Goal: Task Accomplishment & Management: Use online tool/utility

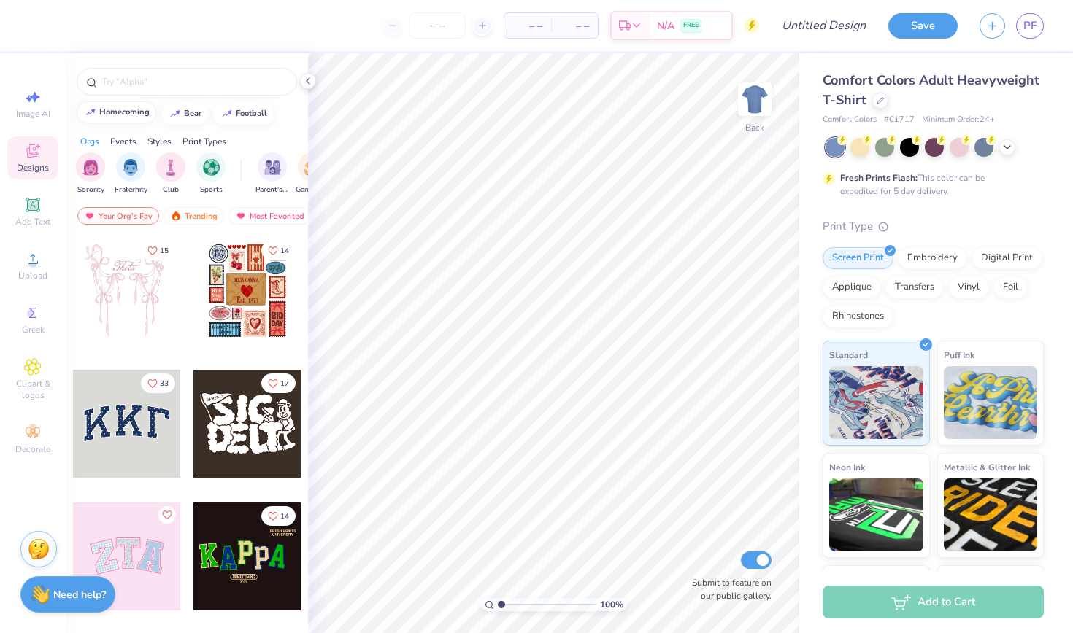
click at [139, 110] on div "homecoming" at bounding box center [124, 112] width 50 height 8
type input "homecoming"
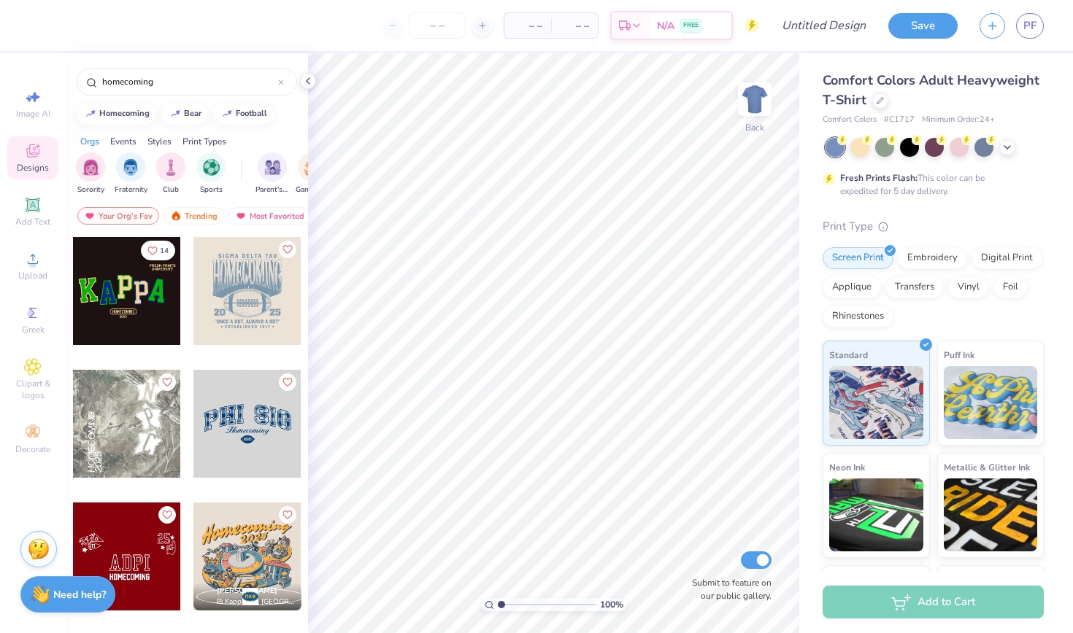
click at [239, 289] on div at bounding box center [247, 291] width 108 height 108
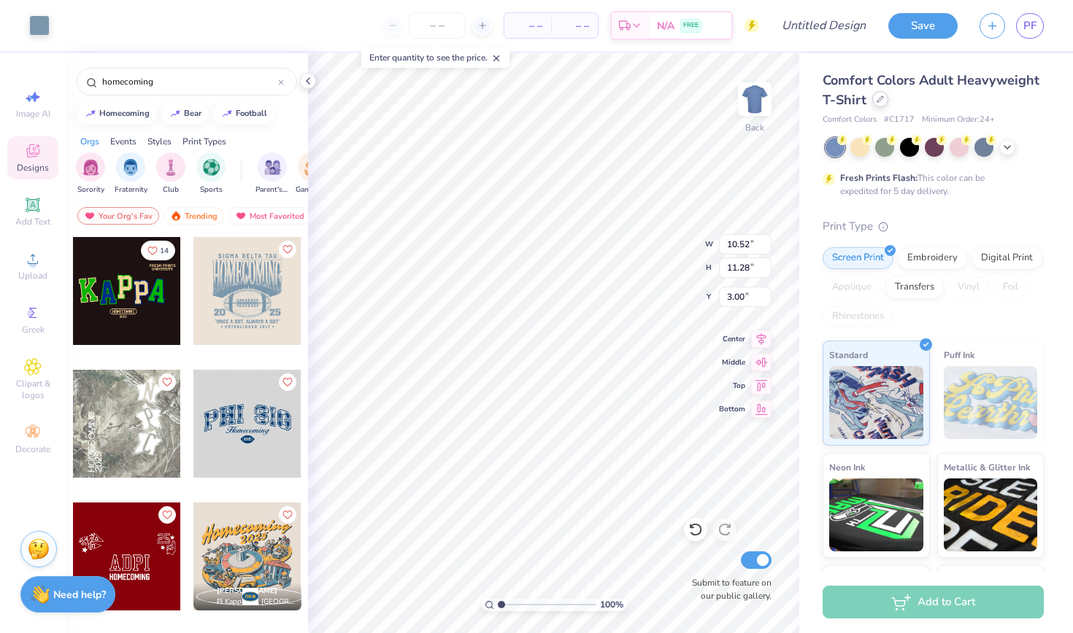
click at [876, 103] on div at bounding box center [880, 99] width 16 height 16
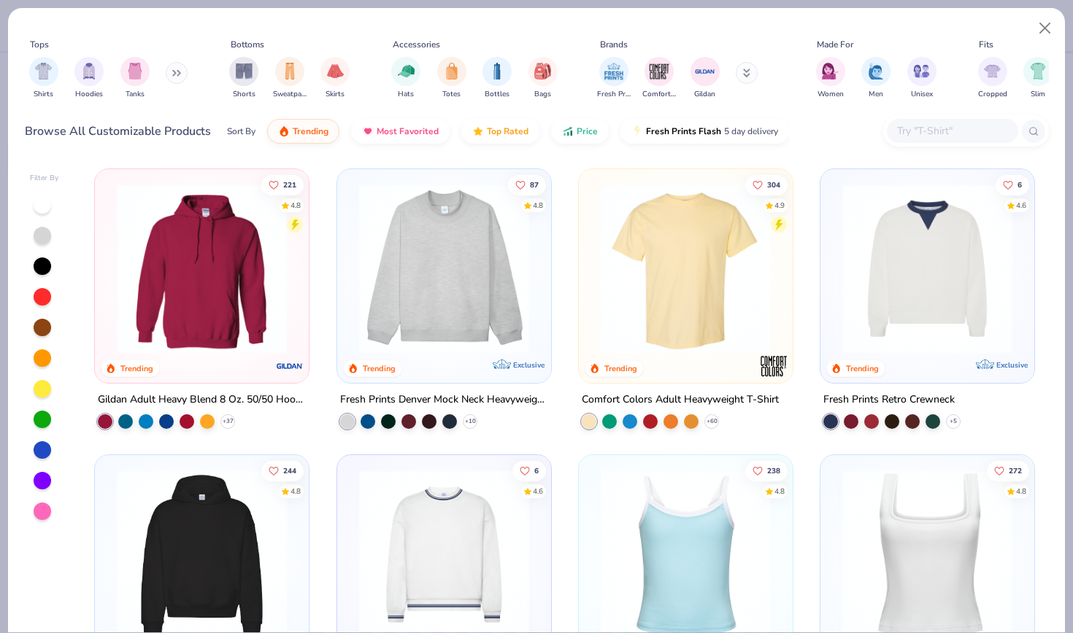
click at [533, 274] on img at bounding box center [444, 269] width 185 height 170
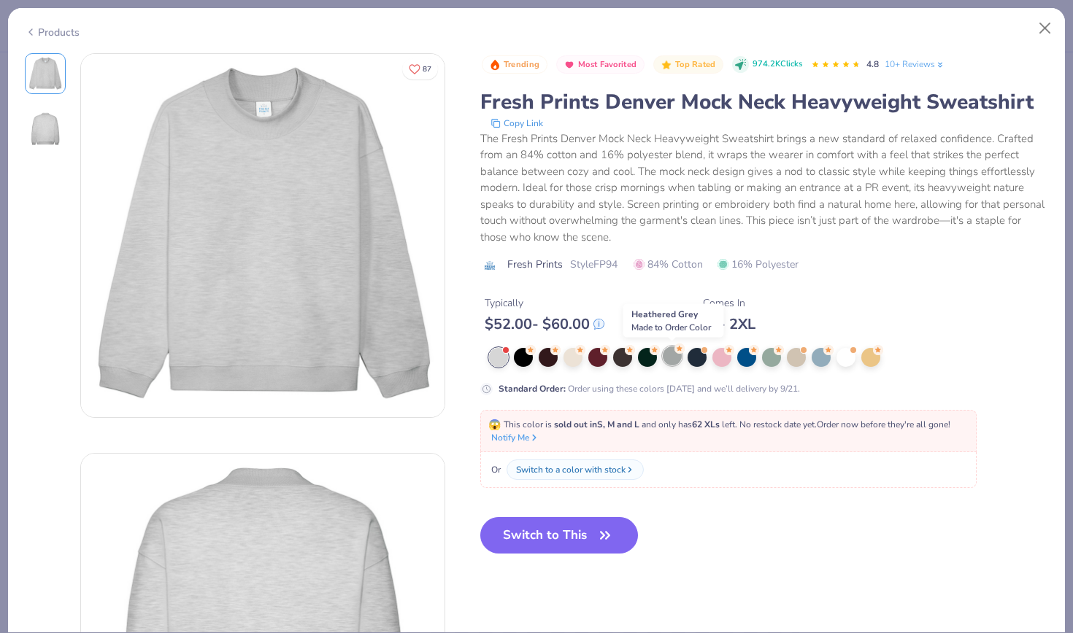
click at [675, 359] on div at bounding box center [672, 356] width 19 height 19
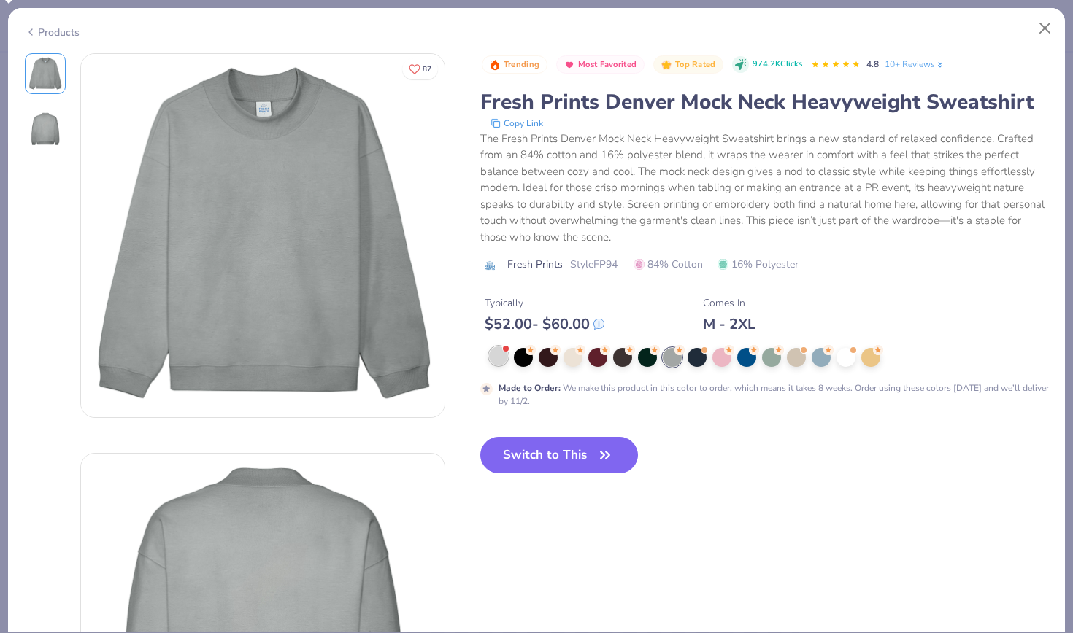
click at [496, 358] on div at bounding box center [498, 356] width 19 height 19
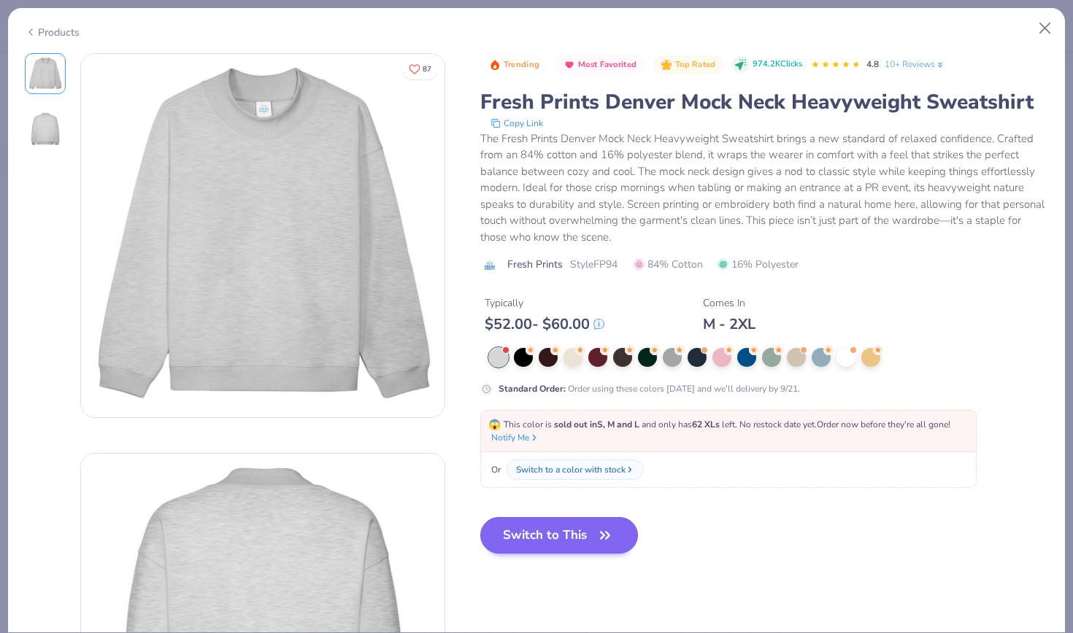
click at [575, 533] on button "Switch to This" at bounding box center [559, 535] width 158 height 36
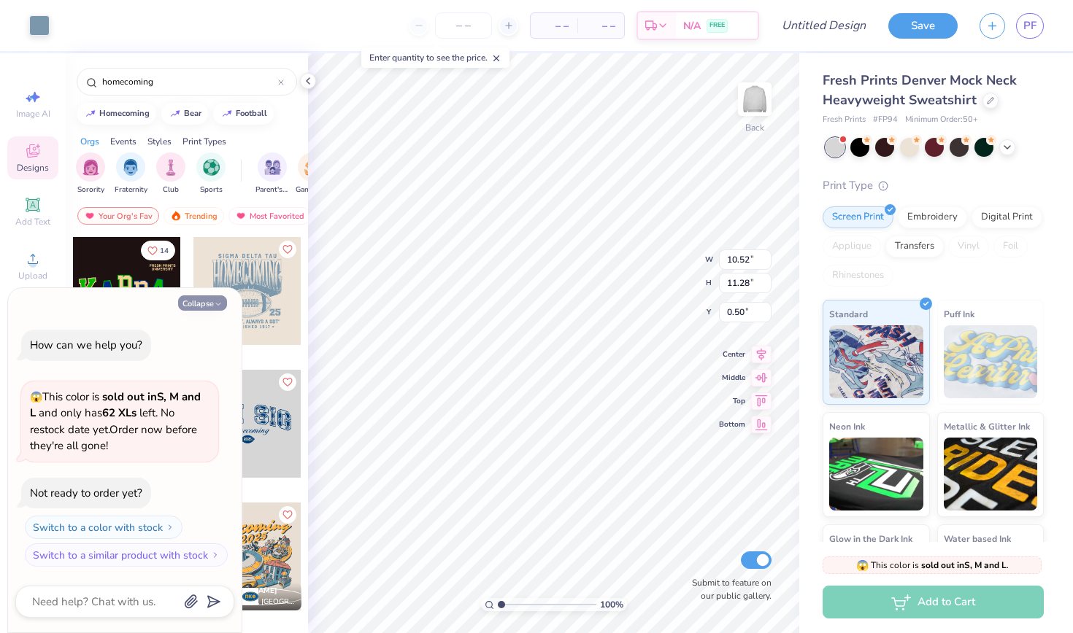
click at [220, 304] on icon "button" at bounding box center [218, 304] width 9 height 9
type textarea "x"
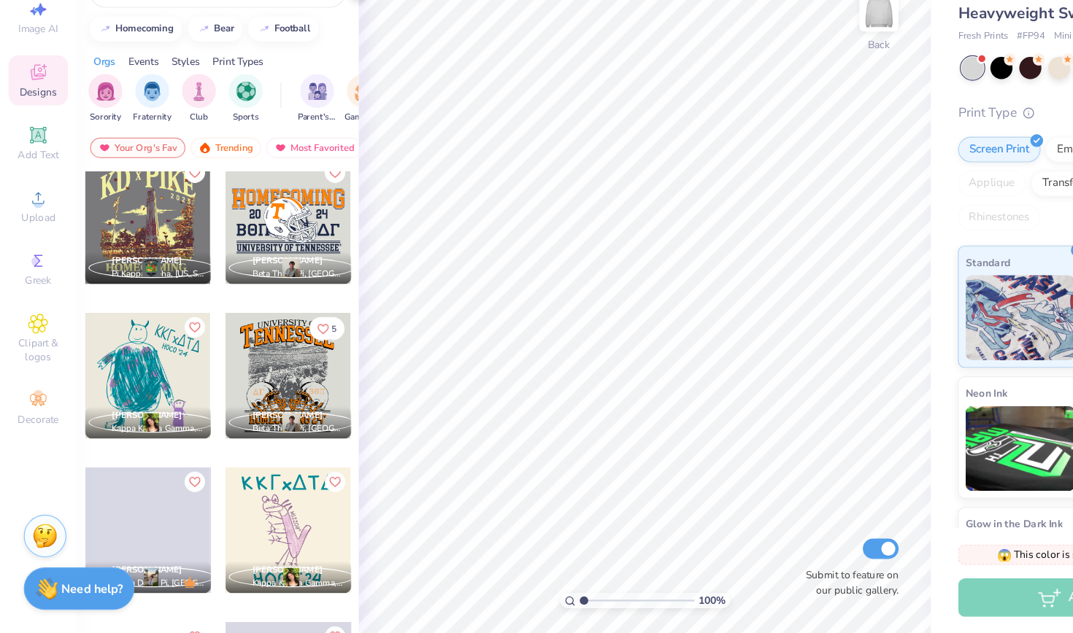
scroll to position [4781, 0]
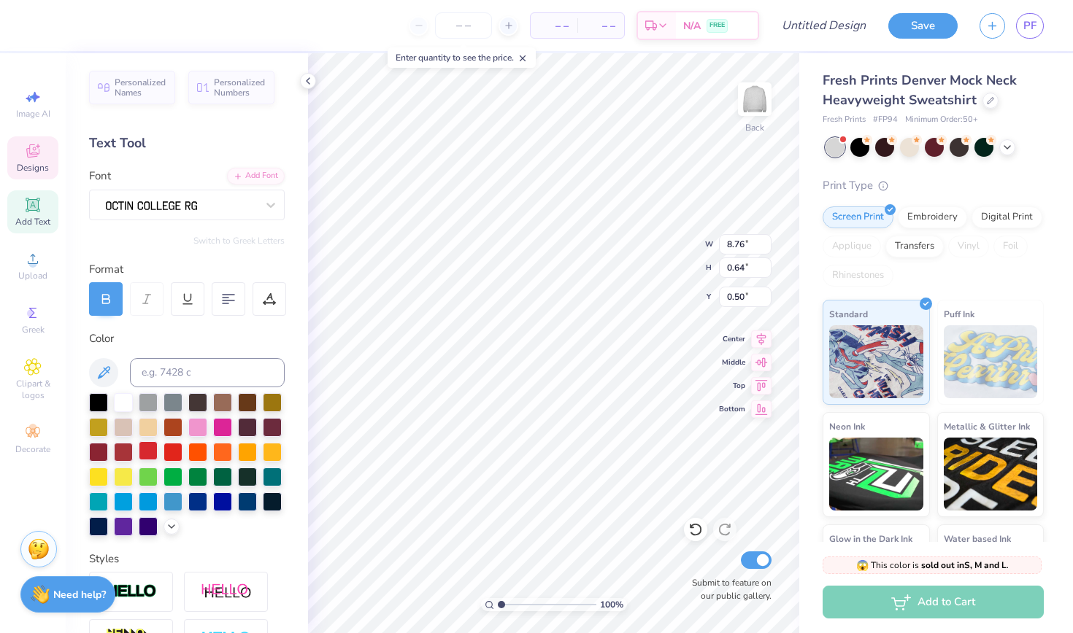
click at [154, 449] on div at bounding box center [148, 450] width 19 height 19
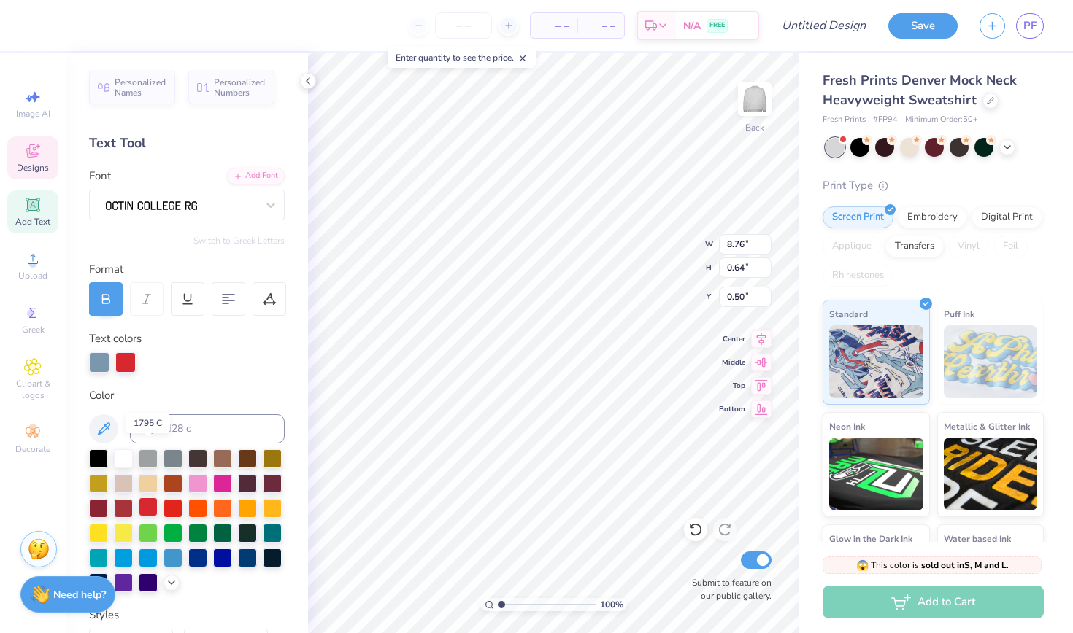
scroll to position [0, 5]
click at [170, 507] on div at bounding box center [172, 507] width 19 height 19
click at [156, 510] on div at bounding box center [148, 507] width 19 height 19
type textarea "S"
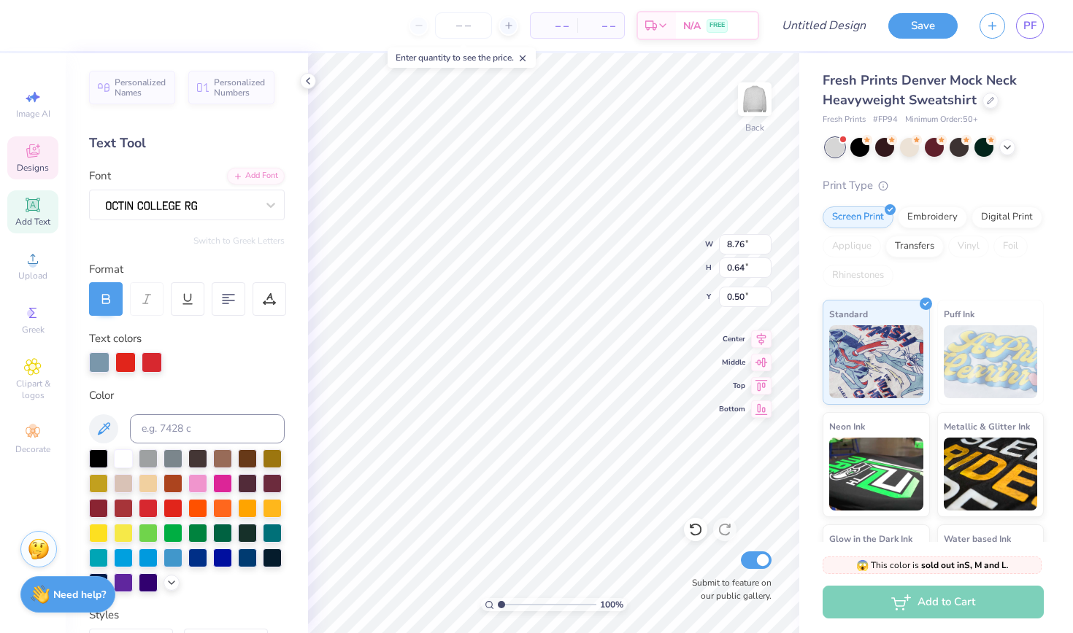
type textarea "P"
click at [139, 506] on div at bounding box center [148, 507] width 19 height 19
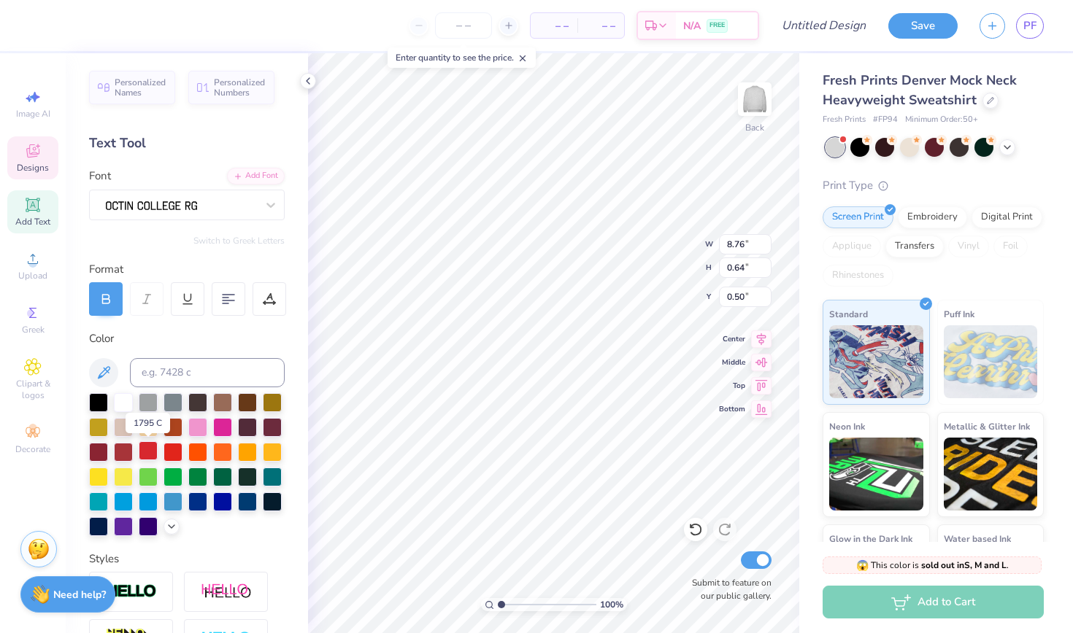
scroll to position [0, 4]
type textarea "Phi Sig x Chi Phi"
type input "10.39"
type input "4.24"
type input "2.47"
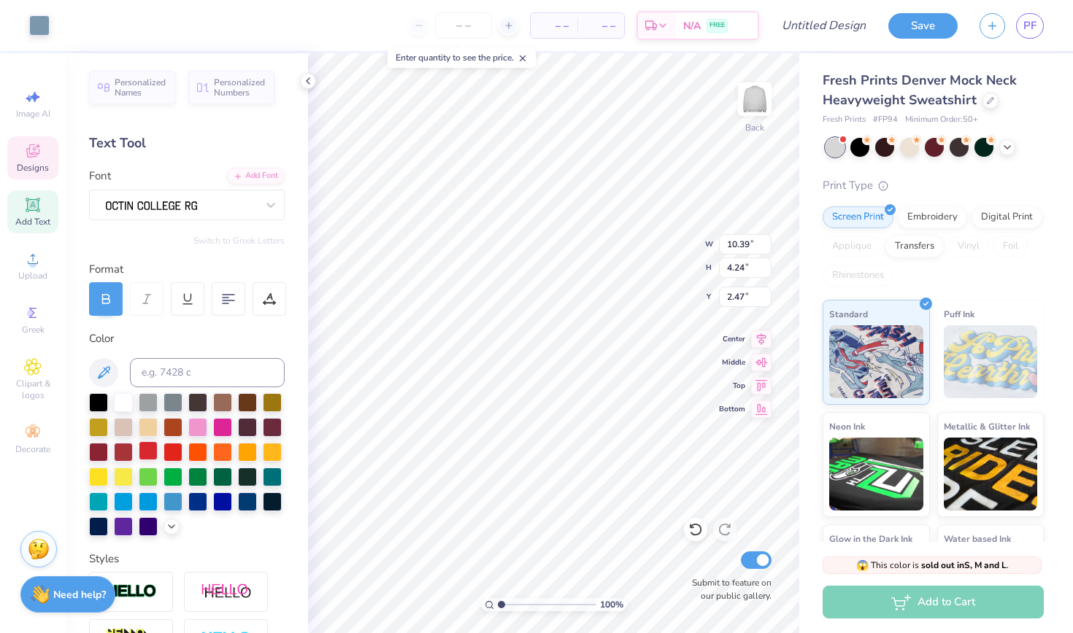
click at [152, 447] on div at bounding box center [148, 450] width 19 height 19
click at [152, 448] on div at bounding box center [148, 450] width 19 height 19
type input "10.52"
type input "8.88"
type input "1.12"
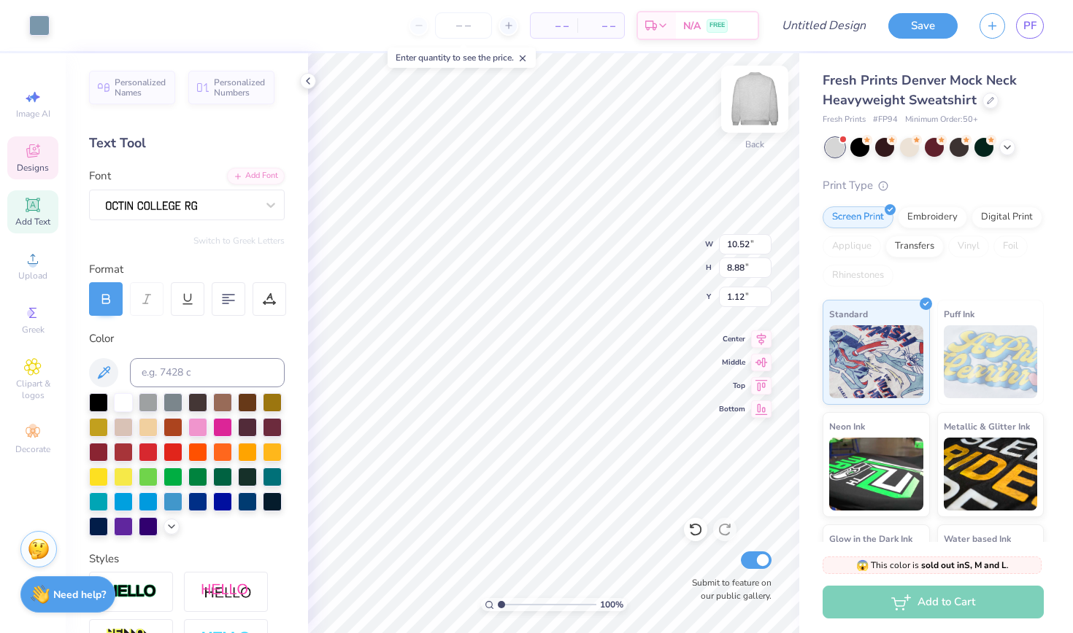
click at [741, 115] on img at bounding box center [754, 99] width 58 height 58
click at [746, 112] on img at bounding box center [754, 99] width 58 height 58
type input "1.60"
type input "10.64"
type input "1.77"
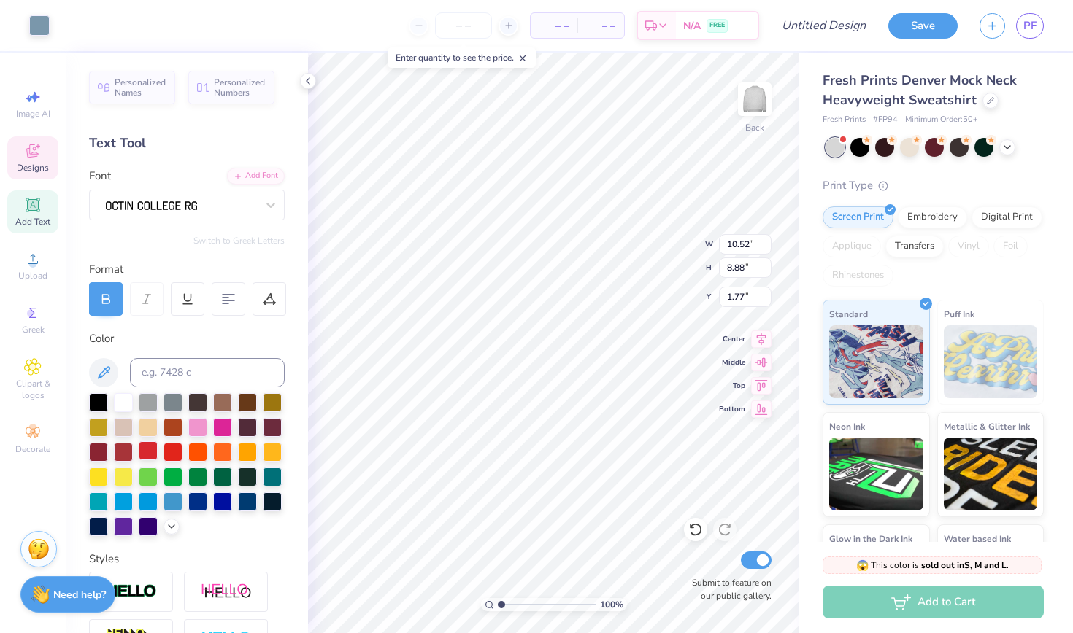
click at [150, 446] on div at bounding box center [148, 450] width 19 height 19
click at [171, 452] on div at bounding box center [172, 450] width 19 height 19
click at [143, 451] on div at bounding box center [148, 450] width 19 height 19
type input "1.97"
type input "10.39"
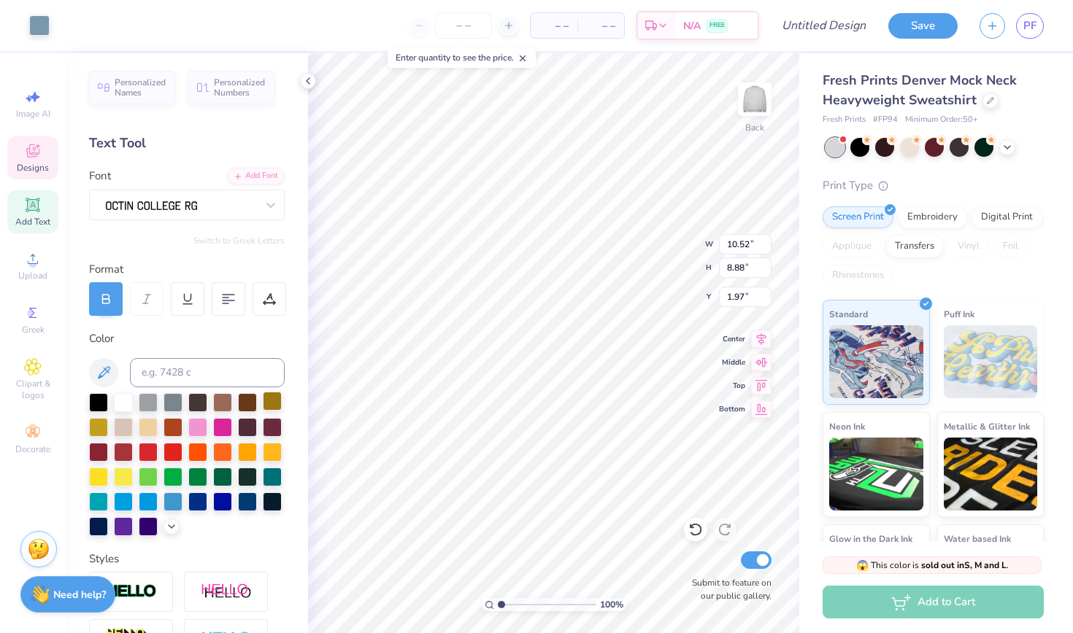
type input "4.24"
type input "2.47"
click at [163, 455] on div at bounding box center [172, 450] width 19 height 19
click at [142, 452] on div at bounding box center [148, 450] width 19 height 19
click at [144, 450] on div at bounding box center [148, 450] width 19 height 19
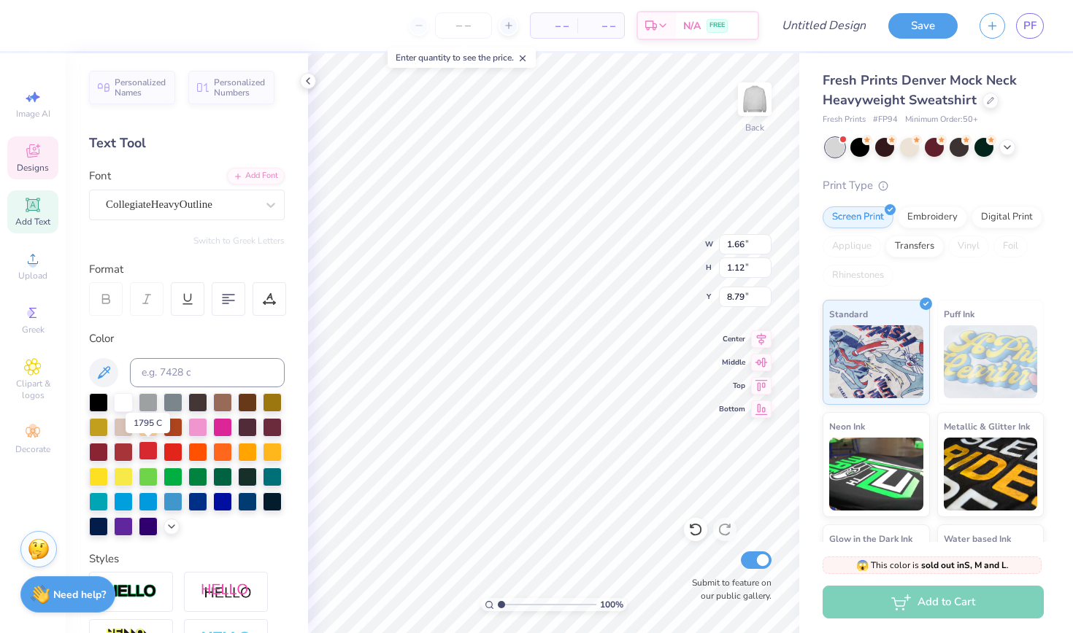
click at [144, 450] on div at bounding box center [148, 450] width 19 height 19
click at [156, 451] on div at bounding box center [148, 450] width 19 height 19
click at [142, 449] on div at bounding box center [148, 450] width 19 height 19
click at [150, 452] on div at bounding box center [148, 450] width 19 height 19
click at [170, 452] on div at bounding box center [172, 450] width 19 height 19
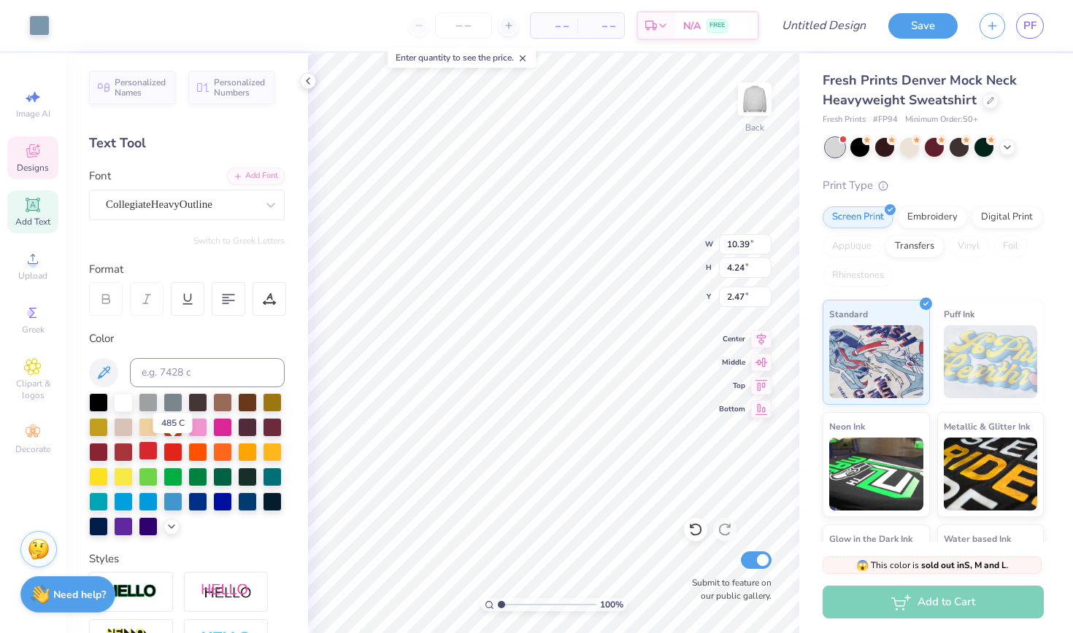
click at [139, 452] on div at bounding box center [148, 450] width 19 height 19
type input "10.52"
type input "8.88"
type input "1.97"
click at [662, 240] on div "100 % Back W 10.52 10.52 " H 8.88 8.88 " Y 1.97 1.97 " Center Middle Top Bottom…" at bounding box center [553, 343] width 491 height 580
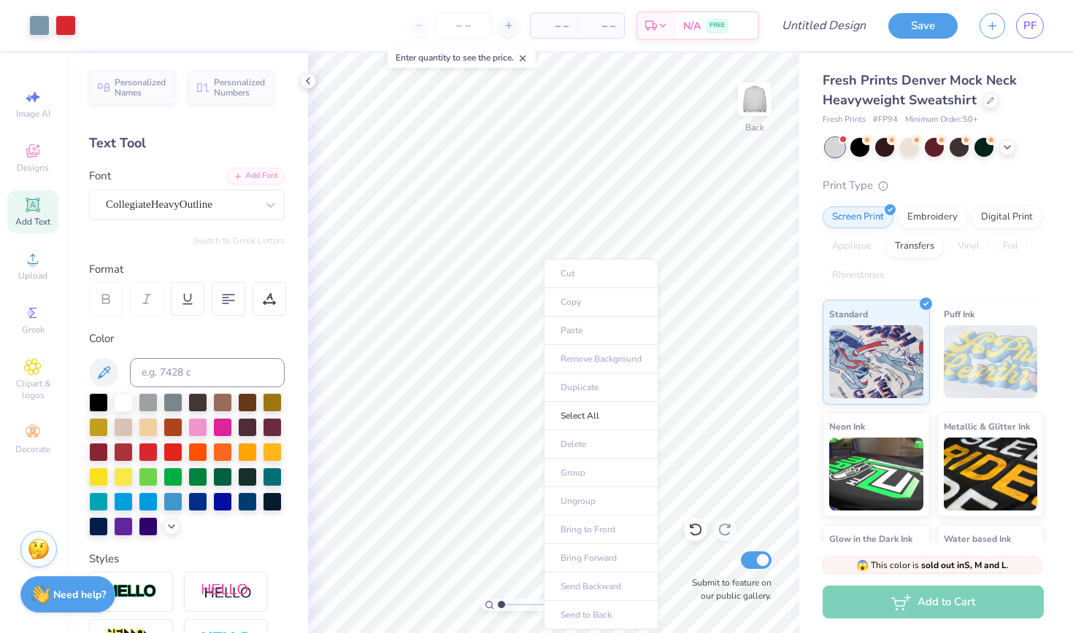
click at [544, 285] on ul "Cut Copy Paste Remove Background Duplicate Select All Delete Group Ungroup Brin…" at bounding box center [601, 444] width 115 height 371
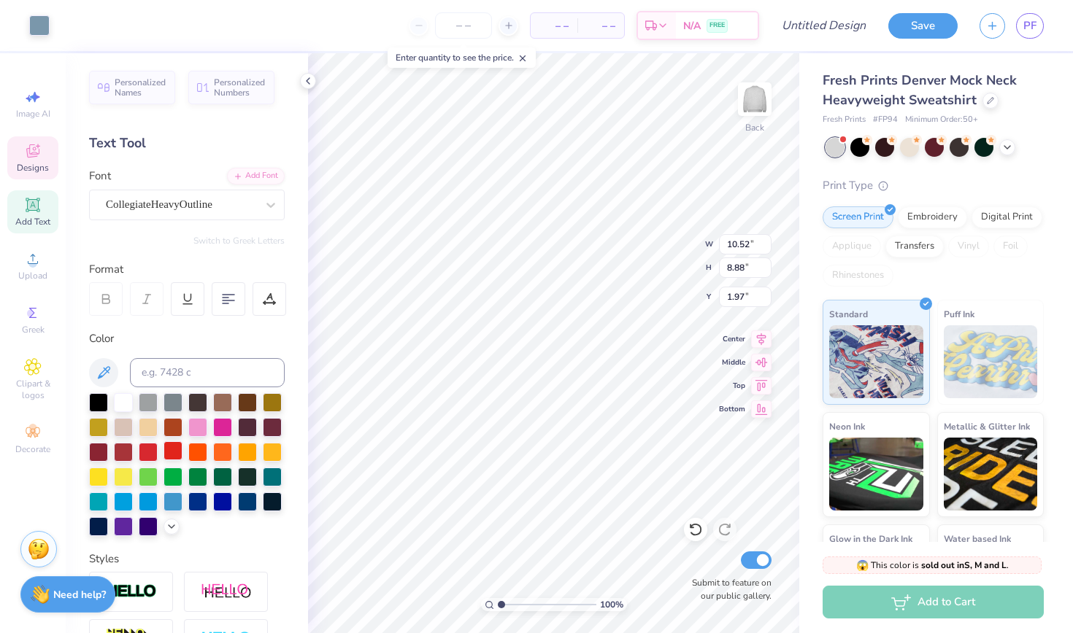
click at [165, 444] on div at bounding box center [172, 450] width 19 height 19
click at [147, 448] on div at bounding box center [148, 450] width 19 height 19
click at [134, 88] on span "Personalized Names" at bounding box center [141, 85] width 52 height 20
type input "12.43"
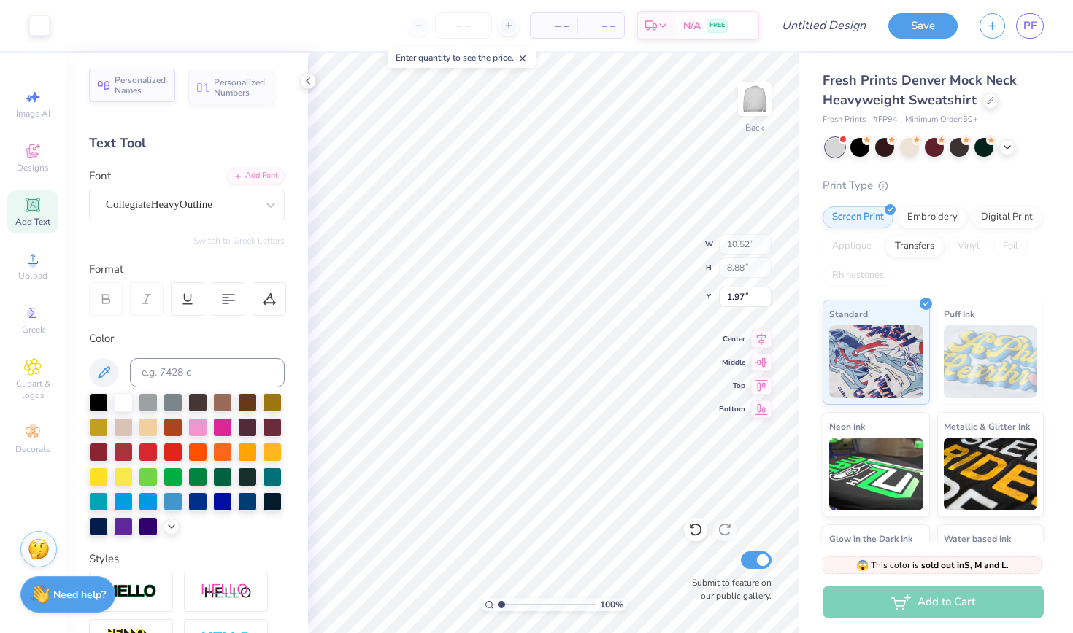
type input "2.00"
type input "9.00"
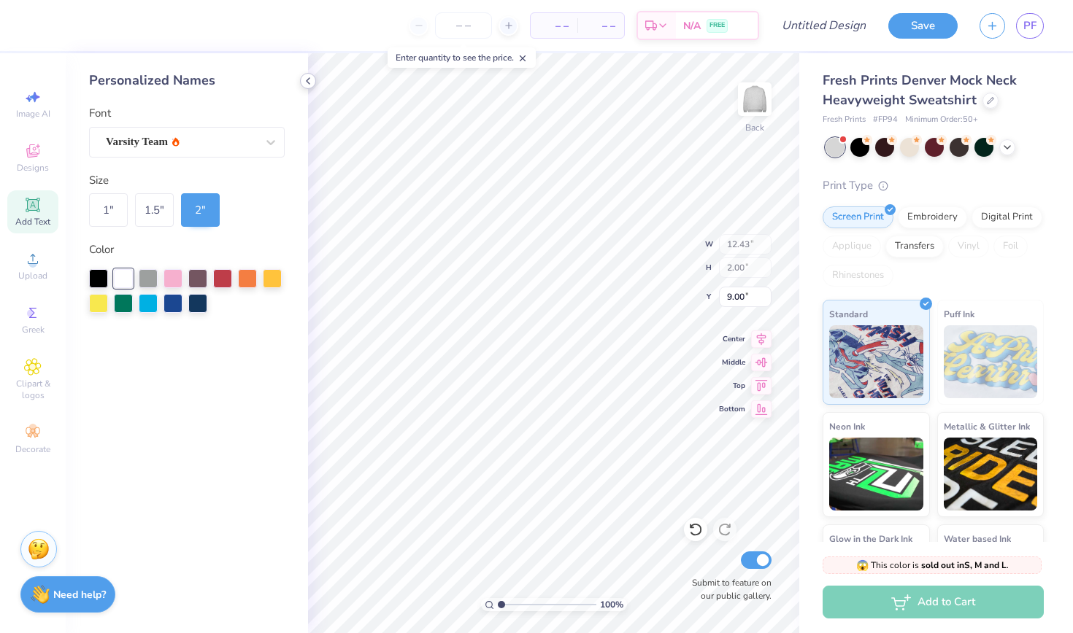
click at [308, 79] on icon at bounding box center [308, 81] width 12 height 12
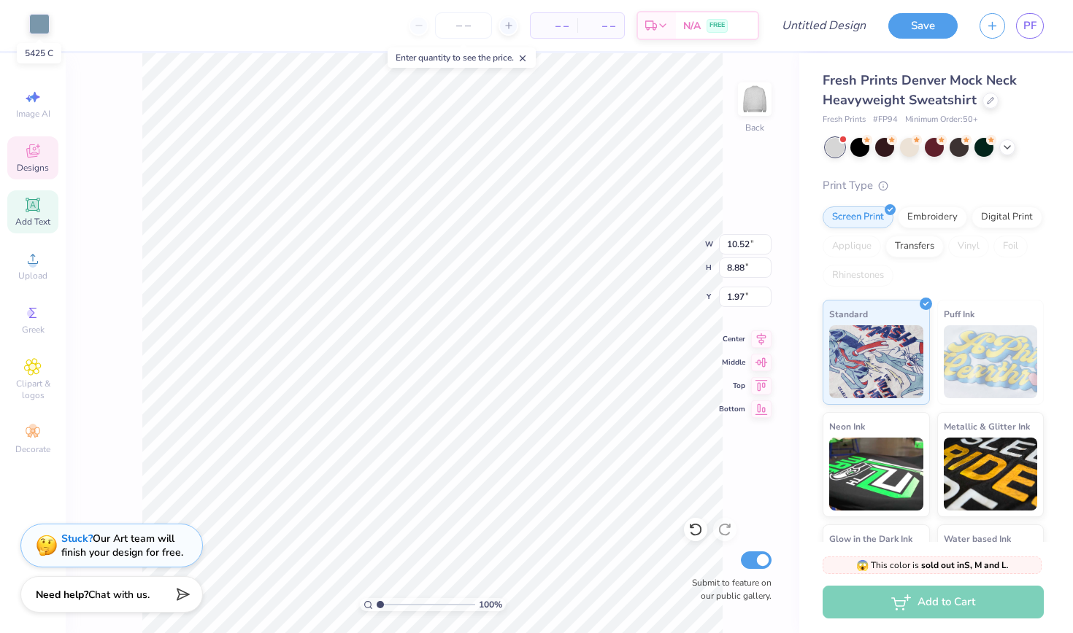
click at [35, 29] on div at bounding box center [39, 24] width 20 height 20
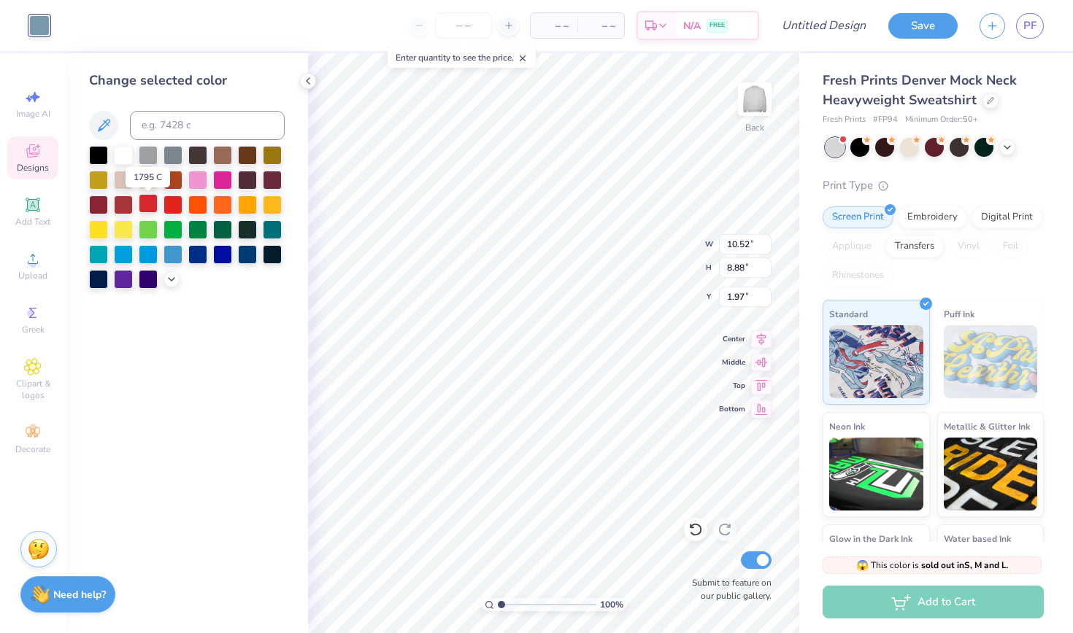
click at [149, 203] on div at bounding box center [148, 203] width 19 height 19
type input "10.39"
type input "4.24"
type input "2.47"
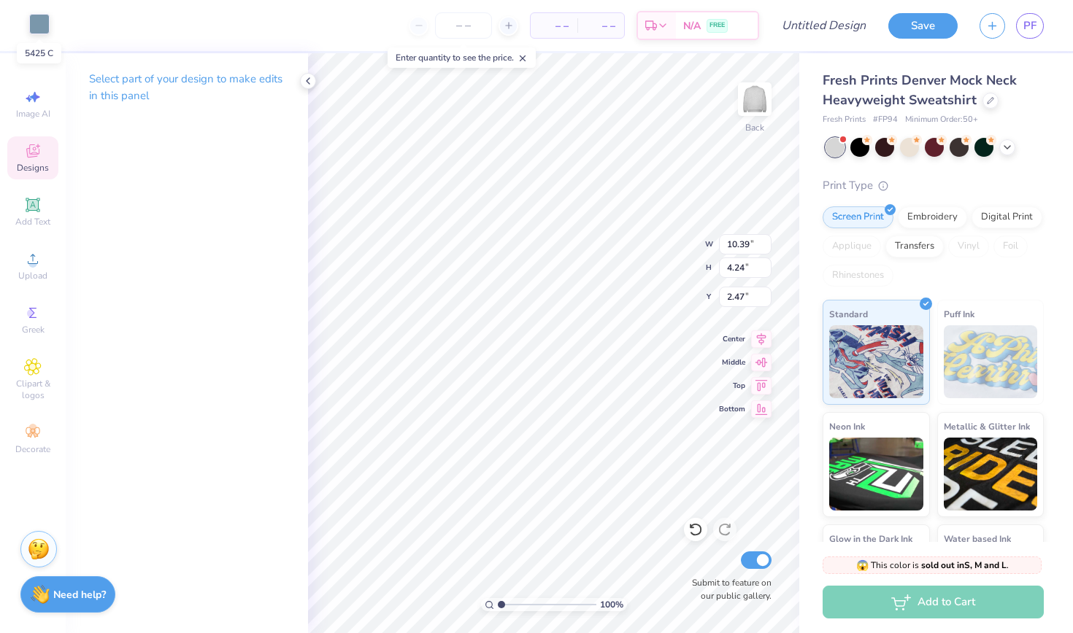
click at [35, 24] on div at bounding box center [39, 24] width 20 height 20
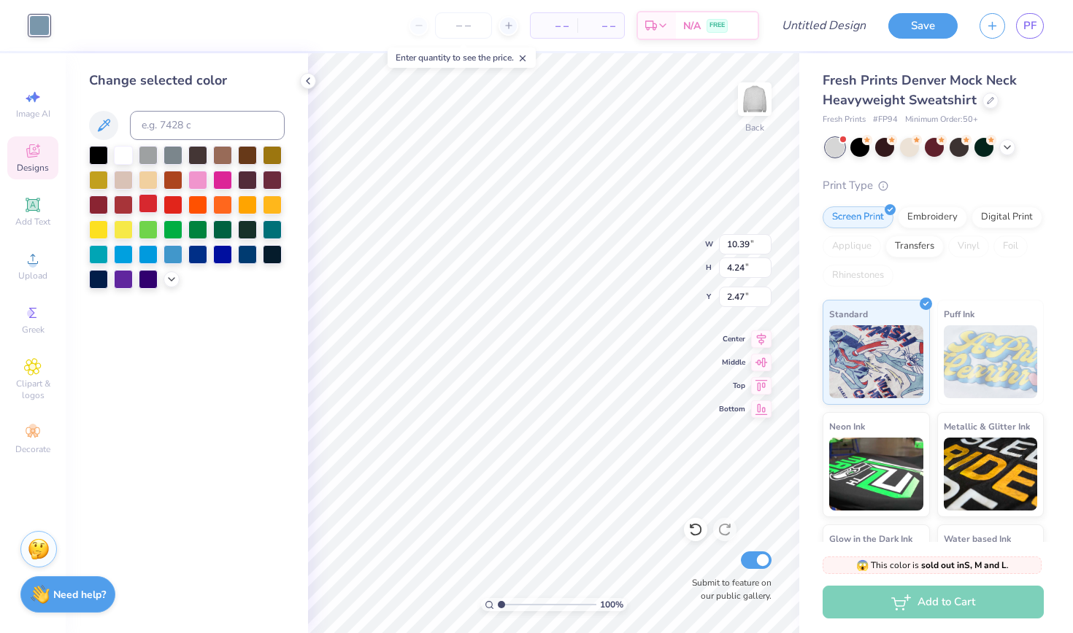
click at [152, 207] on div at bounding box center [148, 203] width 19 height 19
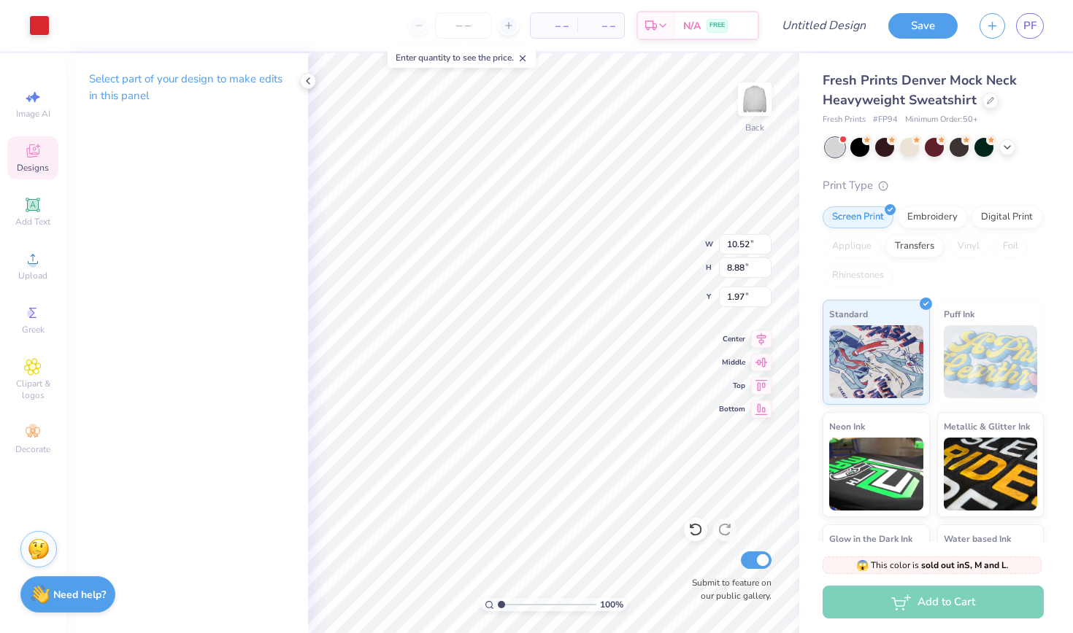
type input "10.39"
type input "4.24"
type input "2.47"
type textarea "x"
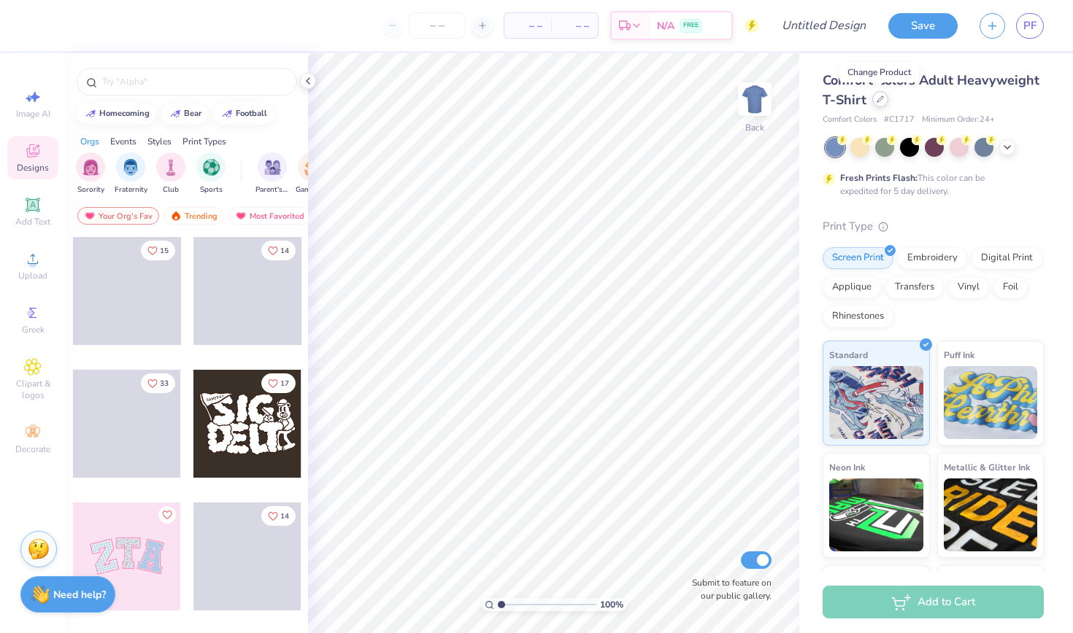
click at [877, 100] on icon at bounding box center [880, 99] width 6 height 6
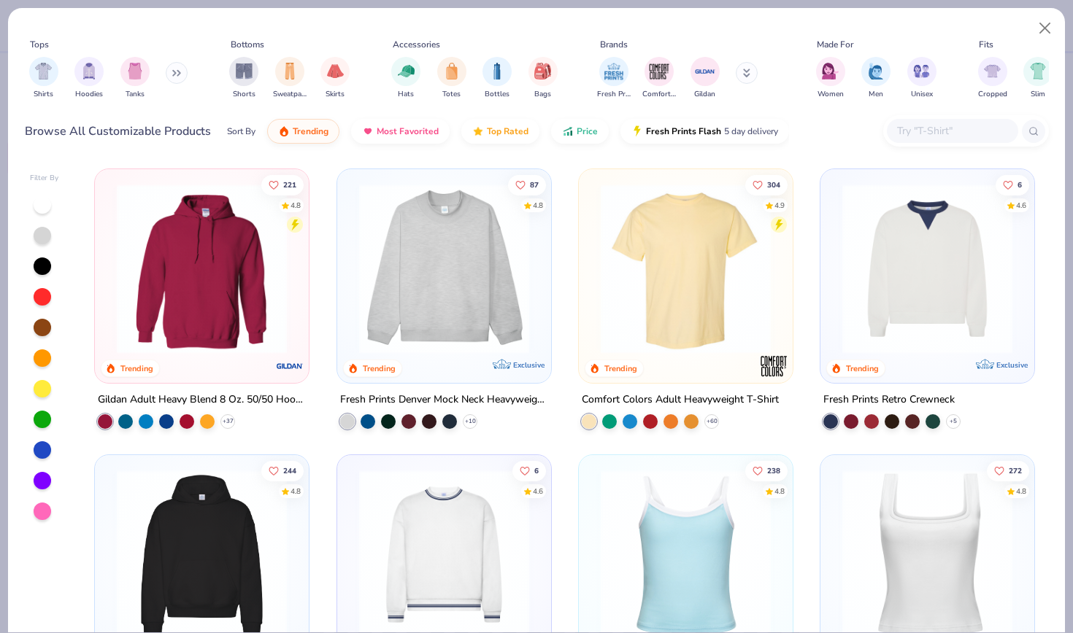
click at [487, 301] on img at bounding box center [444, 269] width 185 height 170
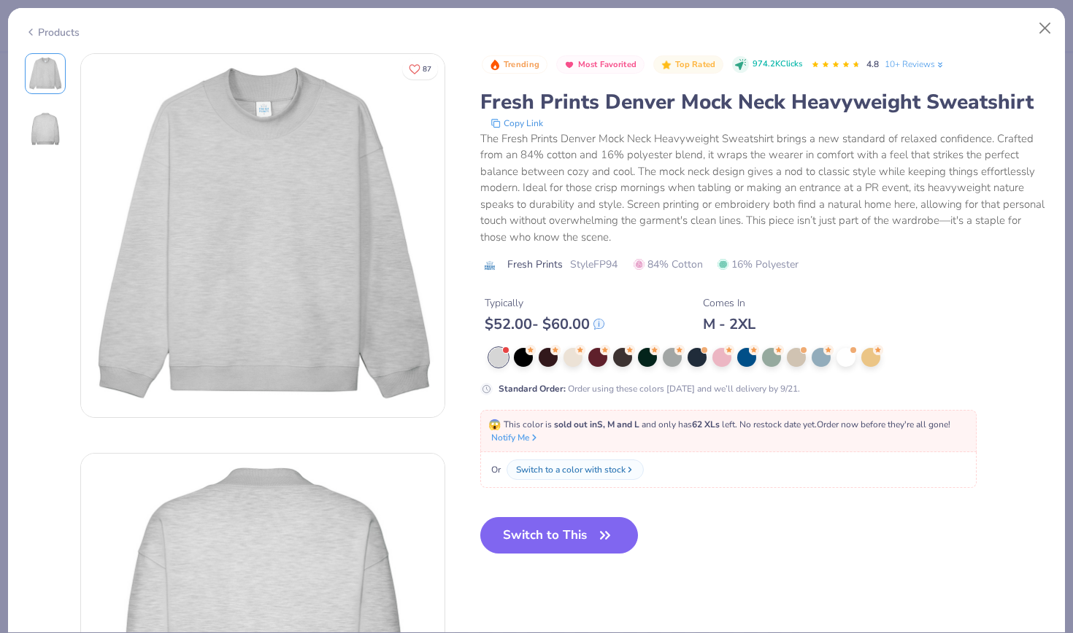
click at [512, 544] on button "Switch to This" at bounding box center [559, 535] width 158 height 36
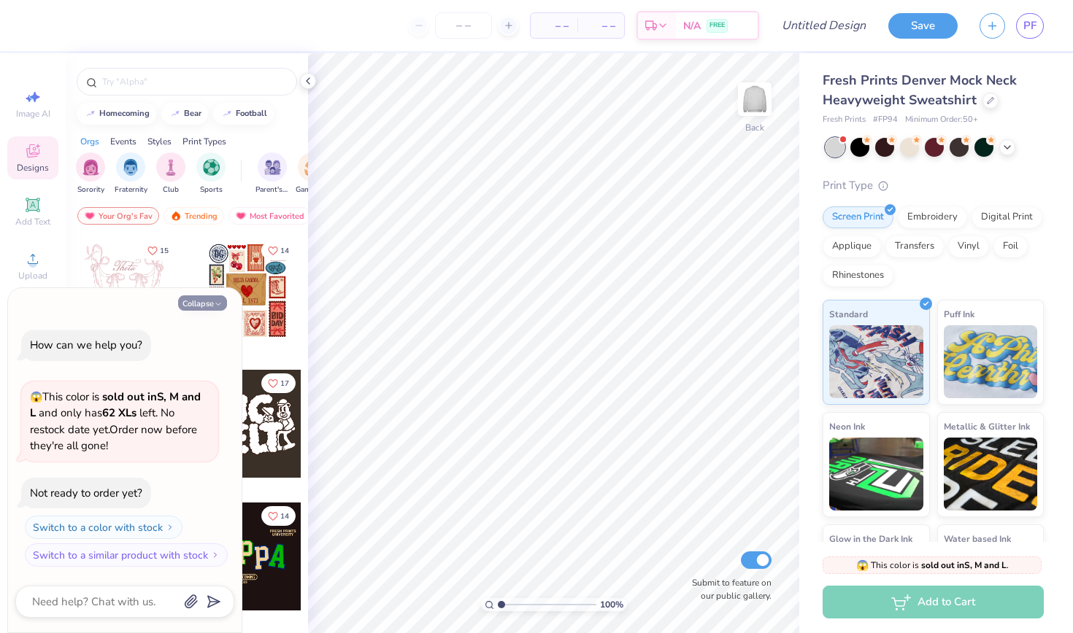
click at [205, 303] on button "Collapse" at bounding box center [202, 303] width 49 height 15
type textarea "x"
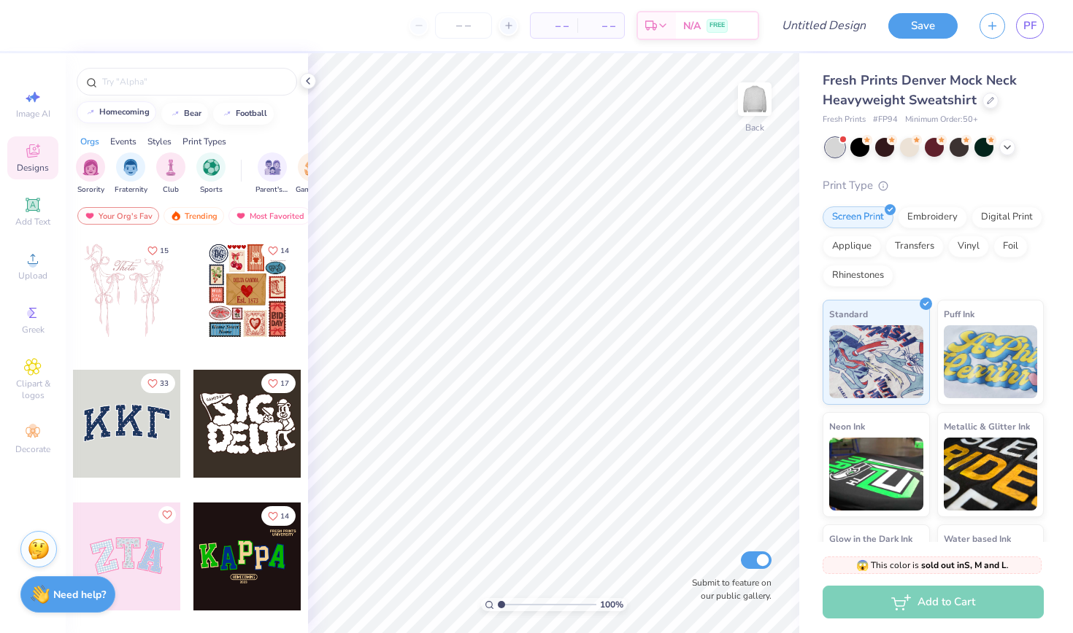
click at [140, 112] on div "homecoming" at bounding box center [124, 112] width 50 height 8
type input "homecoming"
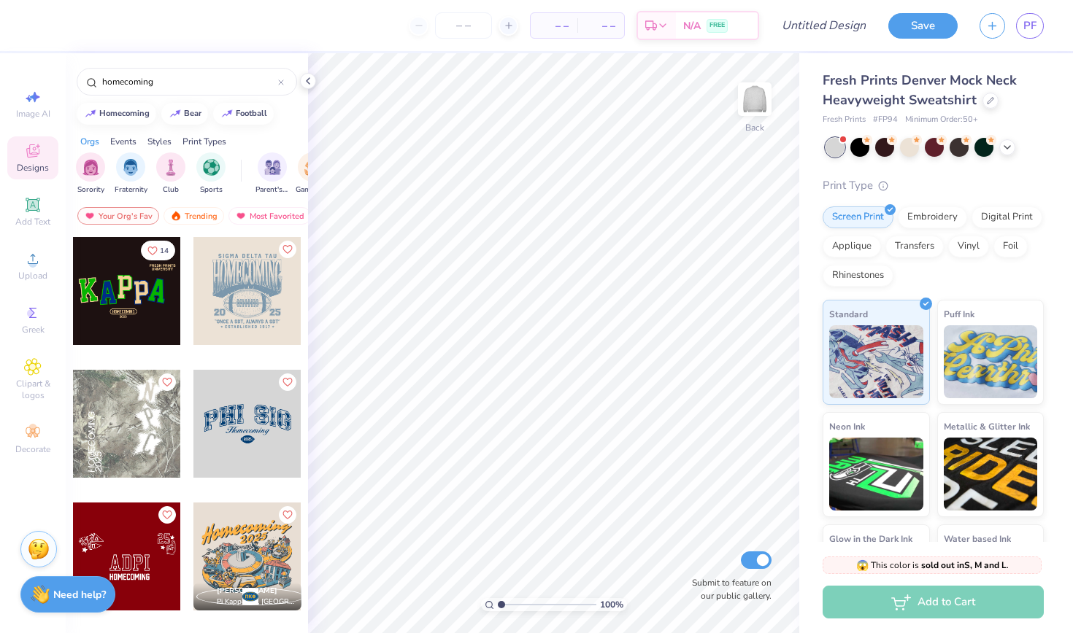
click at [239, 312] on div at bounding box center [247, 291] width 108 height 108
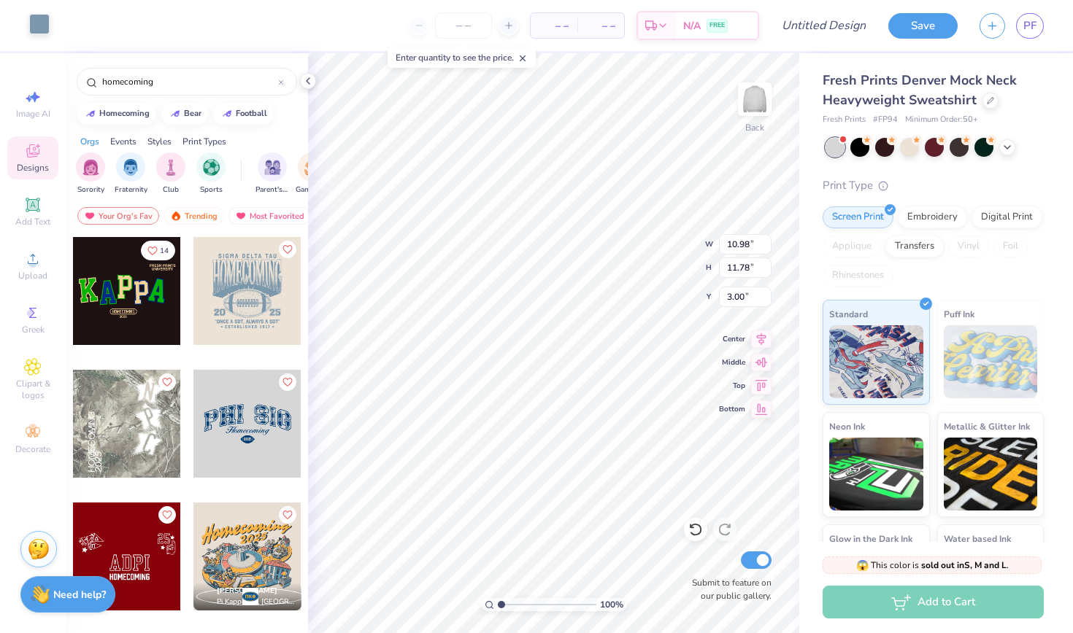
click at [39, 23] on div at bounding box center [39, 24] width 20 height 20
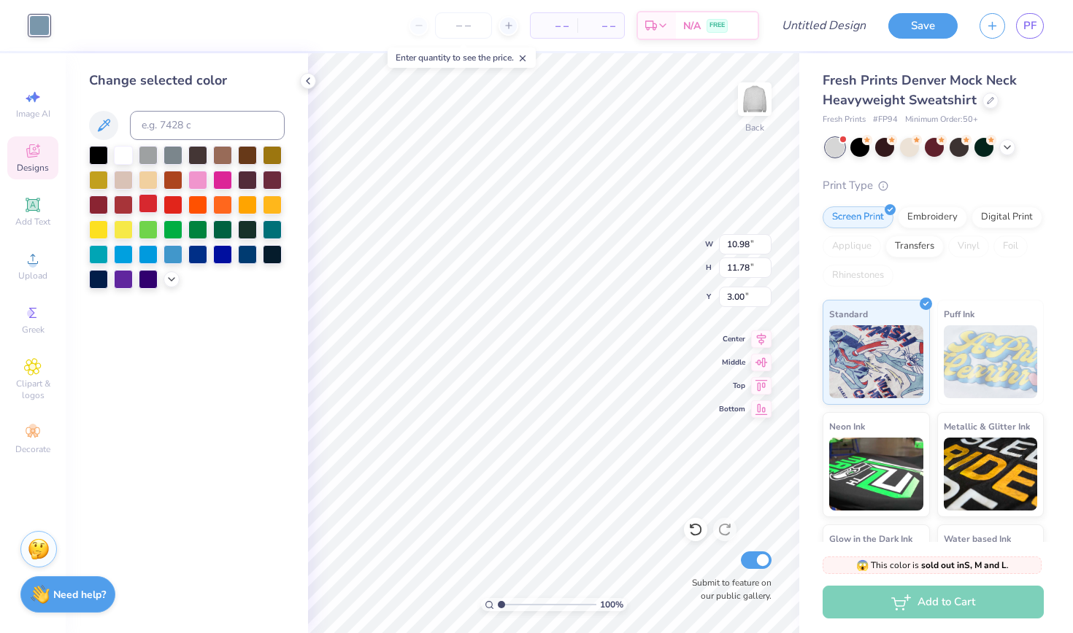
click at [150, 205] on div at bounding box center [148, 203] width 19 height 19
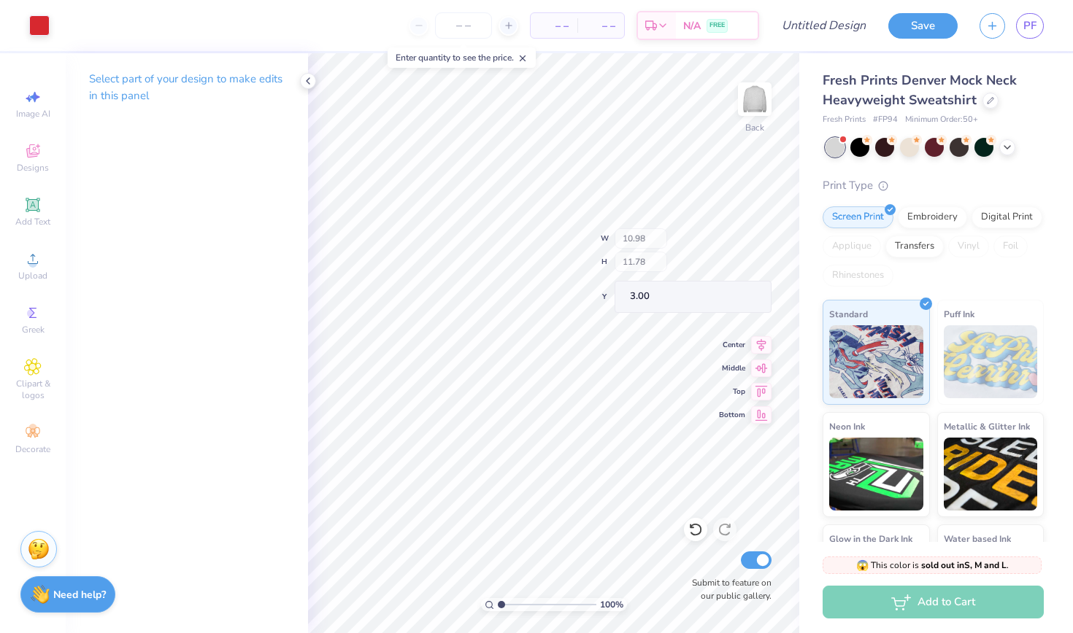
type input "9.15"
type input "0.66"
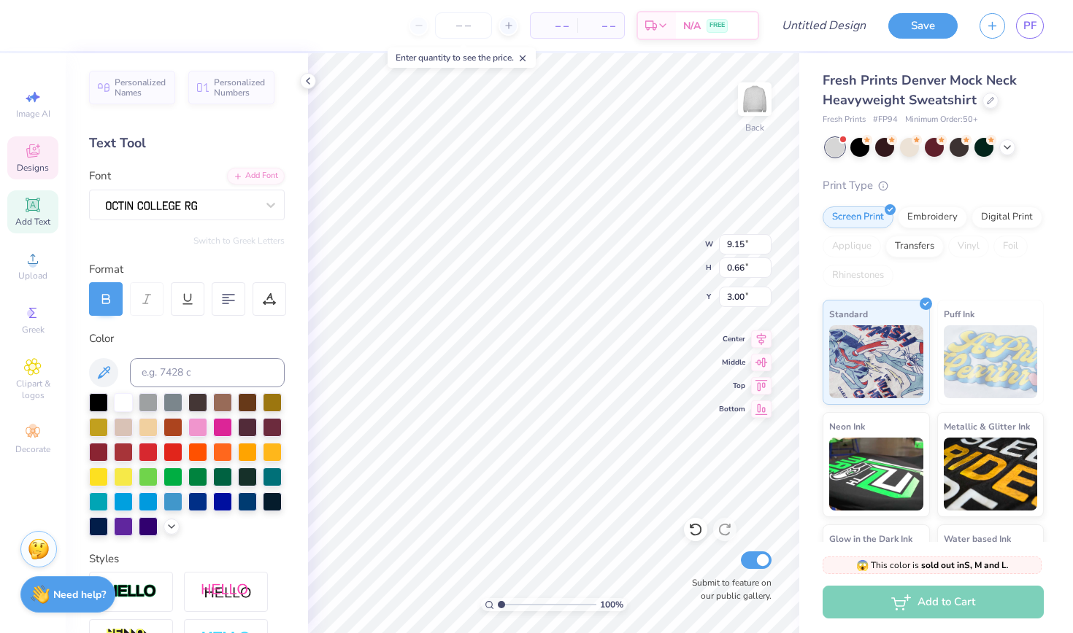
scroll to position [0, 4]
type textarea "Phi SIg X Chi Phi"
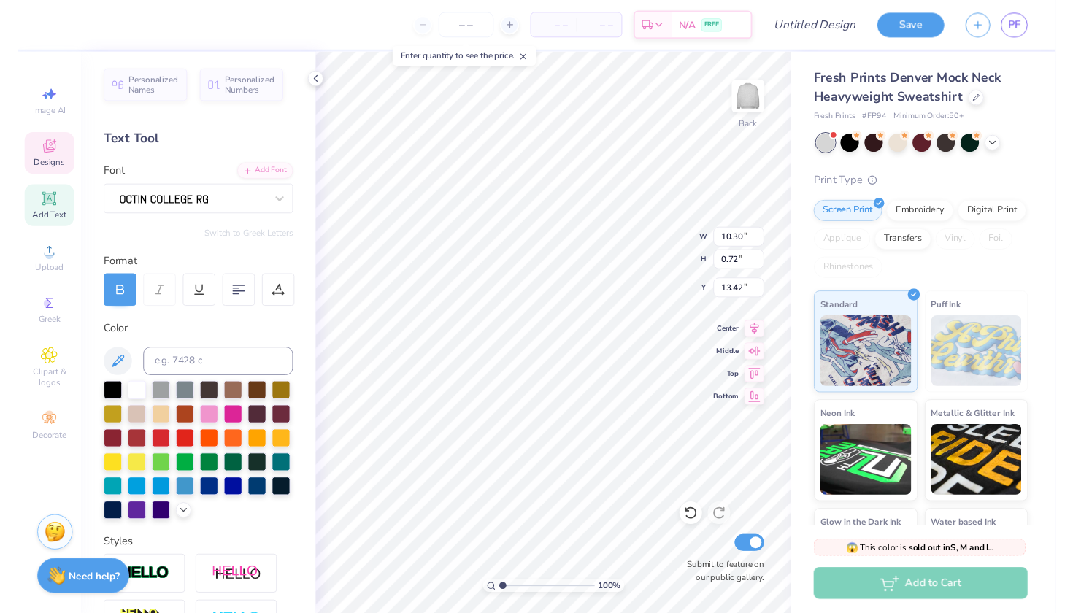
scroll to position [0, 0]
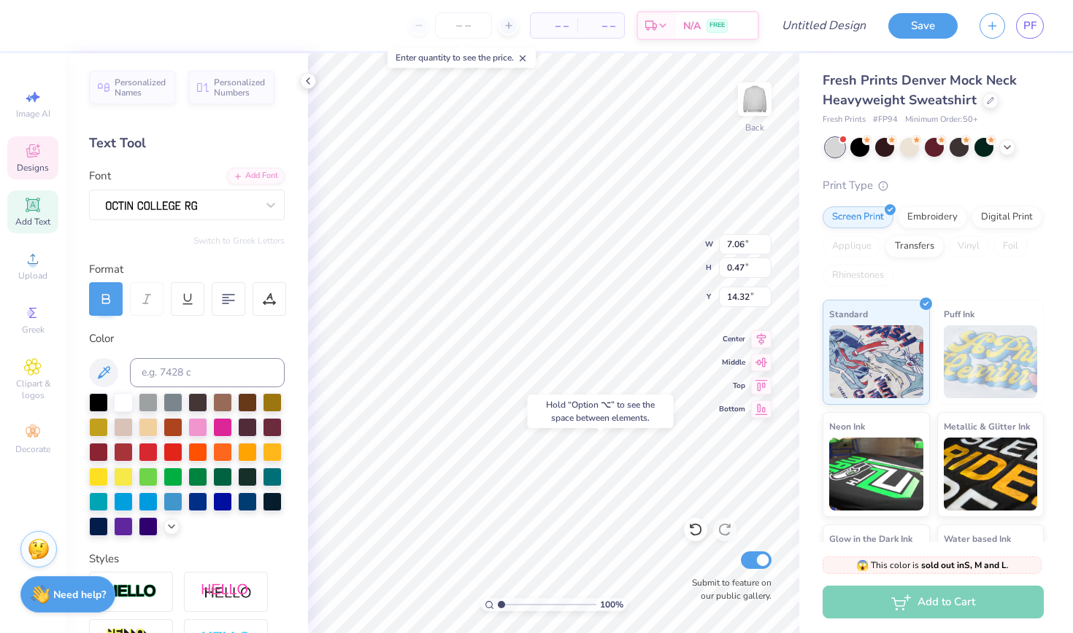
type input "13.91"
type input "0.34"
type input "0.32"
type input "14.15"
type input "14.05"
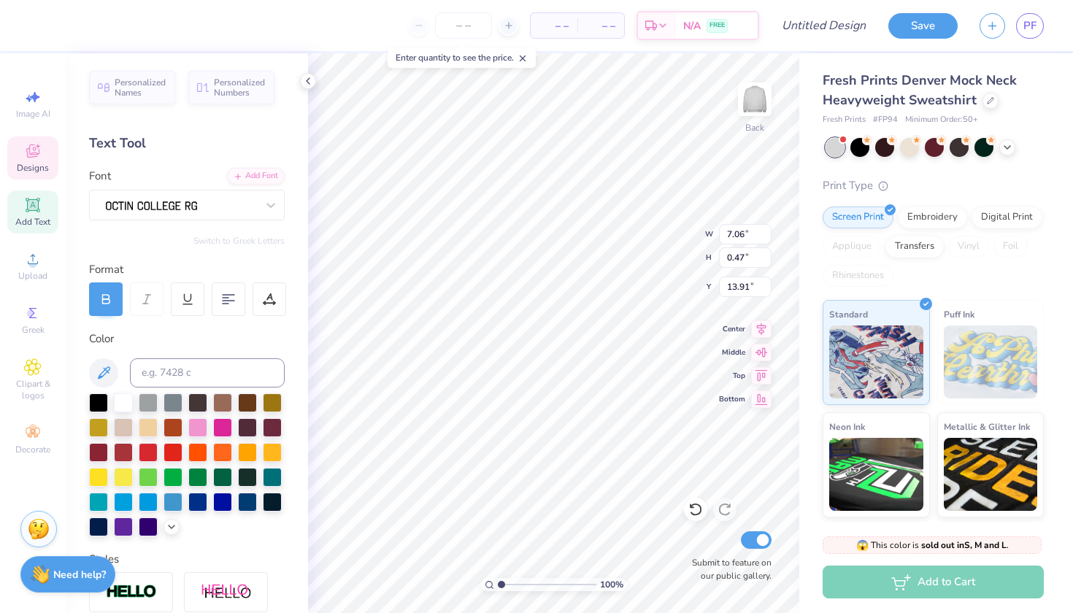
scroll to position [0, 5]
type textarea "ESTABLISHED 1869"
click at [306, 81] on polyline at bounding box center [307, 81] width 3 height 6
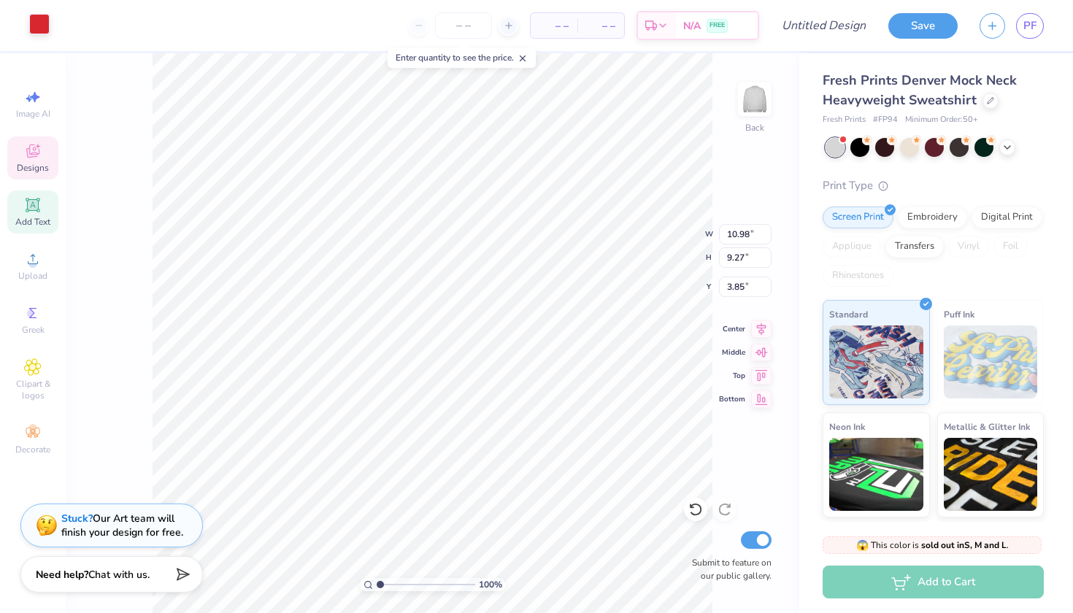
click at [45, 20] on div at bounding box center [39, 24] width 20 height 20
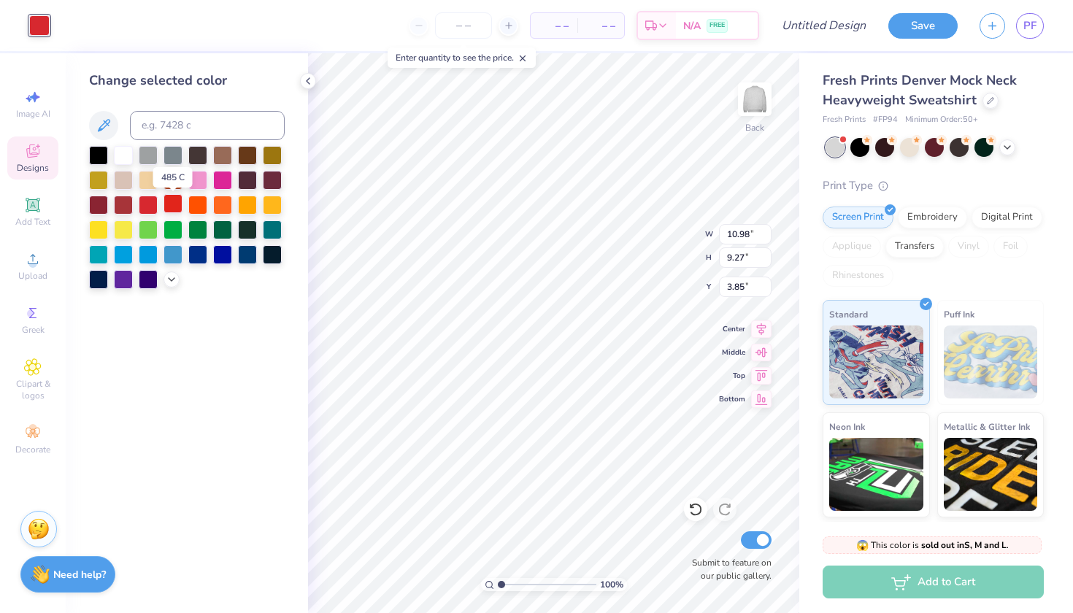
click at [173, 209] on div at bounding box center [172, 203] width 19 height 19
click at [148, 205] on div at bounding box center [148, 203] width 19 height 19
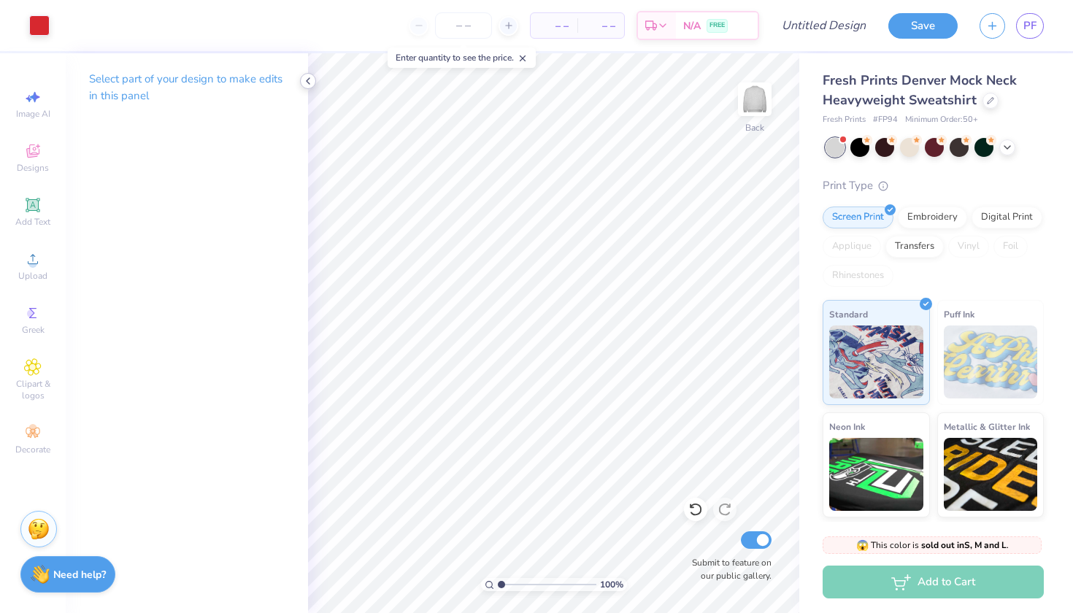
click at [306, 81] on icon at bounding box center [308, 81] width 12 height 12
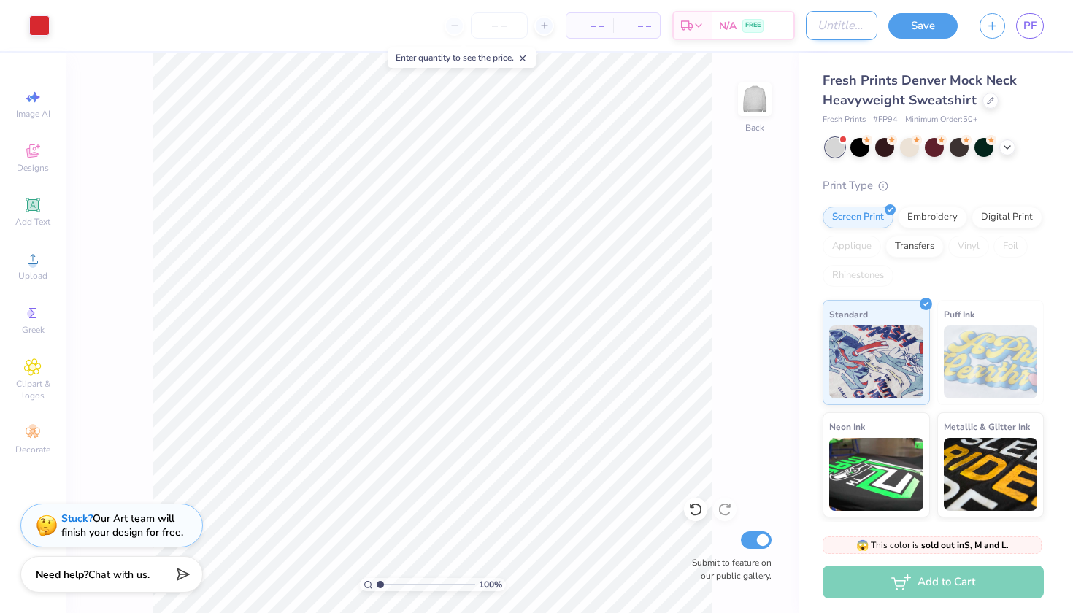
click at [852, 26] on input "Design Title" at bounding box center [842, 25] width 72 height 29
type input "homecoming football"
drag, startPoint x: 848, startPoint y: 60, endPoint x: 779, endPoint y: 127, distance: 96.0
click at [779, 127] on div "100 % Back Submit to feature on our public gallery." at bounding box center [432, 333] width 733 height 560
click at [44, 23] on div at bounding box center [39, 24] width 20 height 20
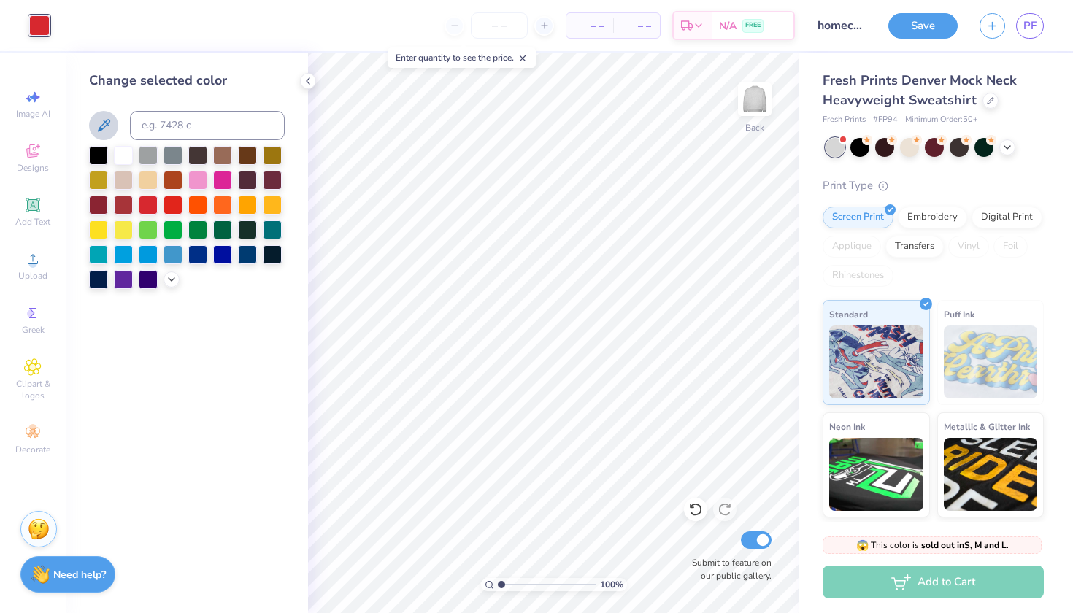
click at [109, 120] on icon at bounding box center [104, 125] width 12 height 12
click at [172, 279] on polyline at bounding box center [172, 278] width 6 height 3
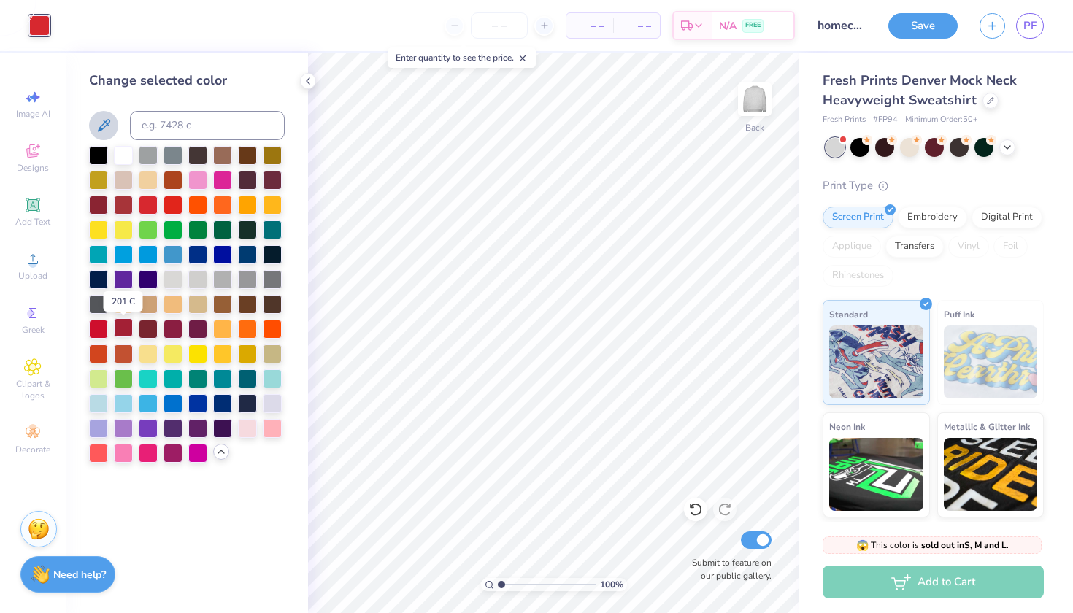
click at [120, 331] on div at bounding box center [123, 327] width 19 height 19
click at [1003, 146] on icon at bounding box center [1007, 146] width 12 height 12
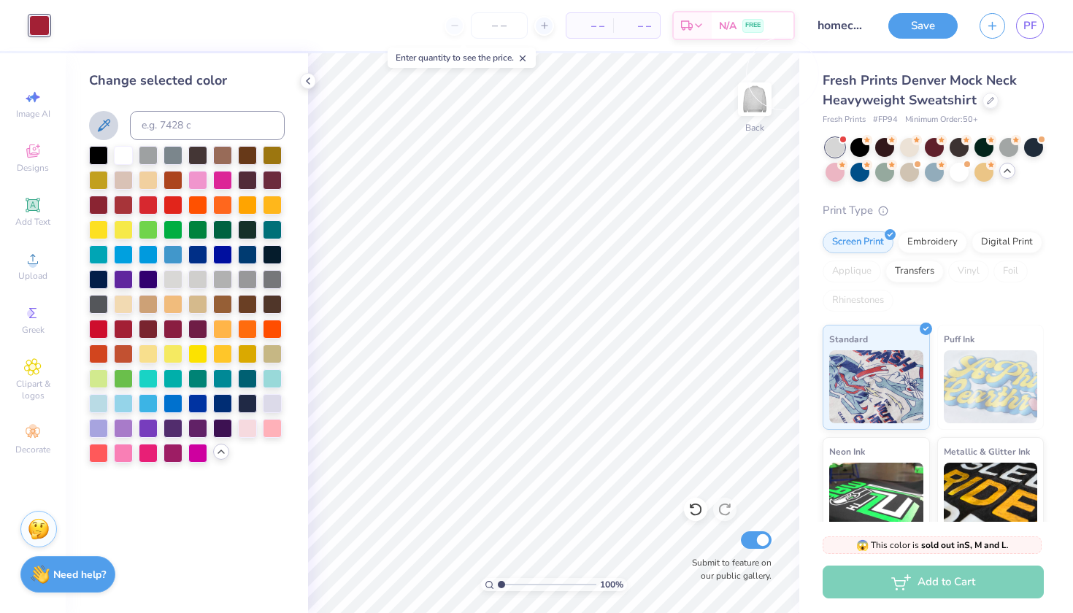
click at [1003, 174] on icon at bounding box center [1007, 171] width 12 height 12
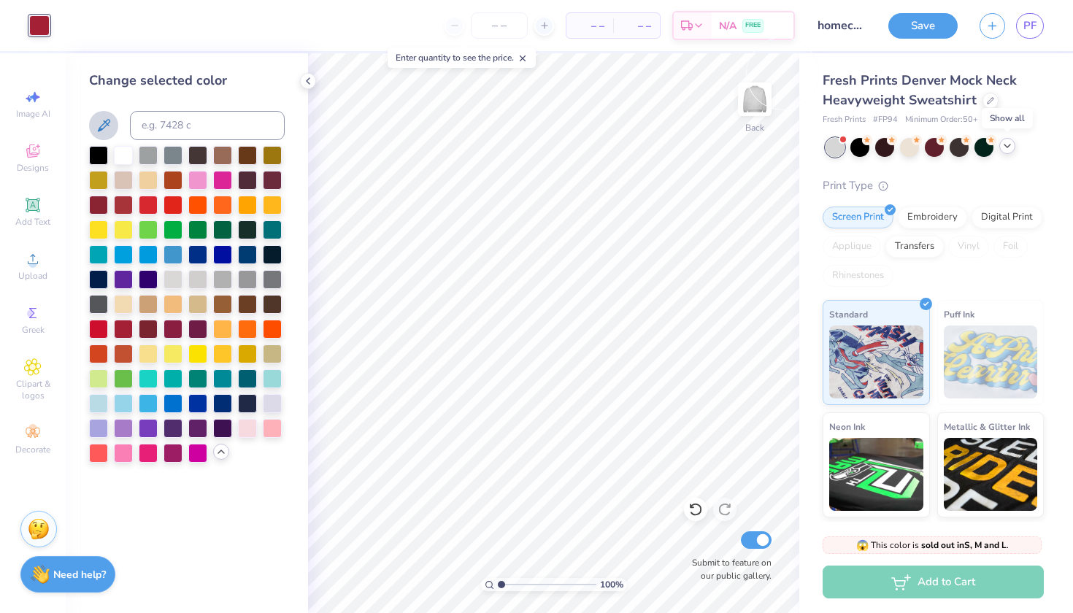
click at [1002, 153] on div at bounding box center [1007, 146] width 16 height 16
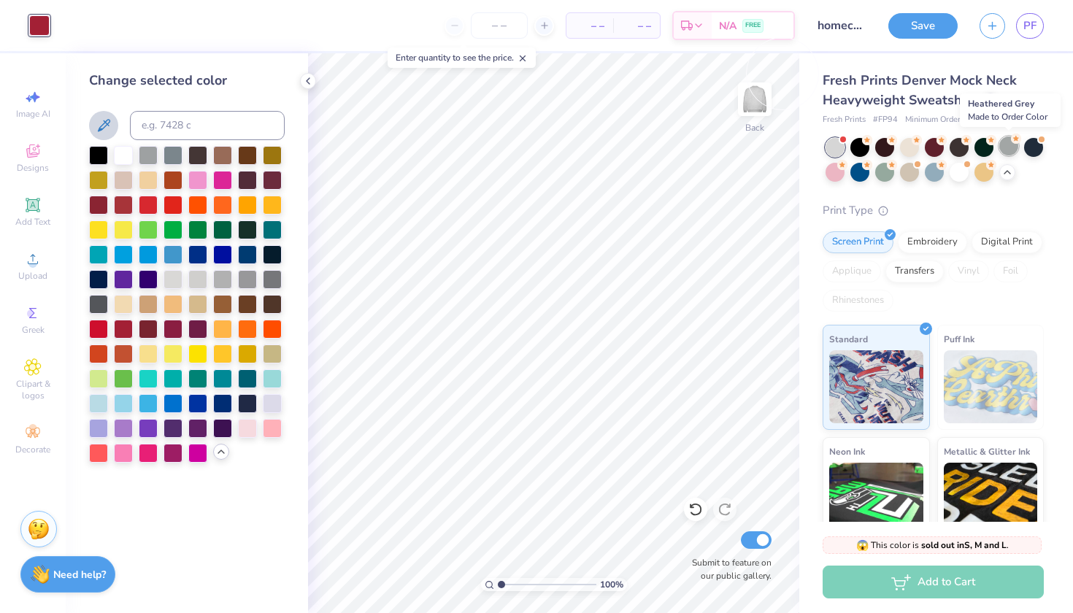
click at [1005, 147] on div at bounding box center [1008, 145] width 19 height 19
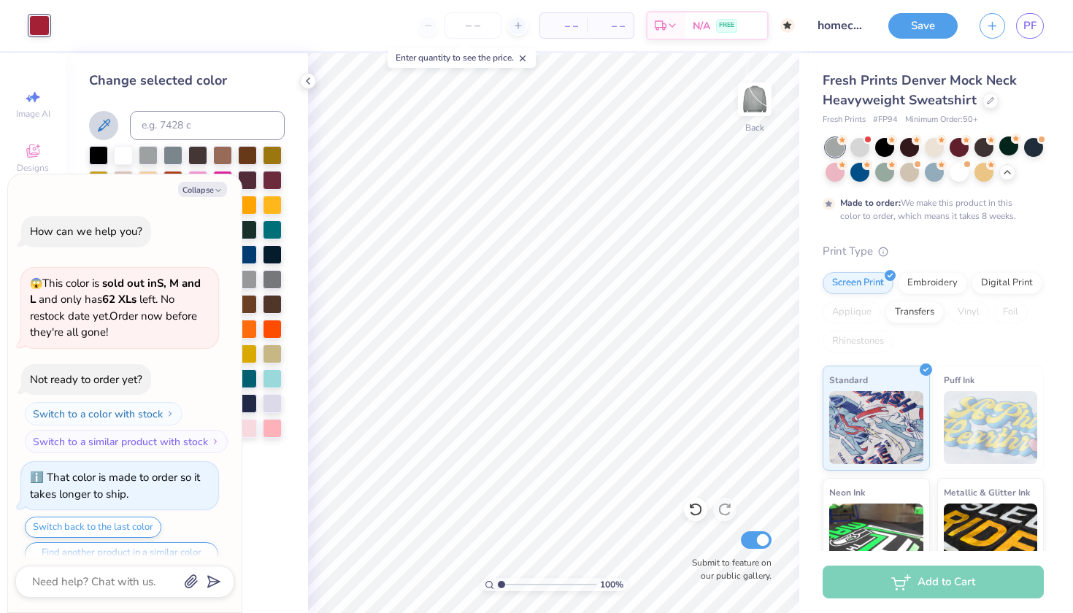
scroll to position [25, 0]
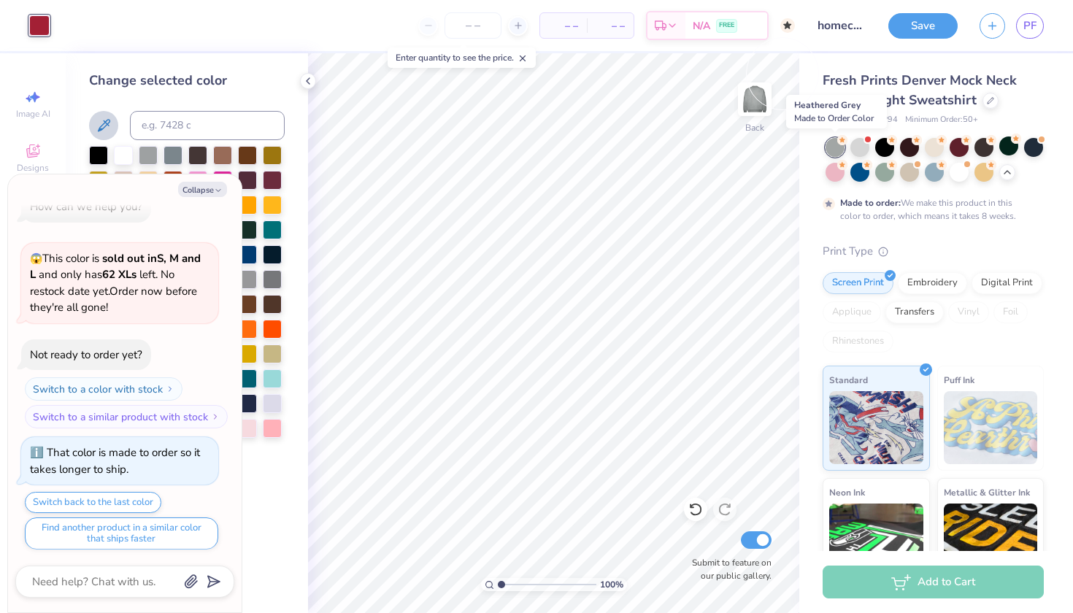
click at [836, 146] on div at bounding box center [834, 147] width 19 height 19
click at [862, 146] on div at bounding box center [859, 145] width 19 height 19
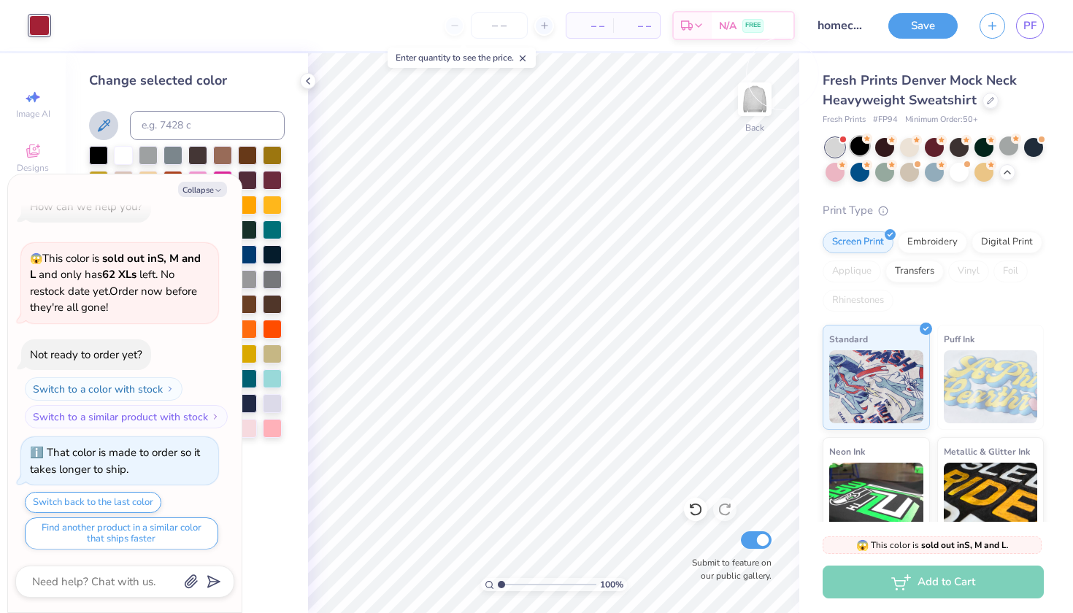
scroll to position [301, 0]
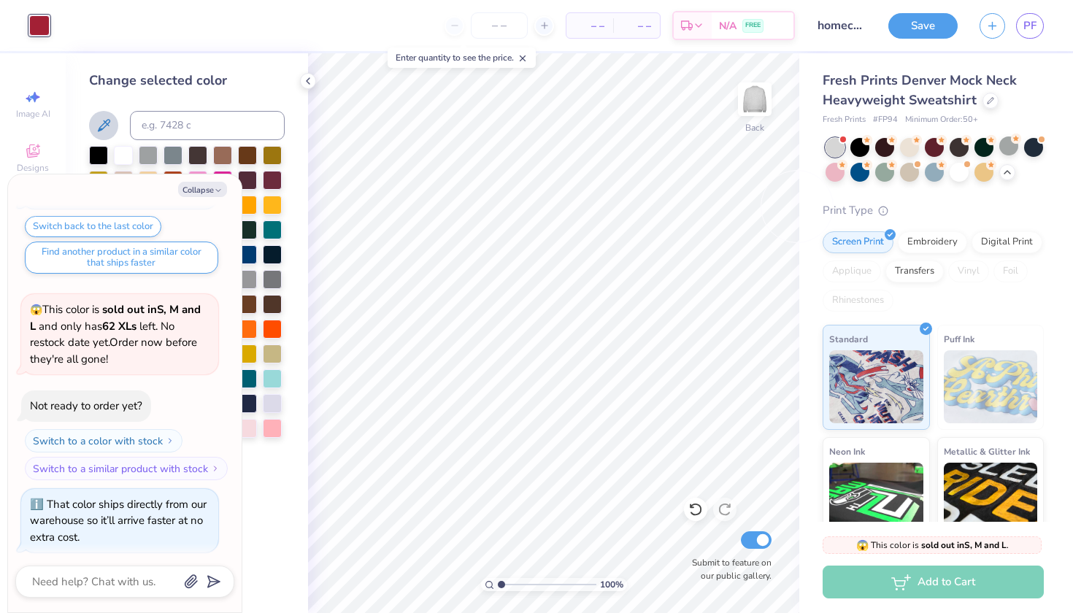
click at [802, 187] on div "Fresh Prints Denver Mock Neck Heavyweight Sweatshirt Fresh Prints # FP94 Minimu…" at bounding box center [936, 353] width 274 height 601
click at [309, 85] on icon at bounding box center [308, 81] width 12 height 12
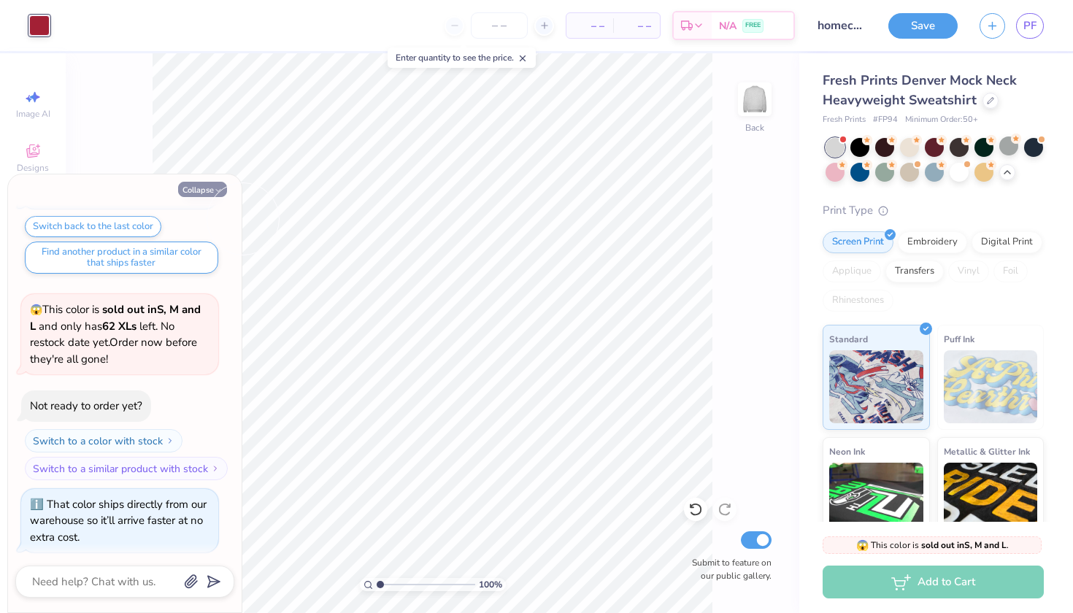
click at [210, 185] on button "Collapse" at bounding box center [202, 189] width 49 height 15
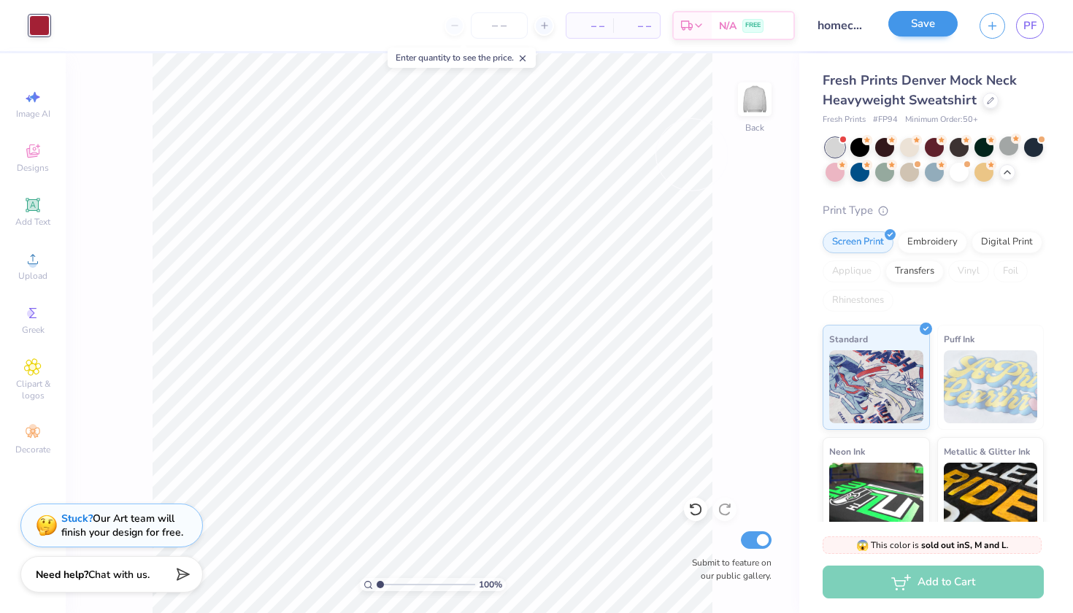
click at [927, 20] on button "Save" at bounding box center [922, 24] width 69 height 26
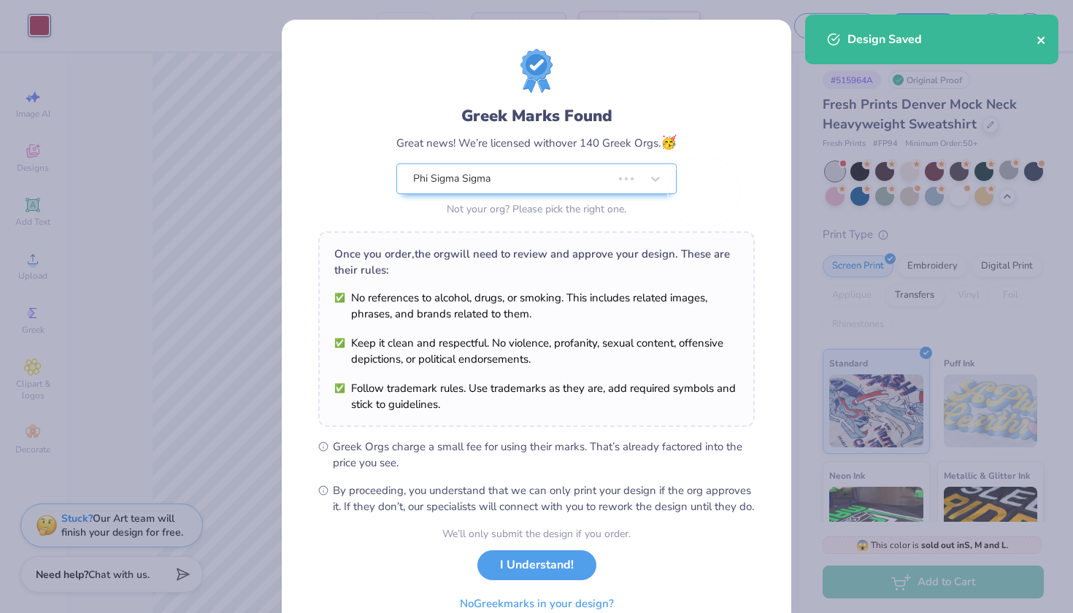
click at [1039, 39] on icon "close" at bounding box center [1040, 39] width 7 height 7
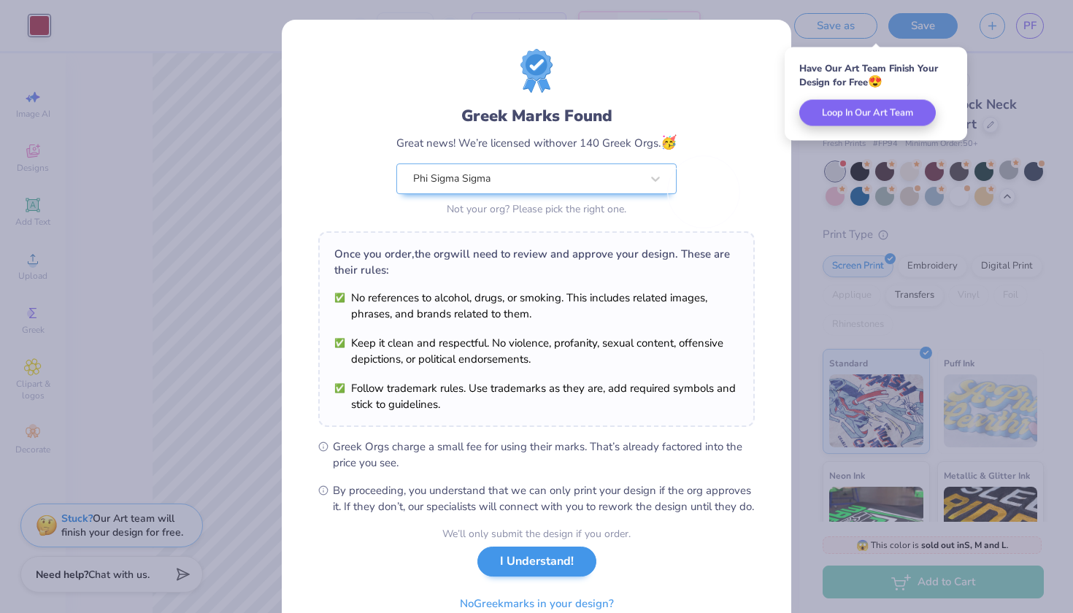
click at [498, 576] on button "I Understand!" at bounding box center [536, 561] width 119 height 30
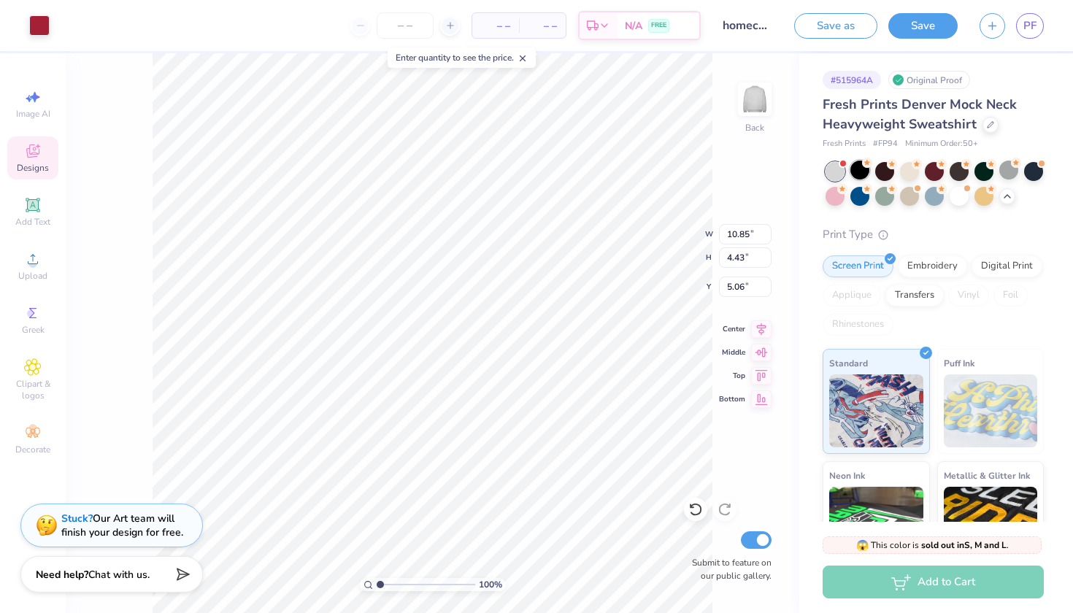
click at [851, 169] on div at bounding box center [859, 170] width 19 height 19
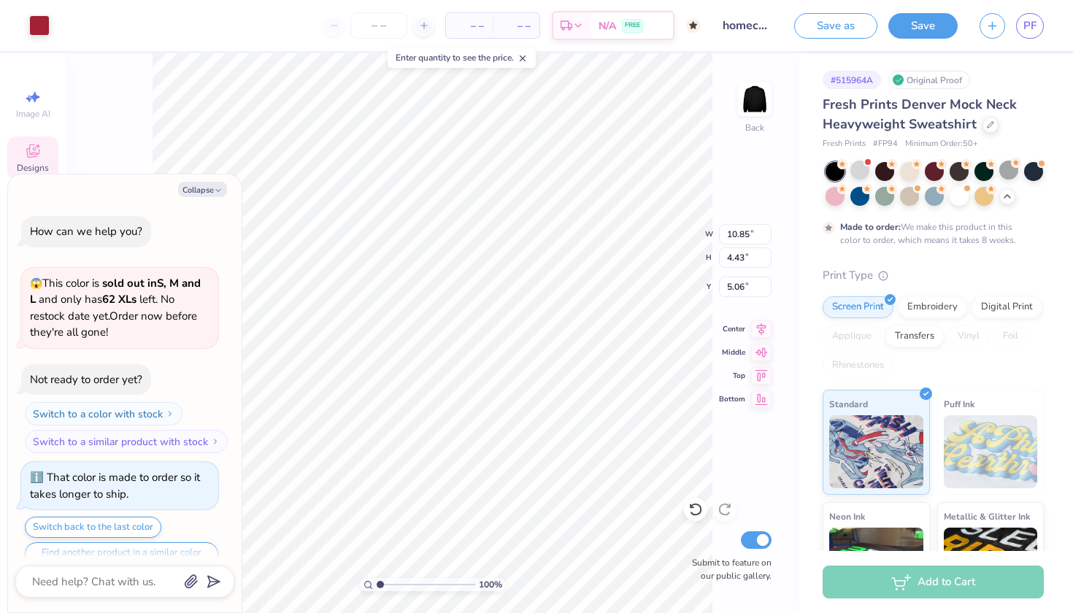
scroll to position [421, 0]
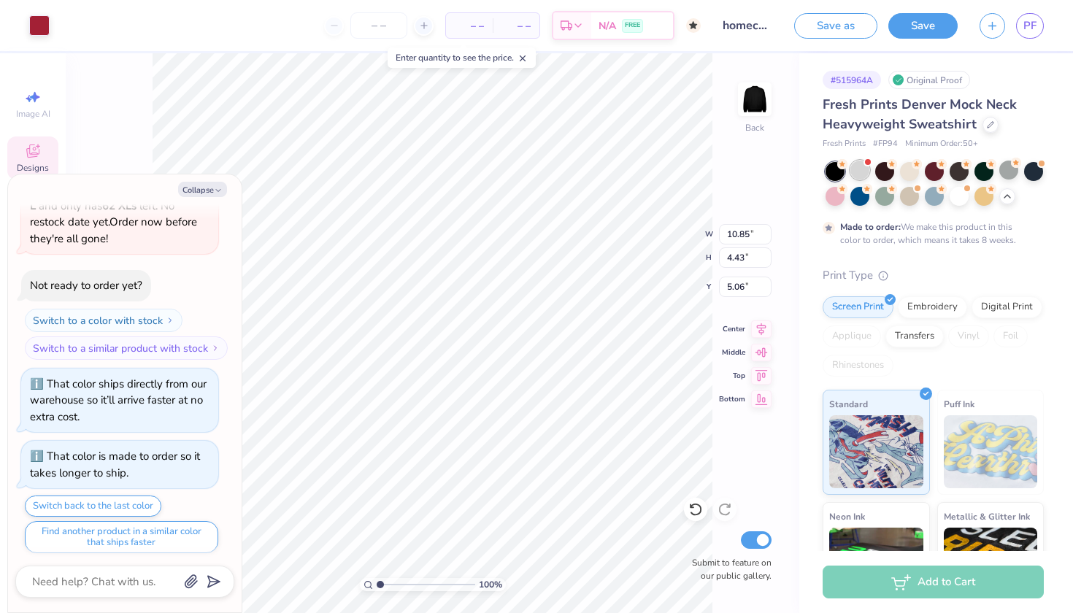
click at [862, 171] on div at bounding box center [859, 170] width 19 height 19
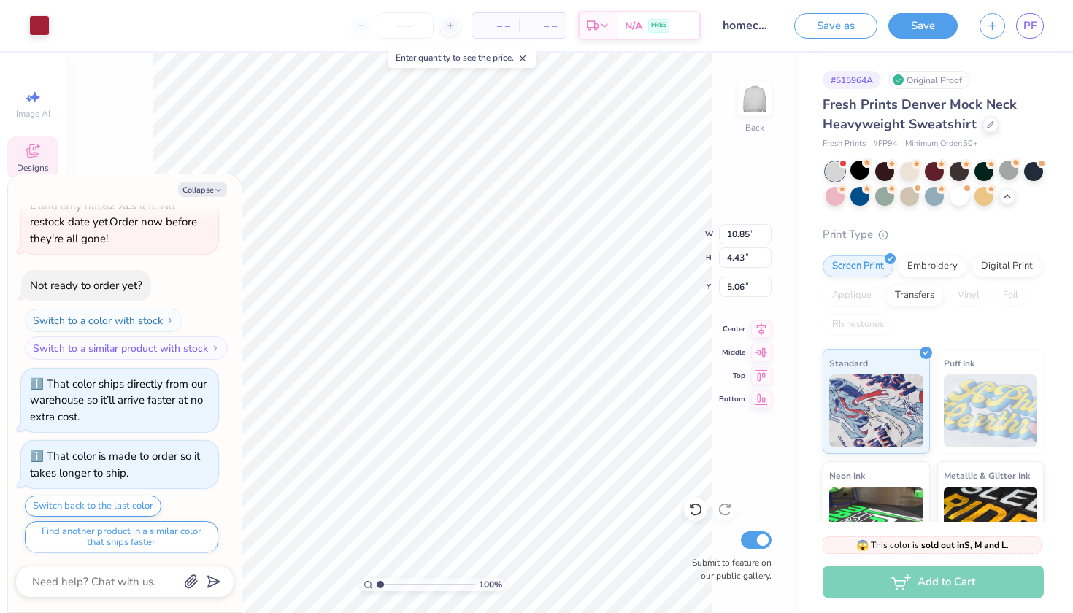
scroll to position [697, 0]
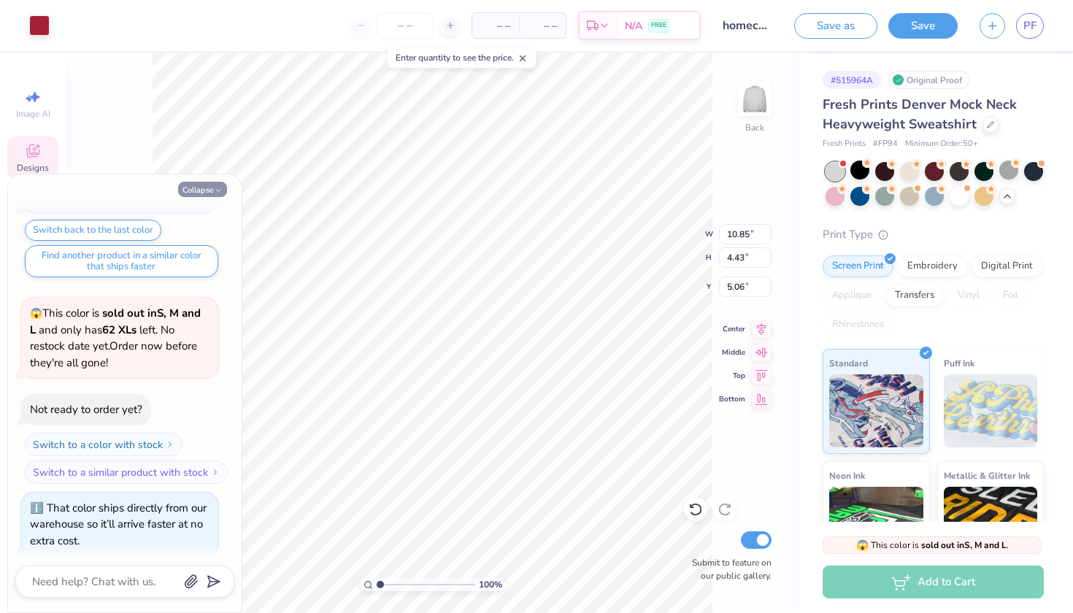
click at [215, 186] on icon "button" at bounding box center [218, 190] width 9 height 9
type textarea "x"
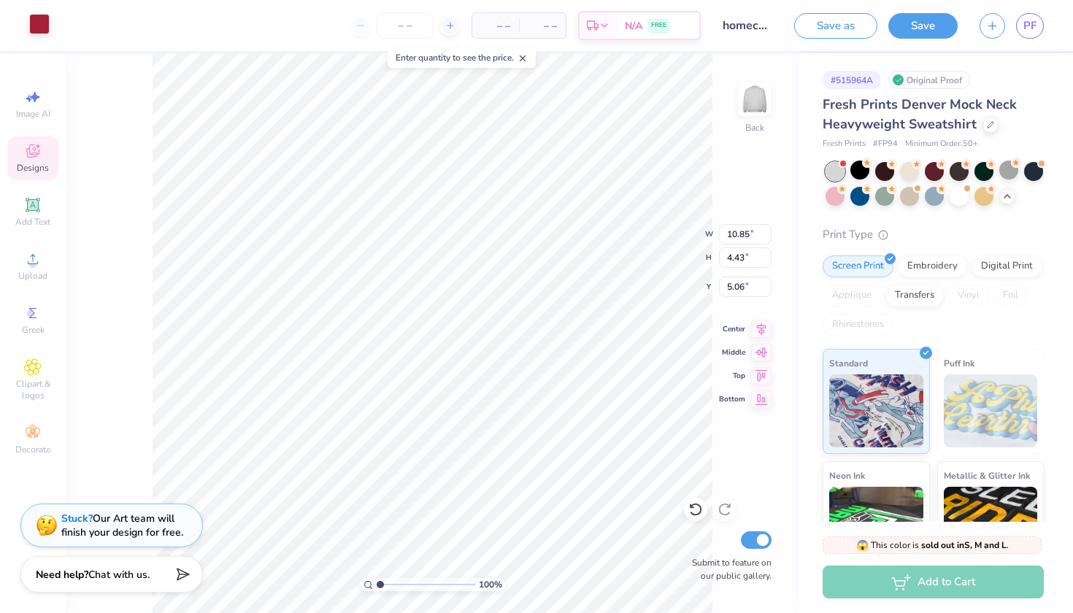
click at [45, 25] on div at bounding box center [39, 24] width 20 height 20
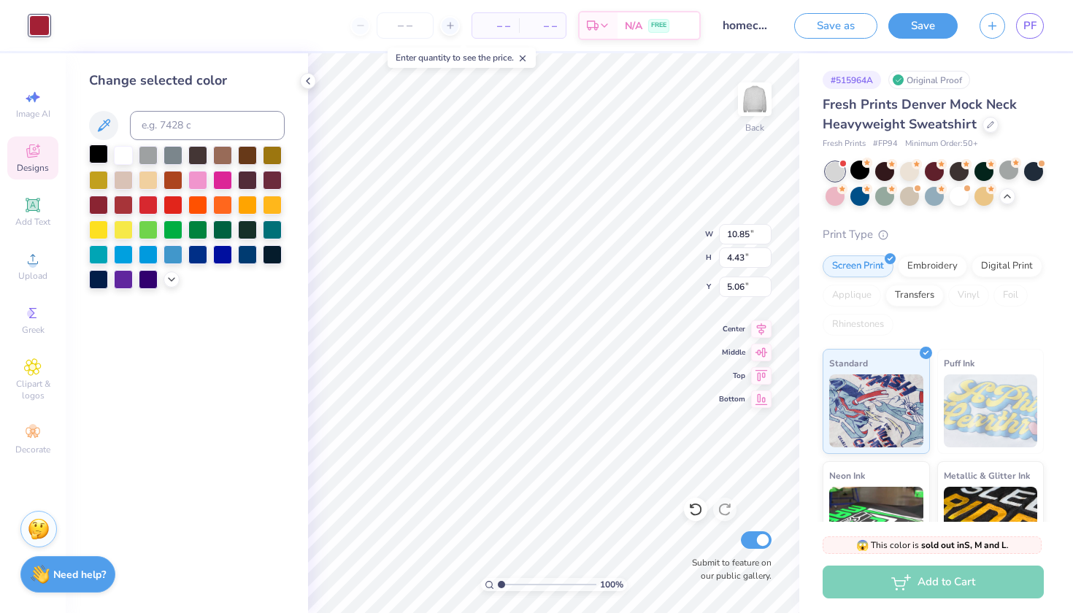
click at [100, 157] on div at bounding box center [98, 153] width 19 height 19
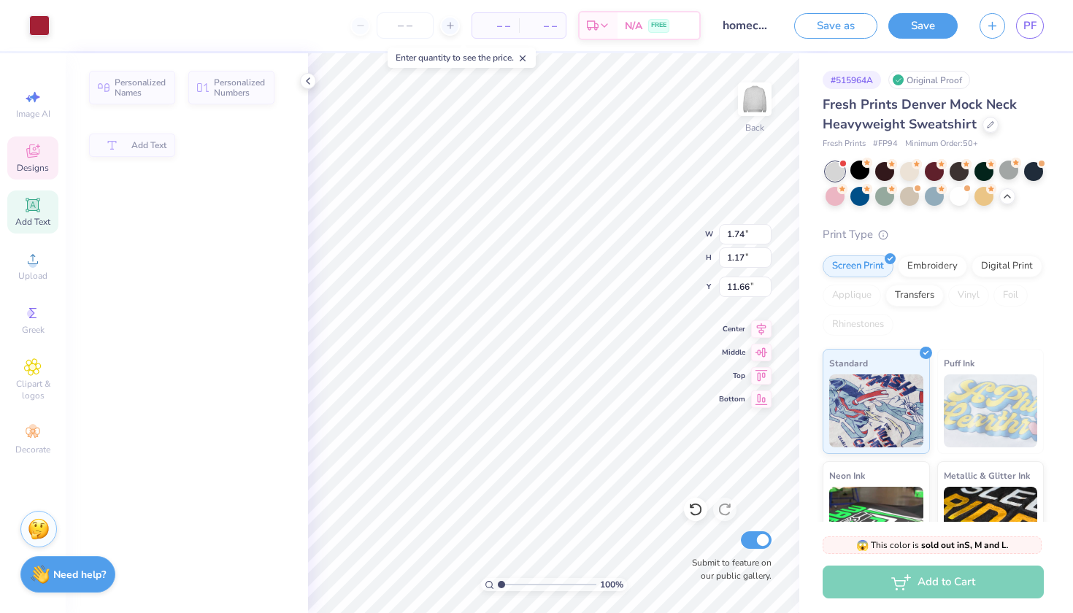
type input "1.74"
type input "1.17"
type input "11.66"
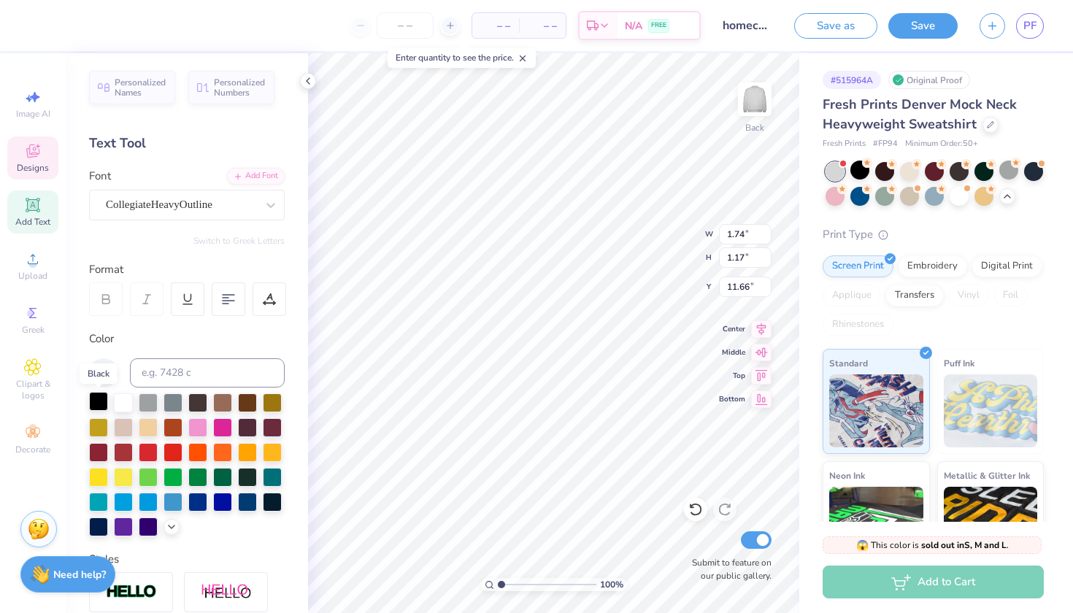
click at [96, 393] on div at bounding box center [98, 401] width 19 height 19
drag, startPoint x: 206, startPoint y: 402, endPoint x: 148, endPoint y: 402, distance: 58.4
click at [148, 402] on div at bounding box center [187, 464] width 196 height 143
click at [91, 402] on div at bounding box center [98, 401] width 19 height 19
type input "10.85"
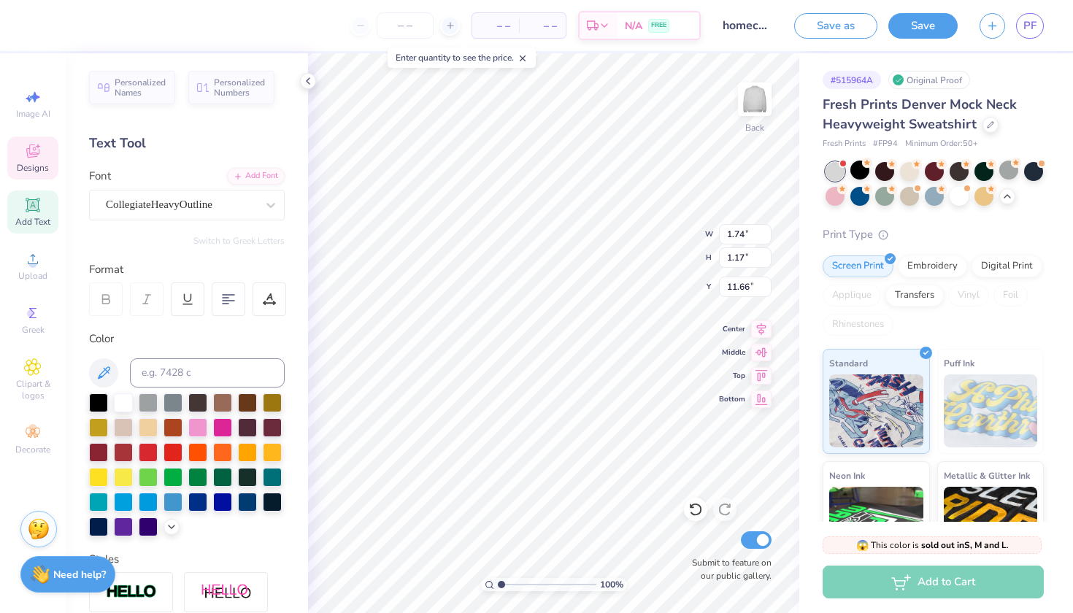
type input "4.43"
type input "5.06"
click at [170, 529] on icon at bounding box center [172, 526] width 12 height 12
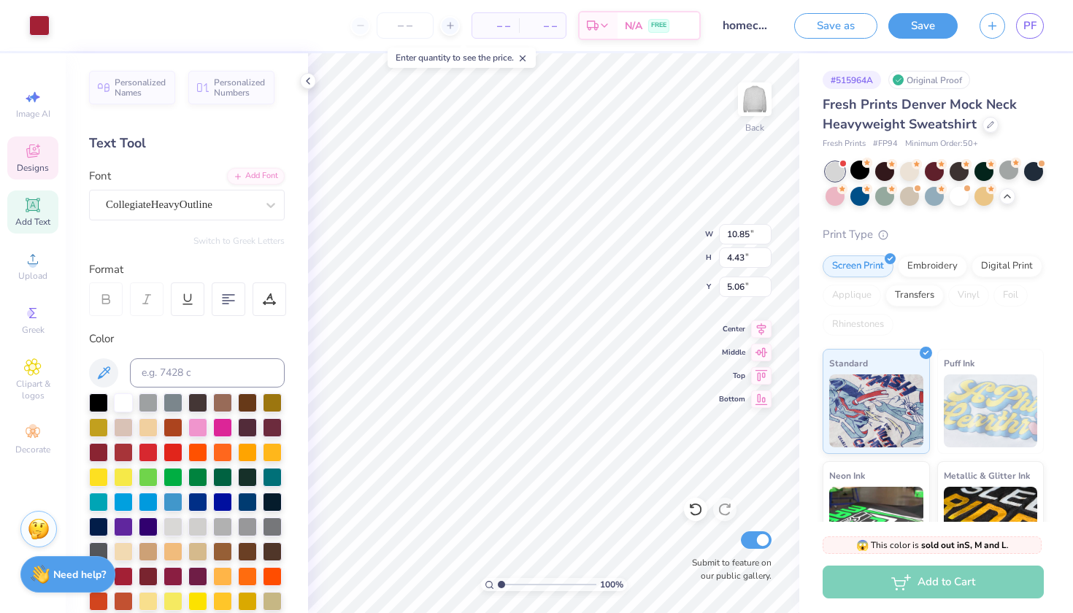
type input "9.48"
type input "0.66"
type input "3.00"
click at [99, 401] on div at bounding box center [98, 401] width 19 height 19
click at [125, 571] on div at bounding box center [123, 574] width 19 height 19
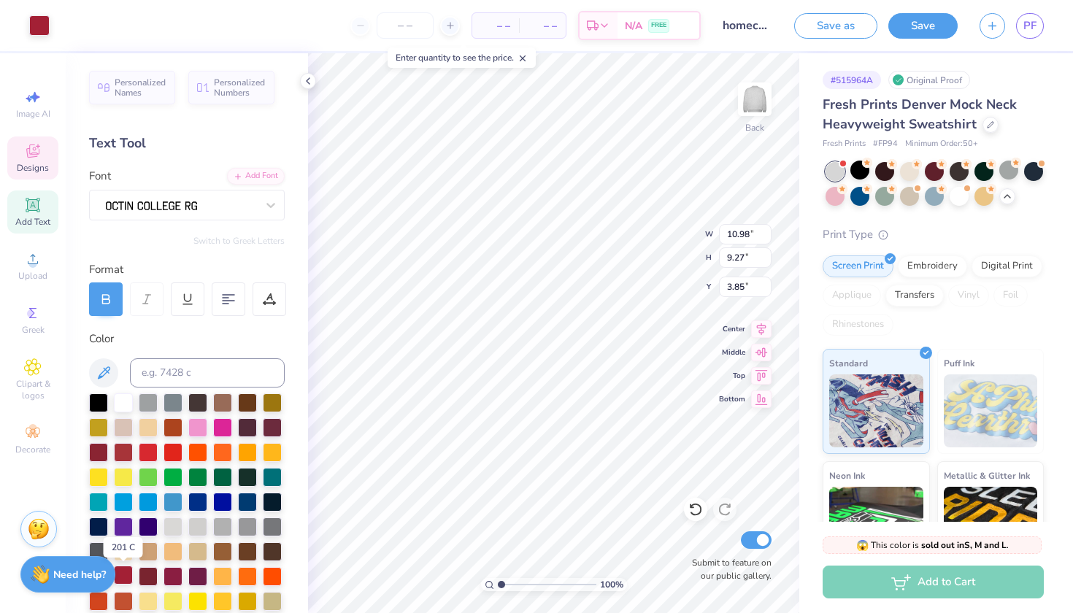
click at [125, 573] on div at bounding box center [123, 574] width 19 height 19
type input "10.85"
type input "4.43"
click at [122, 576] on div at bounding box center [123, 574] width 19 height 19
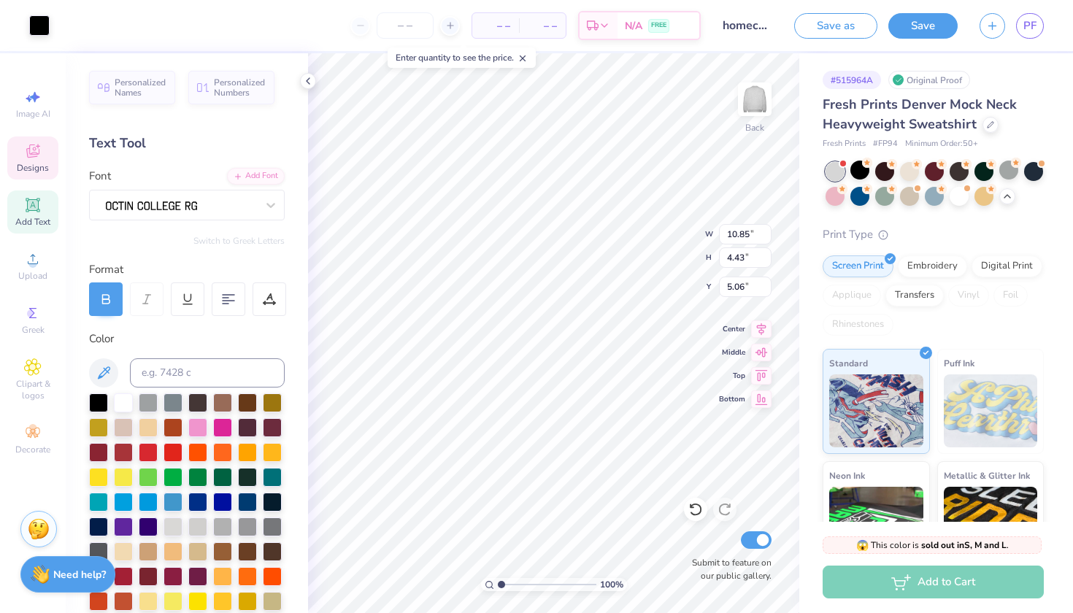
type input "5.10"
type input "10.98"
type input "9.27"
click at [34, 20] on div at bounding box center [39, 24] width 20 height 20
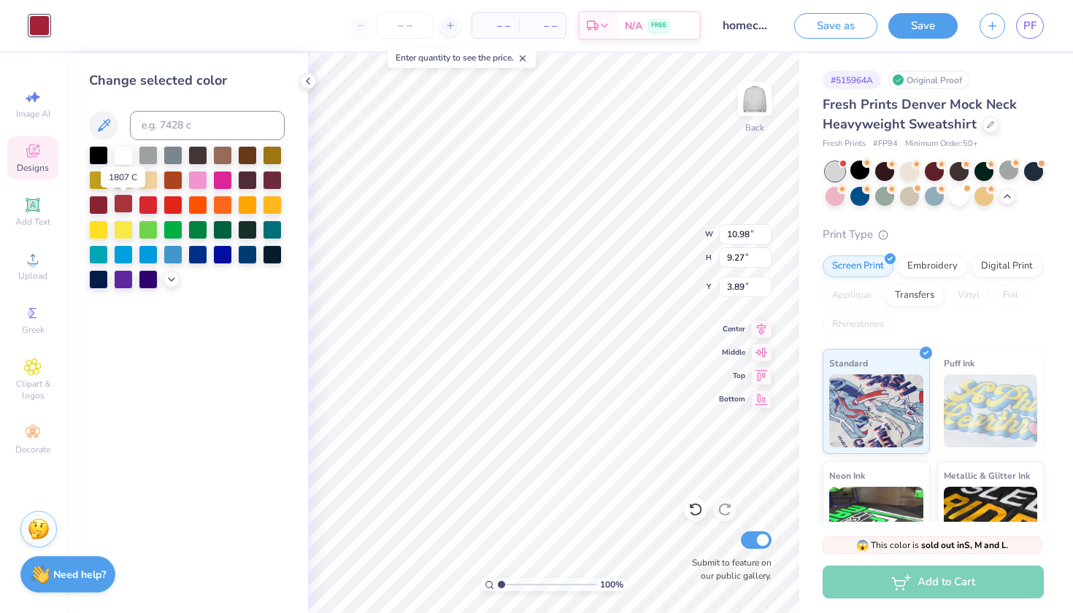
click at [126, 206] on div at bounding box center [123, 203] width 19 height 19
click at [168, 283] on icon at bounding box center [172, 278] width 12 height 12
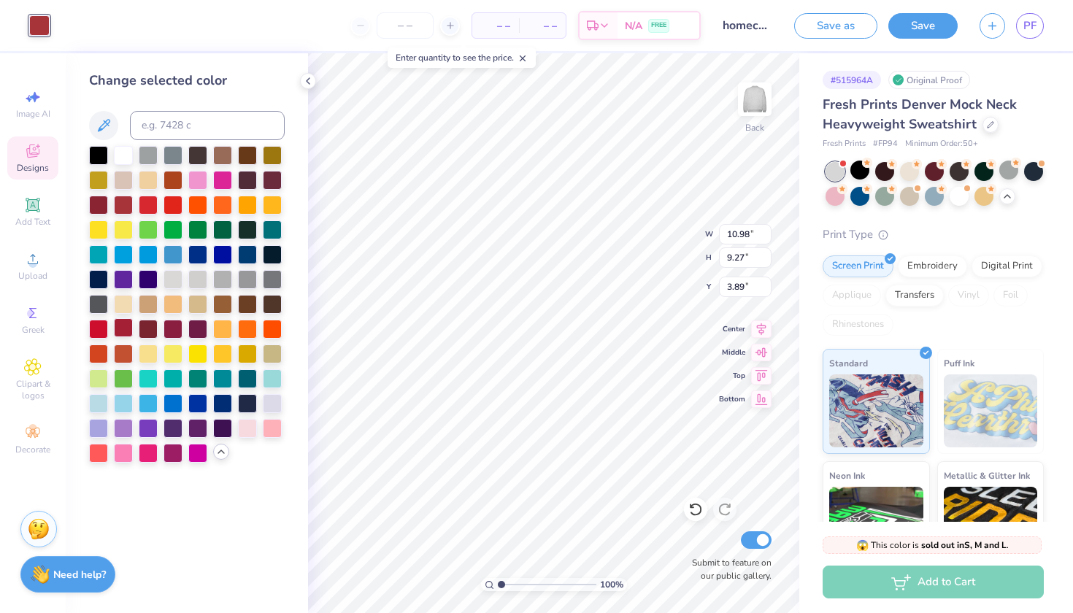
click at [125, 331] on div at bounding box center [123, 327] width 19 height 19
click at [696, 511] on icon at bounding box center [695, 509] width 15 height 15
click at [693, 509] on icon at bounding box center [695, 509] width 15 height 15
click at [694, 510] on icon at bounding box center [695, 509] width 15 height 15
type input "3.85"
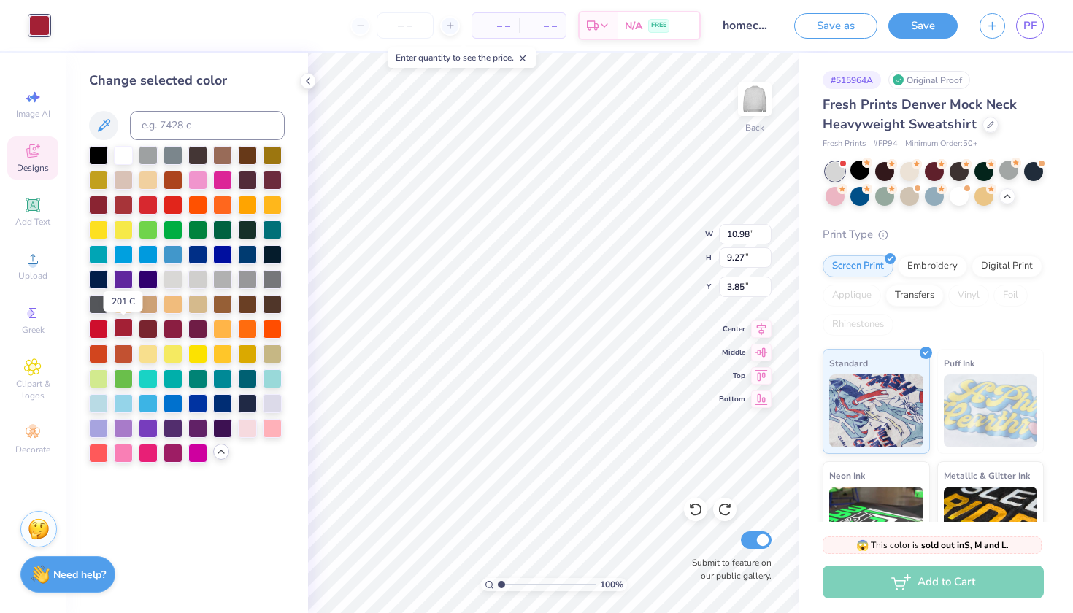
click at [125, 330] on div at bounding box center [123, 327] width 19 height 19
click at [124, 328] on div at bounding box center [123, 327] width 19 height 19
click at [693, 510] on icon at bounding box center [695, 509] width 15 height 15
click at [695, 510] on icon at bounding box center [695, 509] width 15 height 15
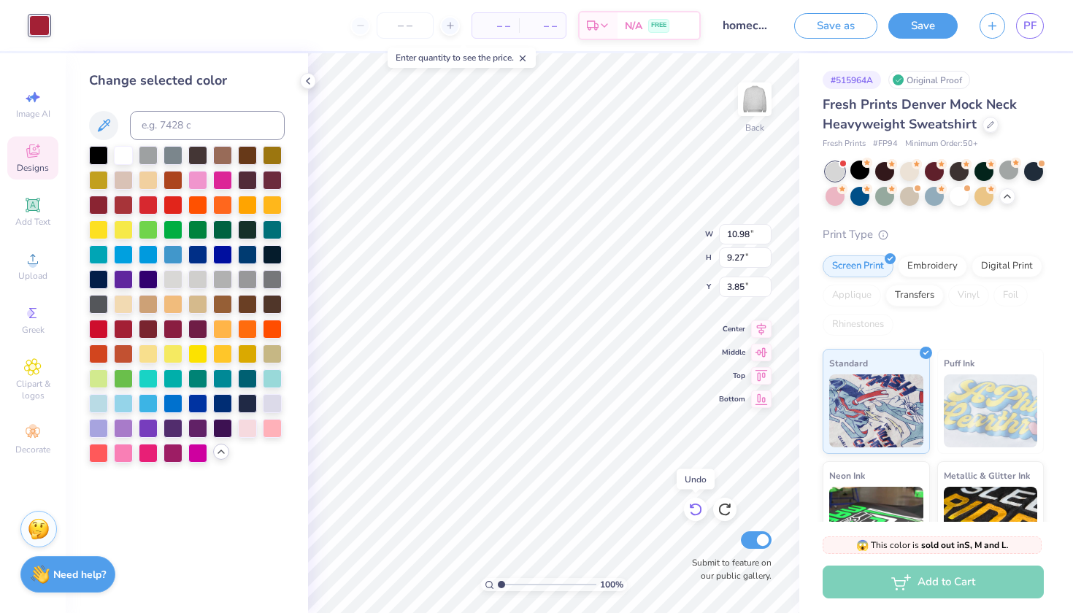
click at [695, 511] on icon at bounding box center [695, 509] width 15 height 15
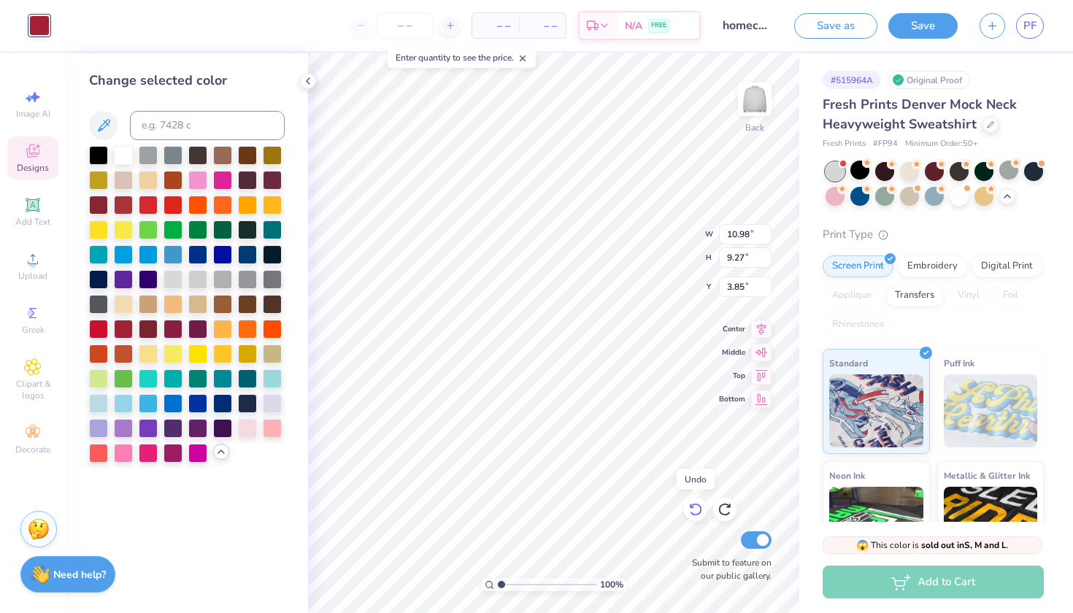
click at [693, 510] on icon at bounding box center [695, 509] width 15 height 15
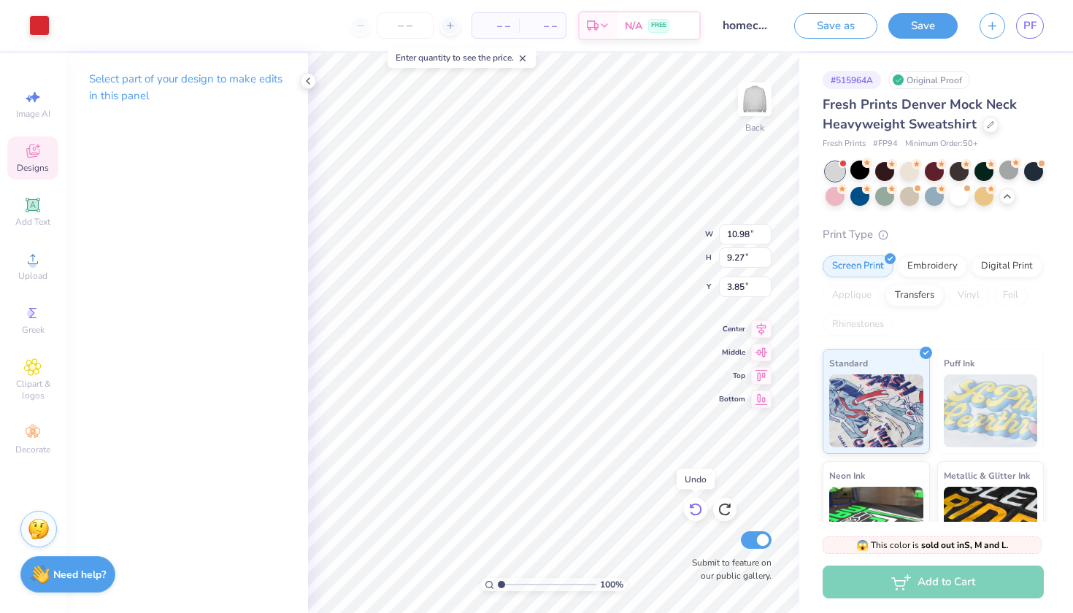
click at [693, 510] on icon at bounding box center [695, 509] width 15 height 15
click at [715, 512] on div at bounding box center [724, 509] width 23 height 23
click at [720, 511] on icon at bounding box center [724, 509] width 15 height 15
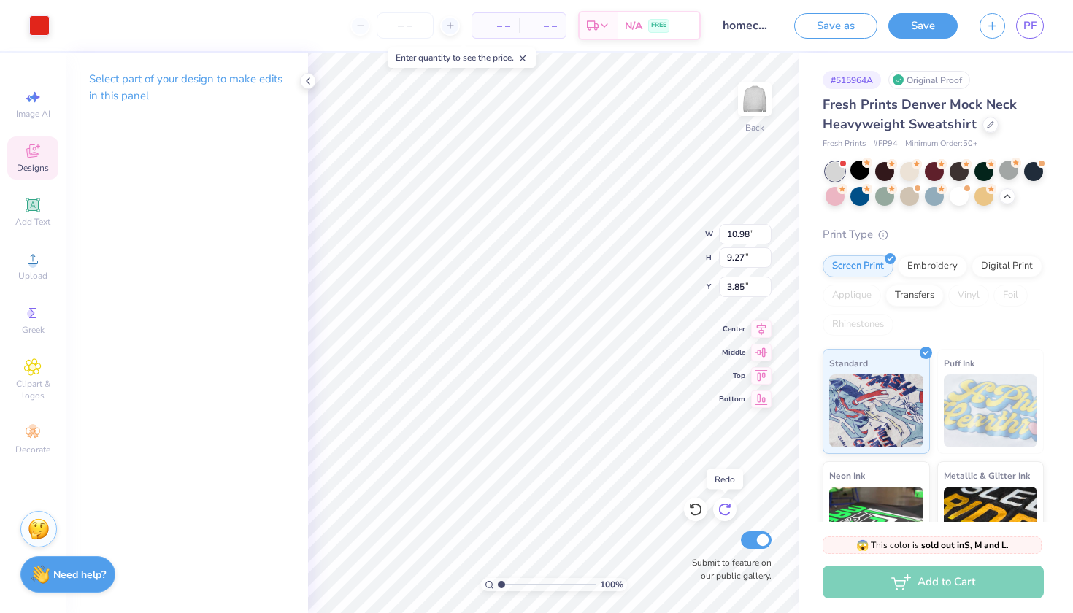
click at [720, 511] on icon at bounding box center [724, 509] width 15 height 15
click at [36, 23] on div at bounding box center [39, 24] width 20 height 20
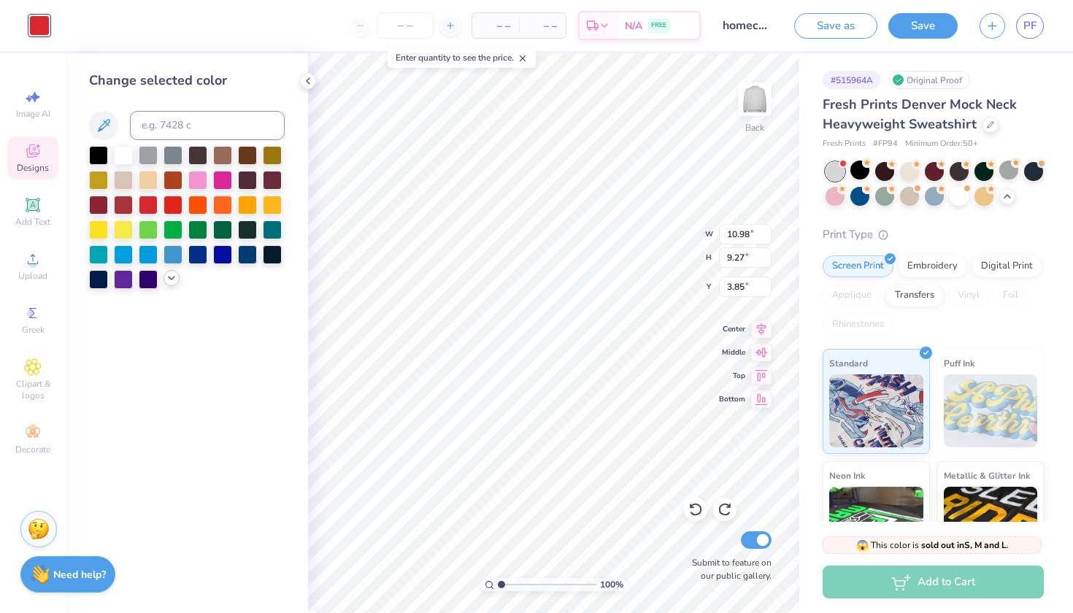
click at [171, 282] on icon at bounding box center [172, 278] width 12 height 12
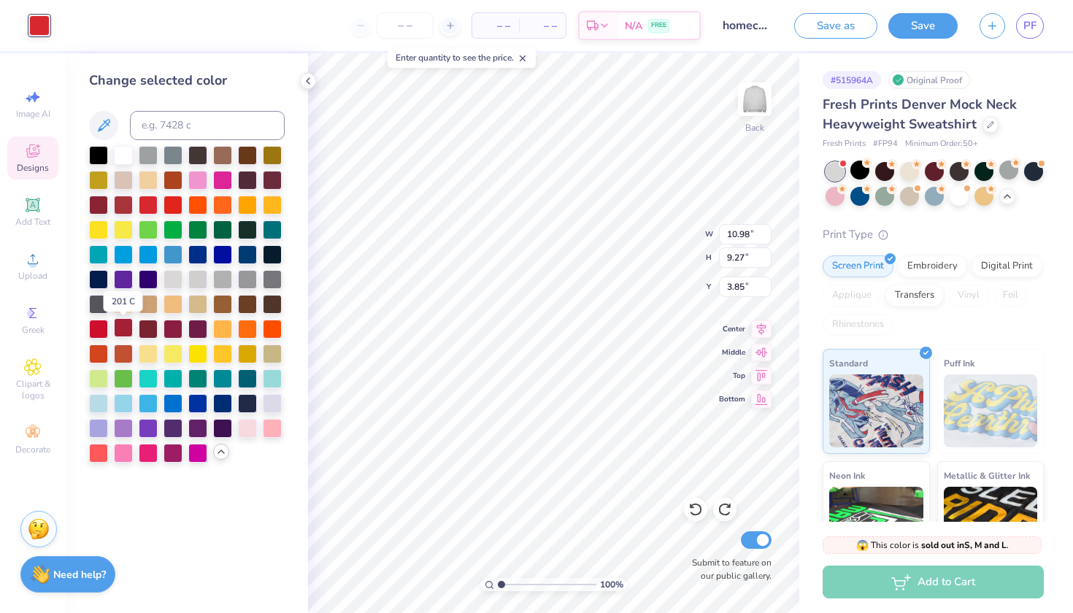
click at [117, 324] on div at bounding box center [123, 327] width 19 height 19
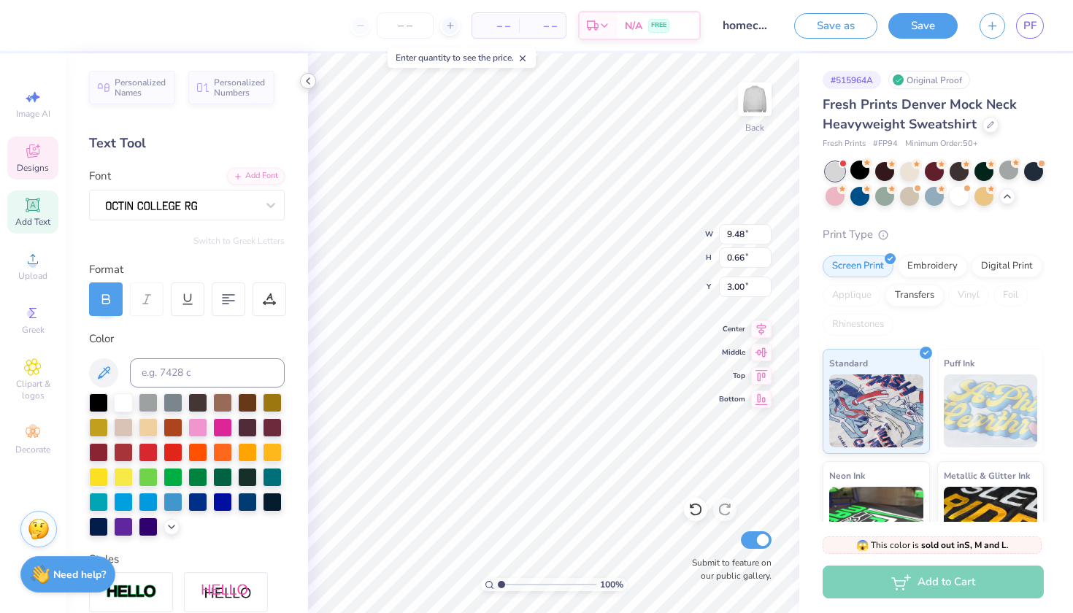
click at [309, 82] on icon at bounding box center [308, 81] width 12 height 12
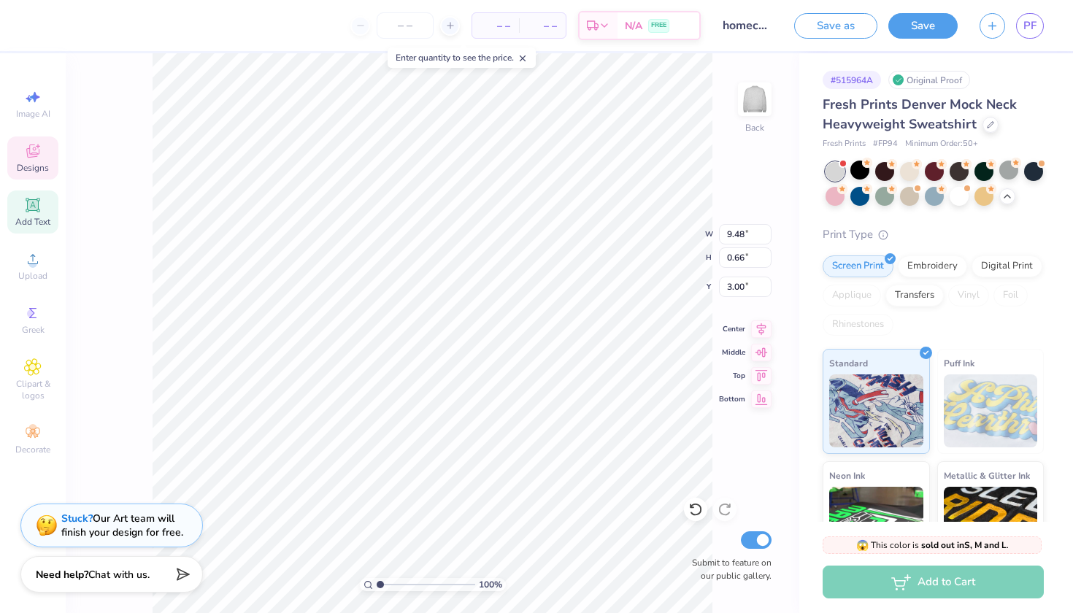
type input "1.74"
type input "1.17"
type input "11.66"
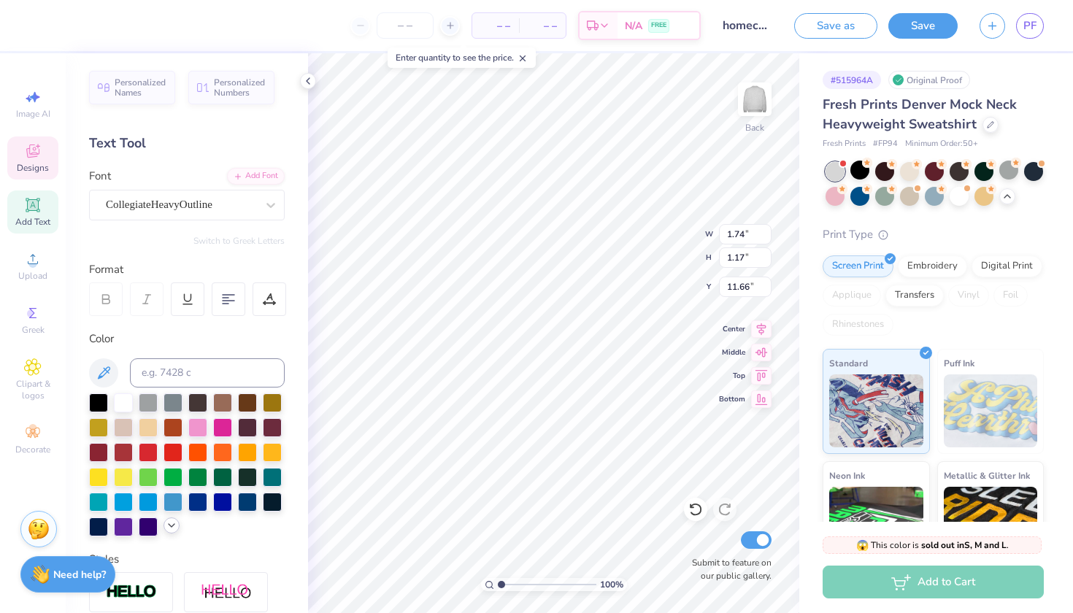
click at [172, 525] on icon at bounding box center [172, 526] width 12 height 12
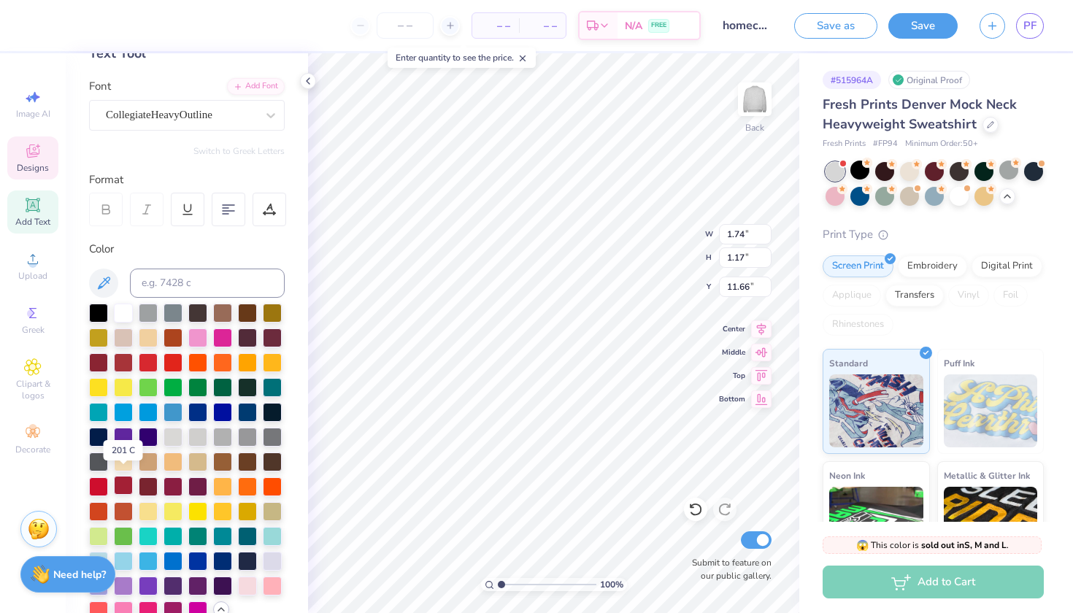
scroll to position [98, 0]
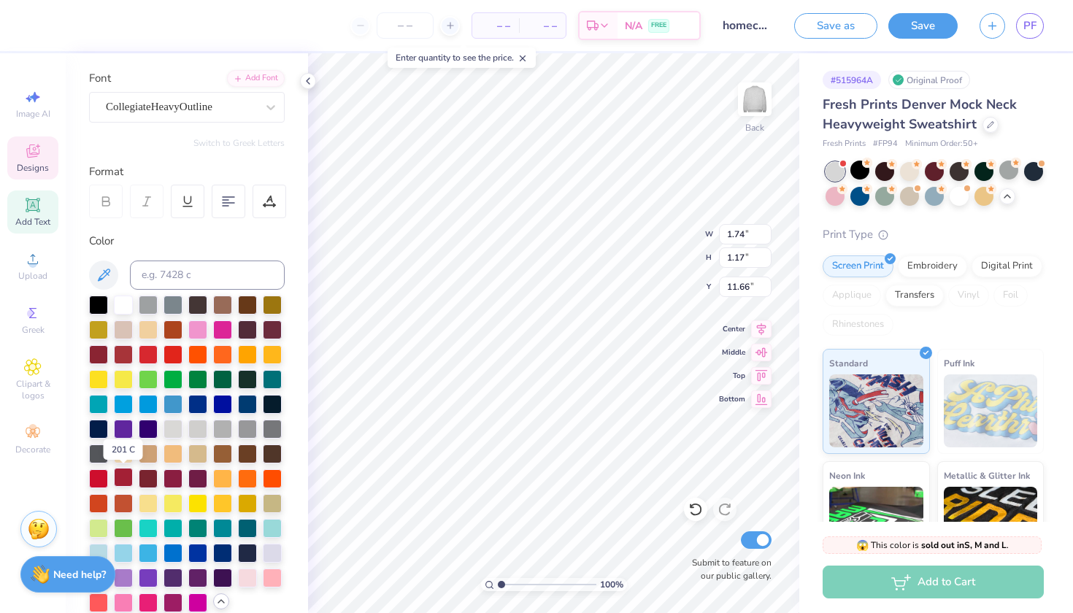
click at [123, 478] on div at bounding box center [123, 477] width 19 height 19
click at [126, 474] on div at bounding box center [123, 477] width 19 height 19
type input "7.24"
type input "0.47"
type input "13.91"
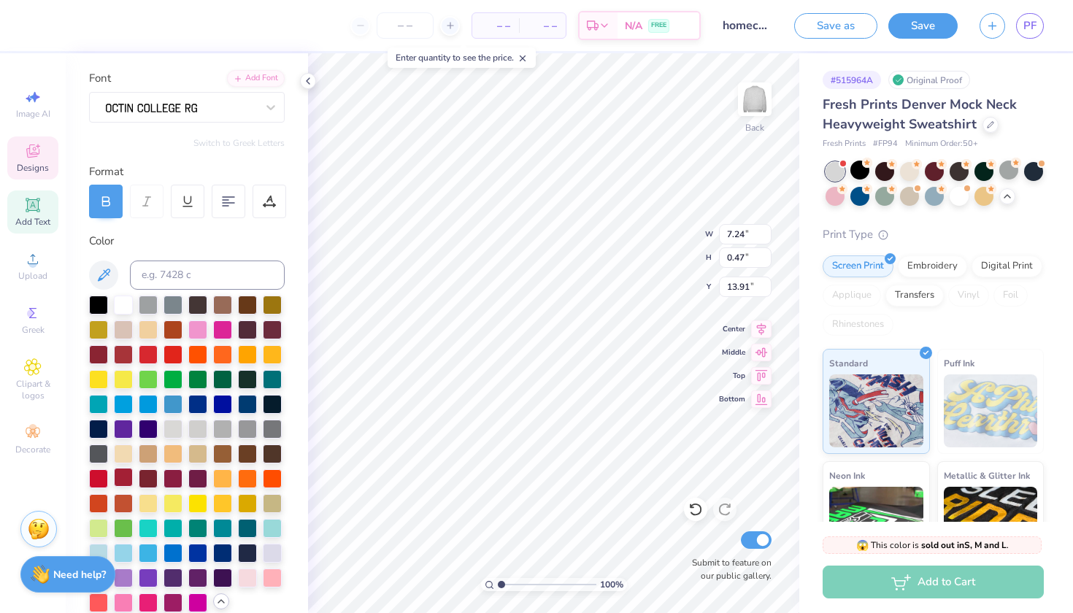
click at [123, 476] on div at bounding box center [123, 477] width 19 height 19
type input "0.34"
type input "0.32"
type input "14.05"
click at [124, 476] on div at bounding box center [123, 477] width 19 height 19
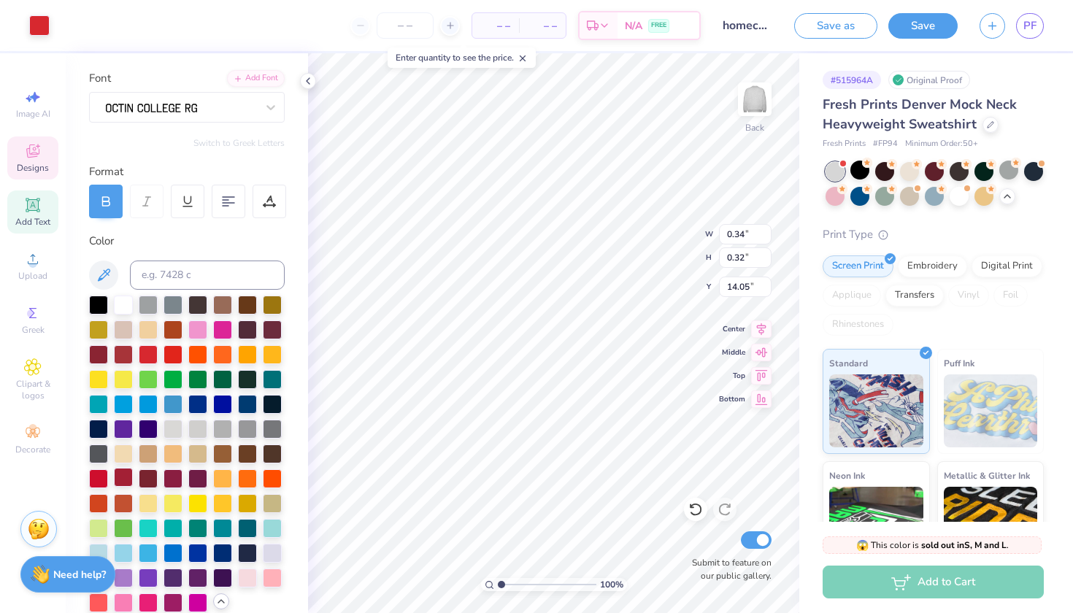
click at [120, 477] on div at bounding box center [123, 477] width 19 height 19
click at [120, 475] on div at bounding box center [123, 477] width 19 height 19
click at [42, 26] on div at bounding box center [39, 24] width 20 height 20
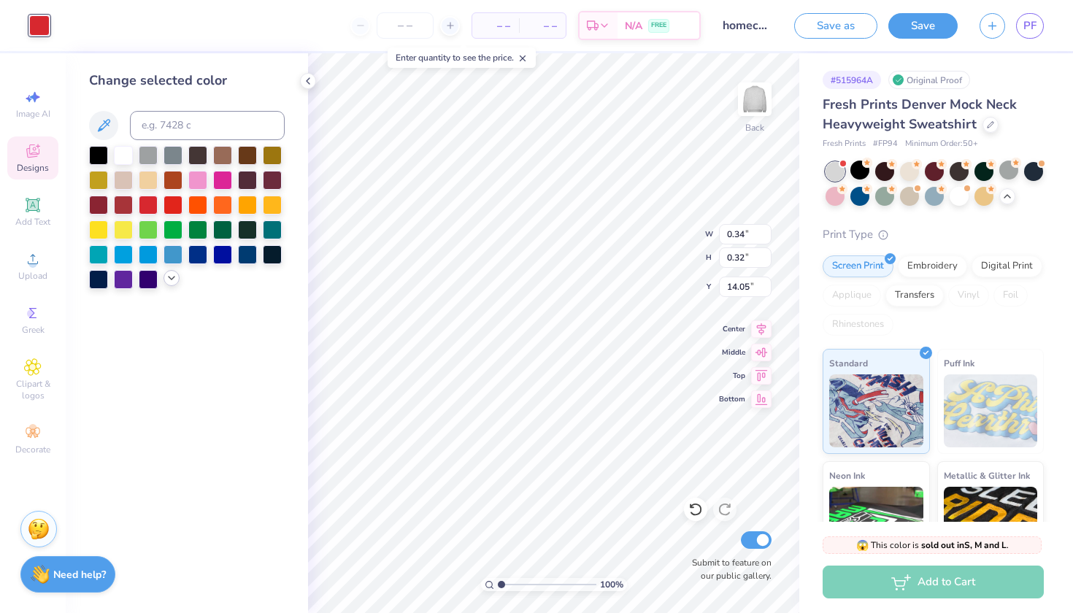
click at [172, 282] on icon at bounding box center [172, 278] width 12 height 12
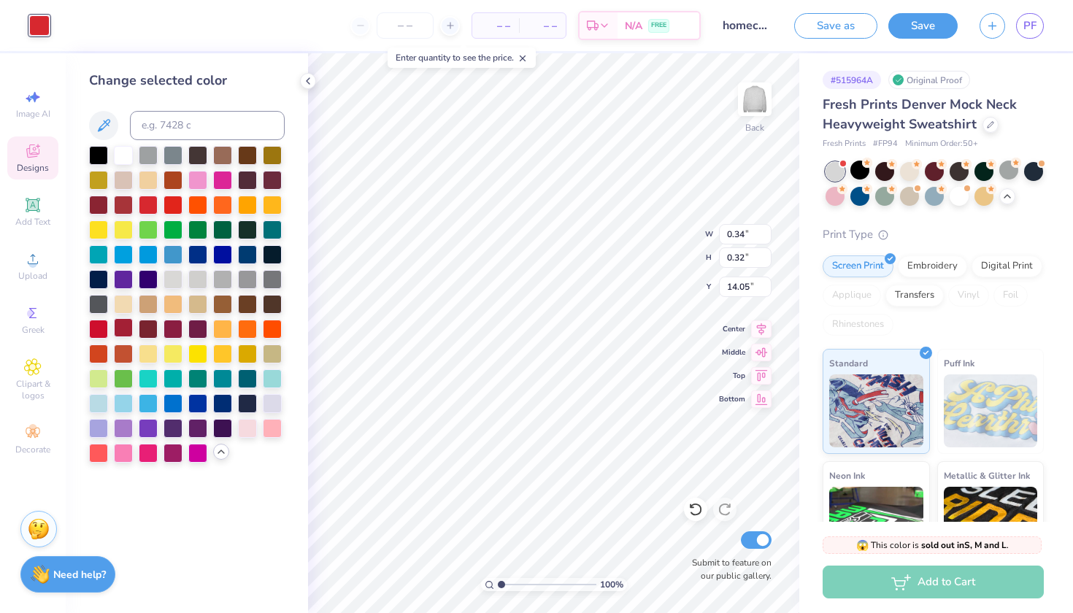
click at [125, 331] on div at bounding box center [123, 327] width 19 height 19
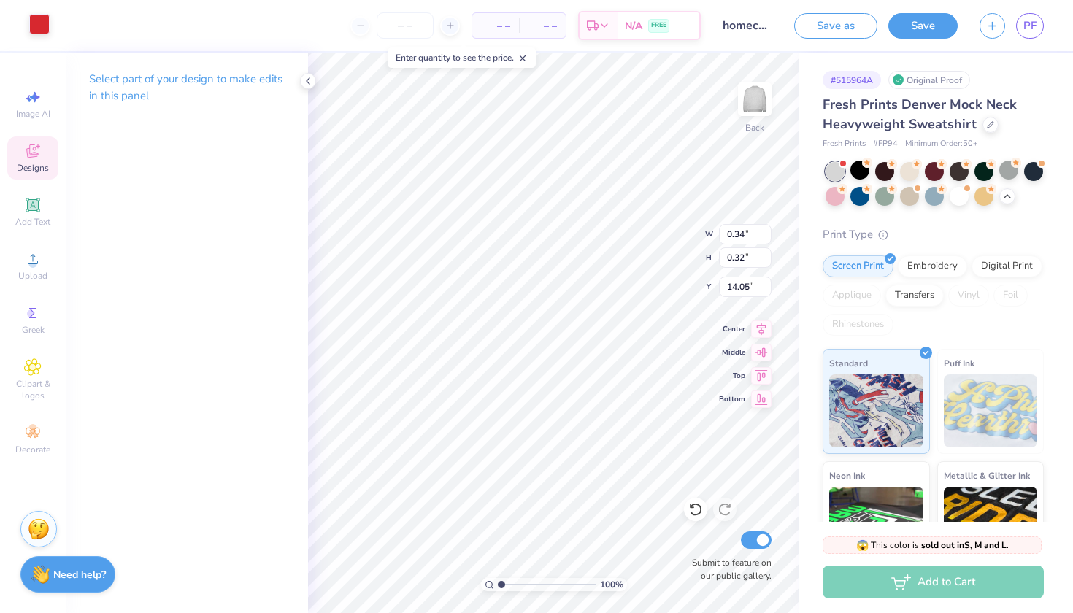
click at [47, 34] on div at bounding box center [39, 24] width 20 height 20
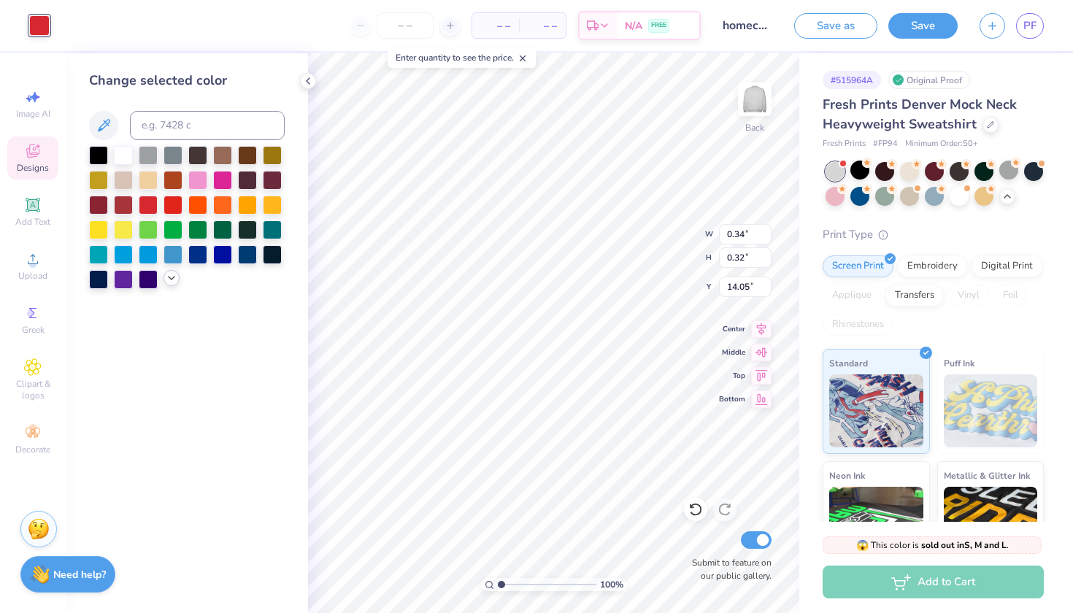
click at [171, 280] on icon at bounding box center [172, 278] width 12 height 12
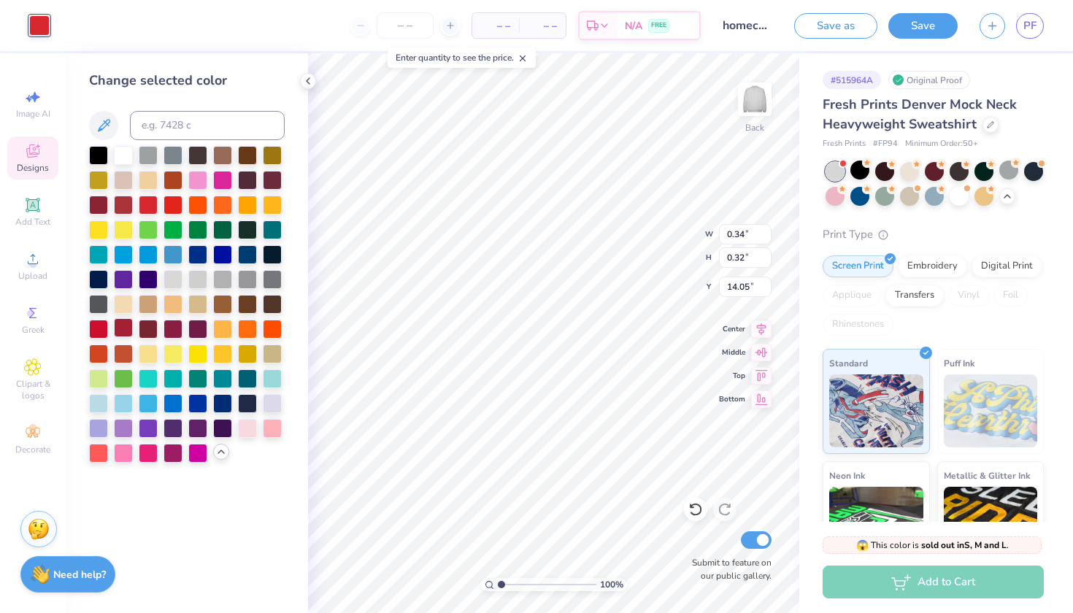
click at [129, 331] on div at bounding box center [123, 327] width 19 height 19
type input "9.48"
type input "0.66"
type input "3.00"
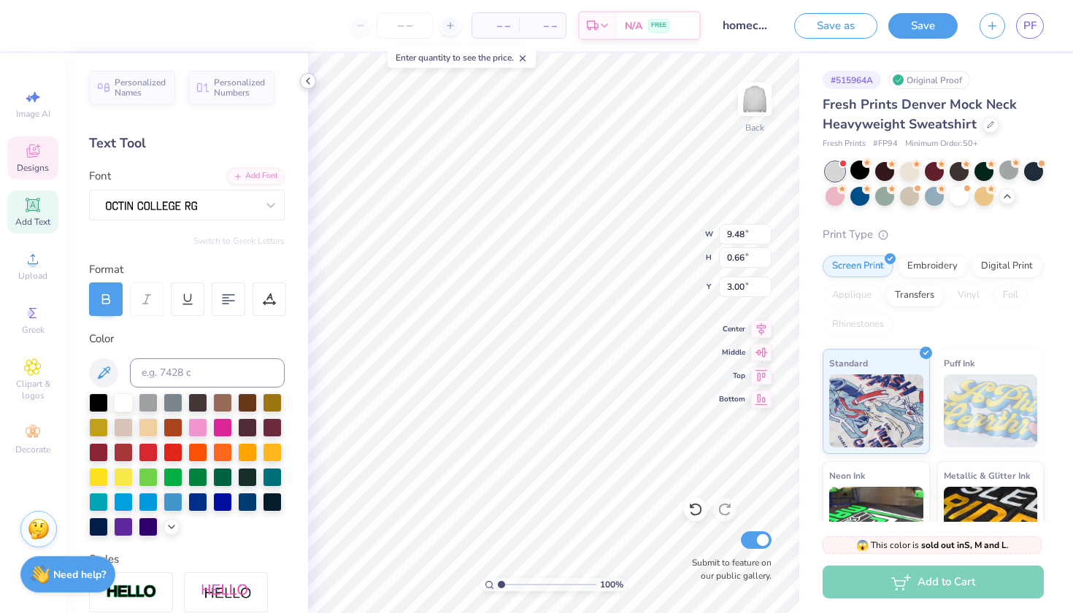
click at [302, 83] on icon at bounding box center [308, 81] width 12 height 12
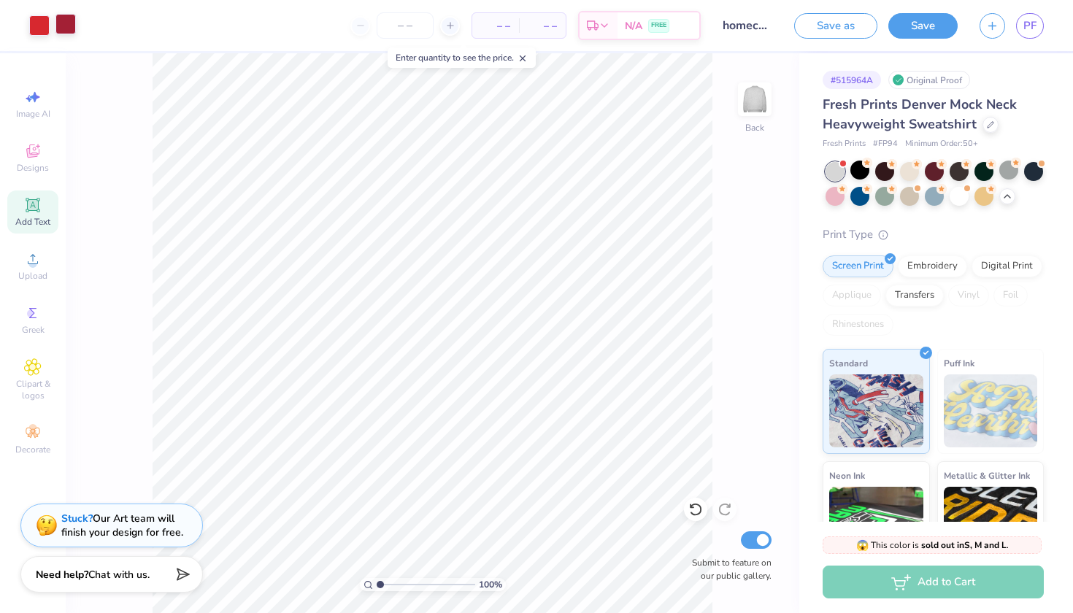
click at [69, 23] on div at bounding box center [65, 24] width 20 height 20
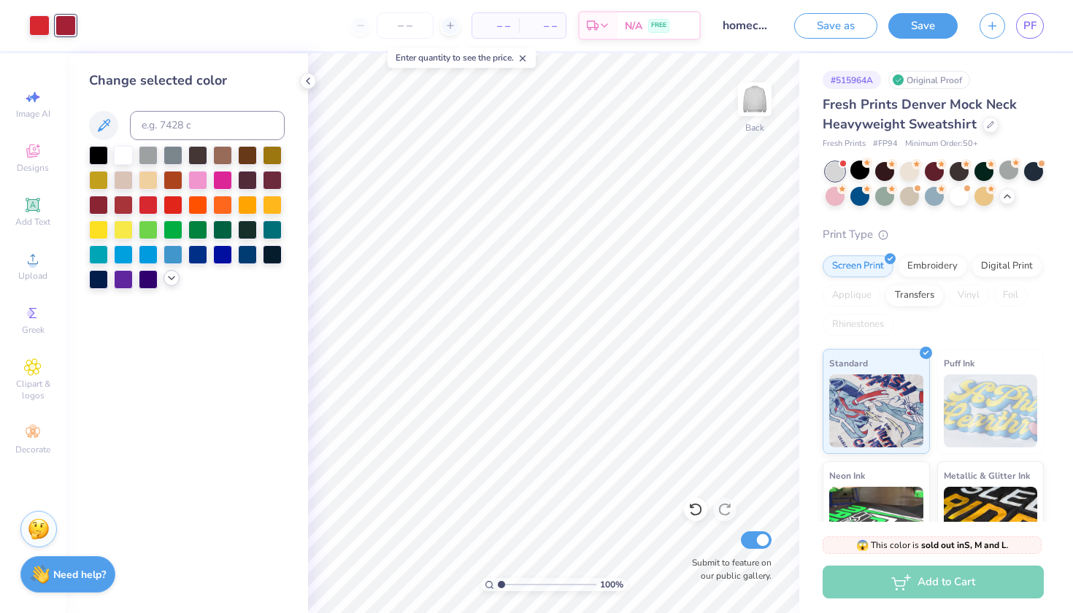
click at [168, 281] on icon at bounding box center [172, 278] width 12 height 12
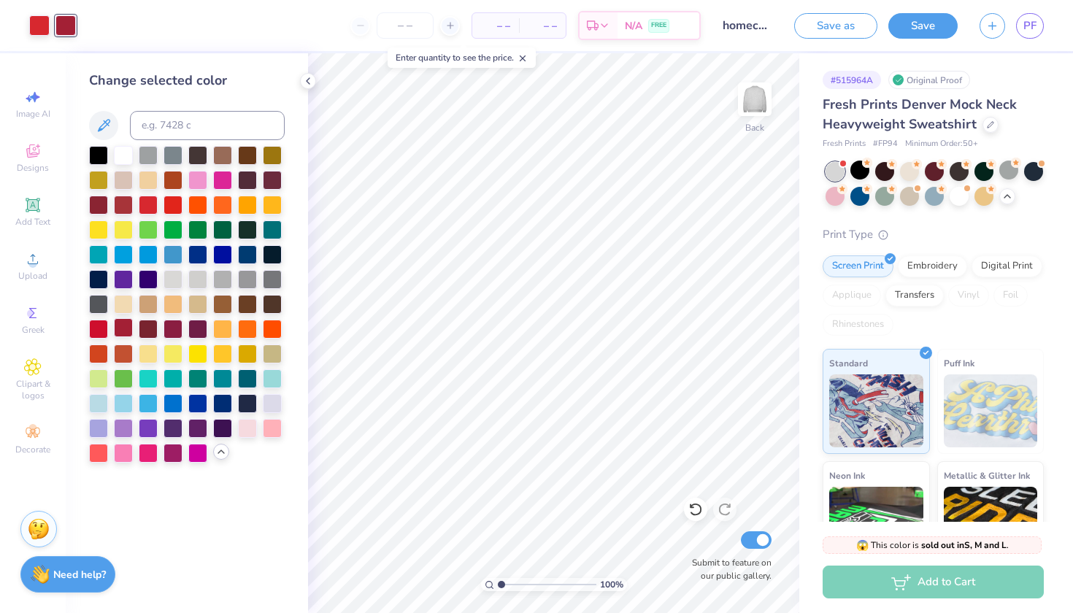
click at [125, 333] on div at bounding box center [123, 327] width 19 height 19
click at [123, 329] on div at bounding box center [123, 327] width 19 height 19
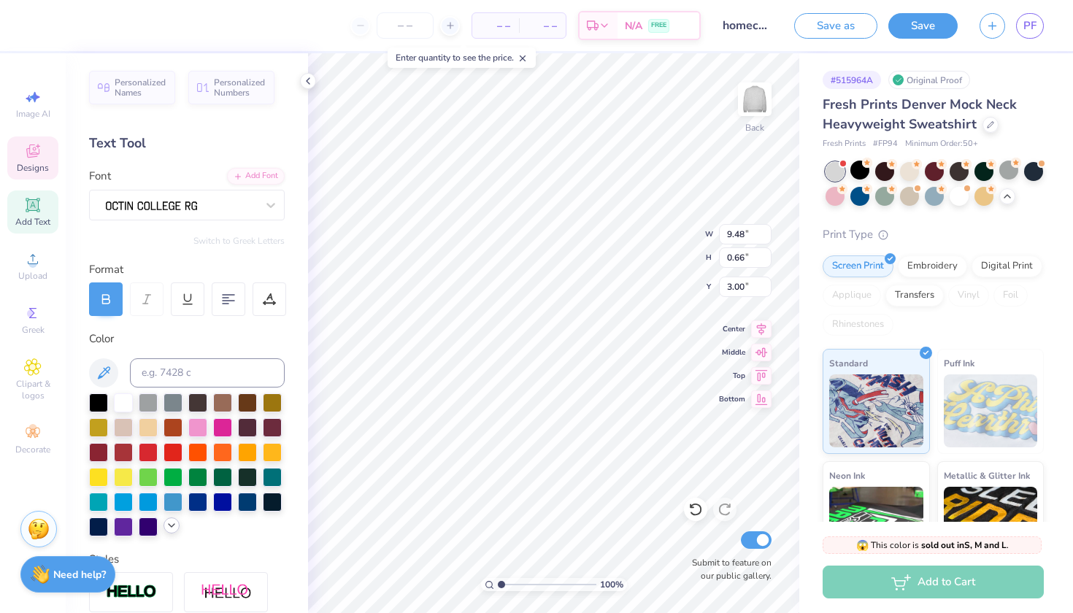
click at [171, 522] on icon at bounding box center [172, 526] width 12 height 12
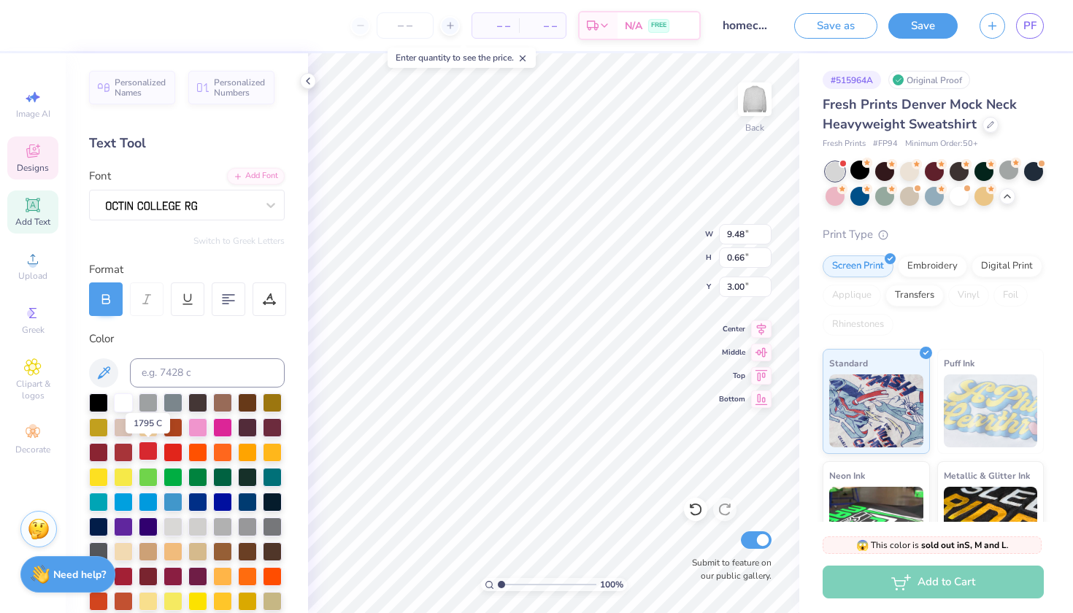
click at [152, 455] on div at bounding box center [148, 450] width 19 height 19
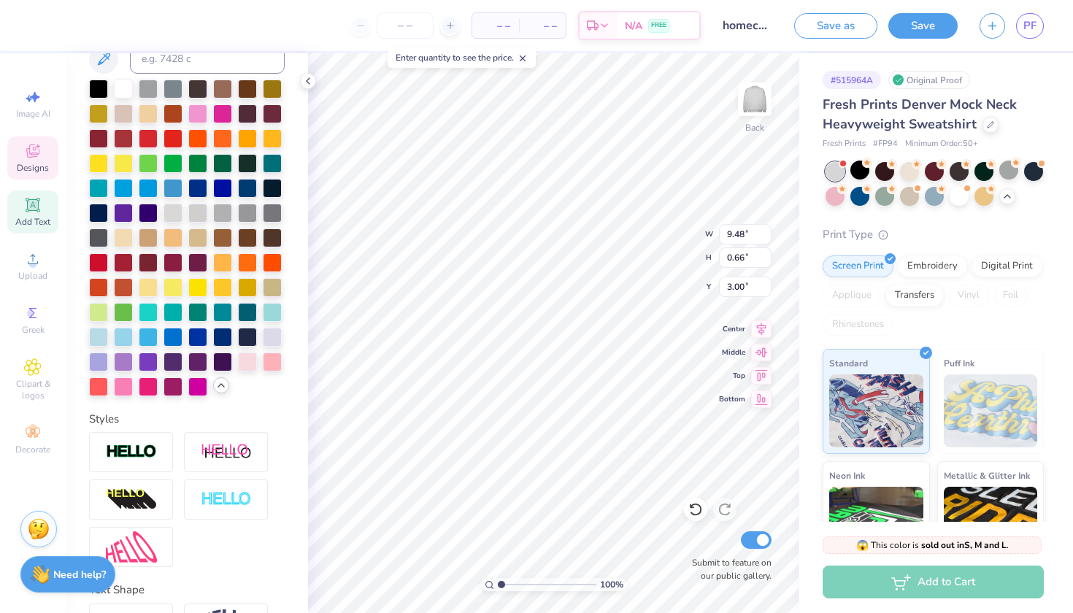
click at [219, 393] on div at bounding box center [221, 385] width 16 height 16
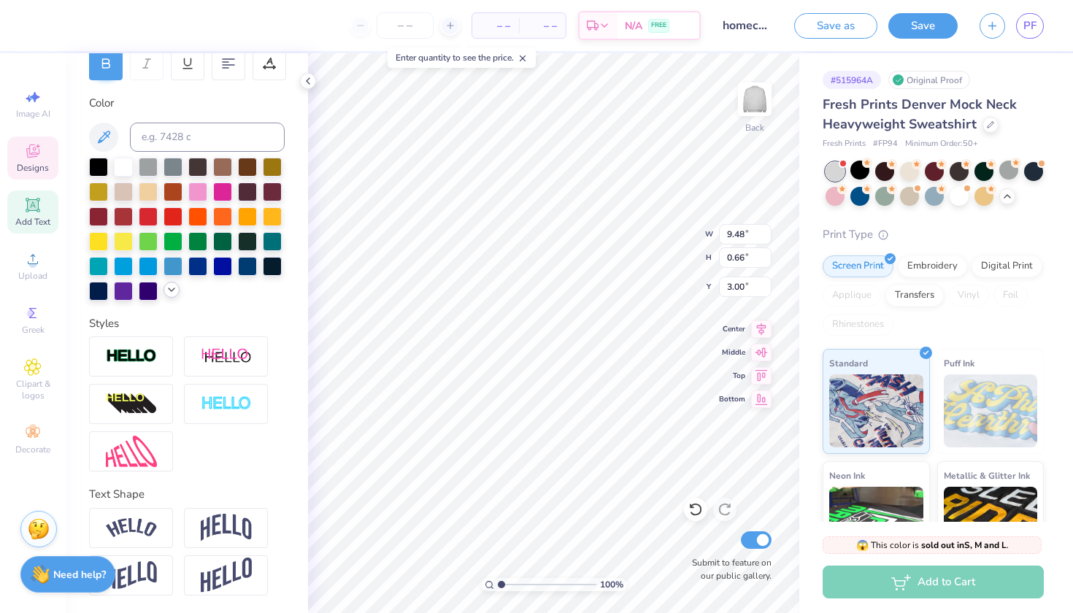
click at [169, 290] on icon at bounding box center [172, 290] width 12 height 12
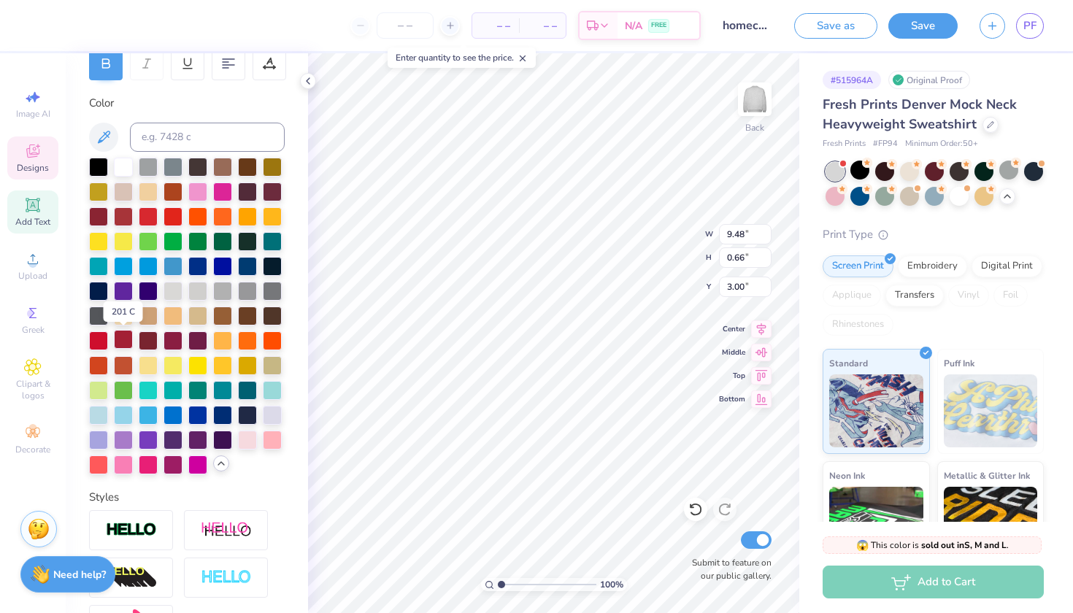
click at [127, 338] on div at bounding box center [123, 339] width 19 height 19
type input "10.85"
type input "4.43"
type input "5.06"
click at [122, 332] on div at bounding box center [123, 339] width 19 height 19
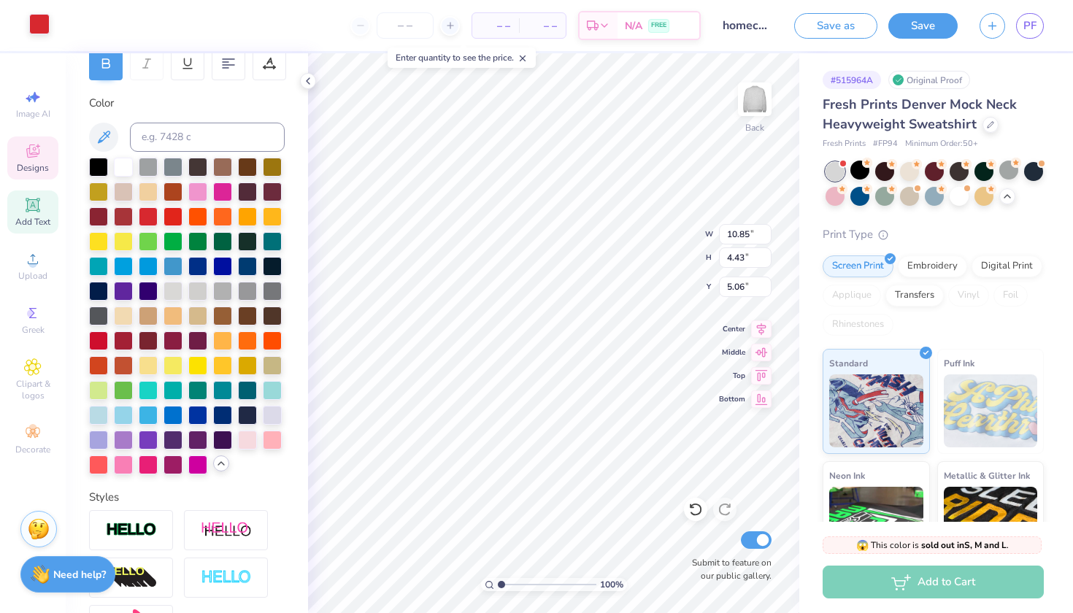
click at [43, 23] on div at bounding box center [39, 24] width 20 height 20
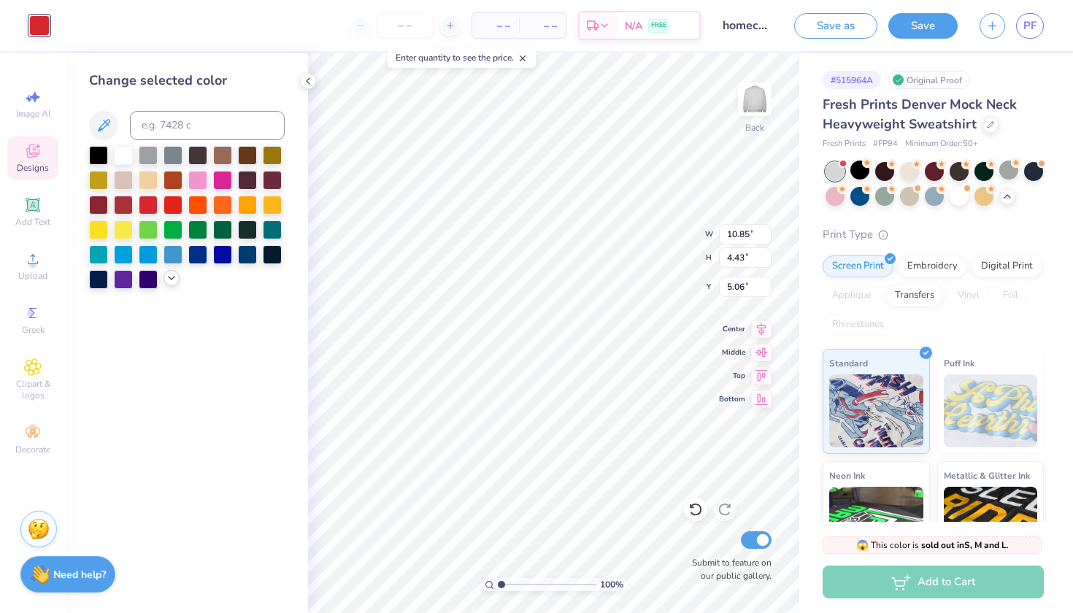
click at [170, 279] on icon at bounding box center [172, 278] width 12 height 12
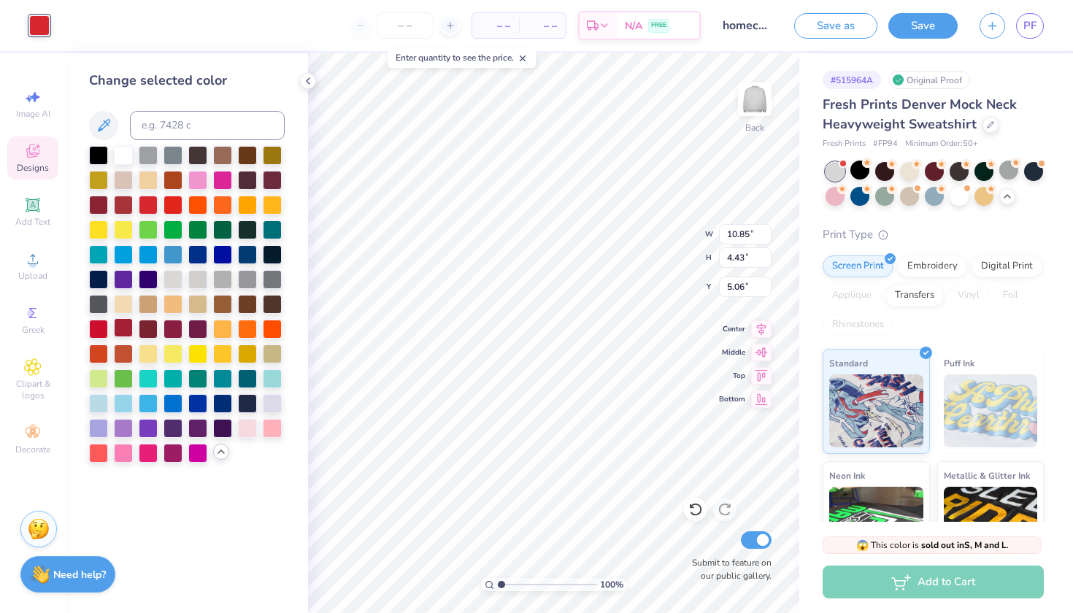
click at [126, 330] on div at bounding box center [123, 327] width 19 height 19
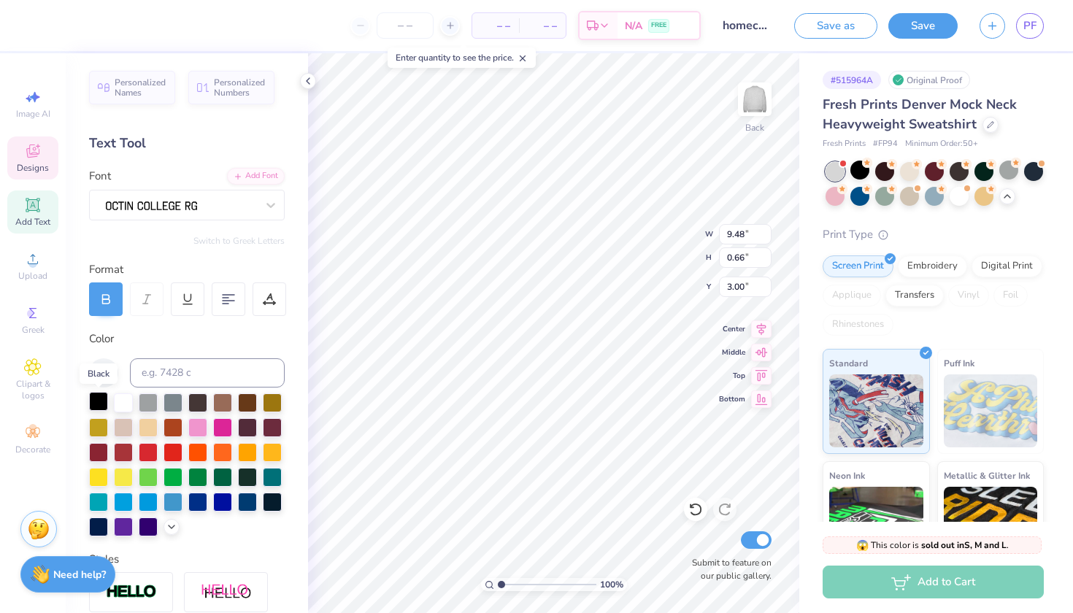
click at [93, 401] on div at bounding box center [98, 401] width 19 height 19
type input "1.74"
type input "1.17"
type input "11.66"
click at [96, 403] on div at bounding box center [98, 401] width 19 height 19
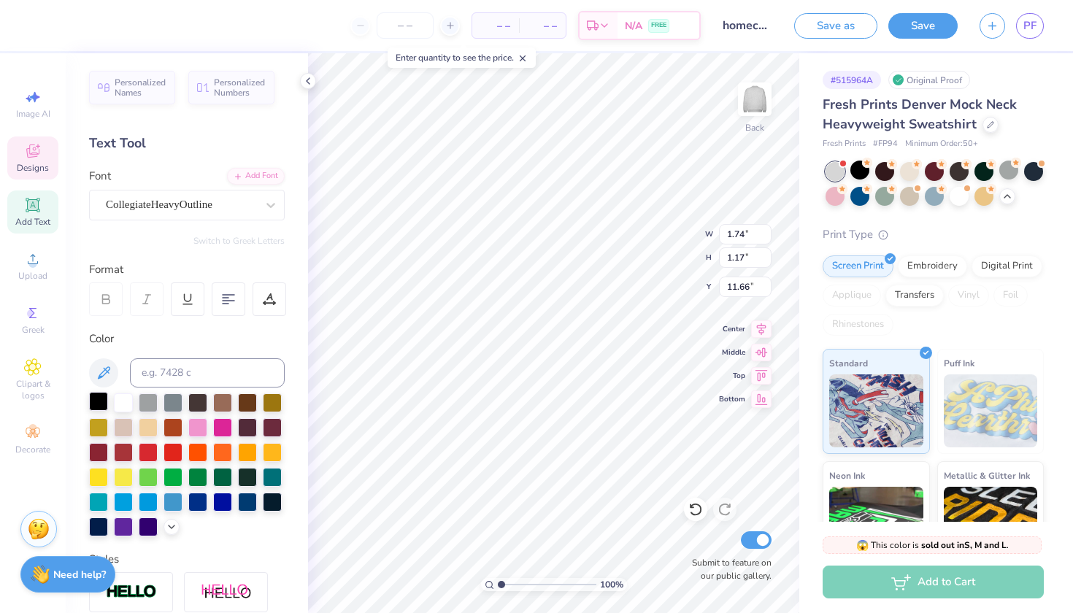
click at [90, 403] on div at bounding box center [98, 401] width 19 height 19
click at [962, 196] on div at bounding box center [958, 194] width 19 height 19
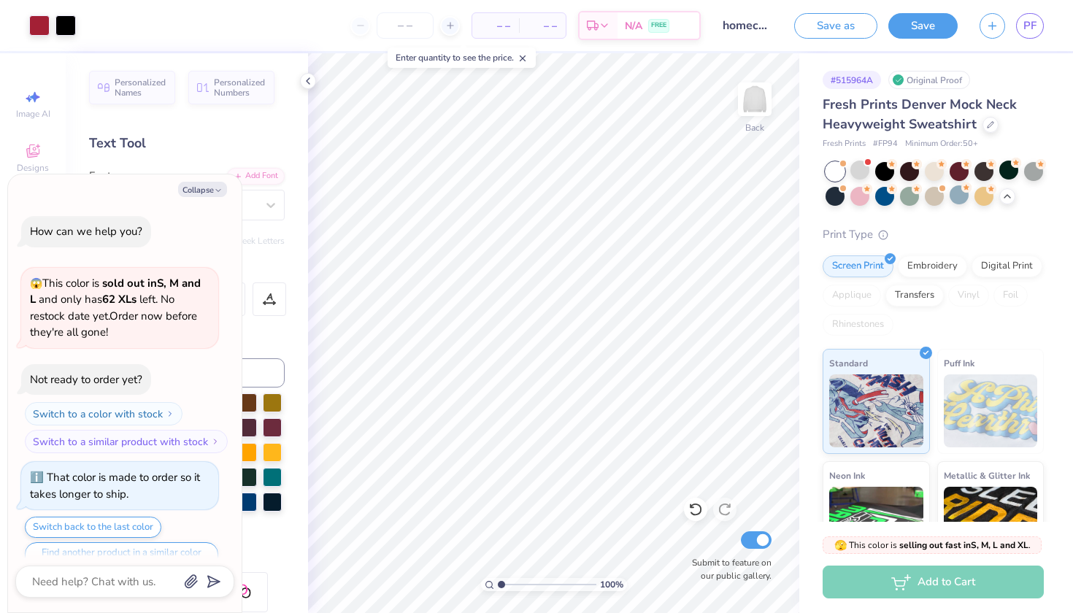
scroll to position [885, 0]
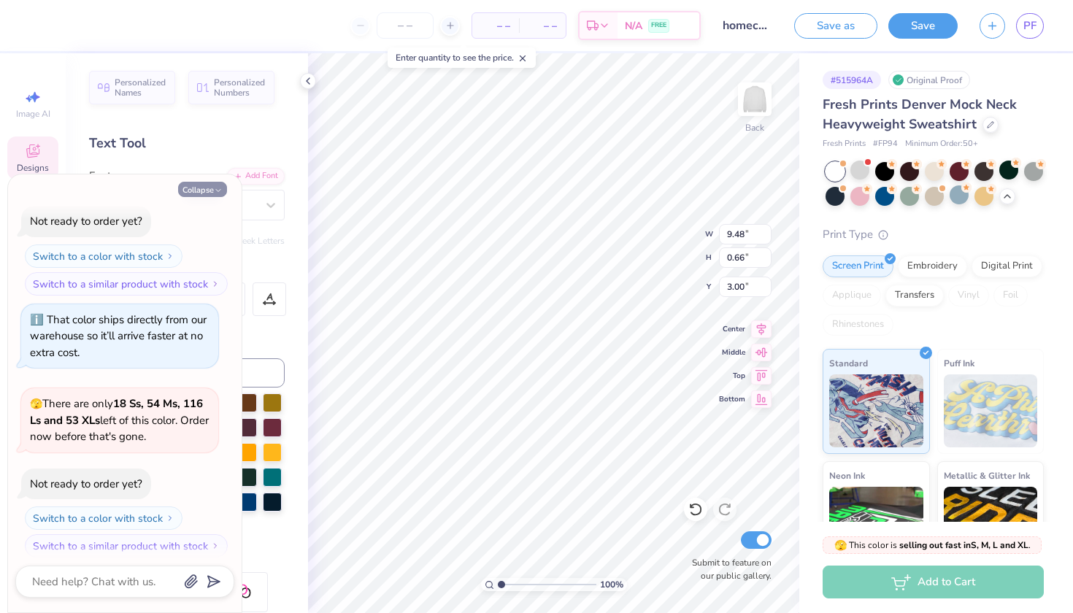
click at [221, 185] on button "Collapse" at bounding box center [202, 189] width 49 height 15
type textarea "x"
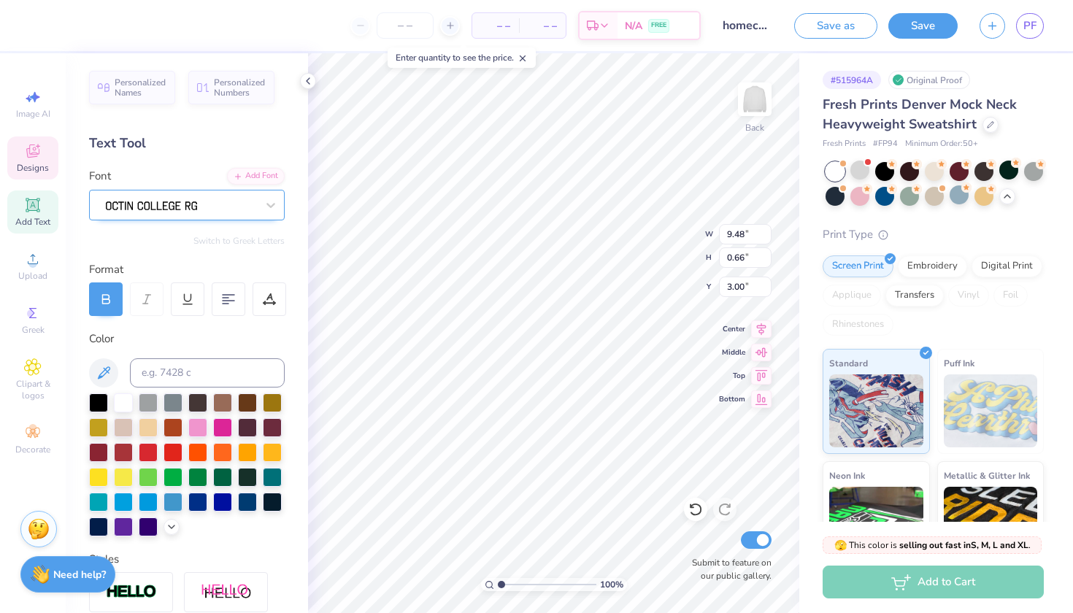
click at [238, 198] on div at bounding box center [180, 204] width 153 height 23
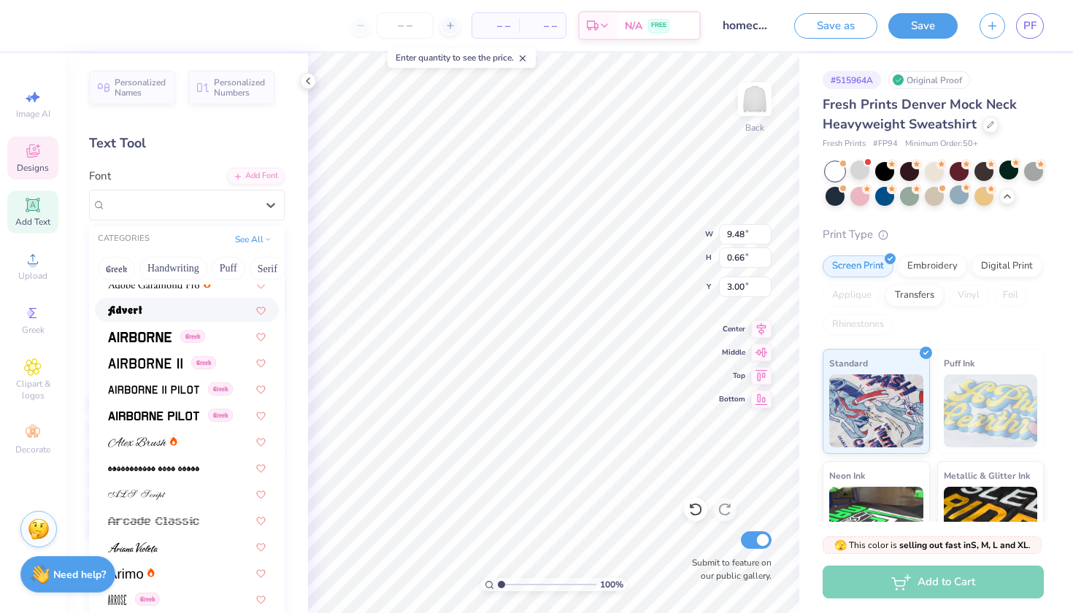
scroll to position [223, 0]
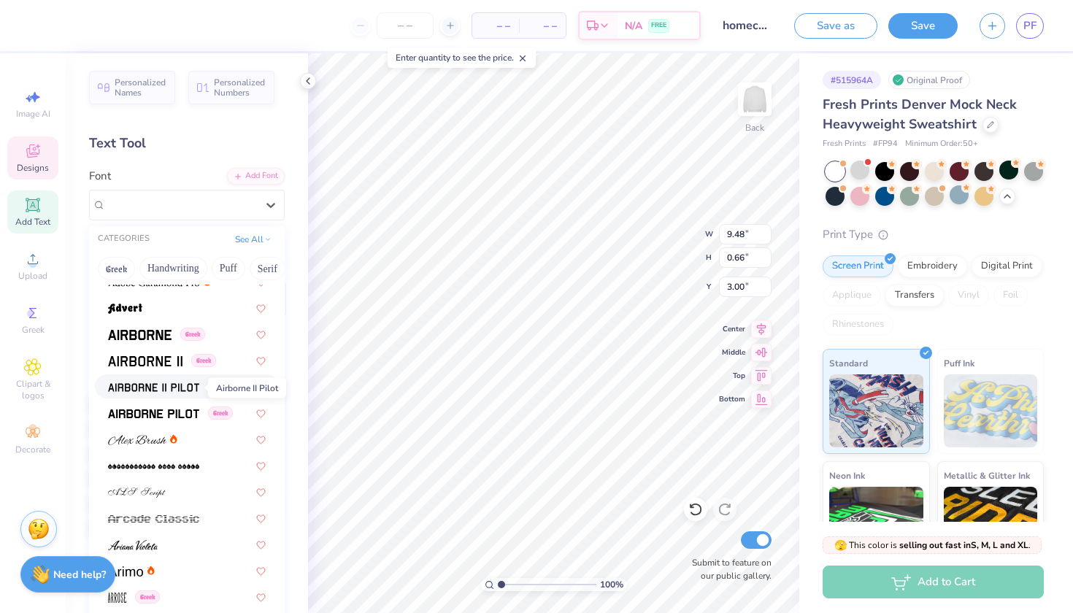
click at [179, 390] on img at bounding box center [153, 387] width 91 height 10
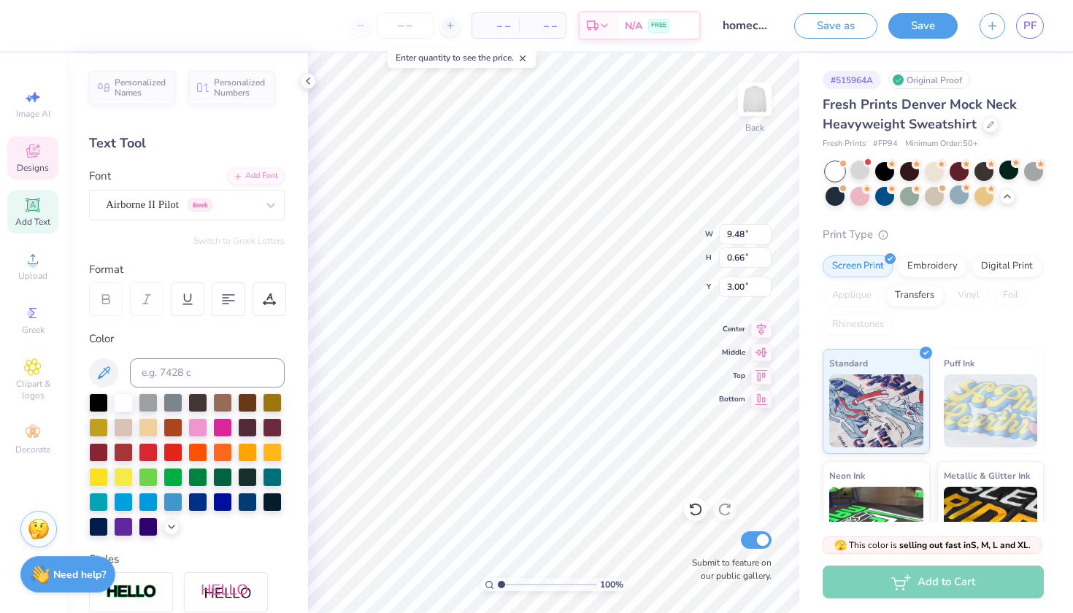
type input "10.13"
type input "0.69"
type input "2.98"
type input "10.13"
type input "0.69"
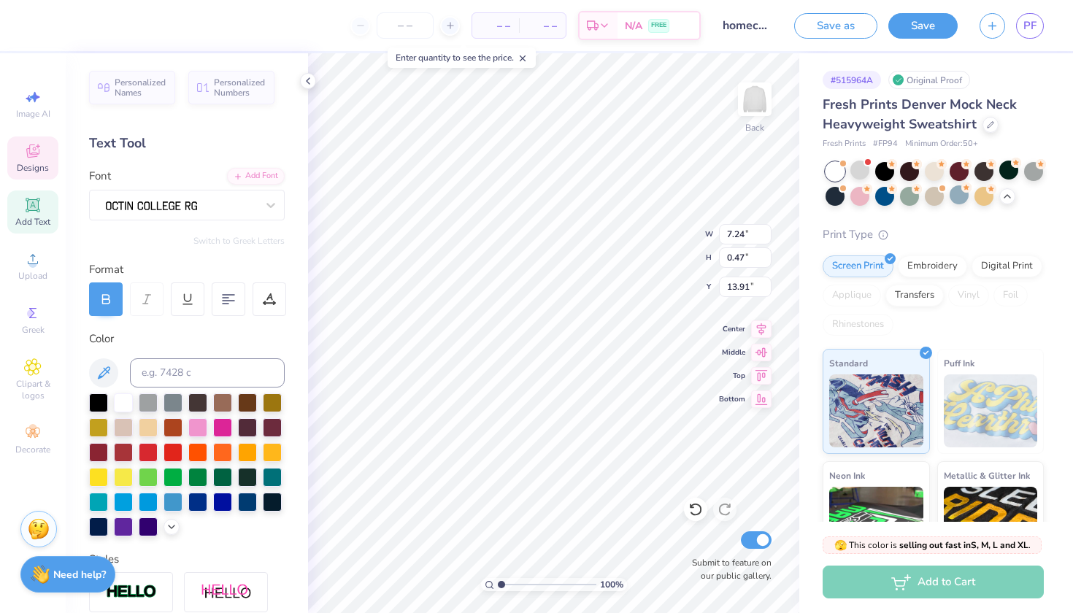
type input "2.98"
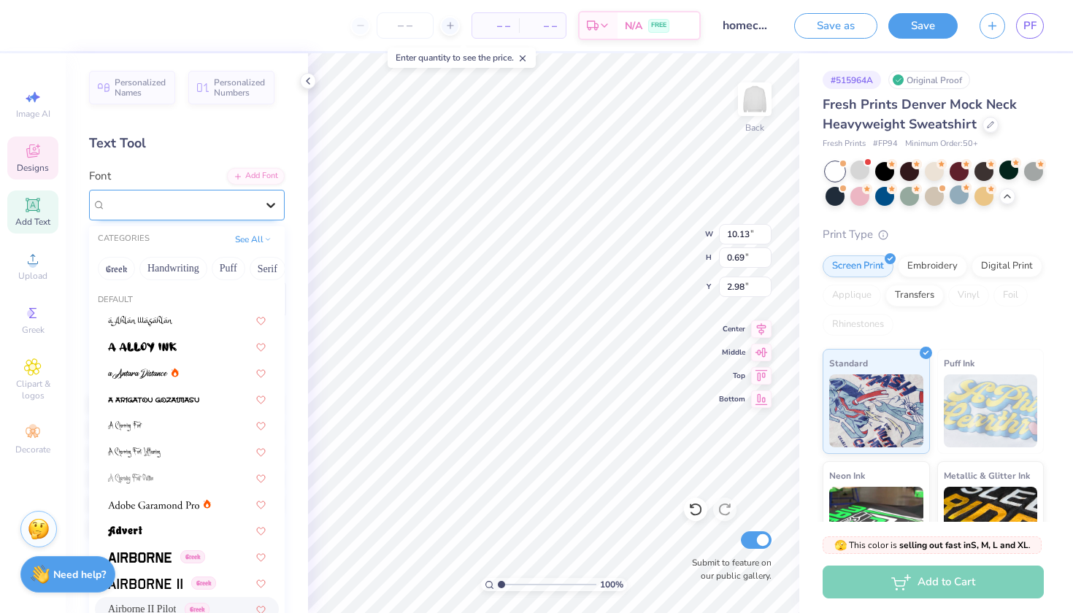
click at [271, 203] on icon at bounding box center [270, 205] width 15 height 15
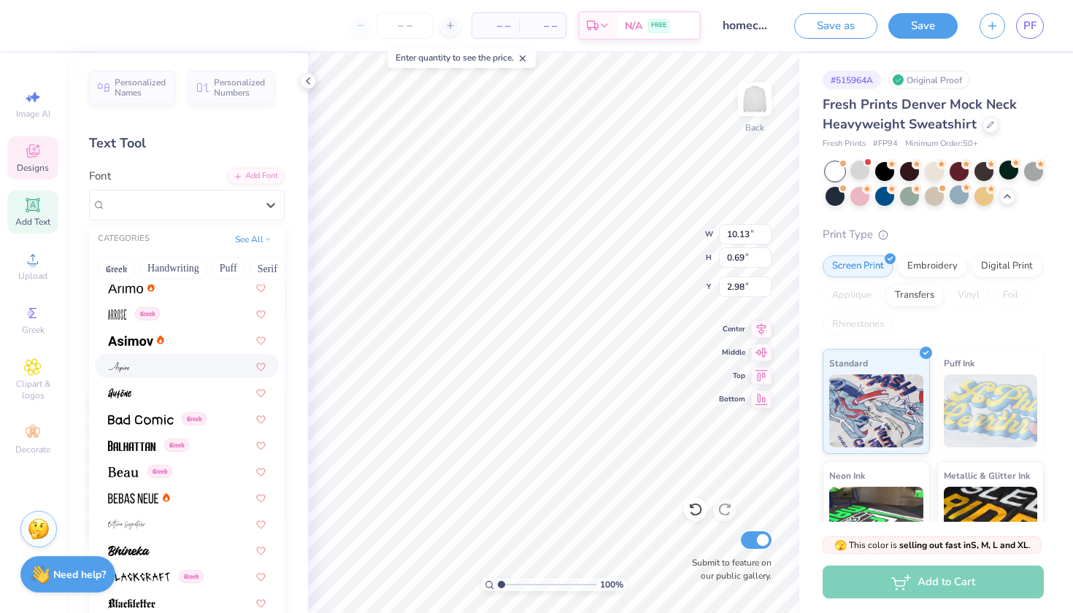
scroll to position [510, 0]
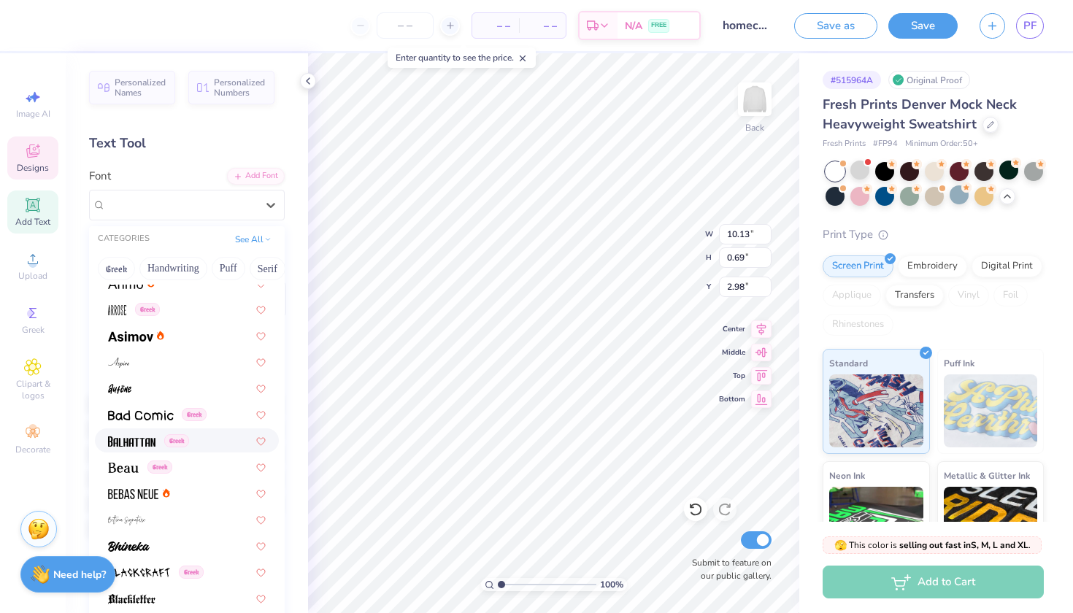
click at [135, 441] on img at bounding box center [131, 441] width 47 height 10
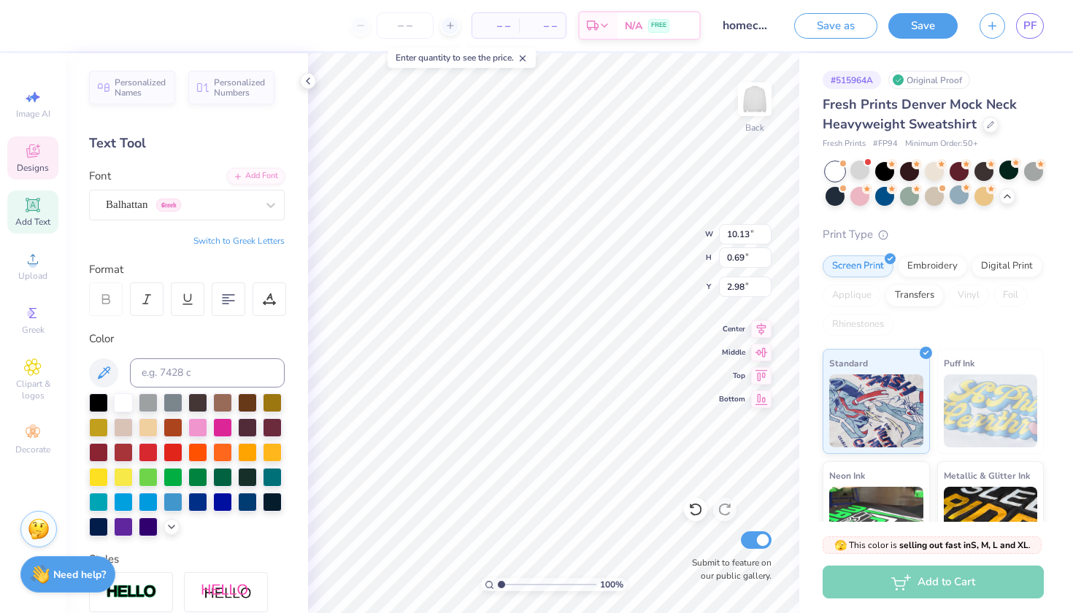
scroll to position [0, 1]
click at [221, 205] on div "Balhattan Greek" at bounding box center [180, 204] width 153 height 23
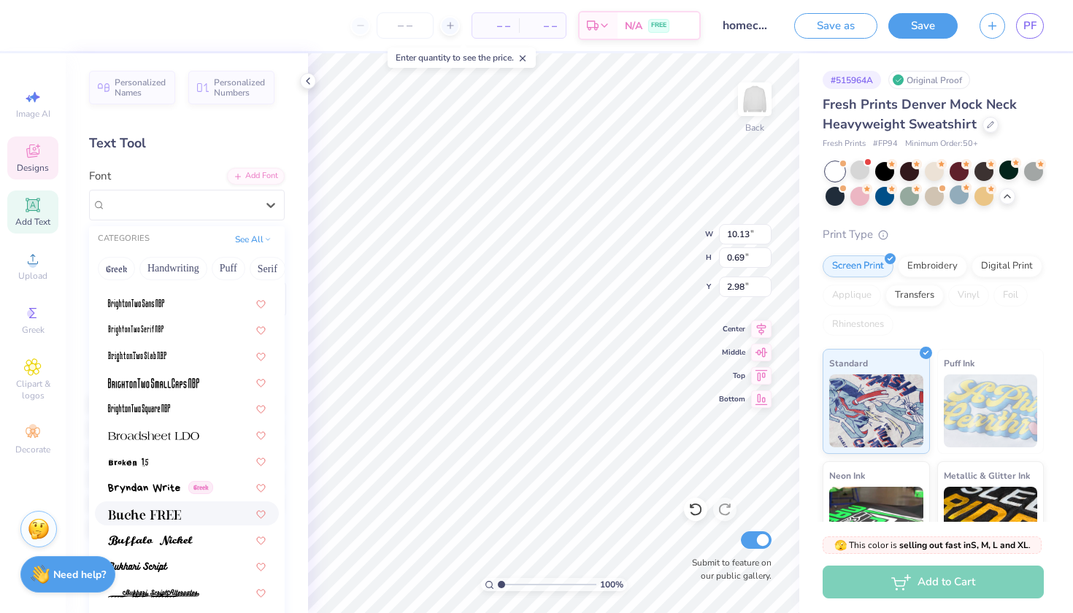
scroll to position [1119, 0]
click at [178, 358] on div at bounding box center [187, 356] width 158 height 15
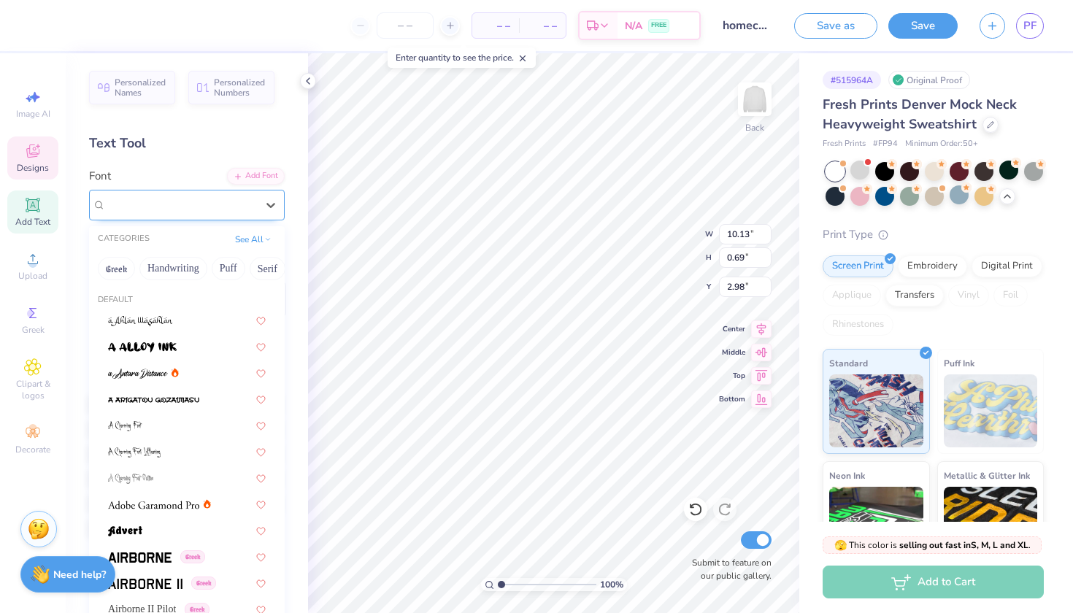
click at [189, 208] on div "BrightonTwo Slab NBP" at bounding box center [180, 204] width 153 height 23
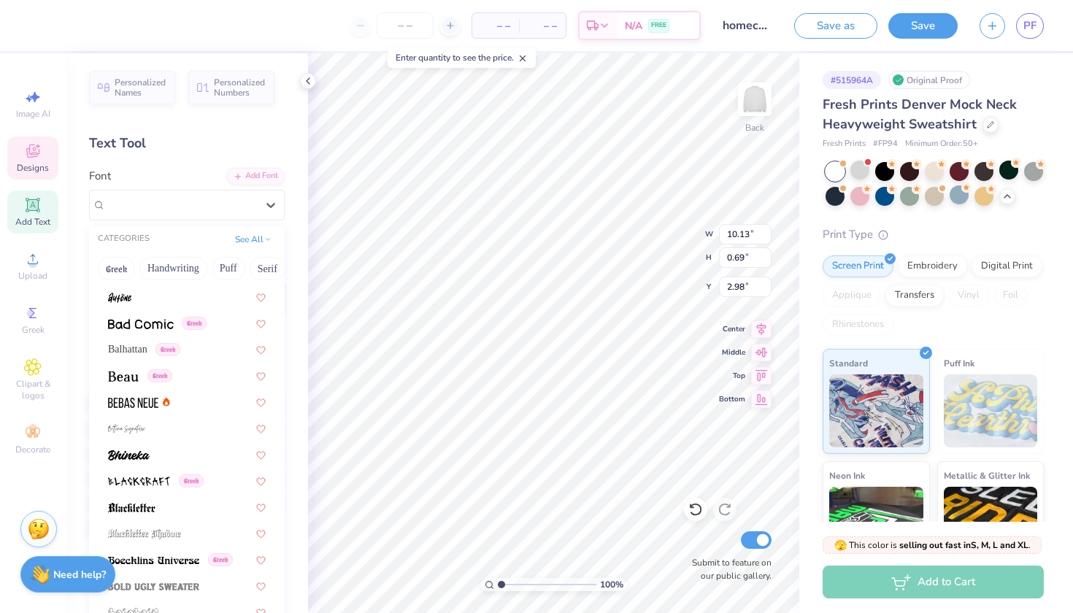
scroll to position [600, 0]
click at [127, 382] on img at bounding box center [123, 377] width 31 height 10
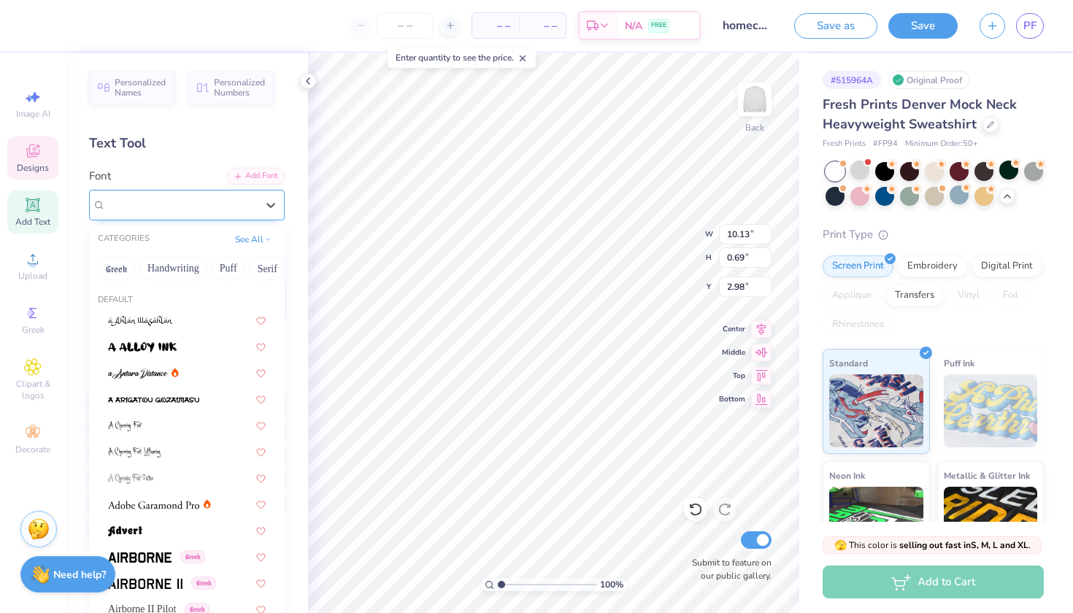
click at [181, 209] on div "Beau Greek" at bounding box center [180, 204] width 153 height 23
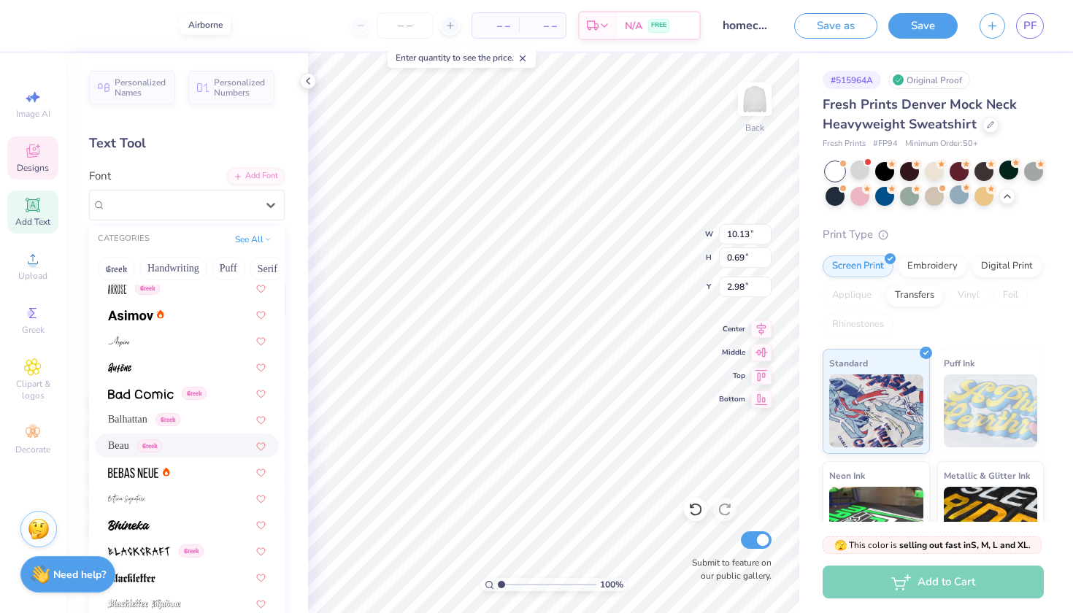
scroll to position [533, 0]
click at [138, 419] on span "Balhattan" at bounding box center [127, 416] width 39 height 15
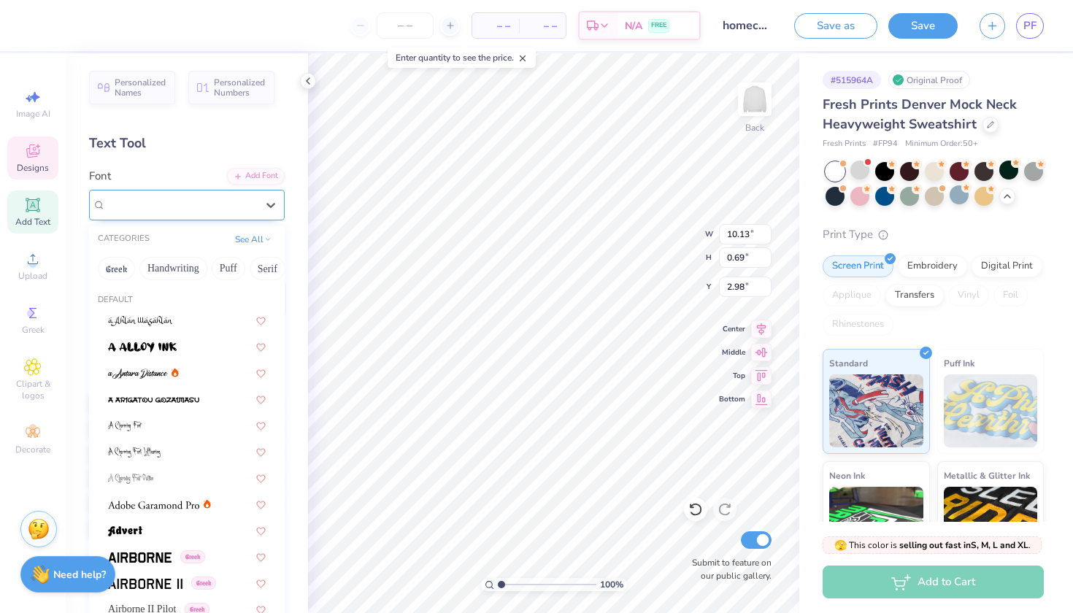
click at [209, 202] on div "Balhattan Greek" at bounding box center [180, 204] width 153 height 23
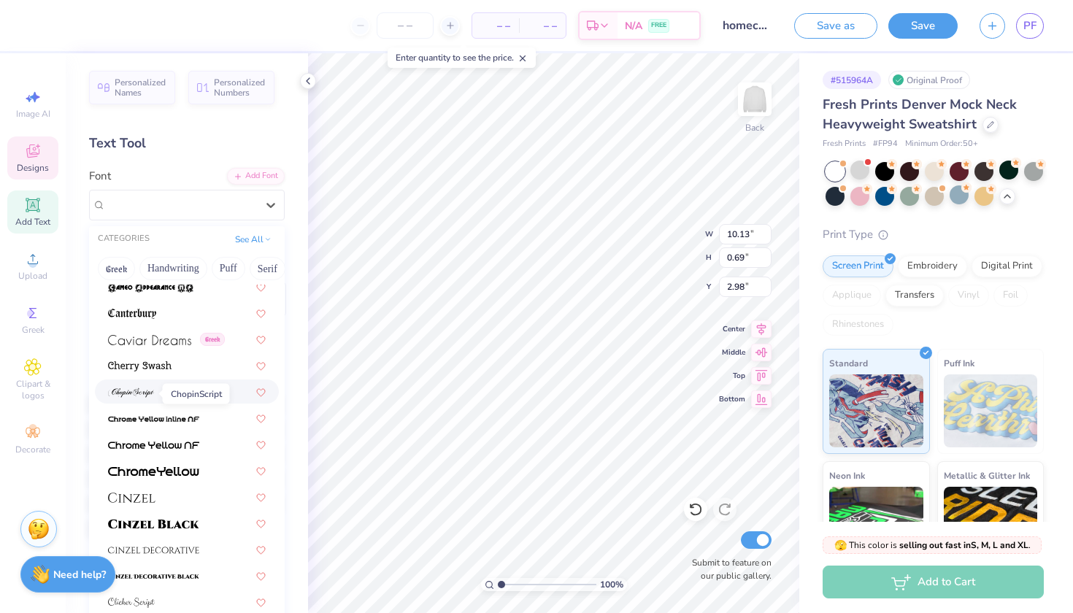
scroll to position [1556, 0]
click at [164, 468] on img at bounding box center [153, 472] width 91 height 10
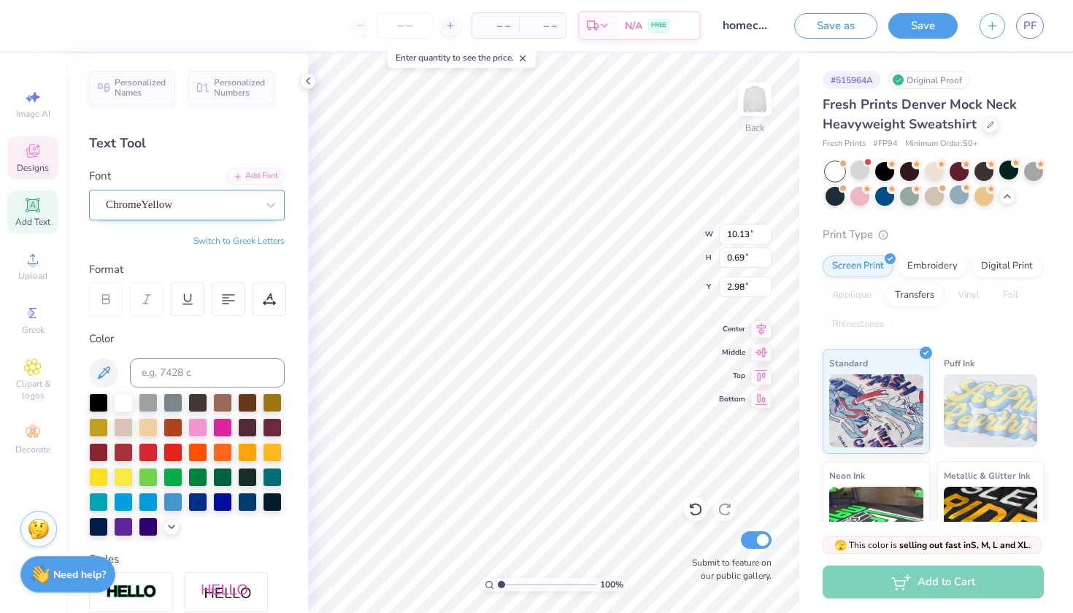
click at [185, 190] on div "ChromeYellow" at bounding box center [187, 205] width 196 height 31
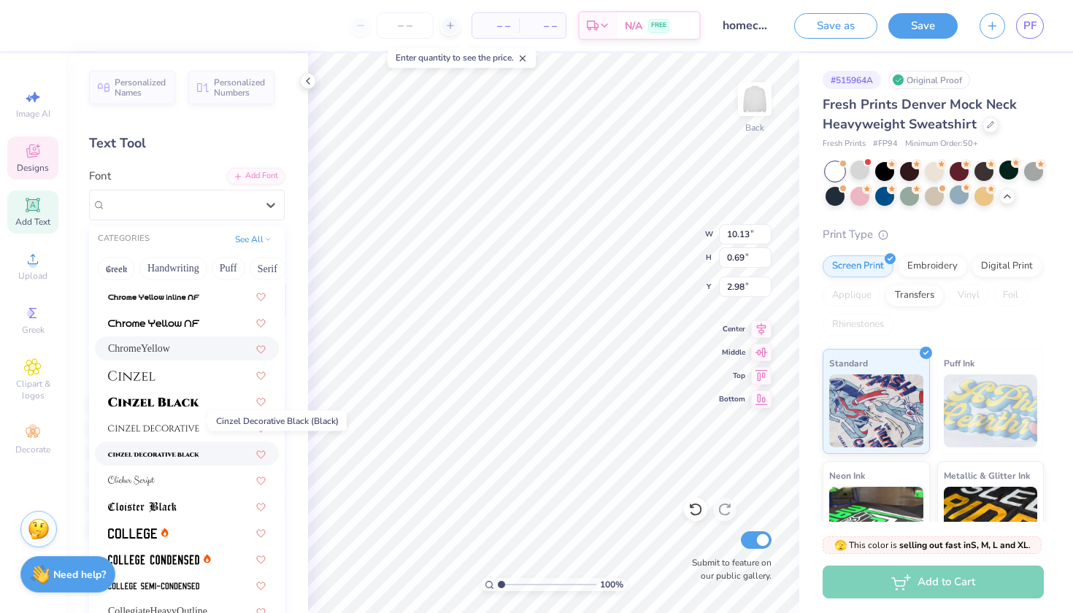
scroll to position [1718, 0]
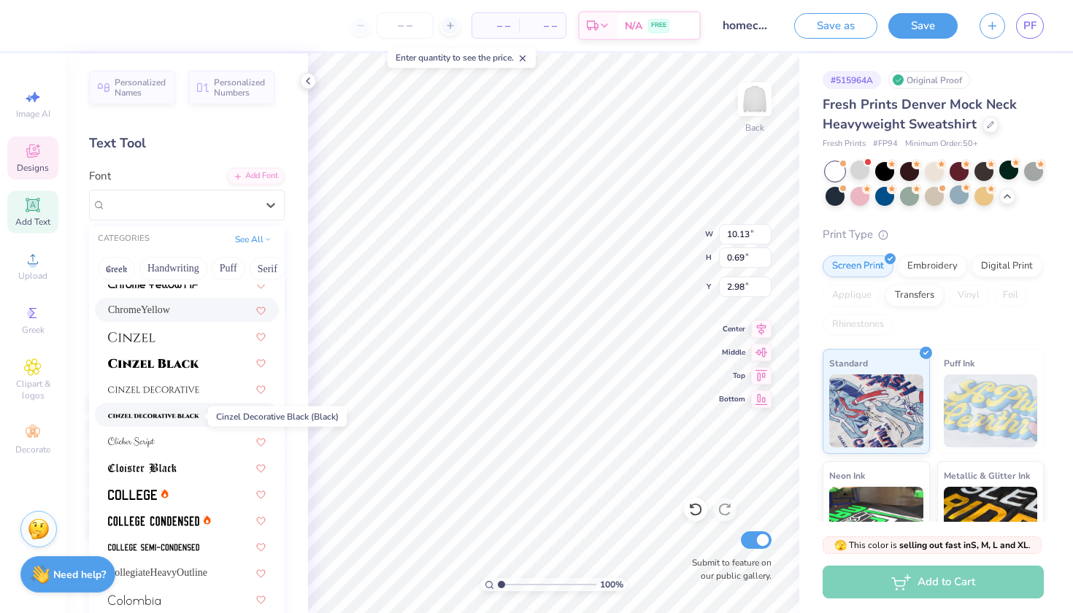
click at [185, 415] on img at bounding box center [153, 416] width 91 height 10
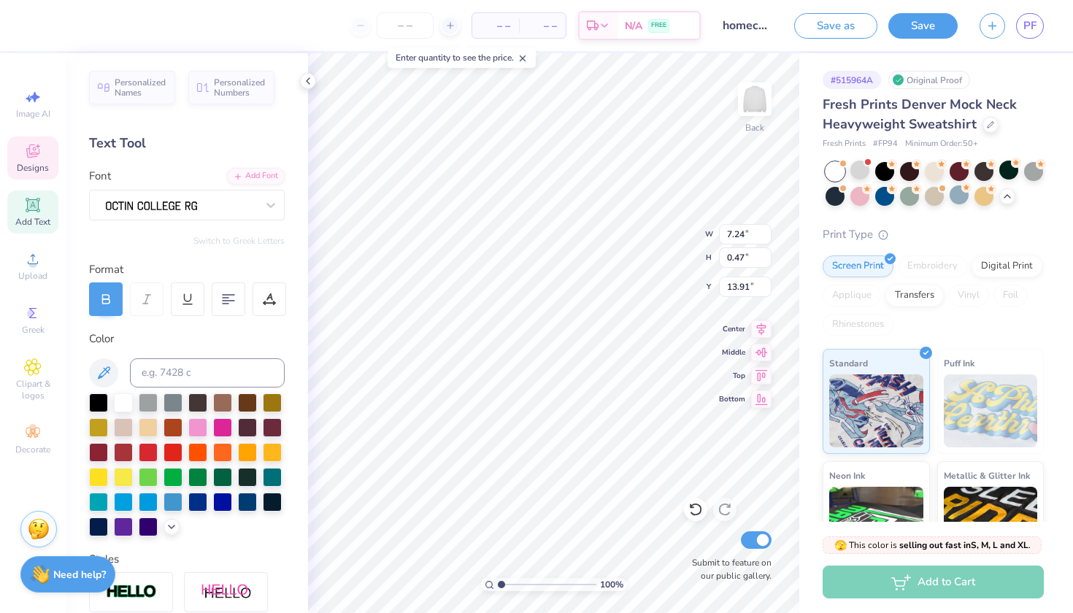
type input "12.20"
type input "0.97"
type input "3.00"
click at [234, 198] on div "Cinzel Decorative" at bounding box center [180, 204] width 153 height 23
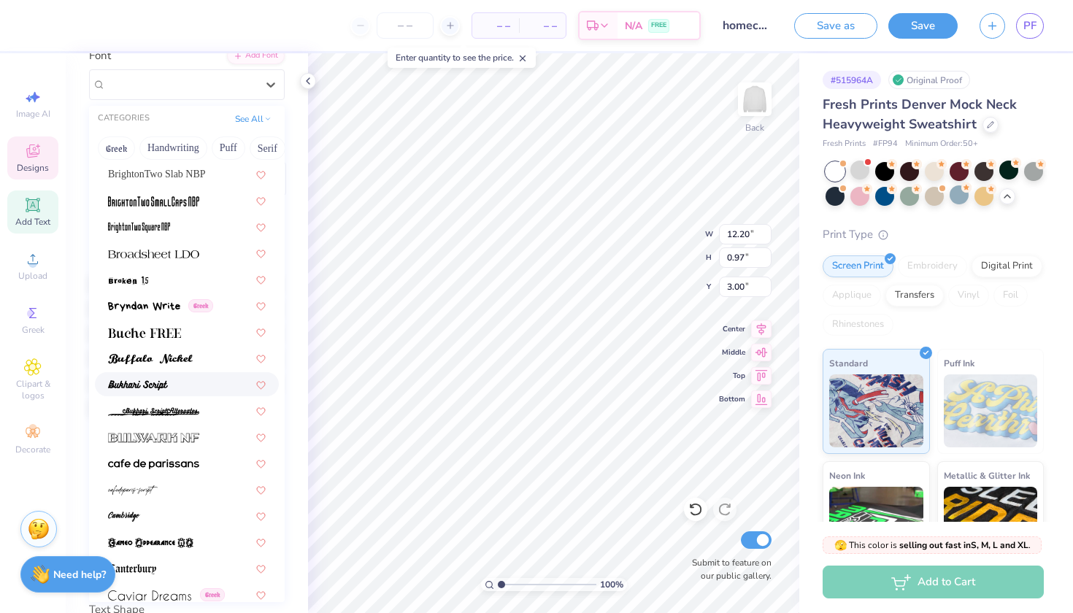
scroll to position [1195, 0]
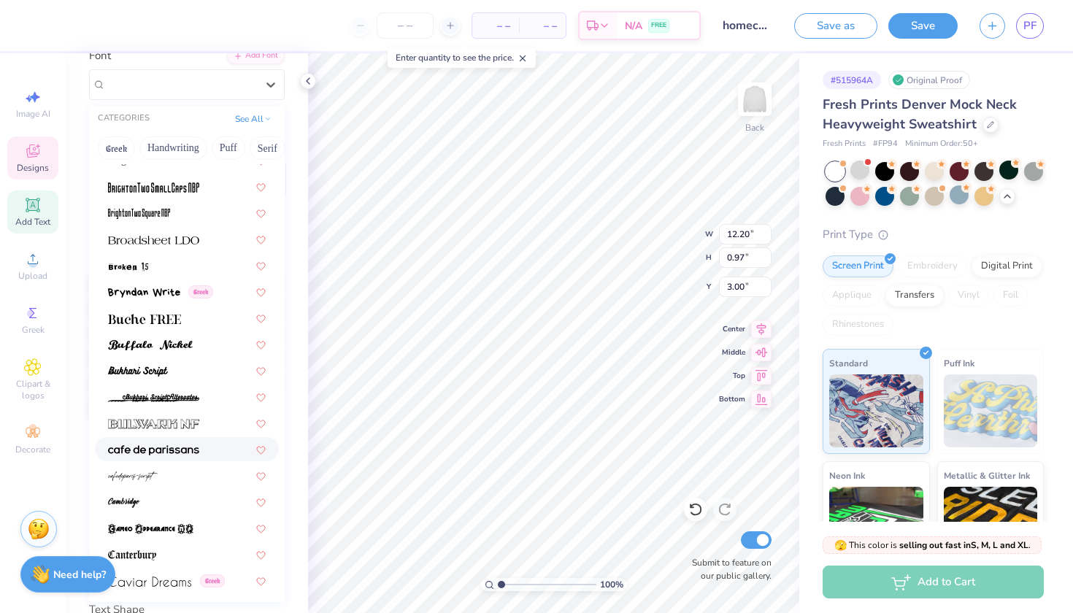
click at [206, 447] on div at bounding box center [187, 448] width 158 height 15
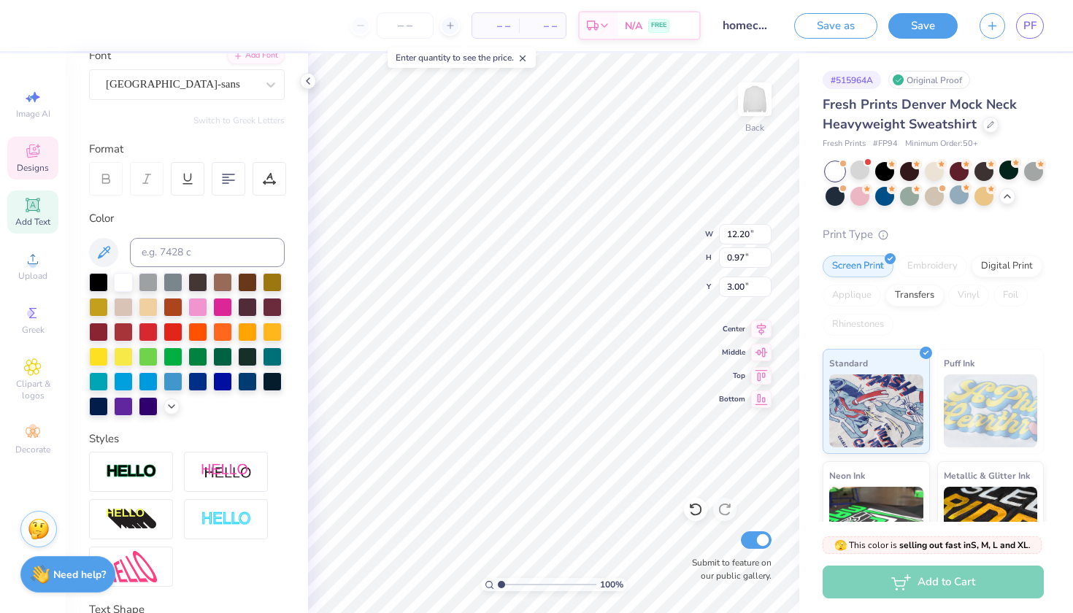
type input "7.31"
type input "0.62"
type input "3.17"
type input "7.24"
type input "0.47"
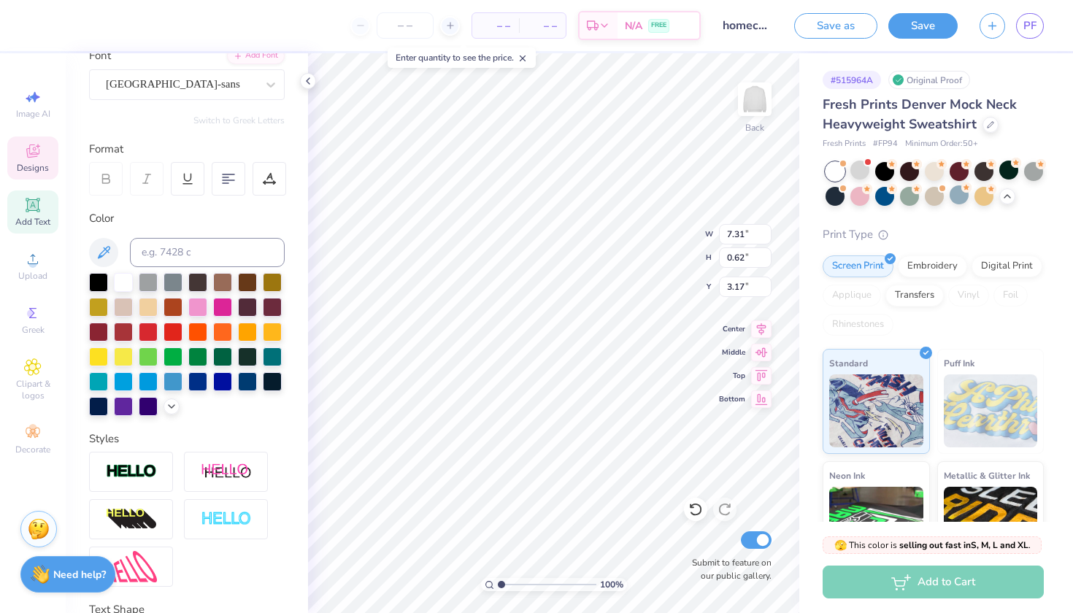
type input "13.91"
type input "7.31"
type input "0.62"
type input "3.17"
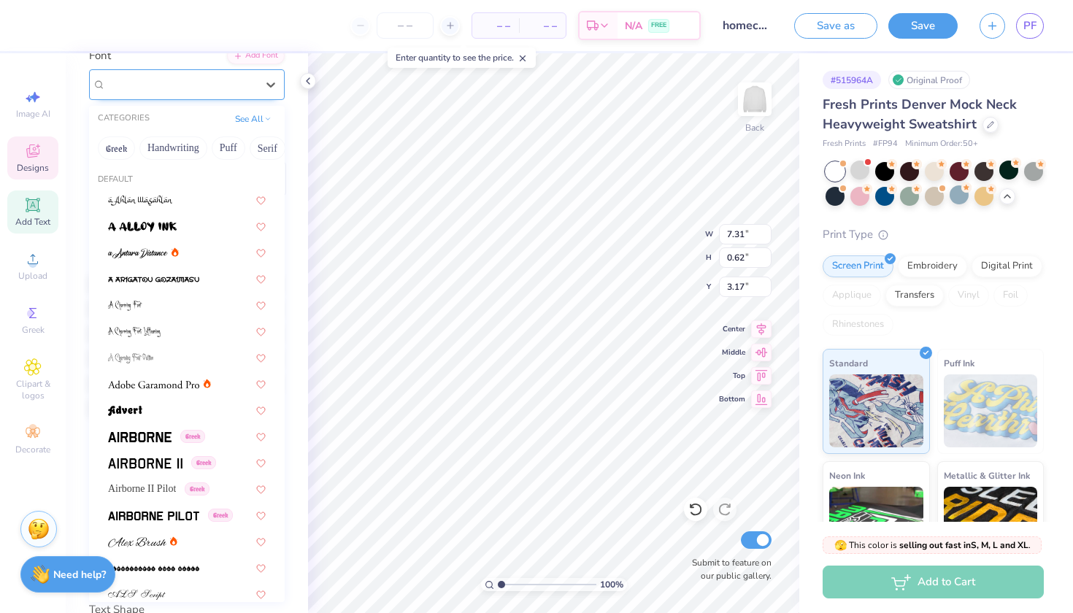
click at [229, 74] on div "cafe de paris-sans" at bounding box center [180, 84] width 153 height 23
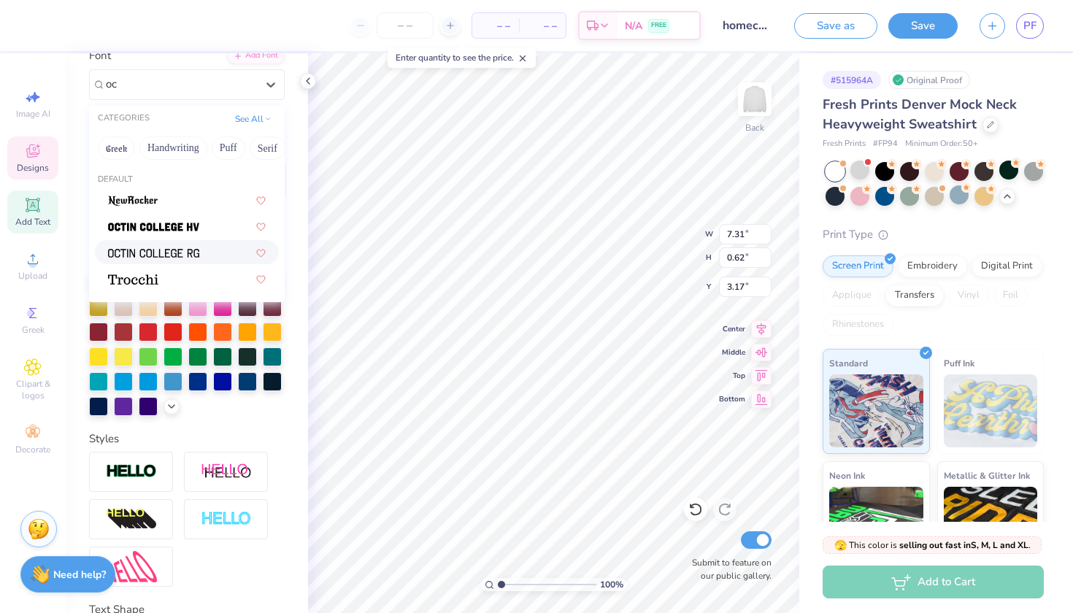
click at [174, 254] on img at bounding box center [153, 253] width 91 height 10
type input "oc"
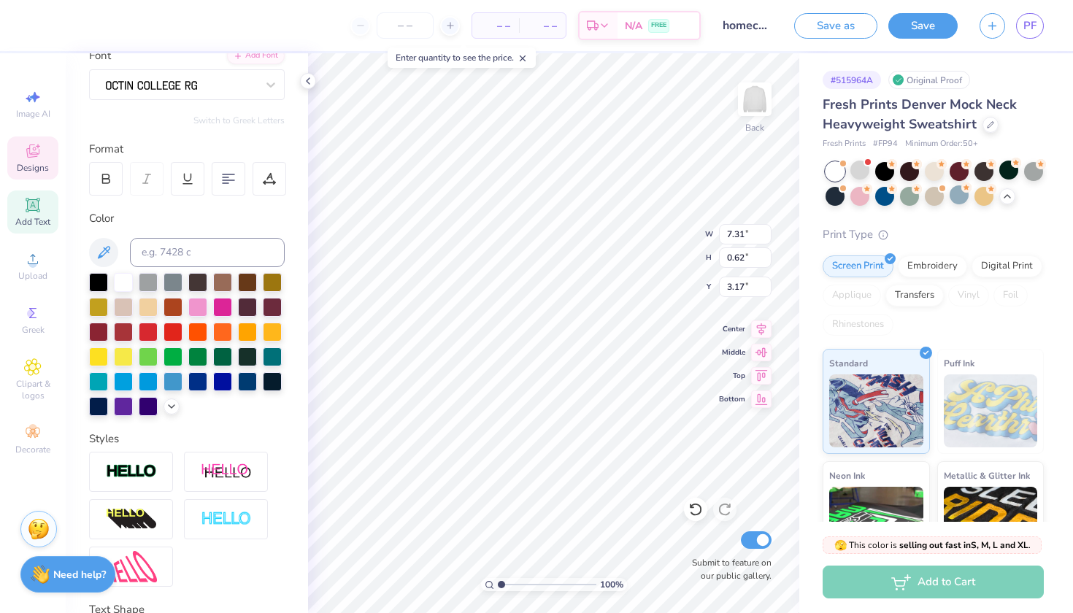
type input "9.17"
type input "0.66"
type input "3.15"
click at [102, 166] on div at bounding box center [106, 179] width 34 height 34
type input "9.48"
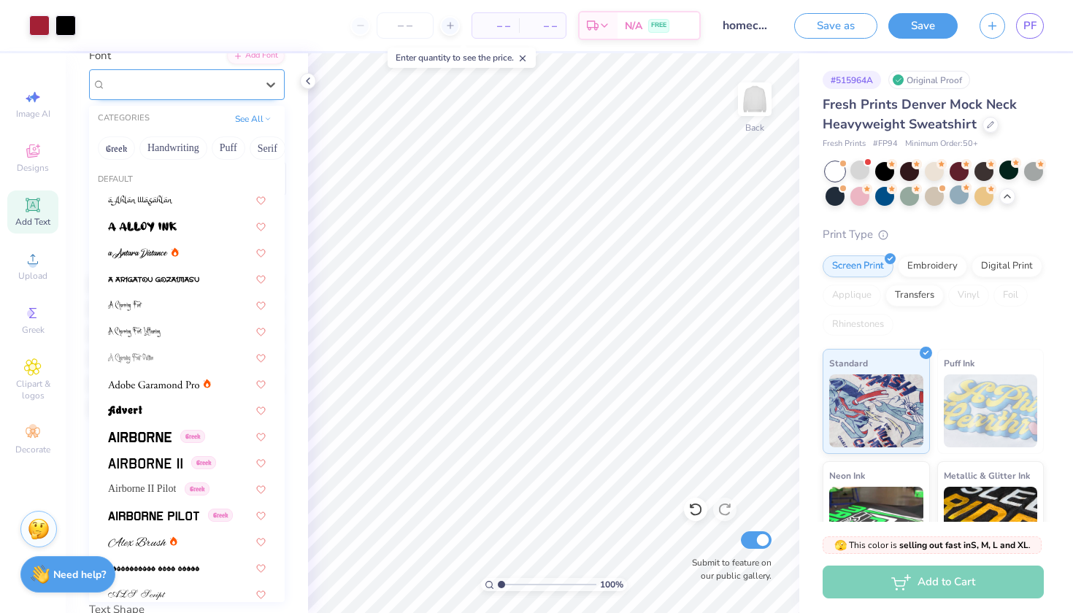
click at [147, 90] on span at bounding box center [151, 84] width 91 height 17
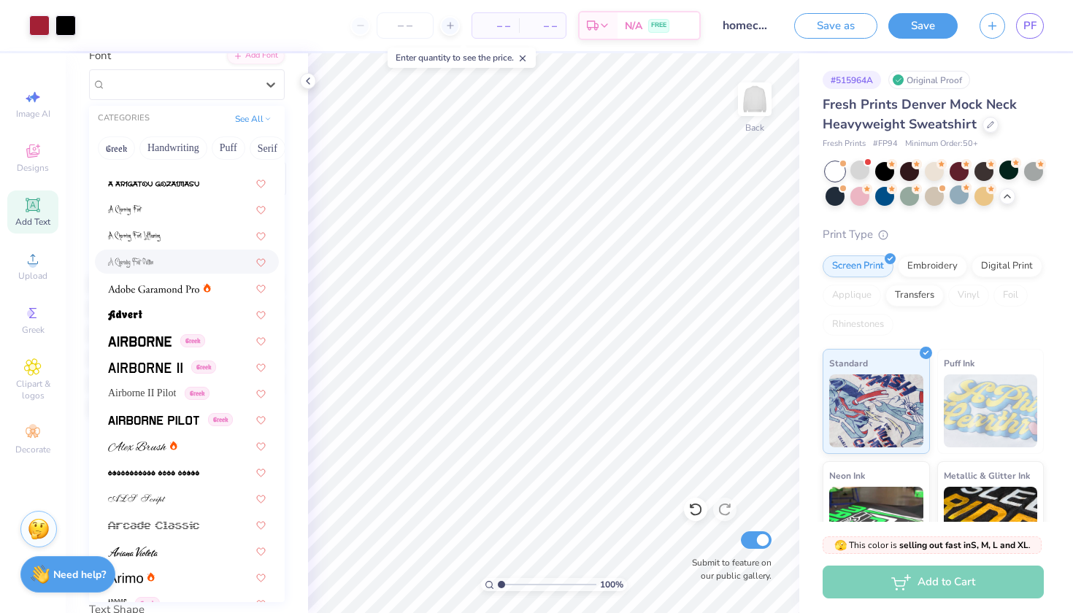
scroll to position [96, 0]
click at [114, 152] on button "Greek" at bounding box center [116, 147] width 37 height 23
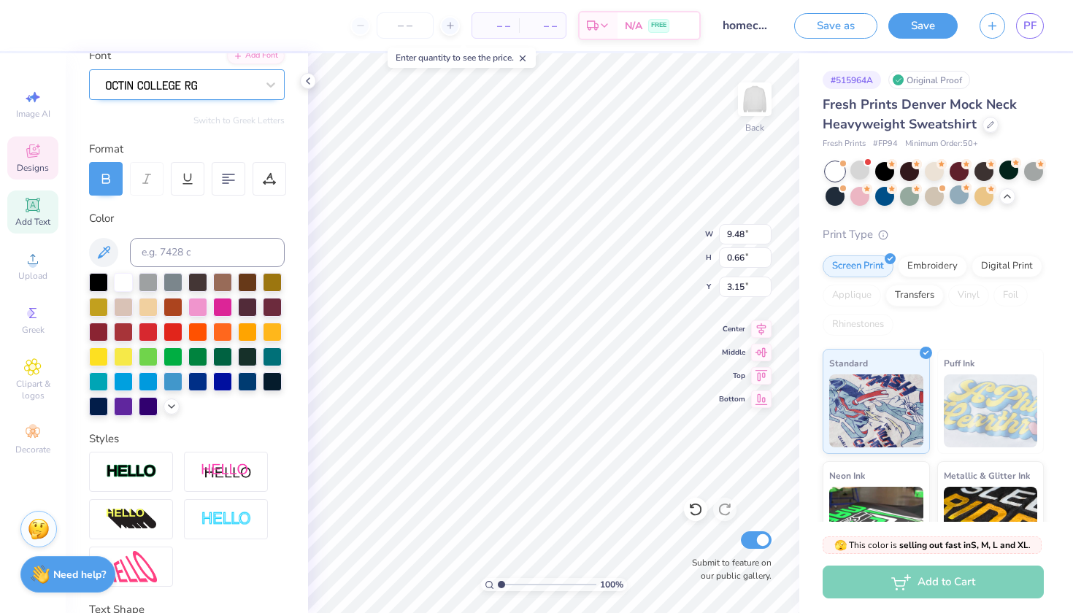
click at [238, 86] on div at bounding box center [180, 84] width 153 height 23
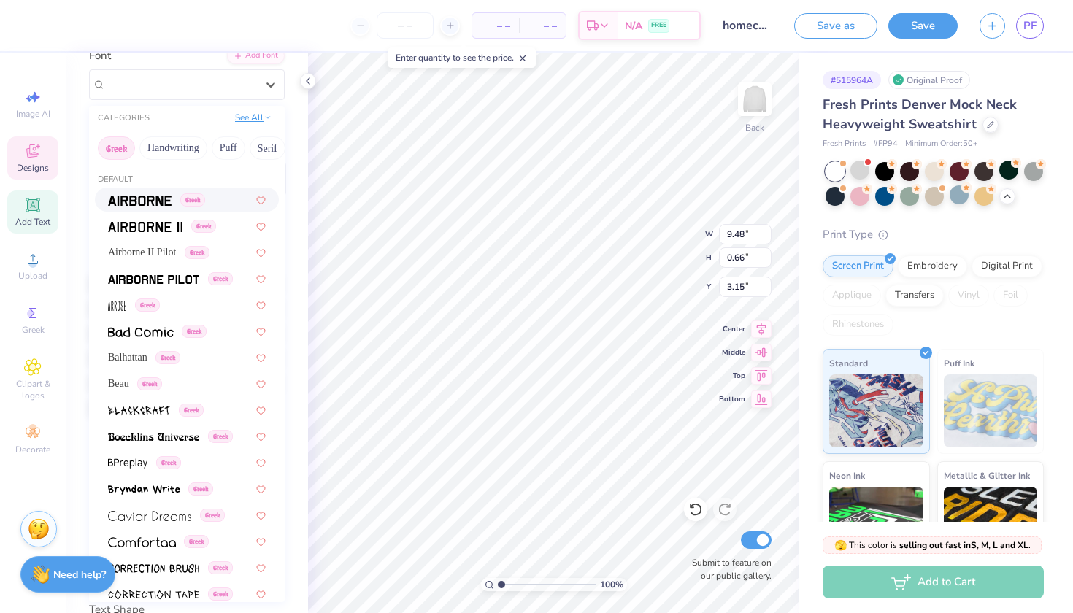
click at [258, 121] on button "See All" at bounding box center [253, 117] width 45 height 15
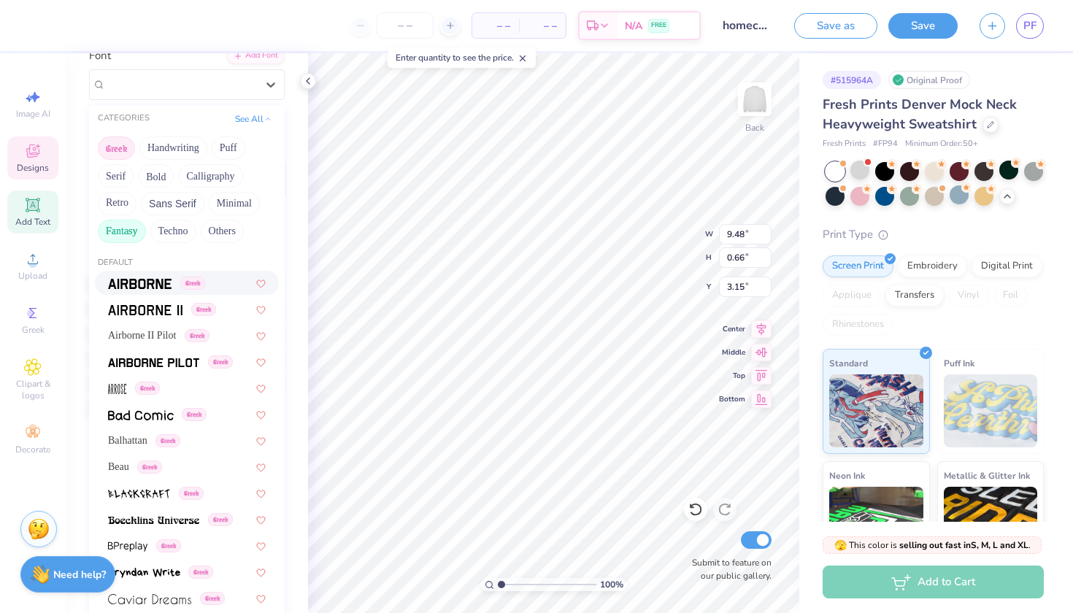
click at [116, 233] on button "Fantasy" at bounding box center [122, 231] width 48 height 23
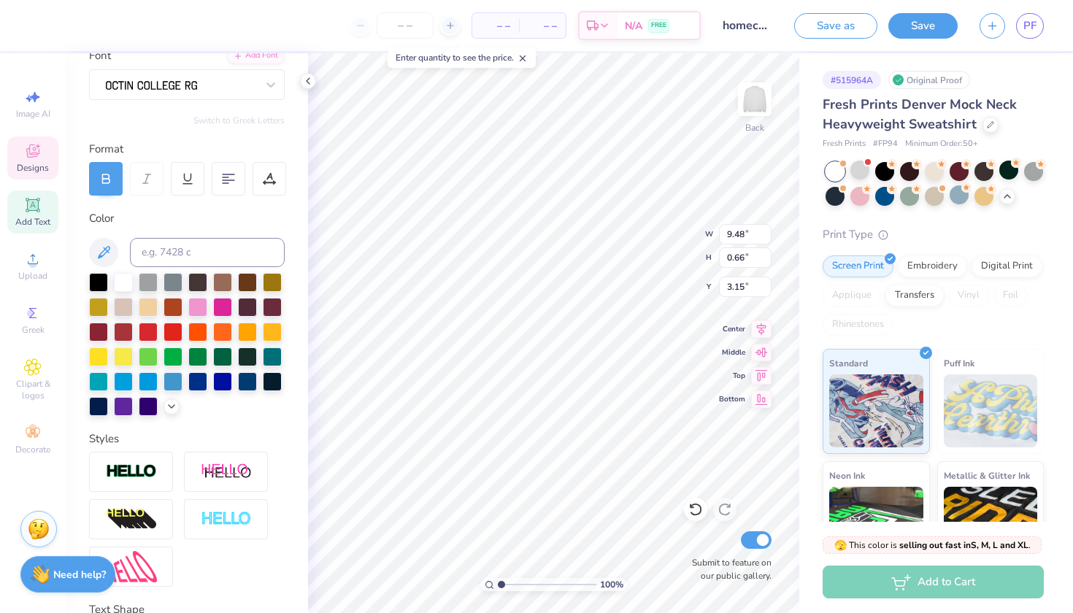
scroll to position [0, 4]
click at [639, 247] on div "100 % Back W 9.48 H 0.66 Y 3.15 Center Middle Top Bottom Submit to feature on o…" at bounding box center [553, 333] width 491 height 560
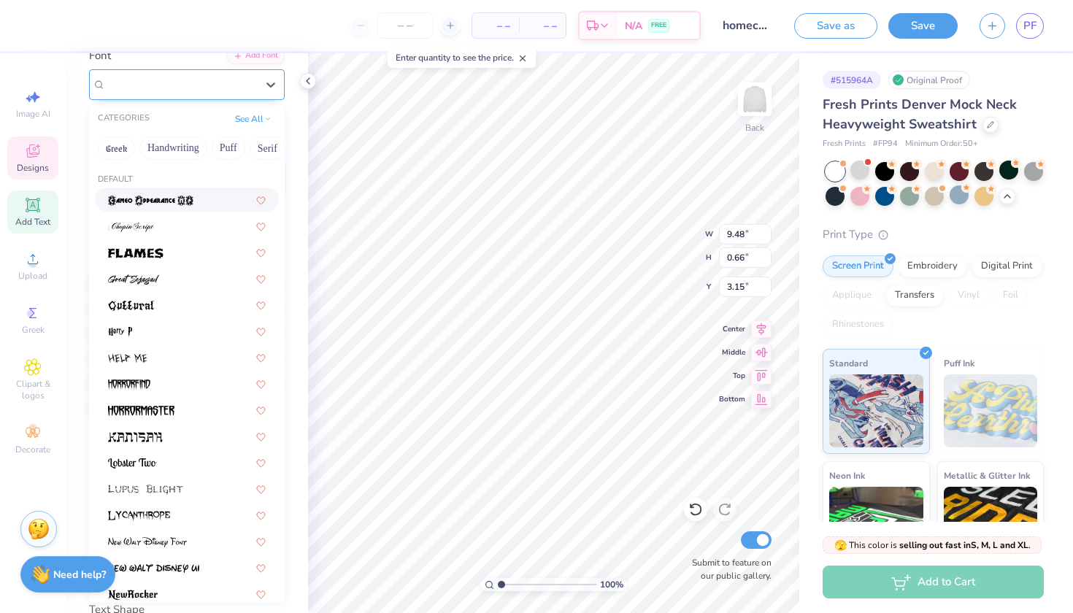
click at [202, 92] on div at bounding box center [181, 84] width 150 height 20
click at [174, 149] on button "Handwriting" at bounding box center [173, 147] width 68 height 23
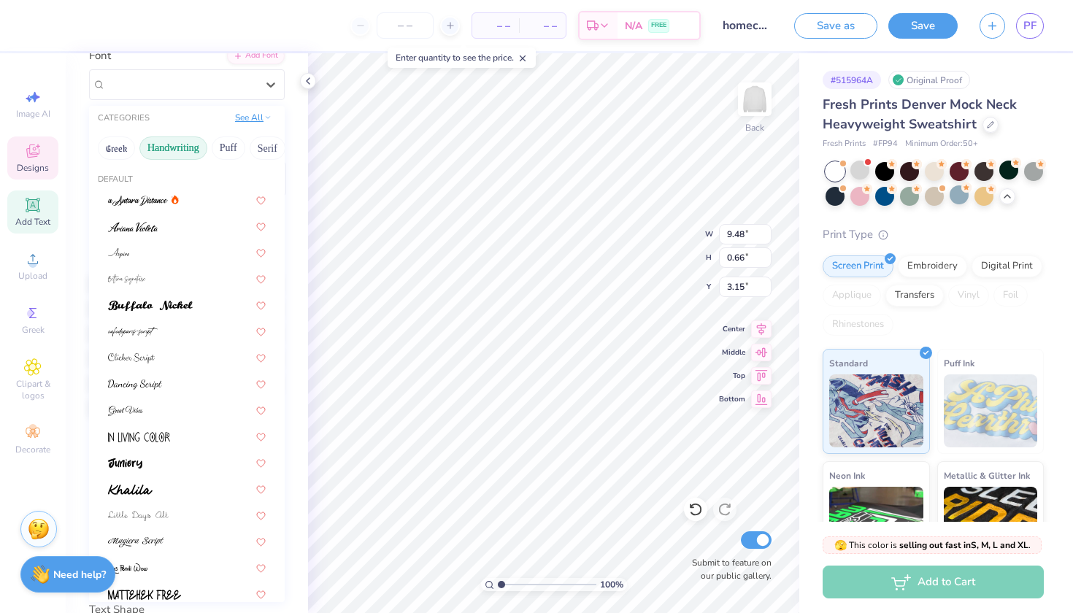
click at [259, 122] on button "See All" at bounding box center [253, 117] width 45 height 15
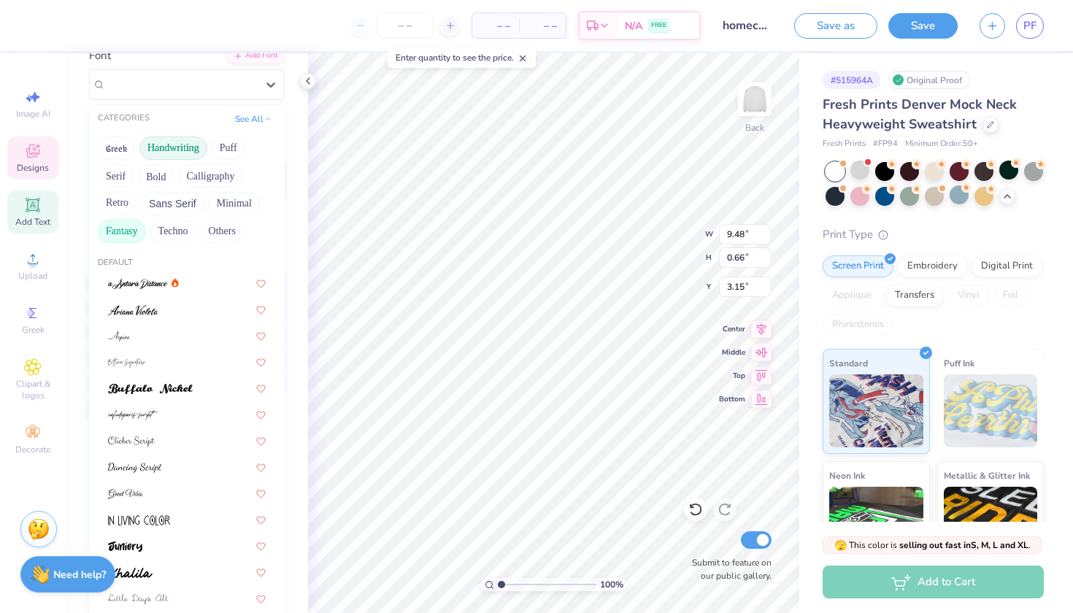
click at [129, 226] on button "Fantasy" at bounding box center [122, 231] width 48 height 23
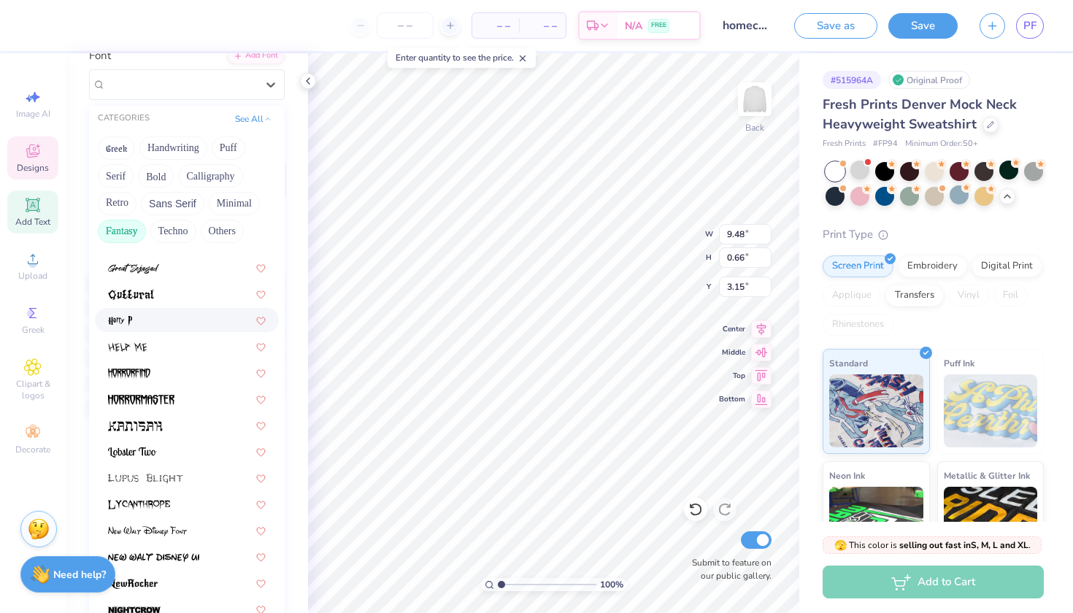
scroll to position [95, 0]
click at [220, 209] on button "Minimal" at bounding box center [234, 203] width 51 height 23
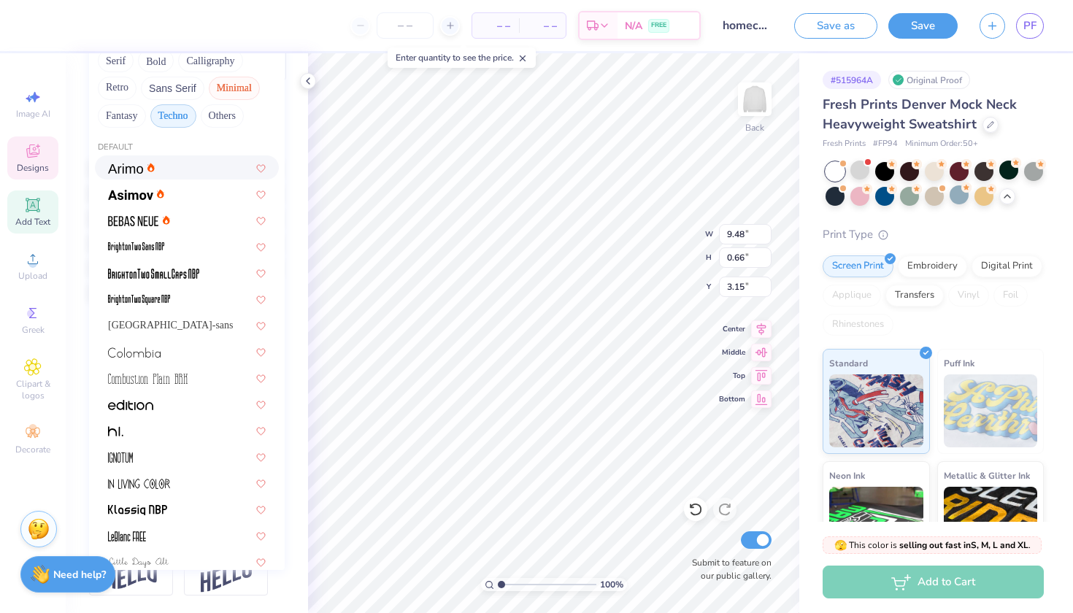
scroll to position [0, 0]
click at [160, 121] on button "Techno" at bounding box center [173, 115] width 46 height 23
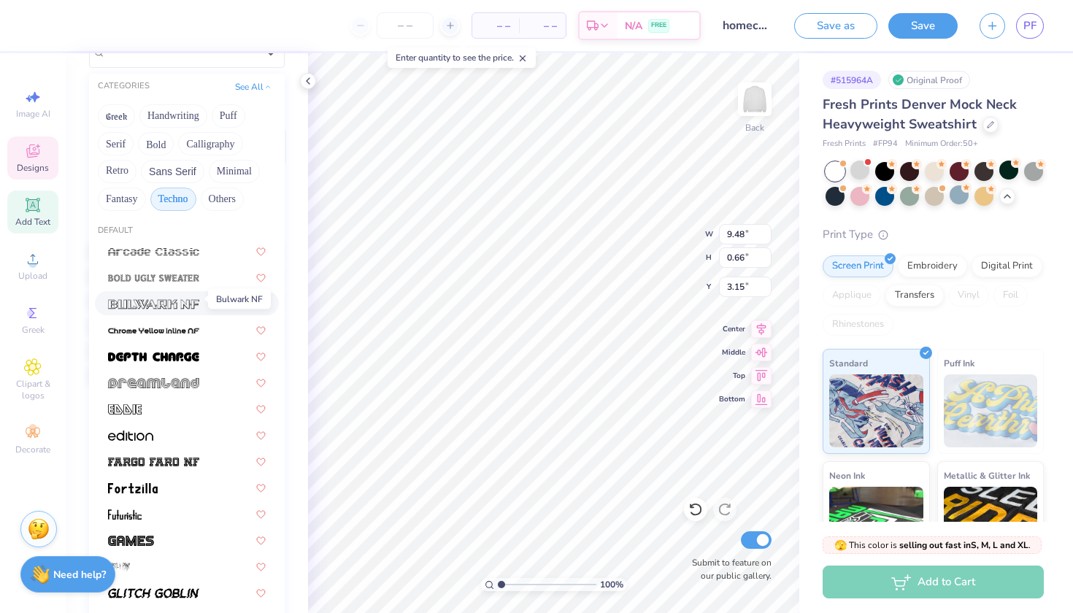
scroll to position [146, 0]
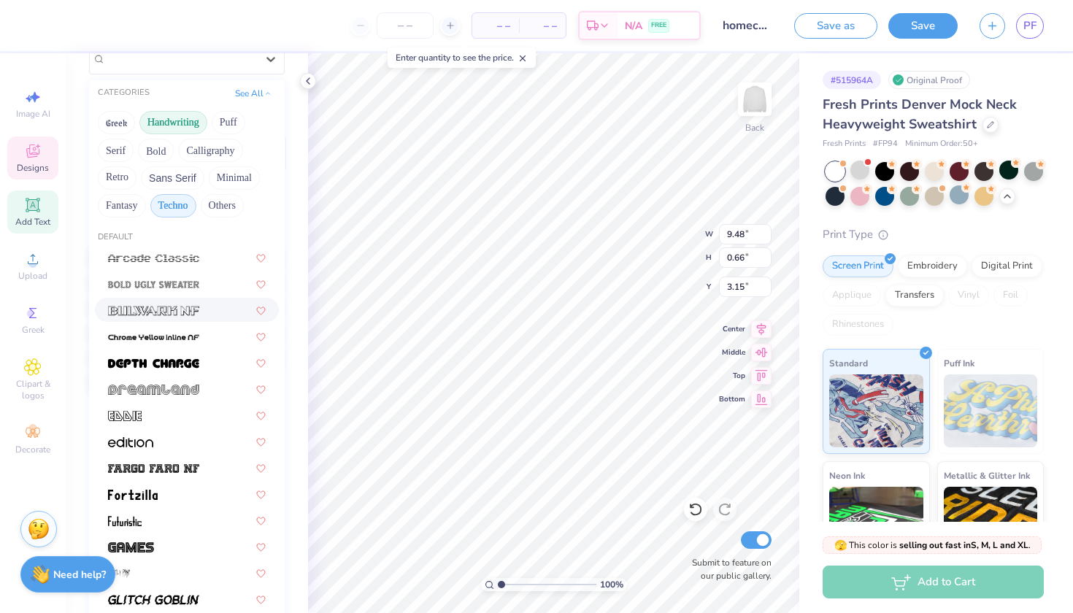
click at [173, 124] on button "Handwriting" at bounding box center [173, 122] width 68 height 23
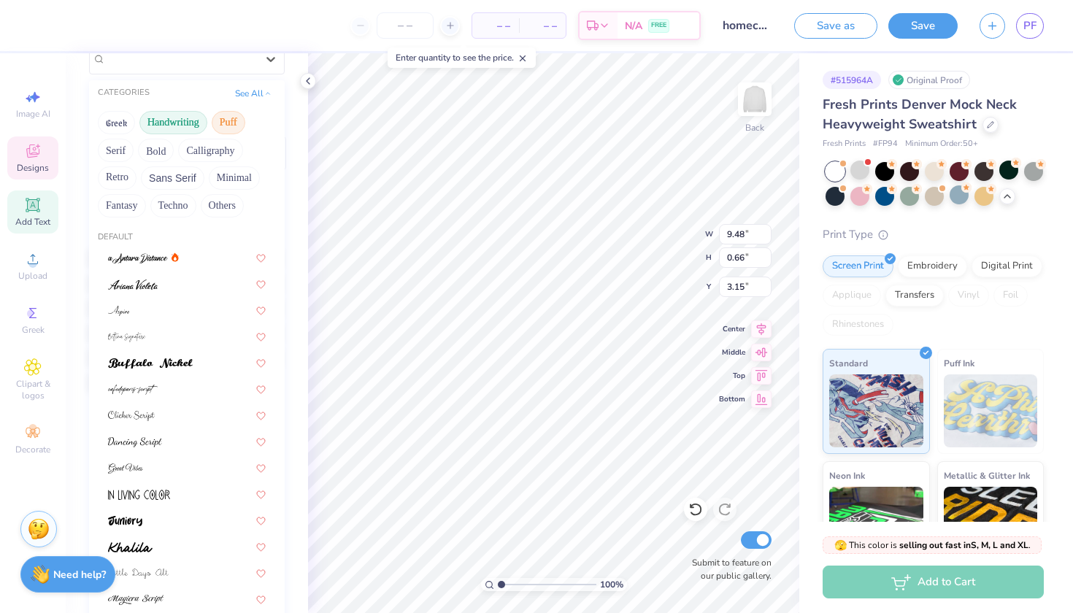
click at [228, 123] on button "Puff" at bounding box center [229, 122] width 34 height 23
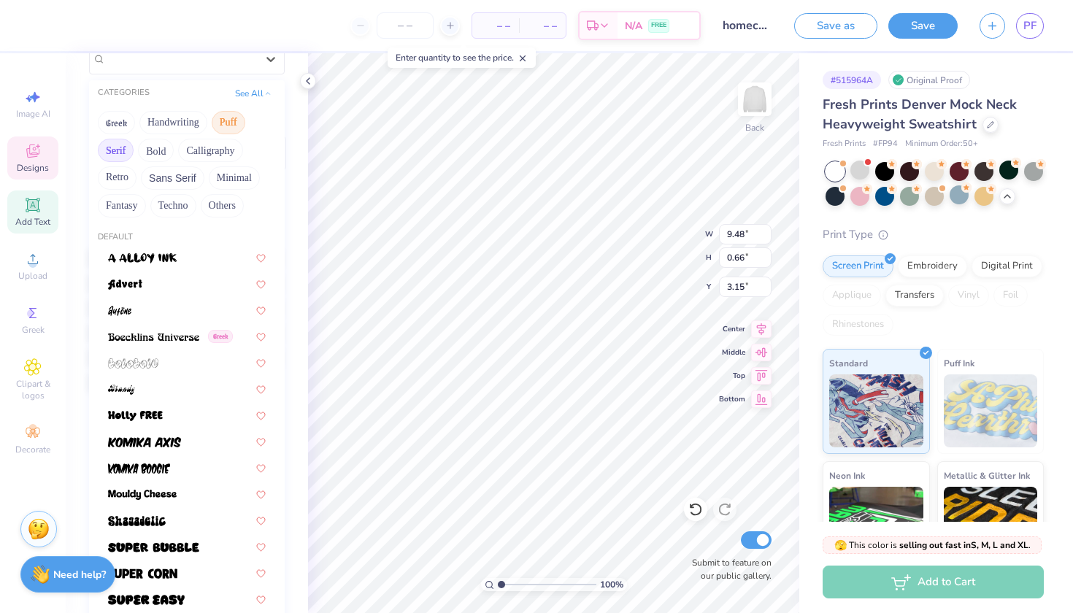
click at [112, 147] on button "Serif" at bounding box center [116, 150] width 36 height 23
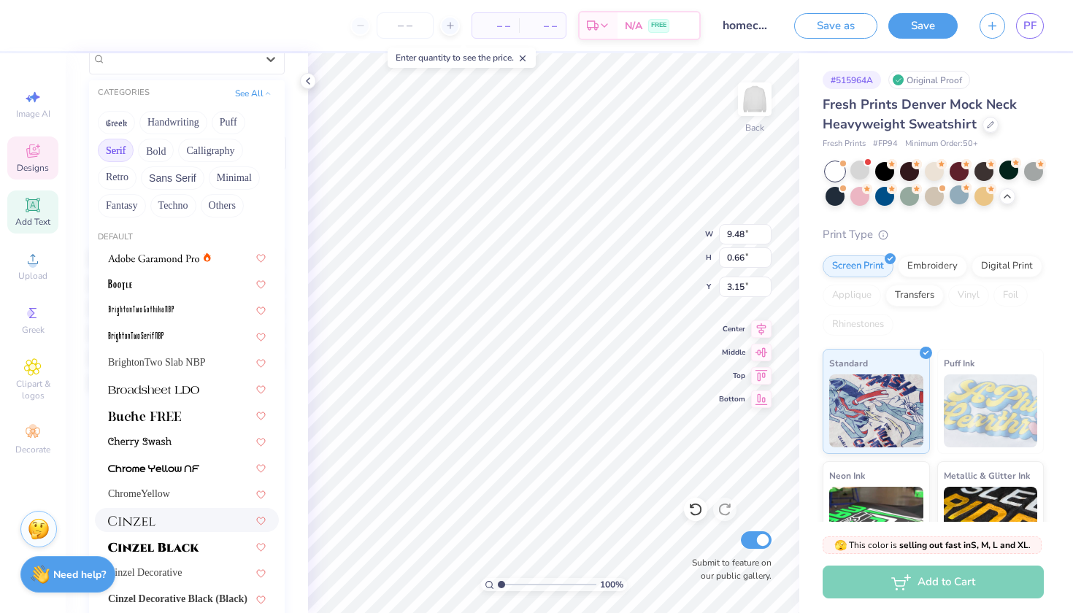
click at [176, 511] on div at bounding box center [187, 520] width 184 height 24
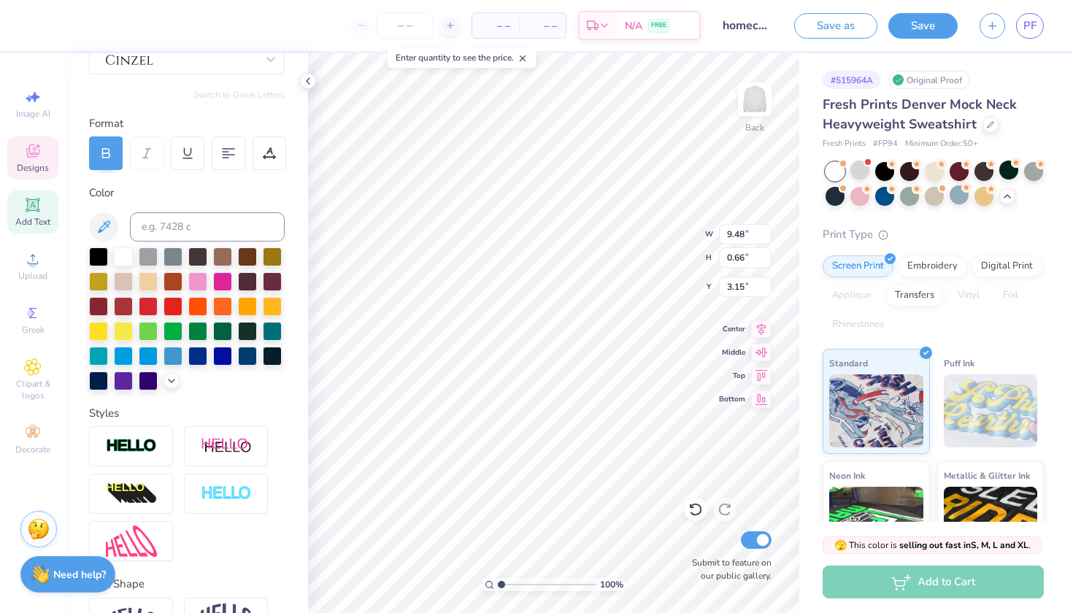
scroll to position [0, 4]
click at [211, 63] on div at bounding box center [180, 58] width 153 height 23
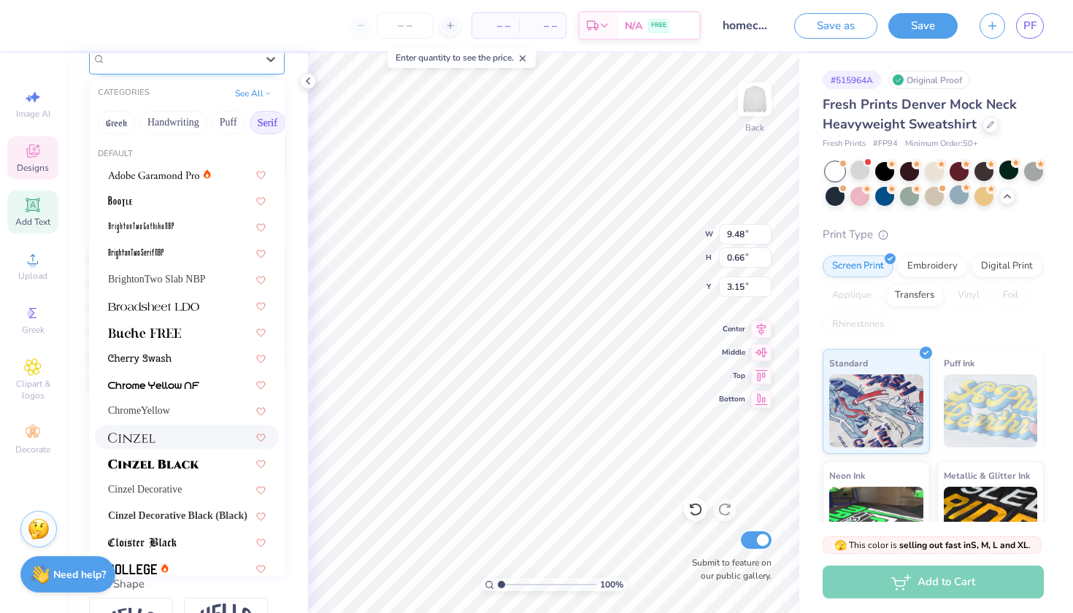
scroll to position [144, 0]
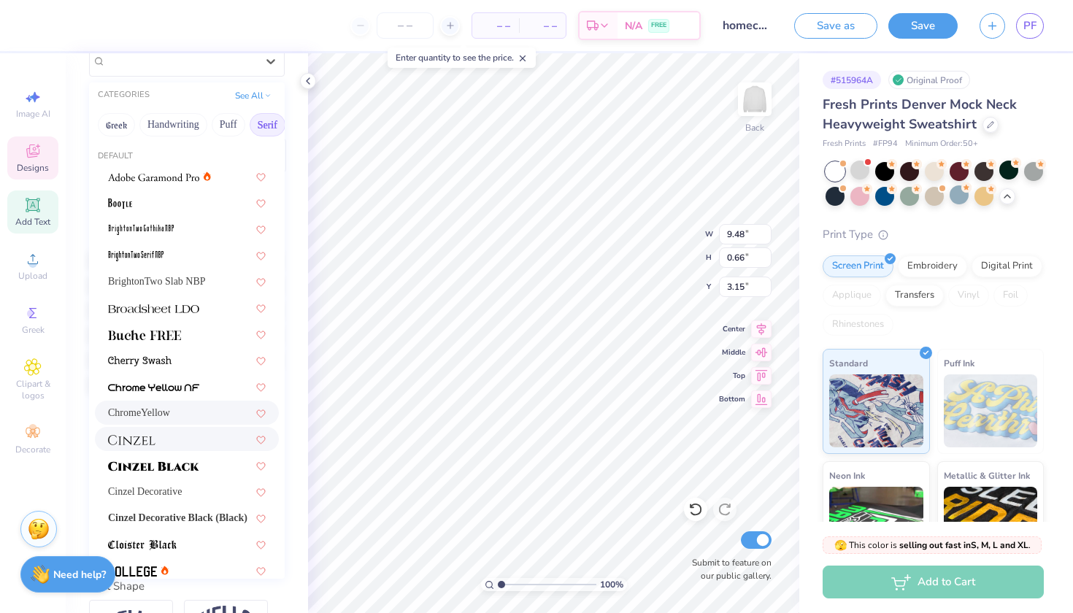
click at [195, 415] on div "ChromeYellow" at bounding box center [187, 412] width 158 height 15
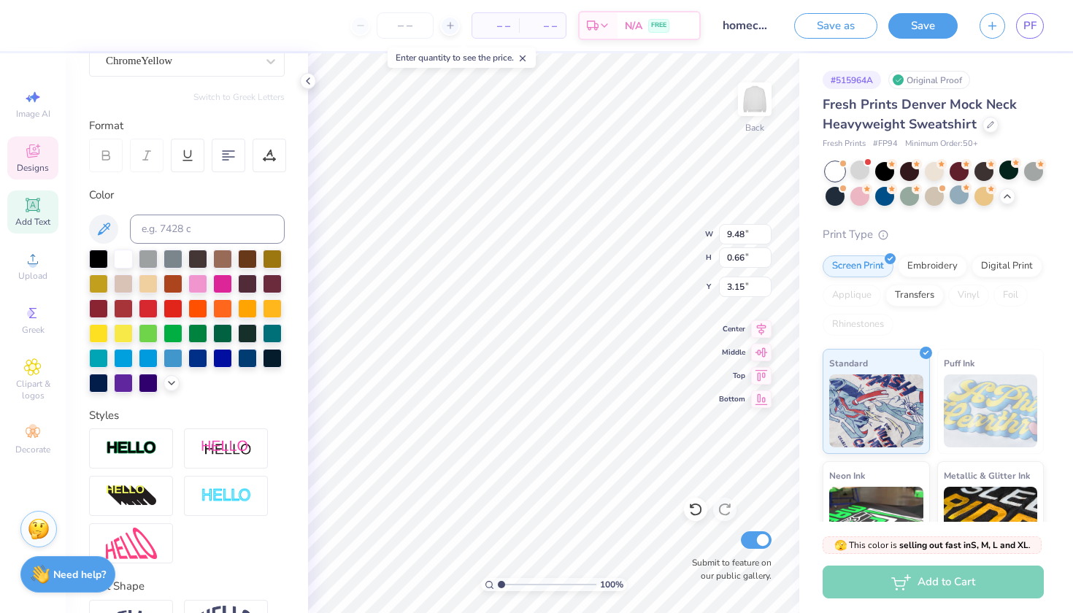
click at [204, 77] on div "Personalized Names Personalized Numbers Text Tool Add Font Font ChromeYellow Sw…" at bounding box center [187, 333] width 242 height 560
click at [202, 67] on div "ChromeYellow" at bounding box center [180, 61] width 153 height 23
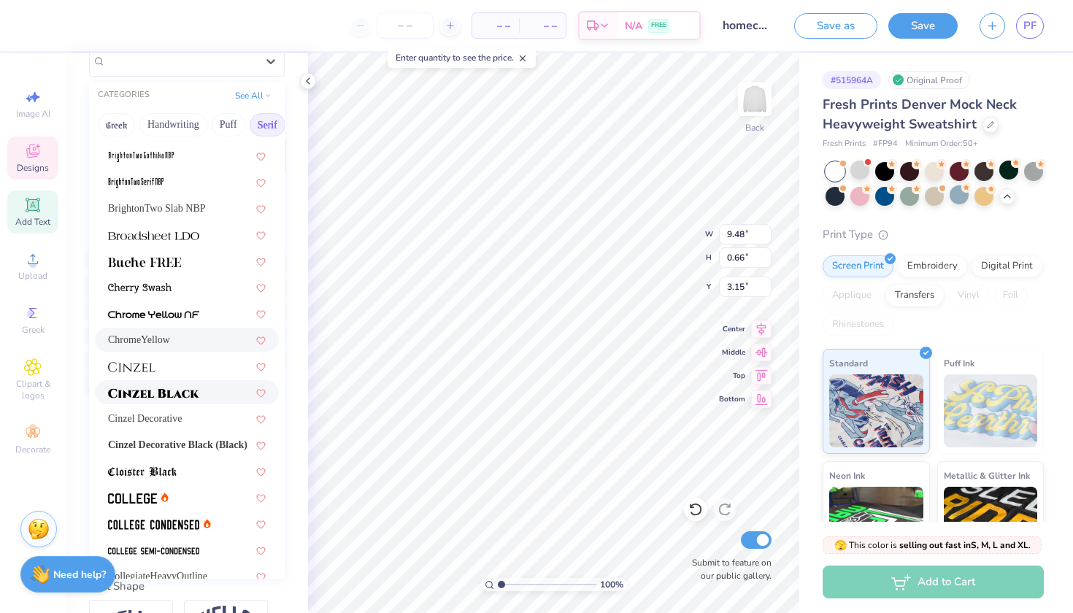
scroll to position [101, 0]
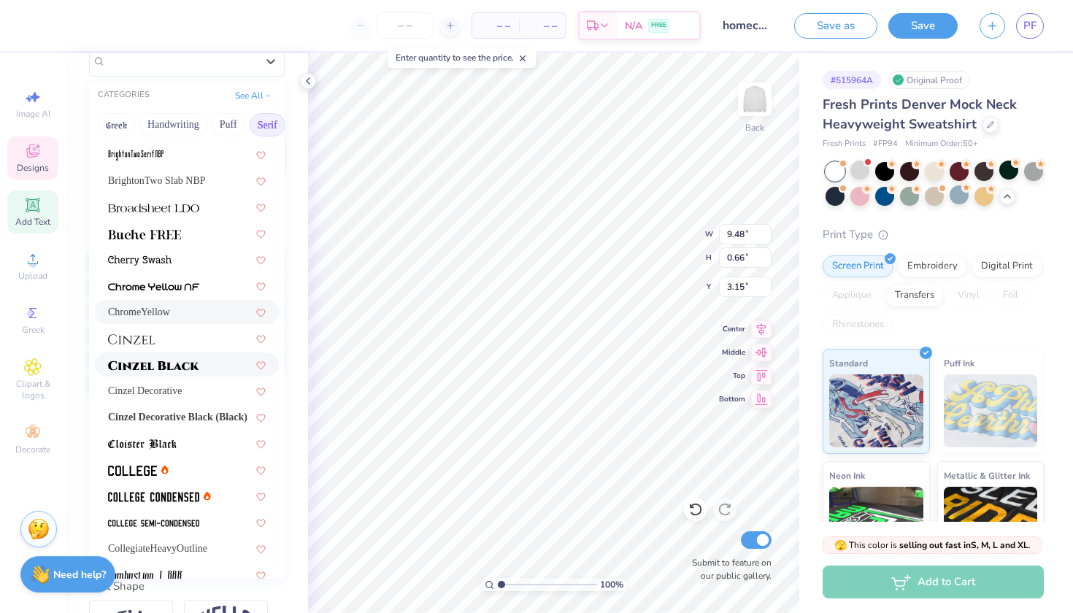
click at [201, 465] on div at bounding box center [187, 469] width 158 height 15
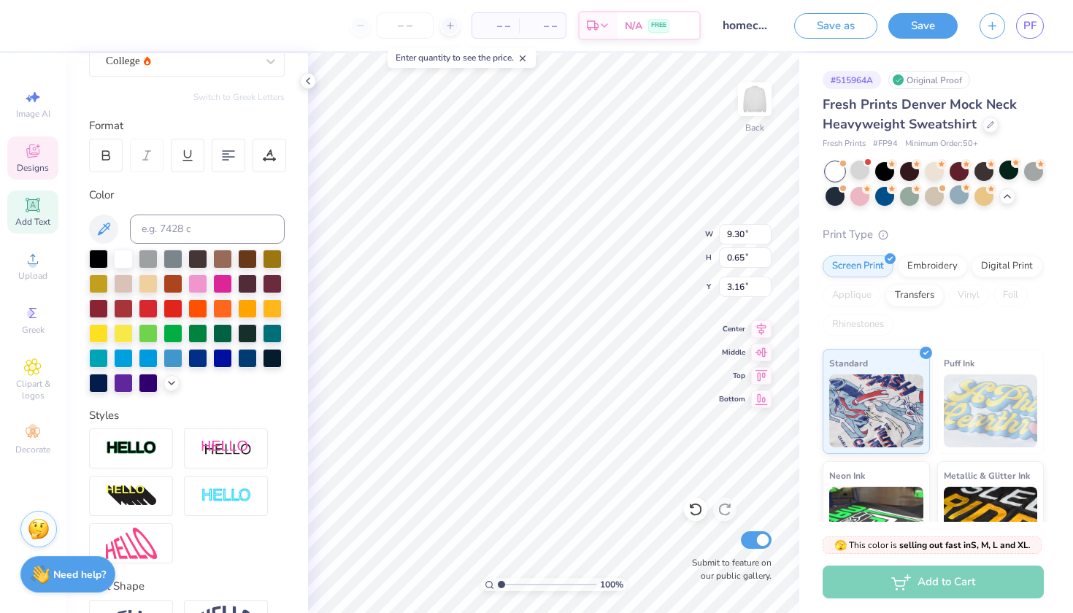
scroll to position [0, 1]
click at [97, 159] on div at bounding box center [106, 156] width 34 height 34
click at [643, 247] on div "100 % Back W 9.79 9.79 " H 0.65 0.65 " Y 3.16 3.16 " Center Middle Top Bottom S…" at bounding box center [553, 333] width 491 height 560
type input "3.00"
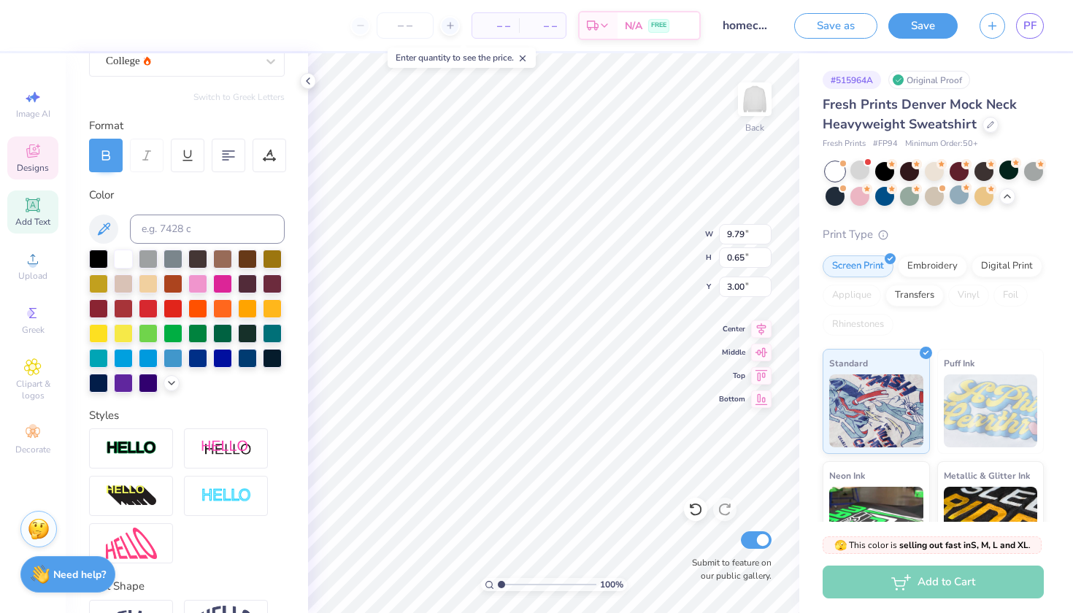
scroll to position [0, 1]
click at [197, 64] on div "College" at bounding box center [180, 61] width 153 height 23
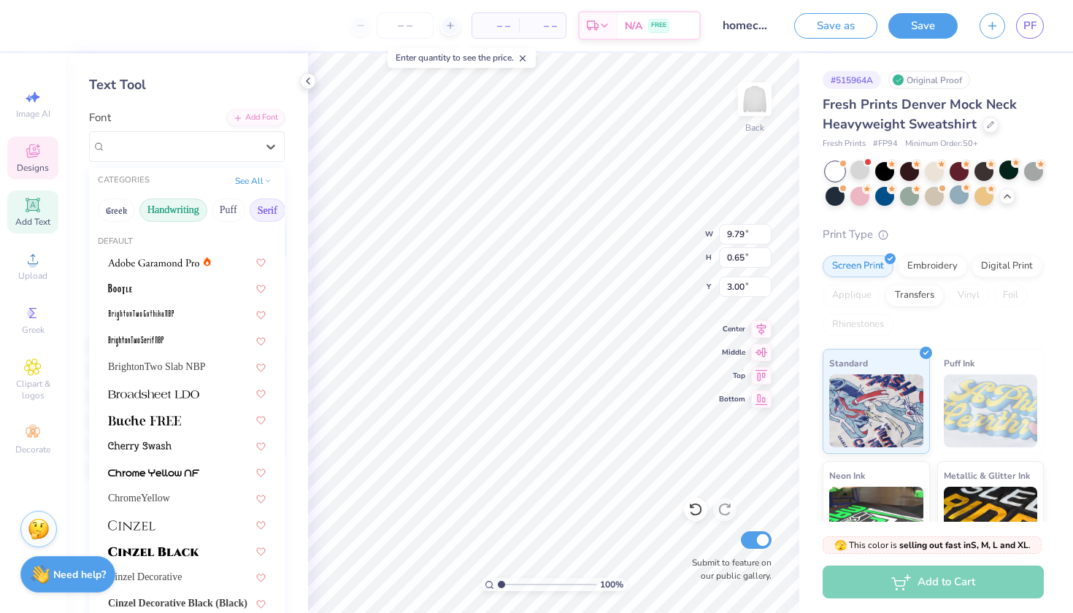
scroll to position [35, 0]
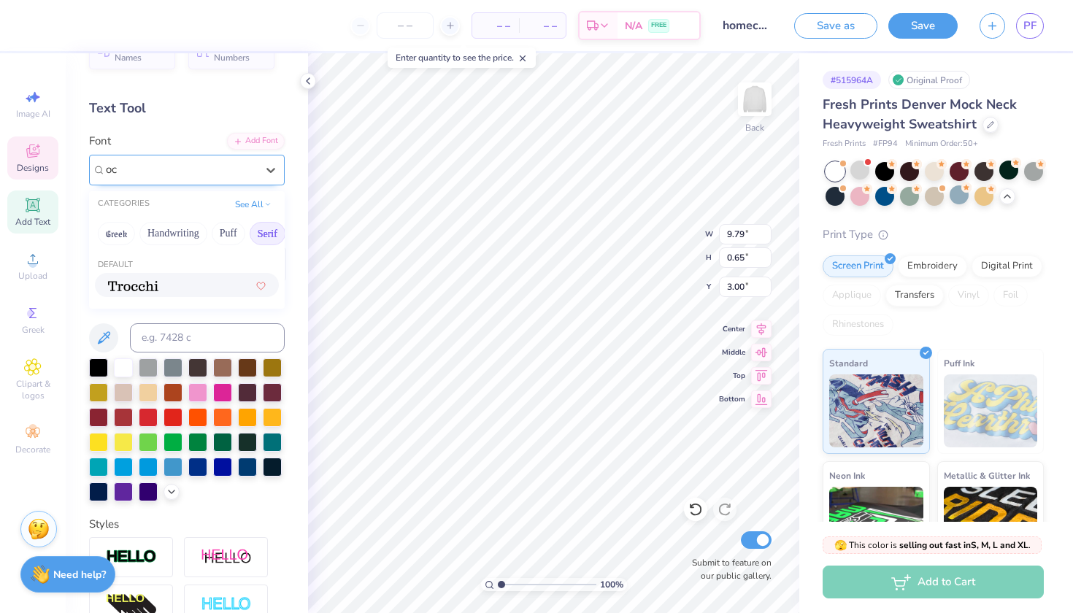
type input "o"
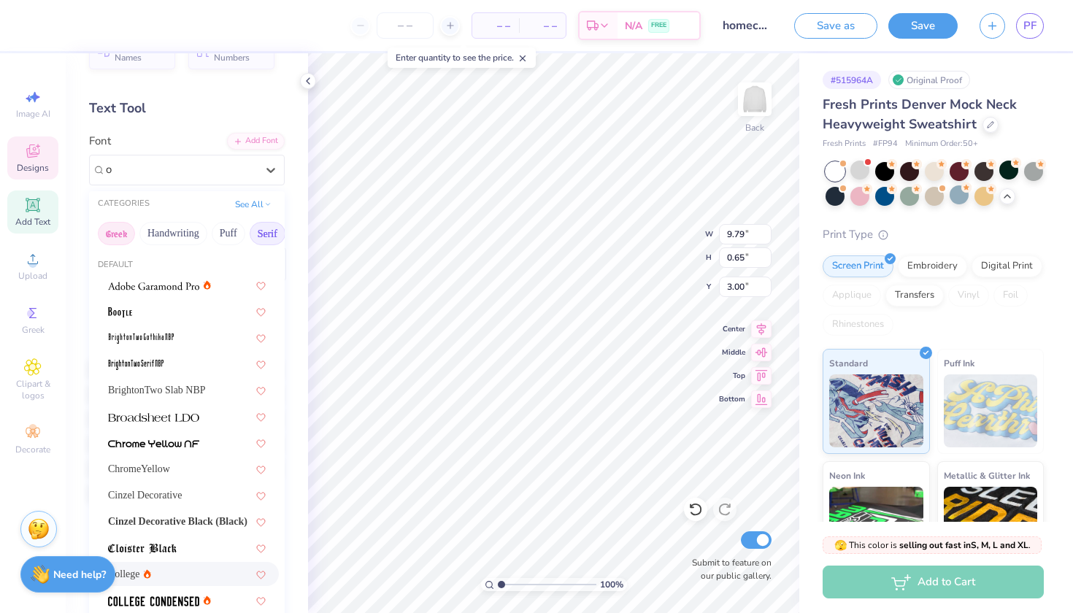
click at [127, 231] on button "Greek" at bounding box center [116, 233] width 37 height 23
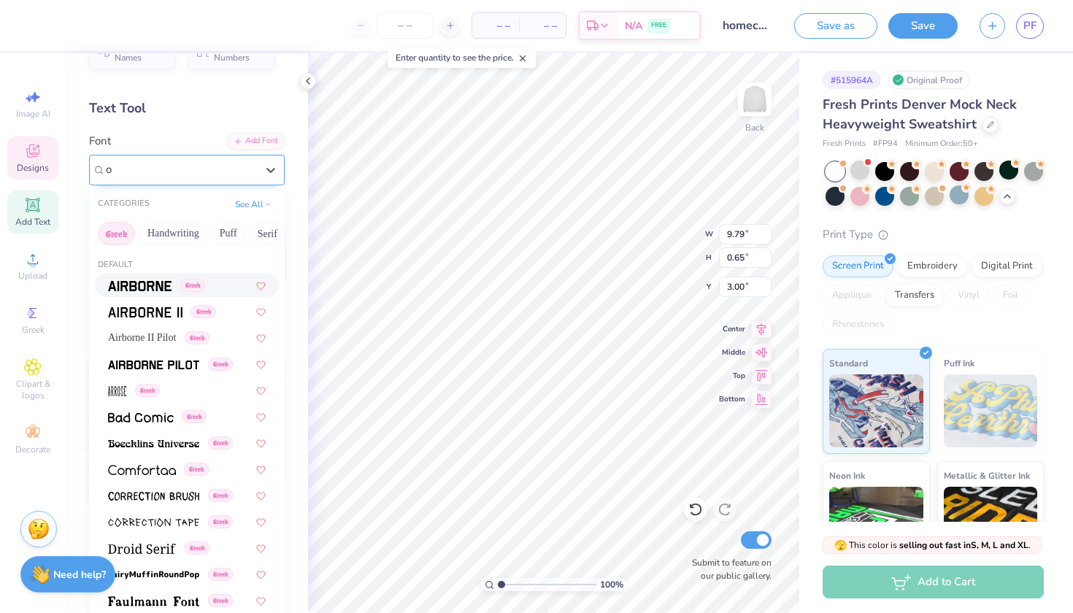
type input "oc"
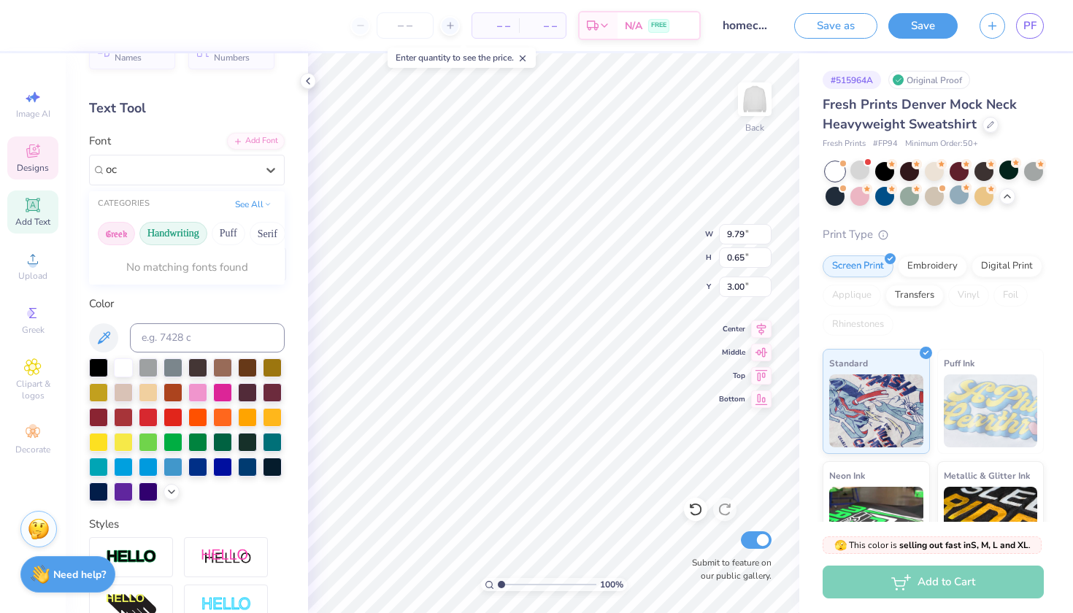
click at [170, 224] on button "Handwriting" at bounding box center [173, 233] width 68 height 23
click at [161, 171] on div at bounding box center [180, 169] width 153 height 23
click at [227, 239] on button "Puff" at bounding box center [229, 233] width 34 height 23
click at [265, 231] on button "Serif" at bounding box center [268, 233] width 36 height 23
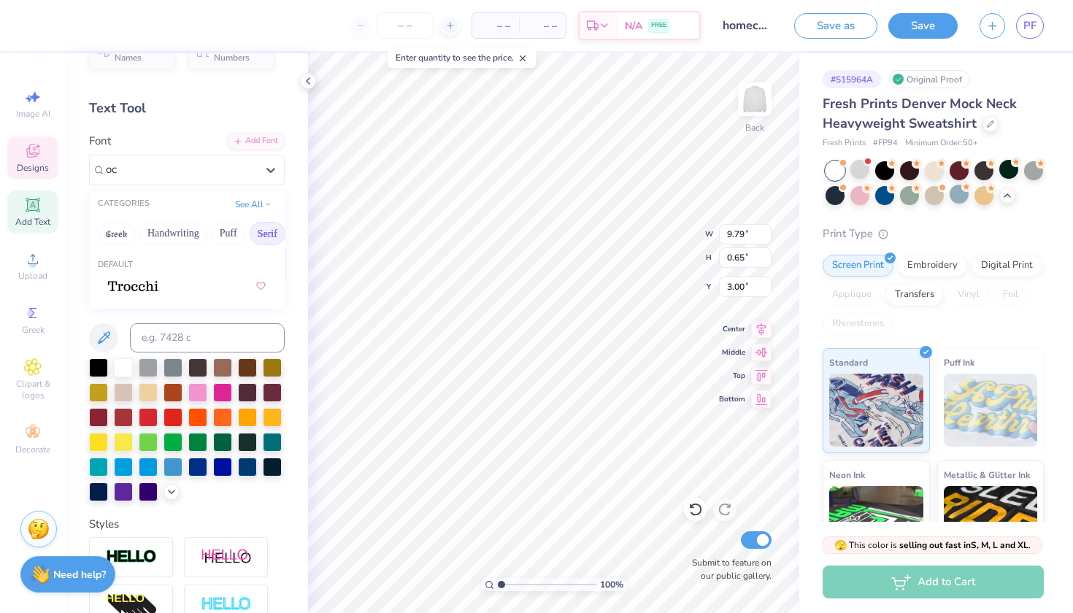
type input "oc"
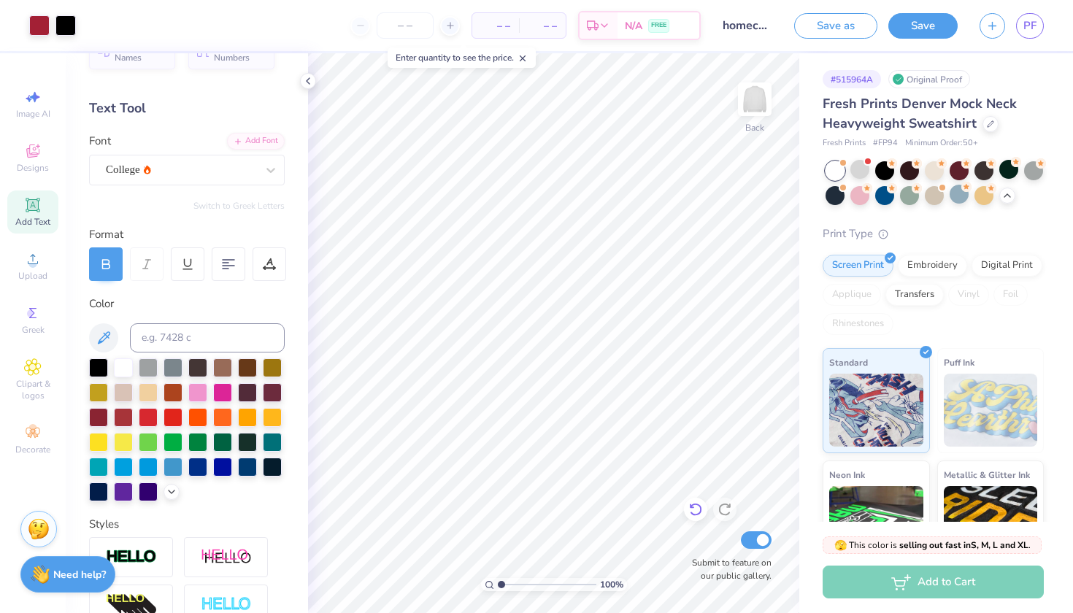
click at [697, 509] on icon at bounding box center [695, 509] width 15 height 15
click at [699, 510] on icon at bounding box center [695, 509] width 15 height 15
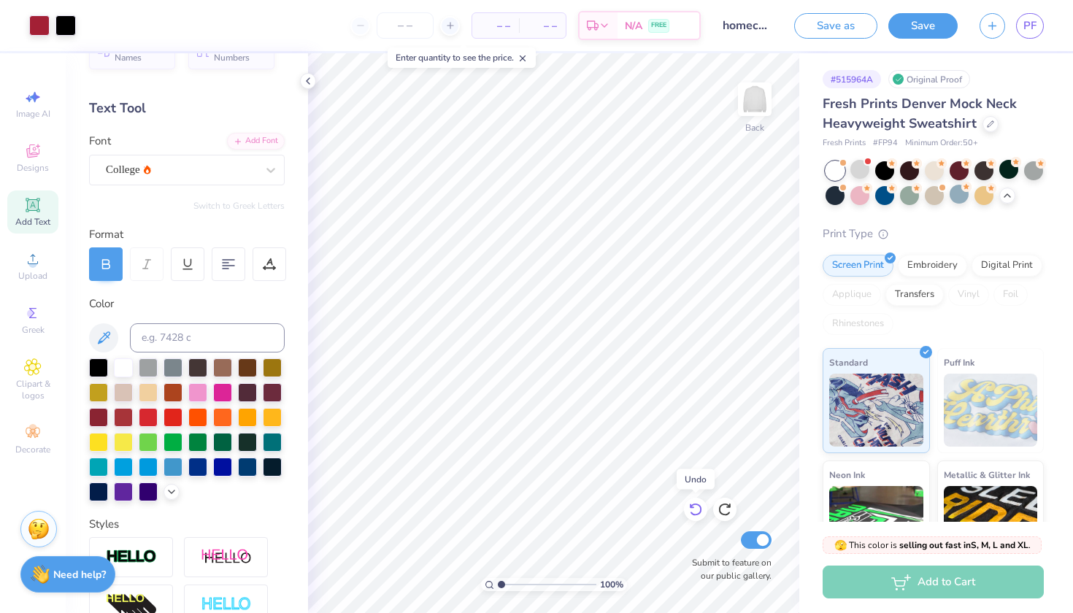
click at [699, 510] on icon at bounding box center [695, 509] width 15 height 15
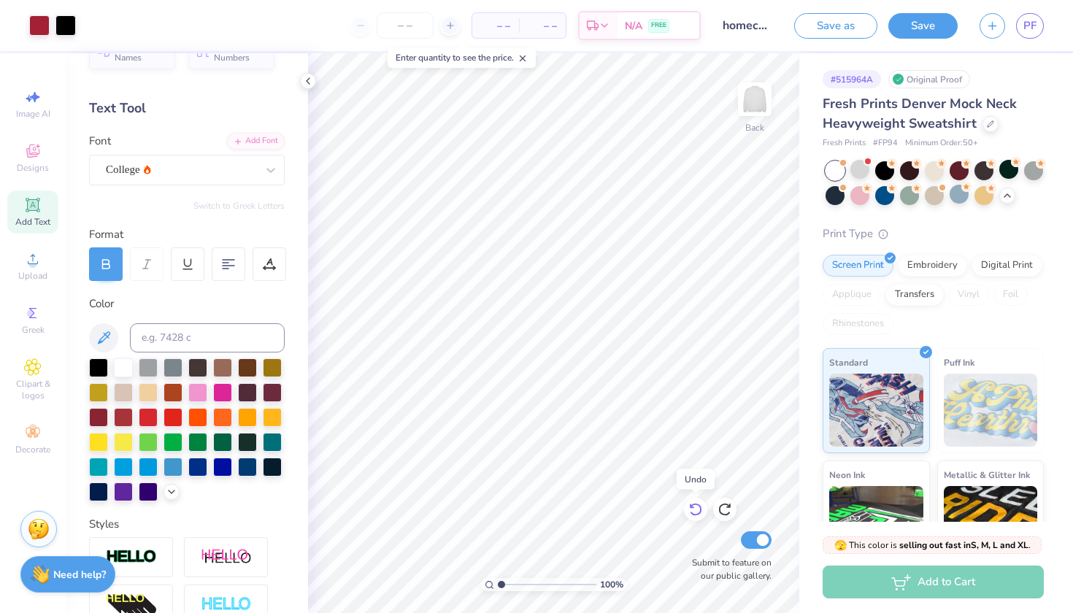
click at [699, 510] on icon at bounding box center [695, 509] width 15 height 15
click at [697, 508] on icon at bounding box center [695, 509] width 15 height 15
click at [692, 504] on icon at bounding box center [695, 509] width 15 height 15
click at [723, 506] on icon at bounding box center [724, 509] width 15 height 15
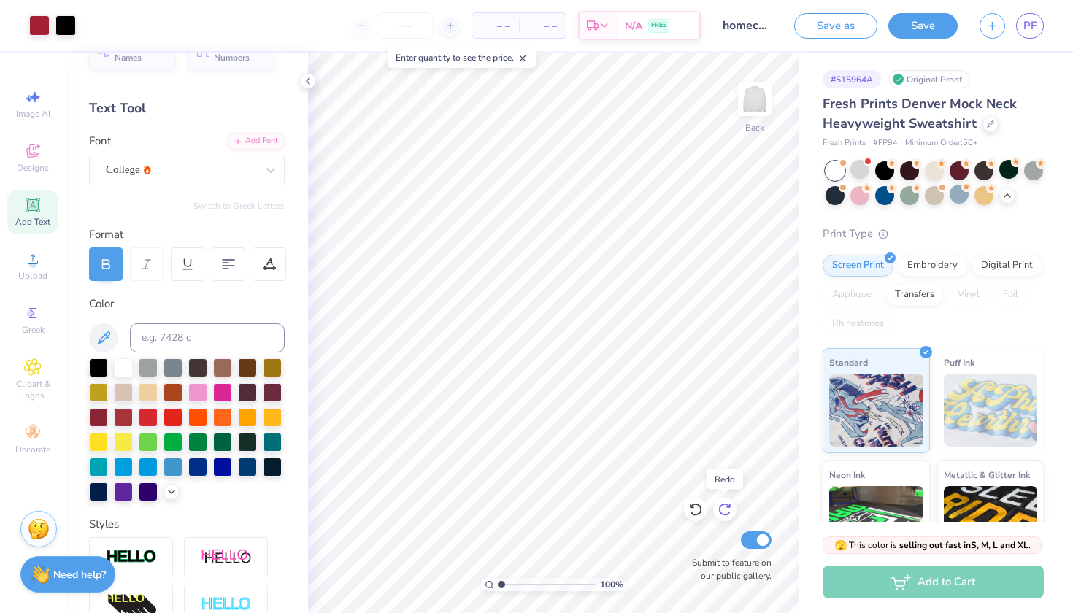
click at [725, 506] on icon at bounding box center [724, 509] width 15 height 15
click at [305, 77] on icon at bounding box center [308, 81] width 12 height 12
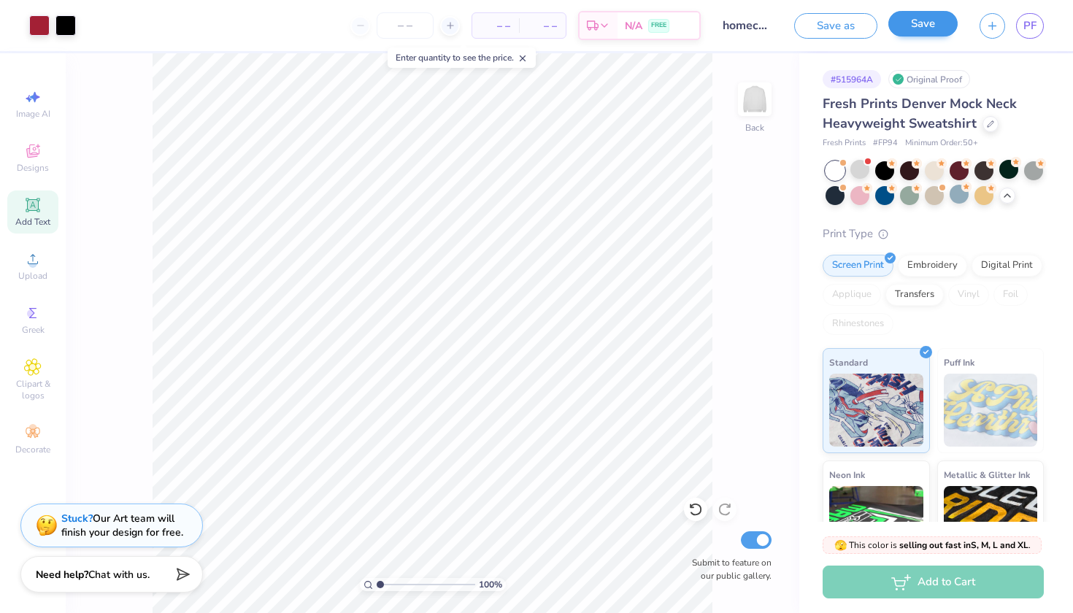
click at [908, 24] on button "Save" at bounding box center [922, 24] width 69 height 26
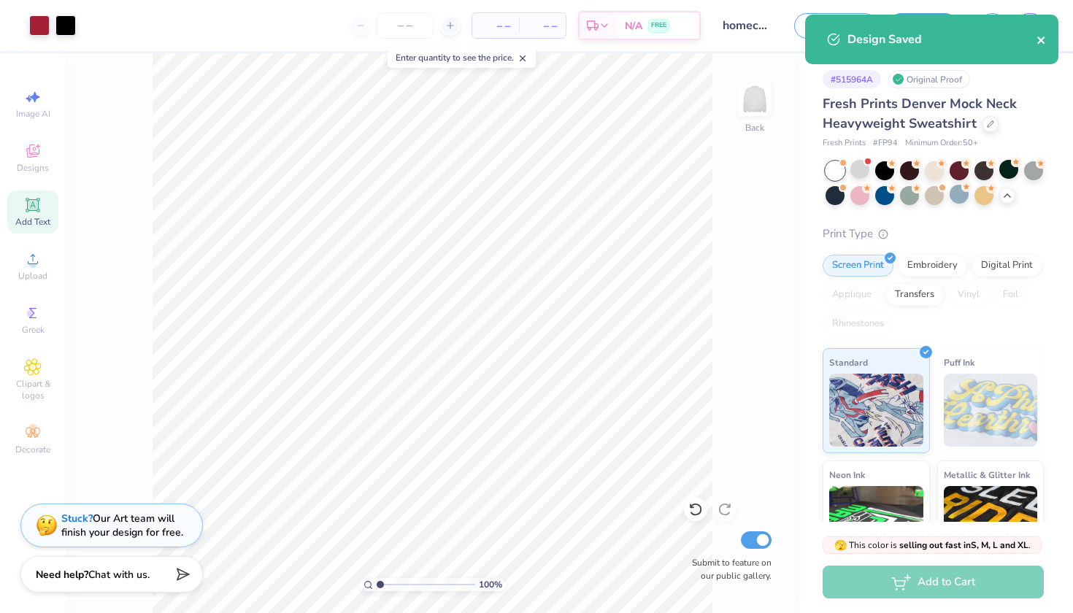
click at [1042, 37] on icon "close" at bounding box center [1041, 40] width 10 height 12
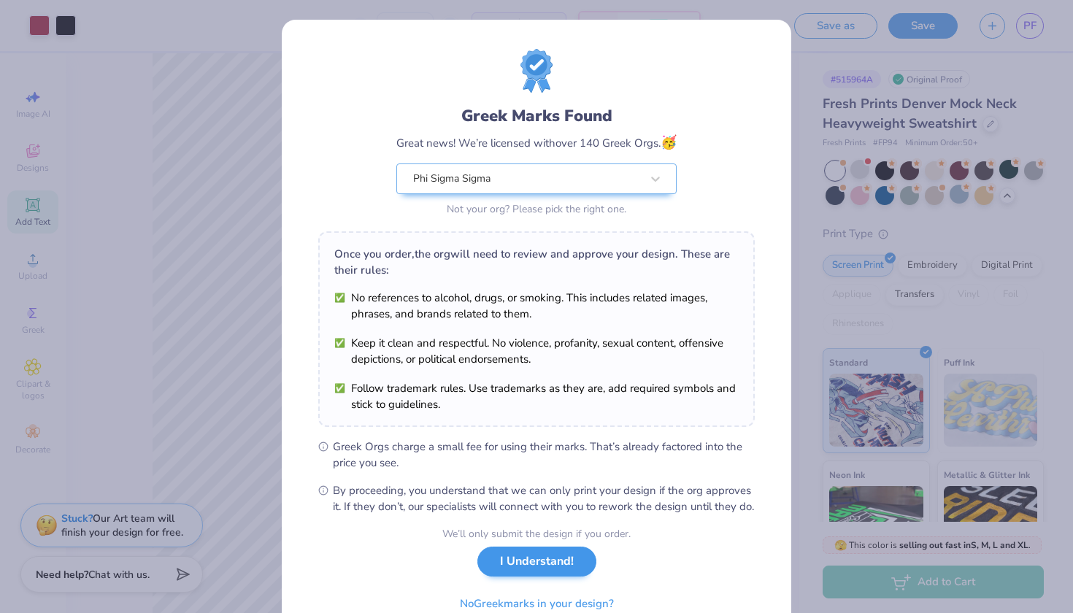
click at [563, 576] on button "I Understand!" at bounding box center [536, 561] width 119 height 30
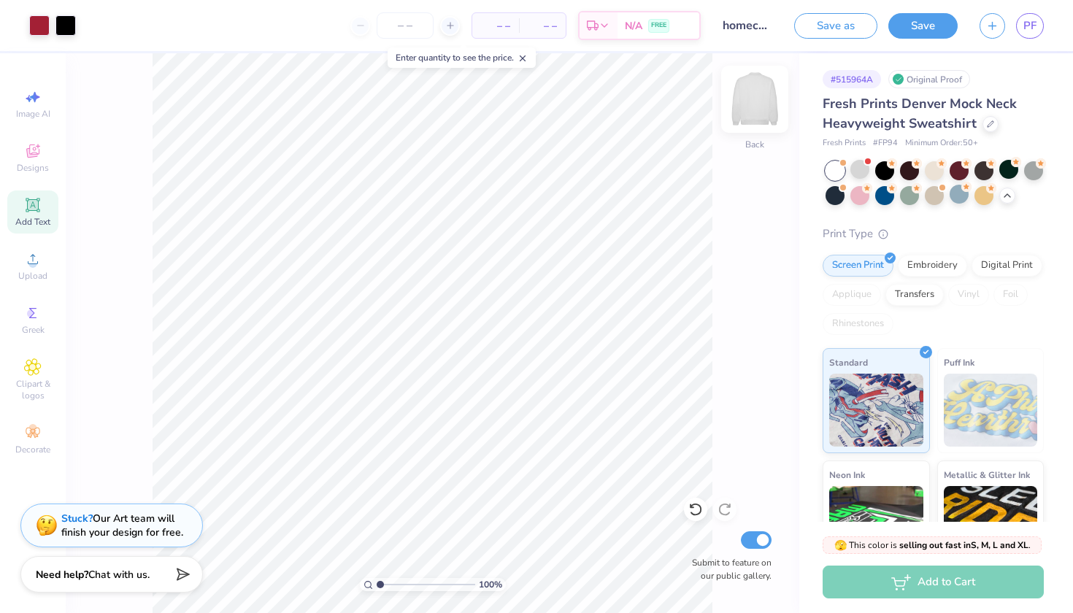
click at [752, 102] on img at bounding box center [754, 99] width 58 height 58
click at [752, 102] on img at bounding box center [754, 99] width 29 height 29
click at [1032, 20] on span "PF" at bounding box center [1029, 26] width 13 height 17
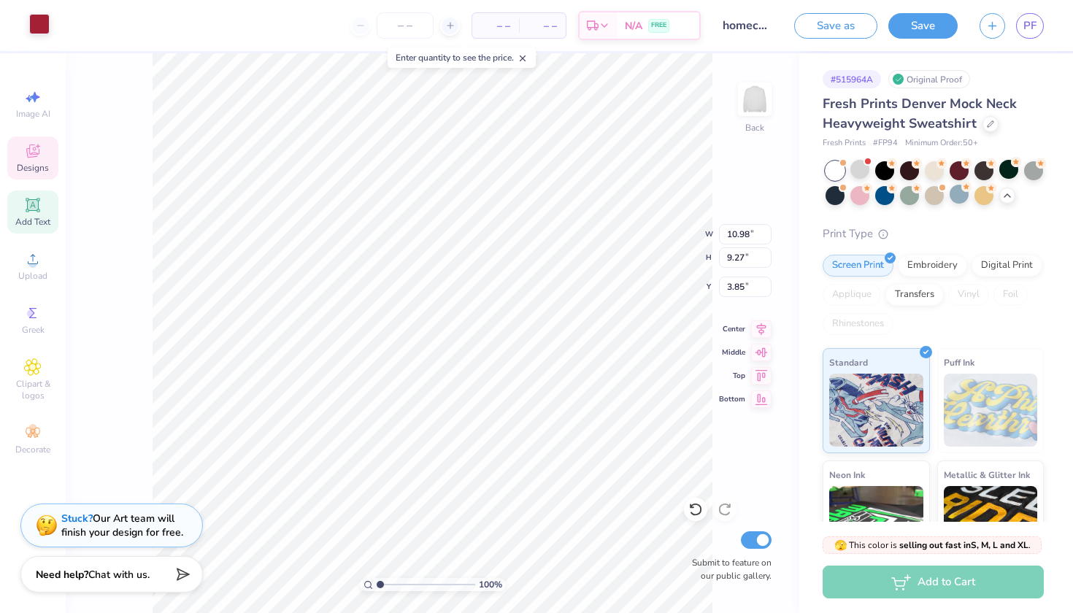
click at [43, 22] on div at bounding box center [39, 24] width 20 height 20
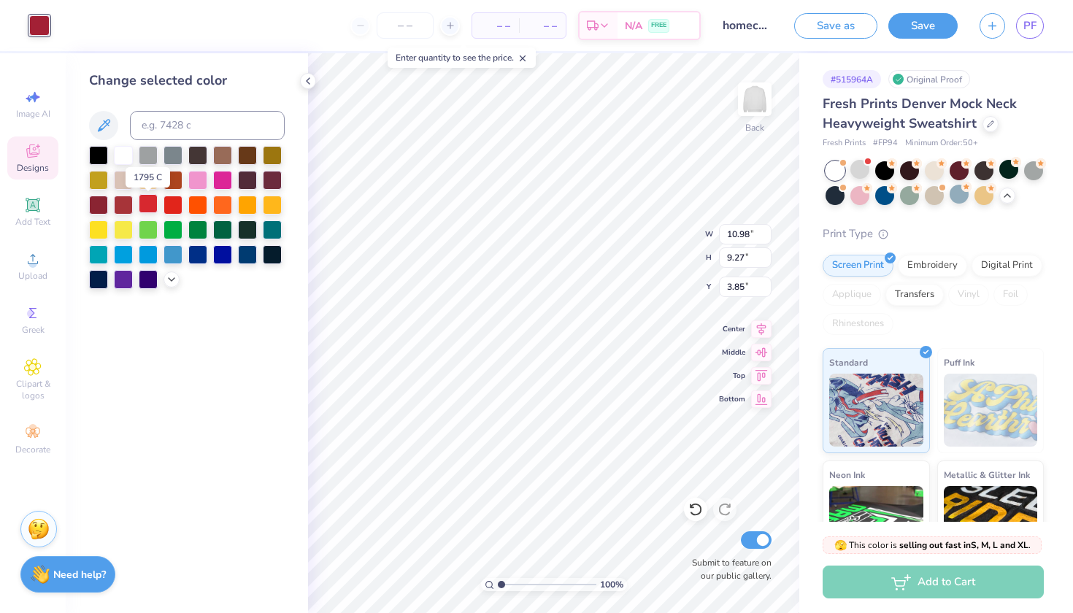
click at [144, 206] on div at bounding box center [148, 203] width 19 height 19
type input "10.85"
type input "4.43"
type input "5.06"
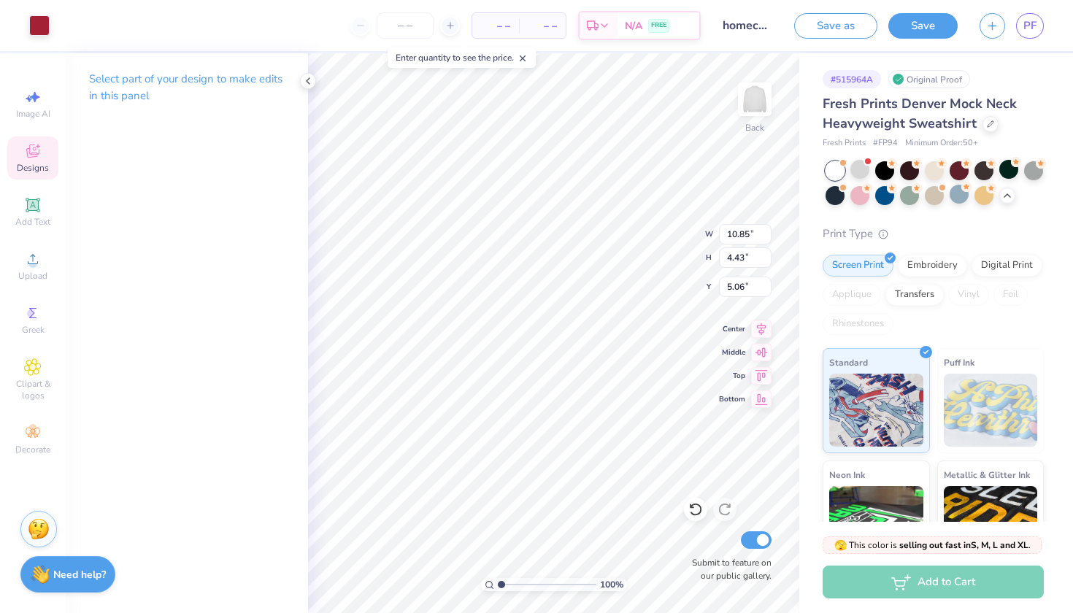
click at [52, 27] on div "Art colors – – Per Item – – Total Est. Delivery N/A FREE Design Title homecomin…" at bounding box center [536, 25] width 1073 height 51
click at [44, 27] on div at bounding box center [39, 24] width 20 height 20
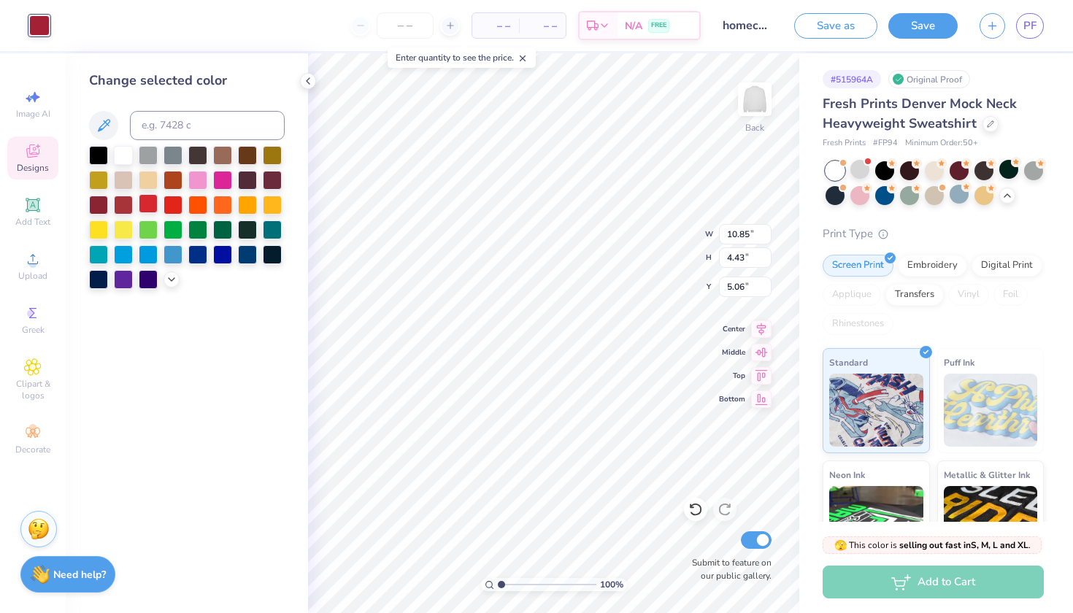
click at [148, 201] on div at bounding box center [148, 203] width 19 height 19
type input "7.24"
type input "0.47"
type input "13.91"
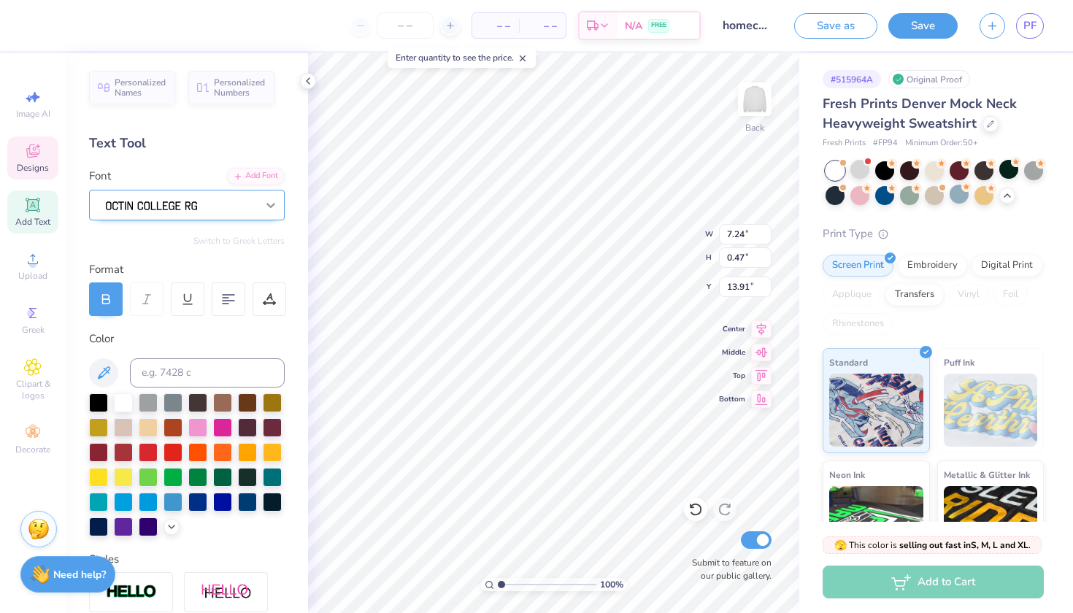
type input "7.06"
type input "0.45"
type input "13.92"
click at [696, 506] on icon at bounding box center [695, 509] width 15 height 15
type input "7.24"
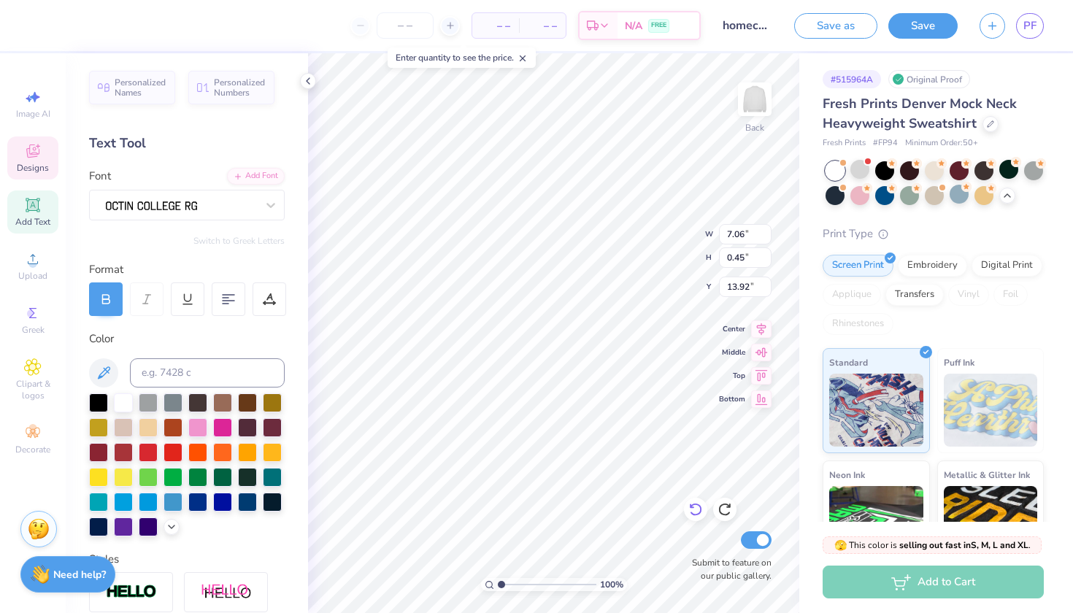
type input "0.47"
type input "13.98"
click at [144, 449] on div at bounding box center [148, 450] width 19 height 19
type input "0.34"
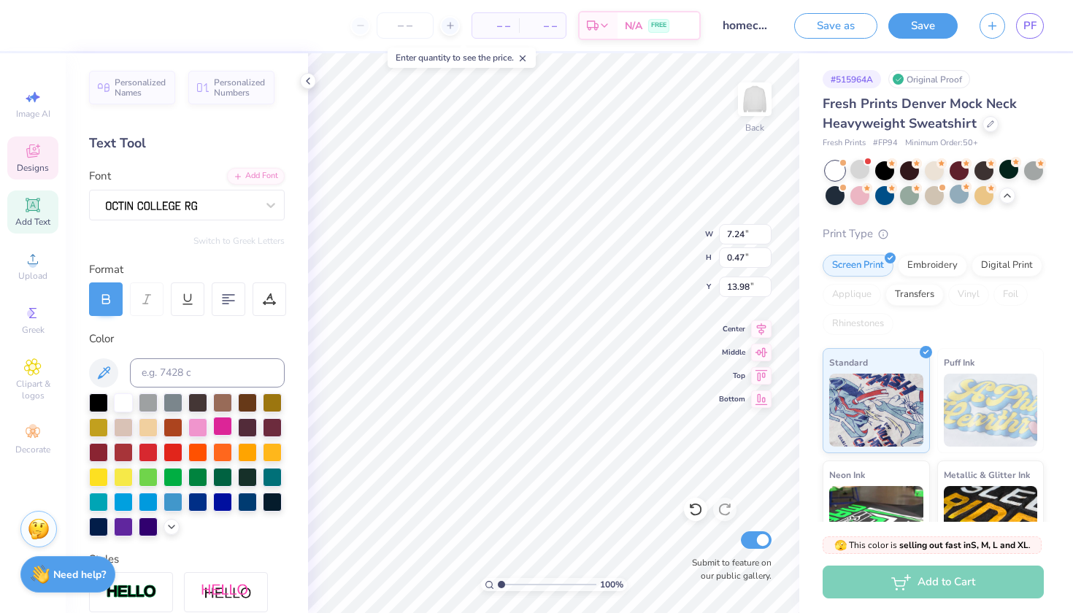
type input "0.32"
type input "14.05"
click at [152, 452] on div at bounding box center [148, 450] width 19 height 19
click at [39, 31] on div at bounding box center [39, 24] width 20 height 20
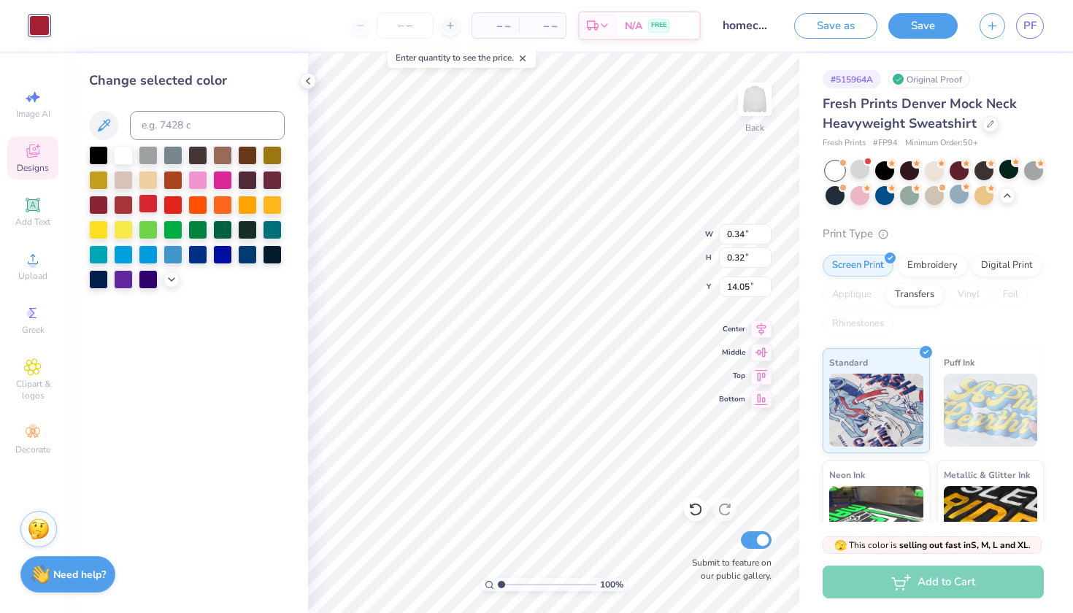
click at [147, 204] on div at bounding box center [148, 203] width 19 height 19
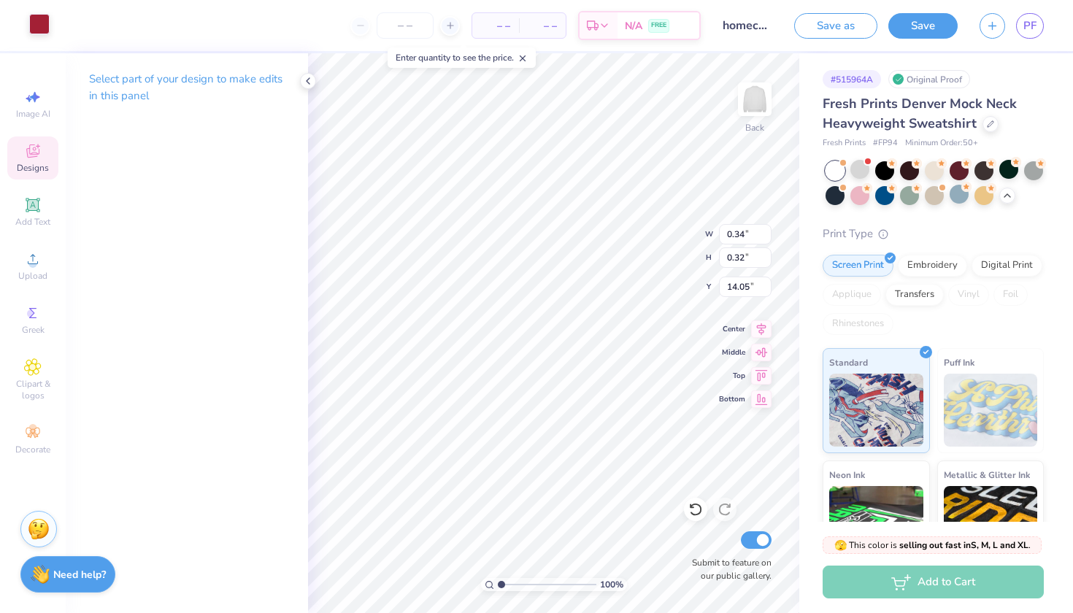
click at [40, 18] on div at bounding box center [39, 24] width 20 height 20
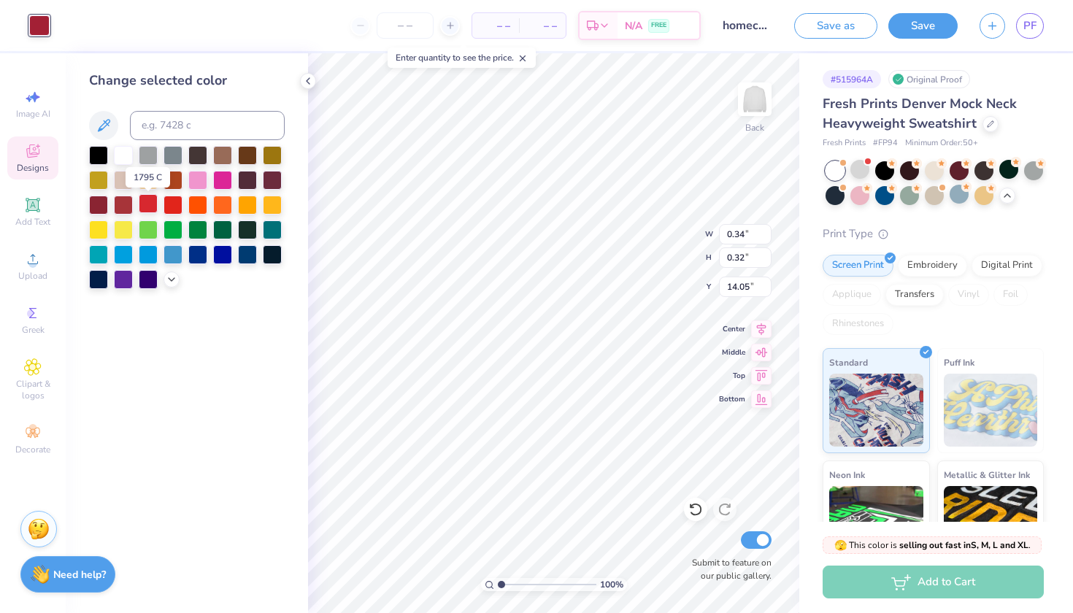
click at [142, 210] on div at bounding box center [148, 203] width 19 height 19
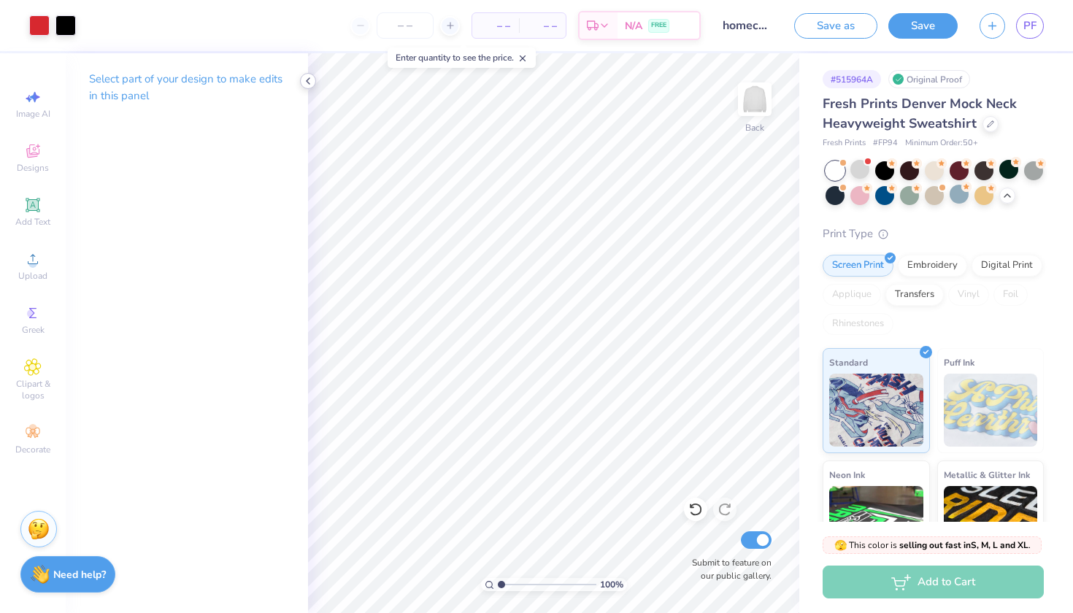
click at [307, 76] on icon at bounding box center [308, 81] width 12 height 12
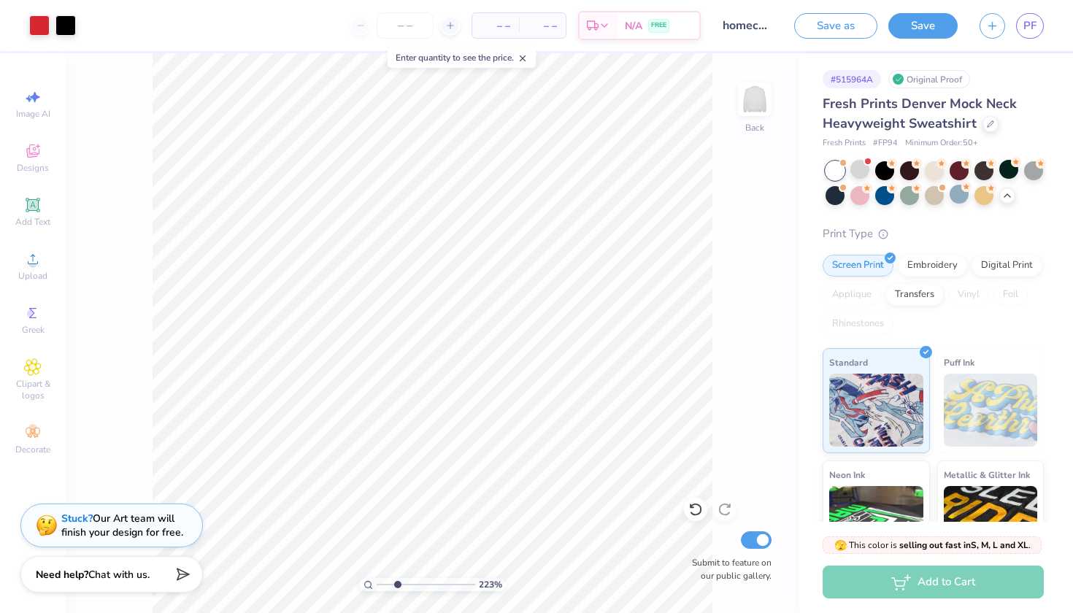
type input "2.01"
drag, startPoint x: 381, startPoint y: 582, endPoint x: 390, endPoint y: 582, distance: 8.8
click at [390, 582] on input "range" at bounding box center [425, 584] width 99 height 13
click at [757, 463] on div "201 % Back Submit to feature on our public gallery." at bounding box center [432, 333] width 733 height 560
click at [766, 248] on div "201 % Back Submit to feature on our public gallery." at bounding box center [432, 333] width 733 height 560
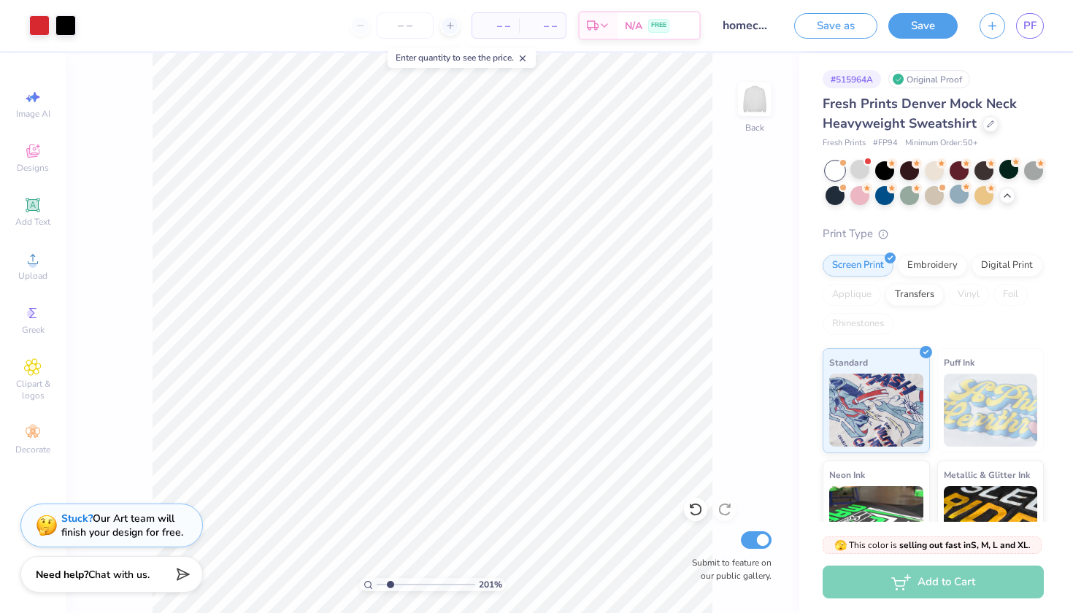
click at [772, 198] on div "201 % Back Submit to feature on our public gallery." at bounding box center [432, 333] width 733 height 560
click at [528, 55] on icon at bounding box center [522, 58] width 10 height 10
click at [903, 32] on button "Save" at bounding box center [922, 24] width 69 height 26
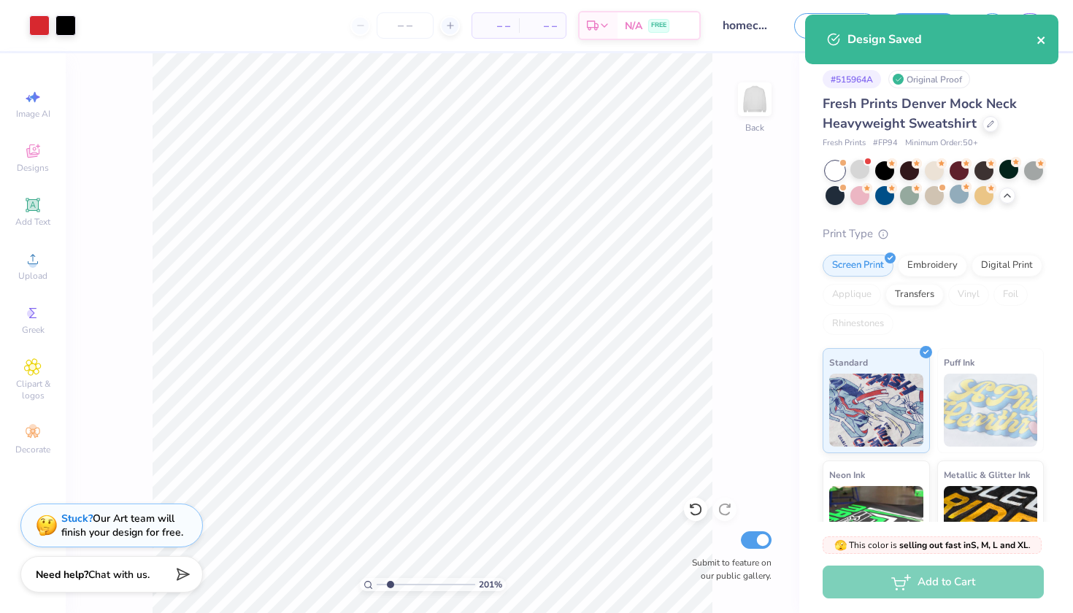
click at [1038, 43] on icon "close" at bounding box center [1040, 39] width 7 height 7
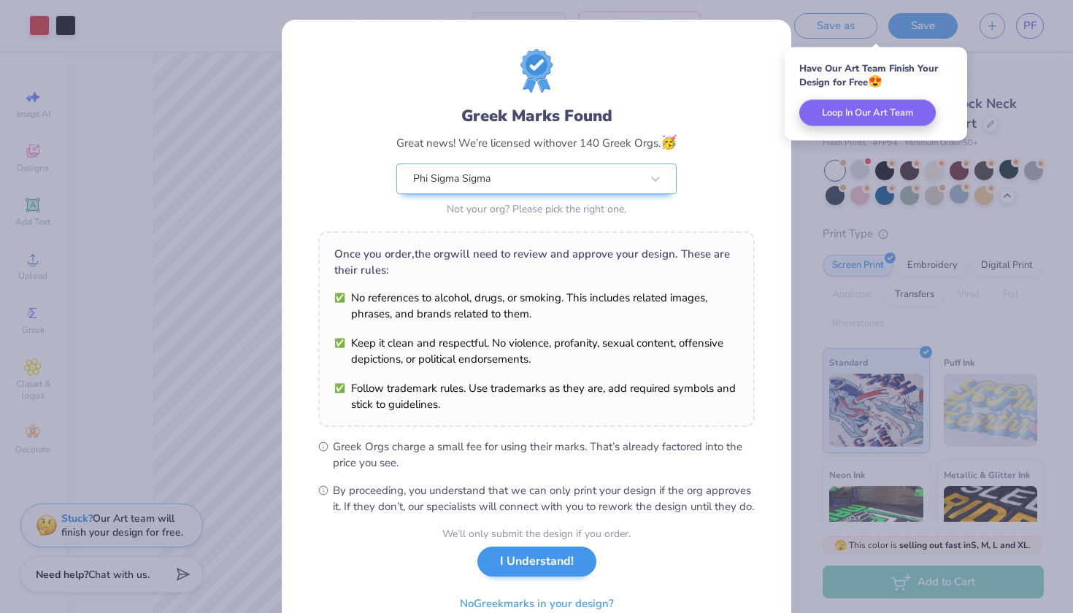
click at [543, 593] on div "We’ll only submit the design if you order. I Understand! No Greek marks in your…" at bounding box center [536, 572] width 188 height 92
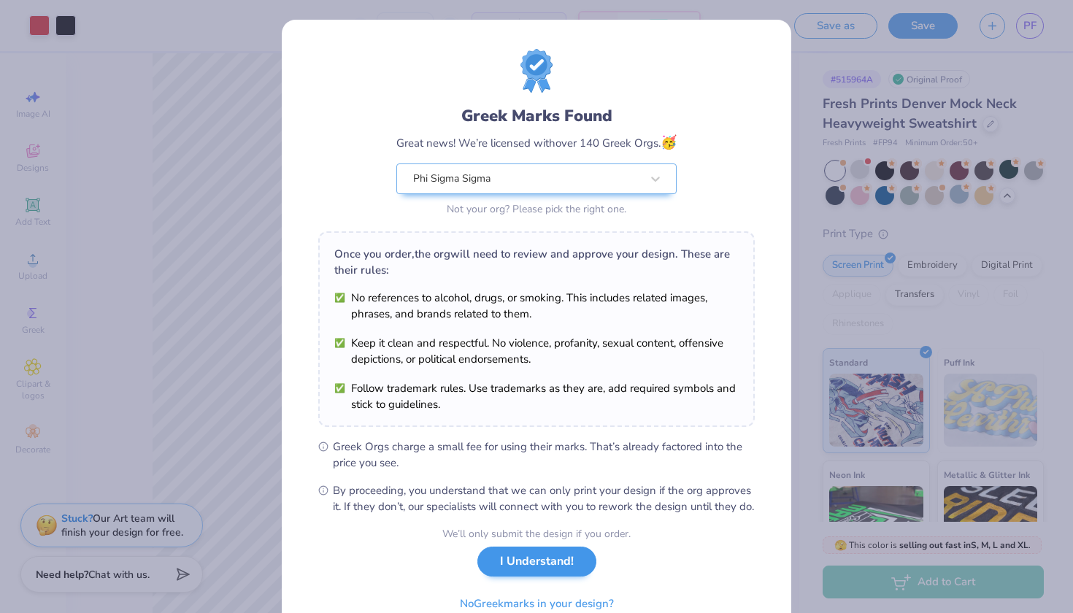
click at [529, 576] on button "I Understand!" at bounding box center [536, 561] width 119 height 30
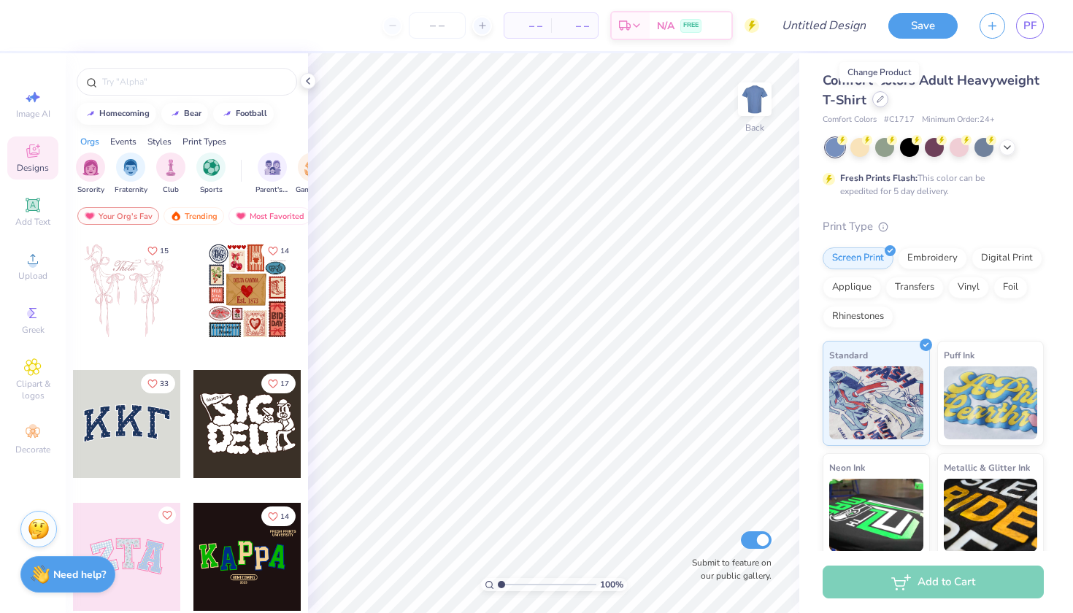
click at [880, 103] on div at bounding box center [880, 99] width 16 height 16
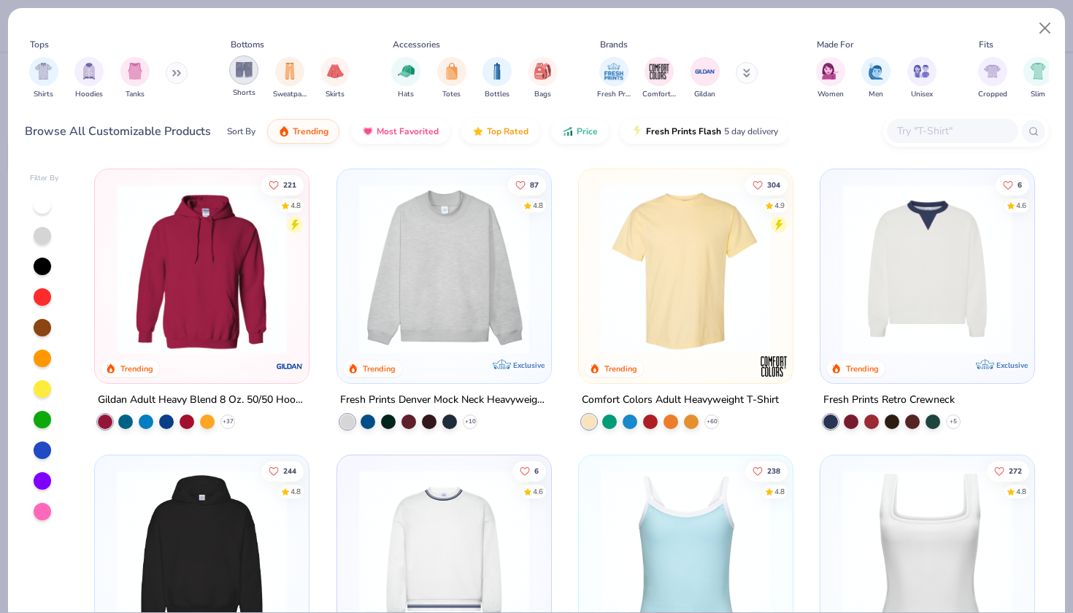
click at [248, 75] on img "filter for Shorts" at bounding box center [244, 69] width 17 height 17
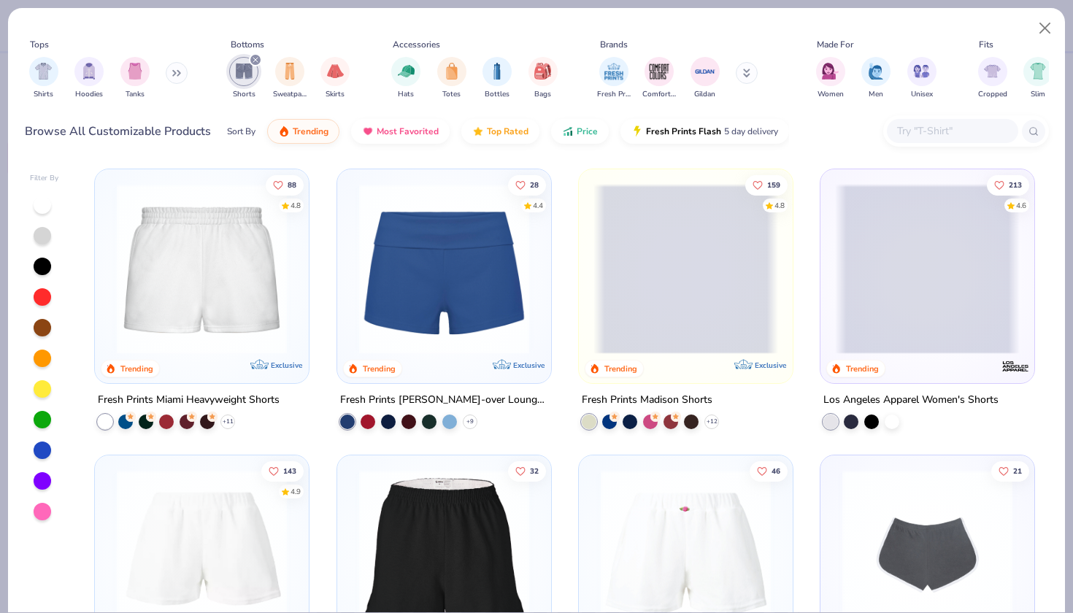
click at [282, 282] on img at bounding box center [201, 269] width 185 height 170
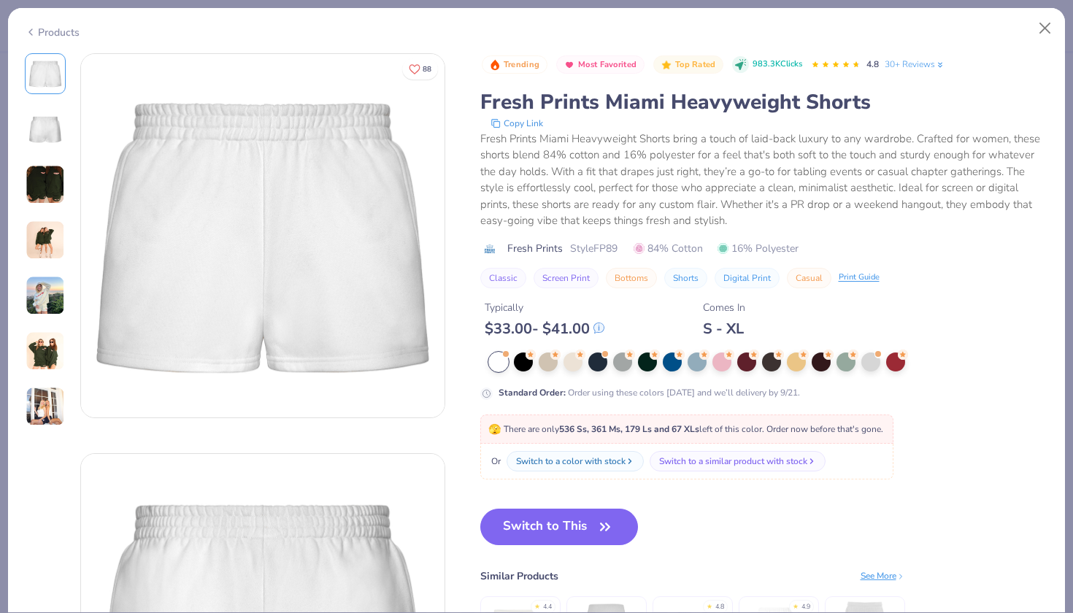
click at [36, 126] on img at bounding box center [45, 129] width 35 height 35
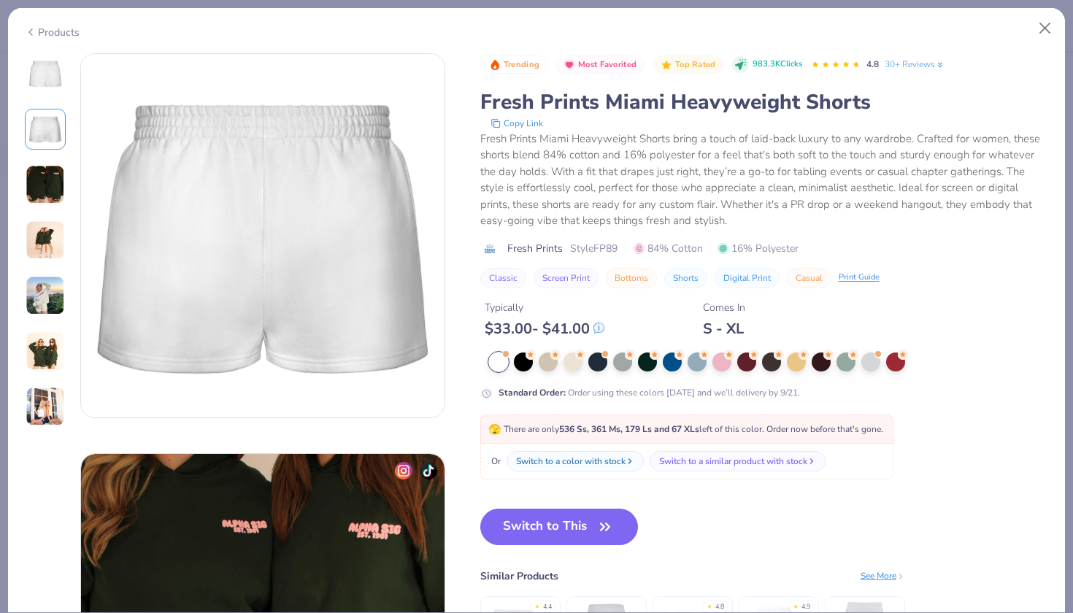
click at [50, 191] on img at bounding box center [45, 184] width 39 height 39
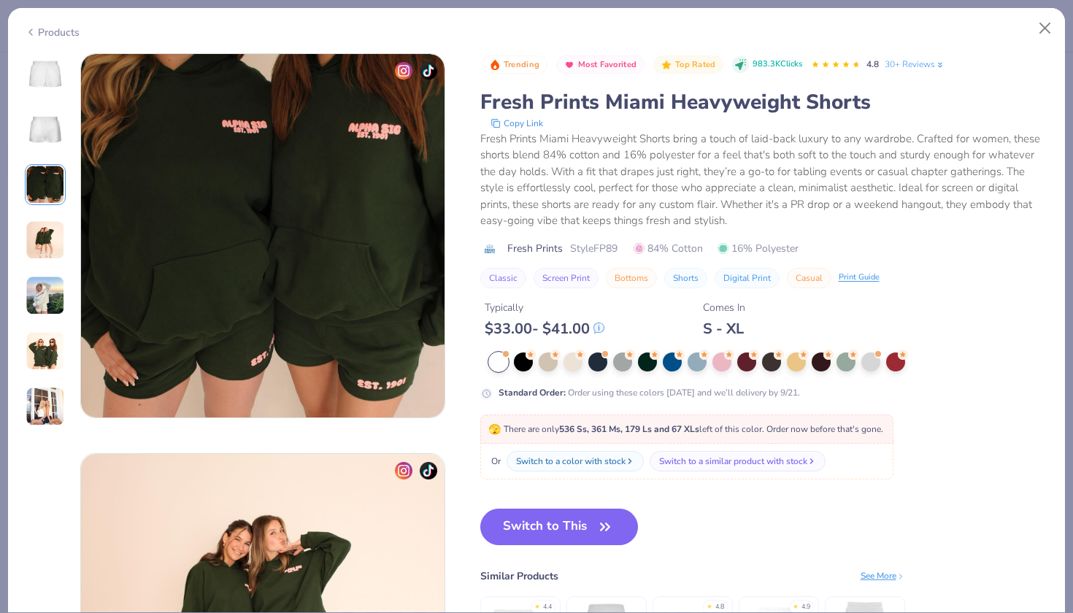
click at [47, 221] on img at bounding box center [45, 239] width 39 height 39
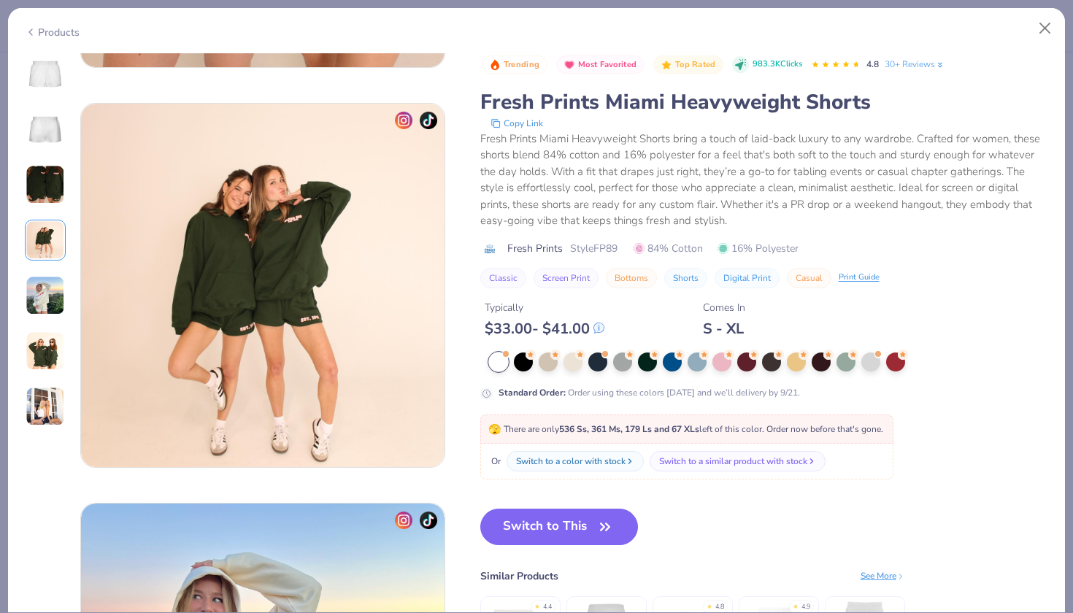
scroll to position [1200, 0]
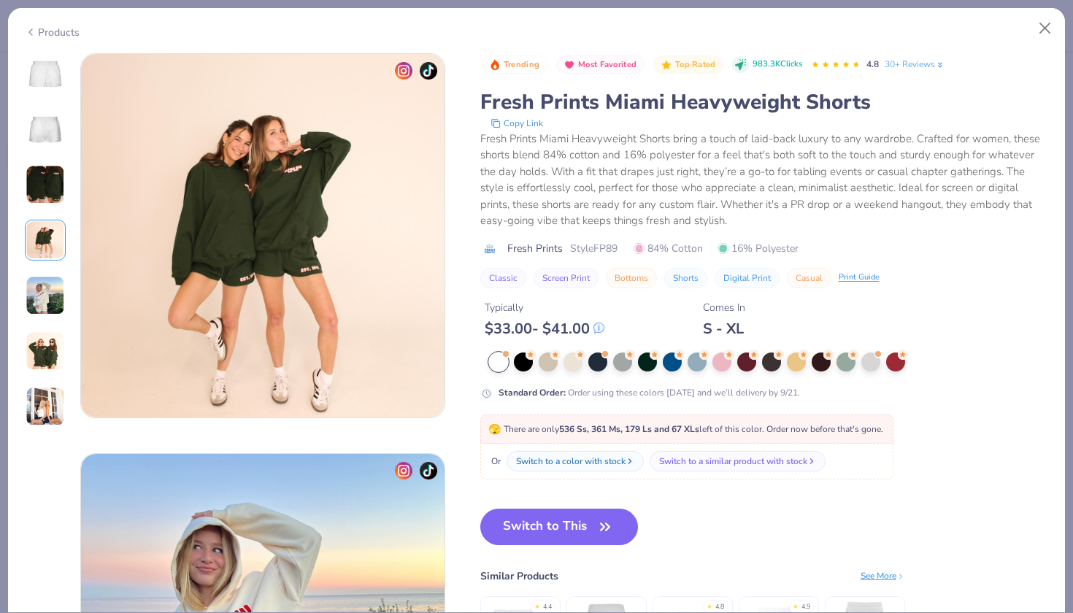
click at [53, 304] on img at bounding box center [45, 295] width 39 height 39
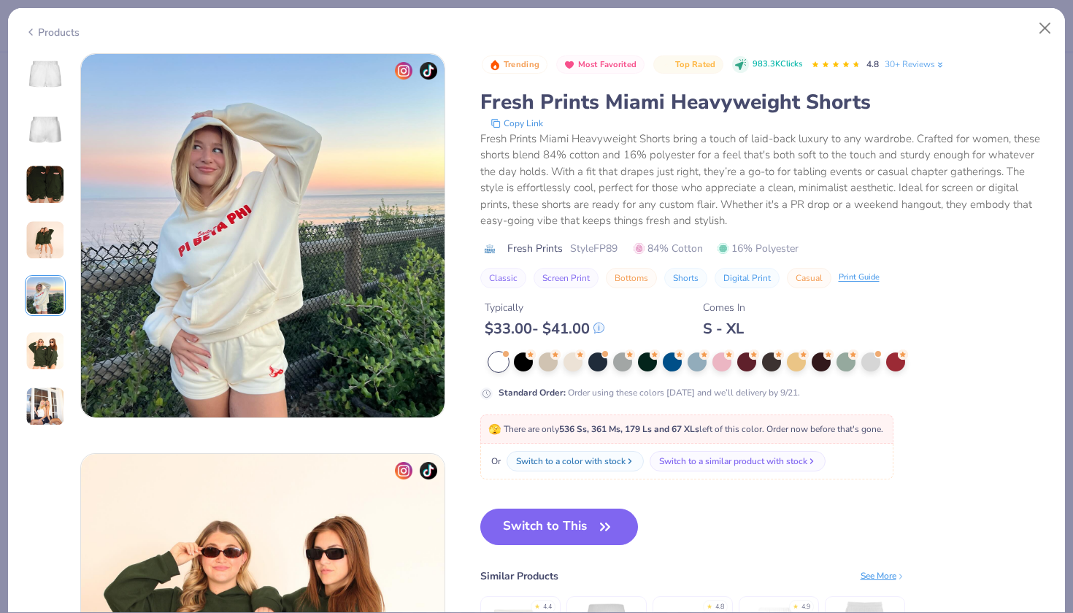
scroll to position [1599, 0]
click at [46, 360] on img at bounding box center [45, 350] width 39 height 39
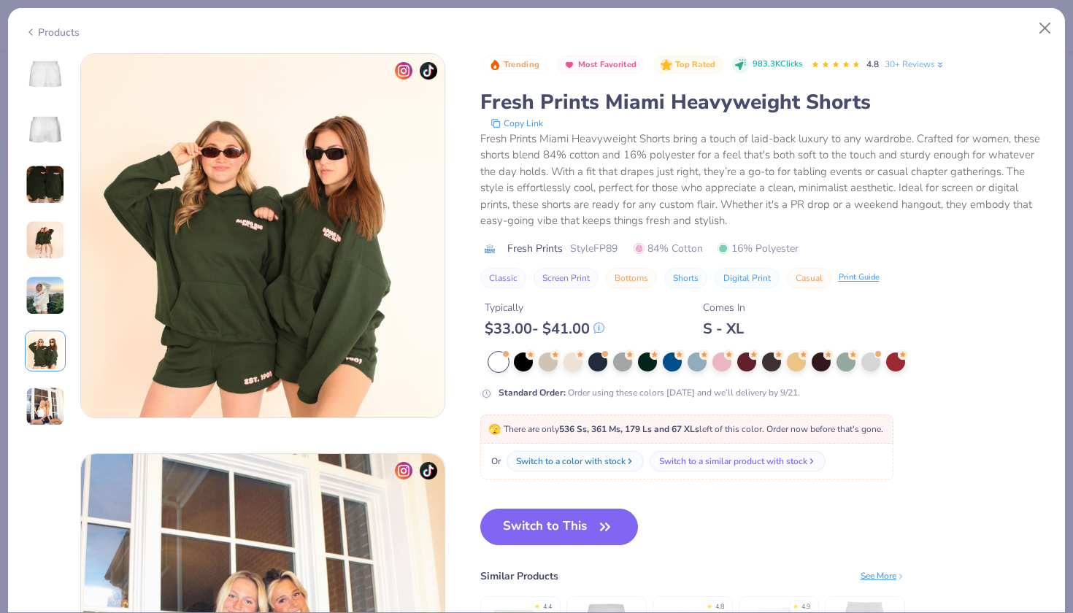
click at [45, 397] on img at bounding box center [45, 406] width 39 height 39
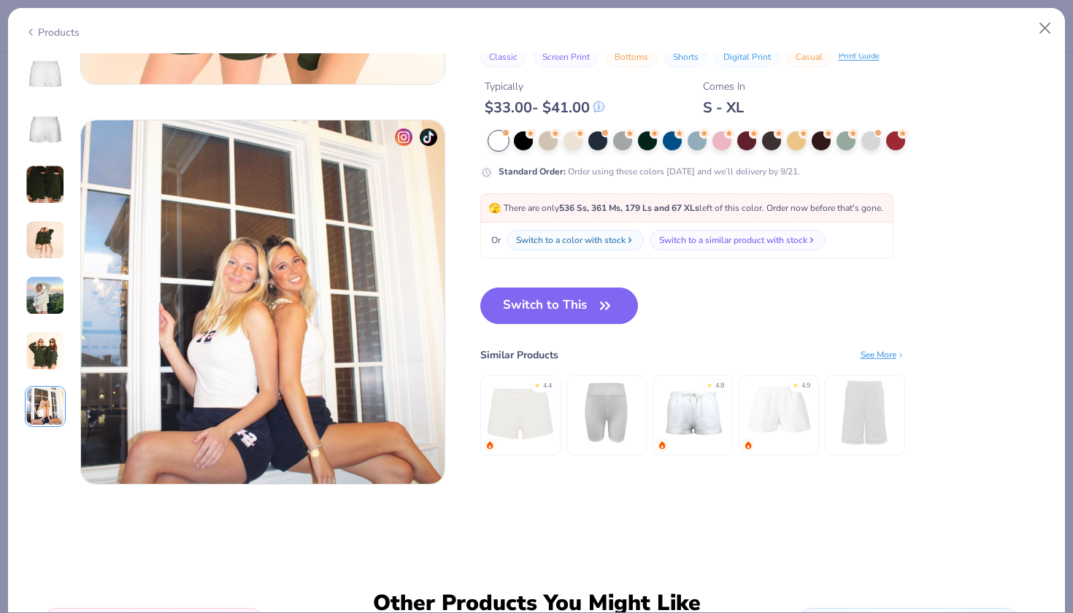
scroll to position [2399, 0]
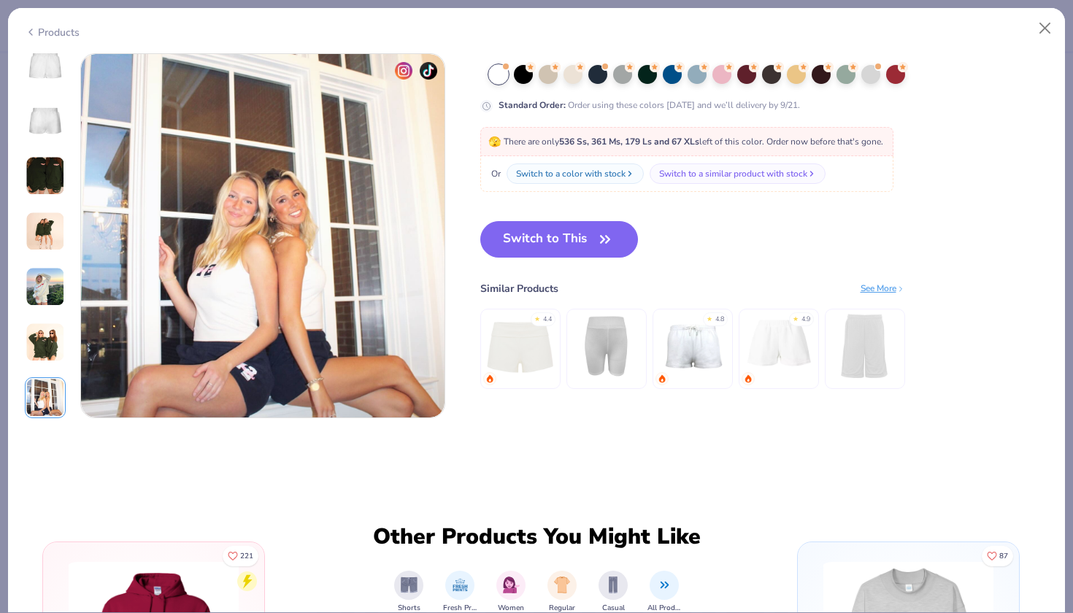
click at [55, 63] on img at bounding box center [45, 64] width 35 height 35
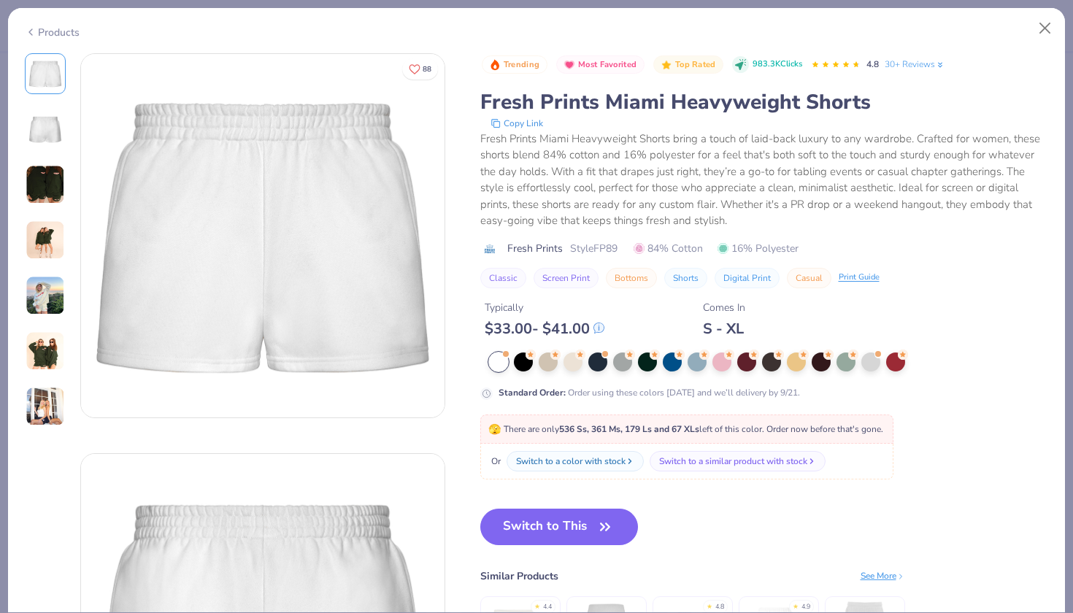
click at [50, 147] on div at bounding box center [45, 129] width 41 height 41
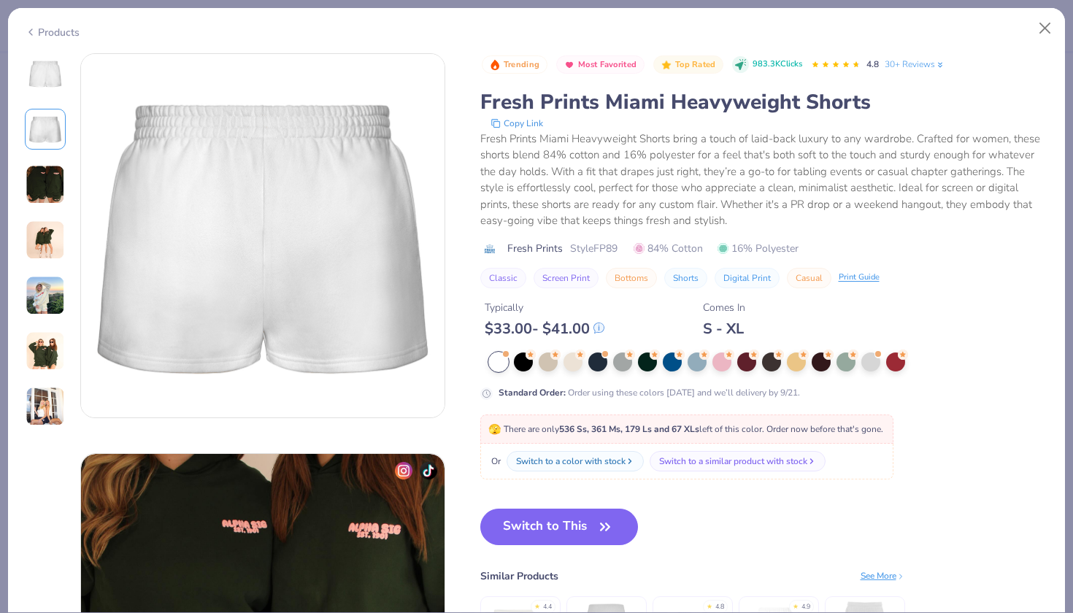
click at [56, 73] on img at bounding box center [45, 73] width 35 height 35
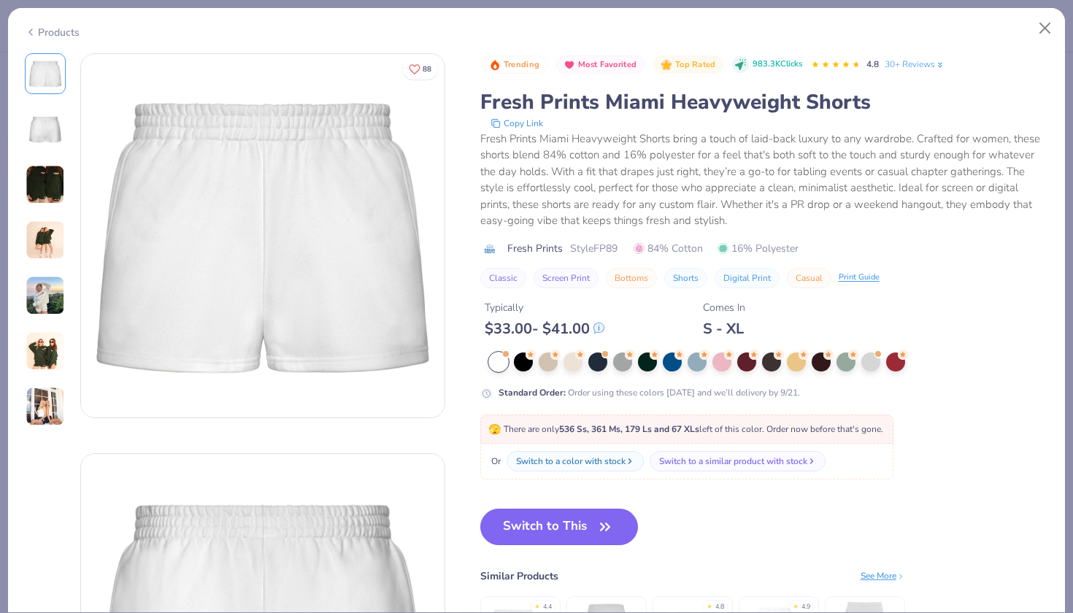
click at [512, 274] on button "Classic" at bounding box center [503, 278] width 46 height 20
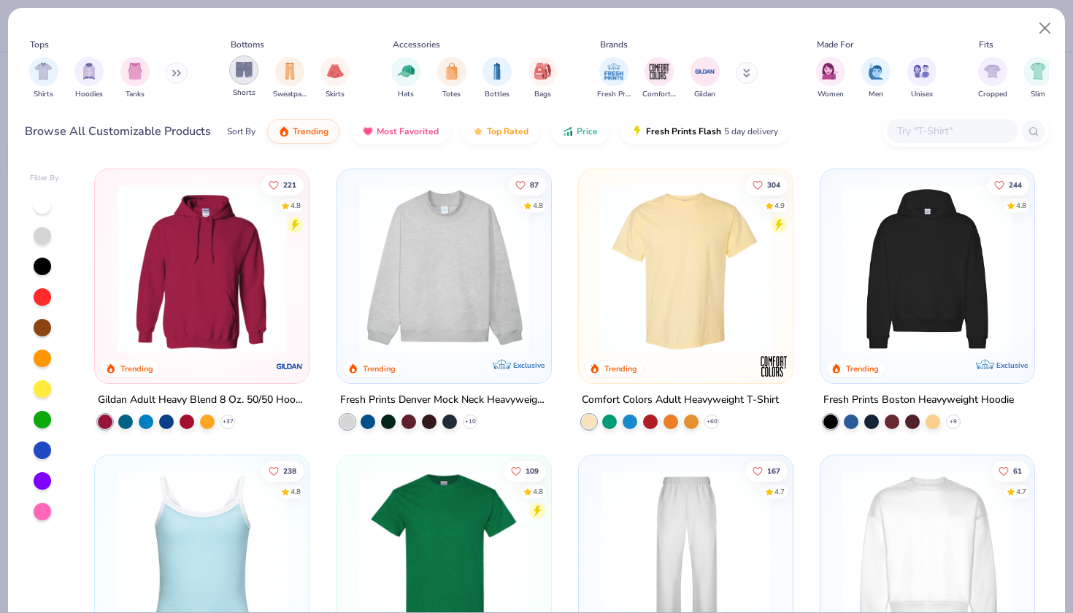
click at [250, 72] on img "filter for Shorts" at bounding box center [244, 69] width 17 height 17
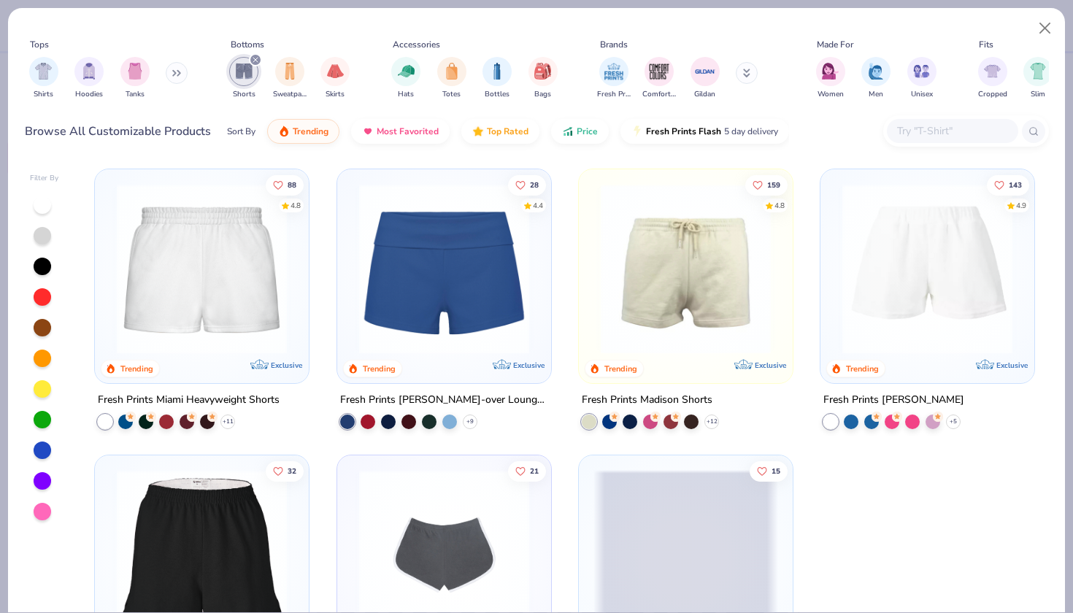
click at [292, 281] on img at bounding box center [201, 269] width 185 height 170
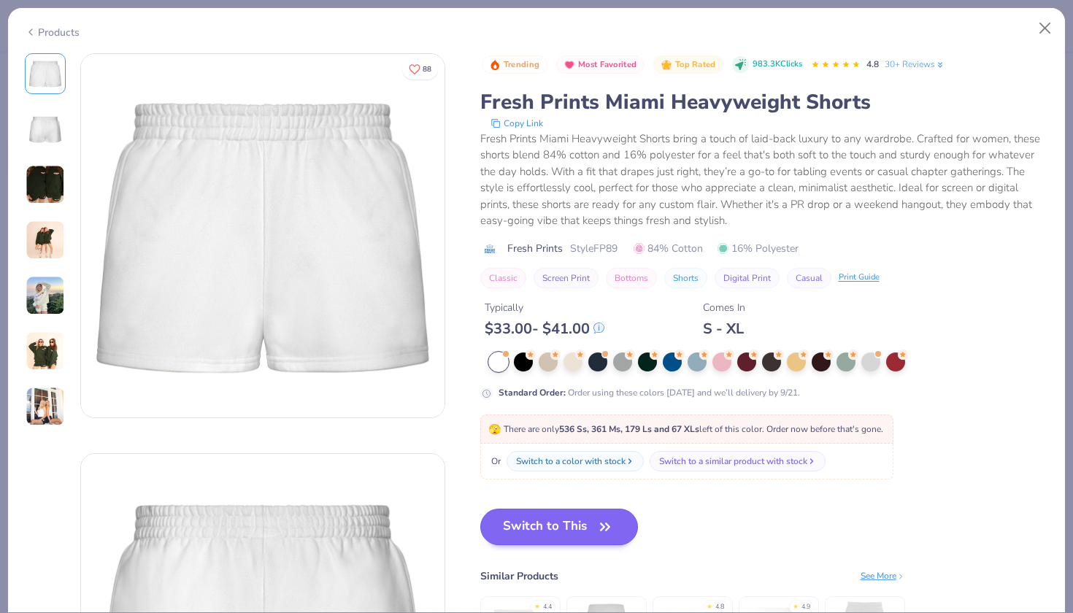
click at [587, 525] on button "Switch to This" at bounding box center [559, 527] width 158 height 36
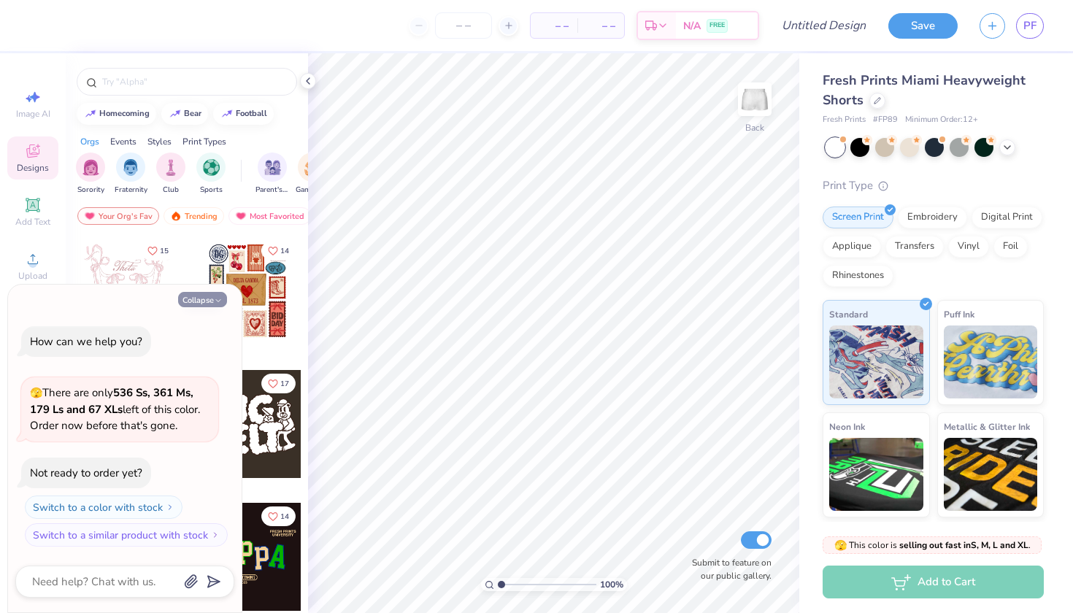
click at [222, 302] on icon "button" at bounding box center [218, 300] width 9 height 9
type textarea "x"
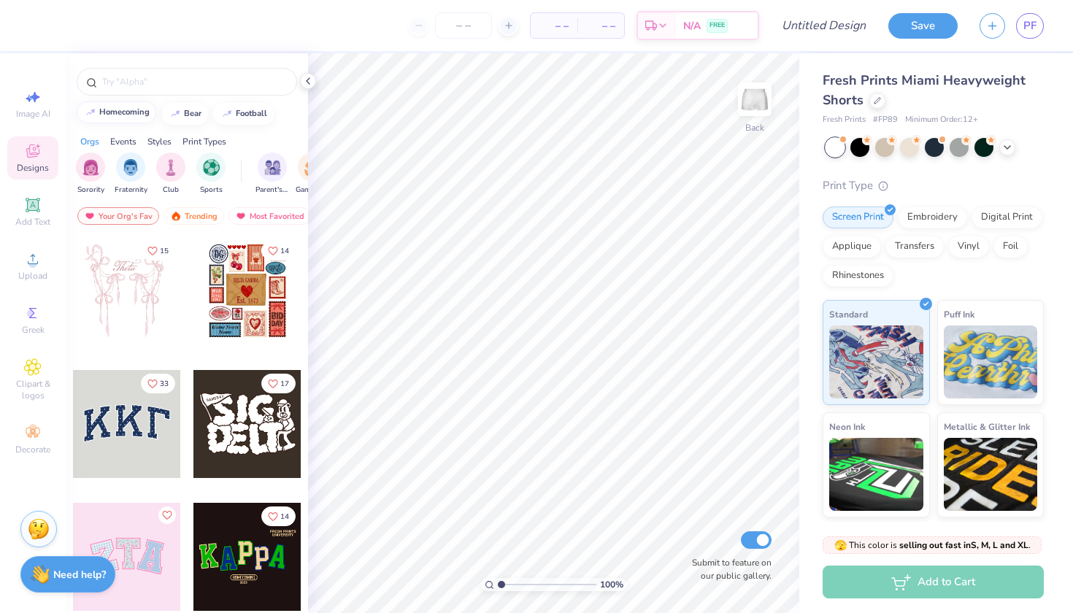
click at [139, 112] on div "homecoming" at bounding box center [124, 112] width 50 height 8
type input "homecoming"
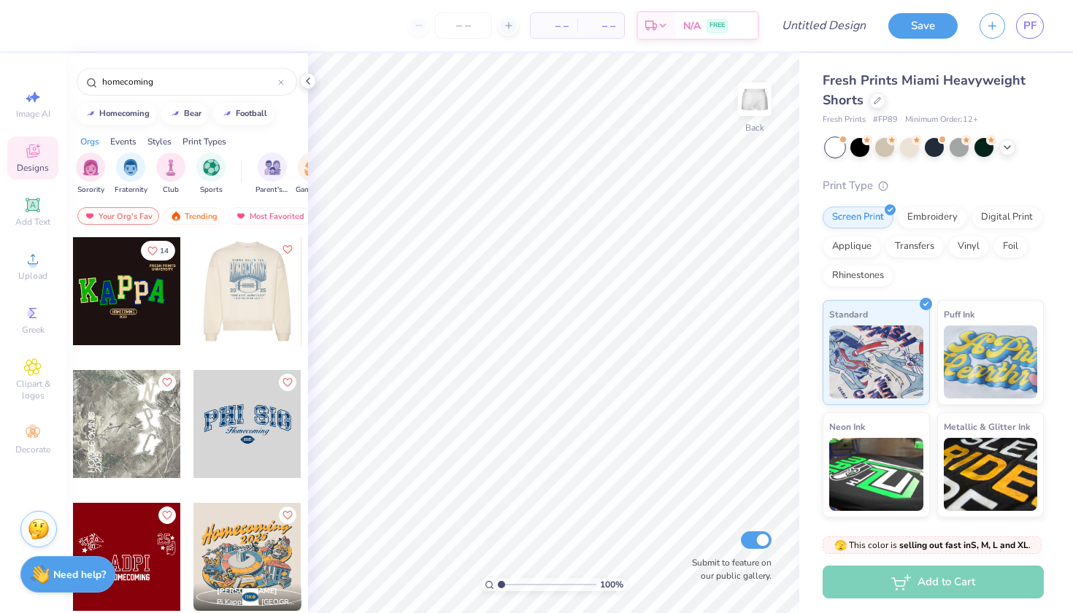
click at [248, 312] on div at bounding box center [247, 291] width 108 height 108
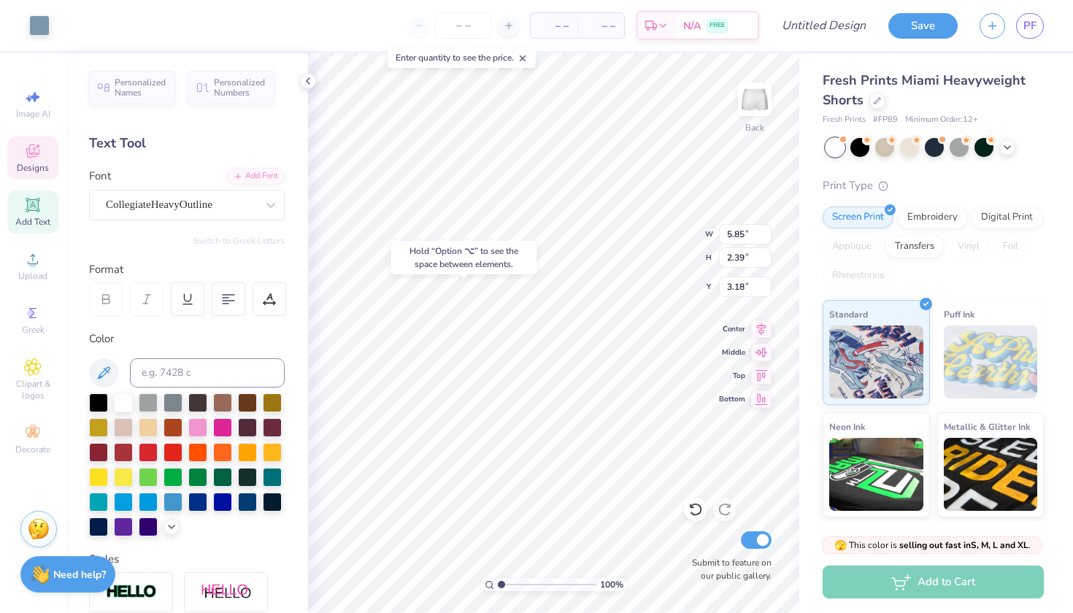
type input "3.20"
type input "5.93"
type input "5.00"
type input "2.55"
type input "3.40"
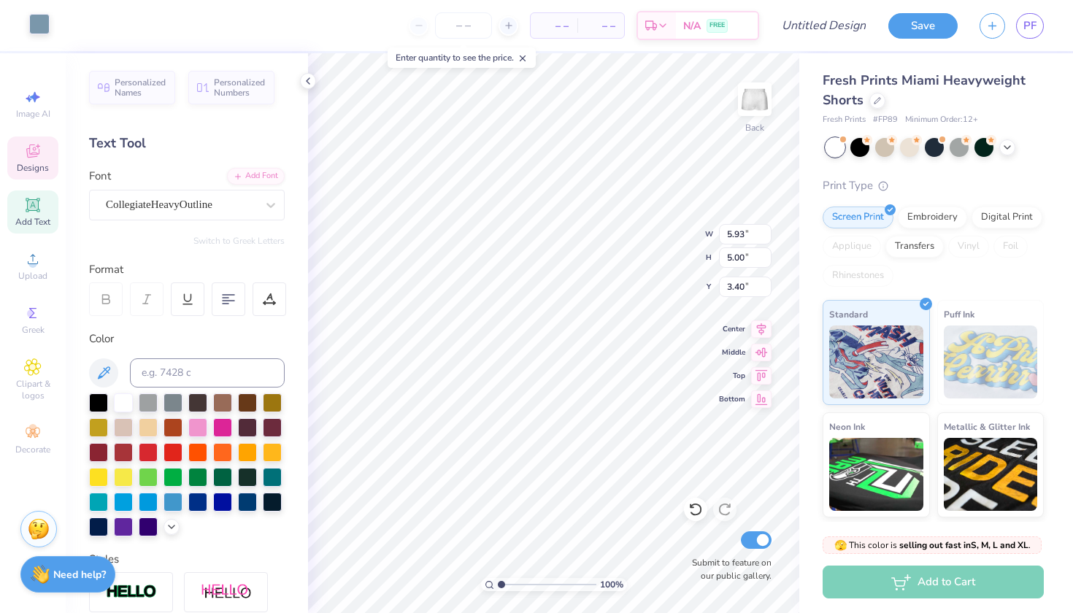
click at [46, 21] on div at bounding box center [39, 24] width 20 height 20
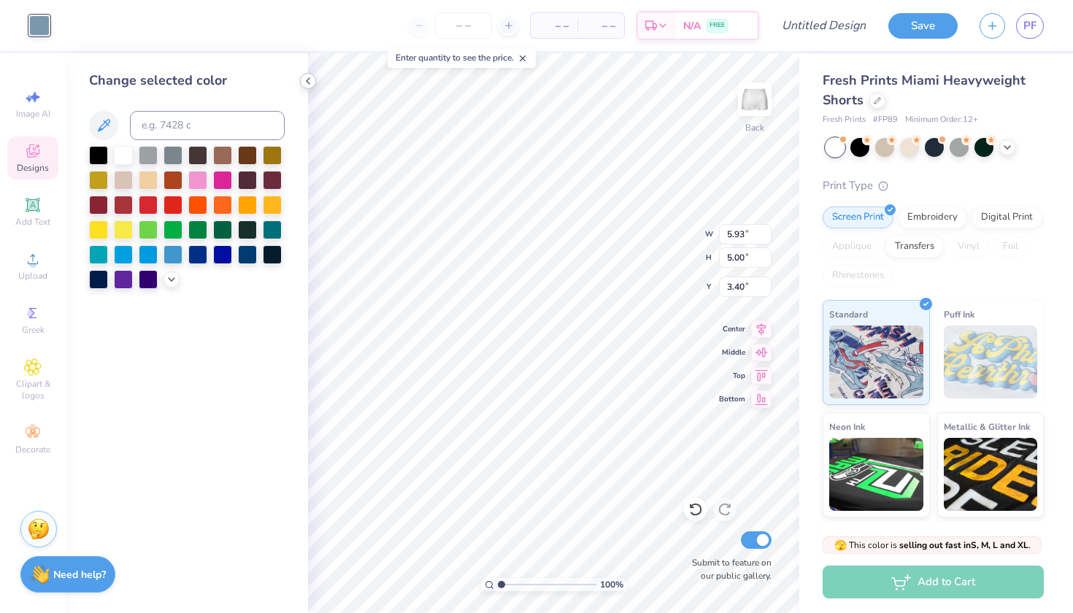
click at [311, 80] on icon at bounding box center [308, 81] width 12 height 12
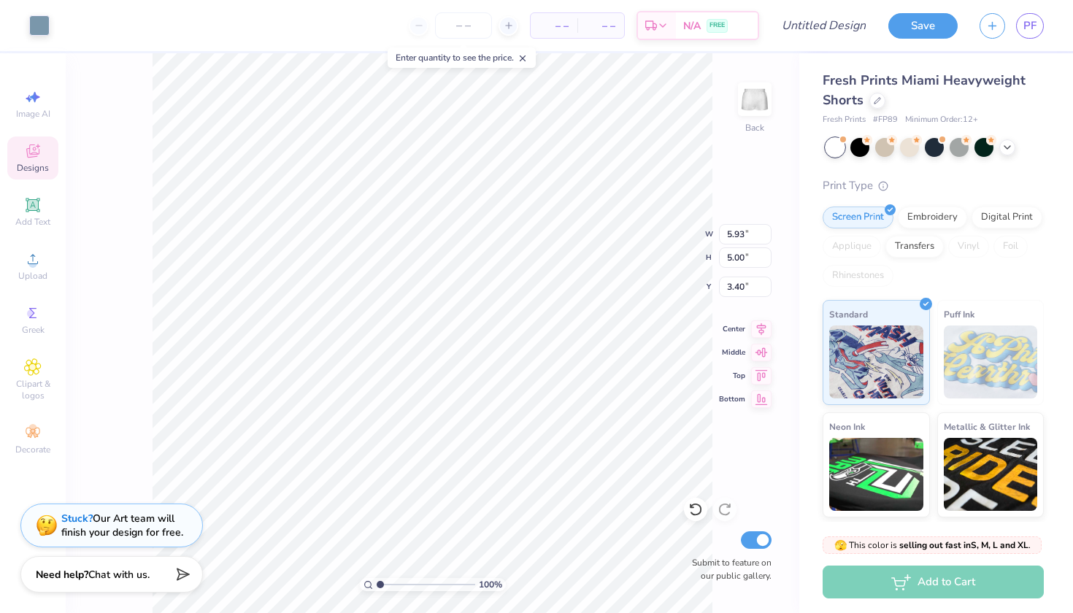
type input "3.42"
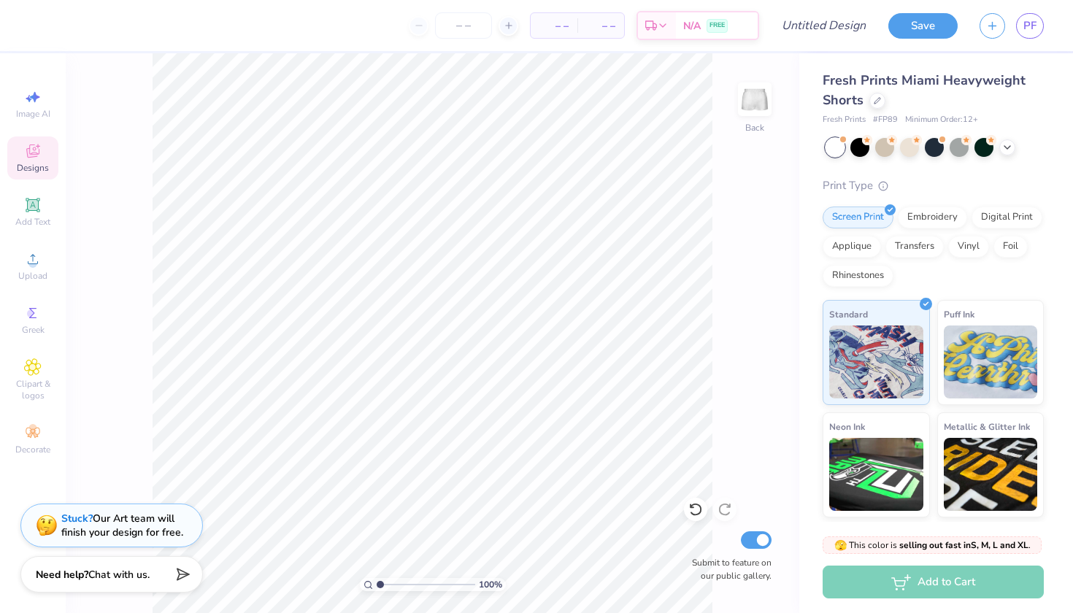
click at [36, 139] on div "Designs" at bounding box center [32, 157] width 51 height 43
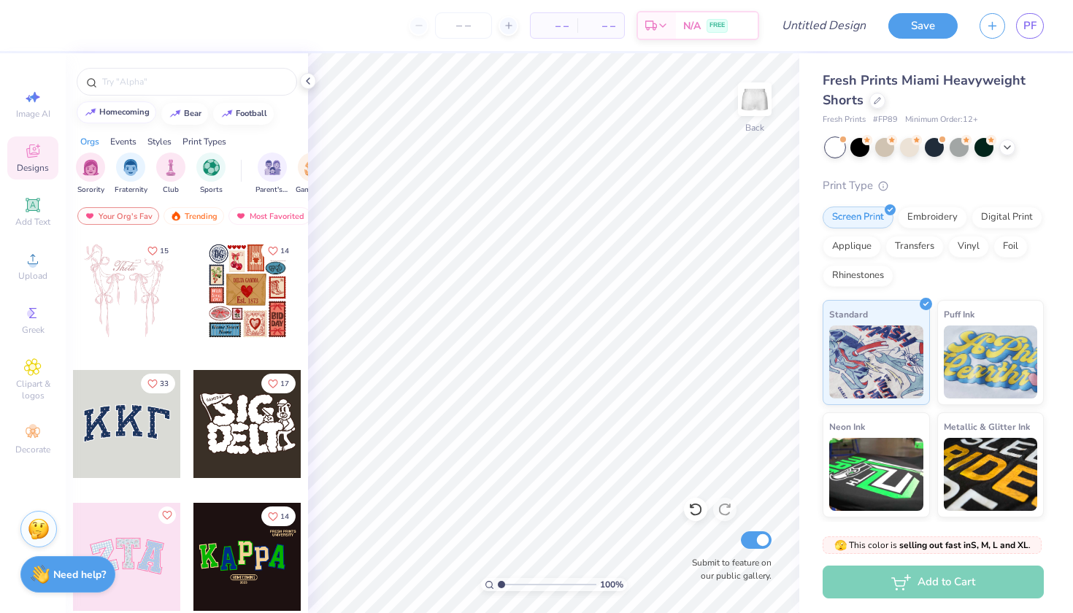
click at [134, 116] on div "homecoming" at bounding box center [124, 112] width 50 height 8
type input "homecoming"
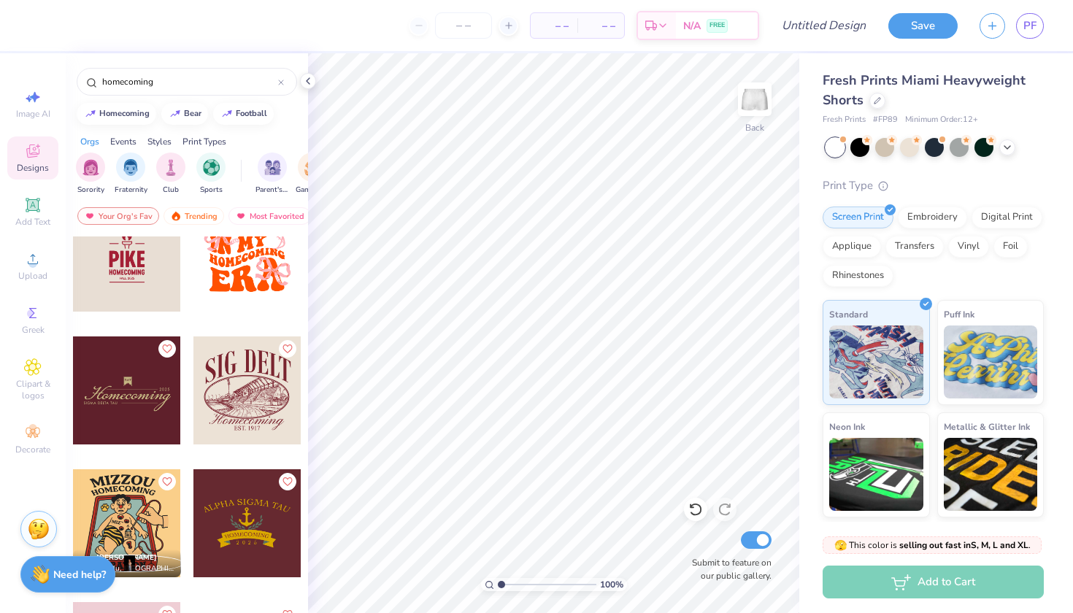
scroll to position [1493, 0]
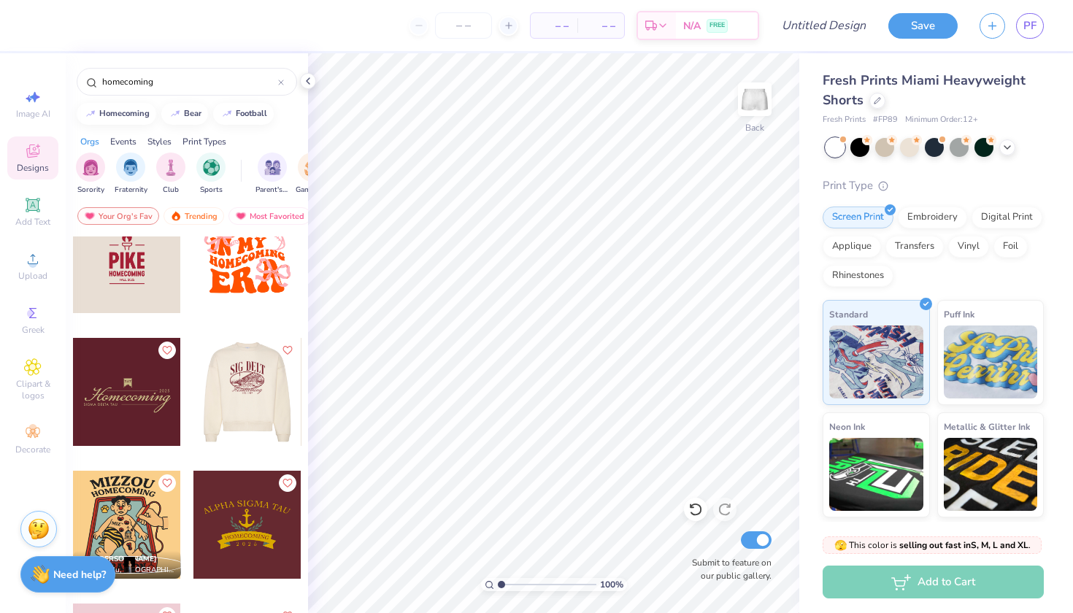
click at [251, 413] on div at bounding box center [247, 392] width 108 height 108
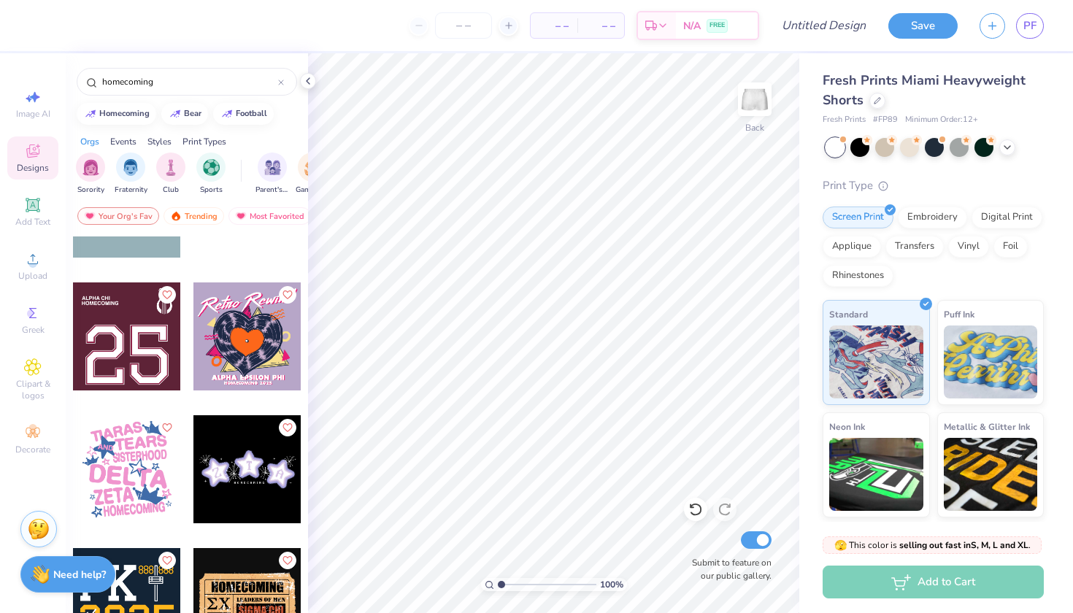
scroll to position [3539, 0]
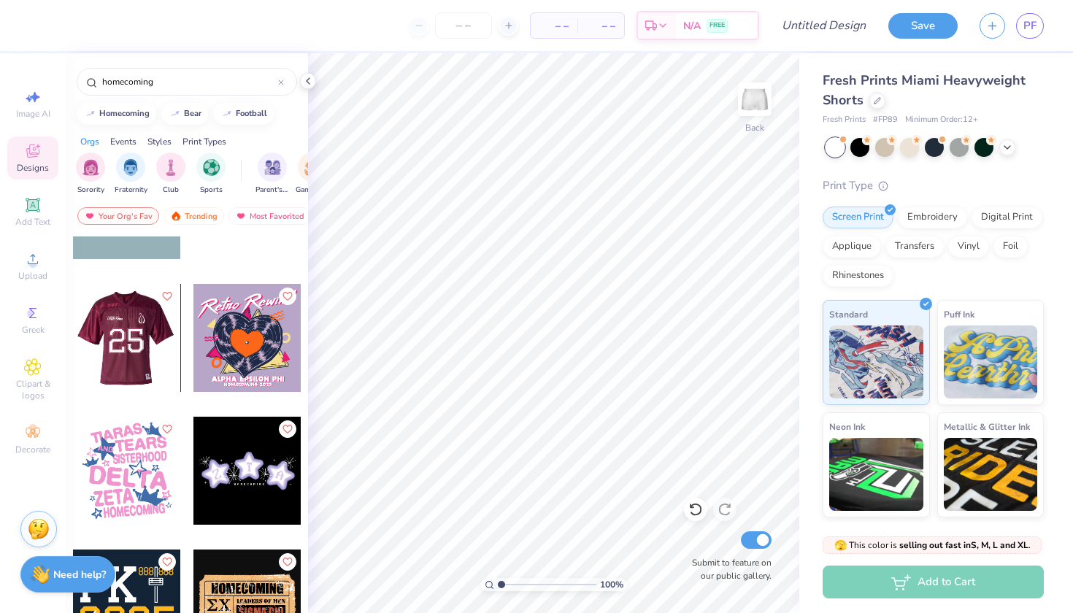
click at [143, 356] on div at bounding box center [127, 338] width 324 height 108
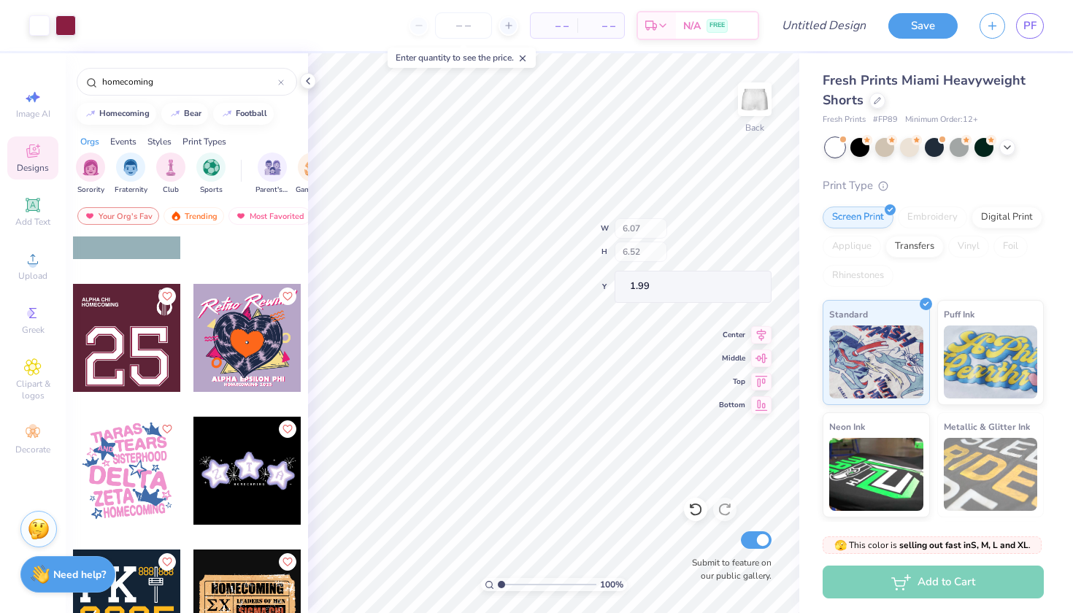
type input "1.04"
type input "1.75"
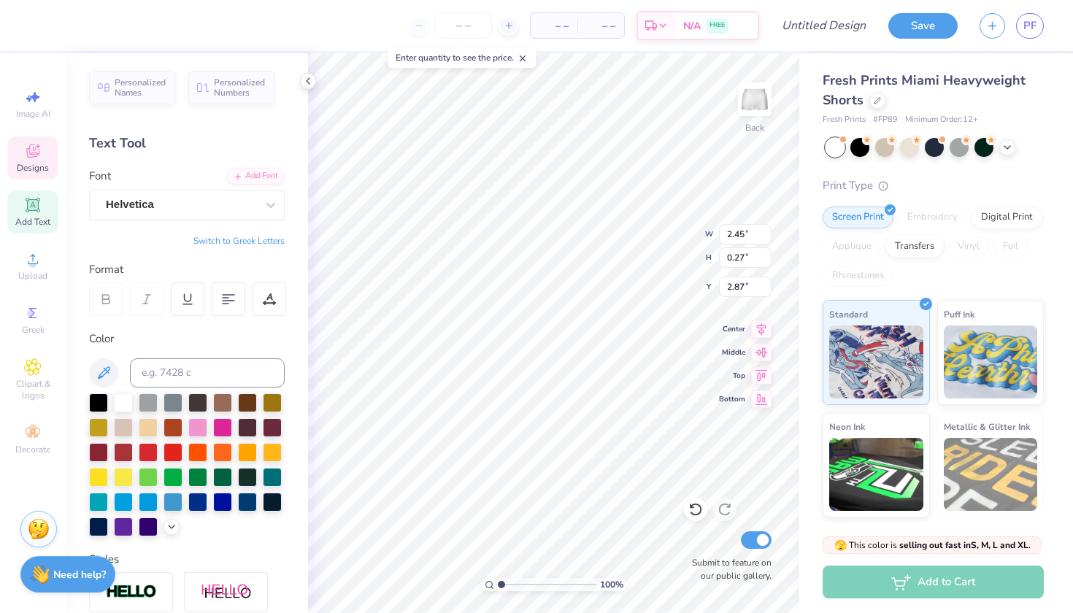
type input "2.98"
type input "5.59"
type input "4.04"
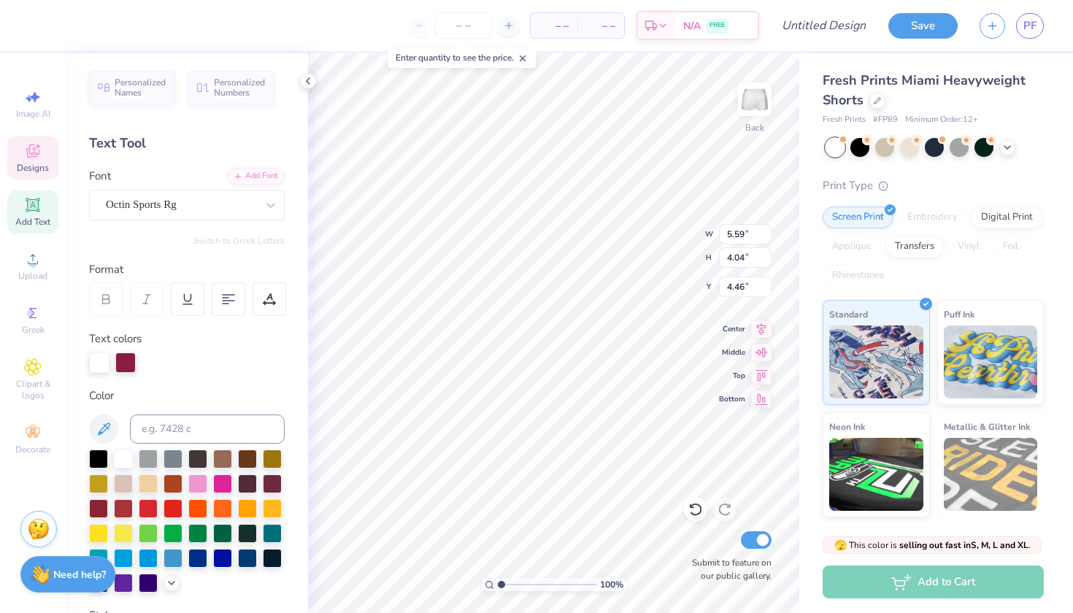
type input "4.44"
type input "2.48"
type input "1.79"
type input "6.69"
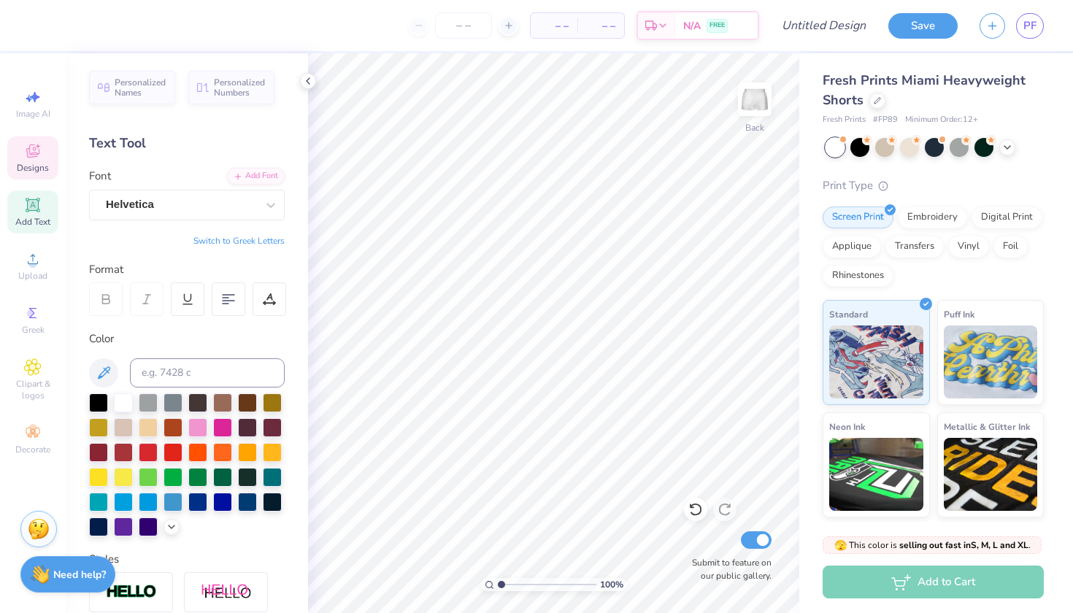
click at [36, 160] on div "Designs" at bounding box center [32, 157] width 51 height 43
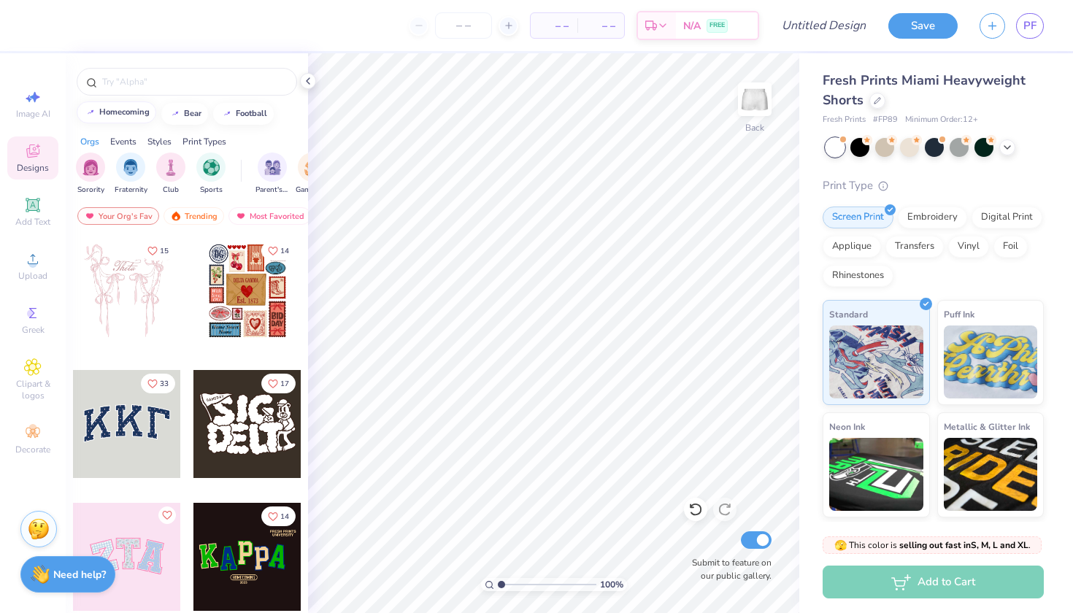
click at [123, 115] on div "homecoming" at bounding box center [124, 112] width 50 height 8
type input "homecoming"
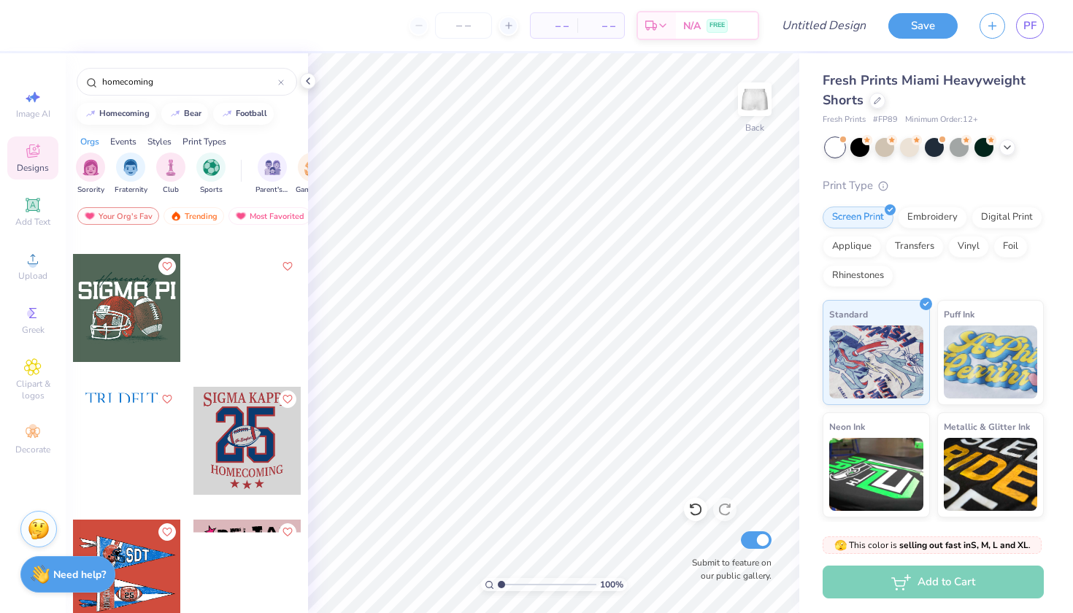
scroll to position [2911, 0]
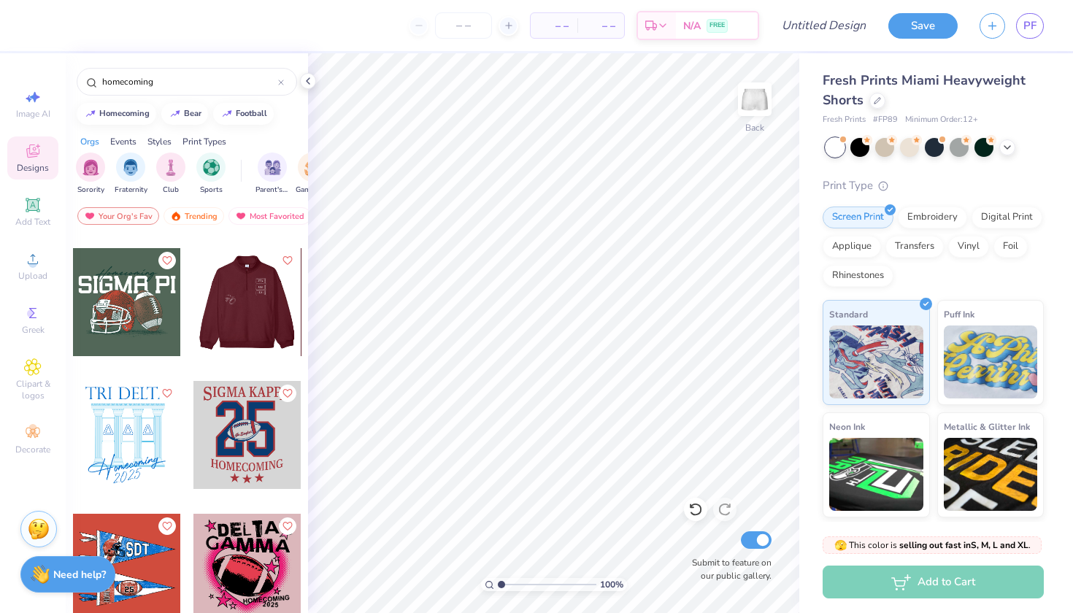
click at [233, 320] on div at bounding box center [247, 302] width 108 height 108
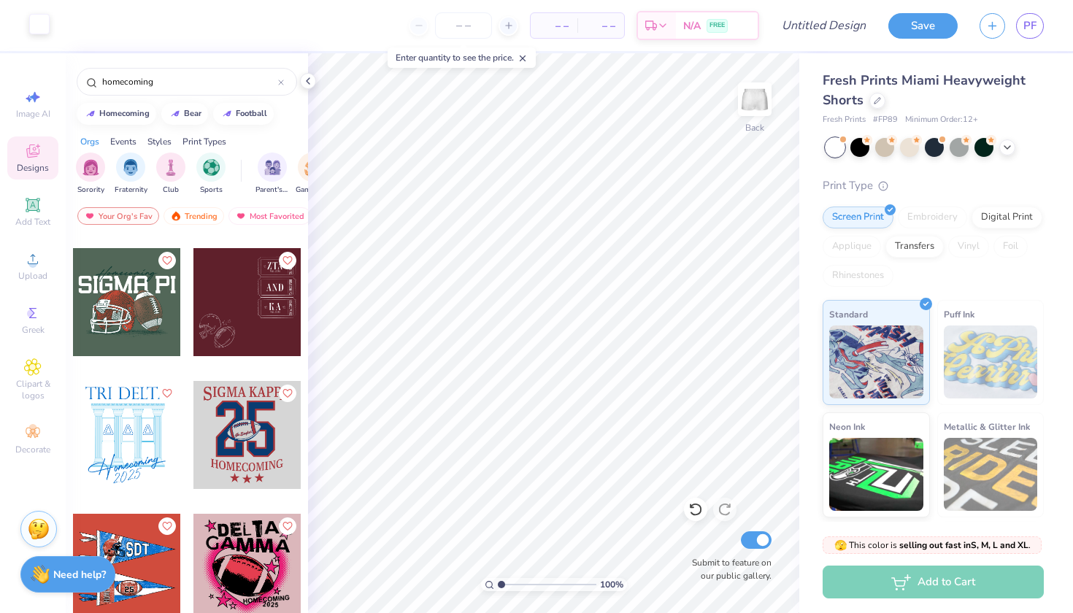
click at [34, 23] on div at bounding box center [39, 24] width 20 height 20
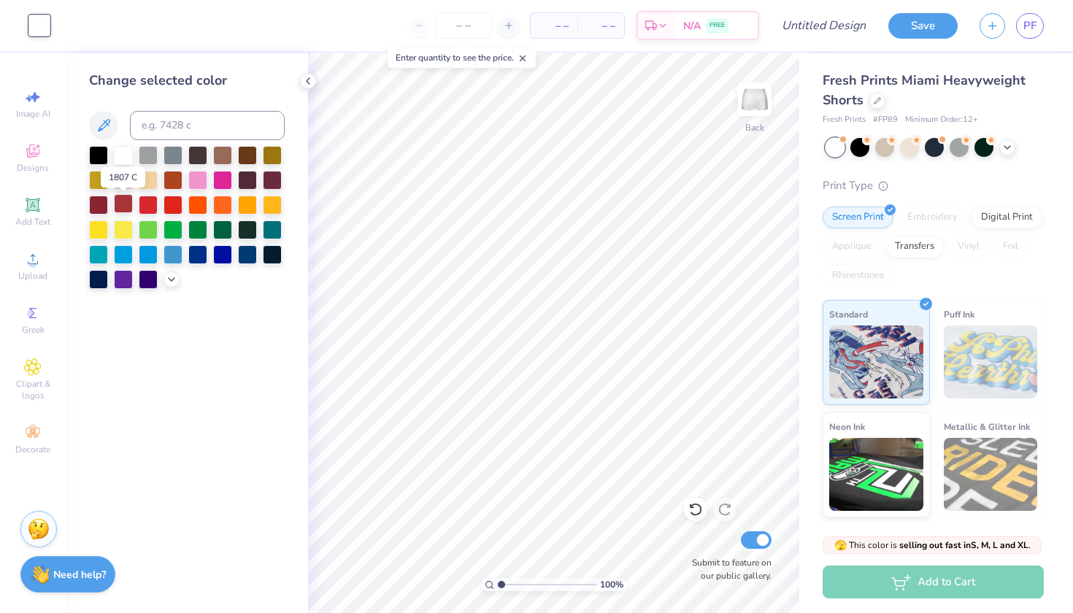
click at [118, 207] on div at bounding box center [123, 203] width 19 height 19
click at [96, 206] on div at bounding box center [98, 203] width 19 height 19
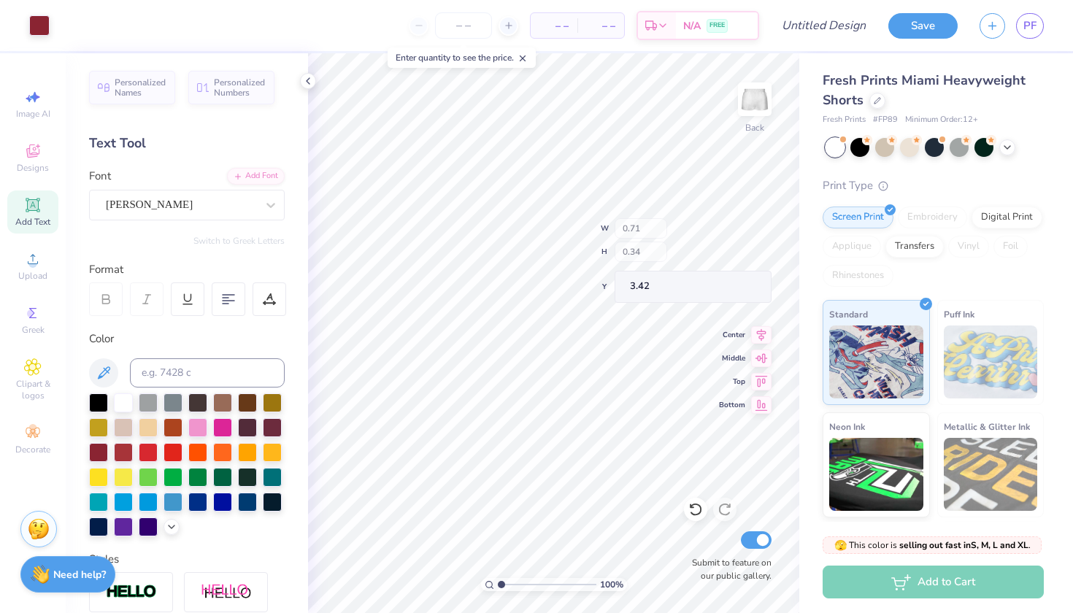
type input "3.42"
type input "0.13"
type input "0.69"
type input "6.98"
type input "1.78"
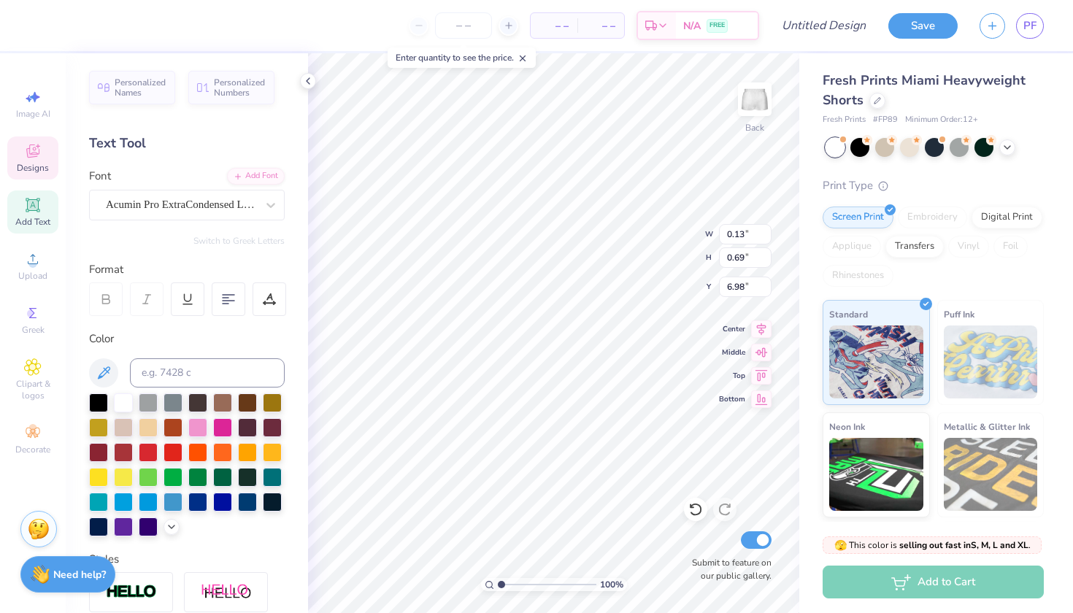
type input "0.97"
type input "3.11"
type input "5.13"
type input "3.00"
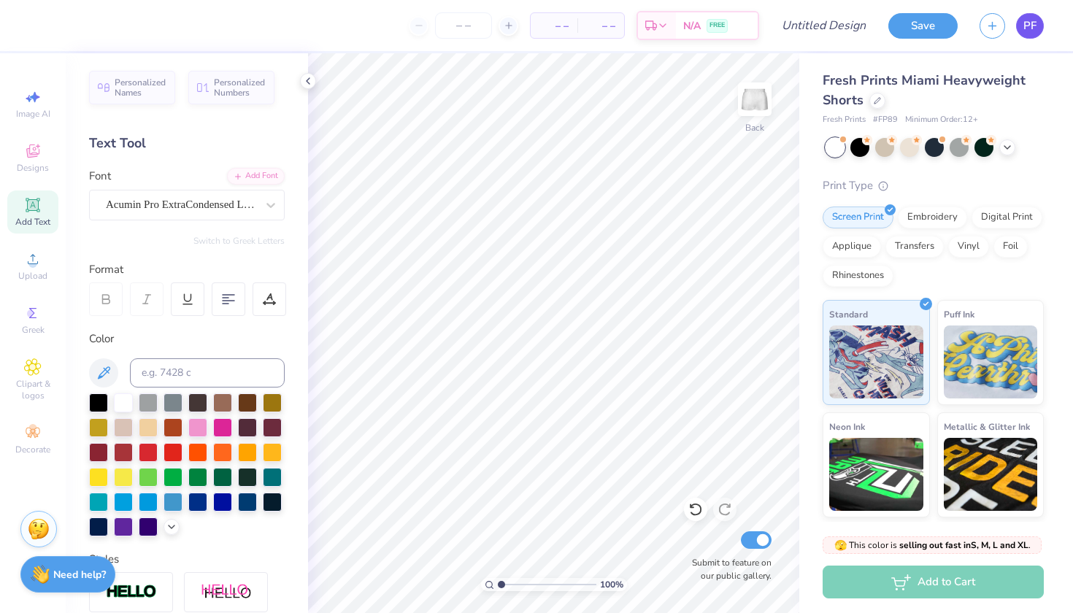
click at [1024, 29] on span "PF" at bounding box center [1029, 26] width 13 height 17
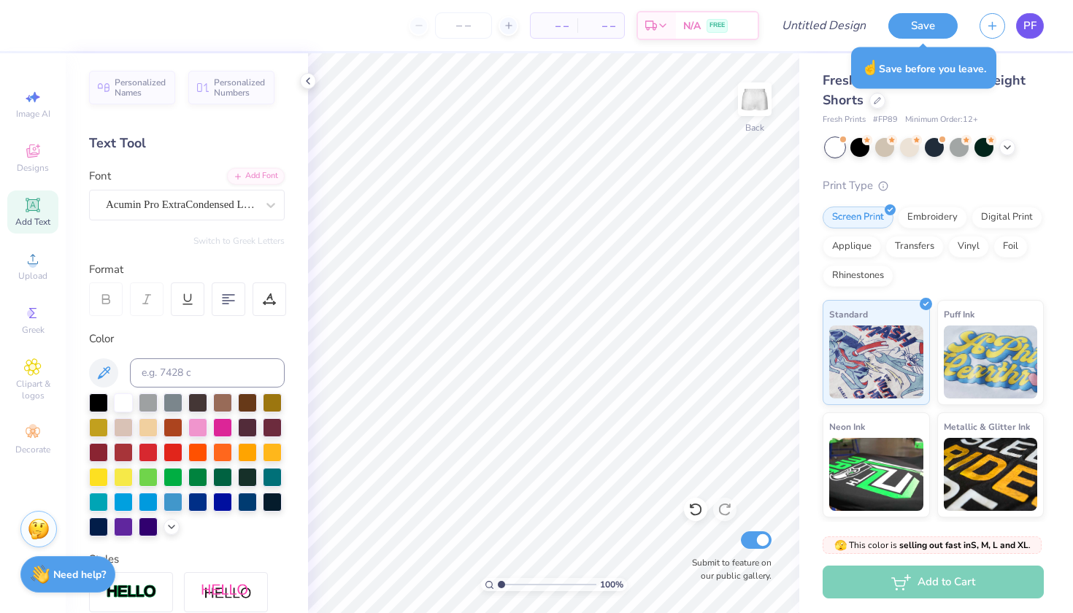
type textarea "x"
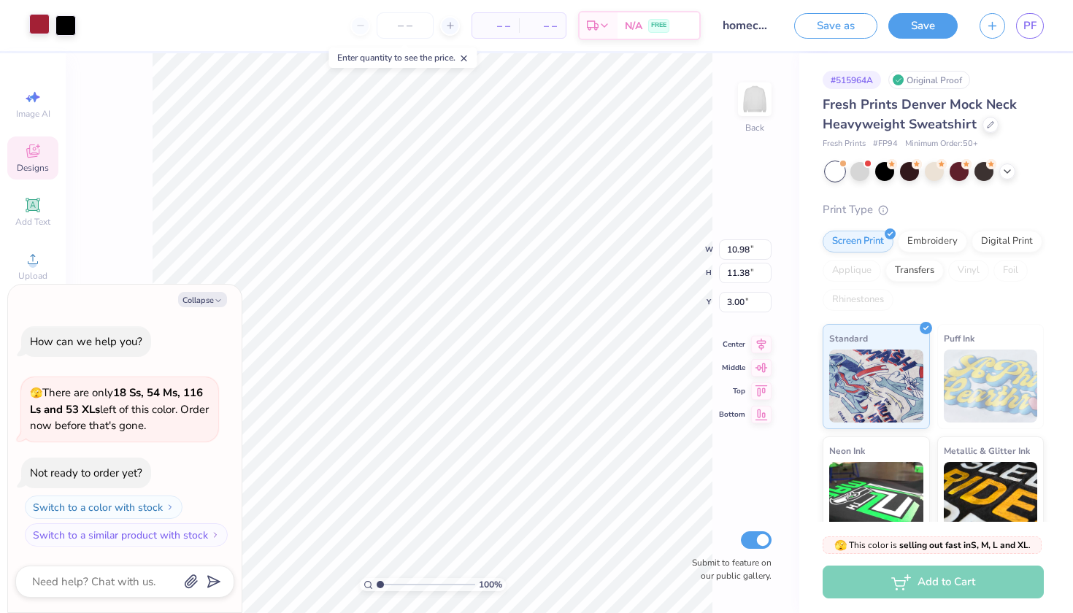
click at [42, 19] on div at bounding box center [39, 24] width 20 height 20
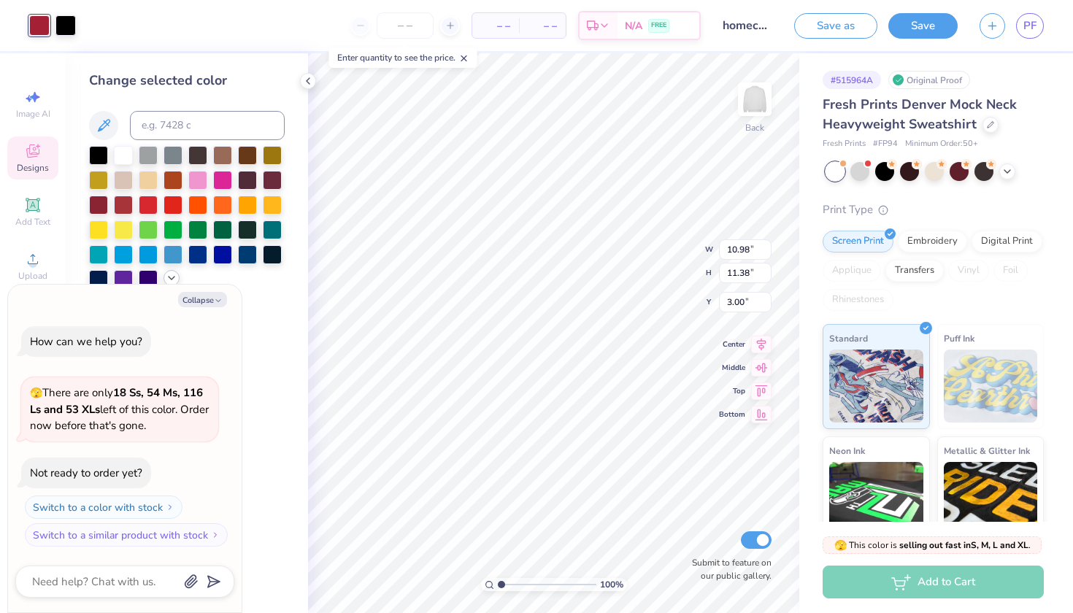
click at [170, 279] on icon at bounding box center [172, 278] width 12 height 12
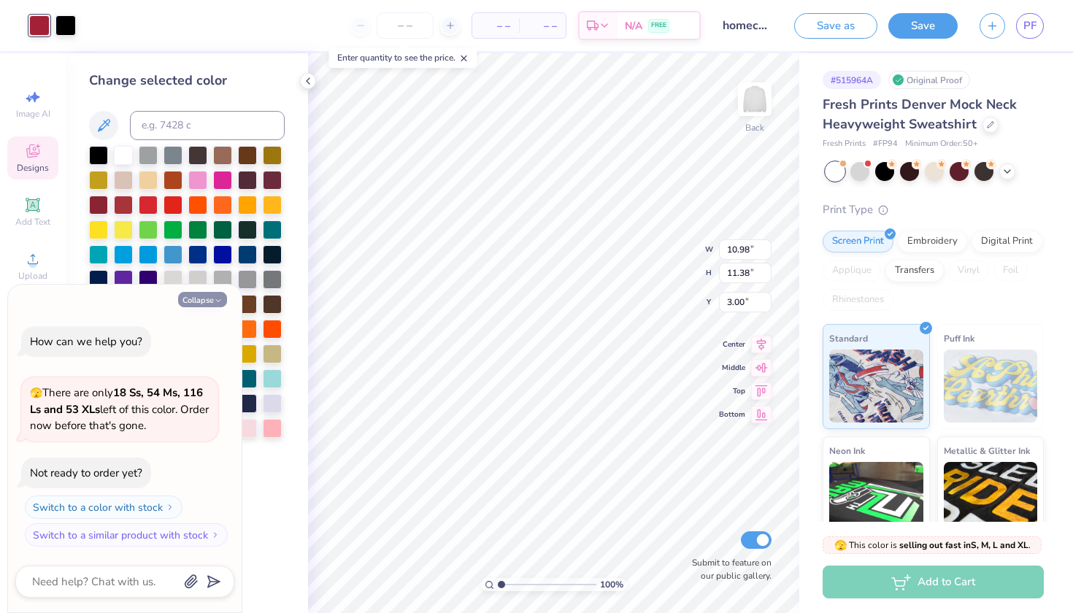
click at [222, 301] on icon "button" at bounding box center [218, 300] width 9 height 9
type textarea "x"
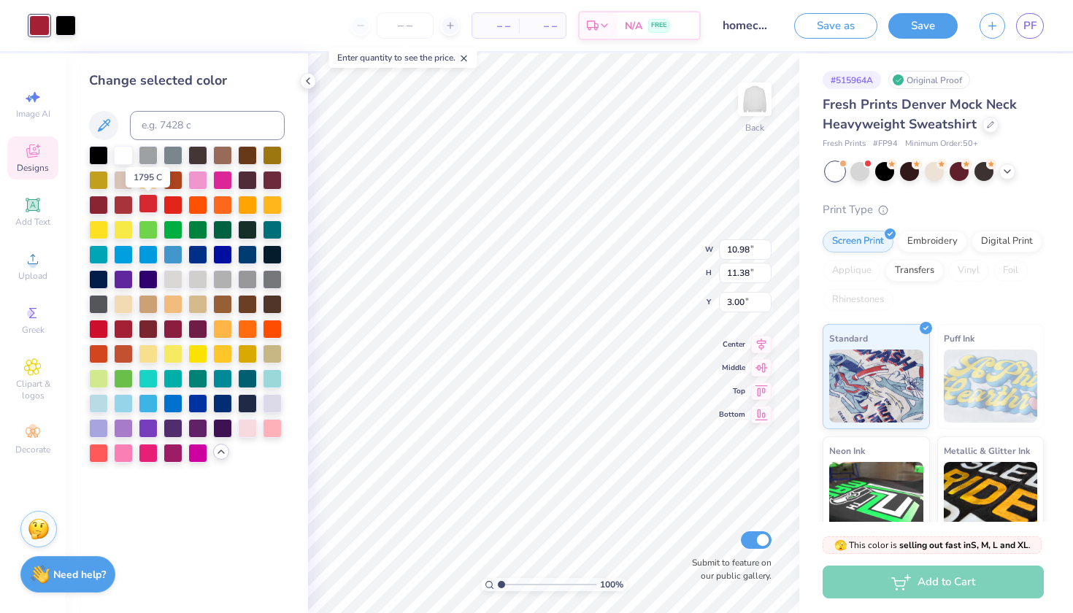
click at [150, 205] on div at bounding box center [148, 203] width 19 height 19
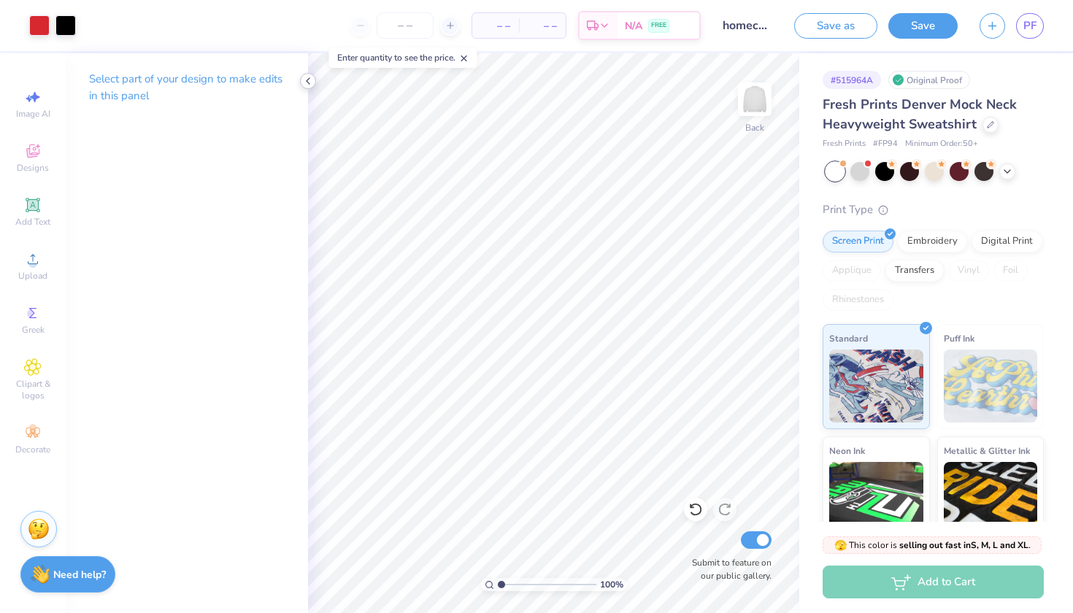
click at [310, 84] on icon at bounding box center [308, 81] width 12 height 12
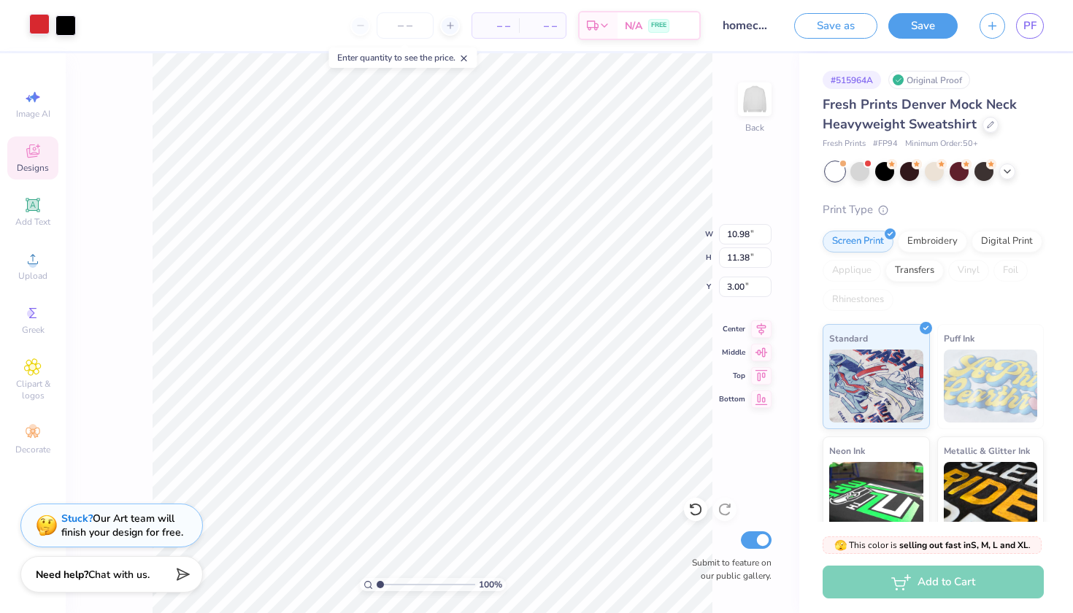
click at [41, 27] on div at bounding box center [39, 24] width 20 height 20
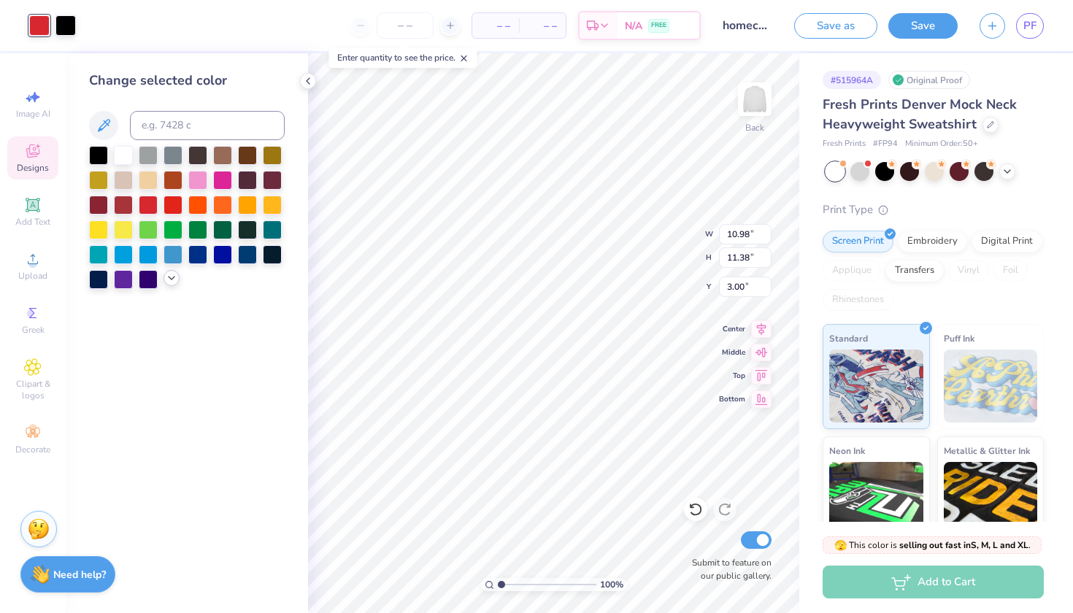
click at [176, 281] on icon at bounding box center [172, 278] width 12 height 12
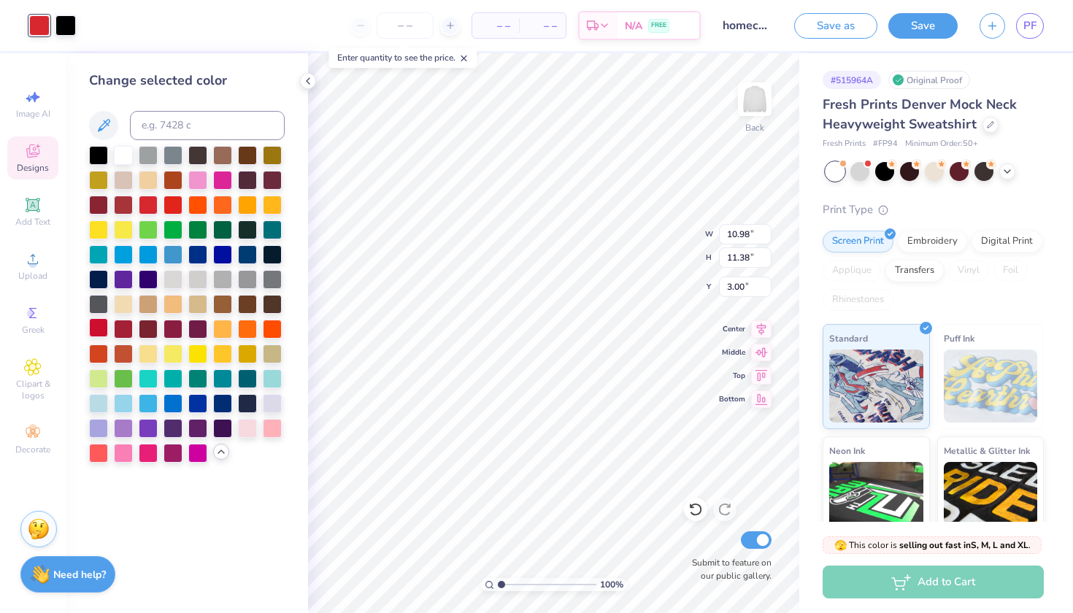
click at [99, 326] on div at bounding box center [98, 327] width 19 height 19
click at [122, 332] on div at bounding box center [123, 327] width 19 height 19
click at [100, 329] on div at bounding box center [98, 327] width 19 height 19
click at [123, 330] on div at bounding box center [123, 327] width 19 height 19
click at [150, 206] on div at bounding box center [148, 203] width 19 height 19
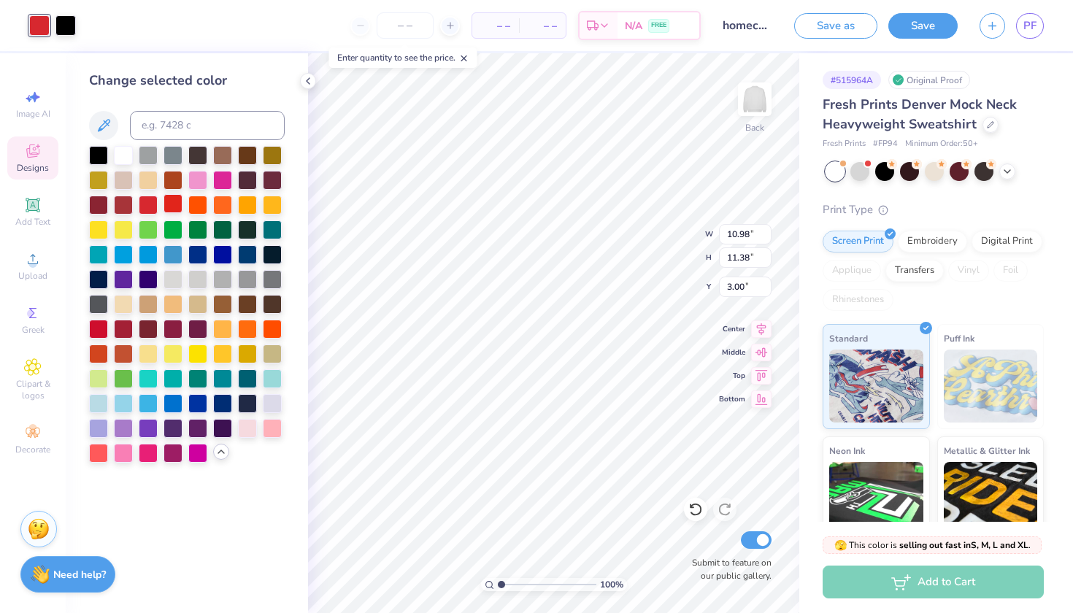
click at [172, 204] on div at bounding box center [172, 203] width 19 height 19
click at [148, 202] on div at bounding box center [148, 203] width 19 height 19
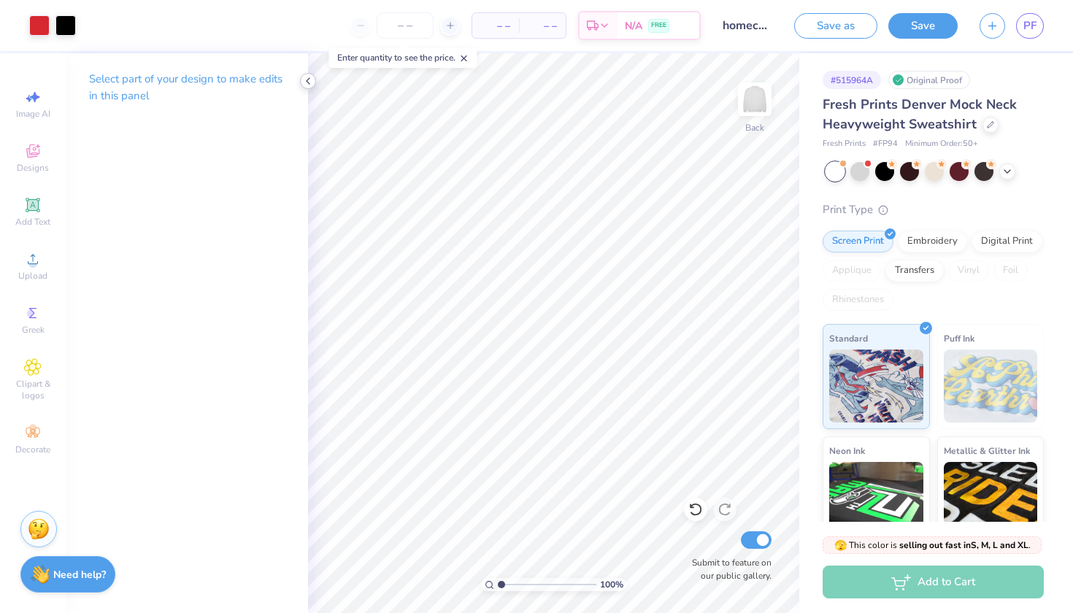
click at [307, 83] on icon at bounding box center [308, 81] width 12 height 12
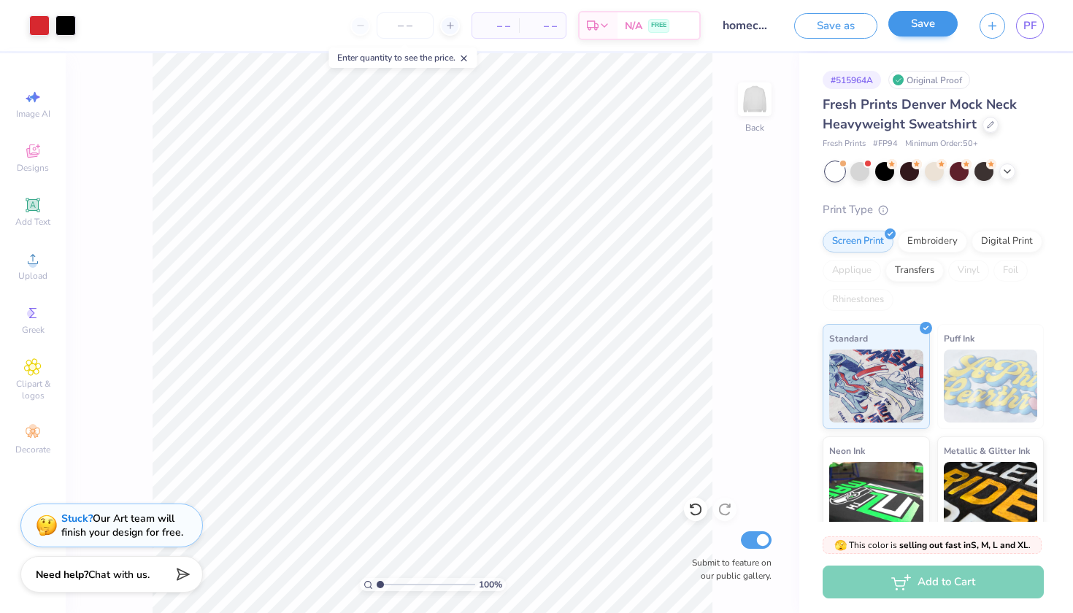
click at [919, 22] on button "Save" at bounding box center [922, 24] width 69 height 26
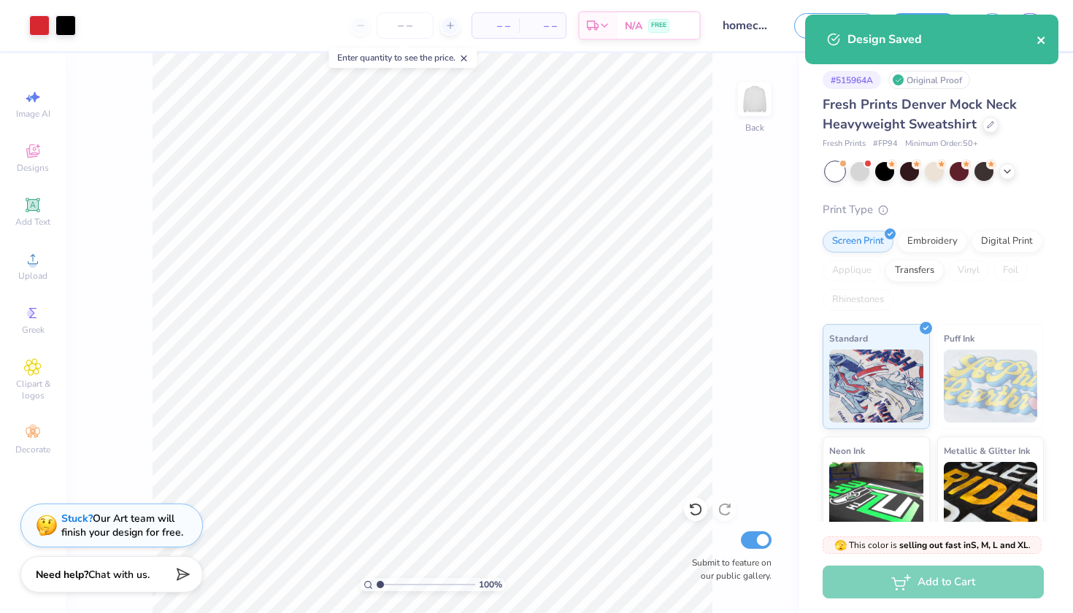
click at [1038, 47] on button "close" at bounding box center [1041, 40] width 10 height 18
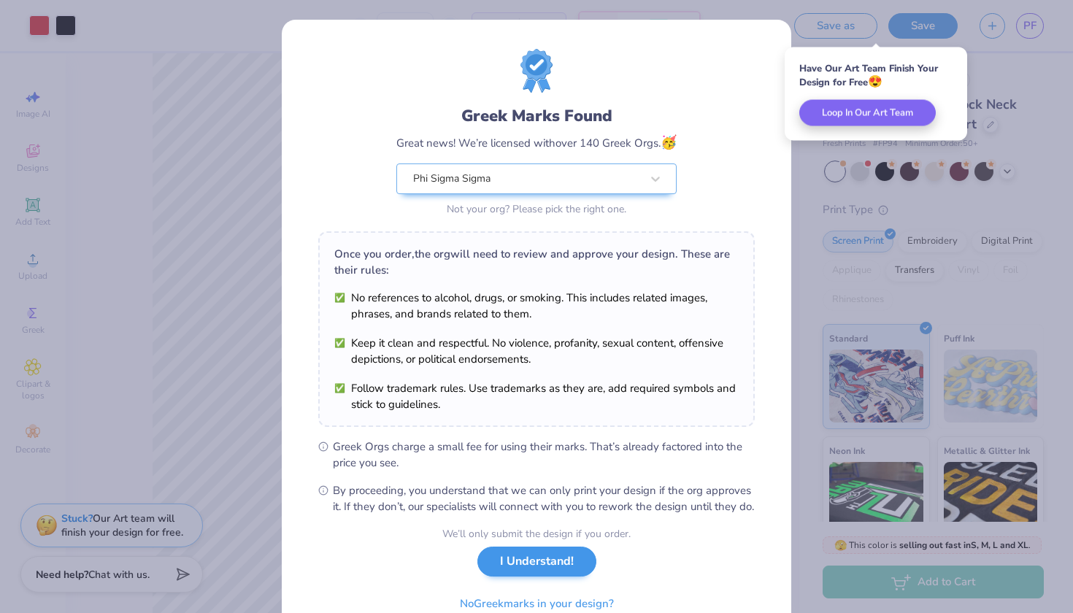
click at [508, 576] on button "I Understand!" at bounding box center [536, 561] width 119 height 30
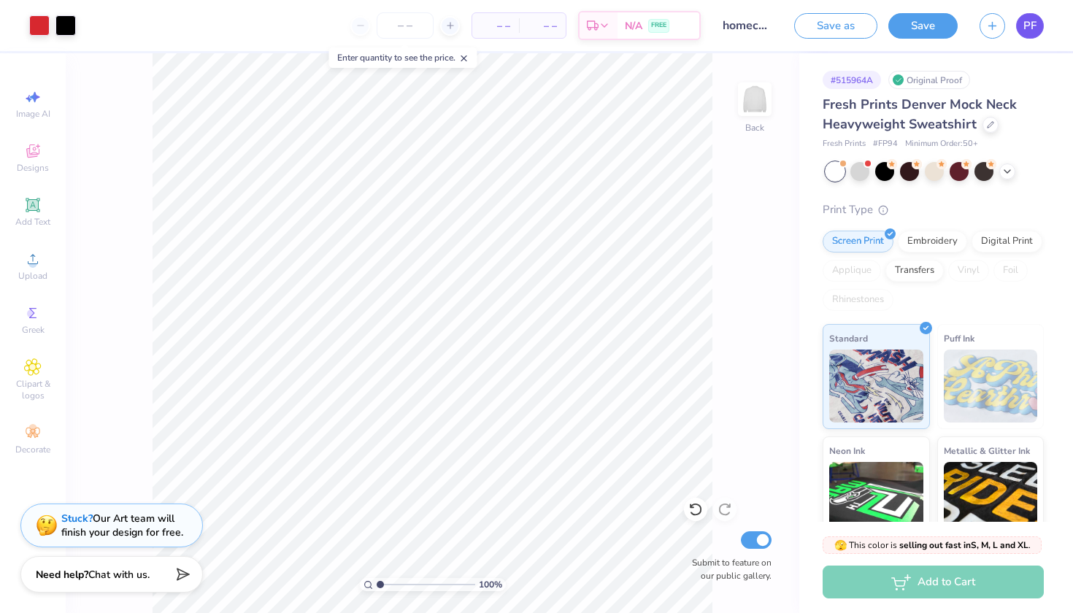
click at [1028, 19] on span "PF" at bounding box center [1029, 26] width 13 height 17
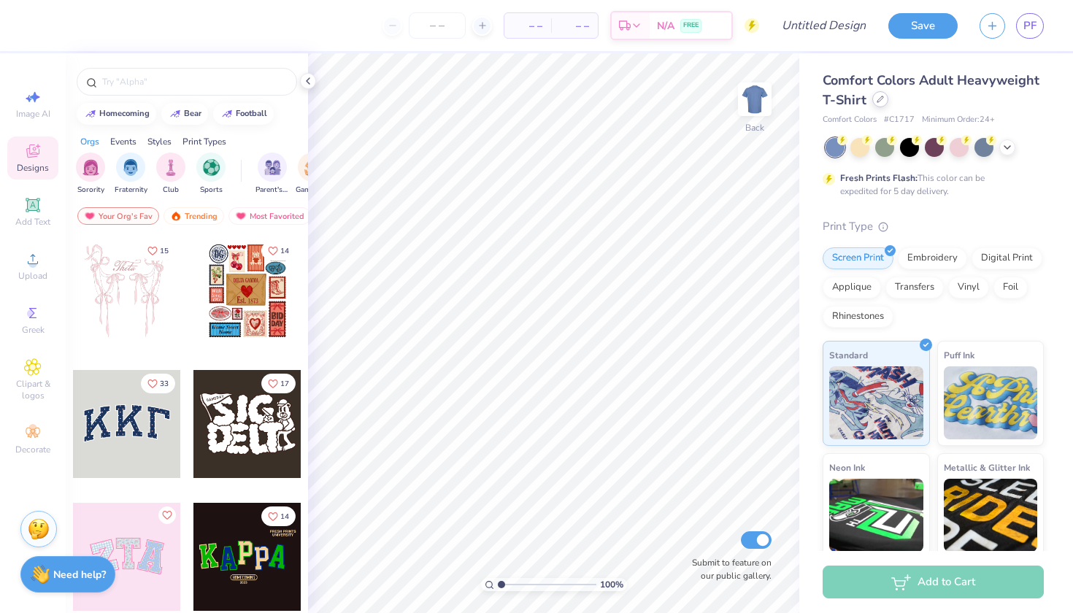
click at [879, 101] on icon at bounding box center [879, 99] width 7 height 7
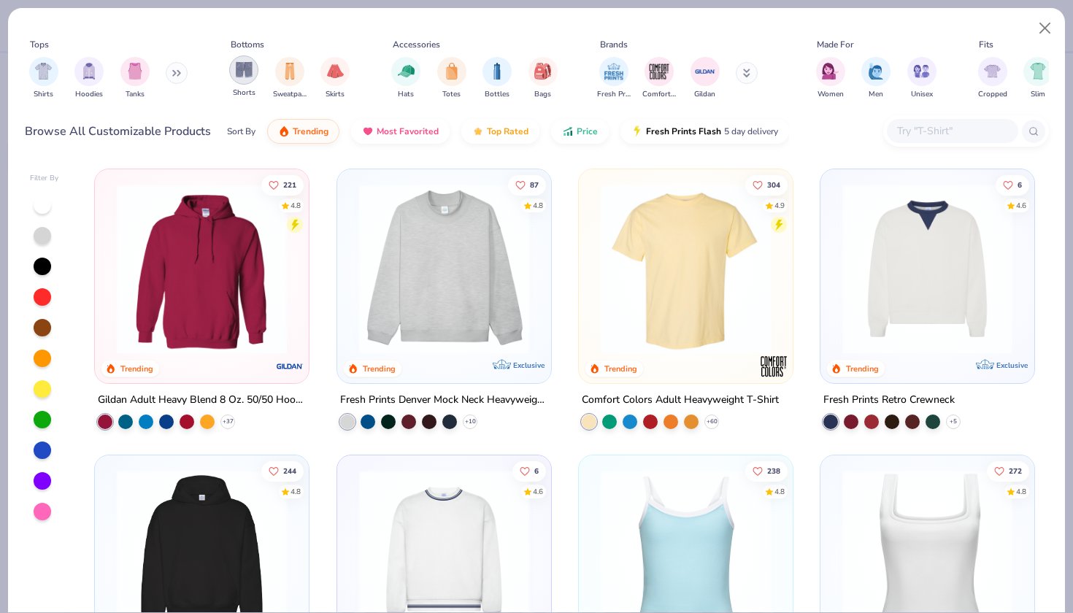
click at [247, 63] on img "filter for Shorts" at bounding box center [244, 69] width 17 height 17
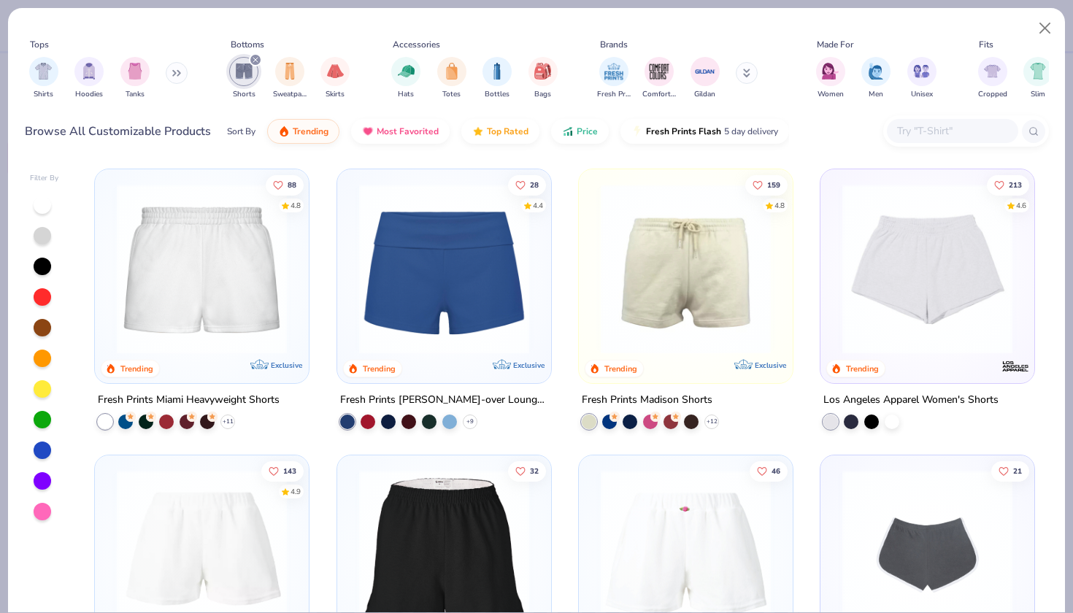
click at [417, 312] on img at bounding box center [444, 269] width 185 height 170
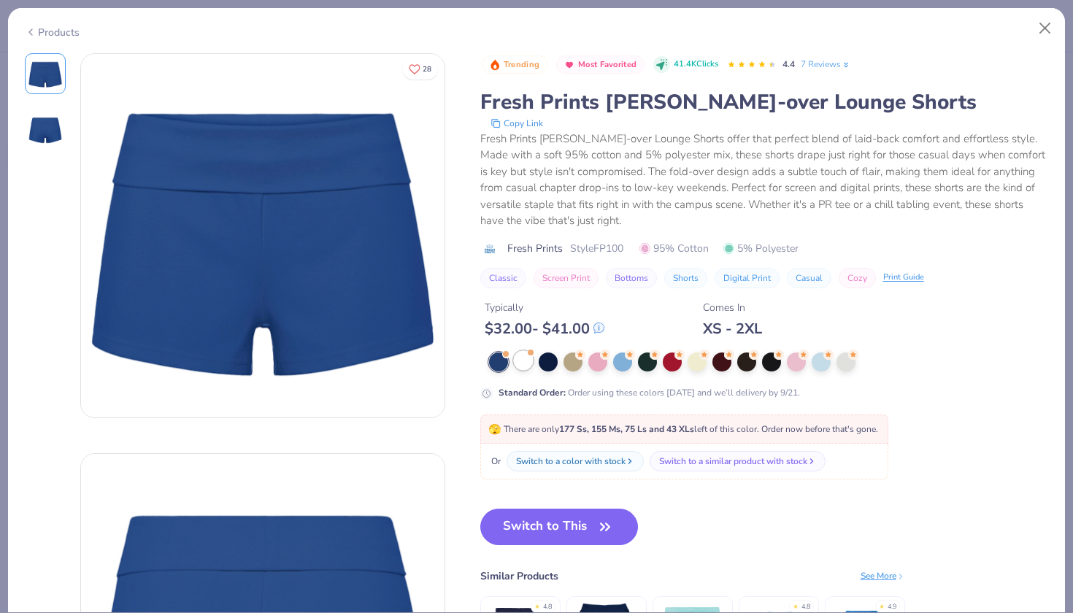
click at [518, 362] on div at bounding box center [523, 360] width 19 height 19
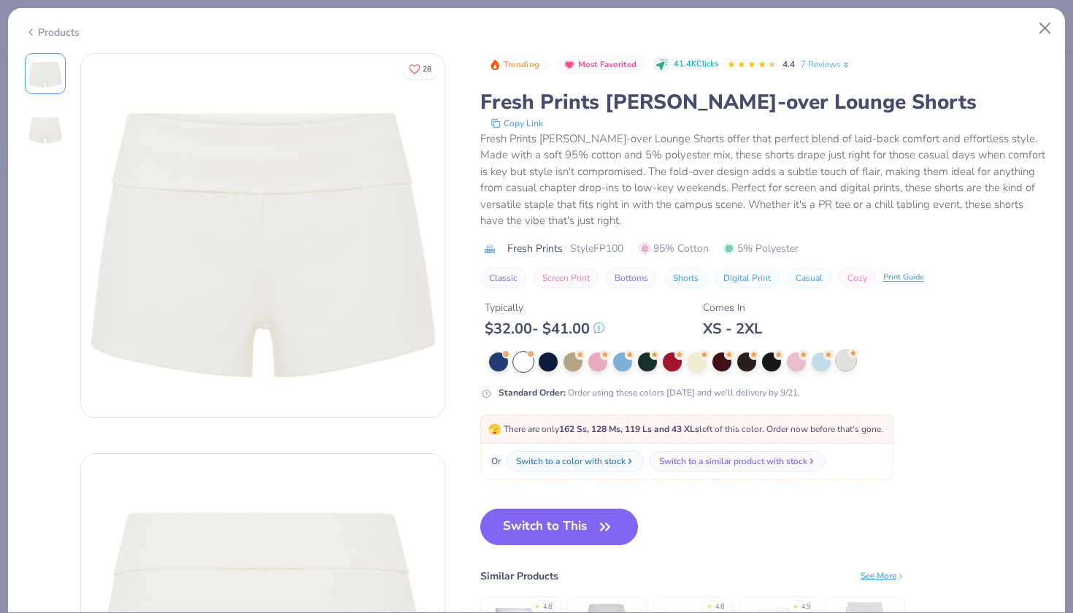
click at [842, 361] on div at bounding box center [845, 360] width 19 height 19
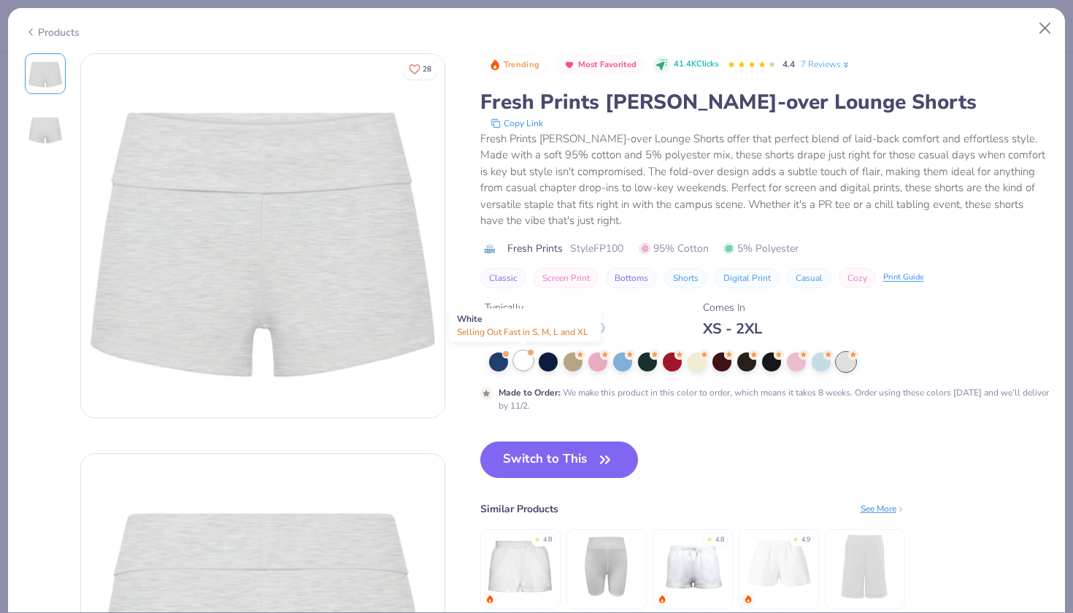
click at [520, 361] on div at bounding box center [523, 360] width 19 height 19
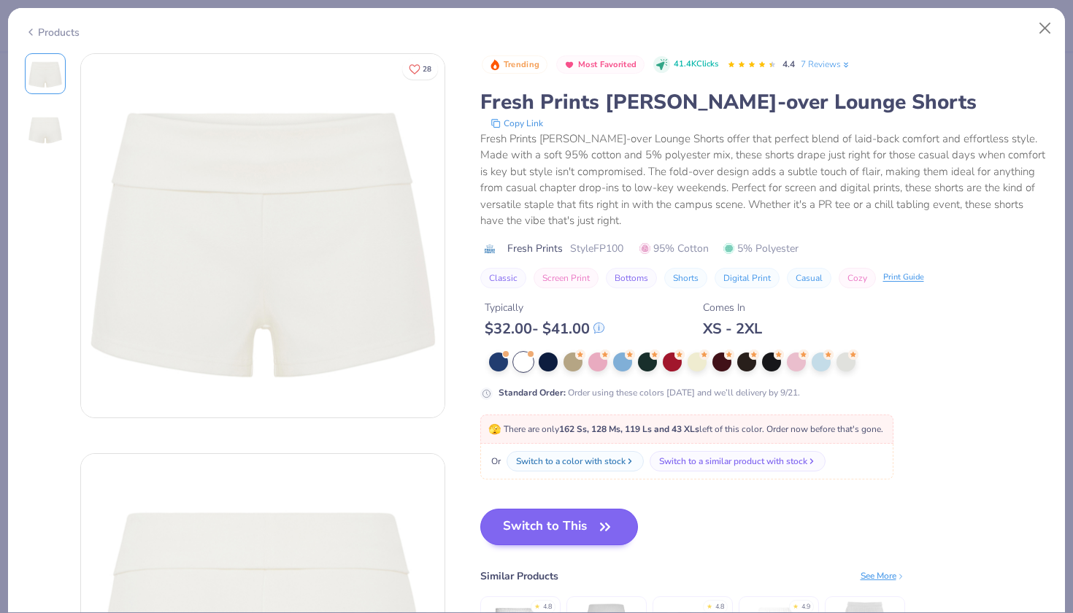
click at [544, 531] on button "Switch to This" at bounding box center [559, 527] width 158 height 36
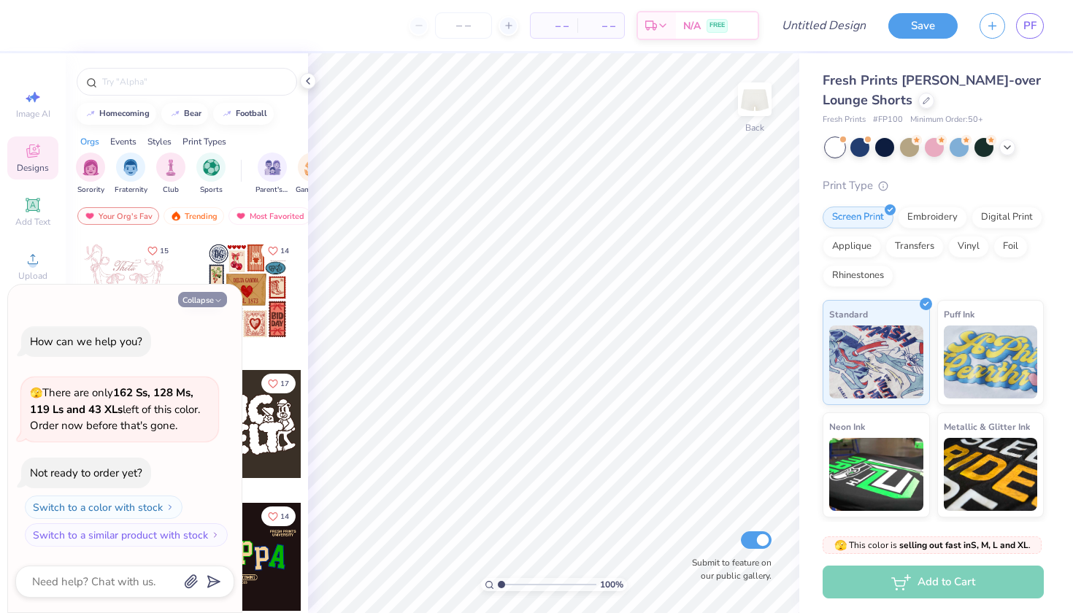
click at [221, 298] on icon "button" at bounding box center [218, 300] width 9 height 9
type textarea "x"
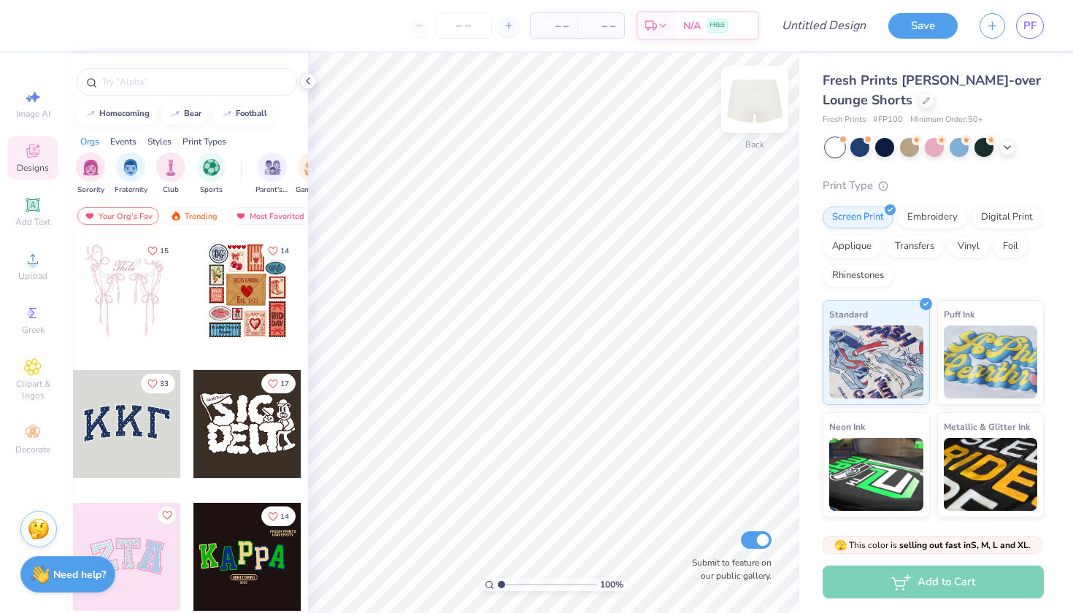
click at [754, 94] on img at bounding box center [754, 99] width 58 height 58
click at [754, 97] on img at bounding box center [754, 99] width 58 height 58
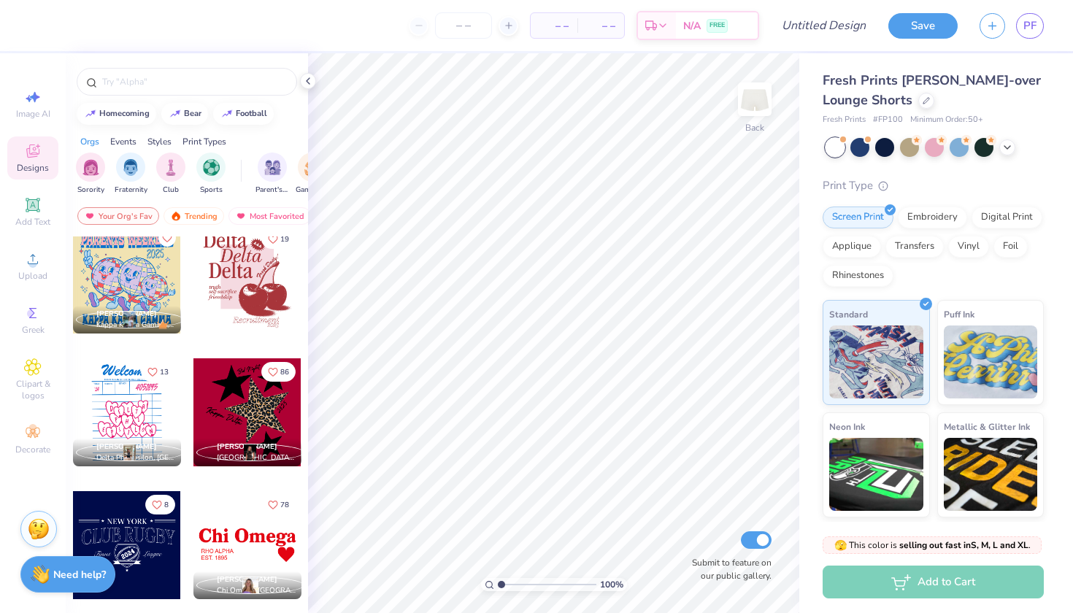
scroll to position [4795, 0]
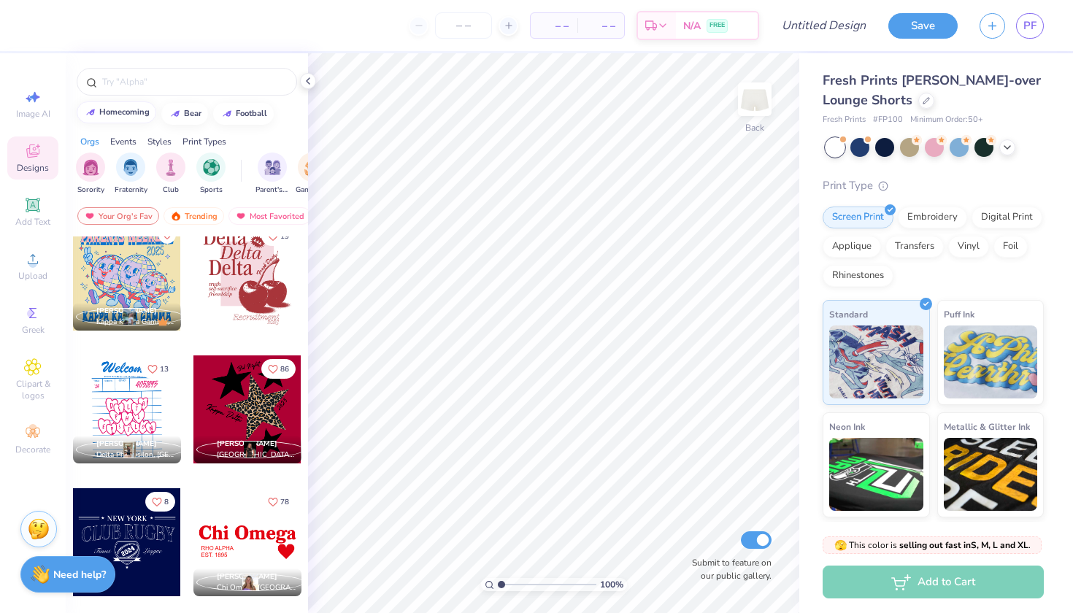
click at [130, 112] on div "homecoming" at bounding box center [124, 112] width 50 height 8
type input "homecoming"
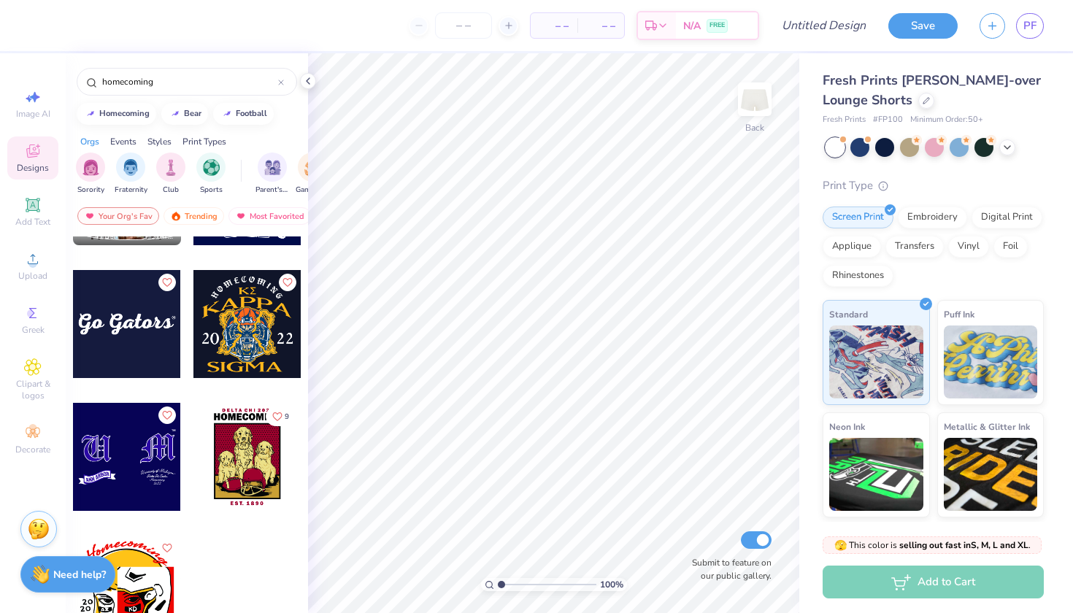
scroll to position [7404, 0]
click at [188, 90] on div "homecoming" at bounding box center [187, 82] width 220 height 28
click at [182, 78] on input "homecoming" at bounding box center [189, 81] width 177 height 15
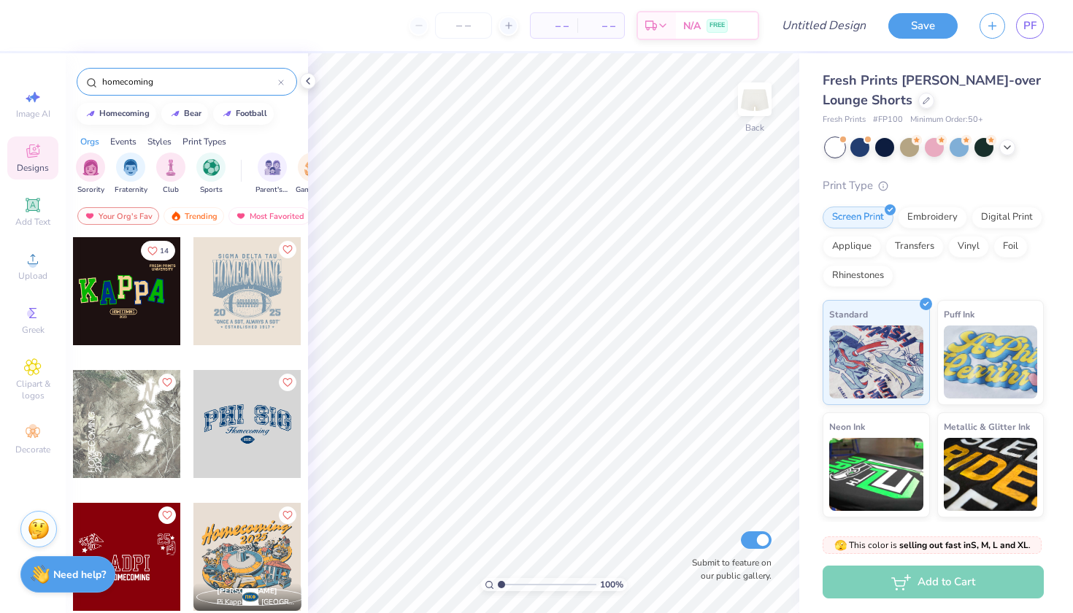
drag, startPoint x: 182, startPoint y: 78, endPoint x: 74, endPoint y: 77, distance: 107.3
click at [74, 77] on div "homecoming" at bounding box center [187, 78] width 242 height 50
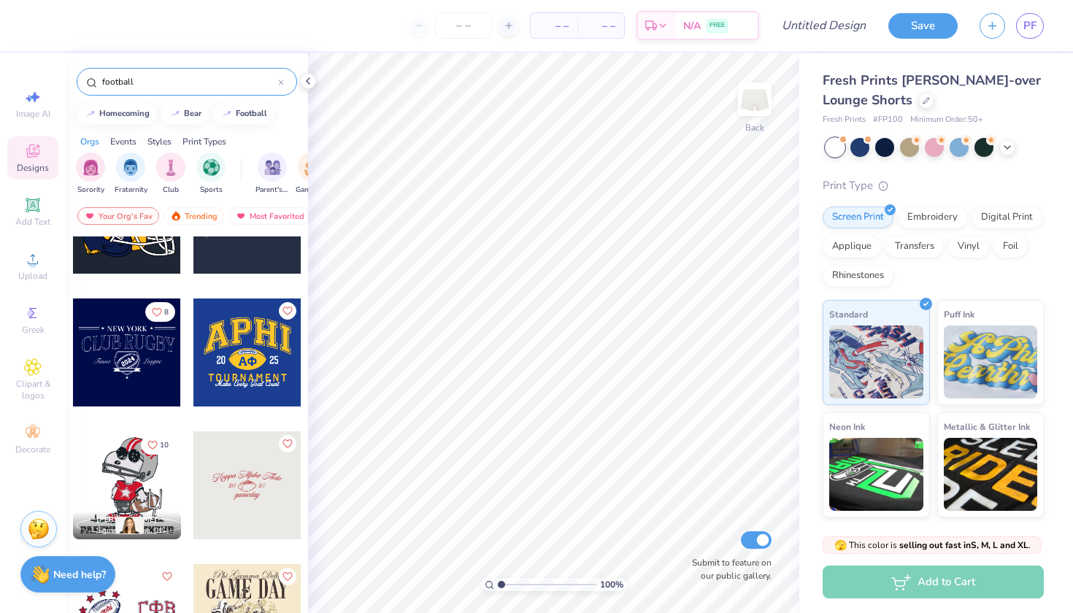
scroll to position [736, 0]
type input "football"
click at [258, 479] on div at bounding box center [247, 484] width 108 height 108
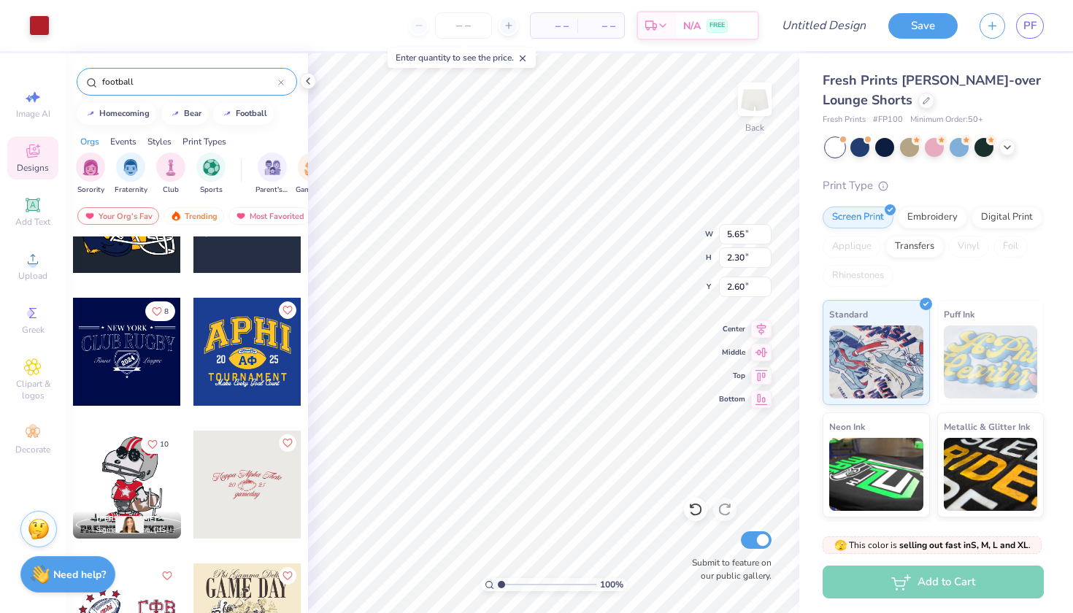
type input "4.56"
type input "4.68"
type input "1.91"
type input "4.96"
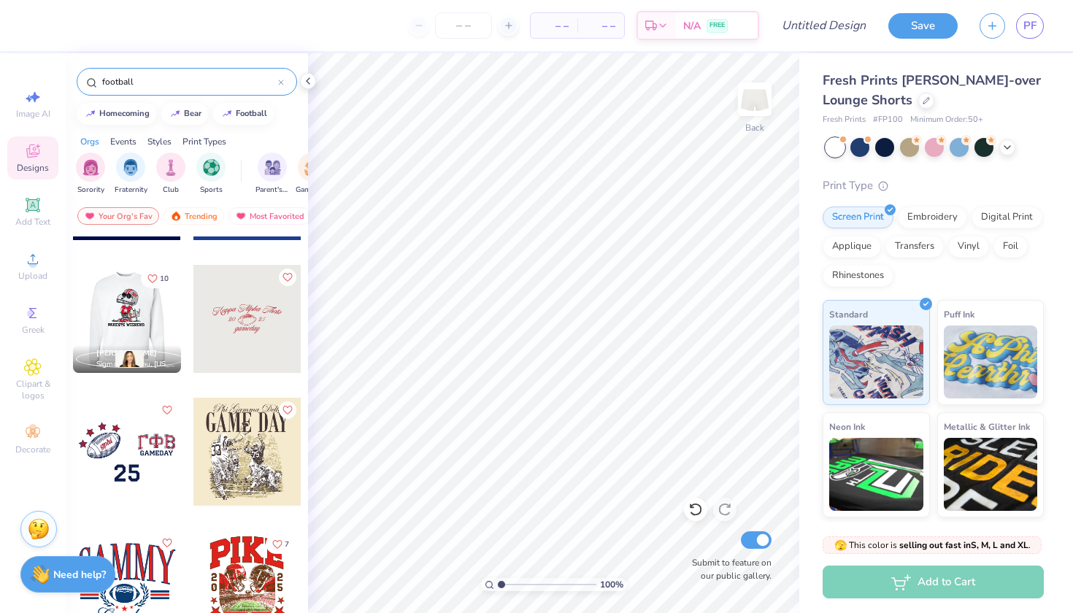
scroll to position [903, 0]
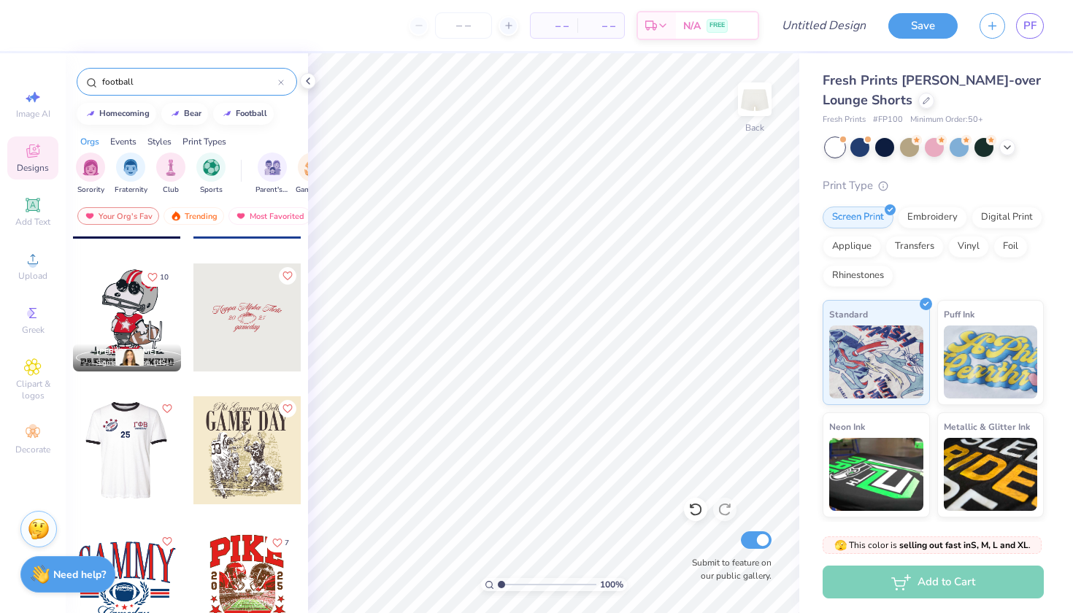
click at [156, 475] on div at bounding box center [127, 450] width 324 height 108
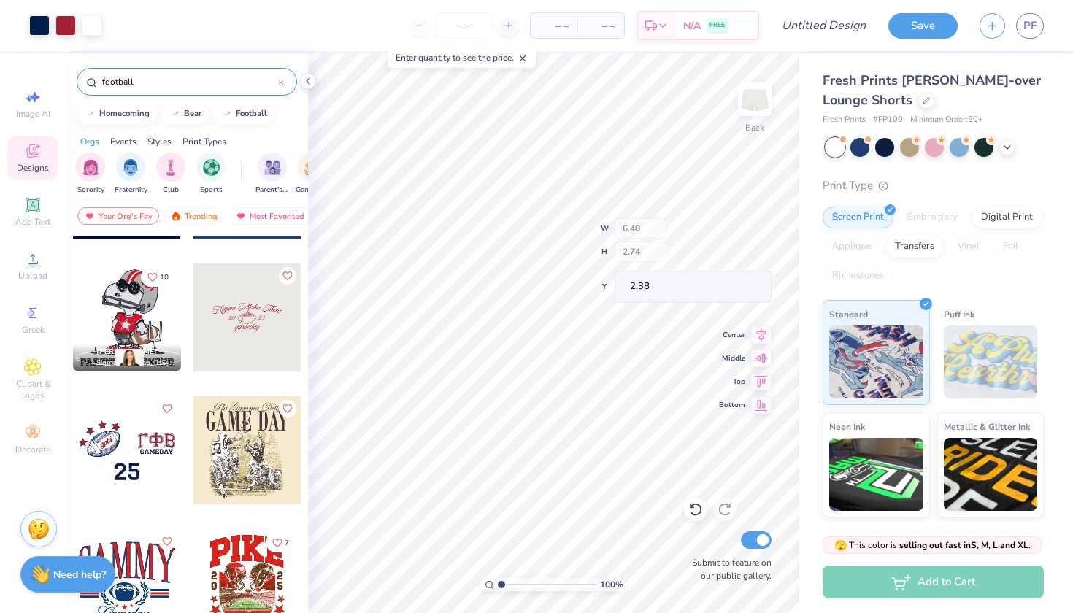
type input "1.93"
type input "0.85"
type input "2.82"
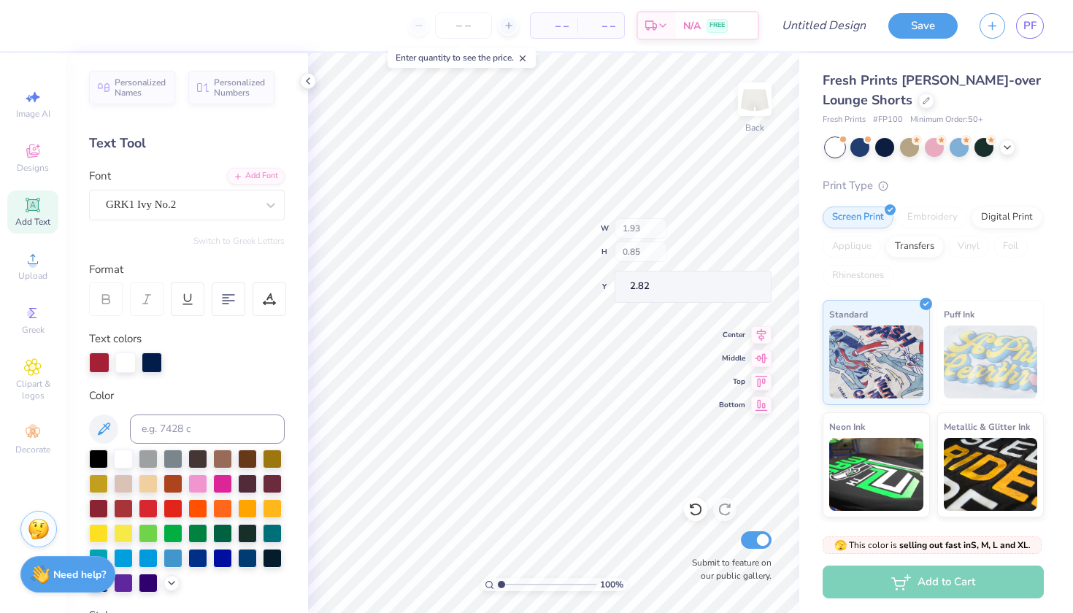
type input "1.66"
type input "0.25"
type input "3.69"
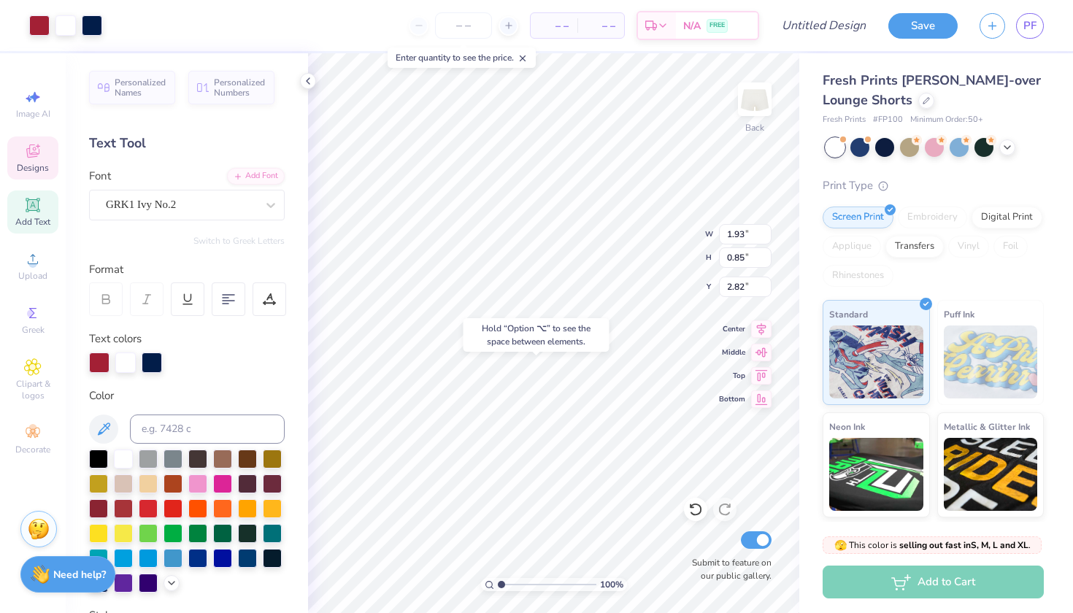
type input "2.74"
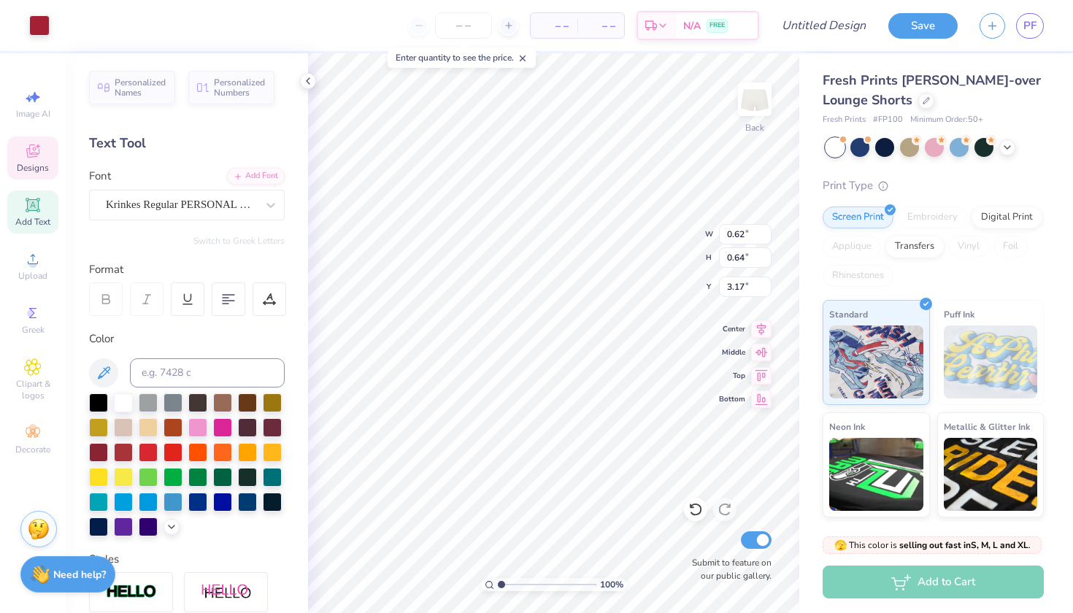
type input "3.11"
type input "1.71"
type input "1.31"
type input "2.92"
click at [44, 19] on div at bounding box center [39, 24] width 20 height 20
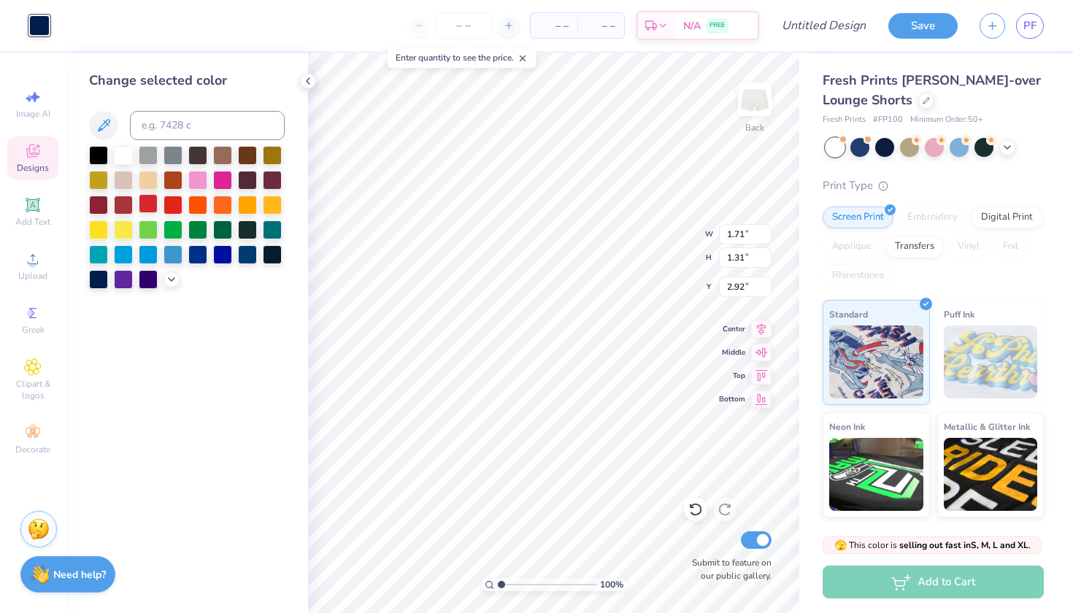
click at [143, 207] on div at bounding box center [148, 203] width 19 height 19
click at [130, 207] on div at bounding box center [123, 203] width 19 height 19
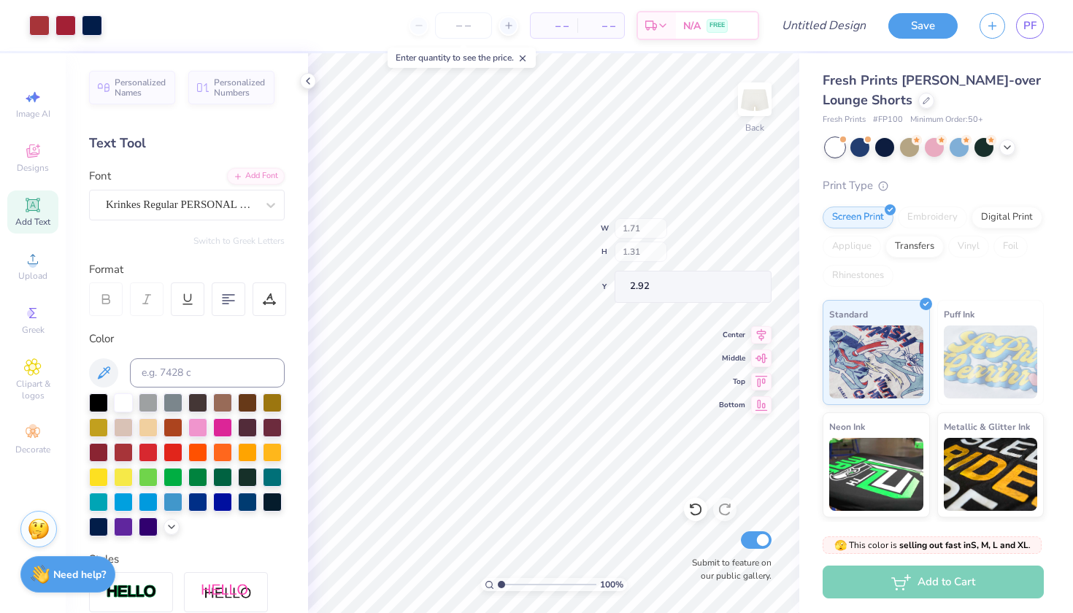
type input "1.75"
type input "2.48"
click at [63, 23] on div at bounding box center [65, 24] width 20 height 20
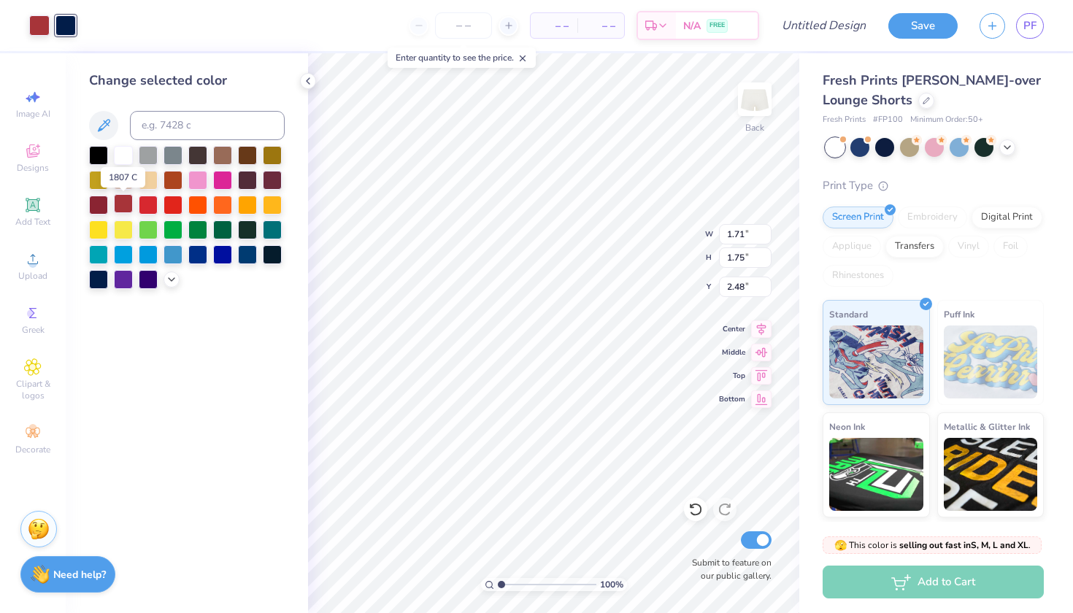
click at [128, 207] on div at bounding box center [123, 203] width 19 height 19
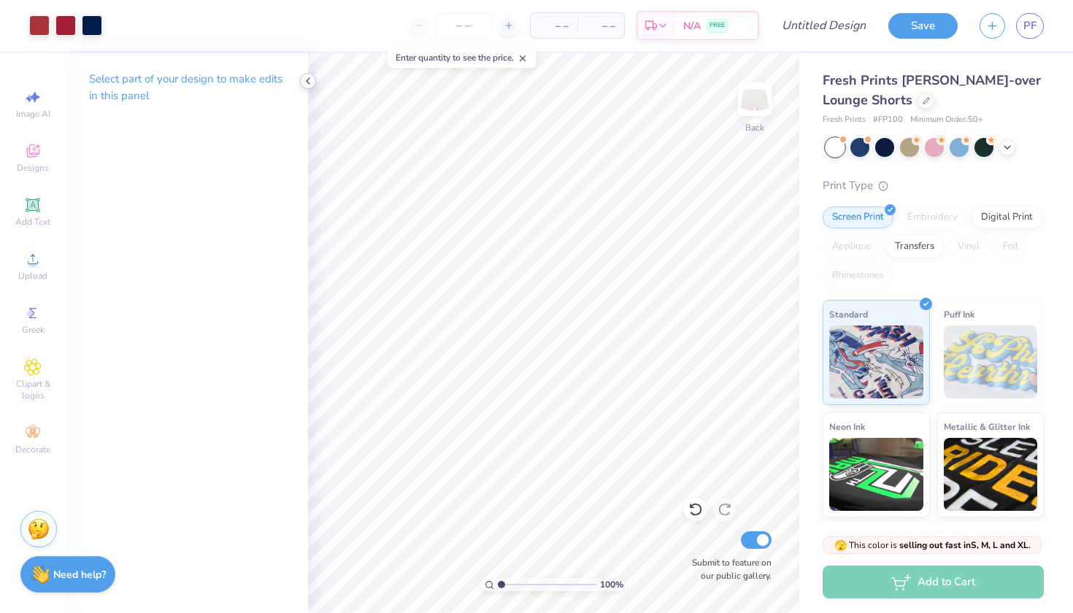
click at [310, 82] on icon at bounding box center [308, 81] width 12 height 12
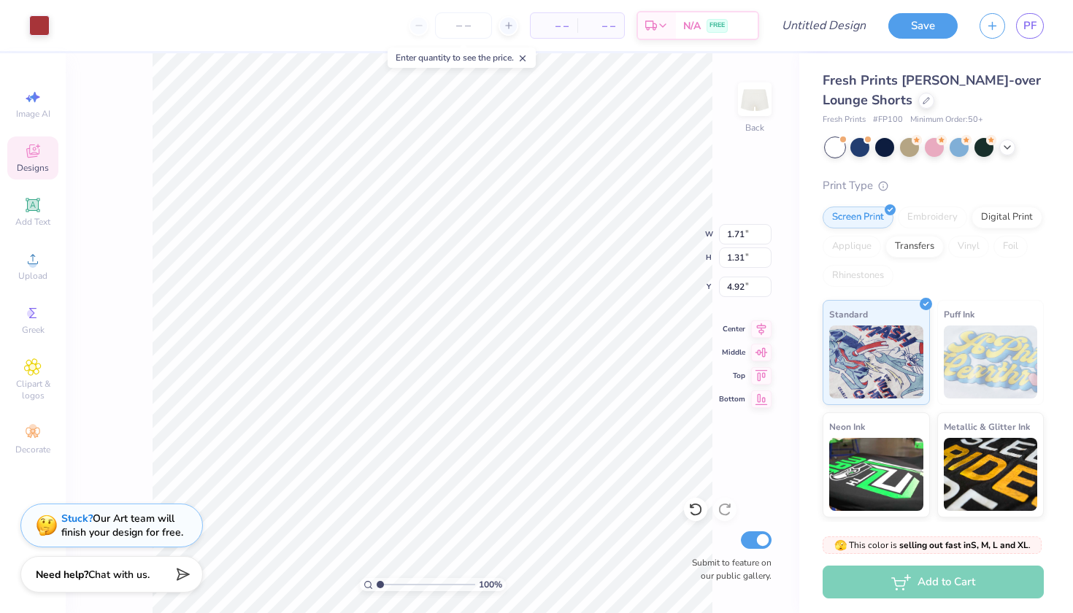
type input "4.92"
type input "4.41"
type input "0.38"
type input "4.22"
type input "0.37"
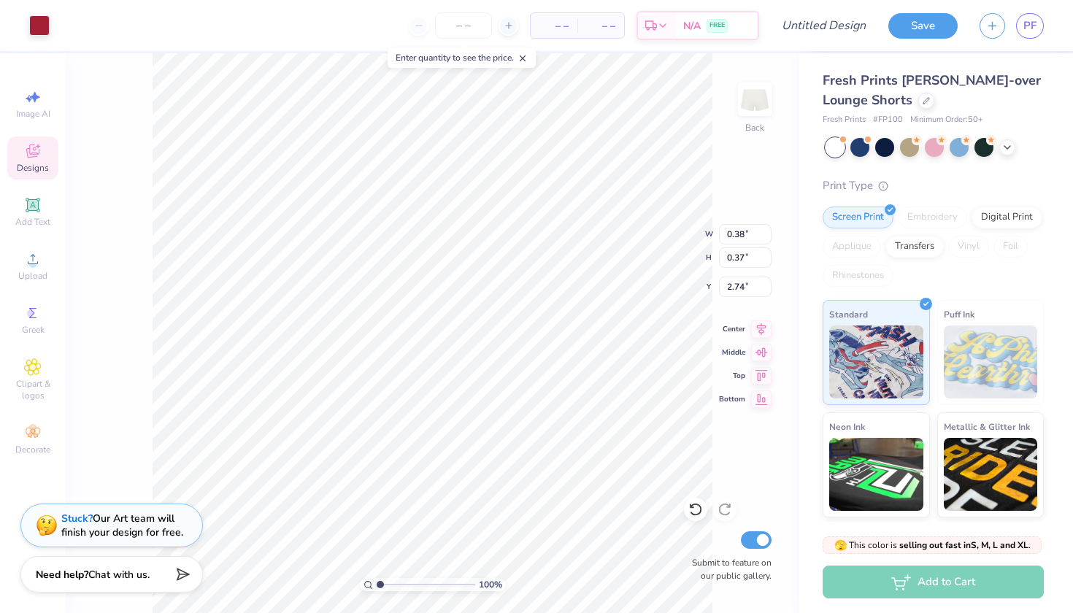
type input "4.60"
type input "0.44"
type input "0.43"
type input "5.15"
type input "5.21"
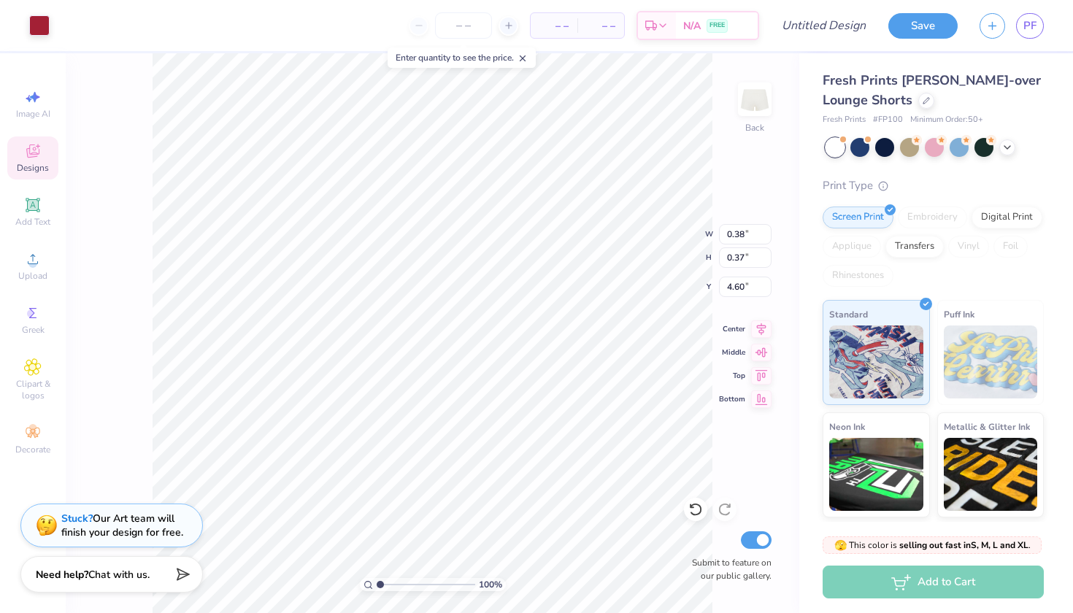
type input "0.38"
type input "4.41"
click at [31, 151] on icon at bounding box center [33, 151] width 18 height 18
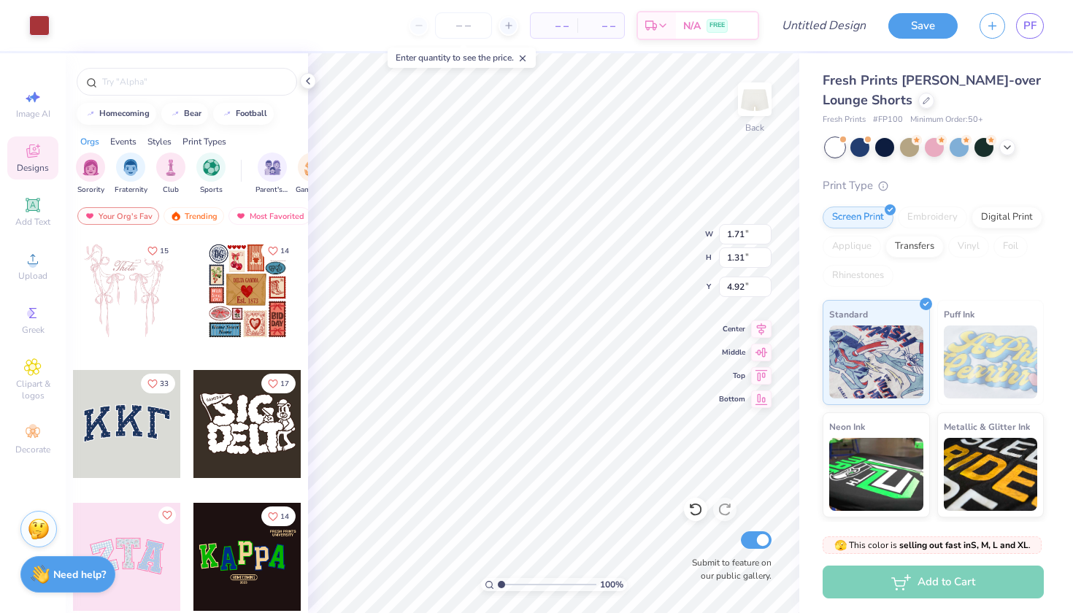
type input "4.98"
type input "0.37"
type input "0.38"
type input "4.41"
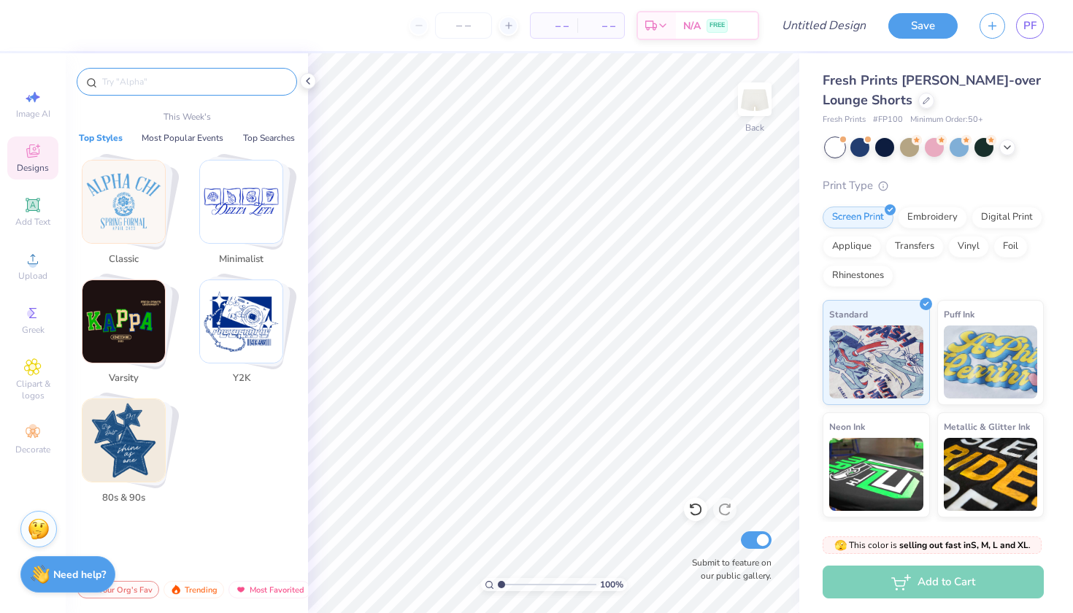
click at [175, 86] on input "text" at bounding box center [194, 81] width 187 height 15
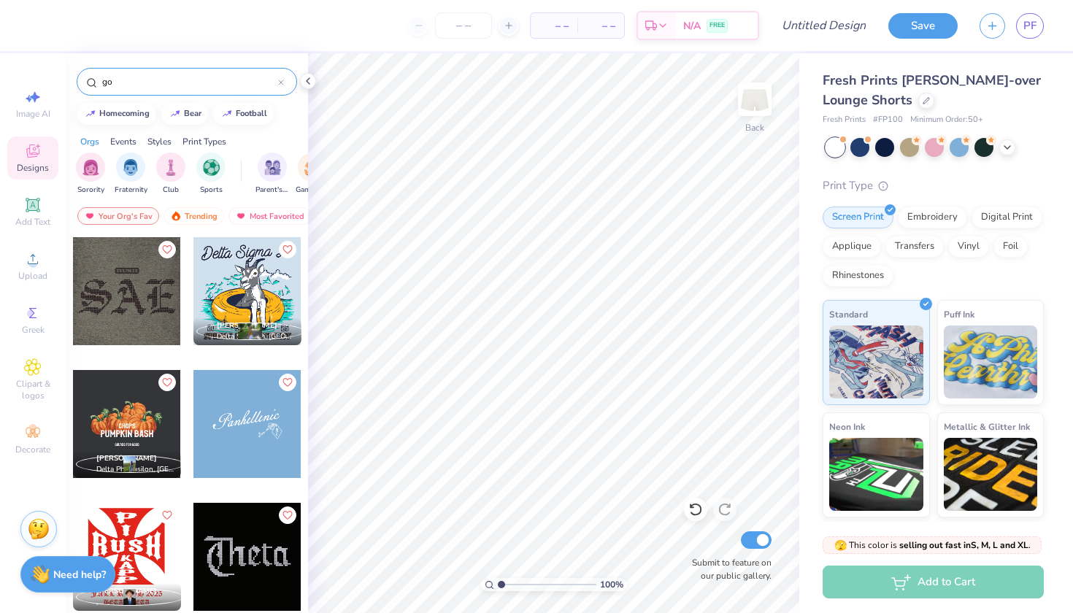
type input "g"
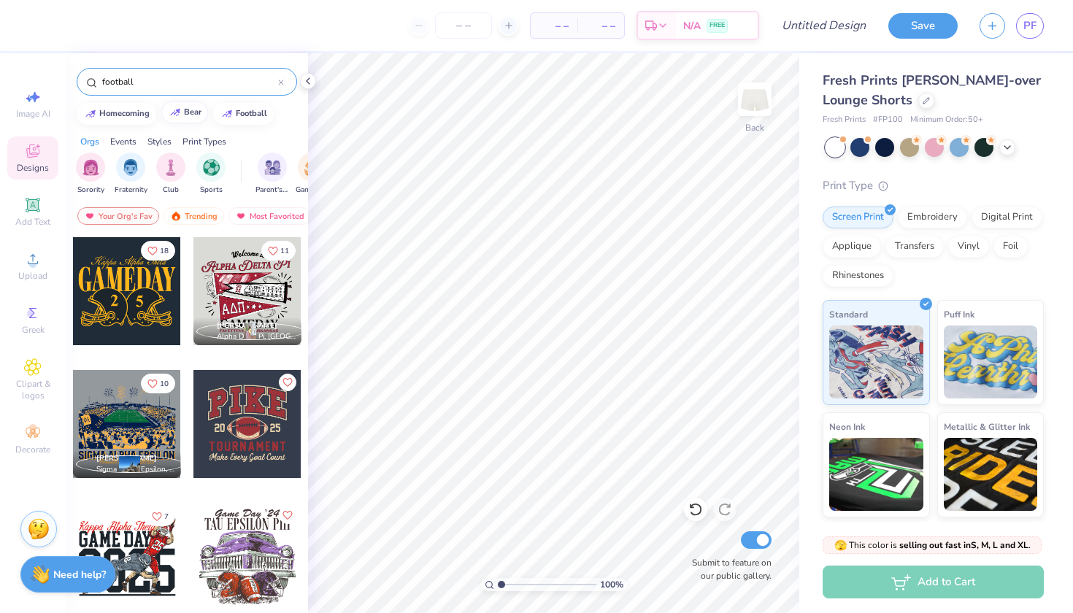
type input "football"
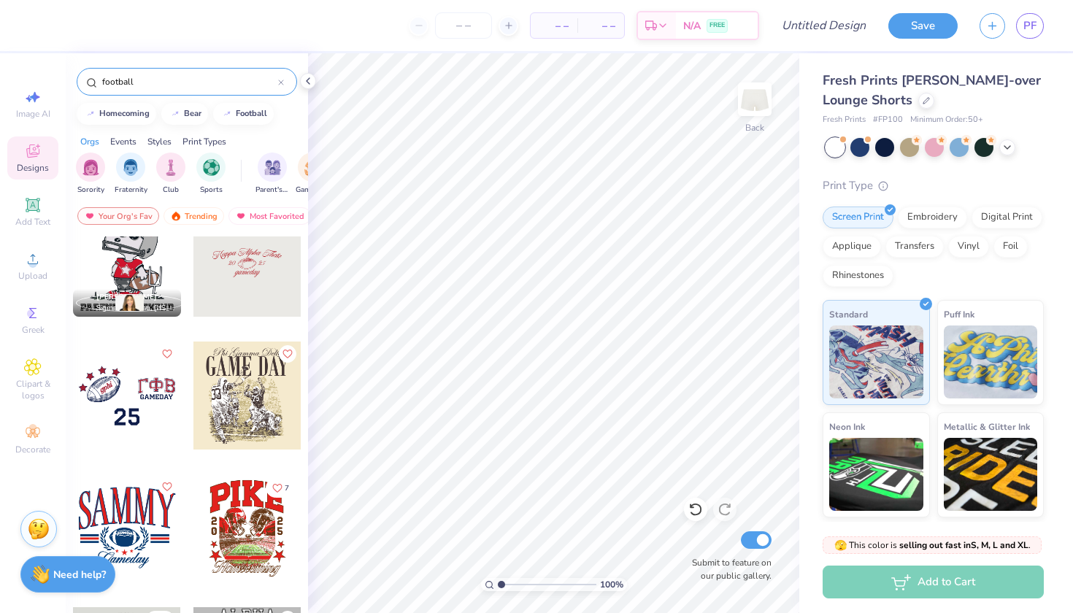
scroll to position [959, 0]
click at [101, 392] on div at bounding box center [126, 395] width 108 height 108
click at [124, 398] on div at bounding box center [127, 395] width 108 height 108
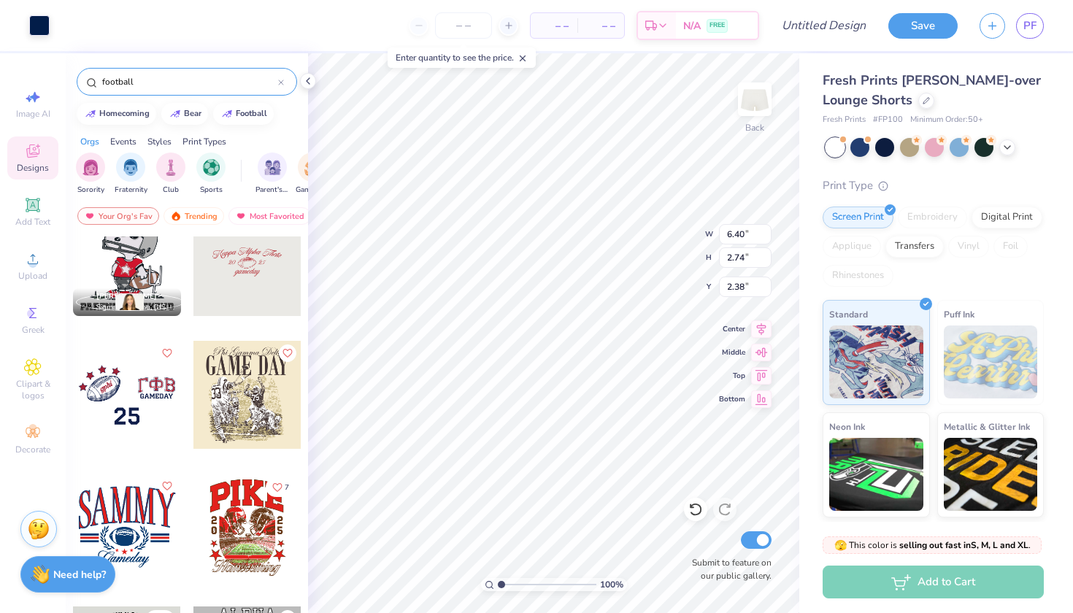
type input "1.66"
type input "0.25"
type input "3.75"
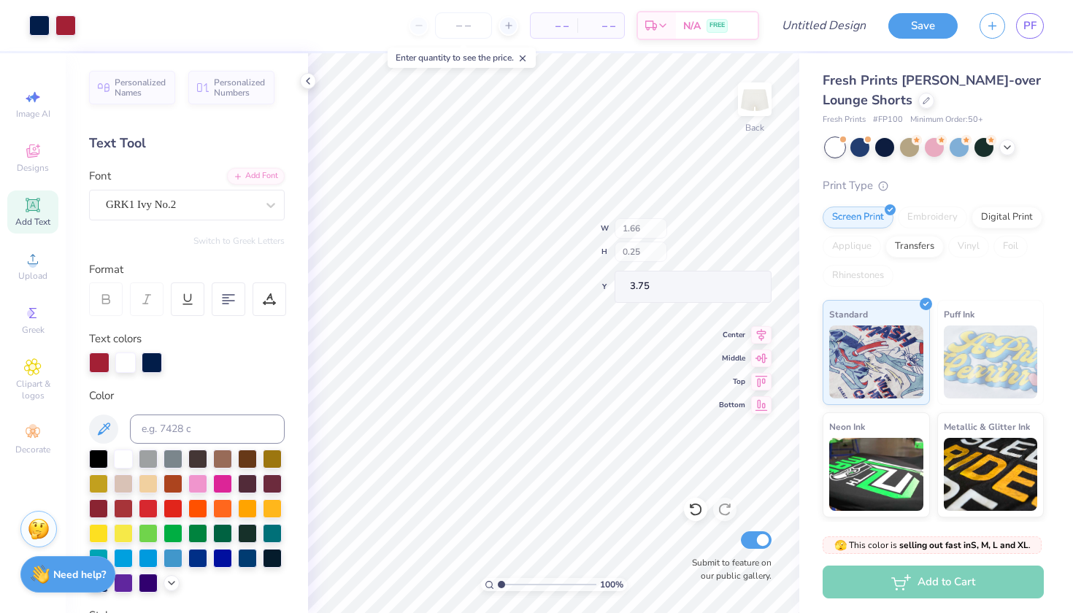
type input "1.93"
type input "0.85"
type input "2.82"
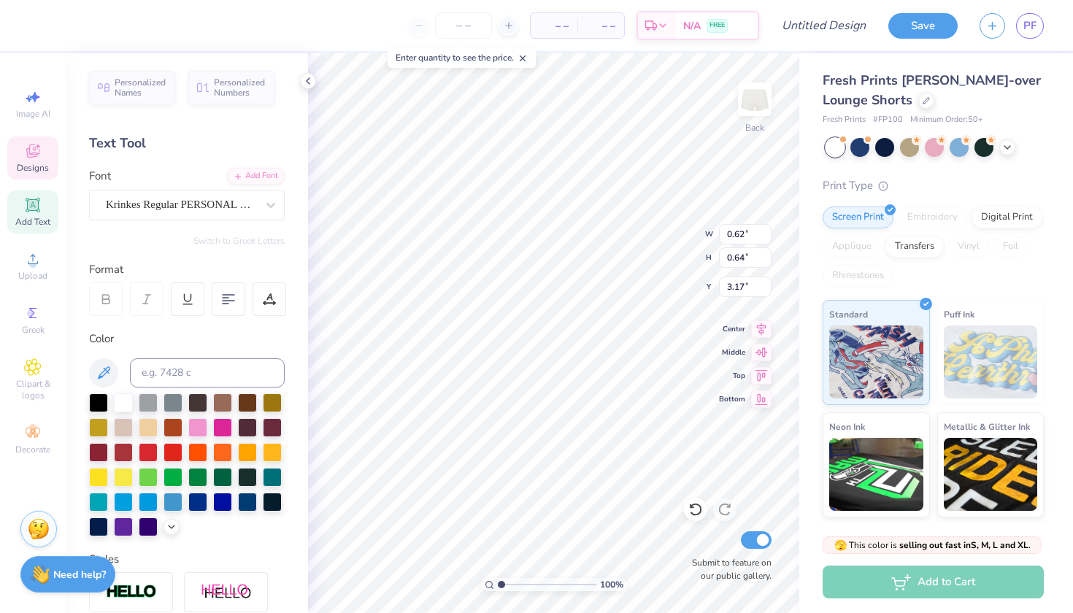
type input "1.71"
type input "1.31"
type input "2.92"
click at [37, 34] on div at bounding box center [39, 24] width 20 height 20
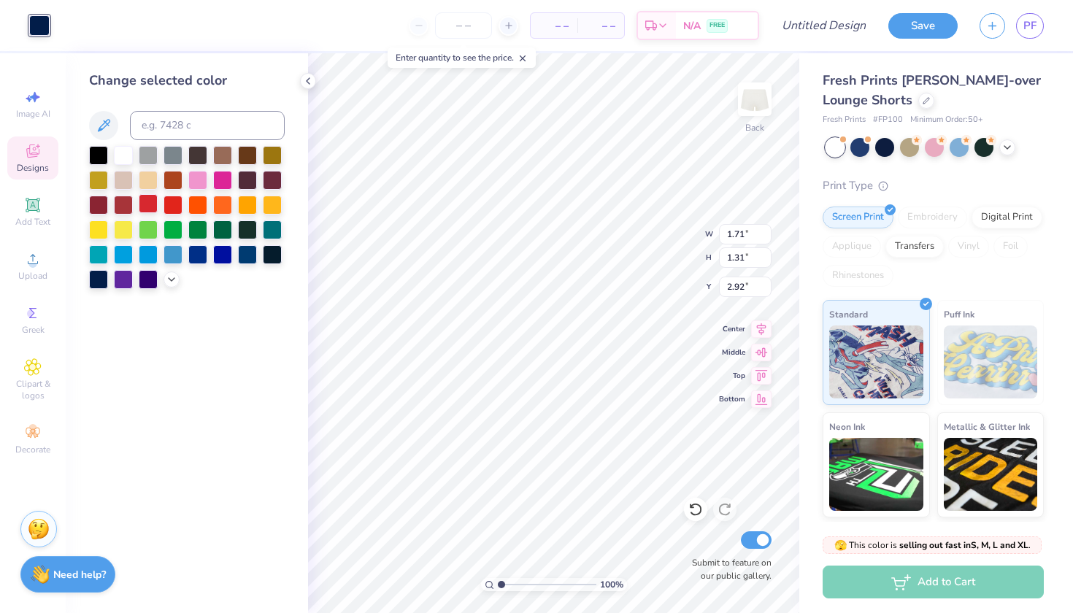
click at [142, 209] on div at bounding box center [148, 203] width 19 height 19
click at [128, 204] on div at bounding box center [123, 203] width 19 height 19
type input "0.37"
type input "0.38"
type input "2.51"
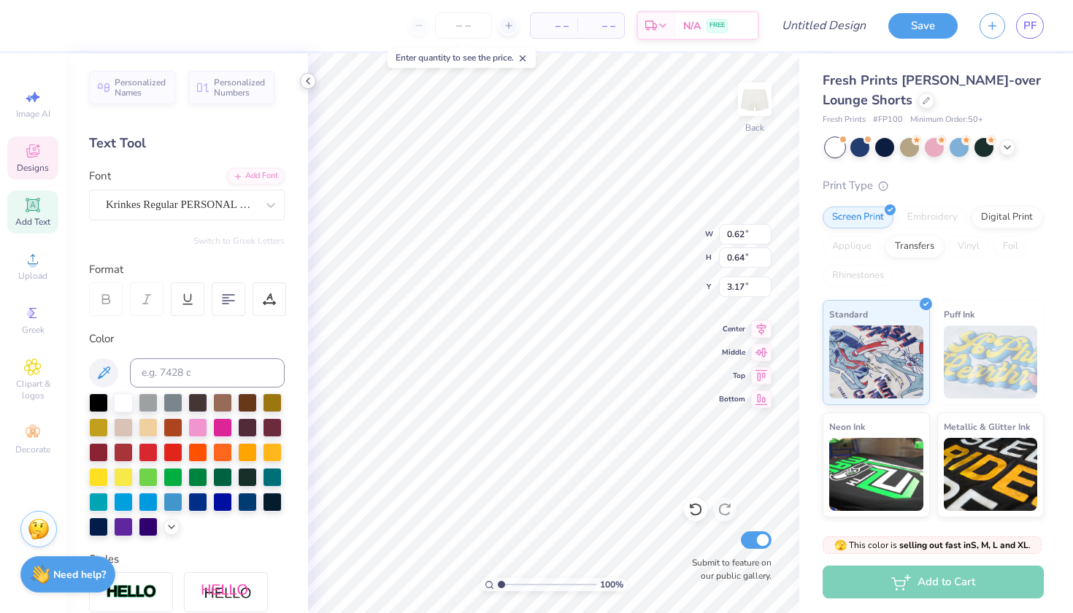
type textarea "g"
click at [35, 327] on span "Greek" at bounding box center [33, 330] width 23 height 12
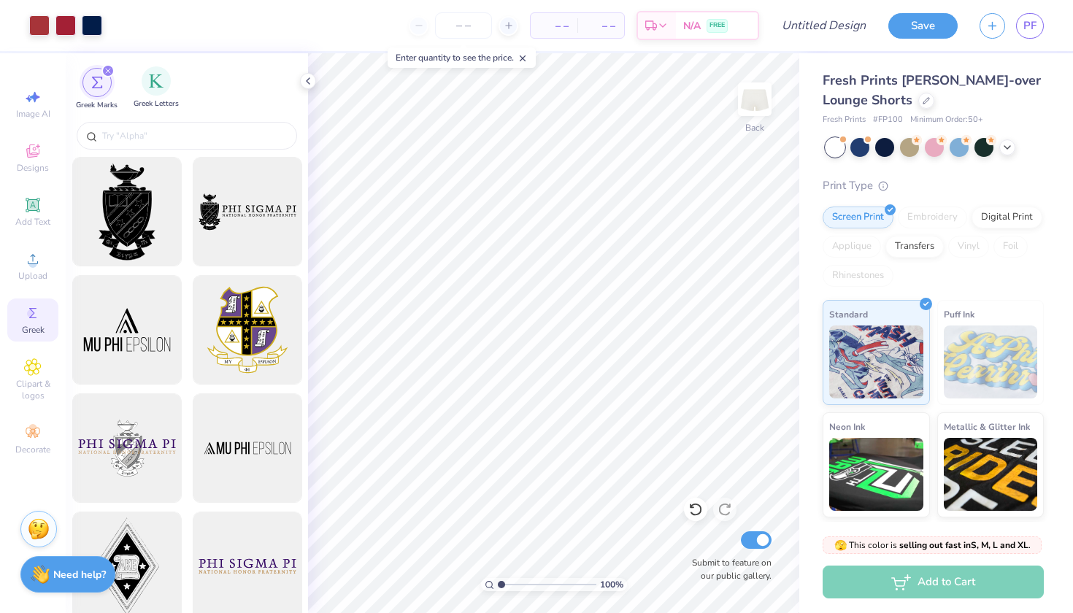
click at [157, 96] on div "Greek Letters" at bounding box center [156, 87] width 45 height 43
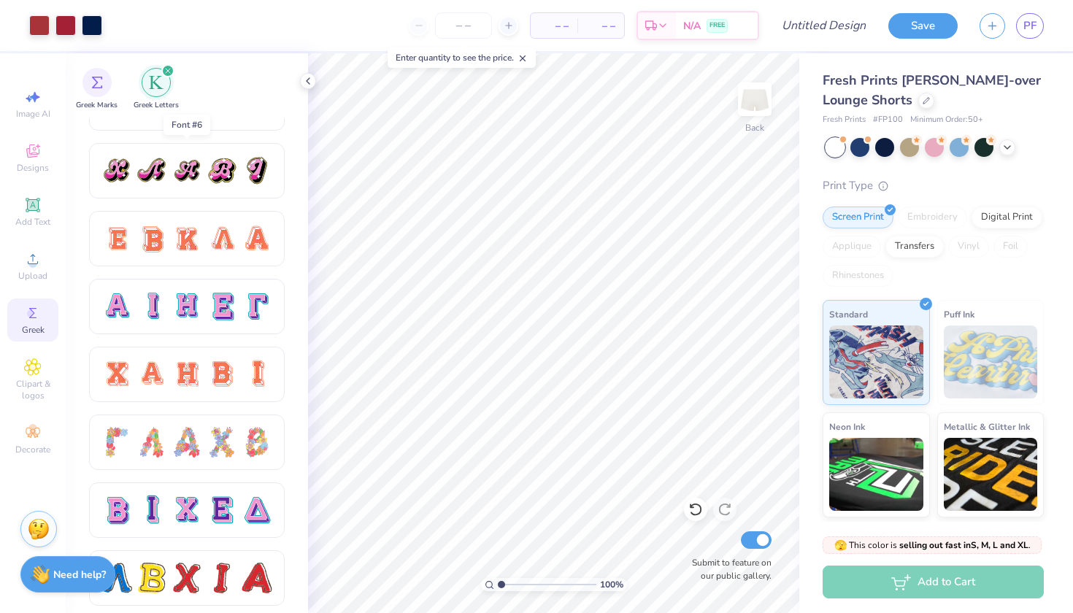
scroll to position [857, 0]
click at [166, 229] on div at bounding box center [151, 239] width 31 height 31
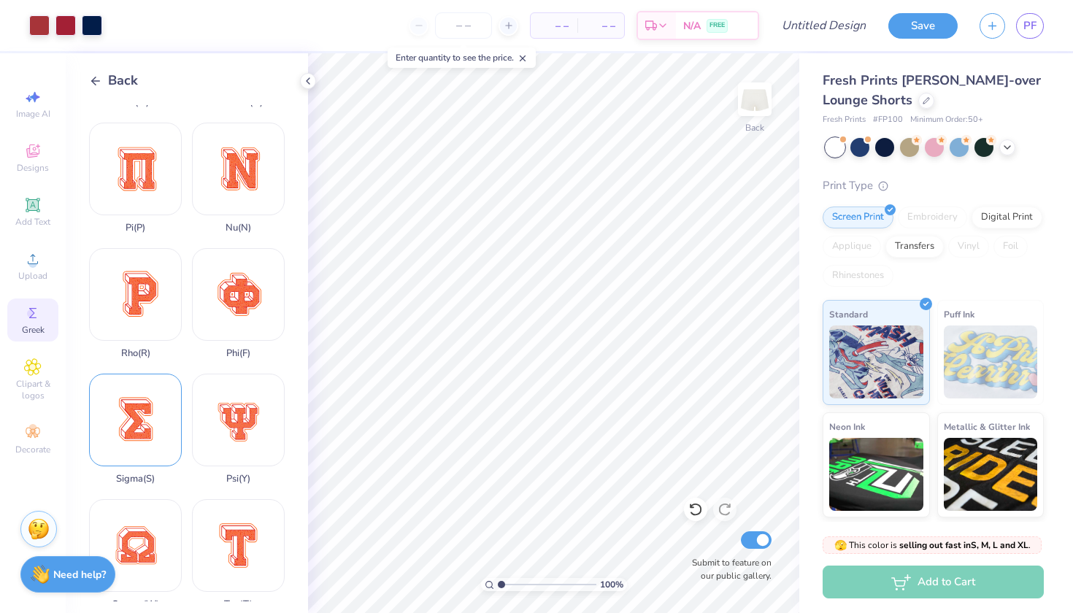
scroll to position [703, 0]
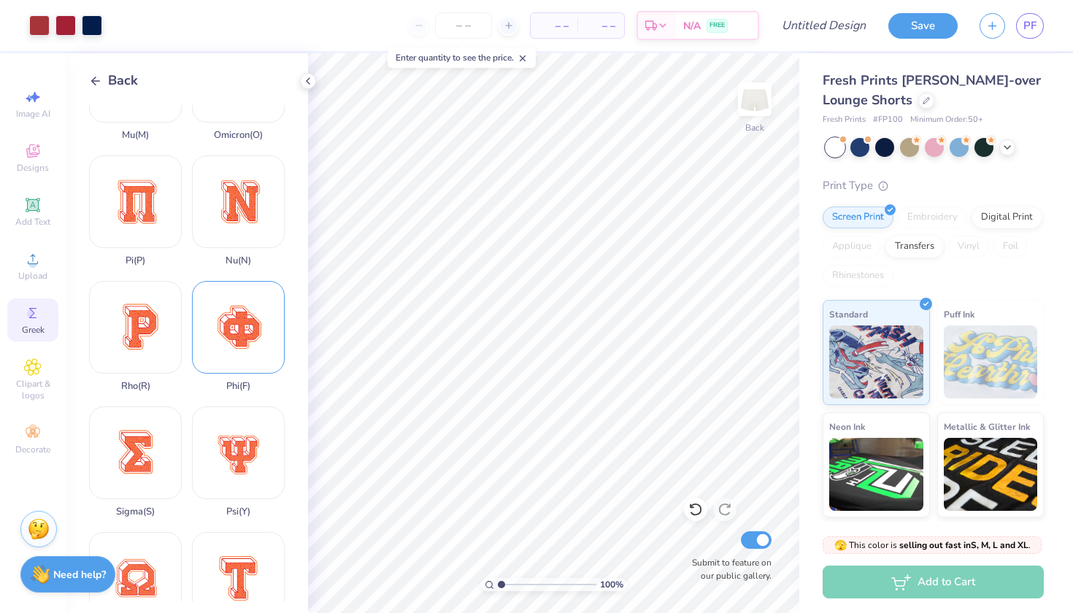
click at [257, 335] on div "Phi ( F )" at bounding box center [238, 336] width 93 height 111
click at [97, 77] on icon at bounding box center [95, 80] width 13 height 13
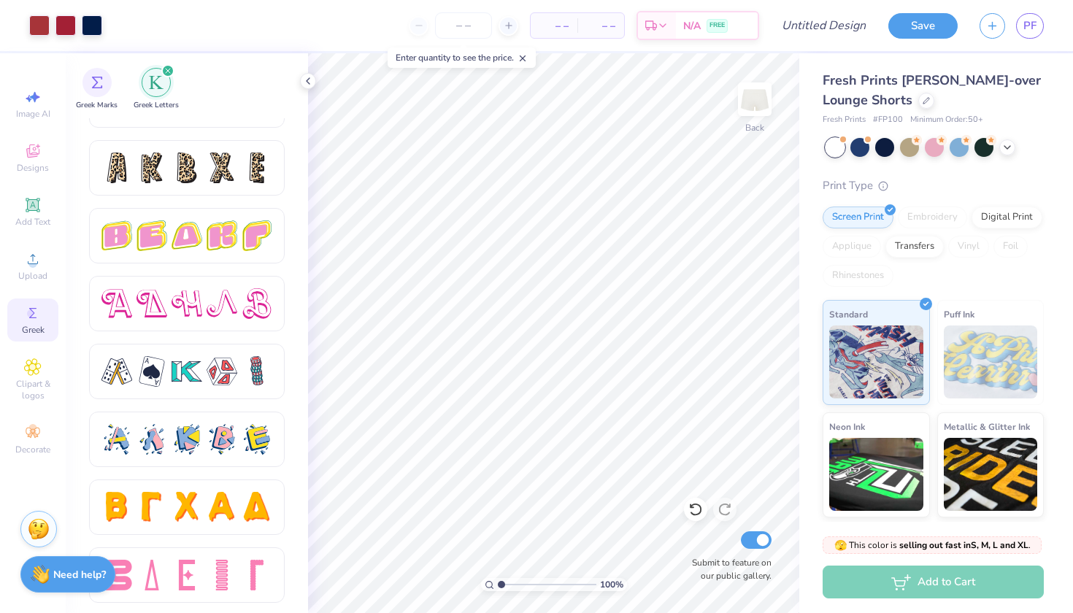
scroll to position [2421, 0]
click at [306, 82] on icon at bounding box center [308, 81] width 12 height 12
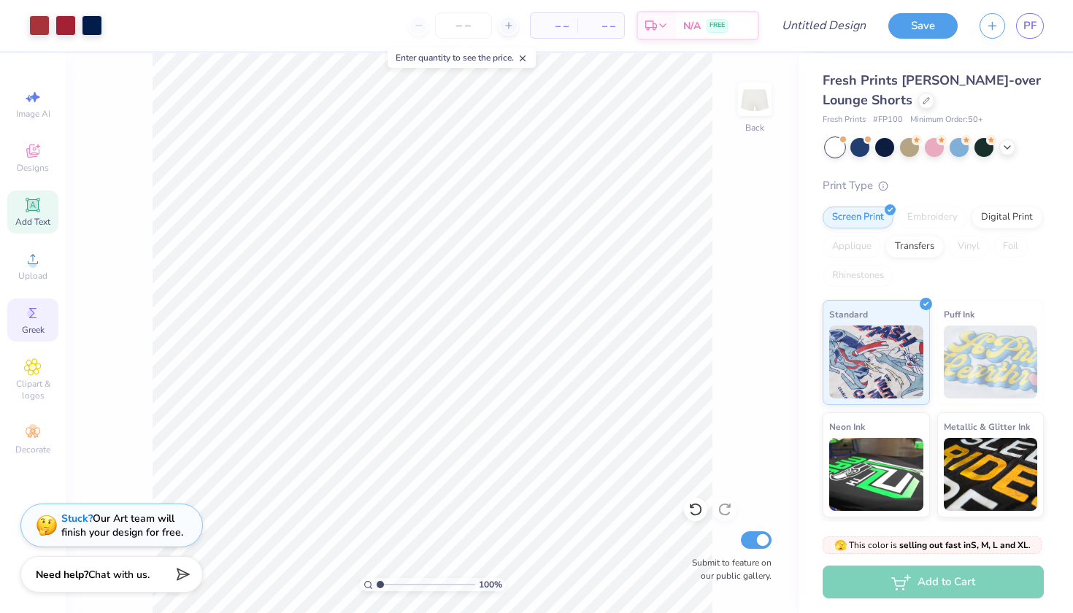
click at [34, 210] on icon at bounding box center [33, 205] width 14 height 14
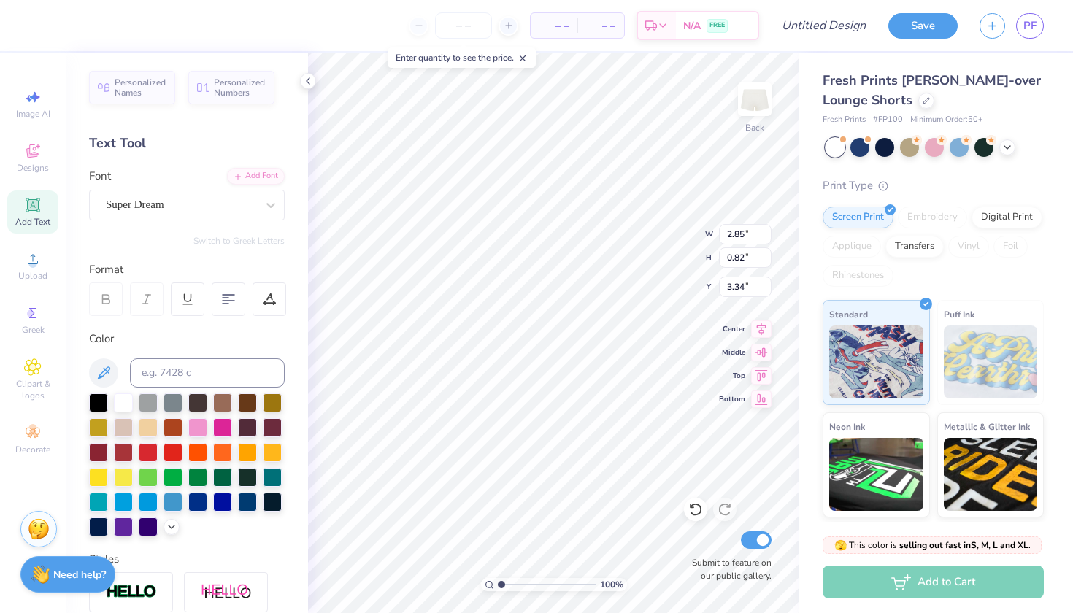
scroll to position [0, 0]
click at [265, 96] on div "Personalized Numbers" at bounding box center [231, 86] width 86 height 34
type input "2.78"
type input "2.00"
type input "2.75"
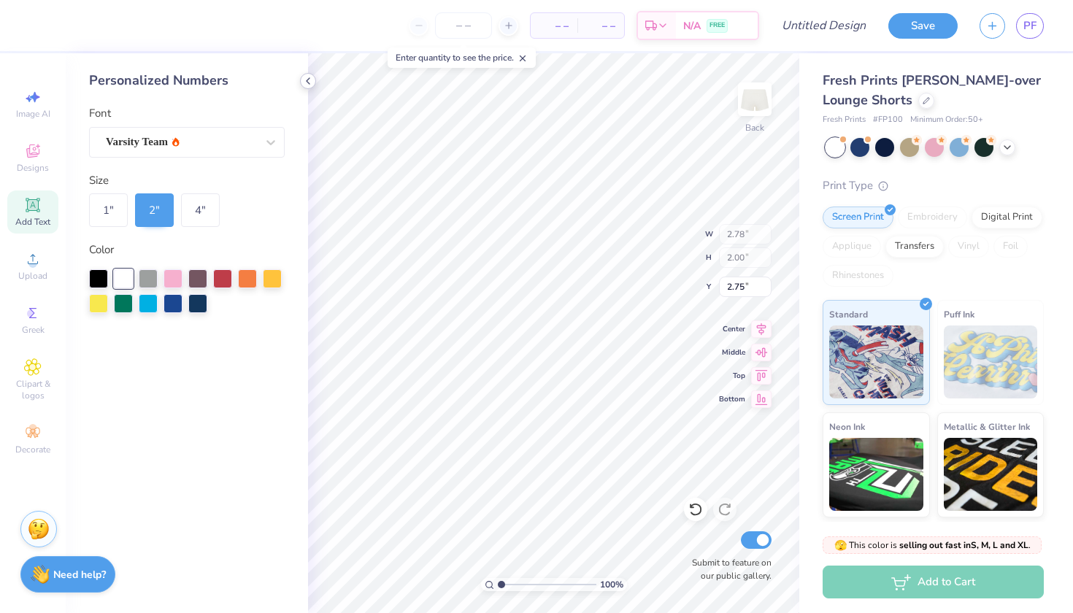
click at [308, 87] on div at bounding box center [308, 81] width 16 height 16
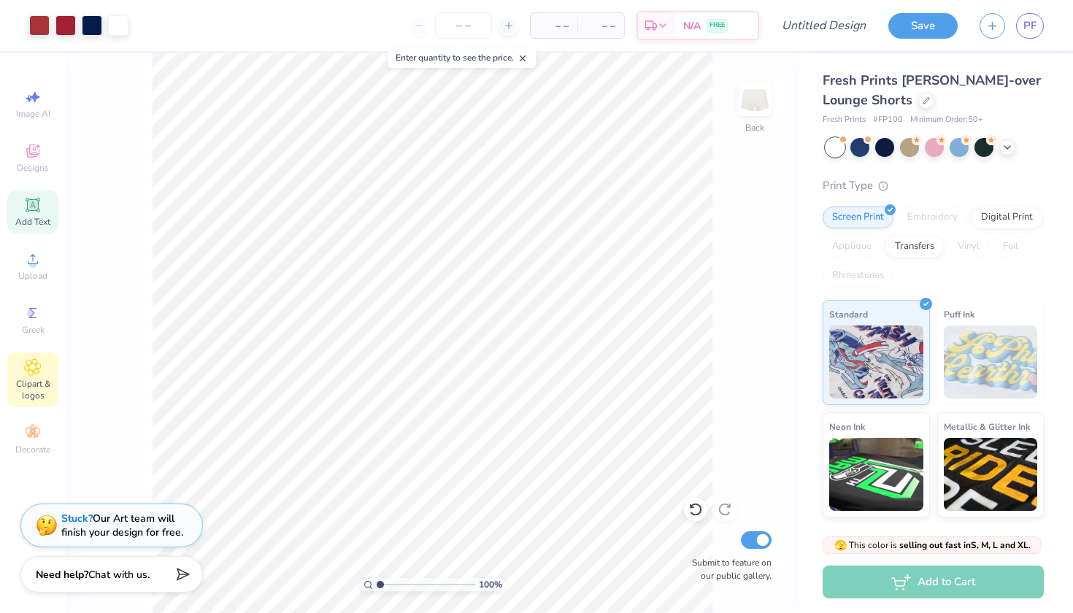
click at [47, 374] on div "Clipart & logos" at bounding box center [32, 379] width 51 height 55
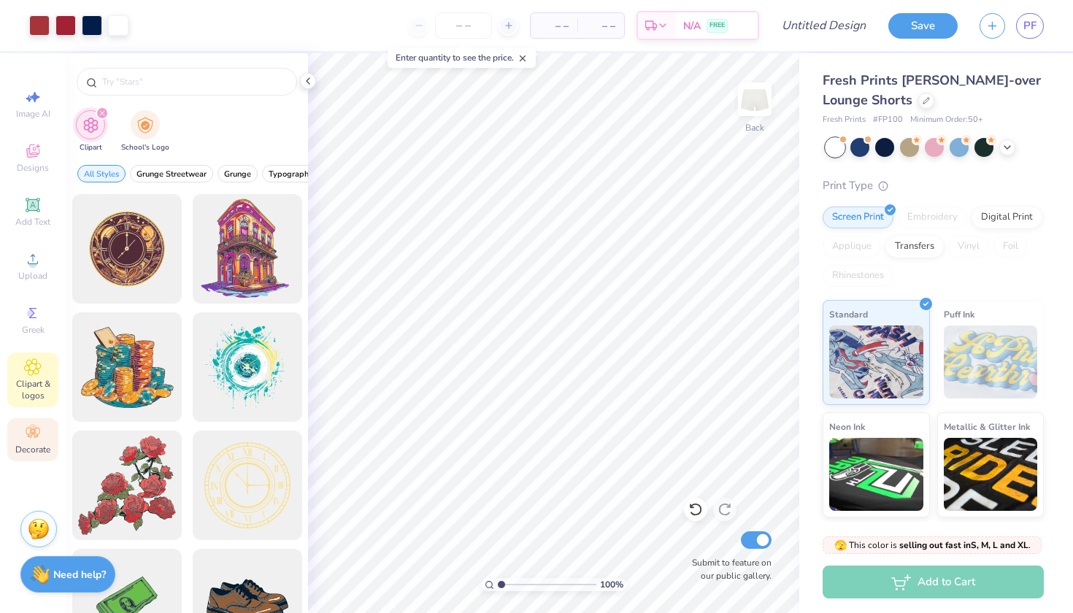
click at [44, 438] on div "Decorate" at bounding box center [32, 439] width 51 height 43
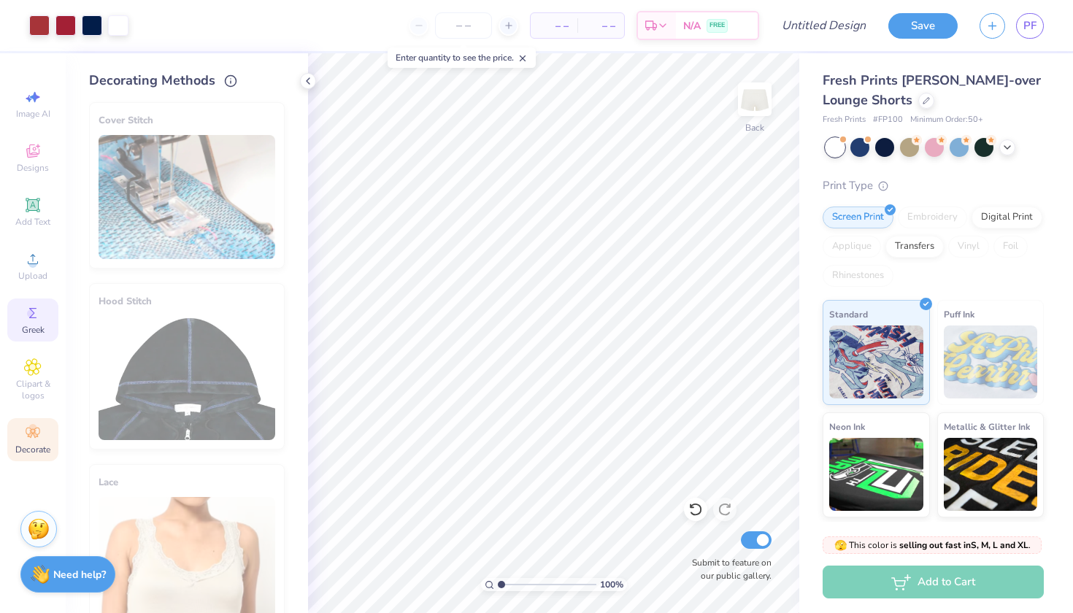
click at [32, 317] on icon at bounding box center [32, 313] width 7 height 10
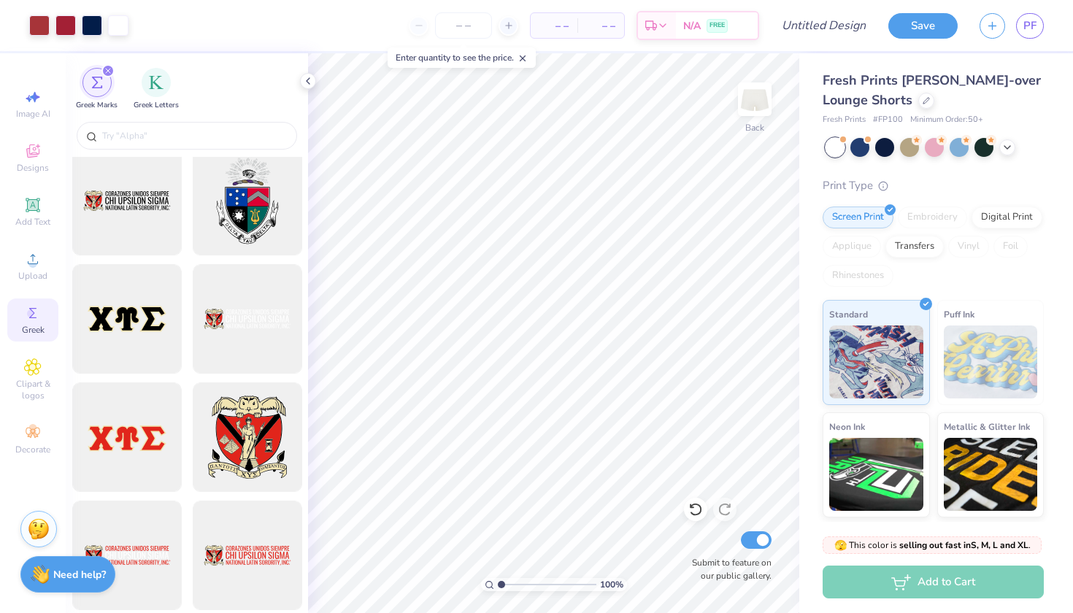
scroll to position [1237, 0]
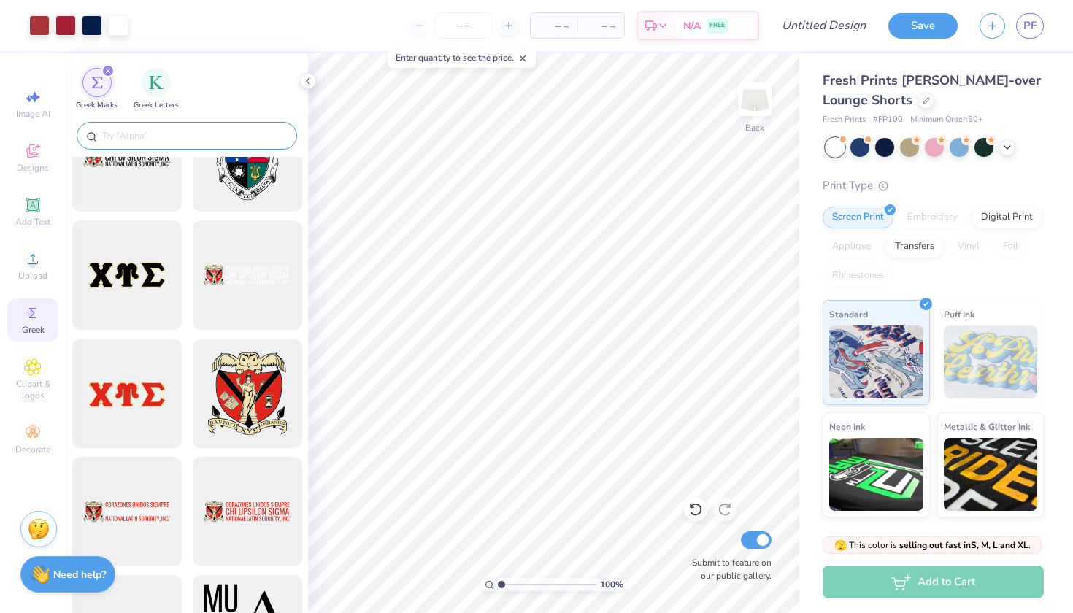
click at [182, 137] on input "text" at bounding box center [194, 135] width 187 height 15
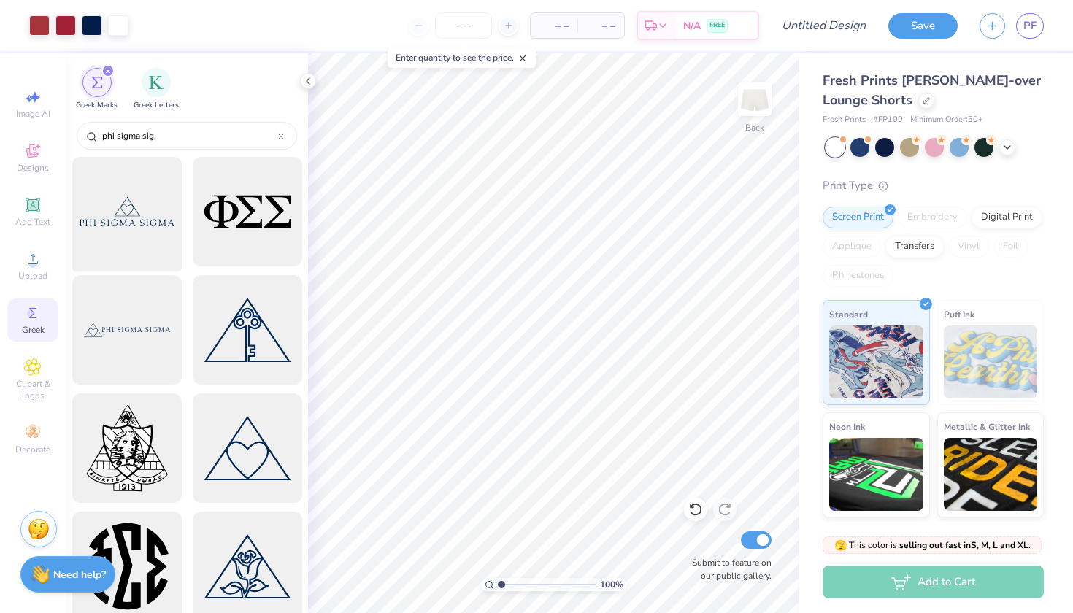
type input "phi sigma sig"
click at [109, 247] on div at bounding box center [126, 212] width 120 height 120
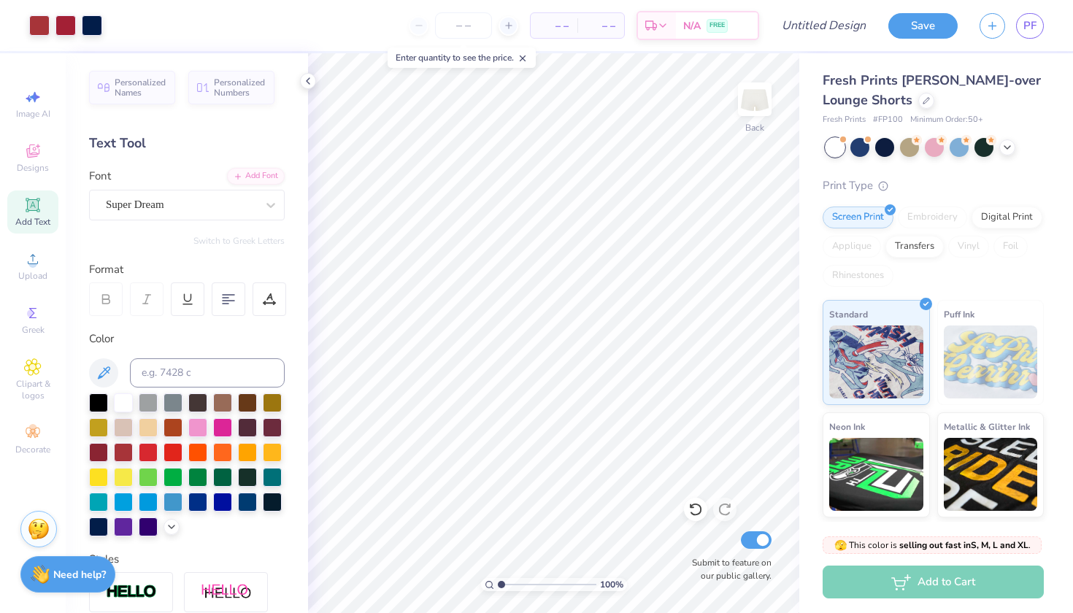
click at [43, 208] on div "Add Text" at bounding box center [32, 211] width 51 height 43
click at [47, 310] on div "Greek" at bounding box center [32, 319] width 51 height 43
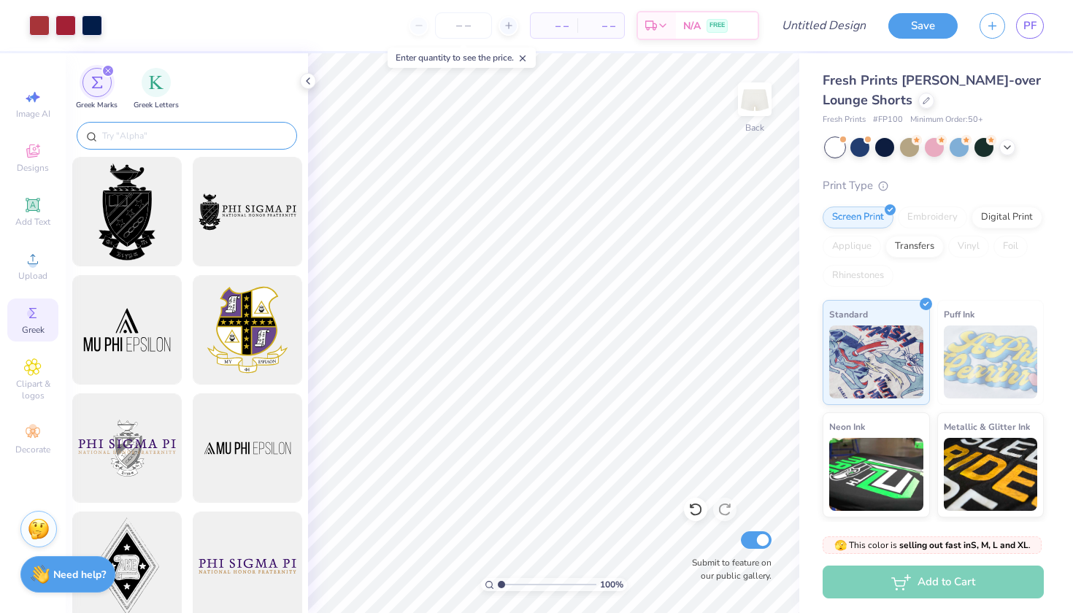
click at [205, 148] on div at bounding box center [187, 136] width 220 height 28
click at [203, 134] on input "text" at bounding box center [194, 135] width 187 height 15
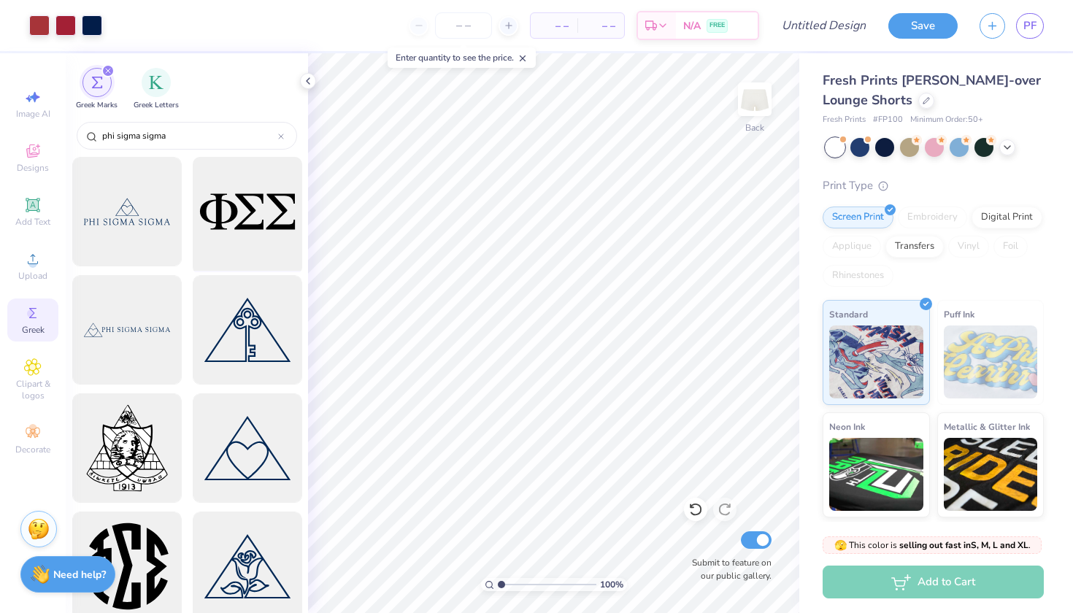
type input "phi sigma sigma"
click at [244, 217] on div at bounding box center [247, 212] width 120 height 120
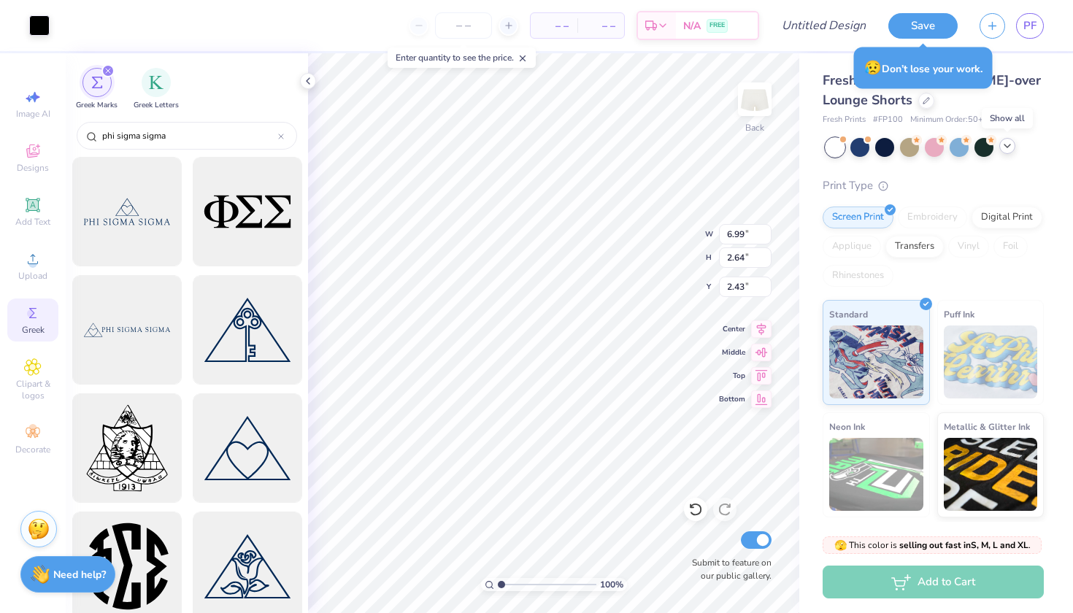
click at [1008, 144] on icon at bounding box center [1007, 146] width 12 height 12
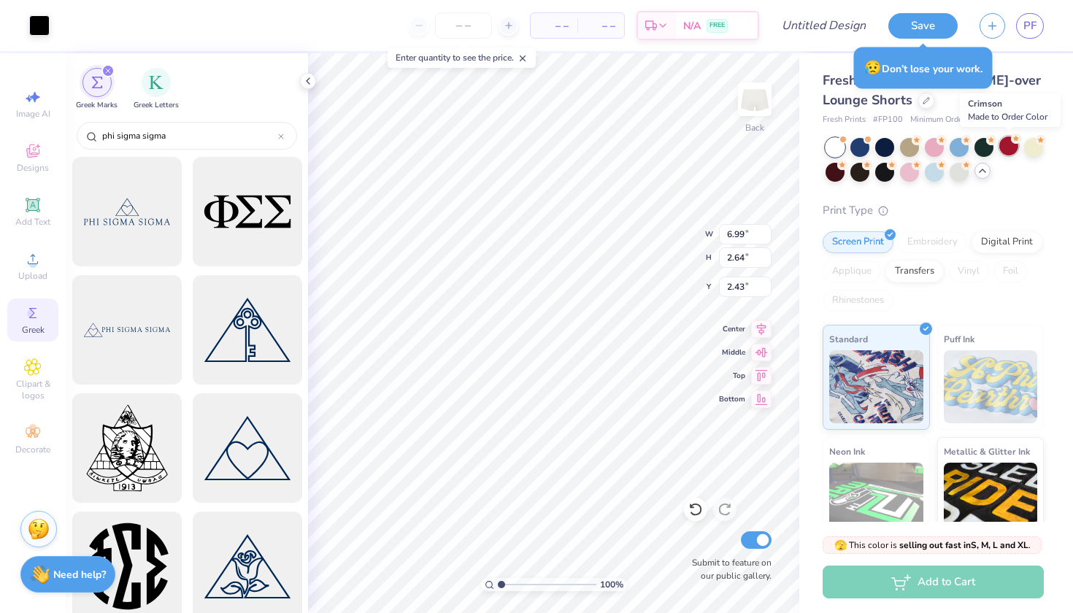
click at [1009, 144] on div at bounding box center [1008, 145] width 19 height 19
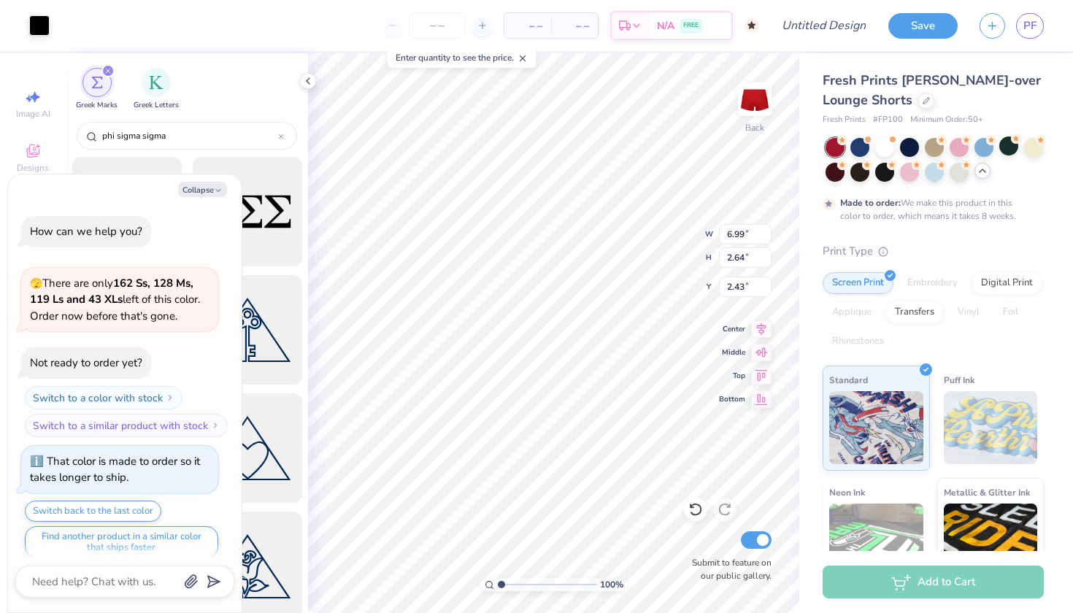
scroll to position [9, 0]
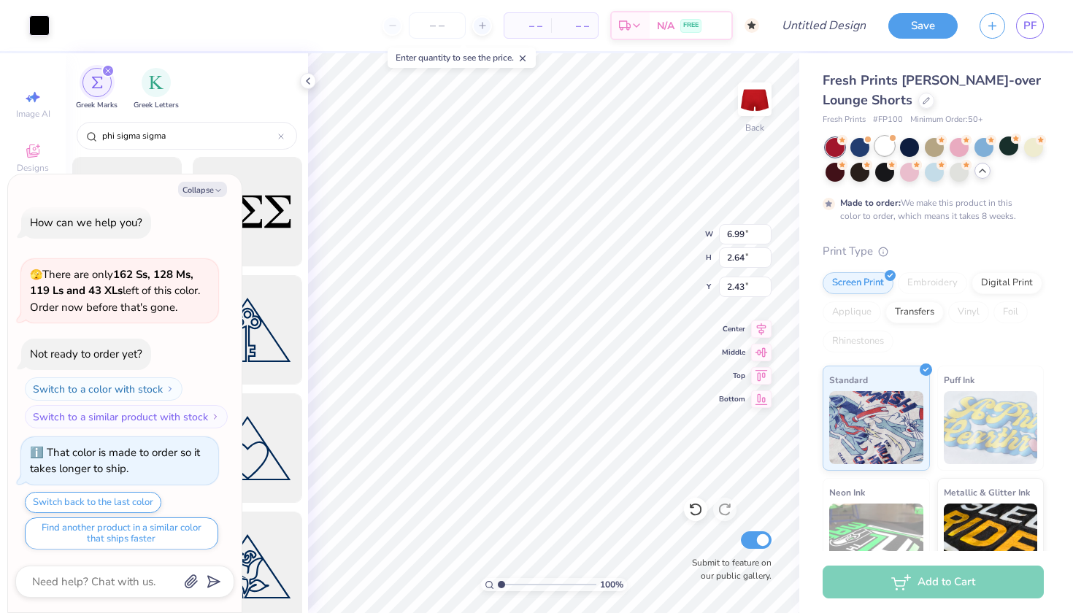
click at [880, 153] on div at bounding box center [884, 145] width 19 height 19
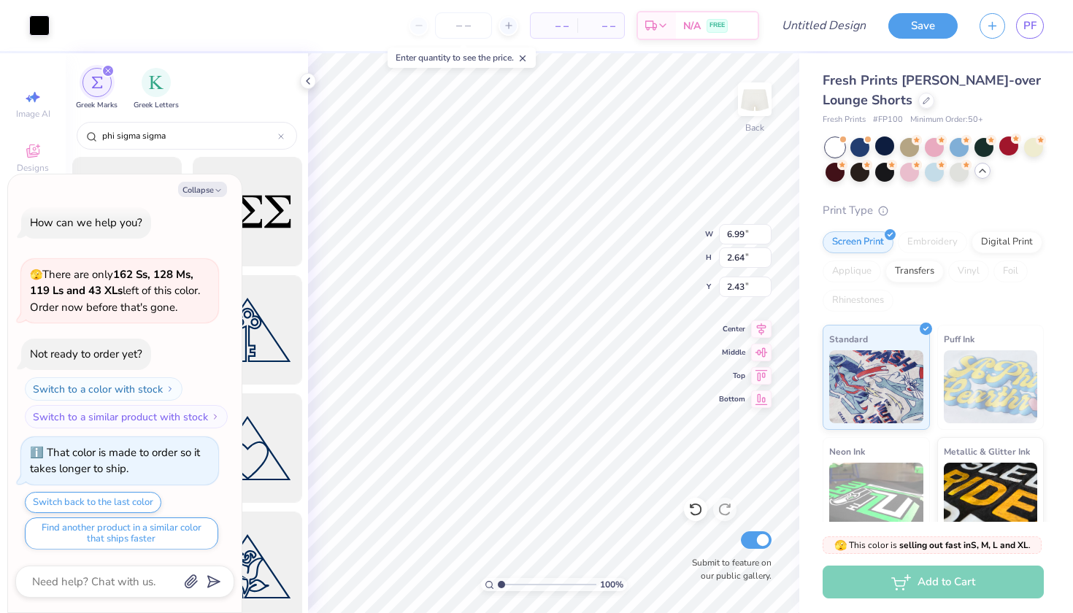
scroll to position [269, 0]
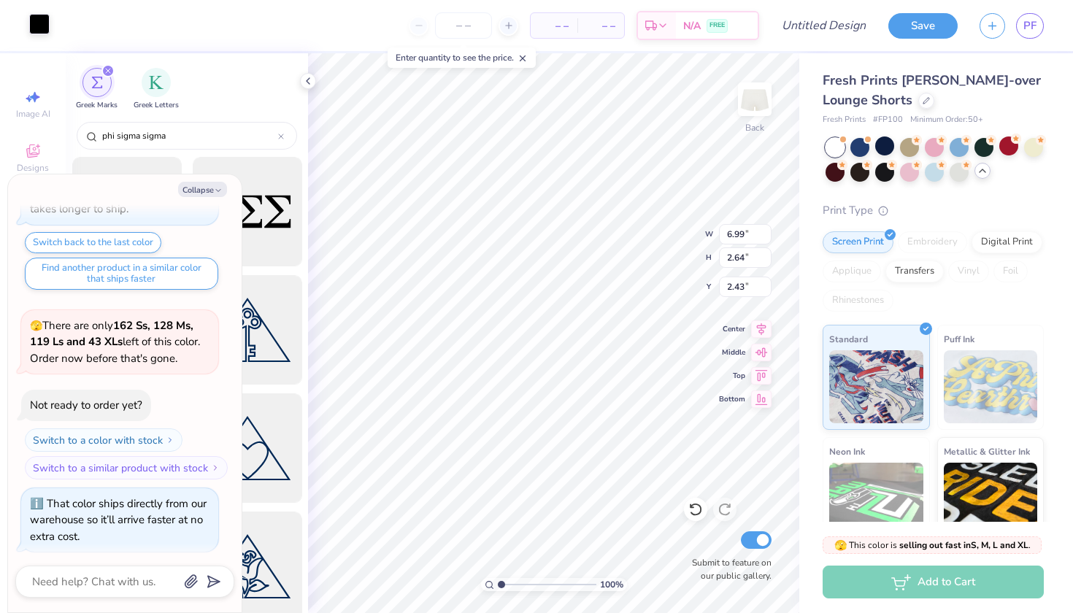
click at [38, 26] on div at bounding box center [39, 24] width 20 height 20
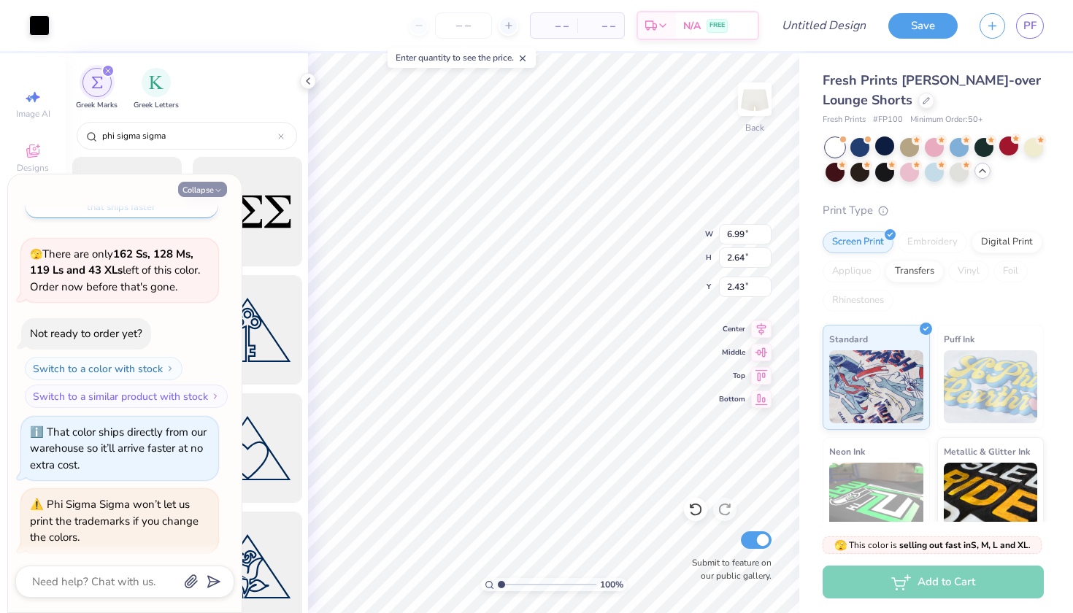
click at [203, 185] on button "Collapse" at bounding box center [202, 189] width 49 height 15
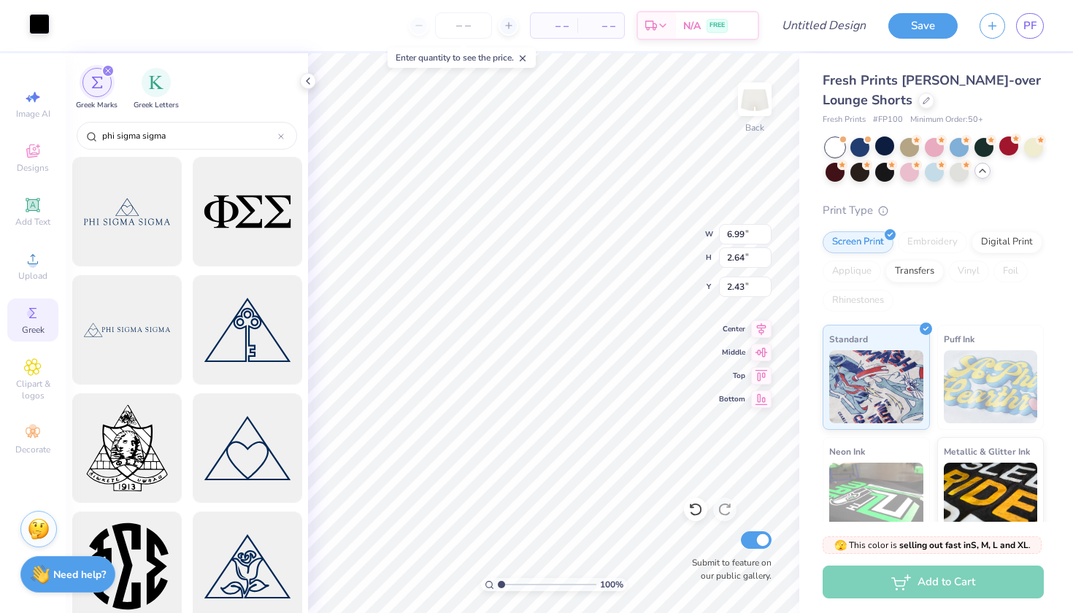
click at [38, 20] on div at bounding box center [39, 24] width 20 height 20
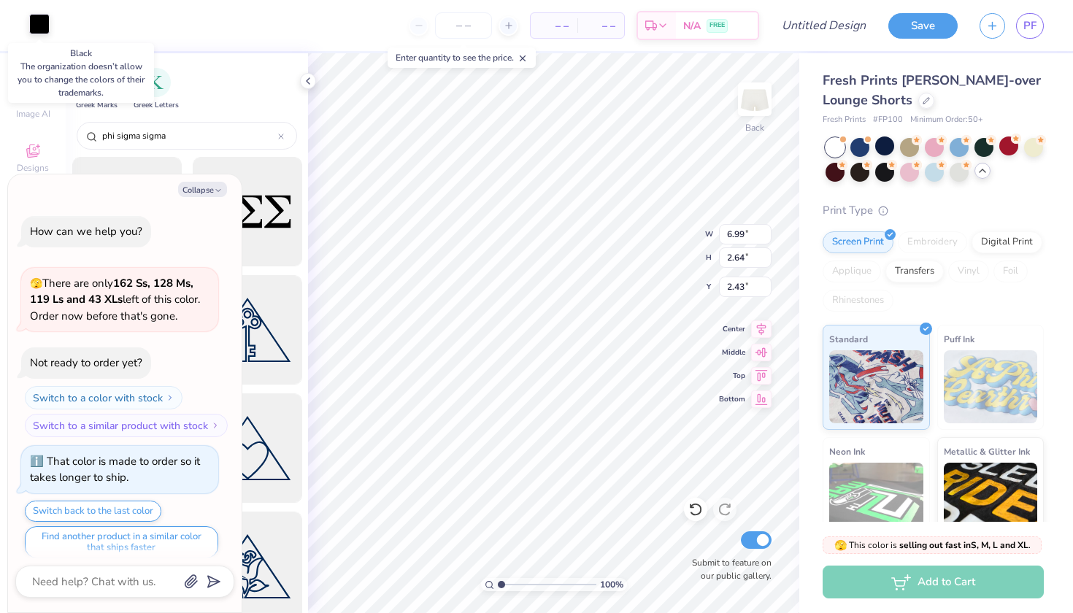
scroll to position [412, 0]
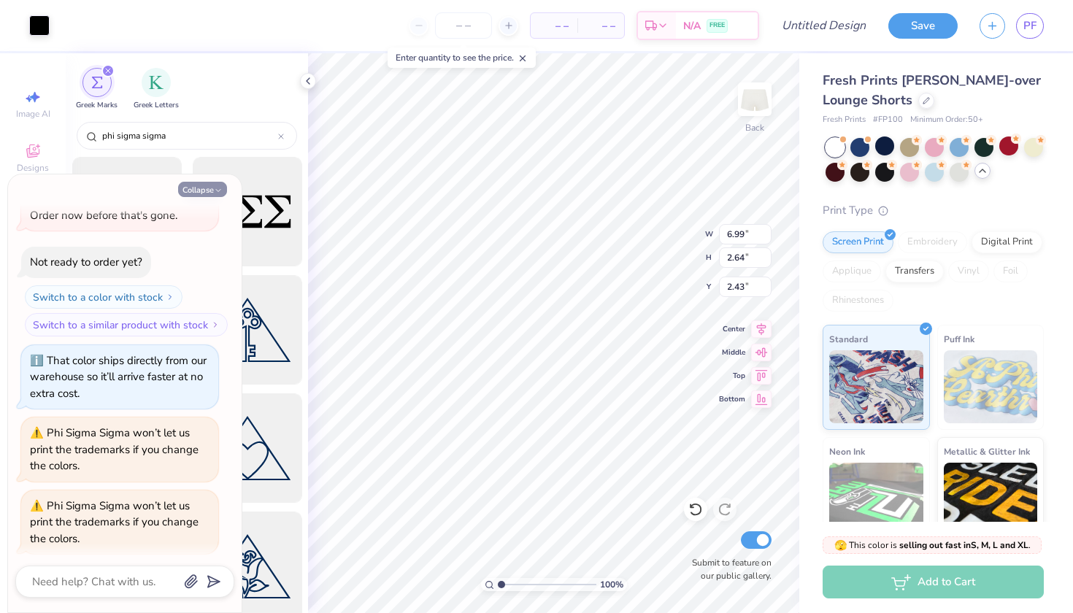
click at [210, 195] on button "Collapse" at bounding box center [202, 189] width 49 height 15
type textarea "x"
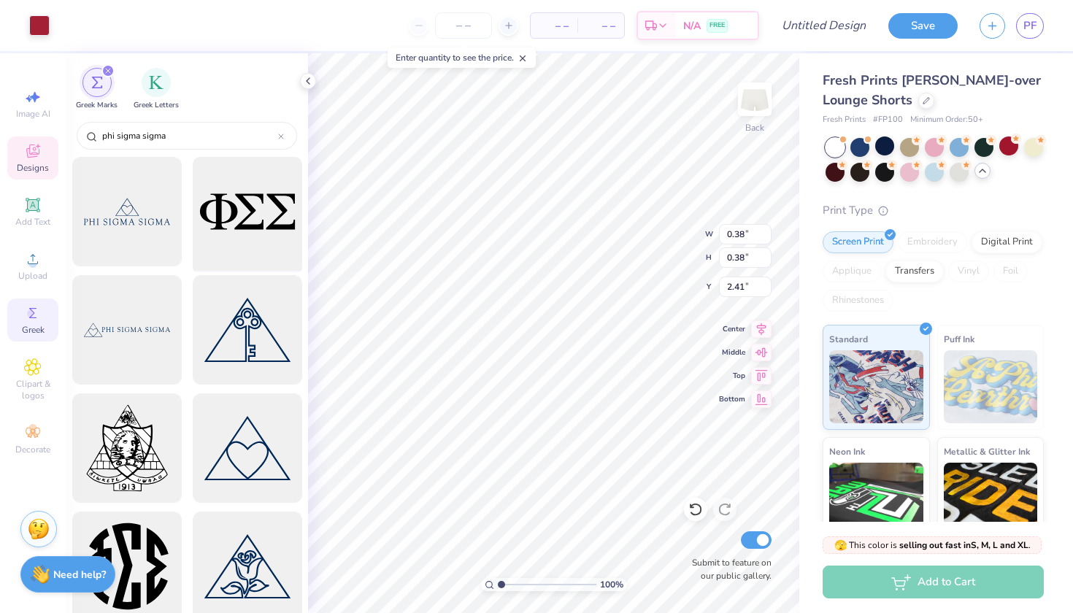
type input "0.37"
type input "2.51"
type input "0.43"
type input "0.44"
type input "2.48"
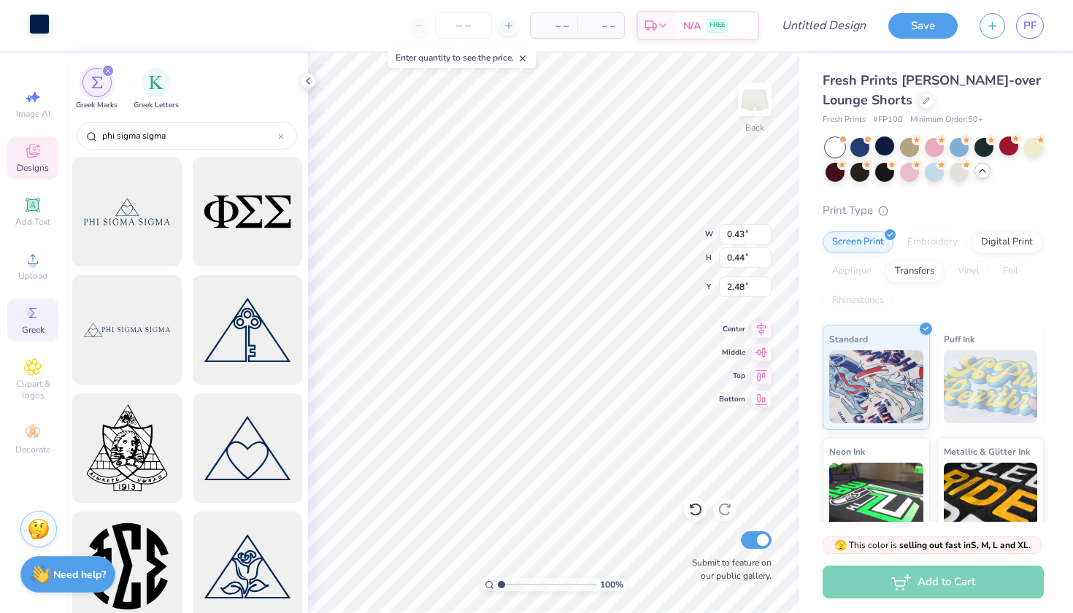
click at [34, 28] on div at bounding box center [39, 24] width 20 height 20
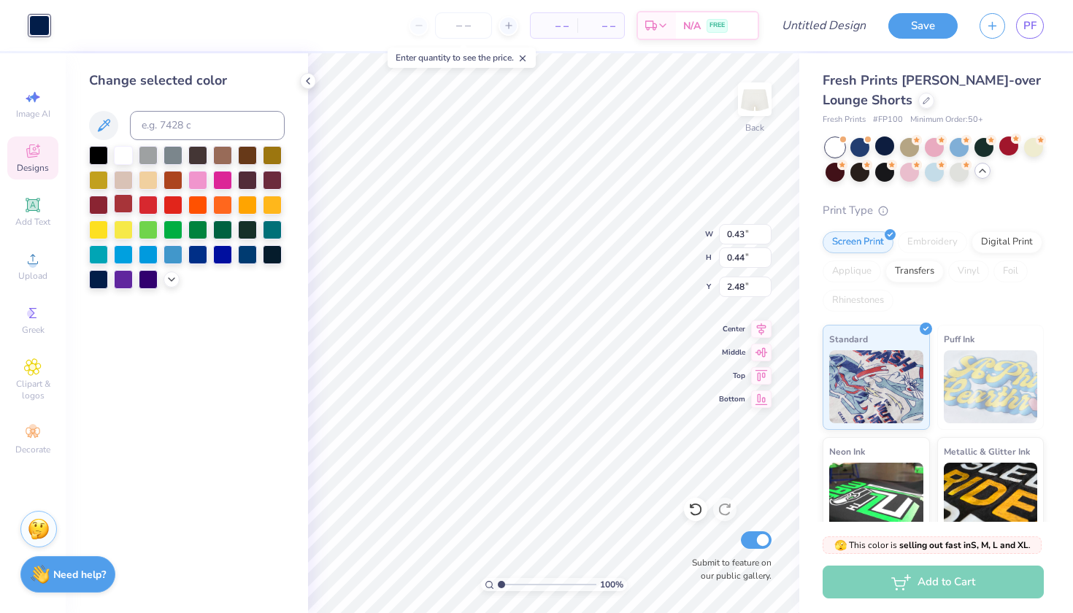
click at [124, 209] on div at bounding box center [123, 203] width 19 height 19
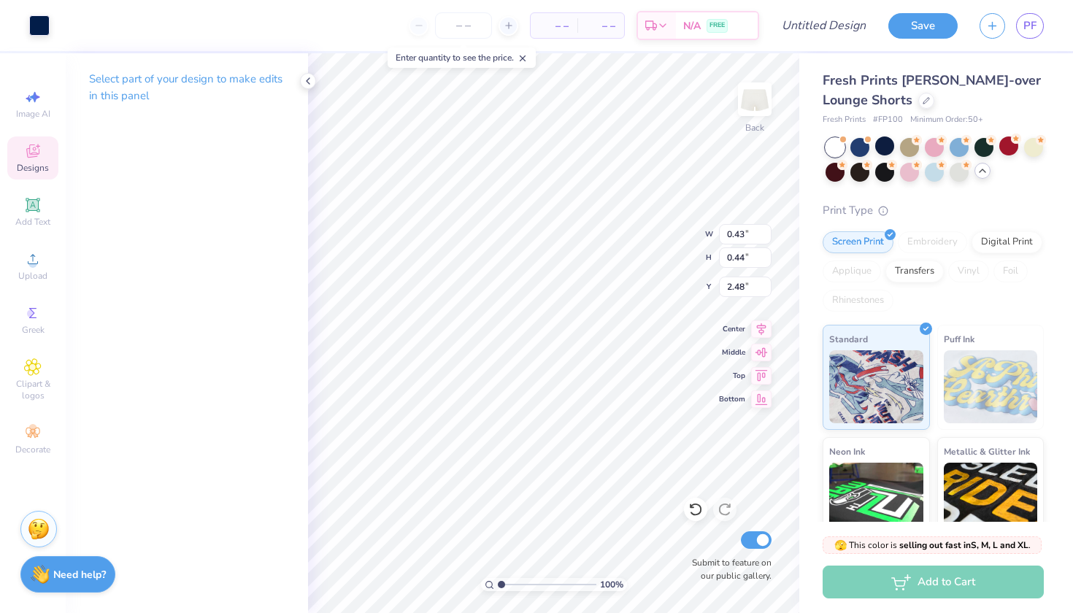
type input "0.44"
type input "2.38"
type input "0.37"
type input "0.38"
type input "2.51"
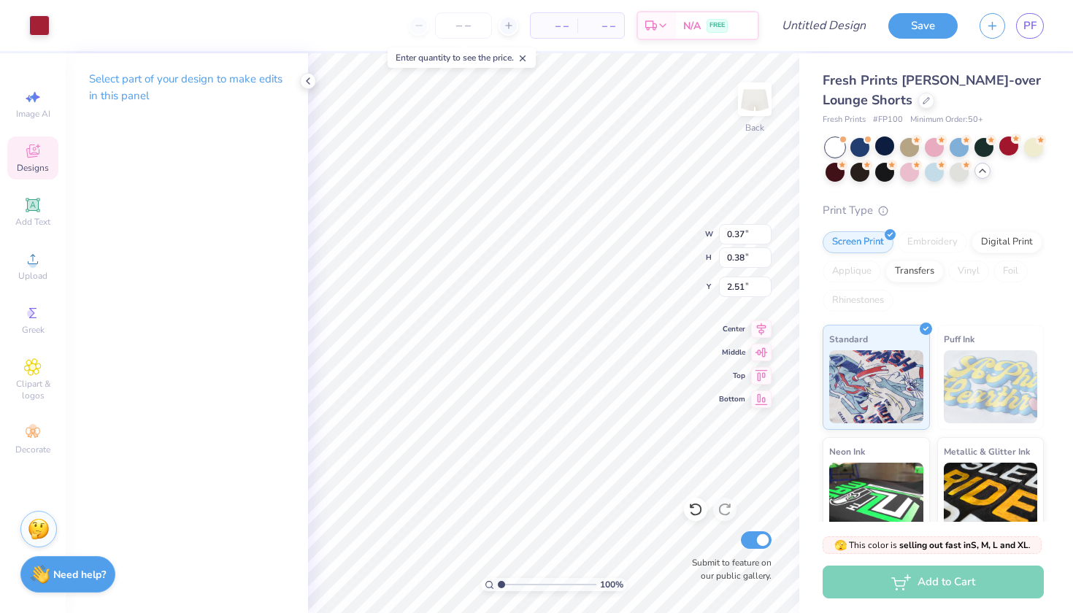
type input "0.38"
type input "2.41"
click at [45, 26] on div at bounding box center [39, 24] width 20 height 20
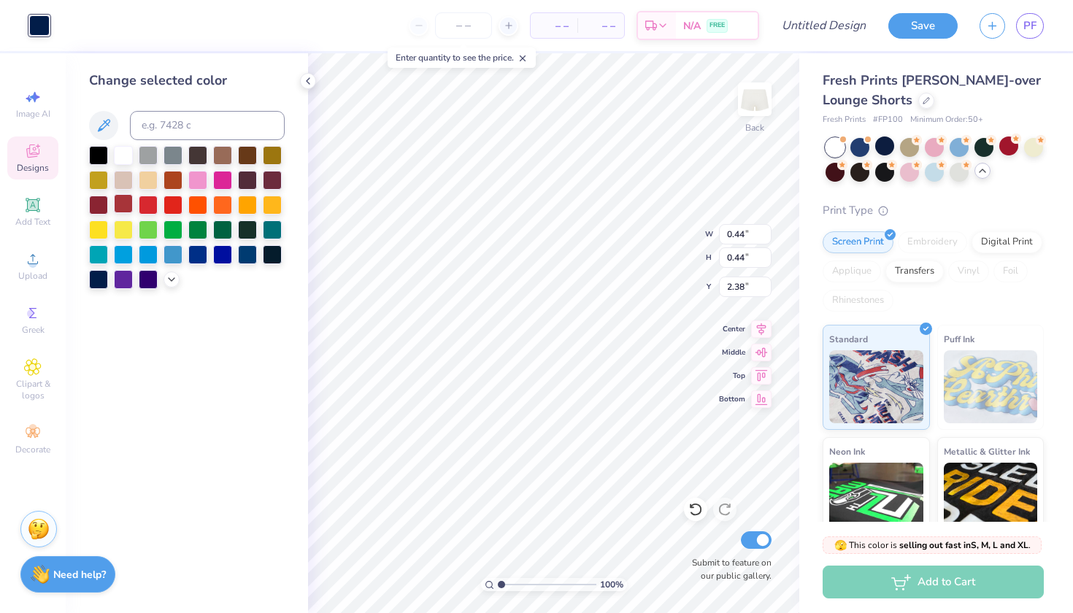
click at [123, 211] on div at bounding box center [123, 203] width 19 height 19
type input "0.38"
type input "0.37"
type input "2.74"
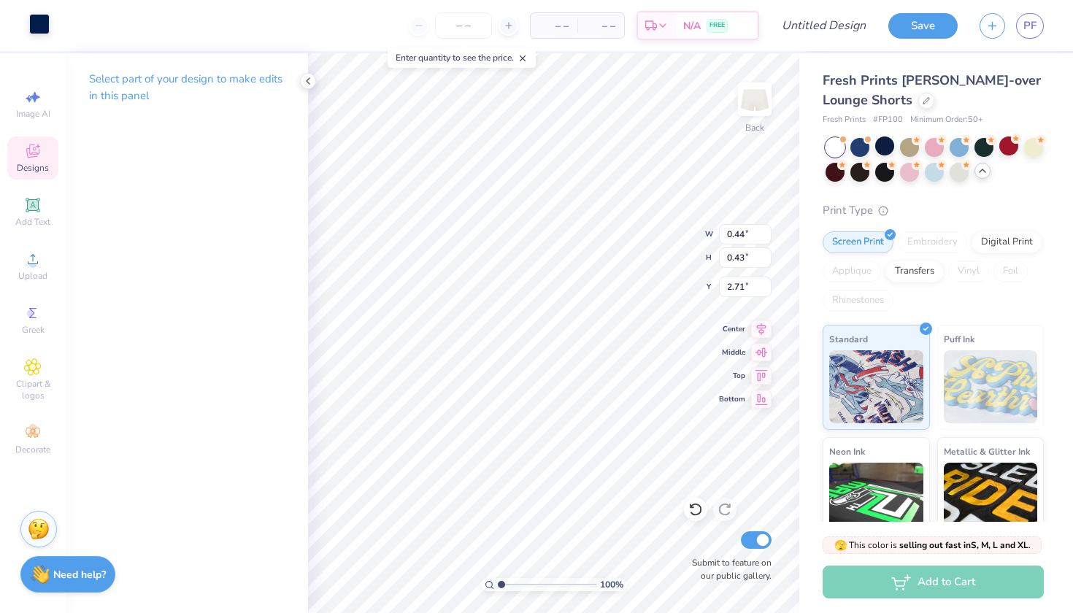
click at [34, 28] on div at bounding box center [39, 24] width 20 height 20
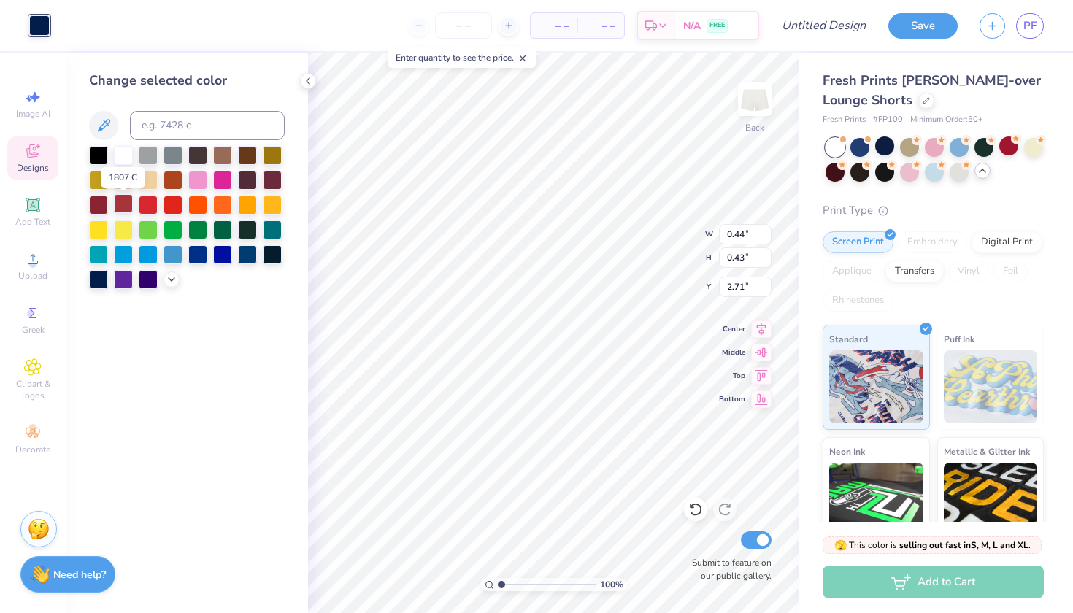
click at [121, 211] on div at bounding box center [123, 203] width 19 height 19
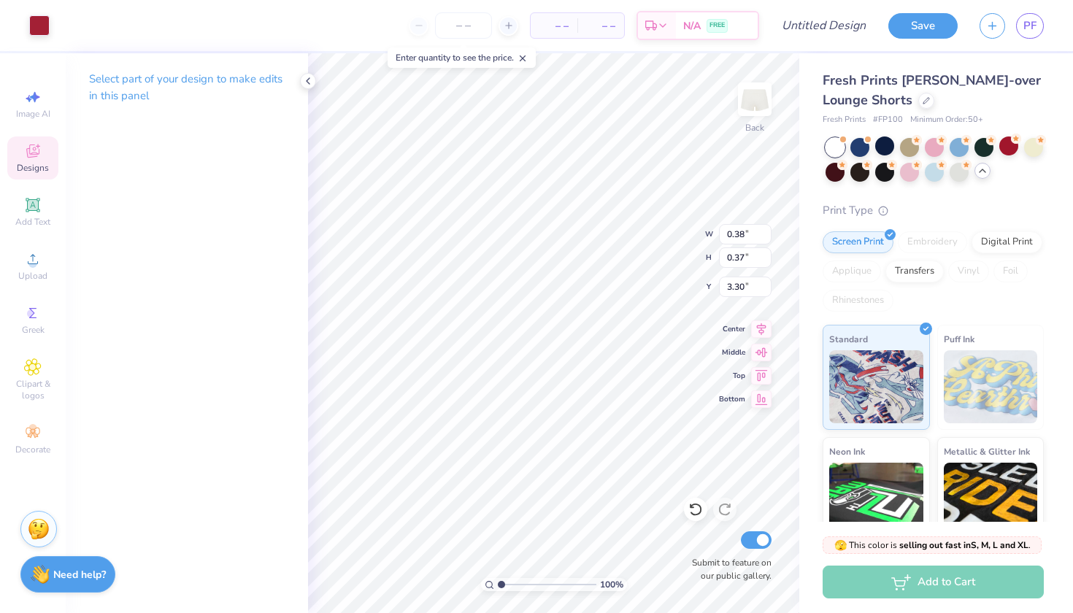
type input "0.44"
type input "0.43"
type input "3.27"
click at [41, 23] on div at bounding box center [39, 24] width 20 height 20
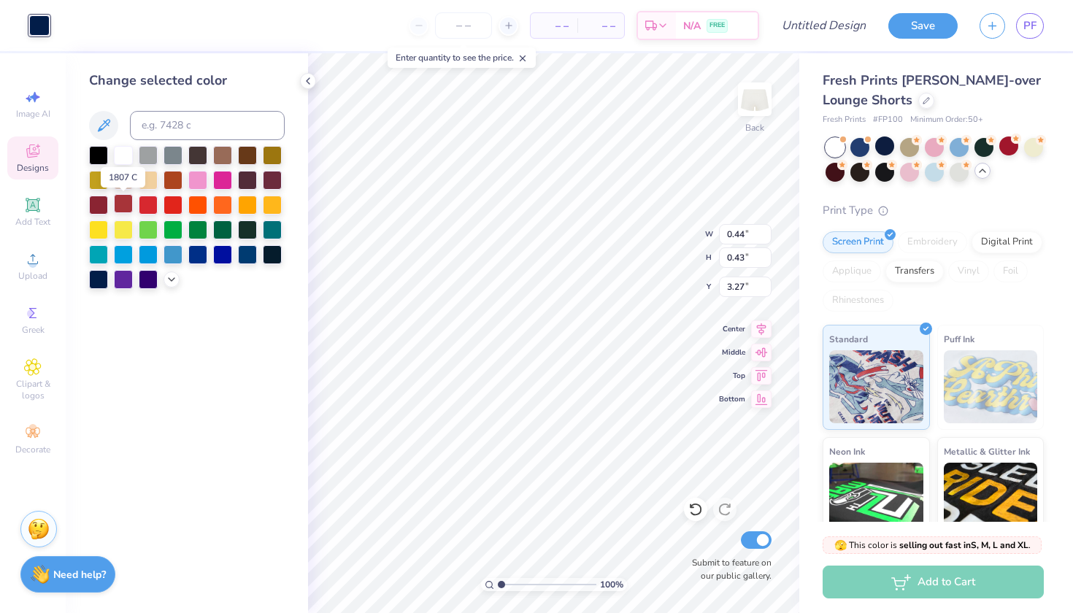
click at [127, 207] on div at bounding box center [123, 203] width 19 height 19
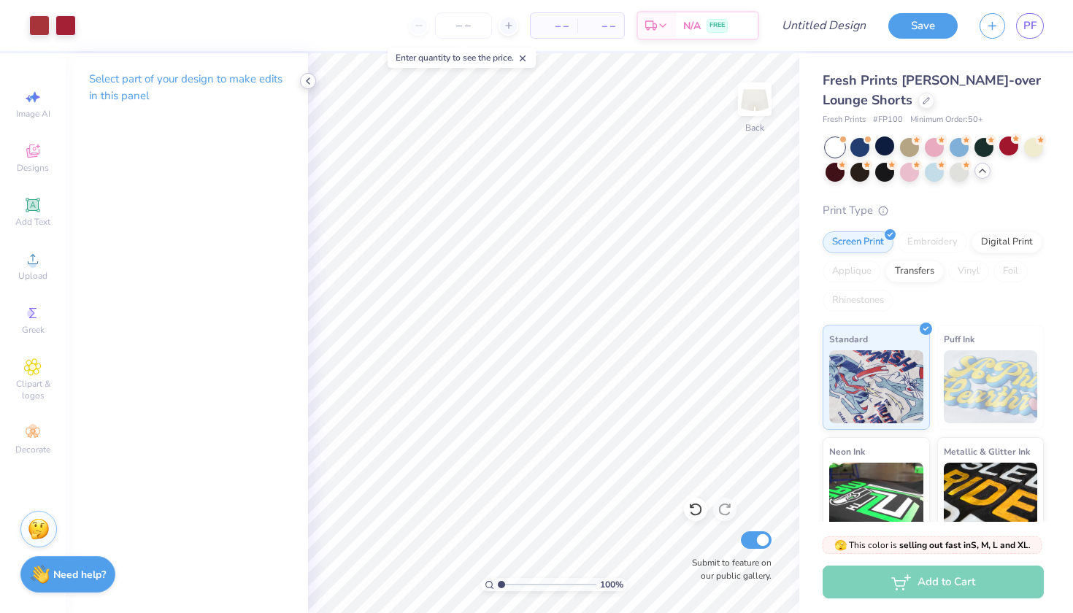
click at [305, 79] on icon at bounding box center [308, 81] width 12 height 12
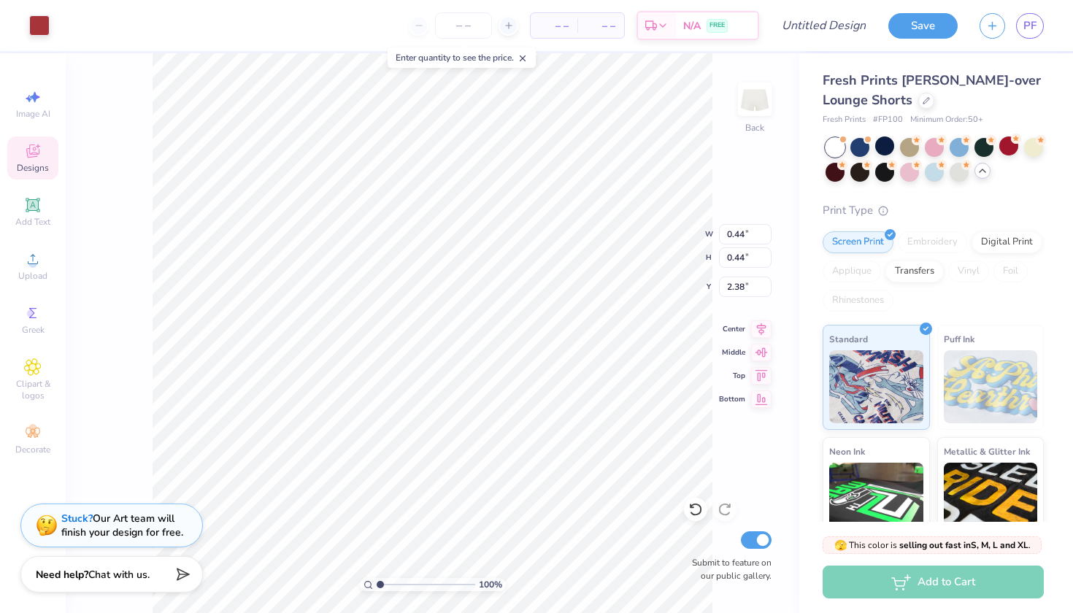
type input "0.44"
type input "2.38"
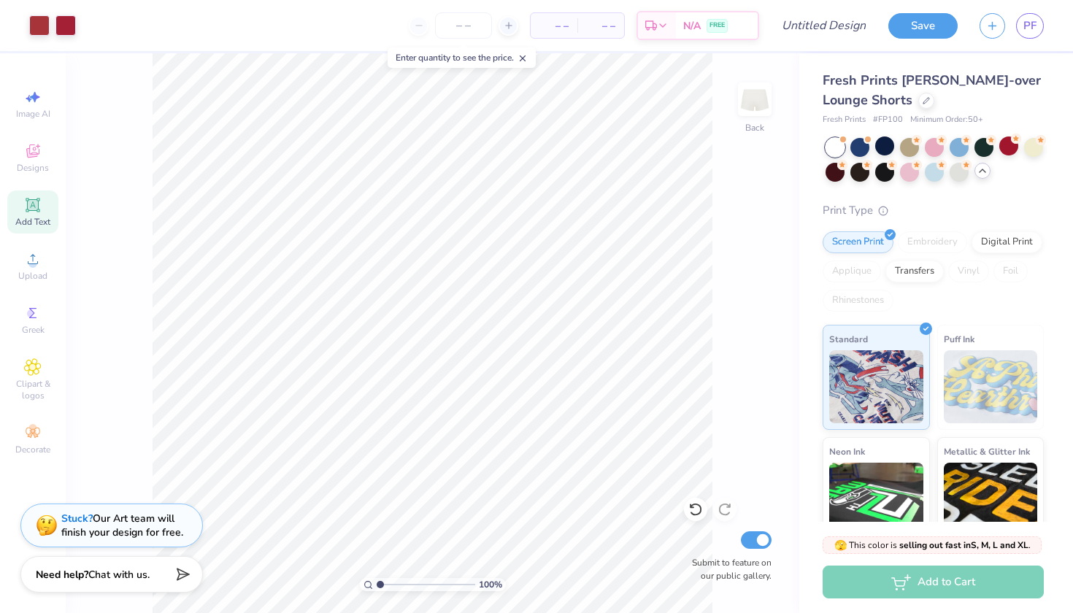
click at [43, 223] on span "Add Text" at bounding box center [32, 222] width 35 height 12
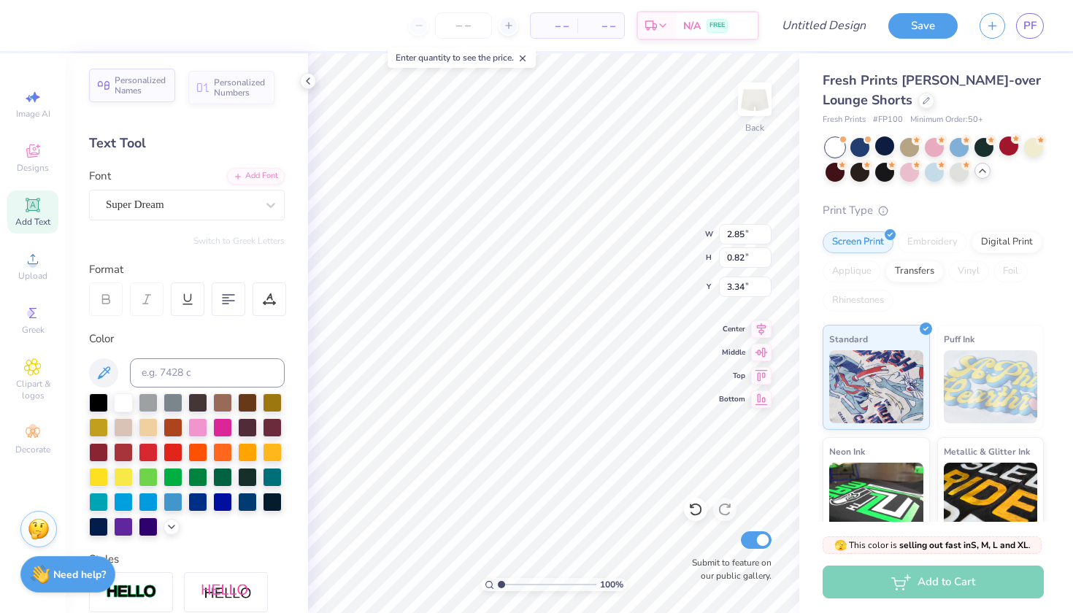
type textarea "T"
click at [131, 85] on span "Personalized Names" at bounding box center [141, 85] width 52 height 20
type input "6.21"
type input "1.00"
type input "3.25"
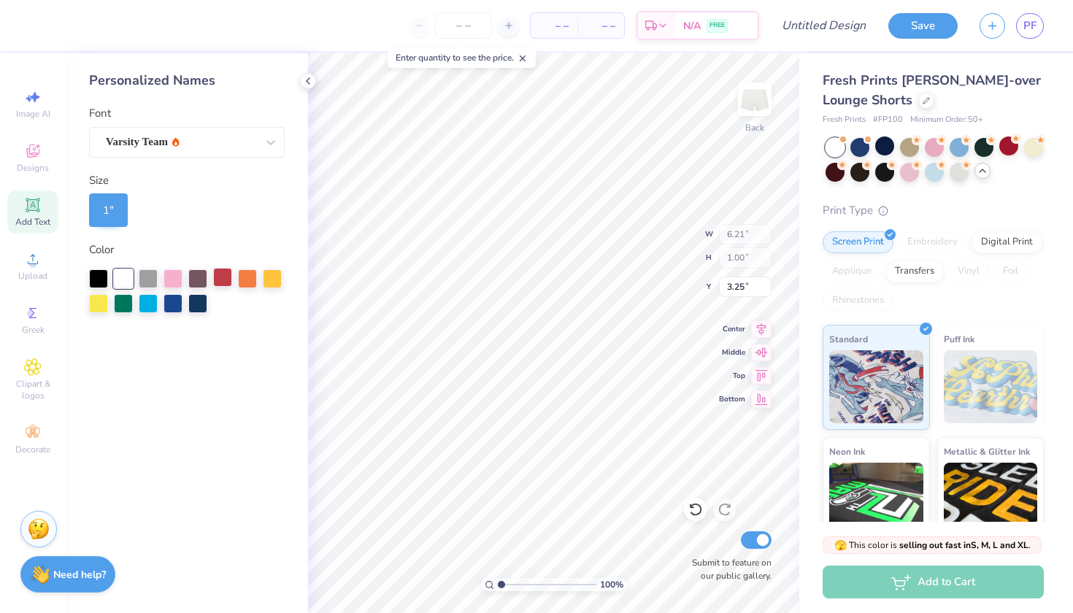
click at [222, 282] on div at bounding box center [222, 277] width 19 height 19
click at [236, 147] on div "Varsity Team" at bounding box center [180, 142] width 153 height 23
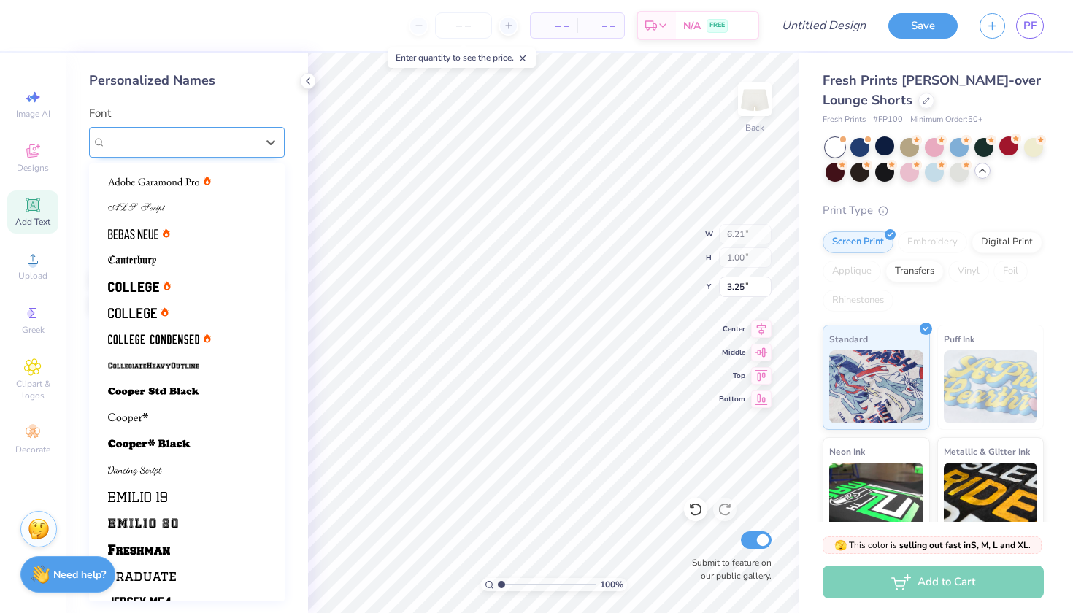
click at [235, 145] on div "Varsity Team" at bounding box center [181, 142] width 150 height 17
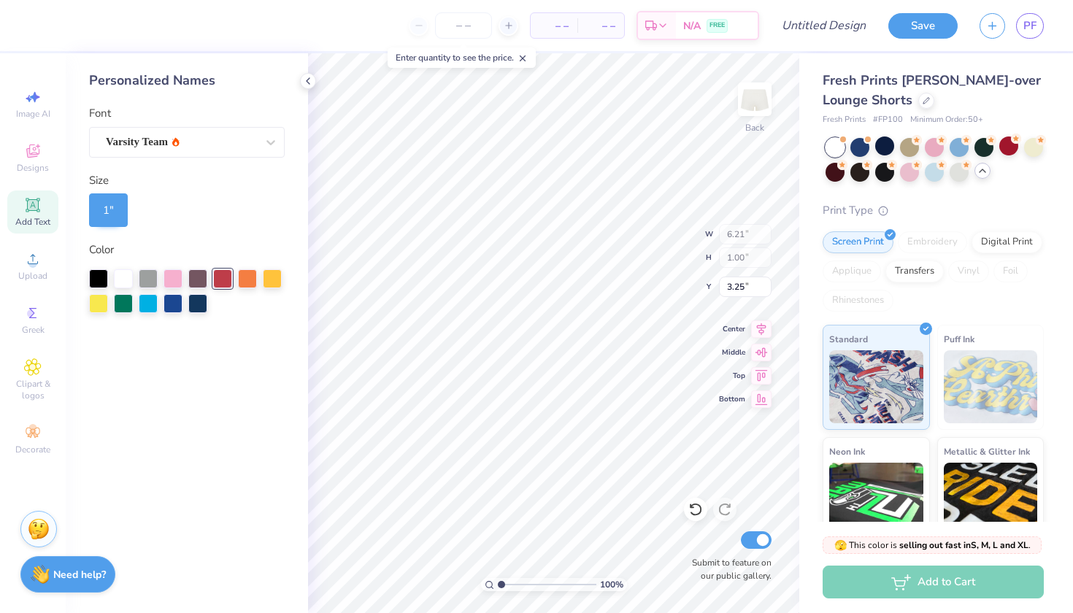
drag, startPoint x: 156, startPoint y: 446, endPoint x: 180, endPoint y: 487, distance: 48.1
click at [179, 488] on div "Personalized Names Font Varsity Team Size 1 " Color" at bounding box center [187, 333] width 242 height 560
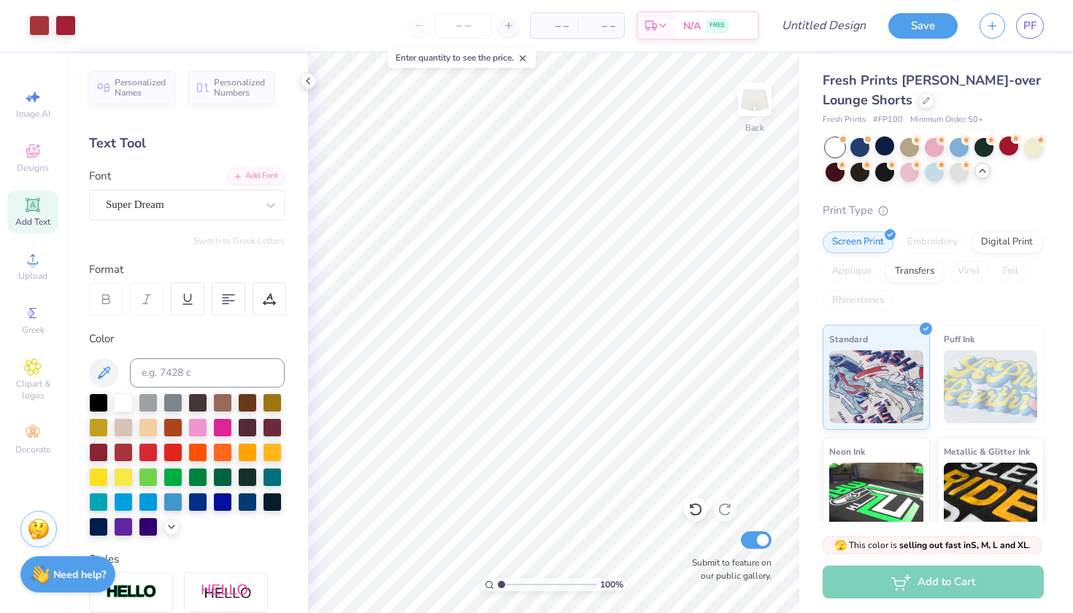
click at [46, 220] on span "Add Text" at bounding box center [32, 222] width 35 height 12
type textarea "T"
paste textarea
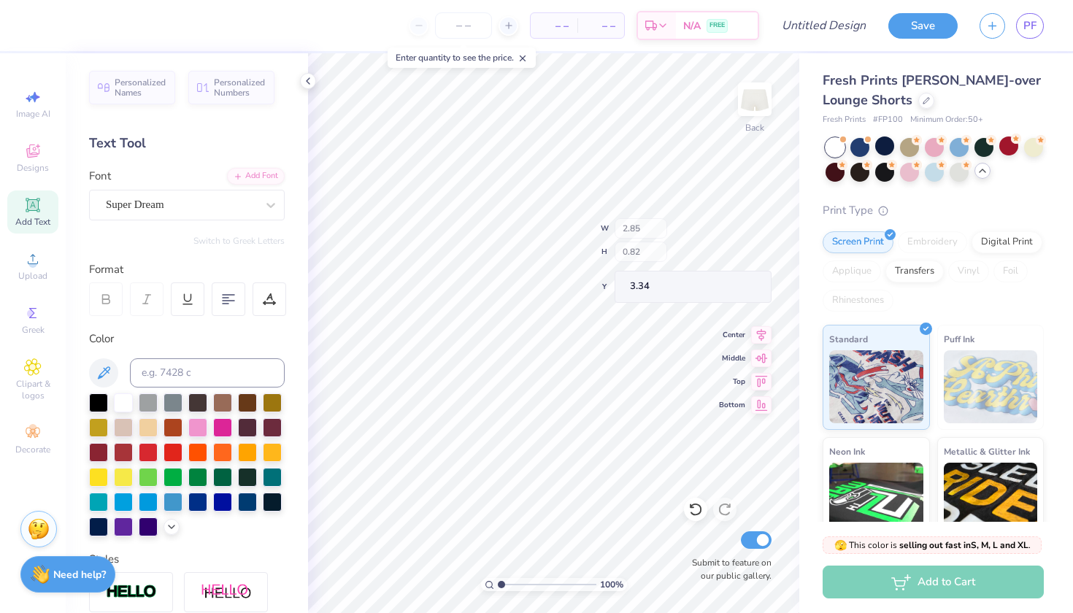
click at [813, 0] on div "Design Title" at bounding box center [823, 25] width 107 height 51
click at [18, 204] on div "Add Text" at bounding box center [32, 211] width 51 height 43
type textarea "T"
paste textarea
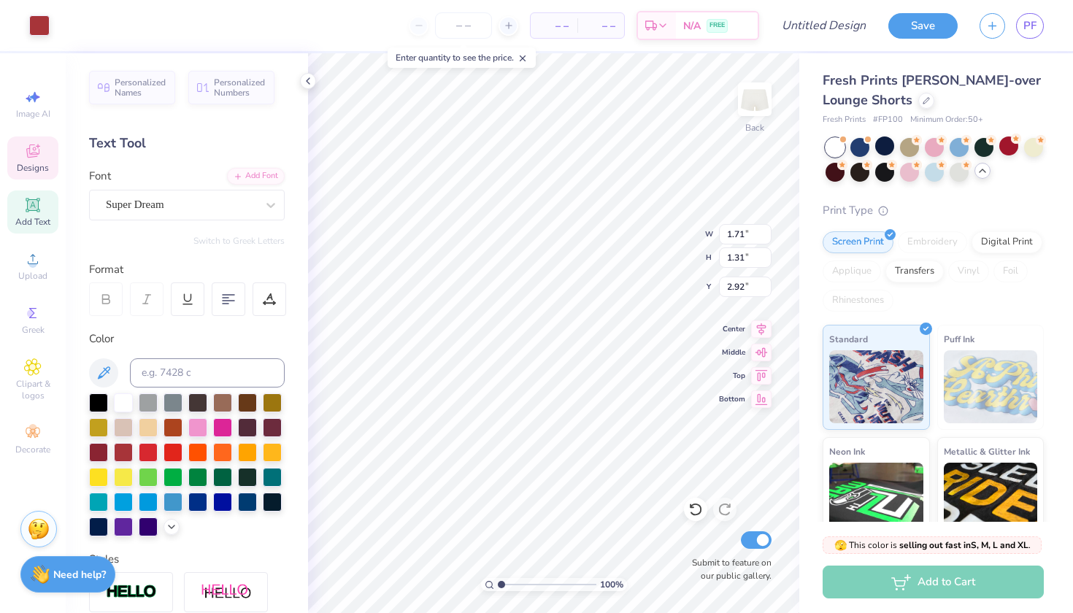
type input "5.30"
type input "4.41"
type input "4.51"
type input "4.70"
click at [310, 82] on icon at bounding box center [308, 81] width 12 height 12
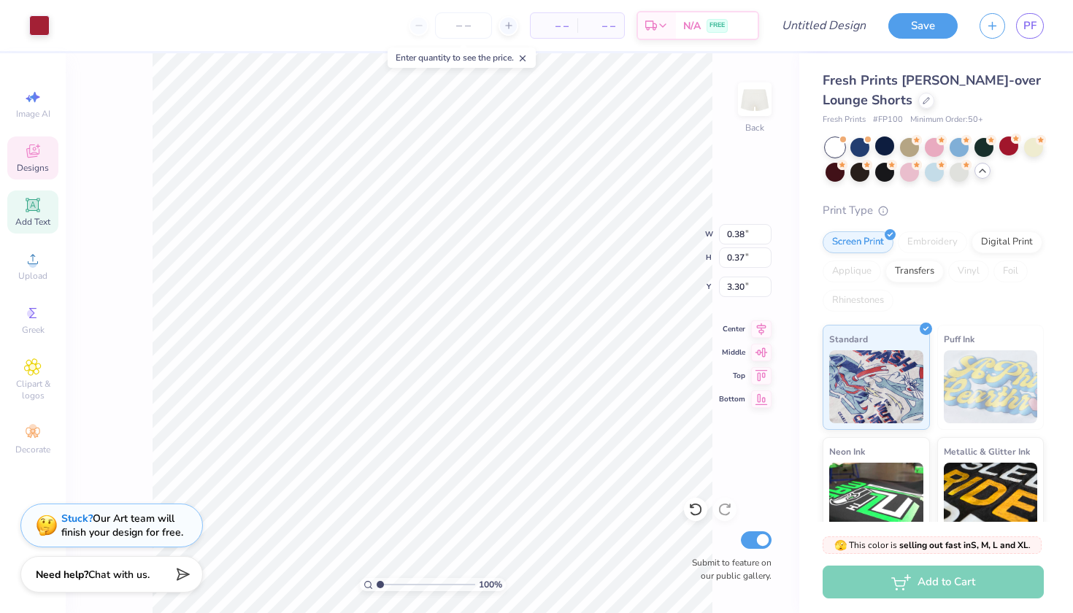
type input "5.08"
type input "0.44"
type input "0.43"
type input "3.27"
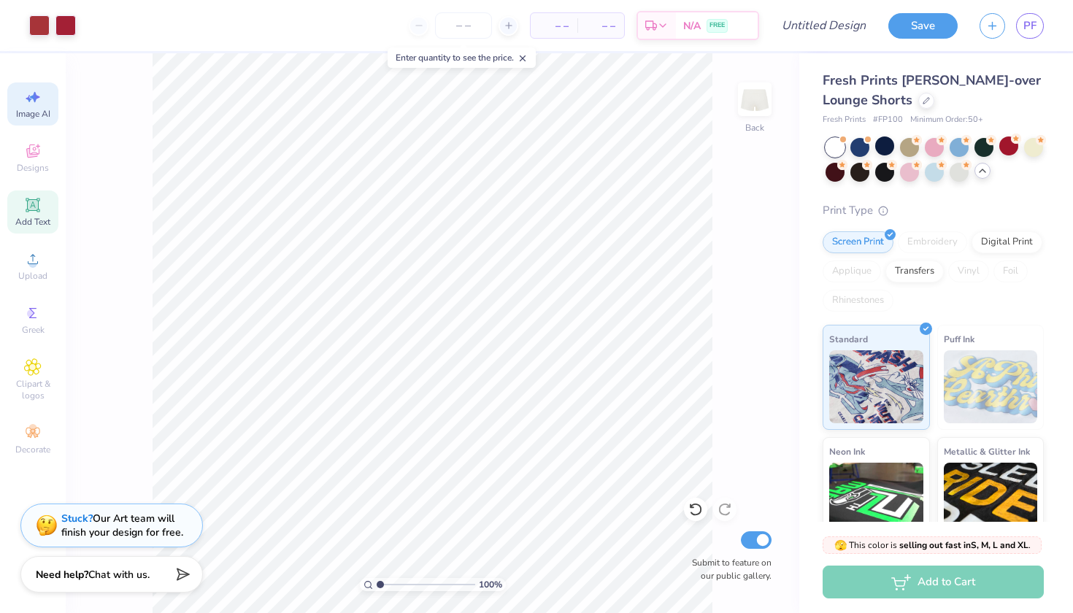
click at [26, 101] on icon at bounding box center [33, 97] width 18 height 18
select select "4"
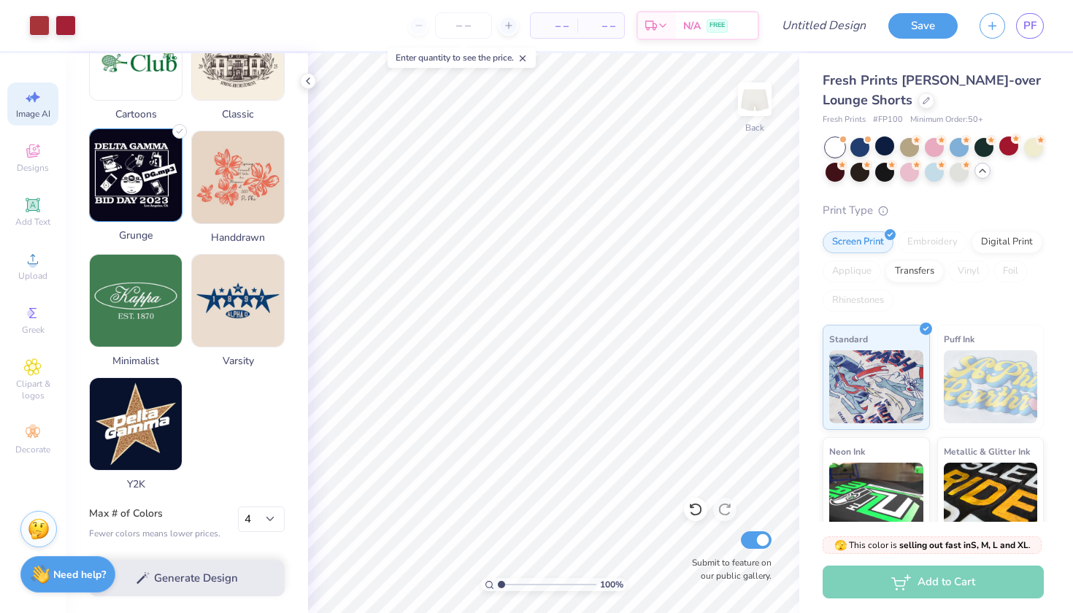
scroll to position [644, 0]
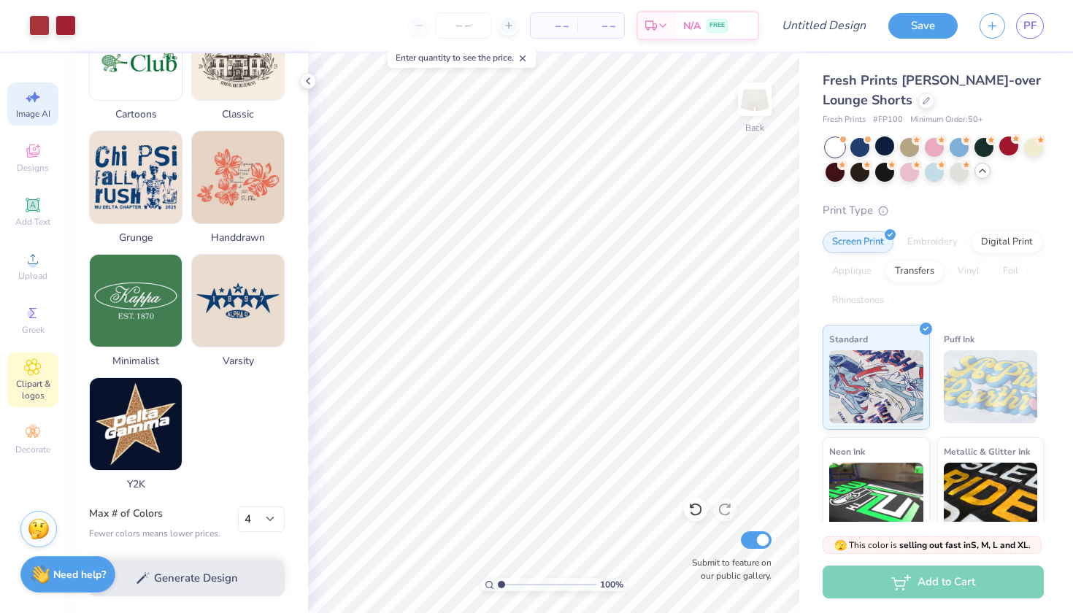
click at [34, 388] on span "Clipart & logos" at bounding box center [32, 389] width 51 height 23
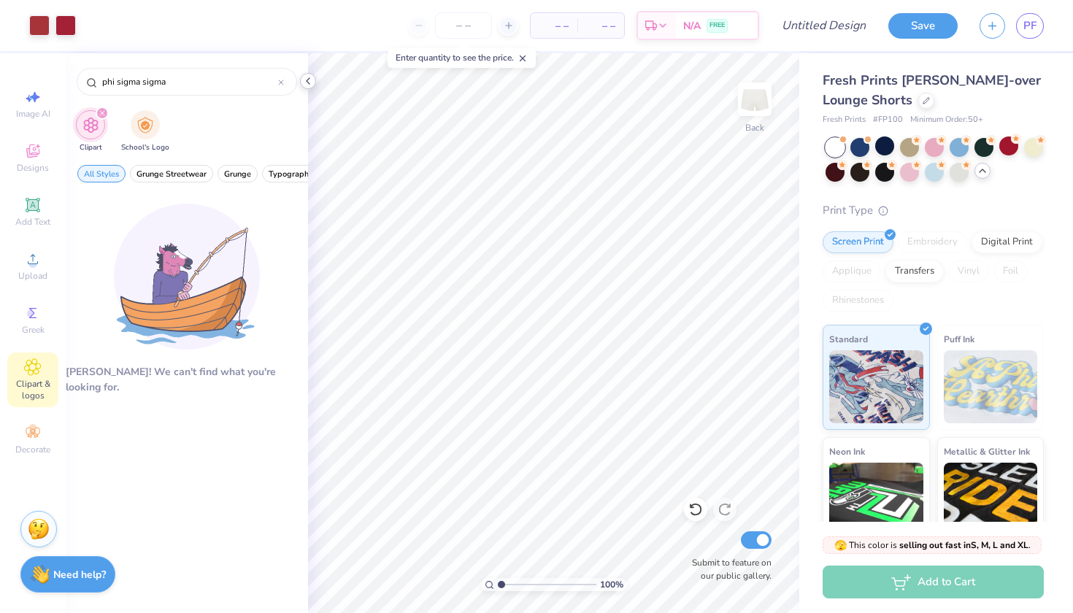
type input "phi sigma sigma"
click at [304, 79] on icon at bounding box center [308, 81] width 12 height 12
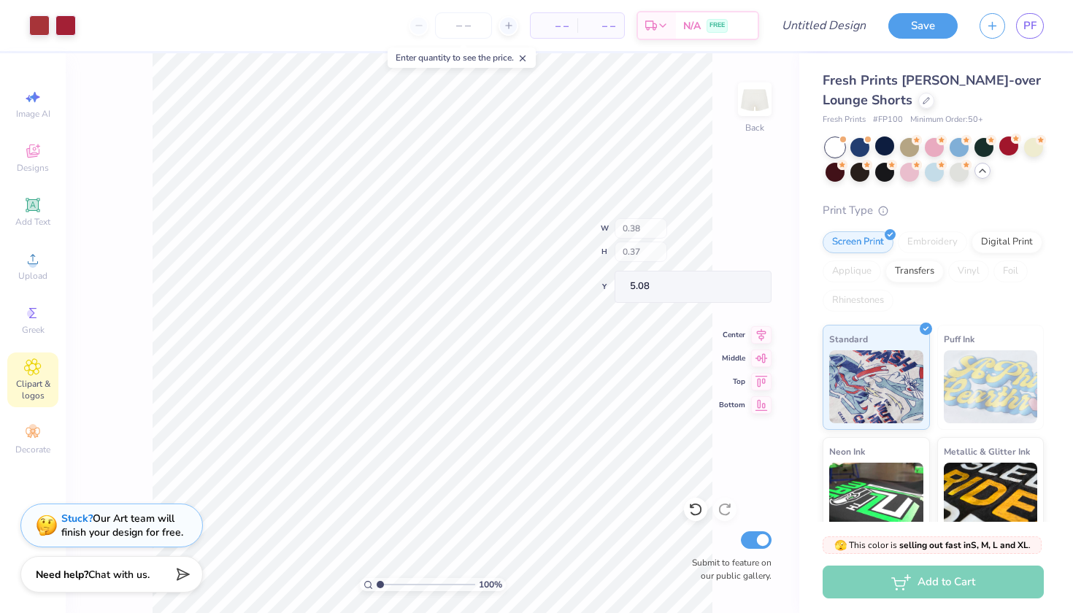
type input "4.70"
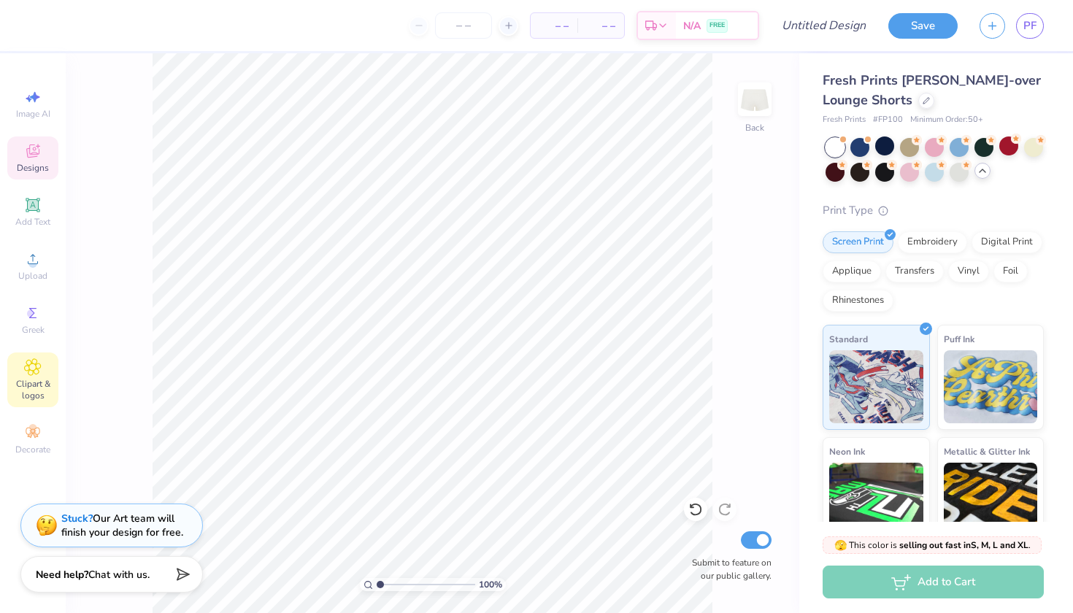
click at [47, 163] on span "Designs" at bounding box center [33, 168] width 32 height 12
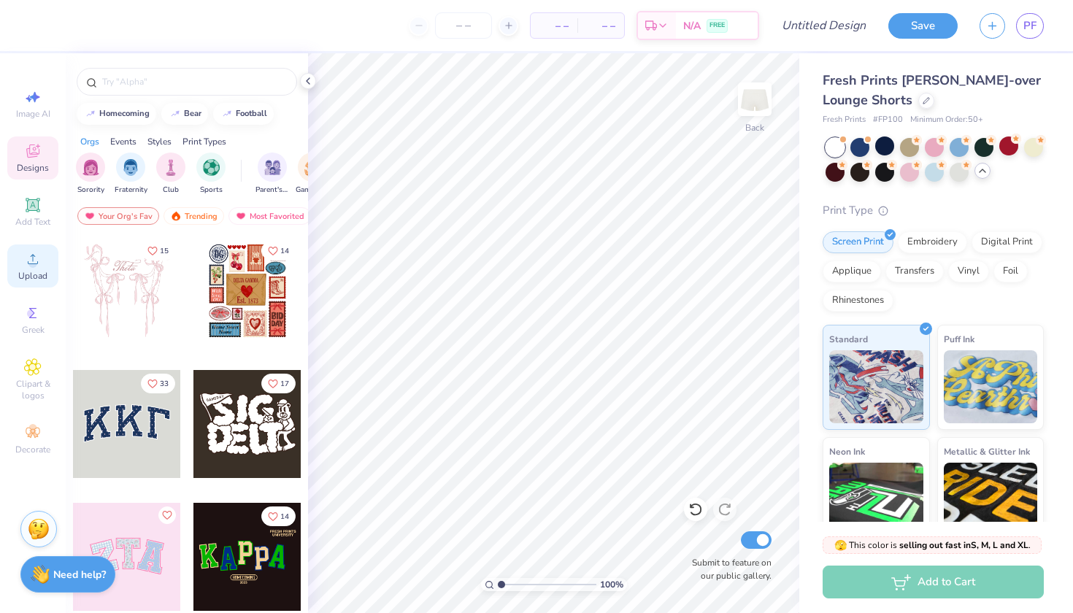
click at [31, 263] on circle at bounding box center [32, 264] width 8 height 8
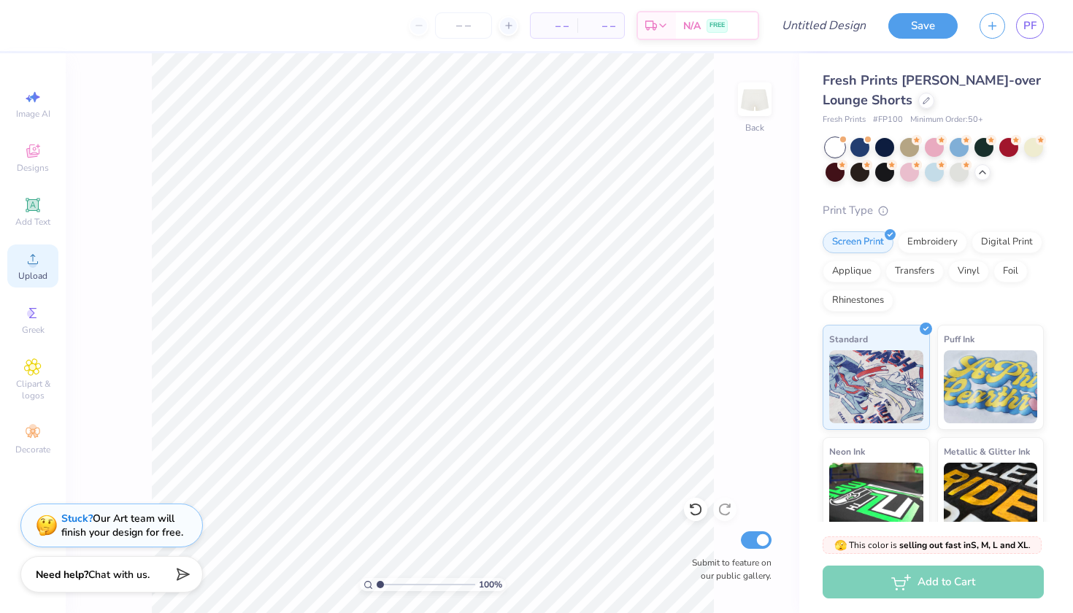
click at [39, 263] on icon at bounding box center [33, 259] width 18 height 18
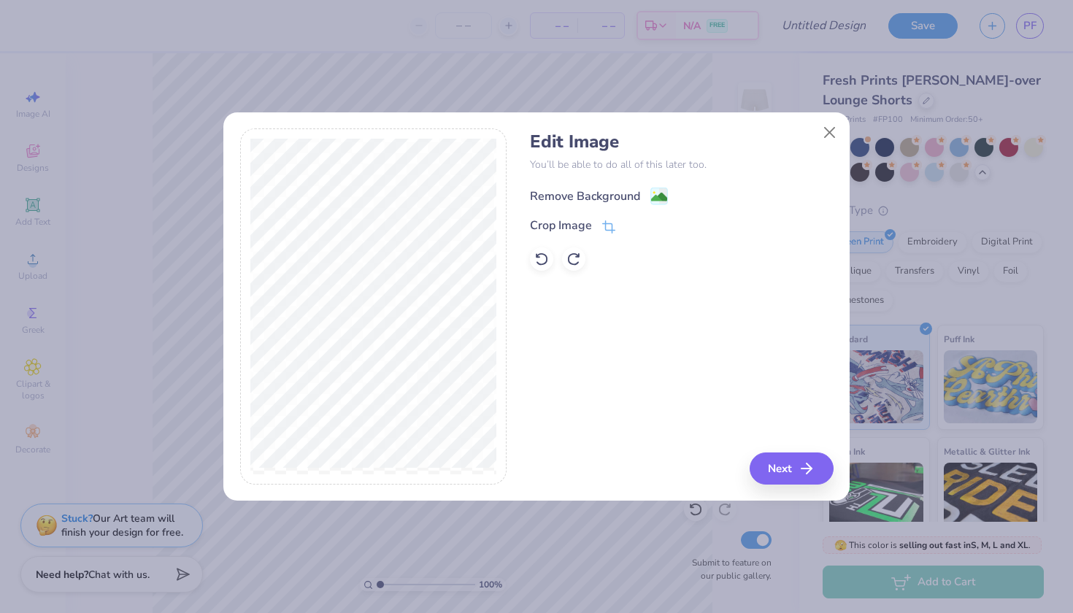
click at [652, 195] on image at bounding box center [659, 197] width 16 height 16
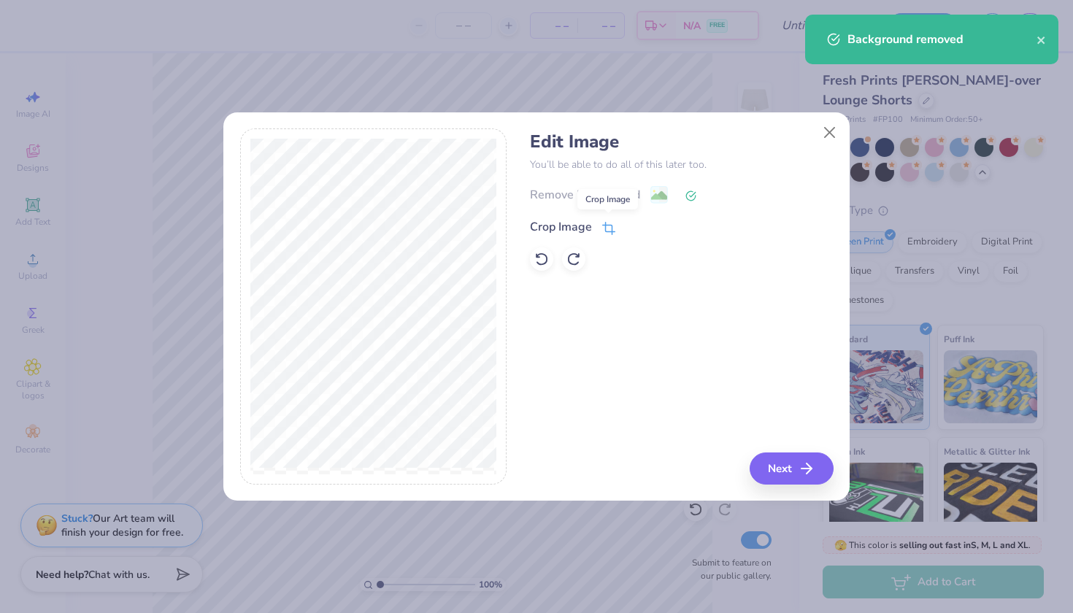
click at [607, 227] on icon at bounding box center [608, 228] width 13 height 13
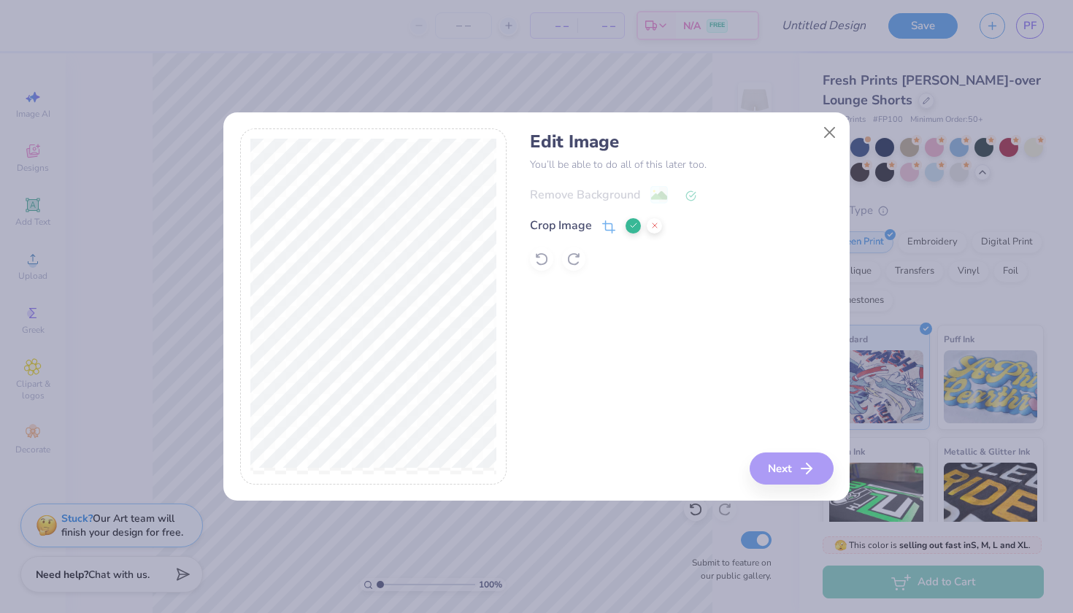
click at [785, 479] on div "Edit Image You’ll be able to do all of this later too. Remove Background Crop I…" at bounding box center [681, 306] width 303 height 356
click at [779, 454] on div "Edit Image You’ll be able to do all of this later too. Remove Background Crop I…" at bounding box center [681, 306] width 303 height 356
click at [633, 225] on icon at bounding box center [633, 225] width 9 height 9
click at [793, 473] on button "Next" at bounding box center [794, 468] width 84 height 32
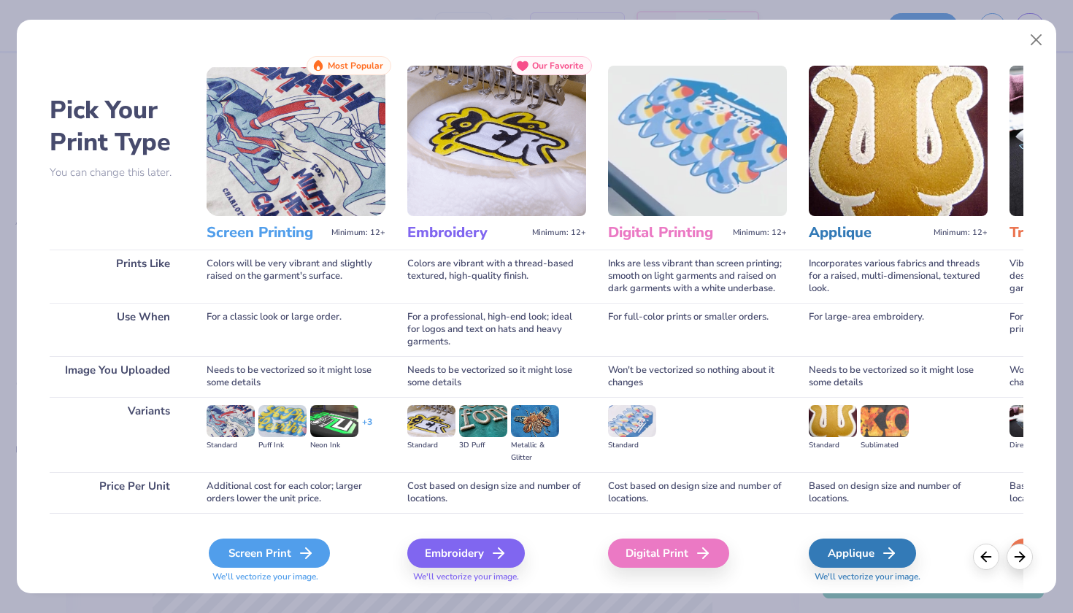
click at [280, 560] on div "Screen Print" at bounding box center [269, 552] width 121 height 29
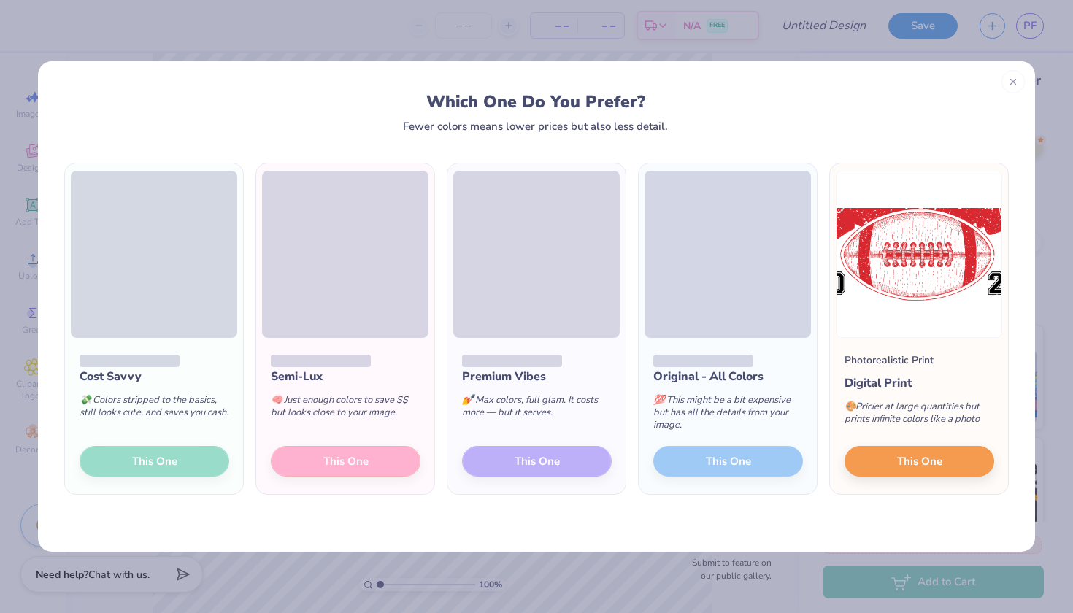
click at [146, 467] on div "Cost Savvy 💸 Colors stripped to the basics, still looks cute, and saves you cas…" at bounding box center [154, 416] width 178 height 156
click at [204, 457] on div "Cost Savvy 💸 Colors stripped to the basics, still looks cute, and saves you cas…" at bounding box center [154, 416] width 178 height 156
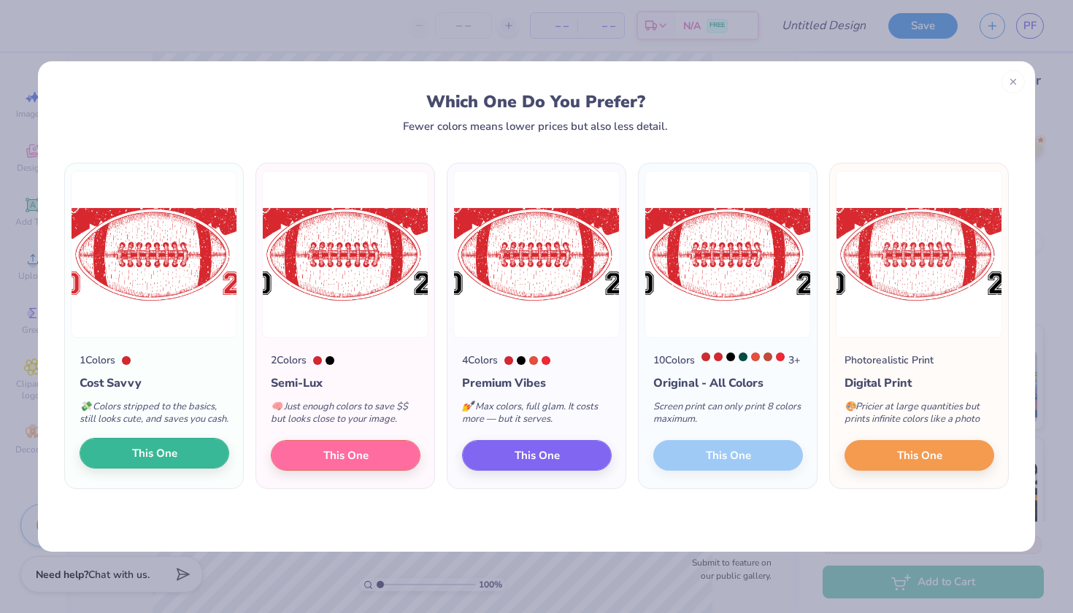
click at [163, 462] on span "This One" at bounding box center [154, 453] width 45 height 17
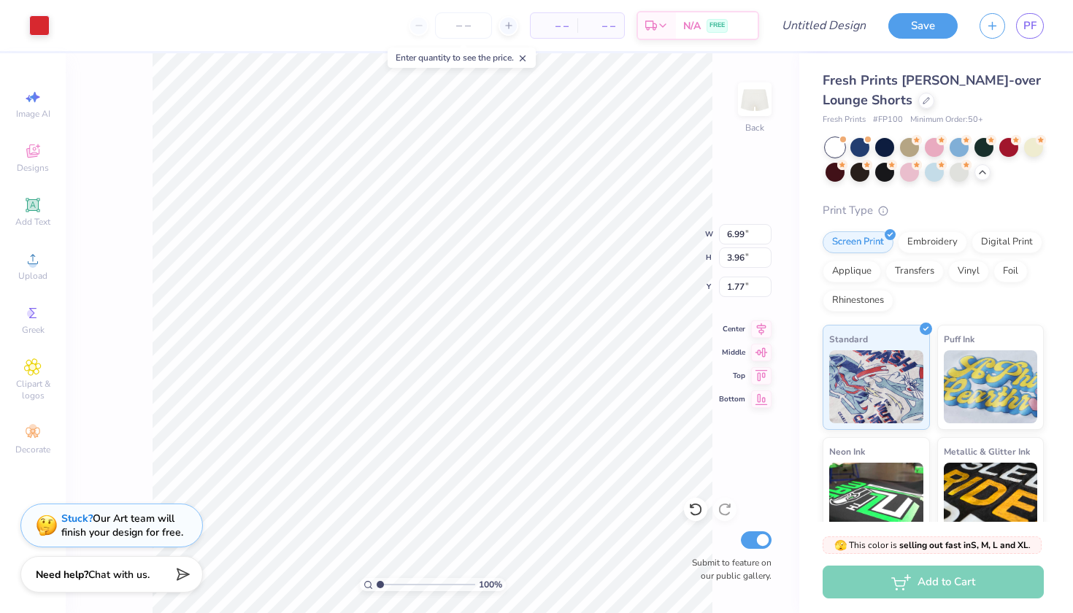
type input "3.10"
type input "1.75"
type input "4.32"
click at [35, 264] on icon at bounding box center [33, 259] width 10 height 10
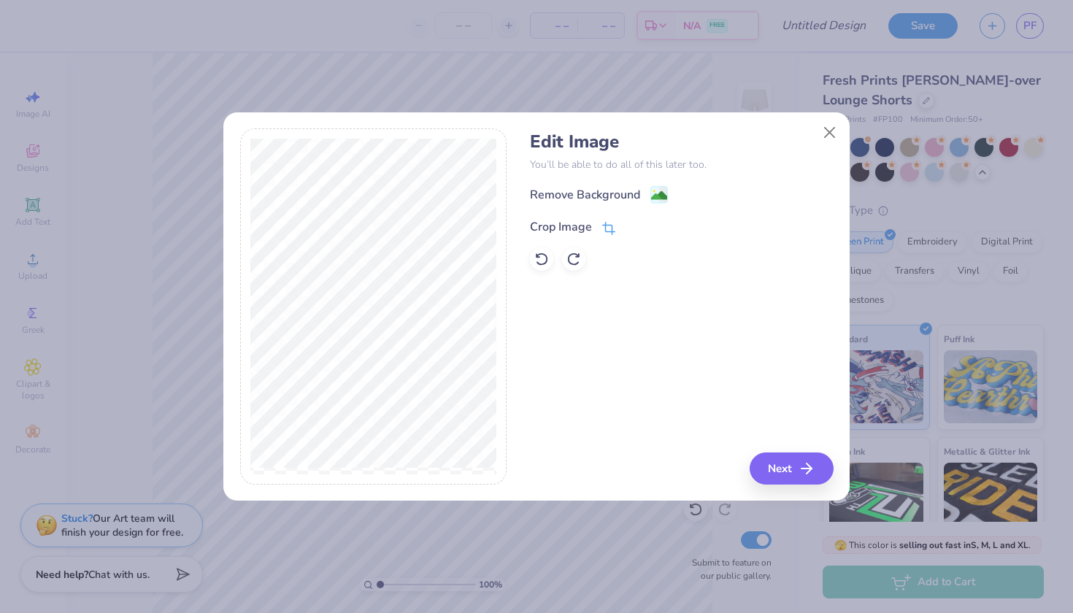
click at [598, 225] on div "Crop Image" at bounding box center [572, 227] width 85 height 18
click at [606, 210] on div "Remove Background Crop Image" at bounding box center [681, 227] width 303 height 85
click at [653, 224] on icon at bounding box center [654, 225] width 9 height 9
click at [644, 198] on div "Remove Background" at bounding box center [599, 196] width 138 height 18
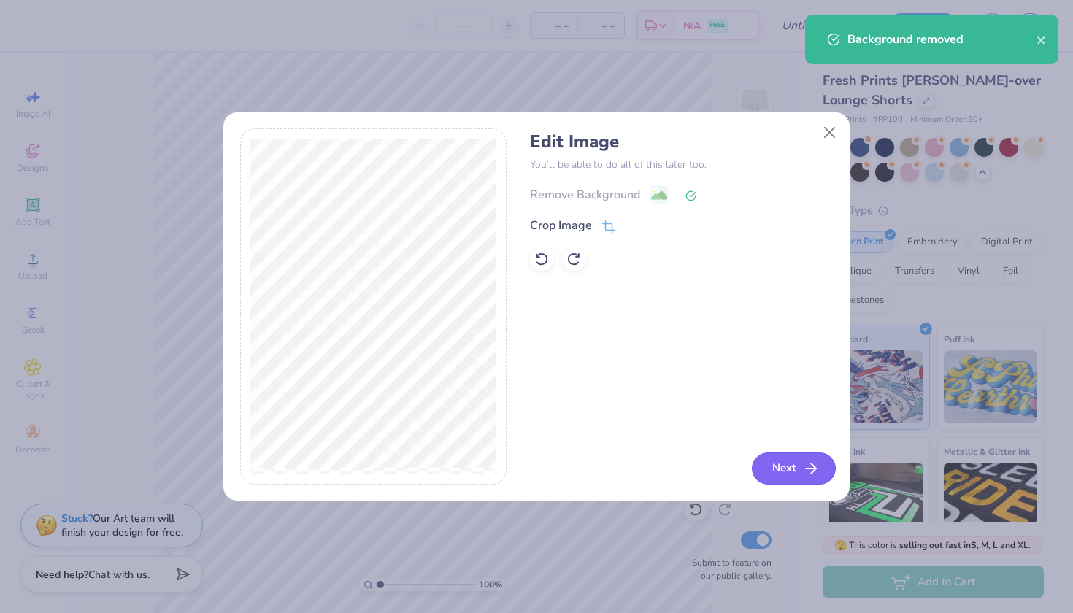
click at [799, 471] on button "Next" at bounding box center [794, 468] width 84 height 32
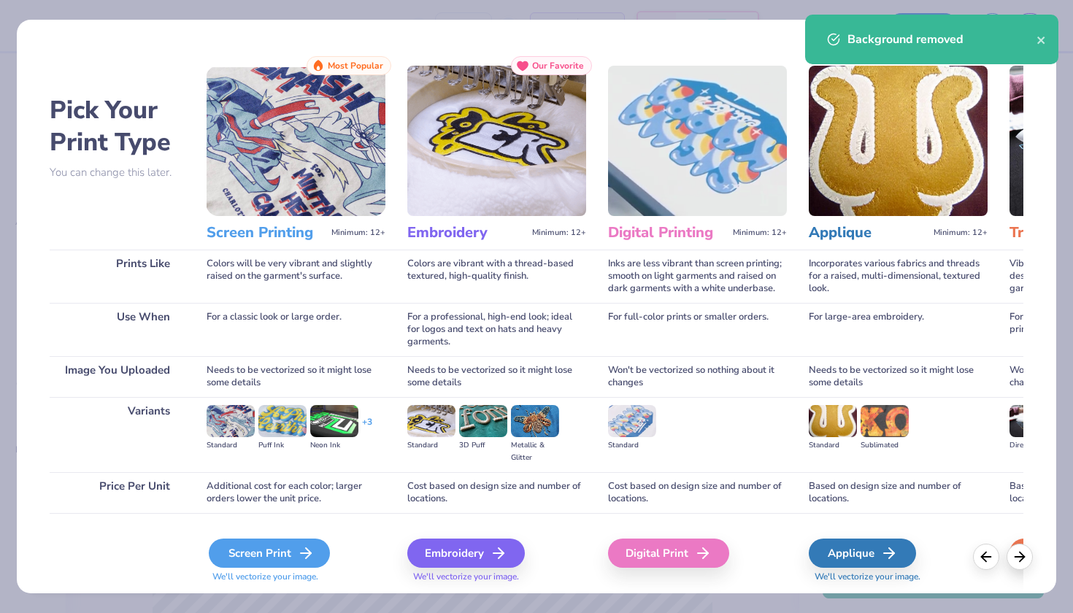
click at [239, 557] on div "Screen Print" at bounding box center [269, 552] width 121 height 29
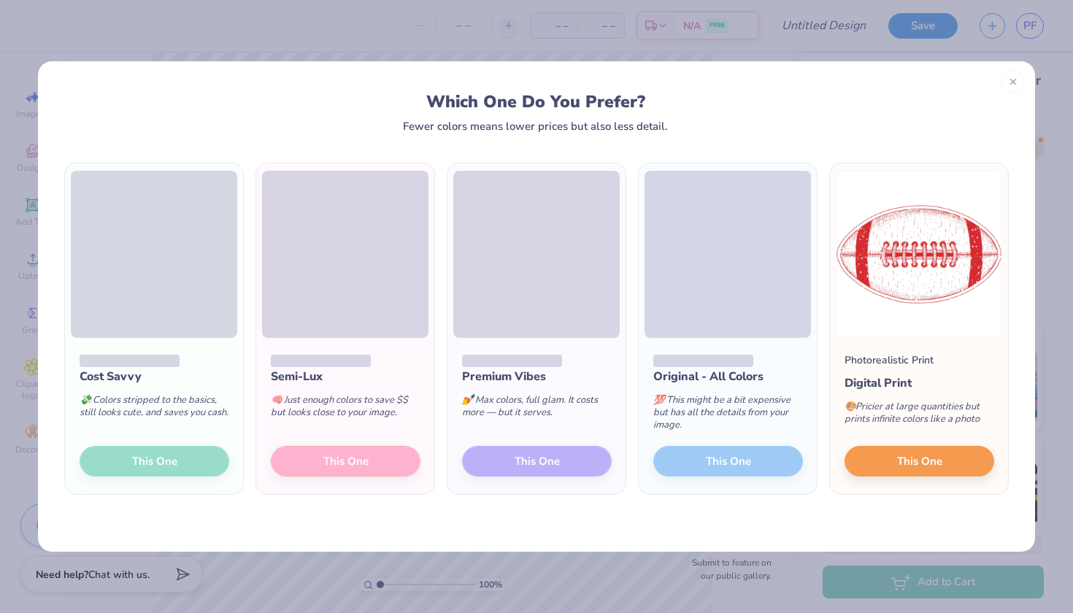
click at [171, 459] on div "Cost Savvy 💸 Colors stripped to the basics, still looks cute, and saves you cas…" at bounding box center [154, 416] width 178 height 156
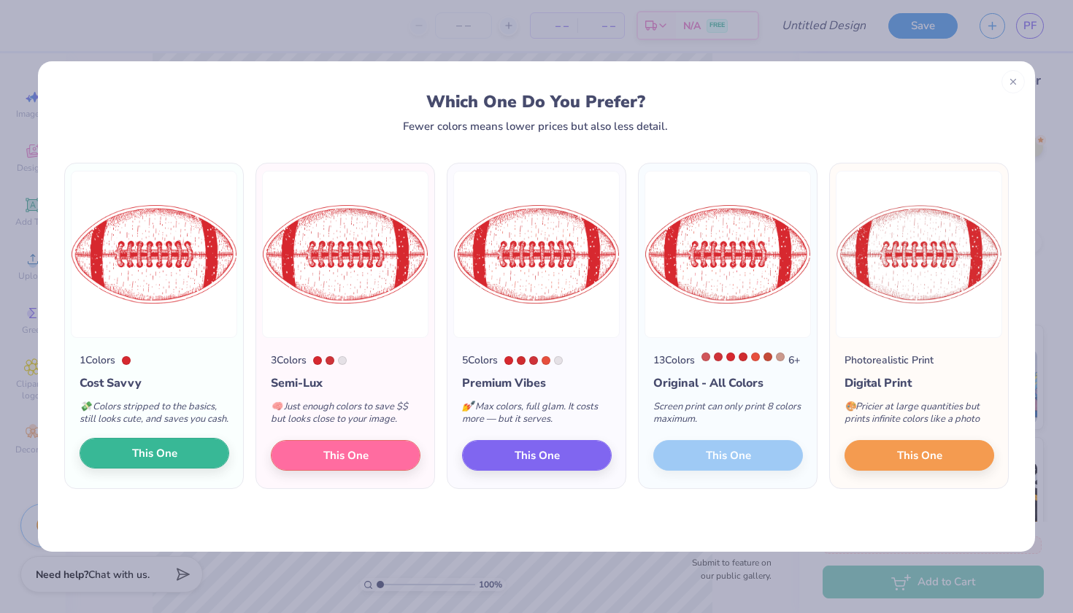
click at [166, 462] on span "This One" at bounding box center [154, 453] width 45 height 17
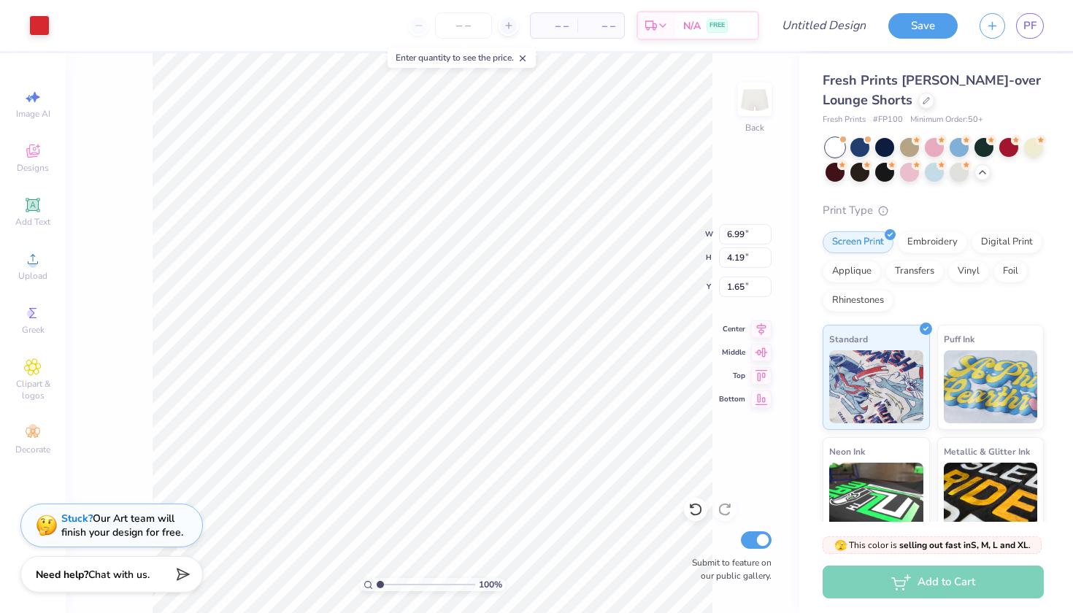
type input "3.13"
type input "1.88"
type input "4.86"
type input "2.69"
type input "1.75"
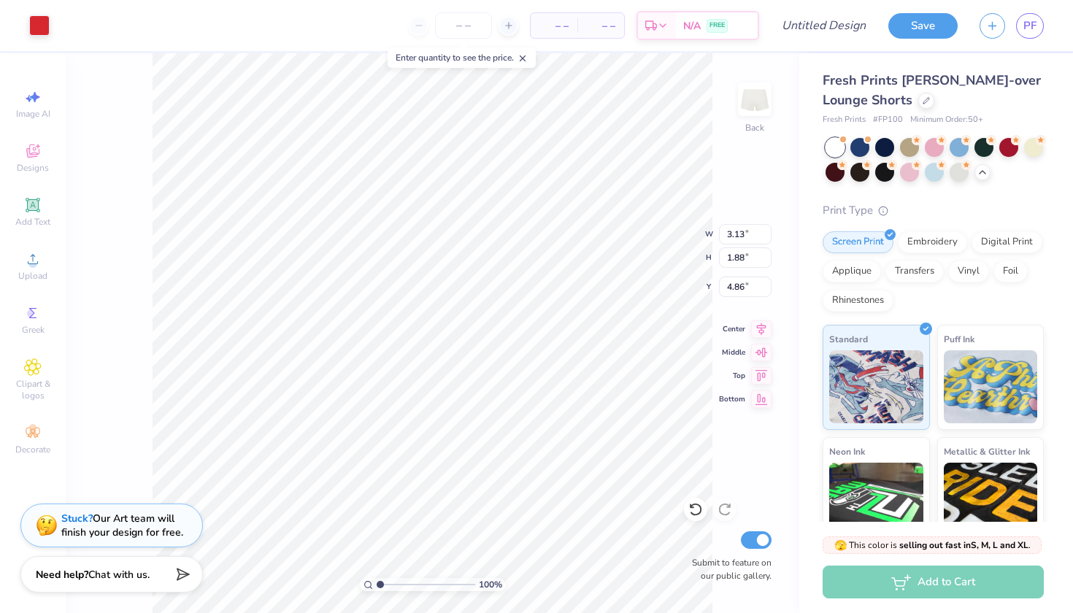
type input "5.02"
type input "4.92"
type input "2.06"
type input "1.34"
type input "5.41"
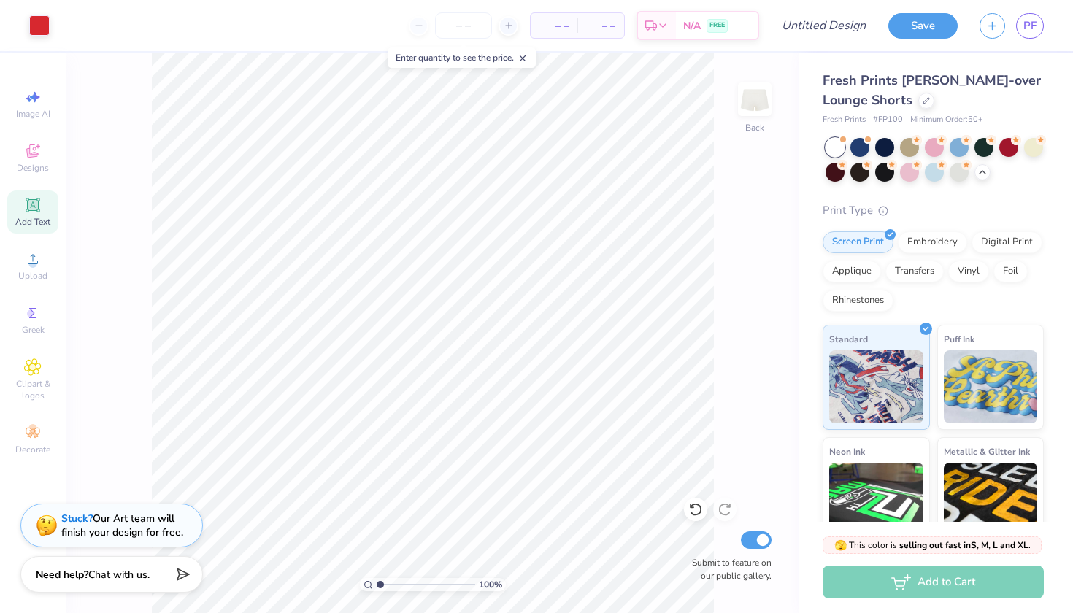
click at [33, 203] on icon at bounding box center [32, 204] width 11 height 11
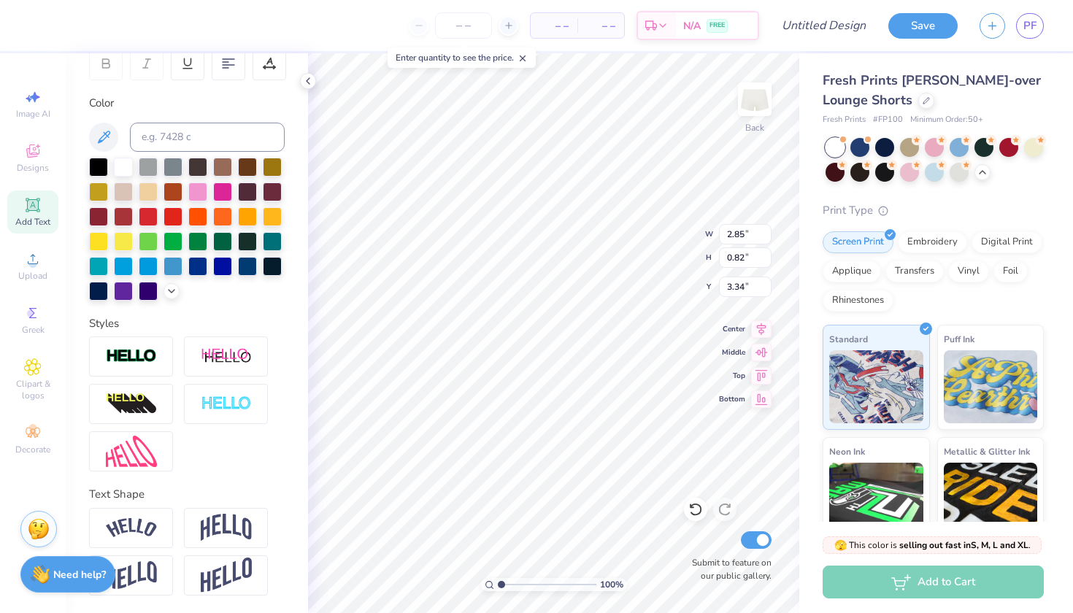
scroll to position [236, 0]
click at [214, 533] on img at bounding box center [226, 528] width 51 height 28
type input "1.17"
type input "3.97"
type textarea "T"
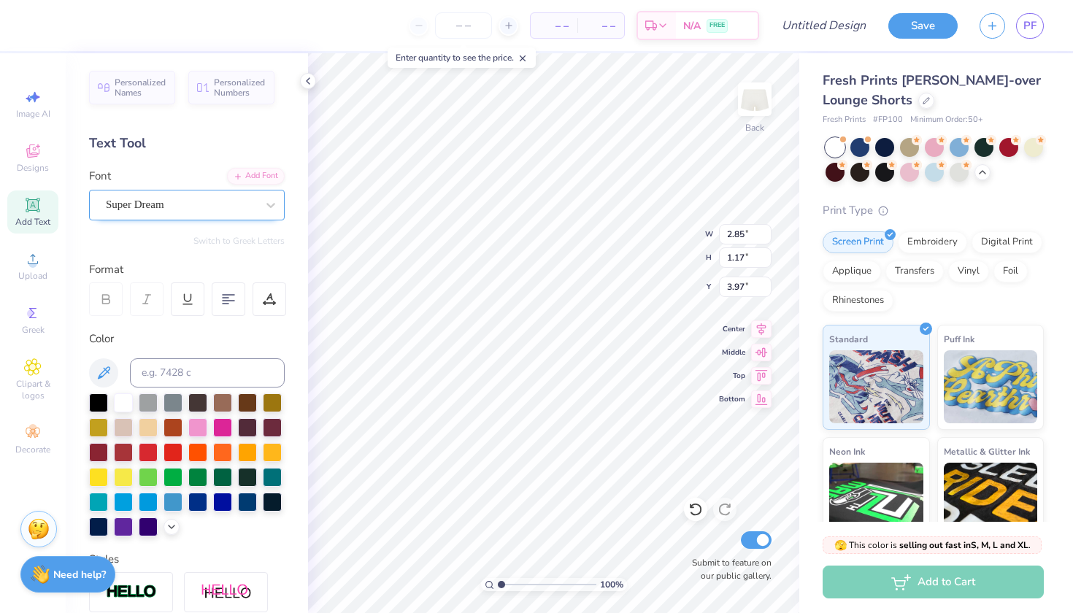
scroll to position [-1, 0]
type textarea "PHI SIG"
click at [163, 206] on span "Super Dream" at bounding box center [135, 204] width 58 height 17
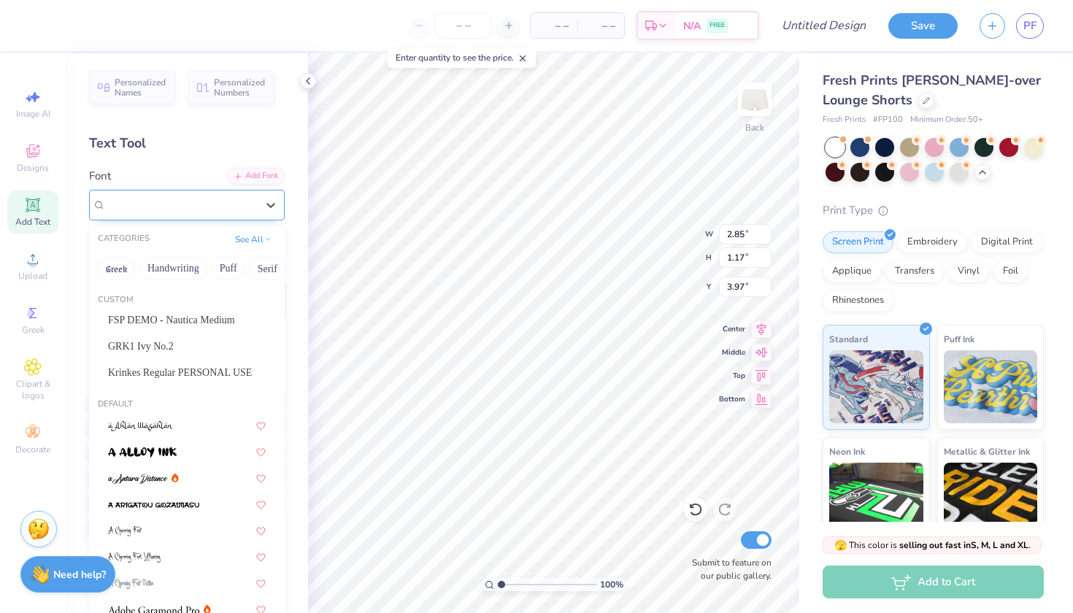
scroll to position [0, 0]
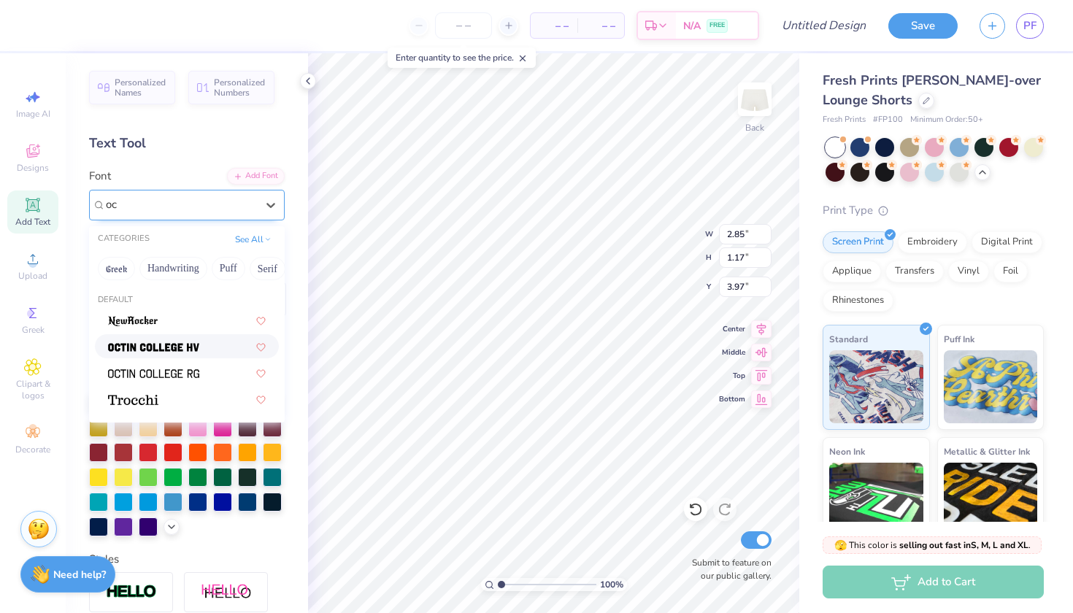
click at [159, 352] on img at bounding box center [153, 347] width 91 height 10
type input "oc"
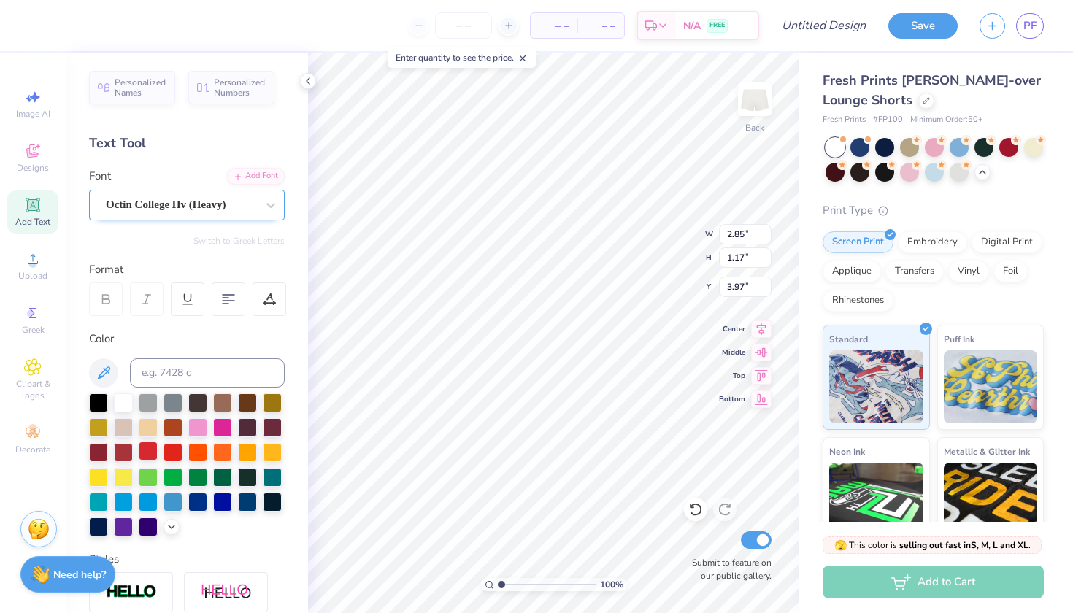
click at [142, 452] on div at bounding box center [148, 450] width 19 height 19
click at [307, 81] on icon at bounding box center [308, 81] width 12 height 12
type input "2.97"
type input "1.29"
type input "4.04"
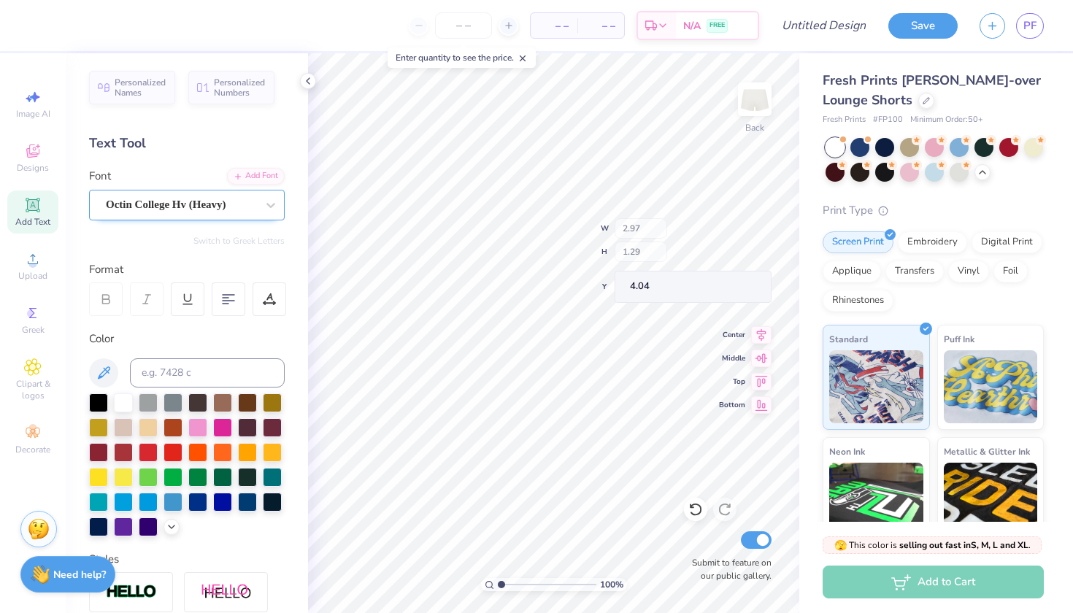
type input "3.04"
type input "1.52"
type input "4.02"
click at [304, 78] on icon at bounding box center [308, 81] width 12 height 12
type input "4.30"
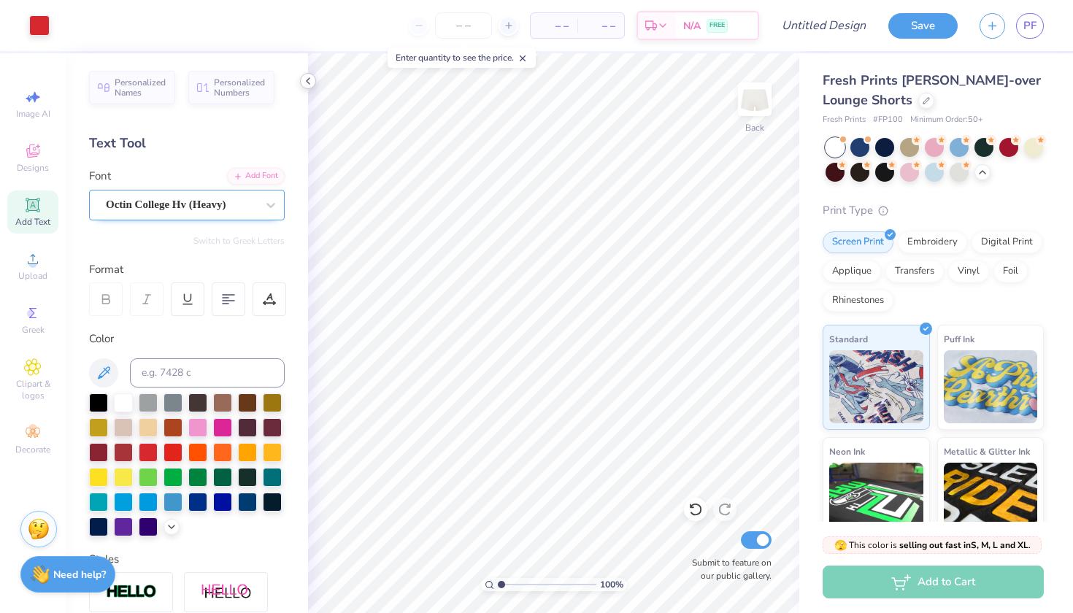
click at [306, 82] on icon at bounding box center [308, 81] width 12 height 12
type input "2.83"
type input "1.42"
type input "4.40"
click at [301, 80] on div at bounding box center [308, 81] width 16 height 16
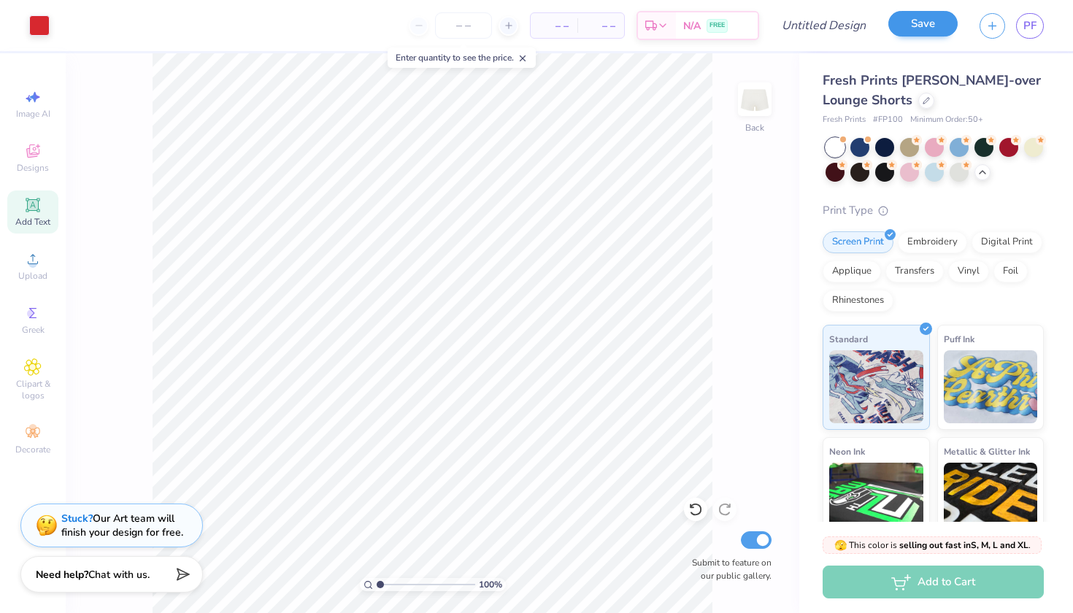
click at [943, 28] on button "Save" at bounding box center [922, 24] width 69 height 26
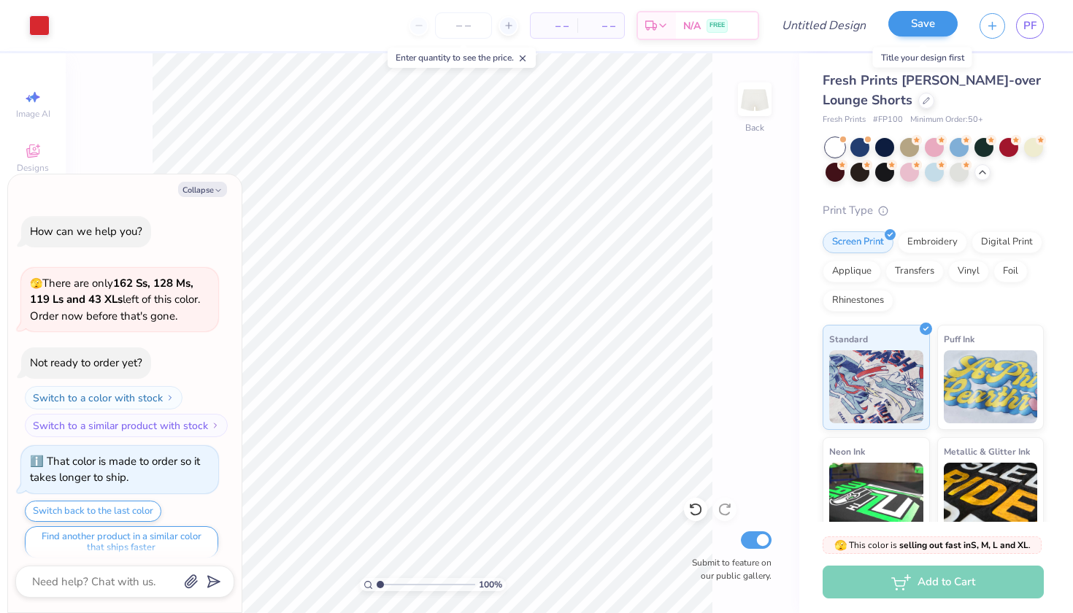
scroll to position [451, 0]
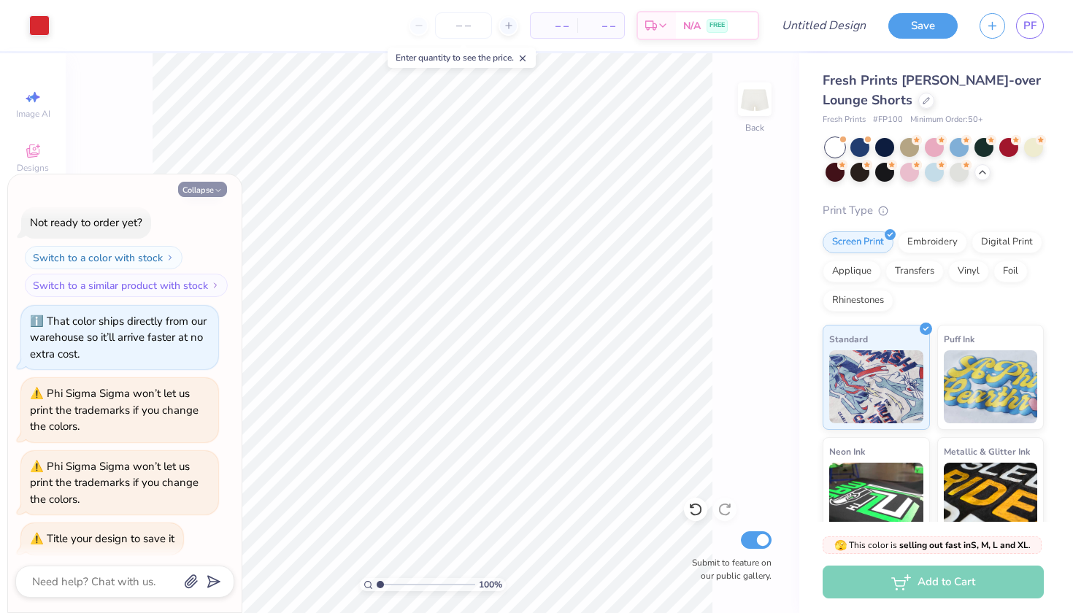
click at [183, 188] on button "Collapse" at bounding box center [202, 189] width 49 height 15
type textarea "x"
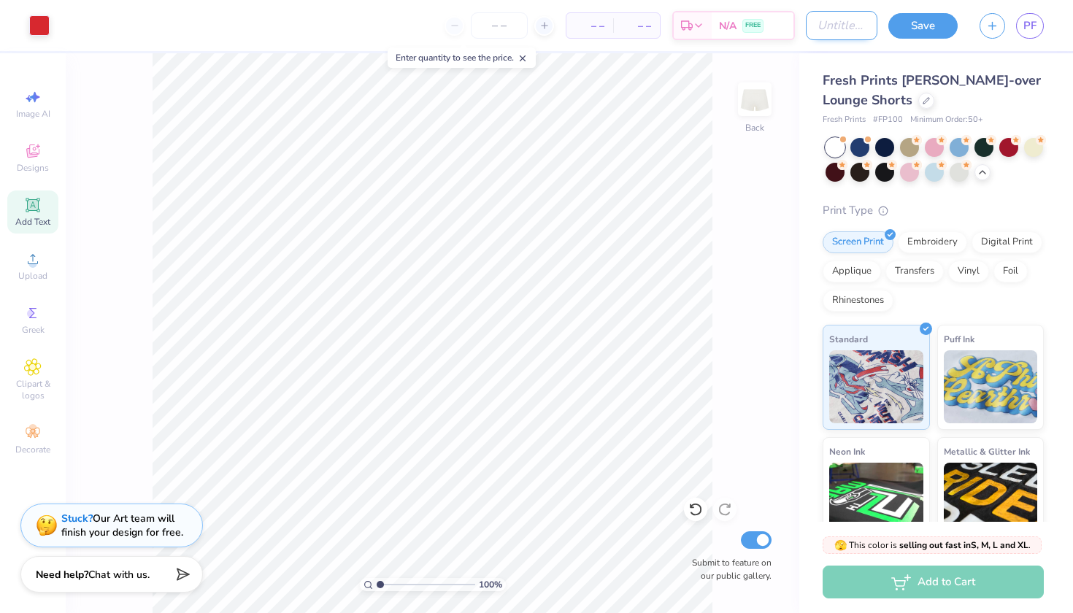
click at [807, 23] on input "Design Title" at bounding box center [842, 25] width 72 height 29
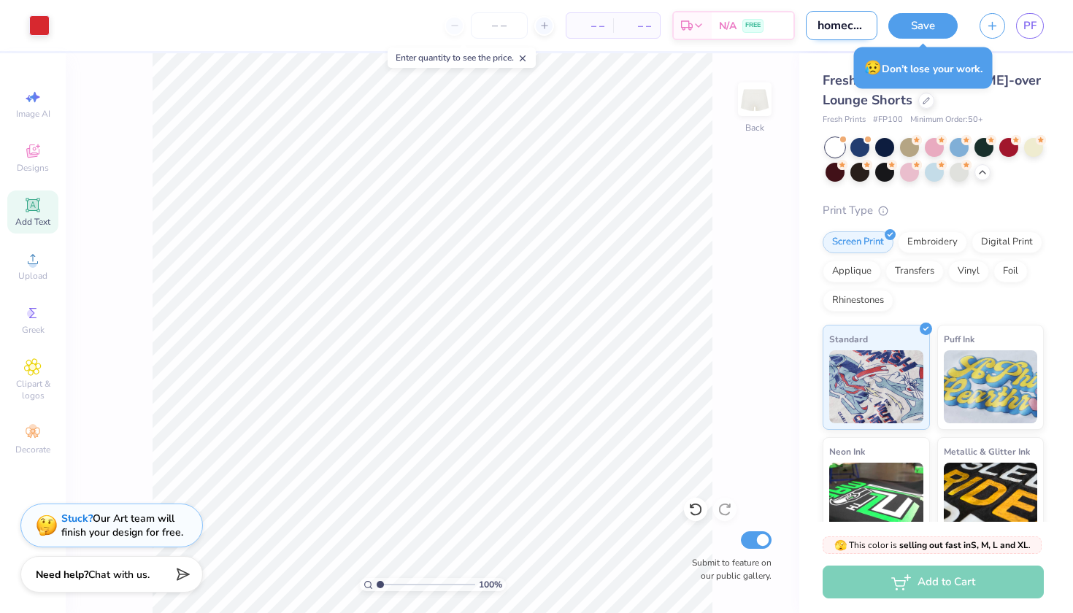
type input "homecoming shorts"
click at [943, 16] on button "Save" at bounding box center [922, 24] width 69 height 26
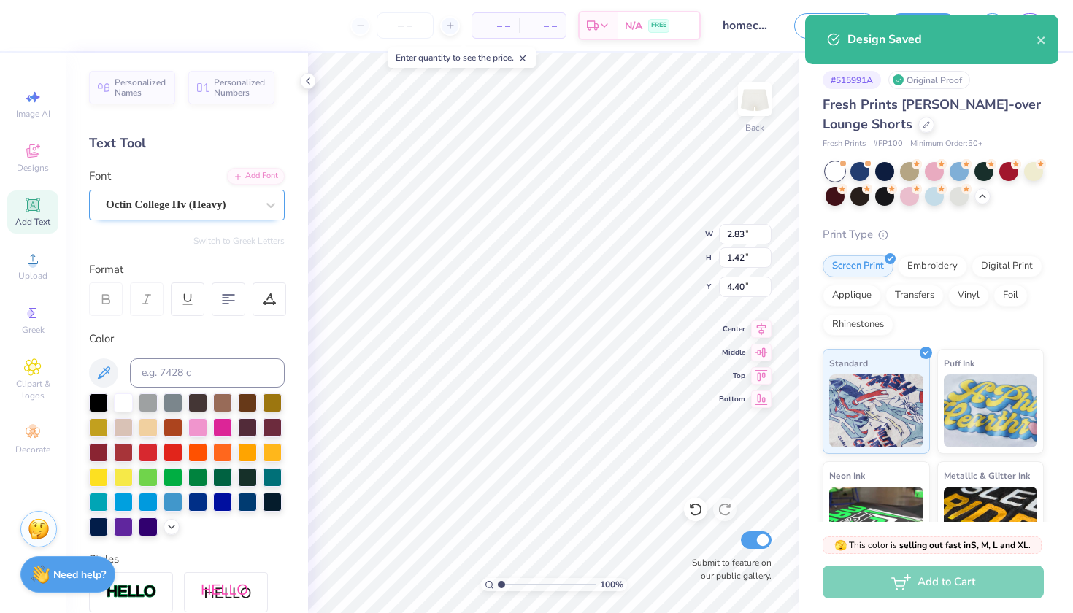
click at [155, 196] on div at bounding box center [181, 205] width 150 height 20
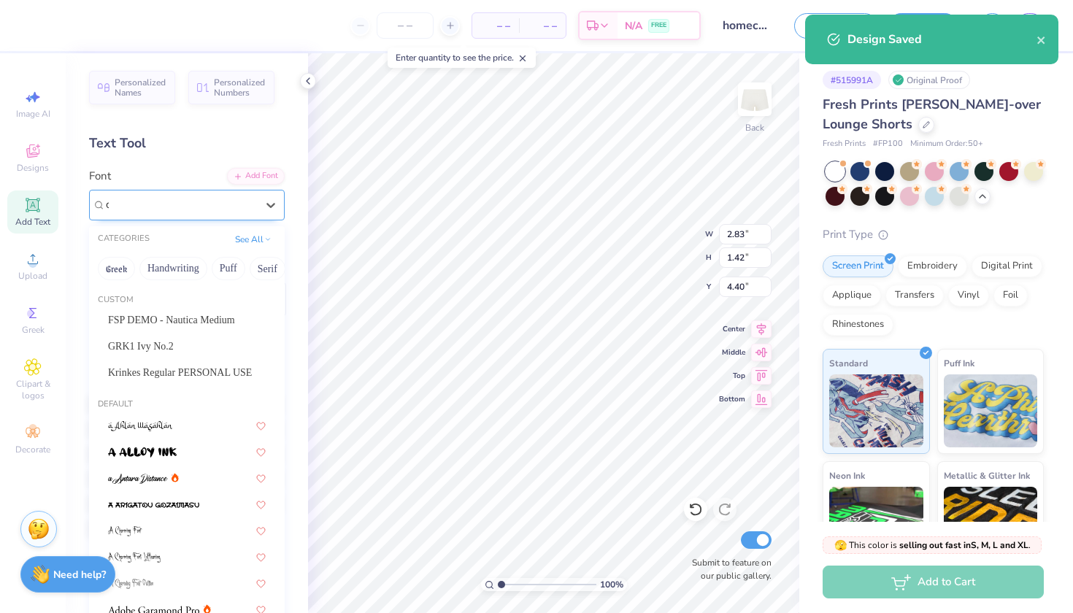
type input "o"
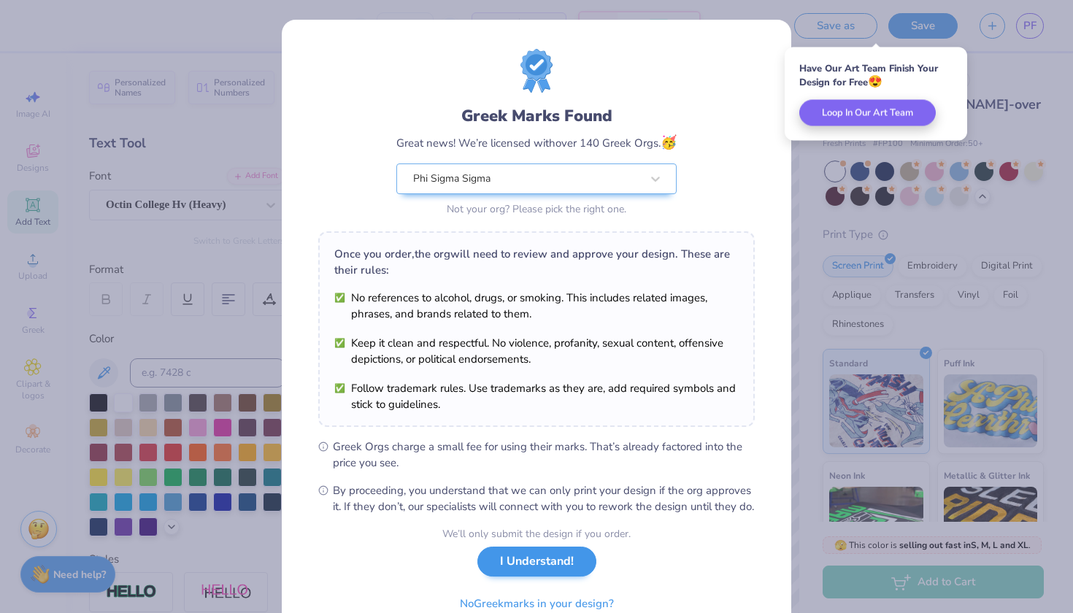
click at [524, 576] on button "I Understand!" at bounding box center [536, 561] width 119 height 30
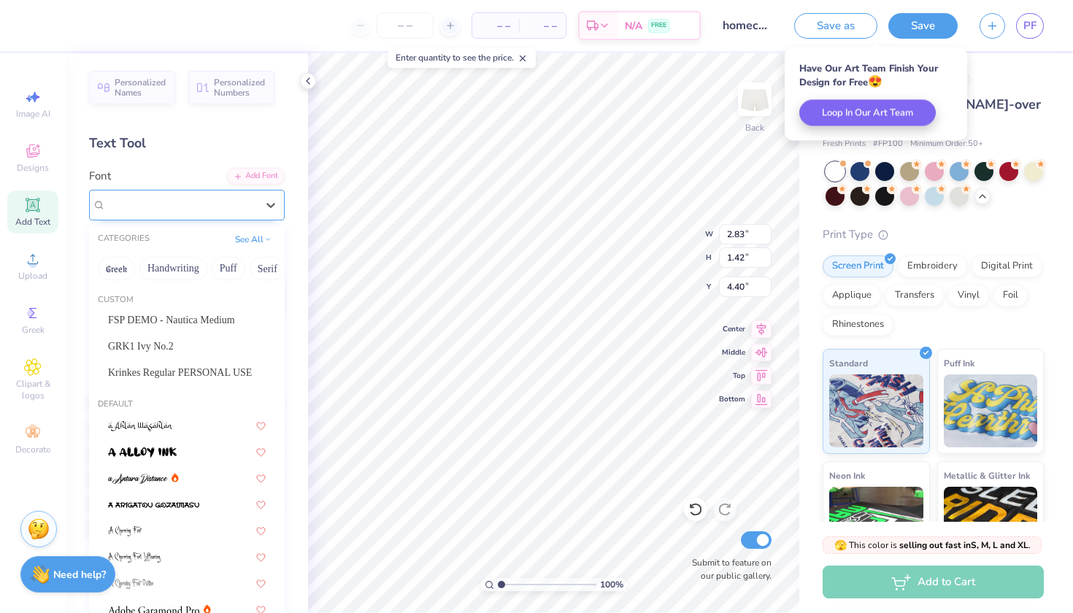
click at [156, 198] on span "Octin College Hv (Heavy)" at bounding box center [166, 204] width 120 height 17
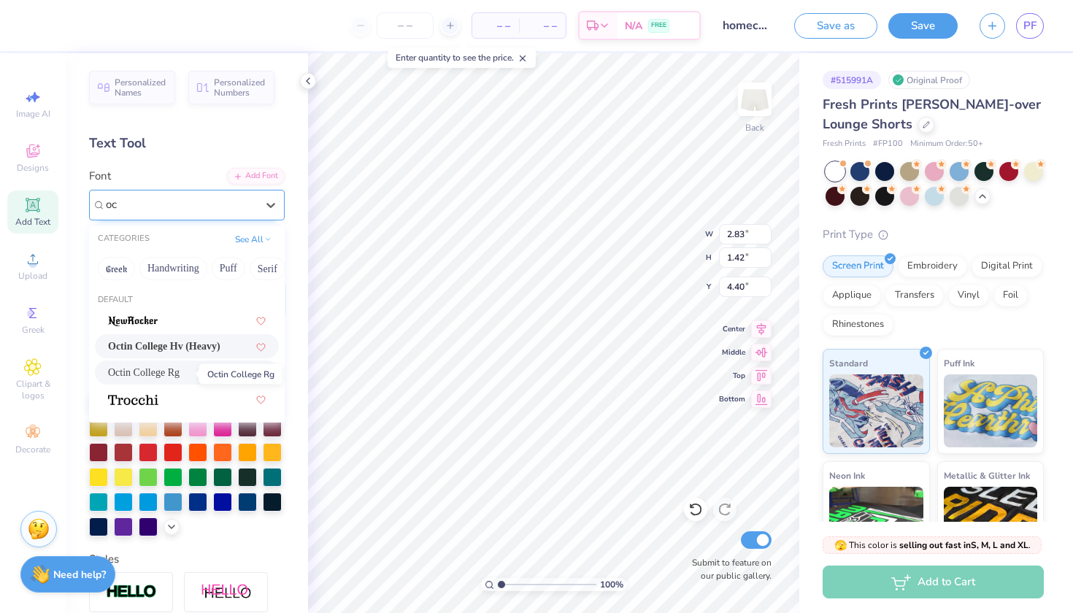
click at [147, 373] on span "Octin College Rg" at bounding box center [144, 372] width 72 height 15
type input "oc"
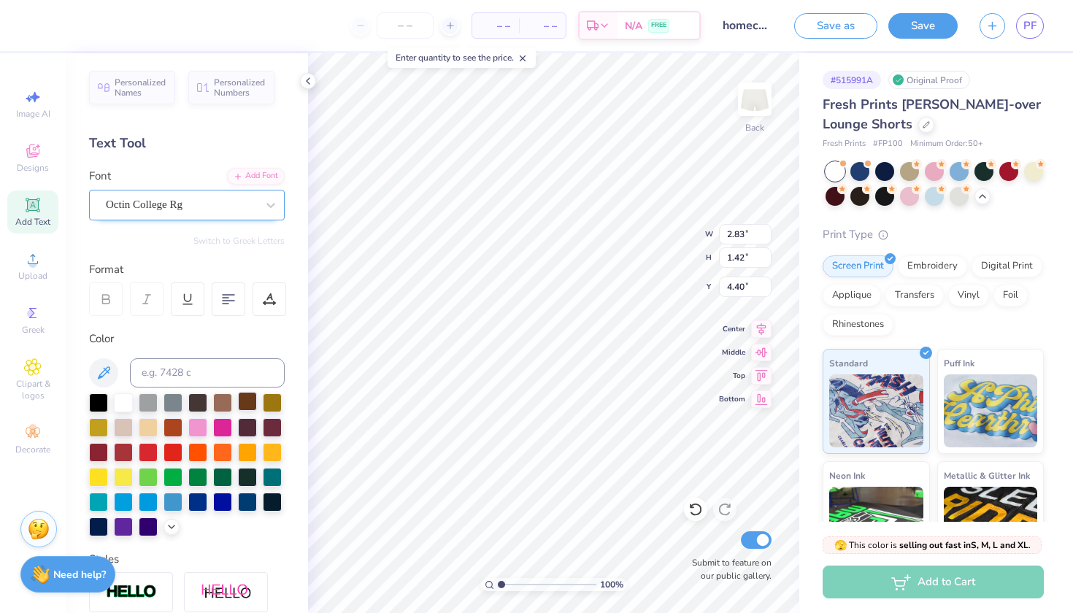
type input "2.60"
type input "1.35"
type input "4.42"
click at [312, 75] on icon at bounding box center [308, 81] width 12 height 12
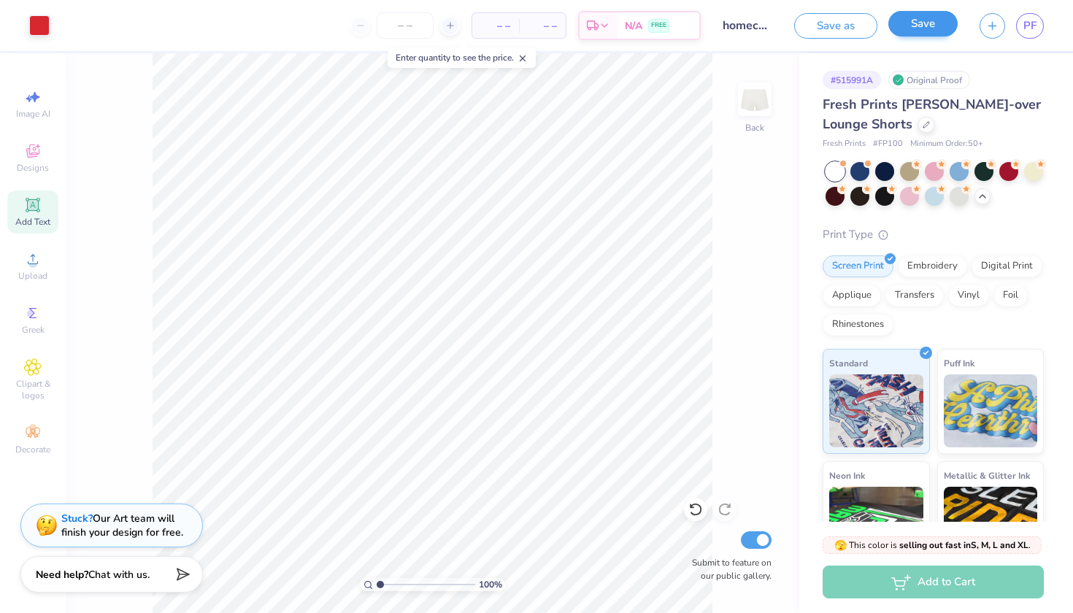
click at [911, 31] on button "Save" at bounding box center [922, 24] width 69 height 26
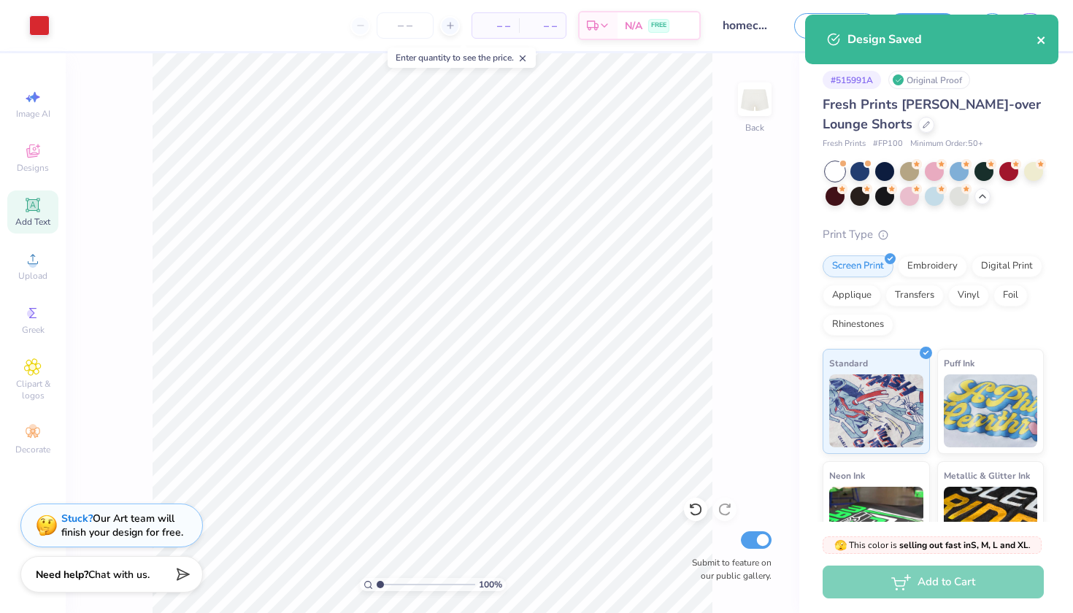
click at [1041, 39] on icon "close" at bounding box center [1040, 39] width 7 height 7
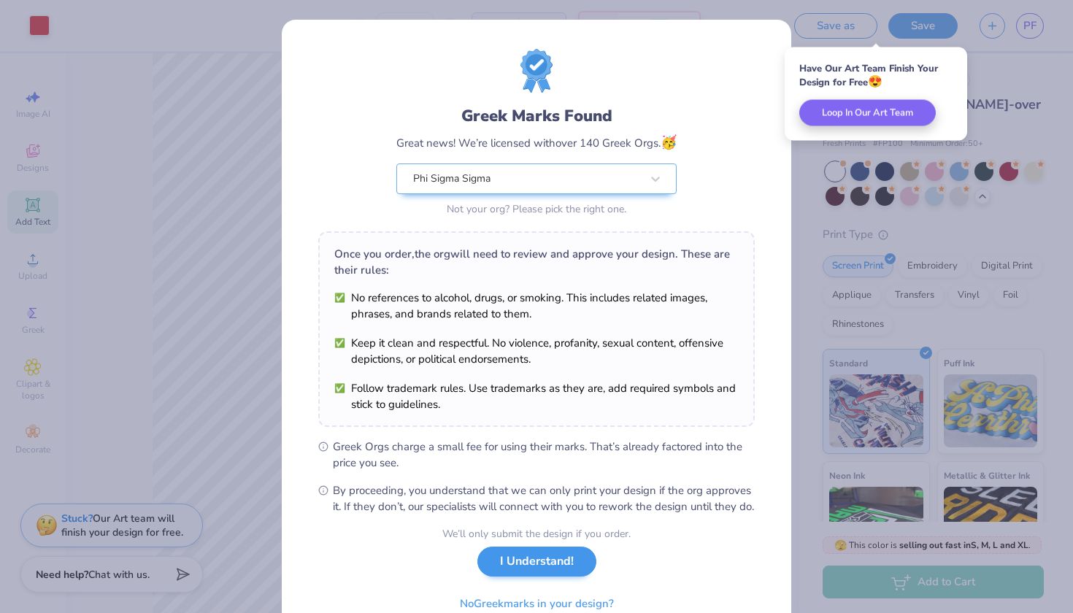
click at [522, 576] on button "I Understand!" at bounding box center [536, 561] width 119 height 30
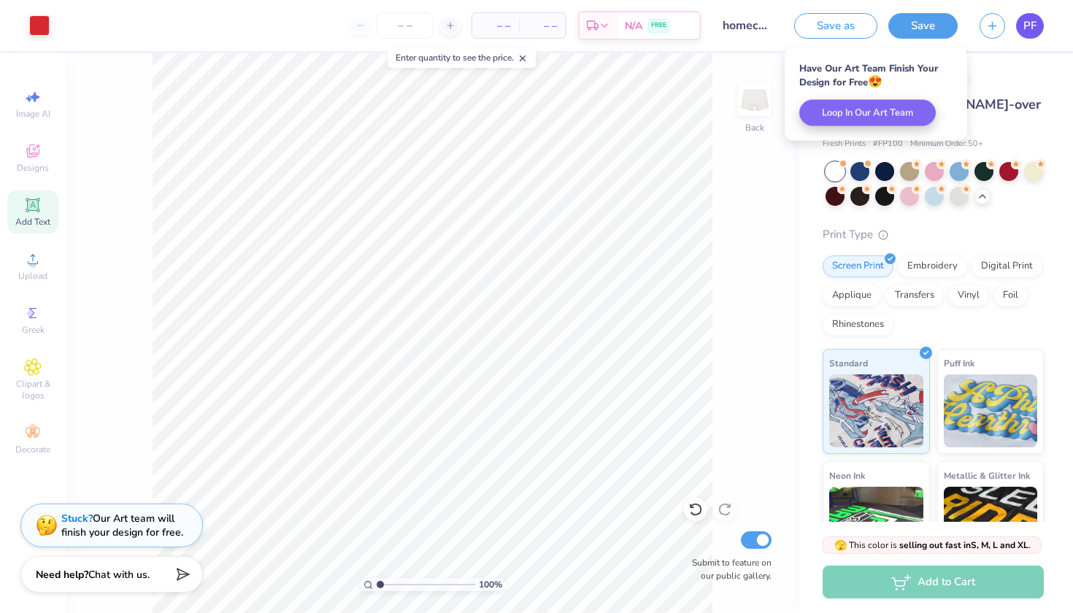
click at [1026, 26] on span "PF" at bounding box center [1029, 26] width 13 height 17
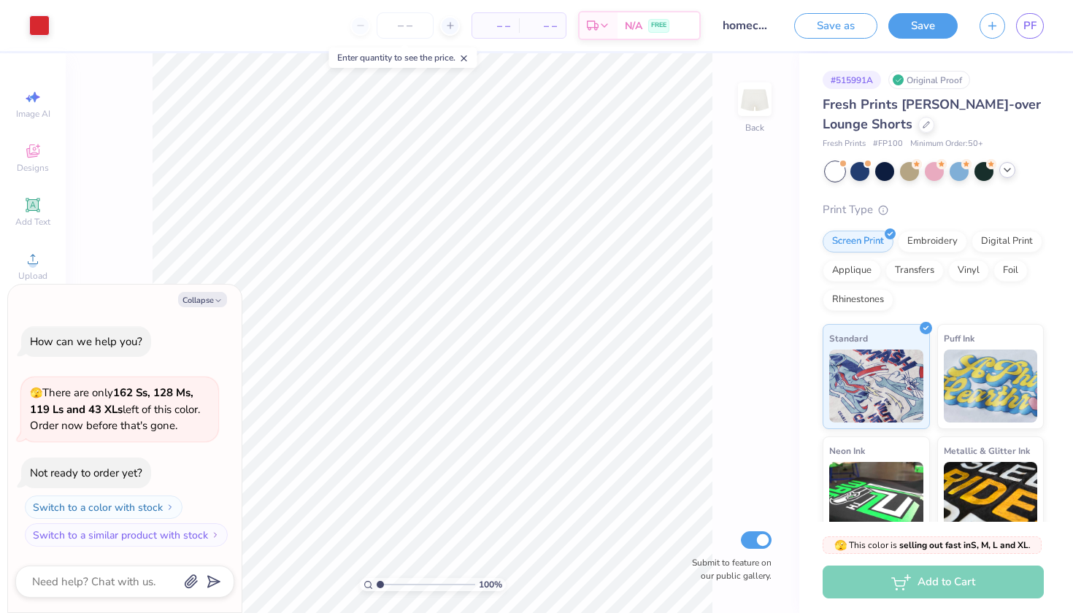
click at [1006, 166] on icon at bounding box center [1007, 170] width 12 height 12
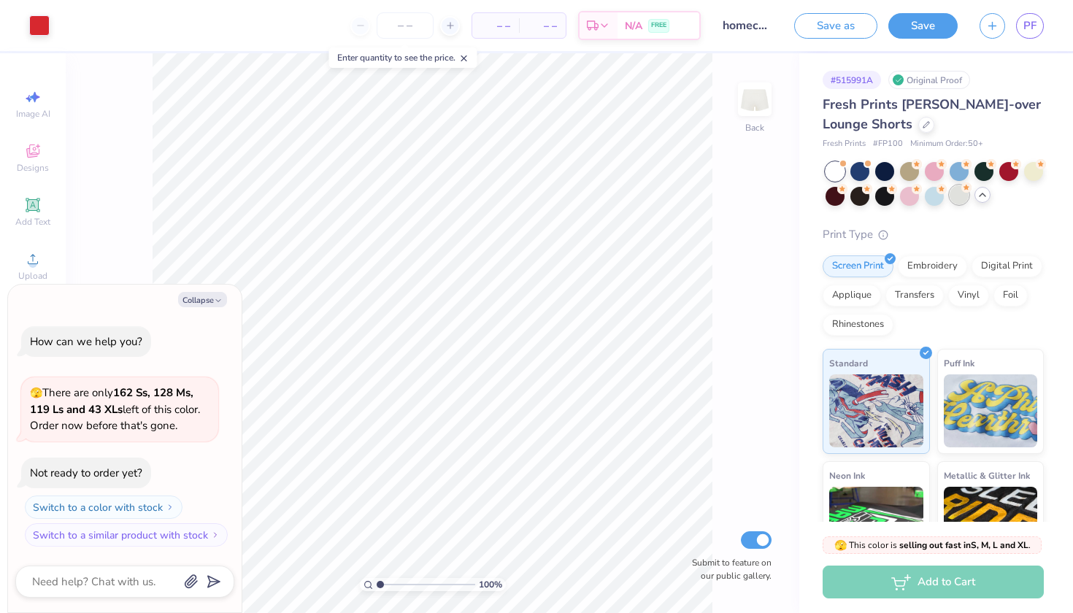
click at [965, 194] on div at bounding box center [958, 194] width 19 height 19
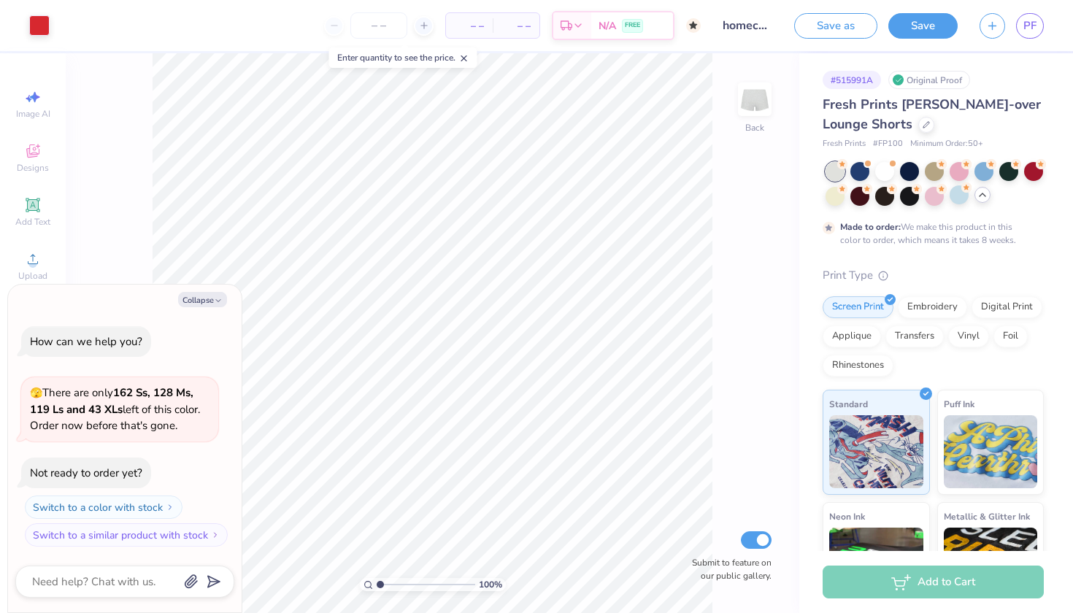
scroll to position [9, 0]
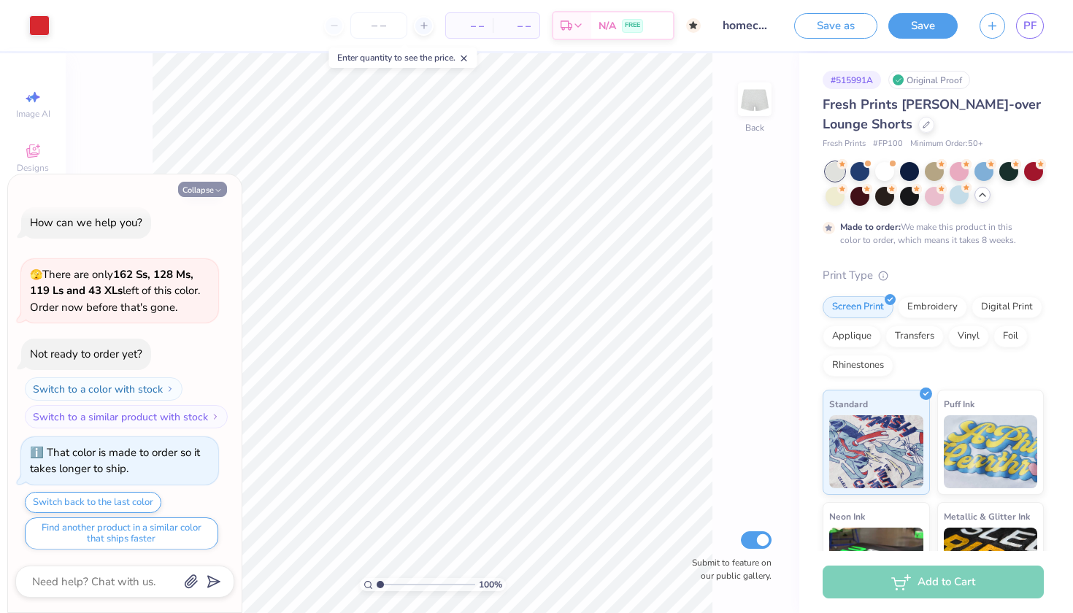
click at [210, 189] on button "Collapse" at bounding box center [202, 189] width 49 height 15
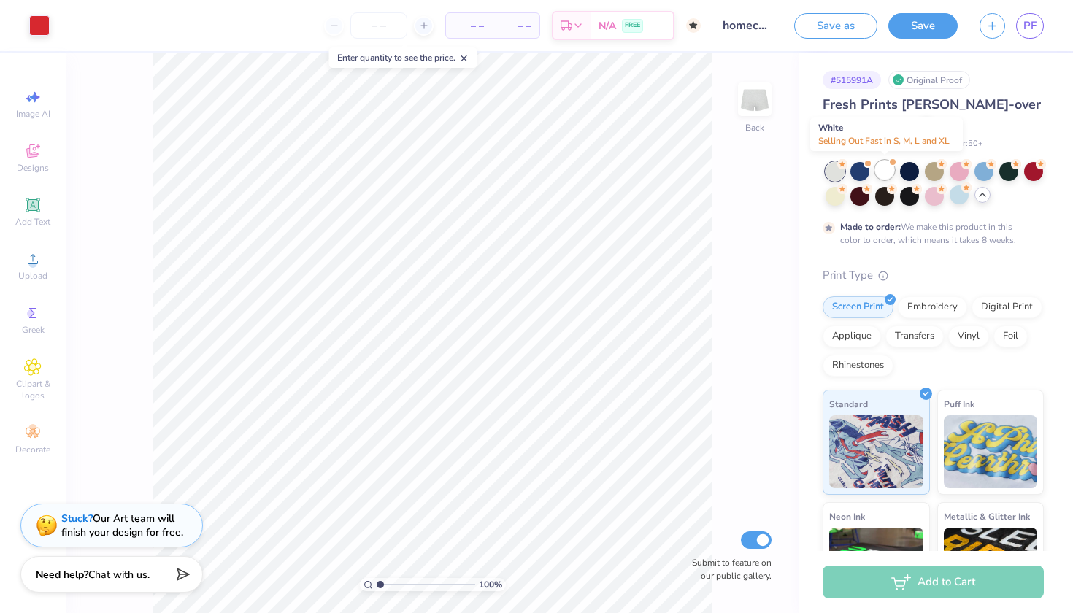
click at [886, 166] on div at bounding box center [884, 170] width 19 height 19
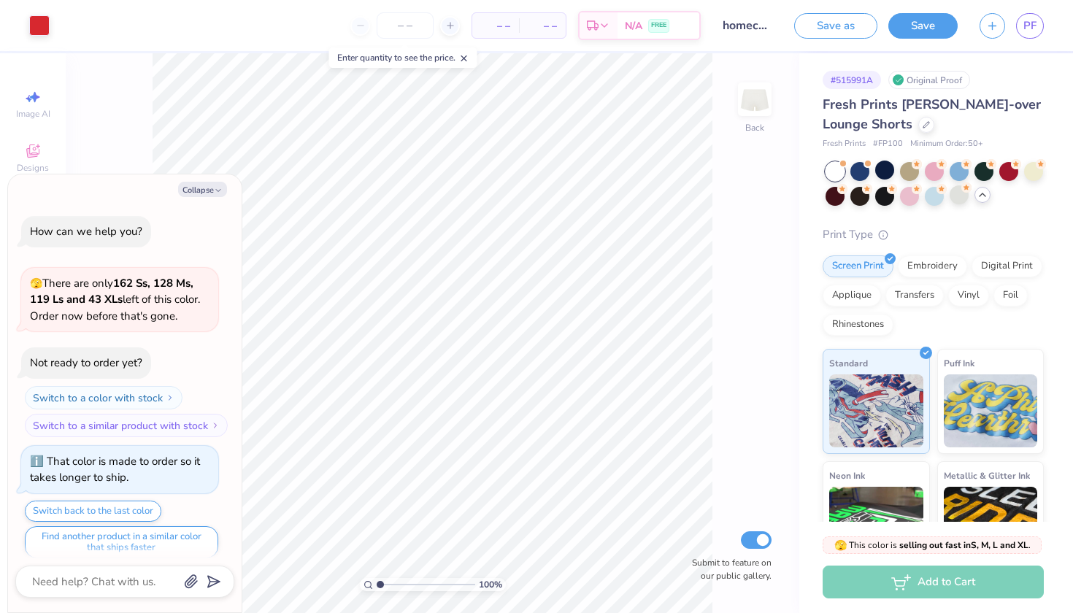
scroll to position [269, 0]
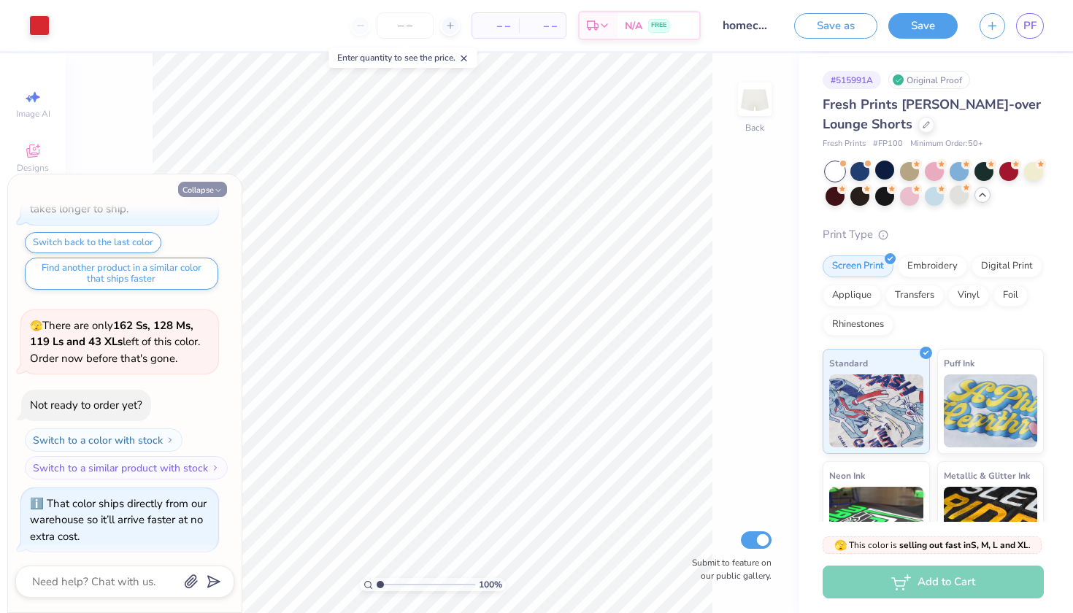
click at [220, 184] on button "Collapse" at bounding box center [202, 189] width 49 height 15
type textarea "x"
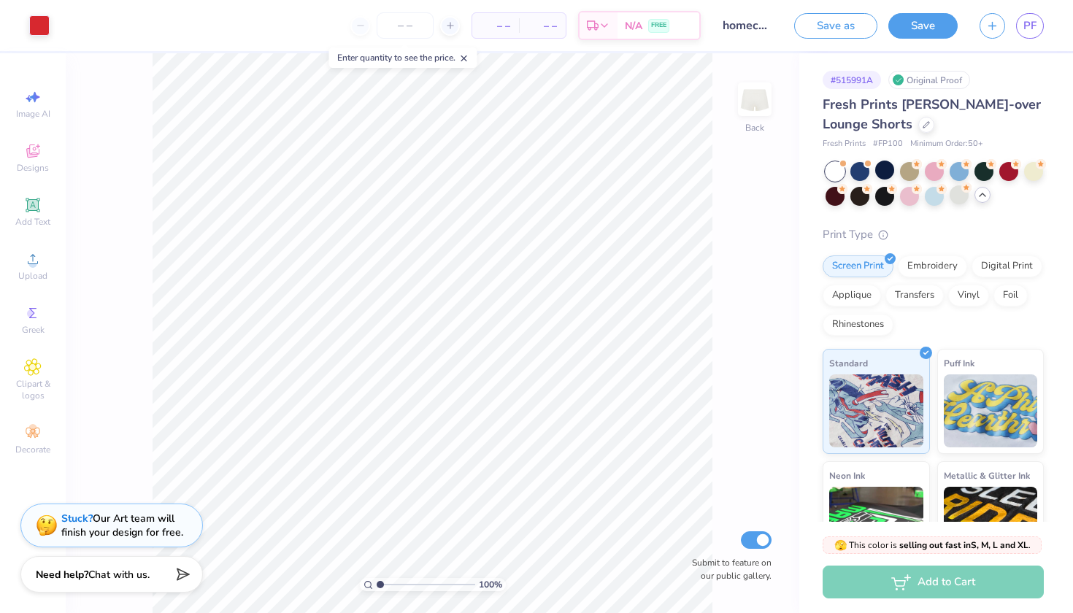
click at [988, 198] on div at bounding box center [982, 195] width 16 height 16
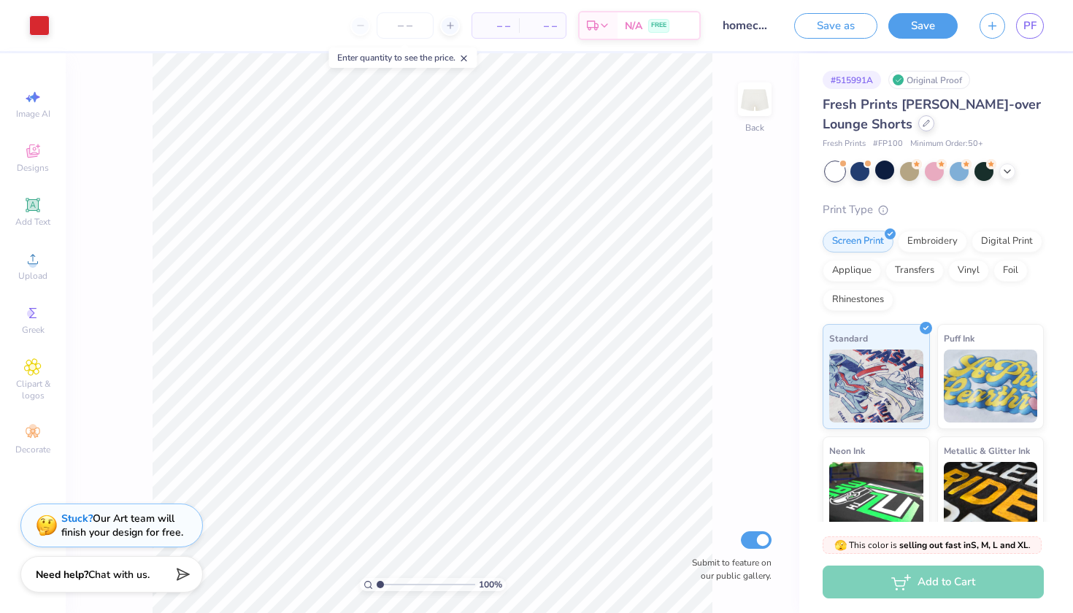
click at [930, 129] on div at bounding box center [926, 123] width 16 height 16
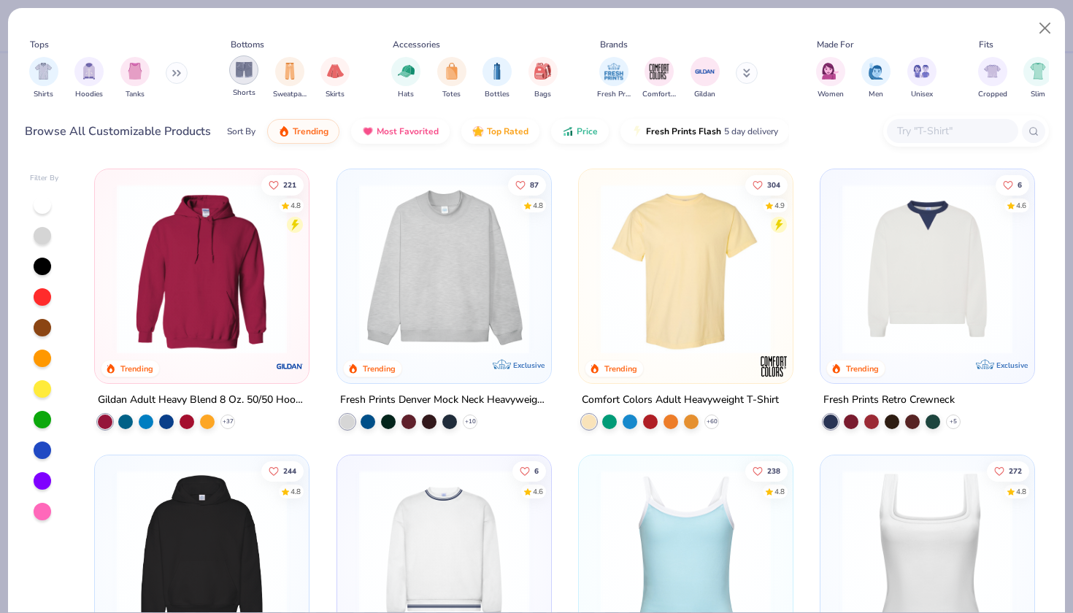
click at [253, 80] on div "filter for Shorts" at bounding box center [243, 69] width 29 height 29
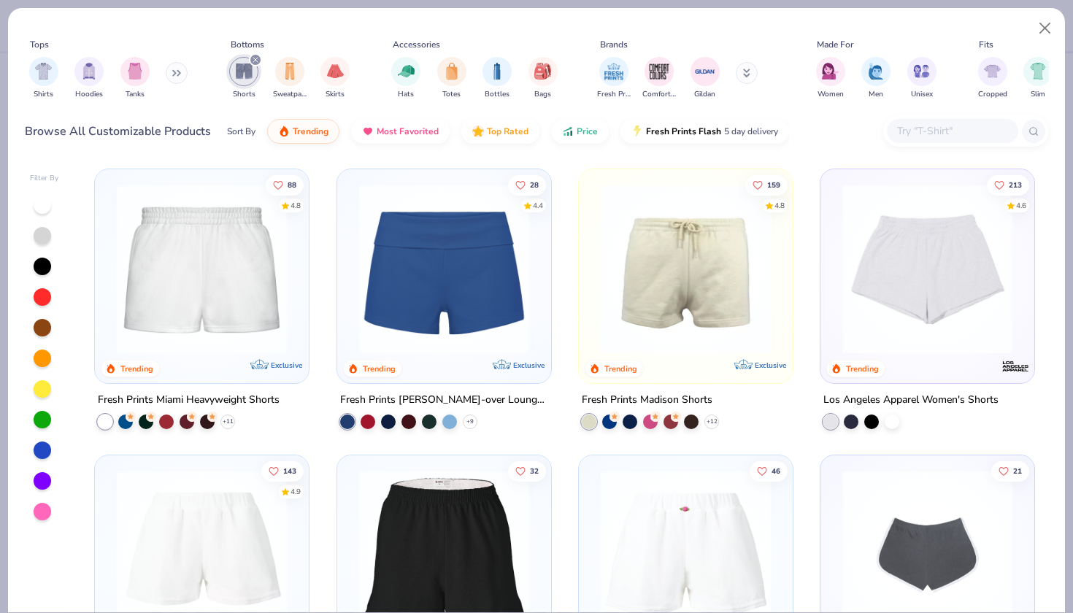
click at [233, 320] on img at bounding box center [201, 269] width 185 height 170
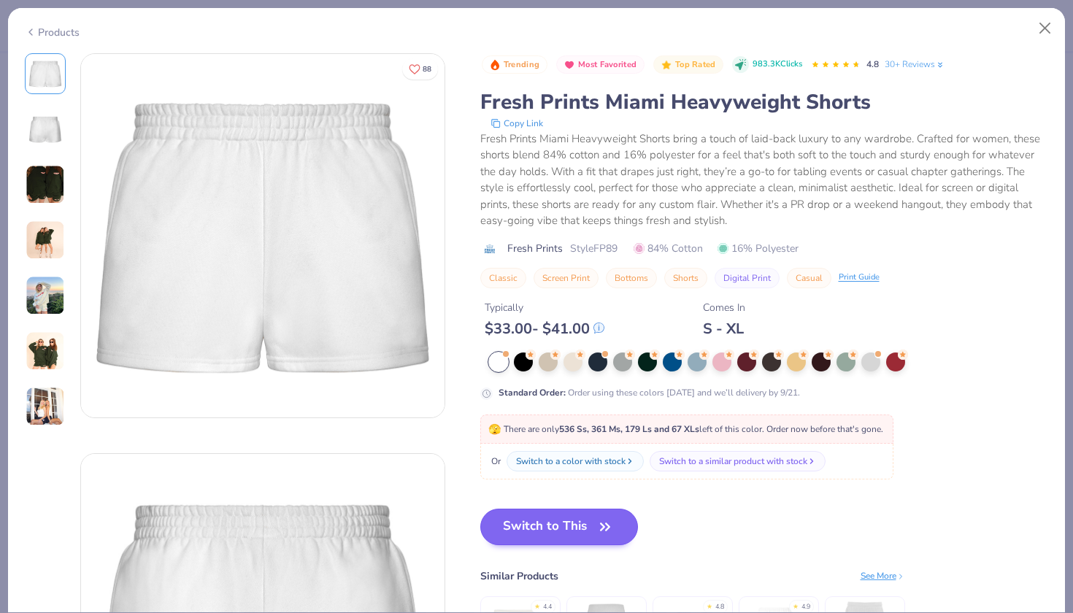
click at [557, 525] on button "Switch to This" at bounding box center [559, 527] width 158 height 36
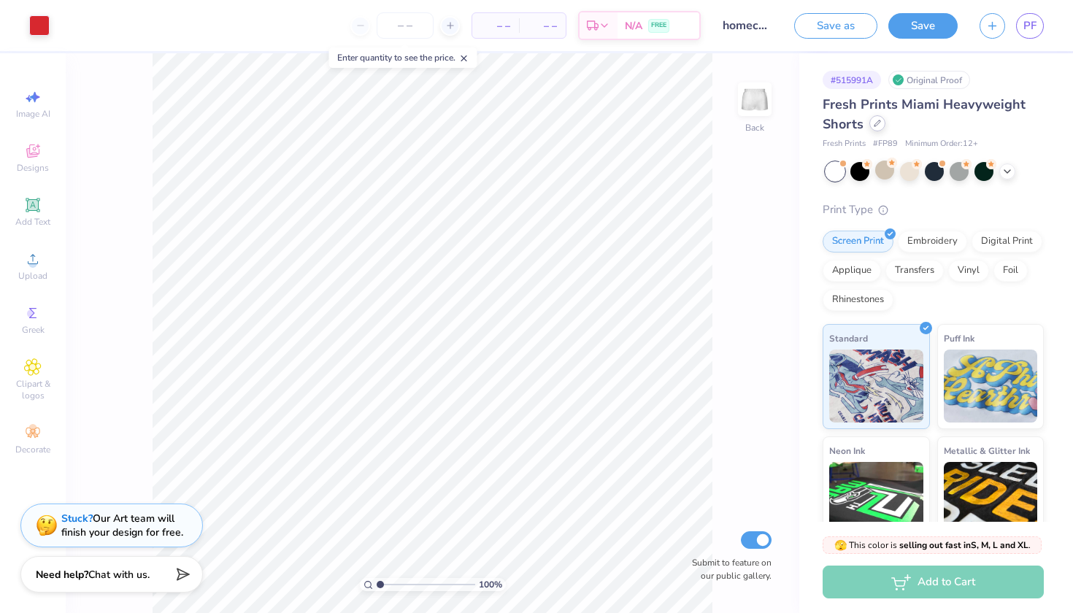
click at [879, 122] on icon at bounding box center [877, 123] width 6 height 6
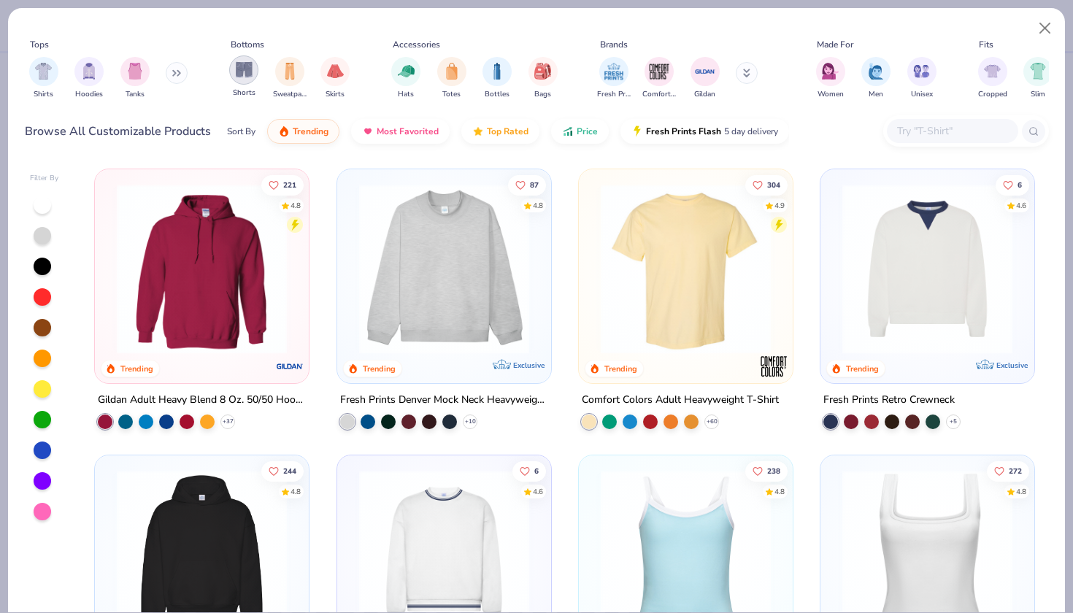
click at [247, 80] on div "filter for Shorts" at bounding box center [243, 69] width 29 height 29
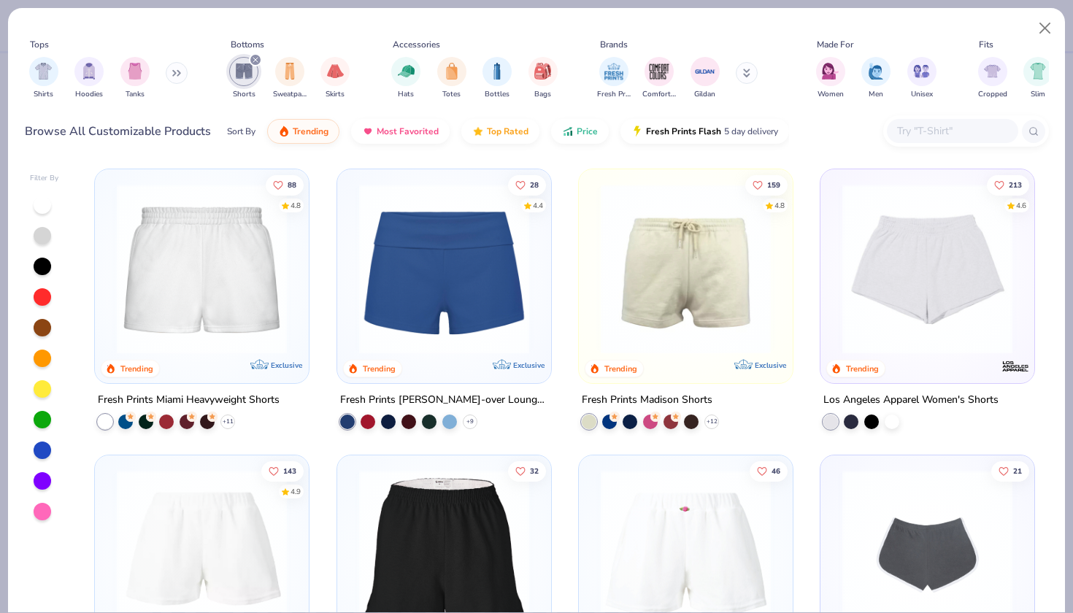
click at [403, 277] on img at bounding box center [444, 269] width 185 height 170
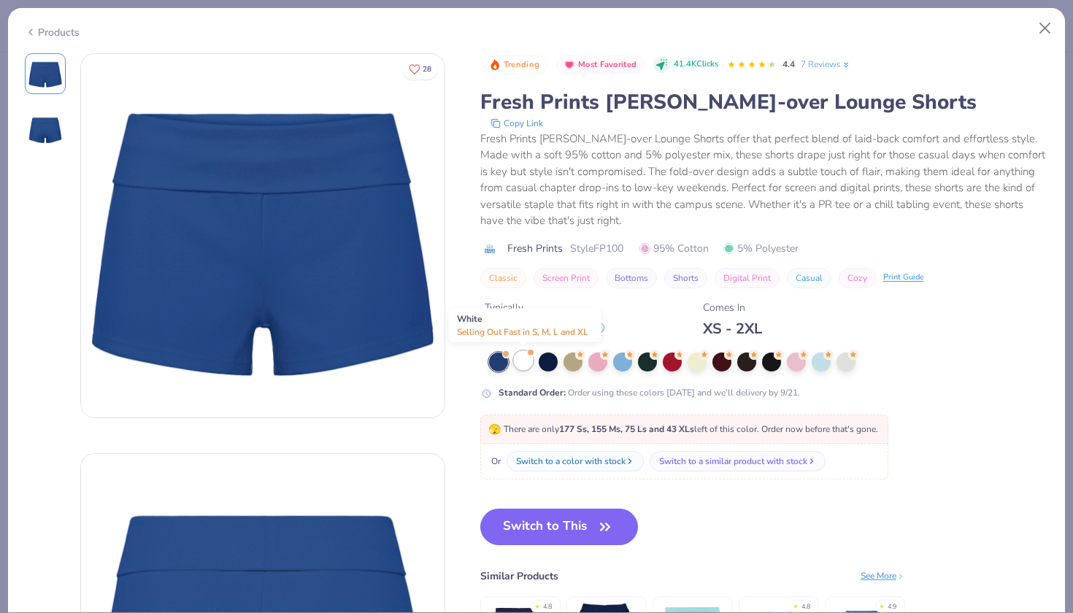
click at [520, 363] on div at bounding box center [523, 360] width 19 height 19
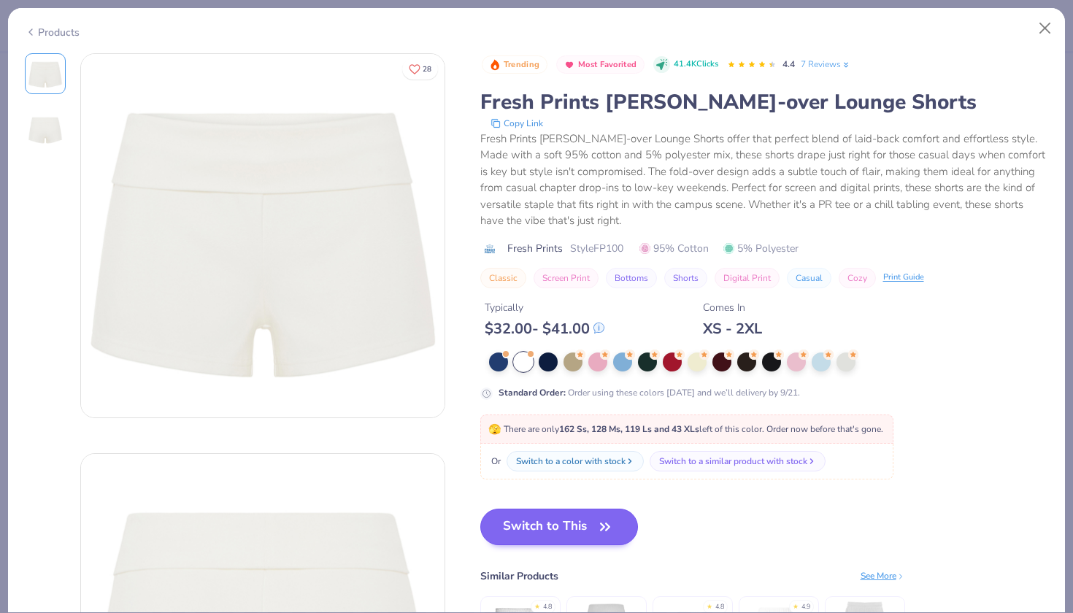
click at [552, 526] on button "Switch to This" at bounding box center [559, 527] width 158 height 36
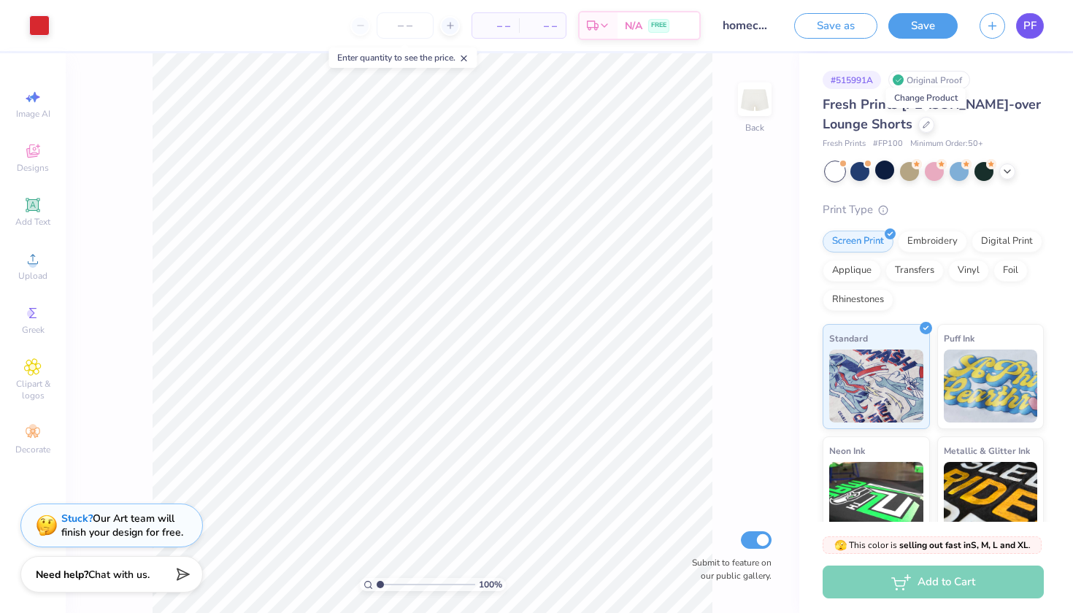
click at [1023, 26] on link "PF" at bounding box center [1030, 26] width 28 height 26
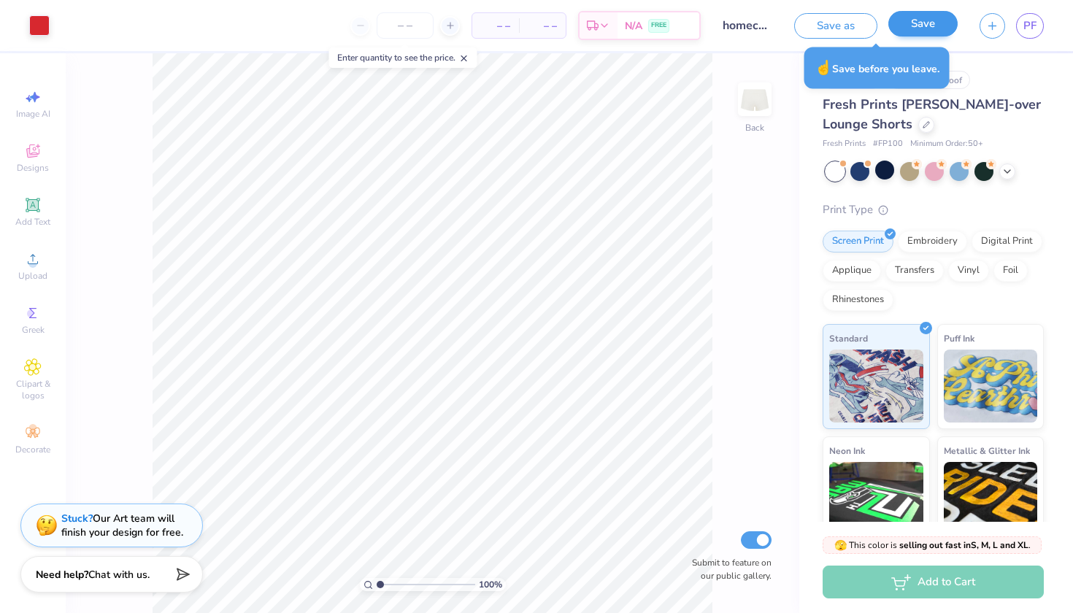
click at [946, 28] on button "Save" at bounding box center [922, 24] width 69 height 26
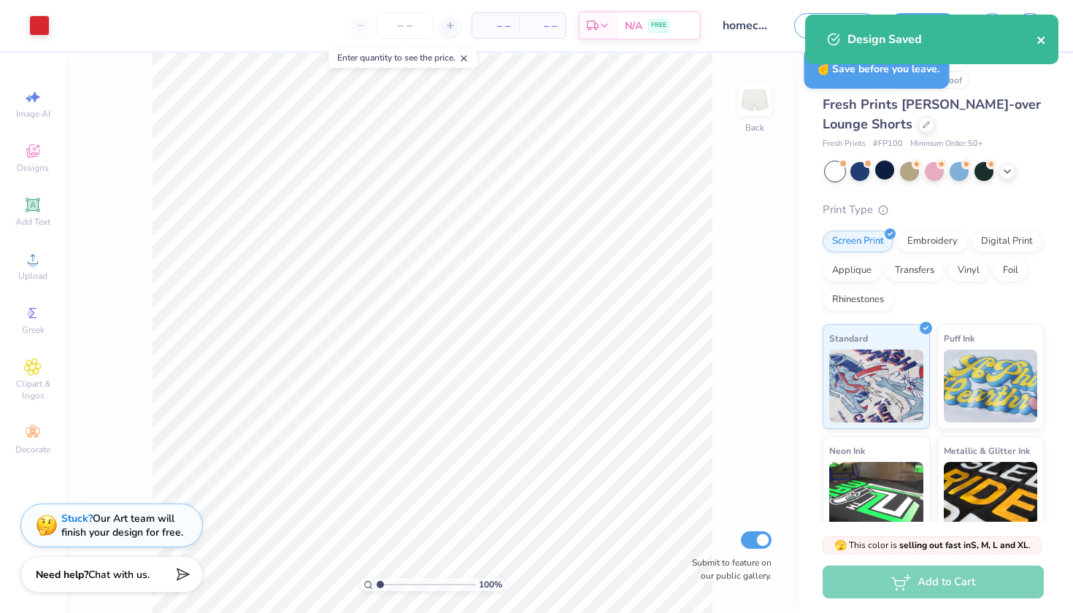
click at [1041, 35] on icon "close" at bounding box center [1041, 40] width 10 height 12
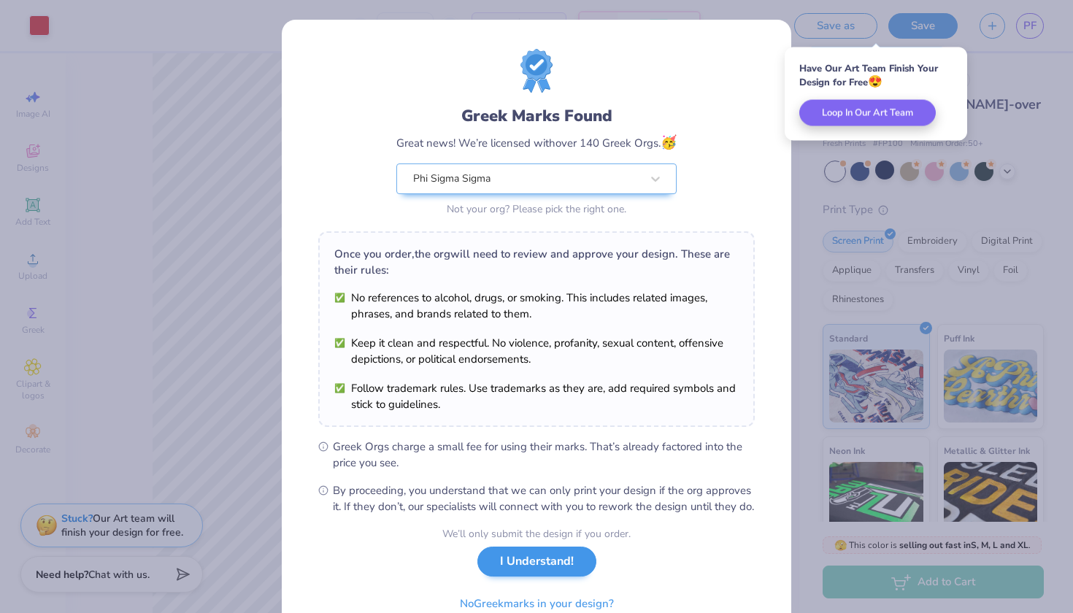
click at [543, 576] on button "I Understand!" at bounding box center [536, 561] width 119 height 30
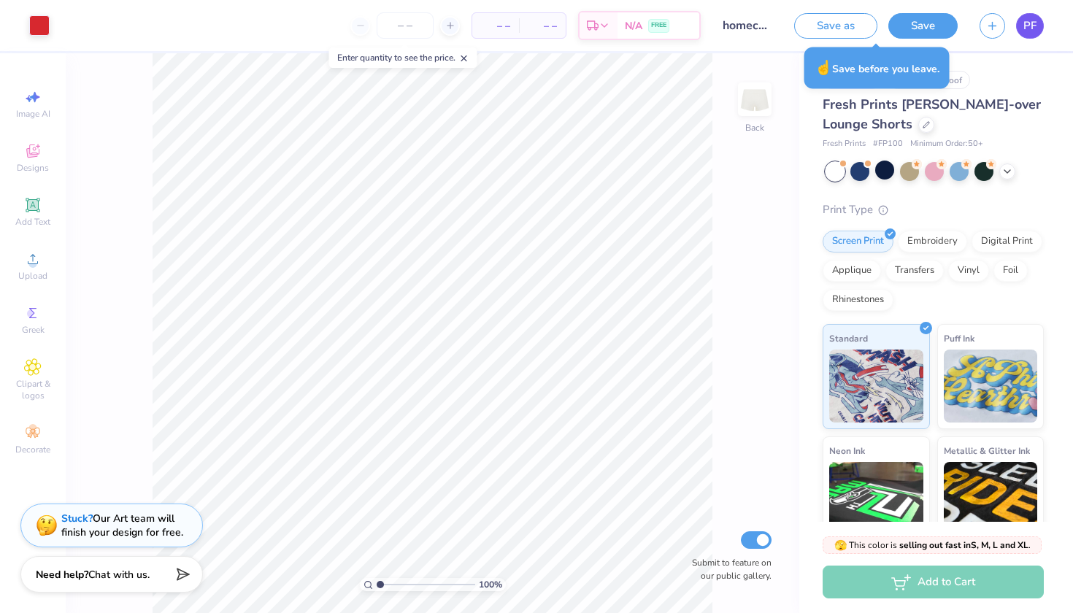
click at [1035, 28] on span "PF" at bounding box center [1029, 26] width 13 height 17
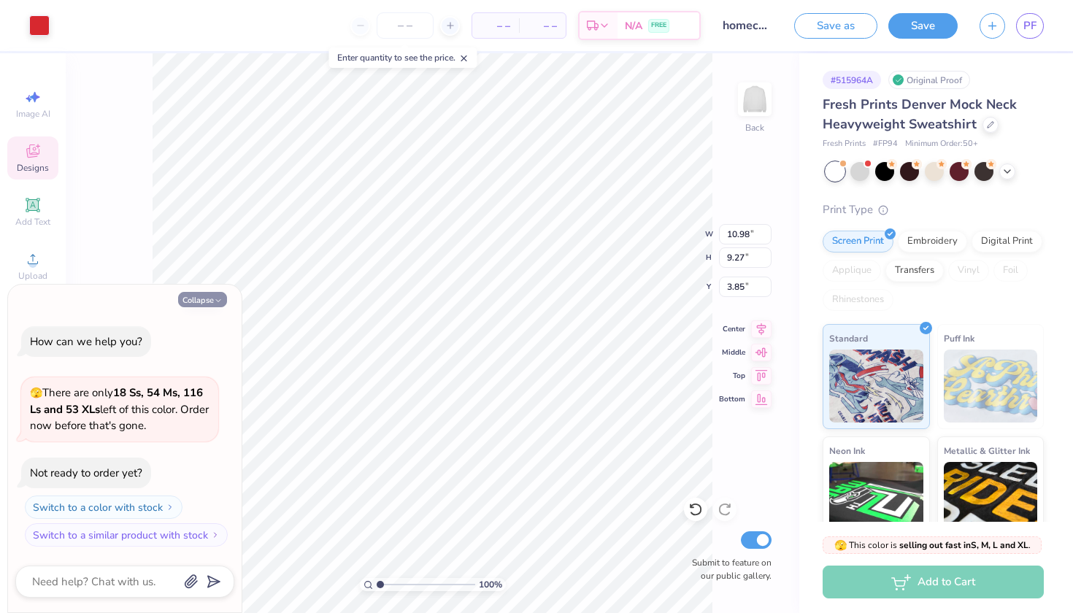
click at [201, 301] on button "Collapse" at bounding box center [202, 299] width 49 height 15
type textarea "x"
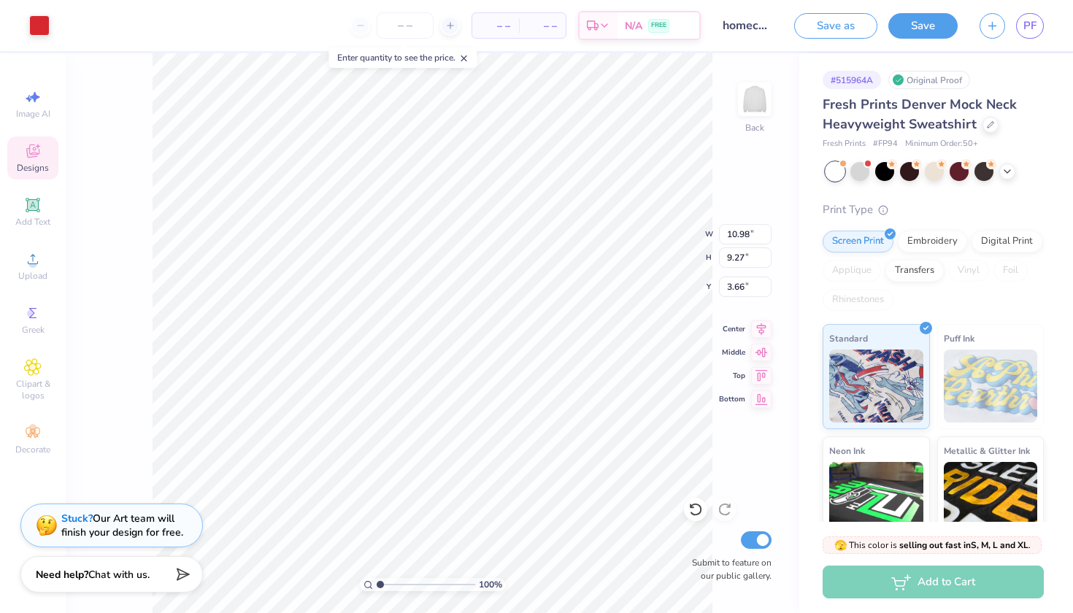
type input "3.99"
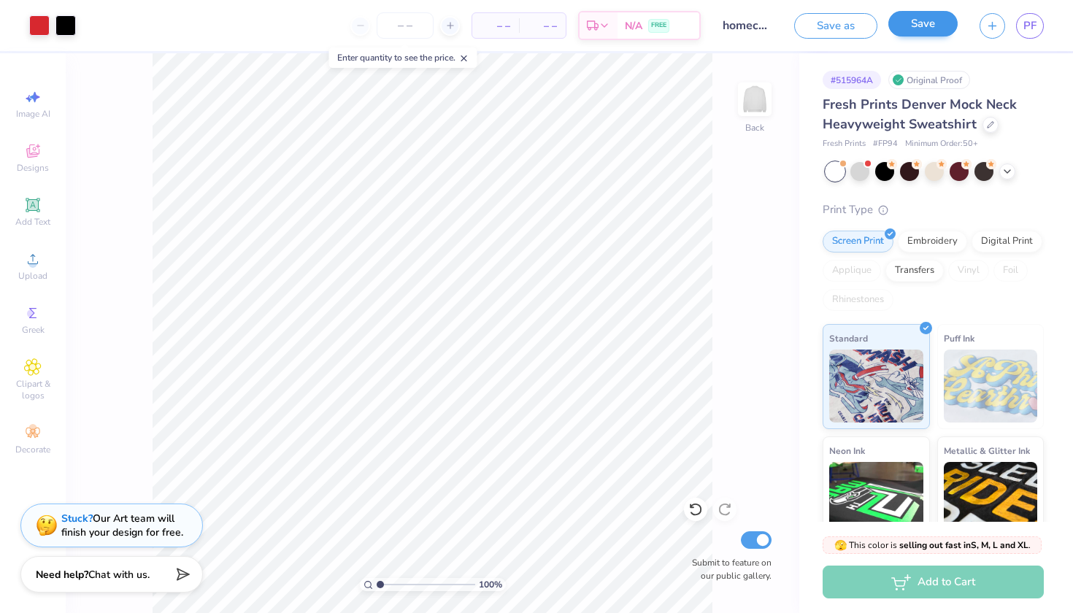
click at [932, 21] on button "Save" at bounding box center [922, 24] width 69 height 26
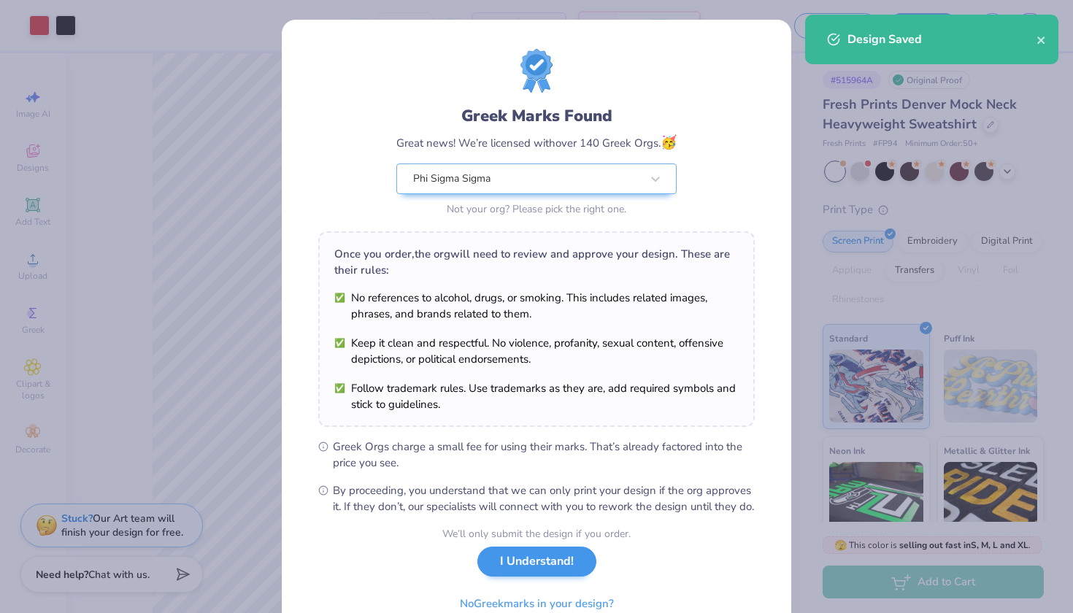
click at [540, 576] on button "I Understand!" at bounding box center [536, 561] width 119 height 30
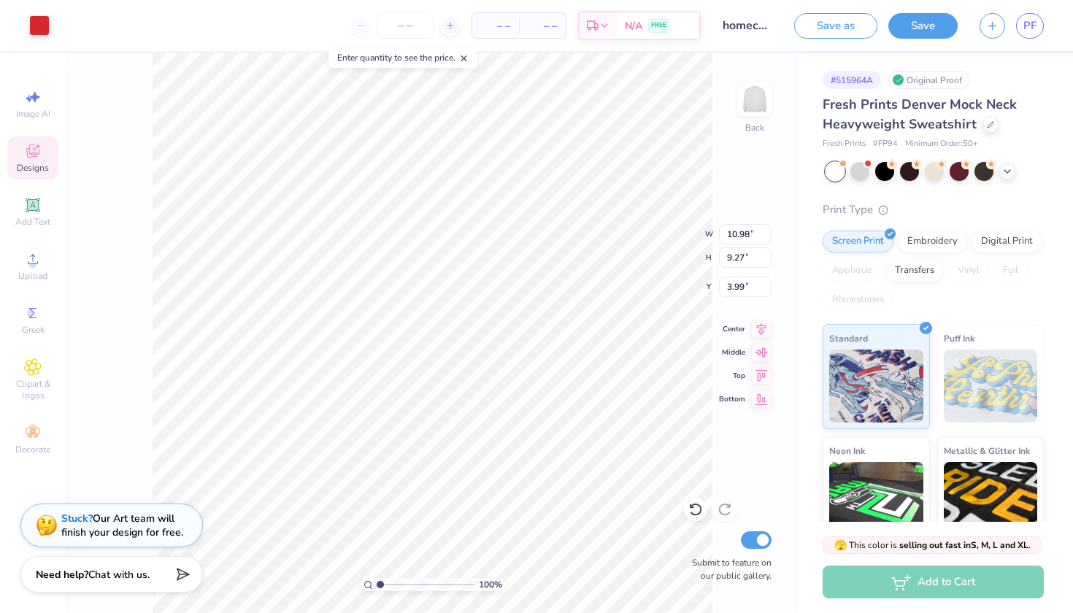
type input "3.91"
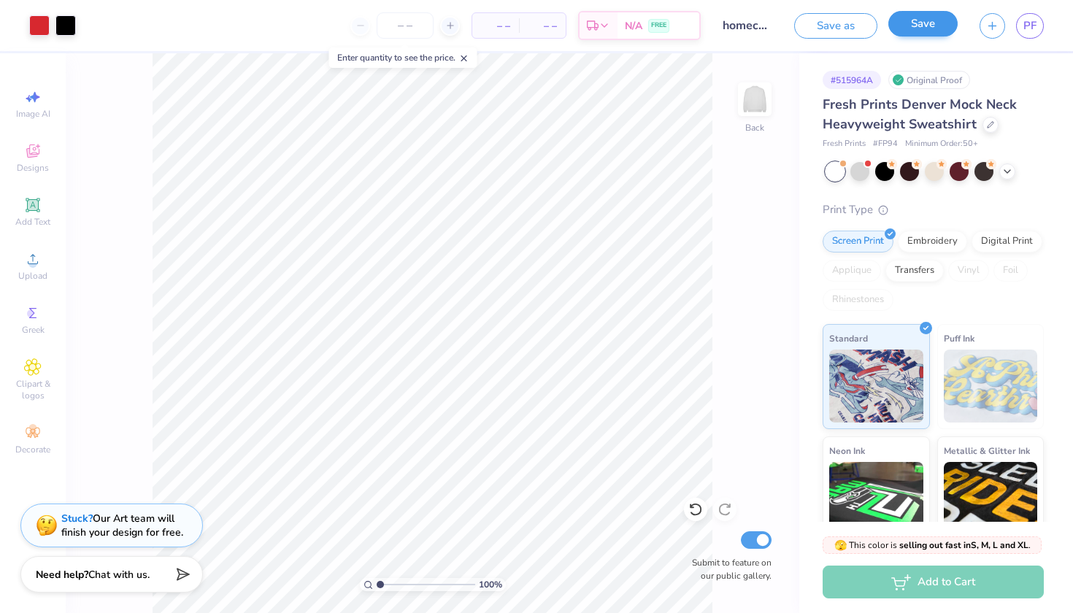
click at [914, 31] on button "Save" at bounding box center [922, 24] width 69 height 26
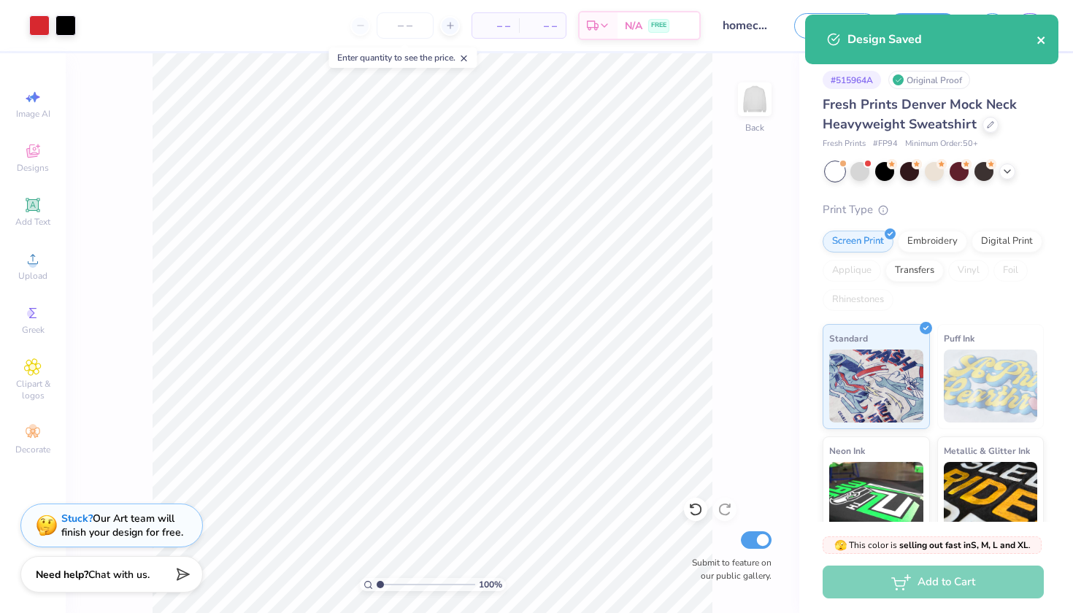
click at [1045, 40] on icon "close" at bounding box center [1041, 40] width 10 height 12
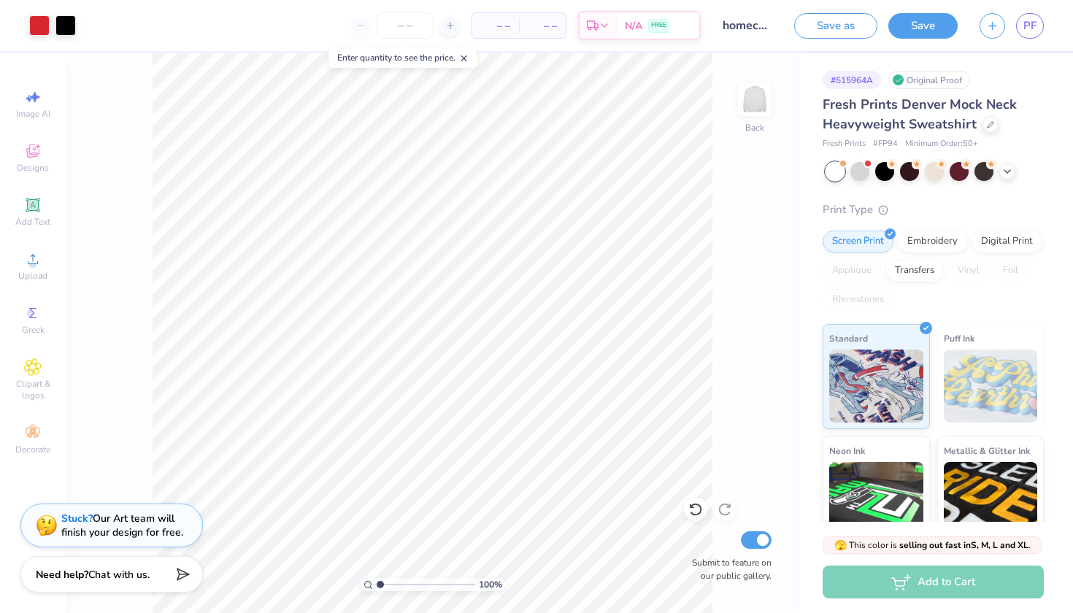
click at [1035, 29] on div "Design Saved" at bounding box center [931, 45] width 259 height 66
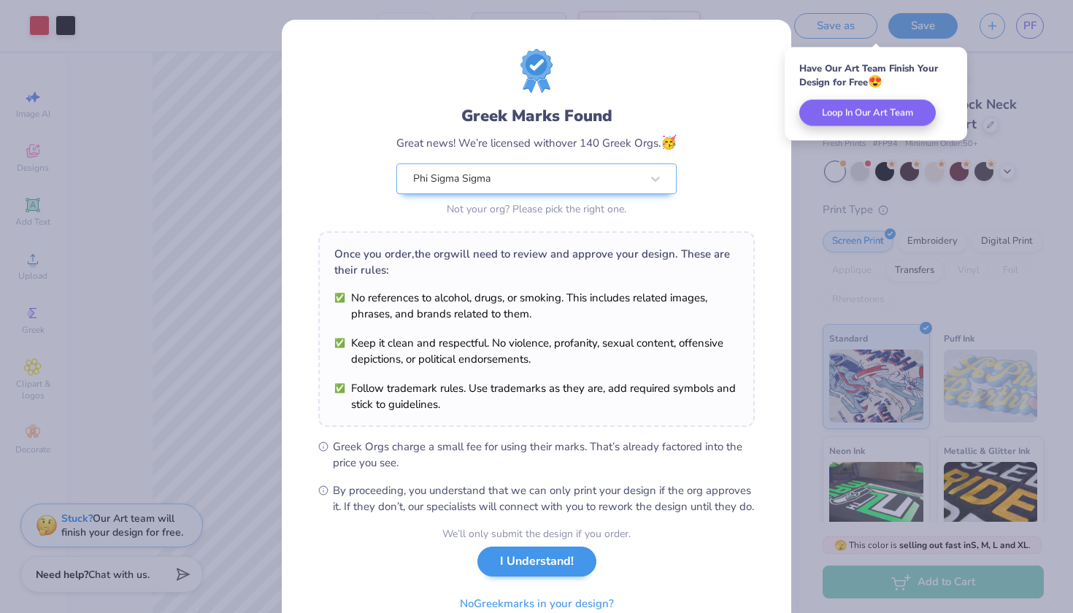
click at [582, 576] on button "I Understand!" at bounding box center [536, 561] width 119 height 30
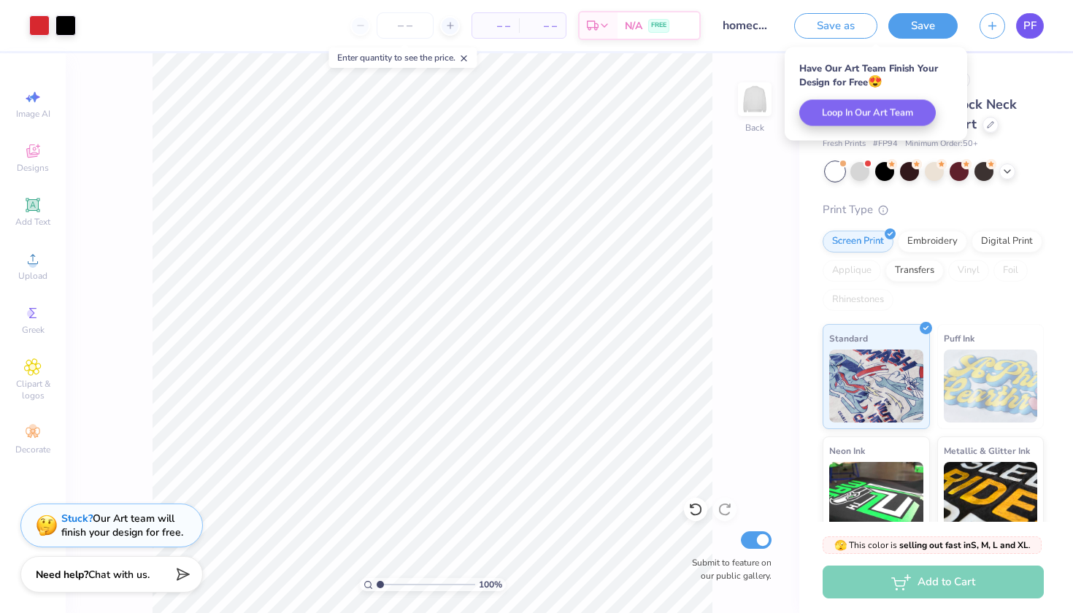
click at [1021, 24] on link "PF" at bounding box center [1030, 26] width 28 height 26
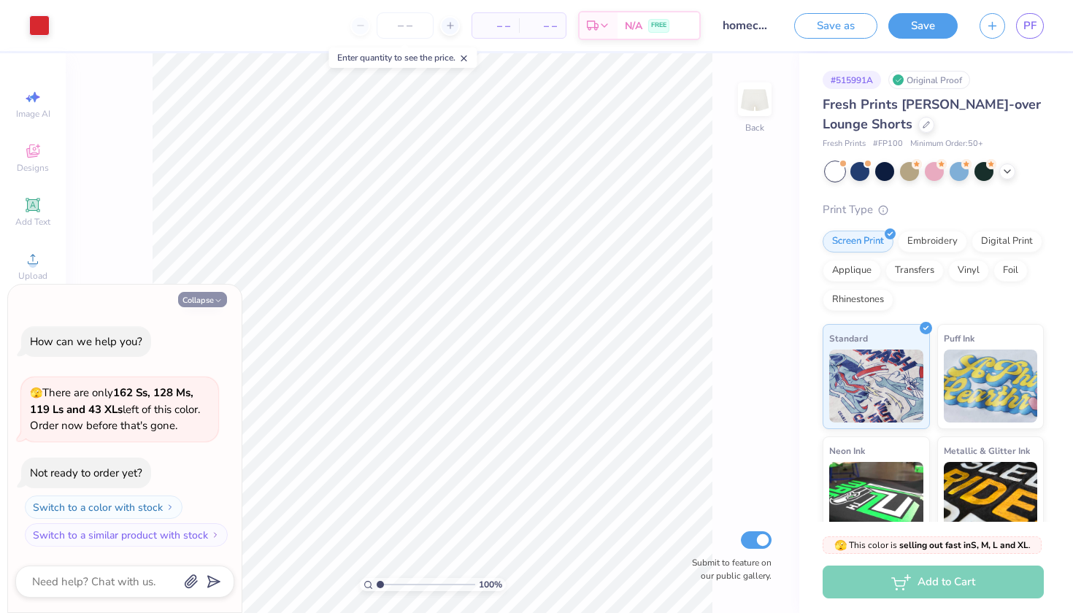
click at [208, 298] on button "Collapse" at bounding box center [202, 299] width 49 height 15
type textarea "x"
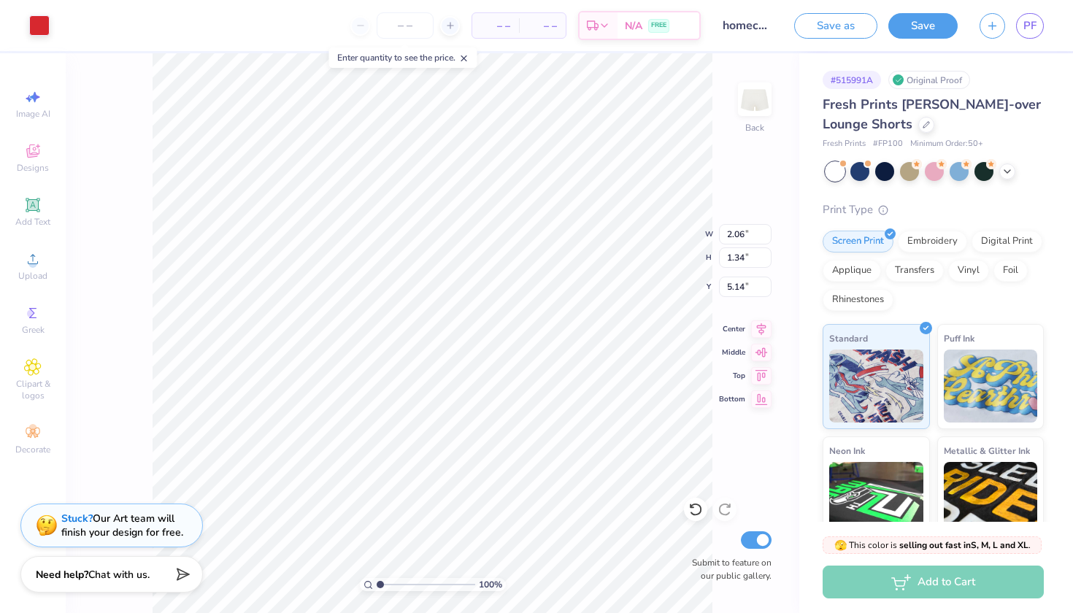
type input "1.45"
type input "0.94"
type input "5.59"
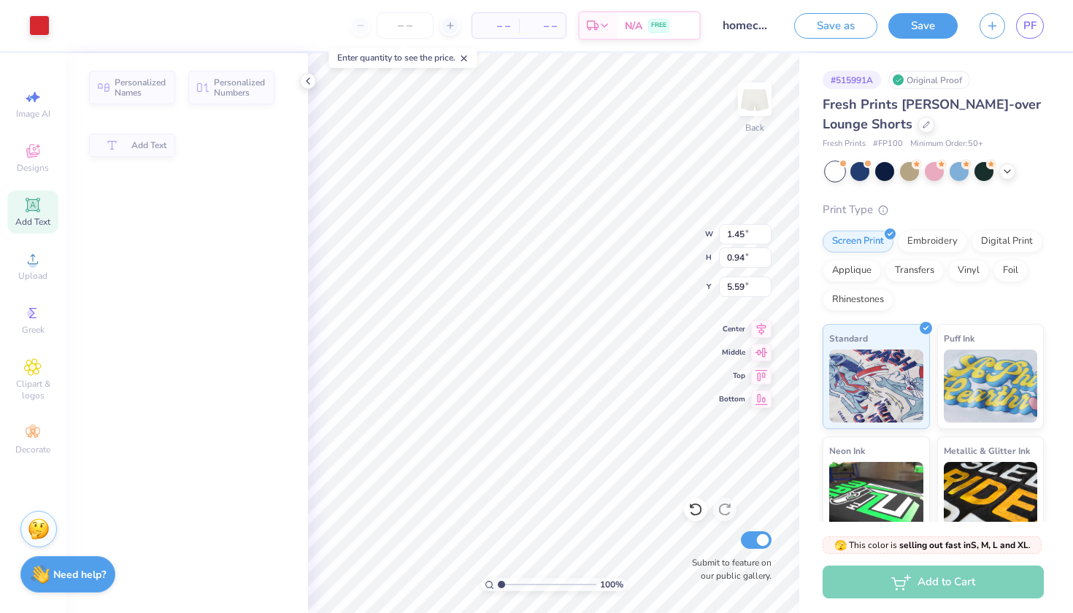
type input "2.60"
type input "1.35"
type input "4.42"
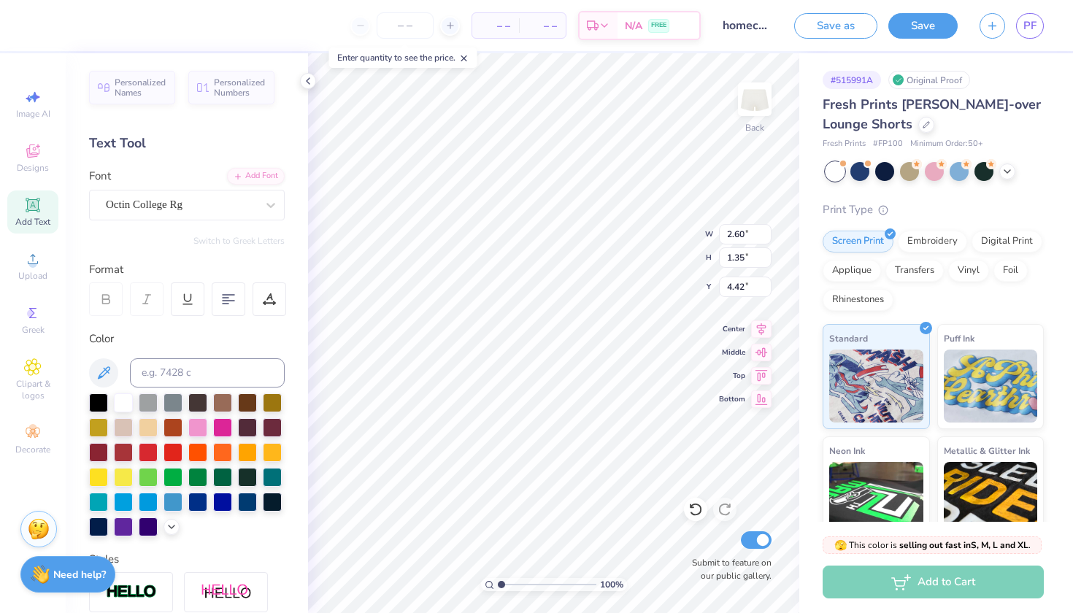
type input "2.02"
type input "1.05"
type input "4.73"
click at [308, 81] on icon at bounding box center [308, 81] width 12 height 12
type input "5.01"
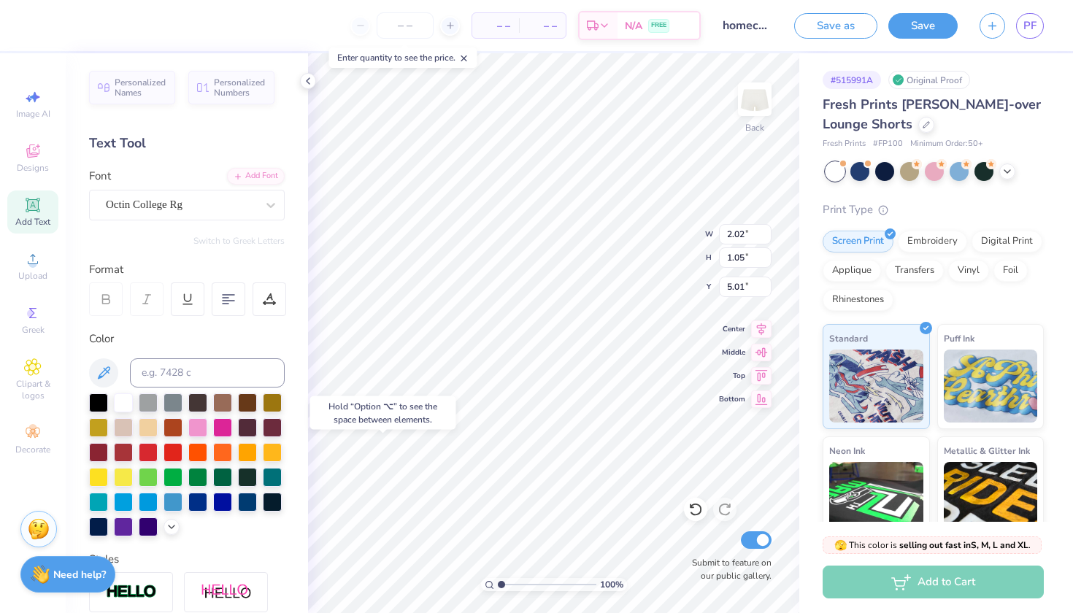
click at [371, 422] on div "Hold “Option ⌥” to see the space between elements." at bounding box center [383, 413] width 146 height 34
click at [310, 77] on icon at bounding box center [308, 81] width 12 height 12
type input "2.14"
type input "1.11"
type input "4.95"
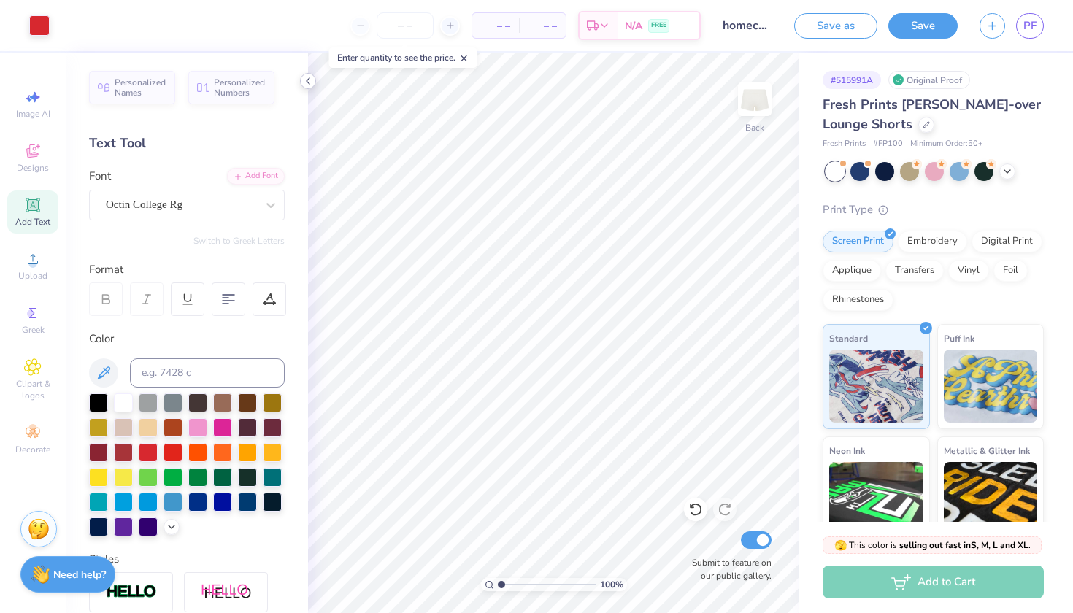
click at [309, 83] on icon at bounding box center [308, 81] width 12 height 12
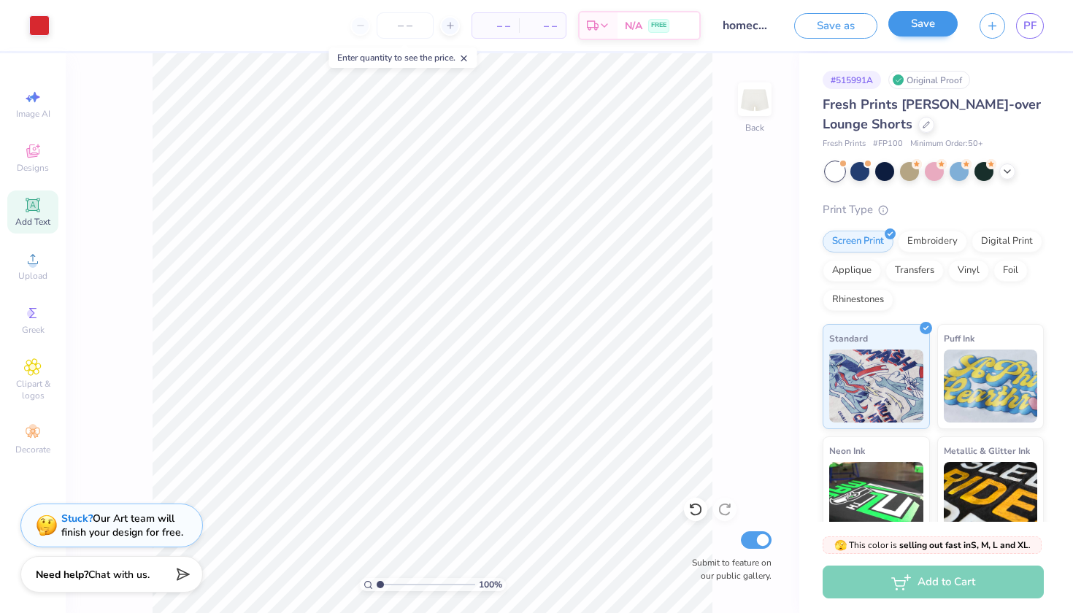
click at [930, 28] on button "Save" at bounding box center [922, 24] width 69 height 26
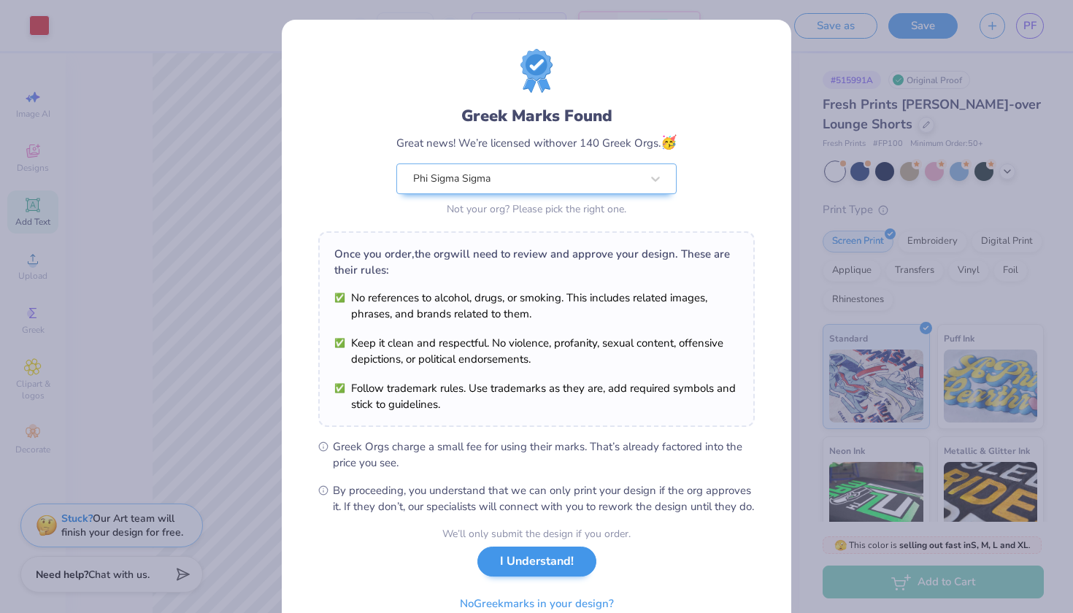
click at [574, 576] on button "I Understand!" at bounding box center [536, 561] width 119 height 30
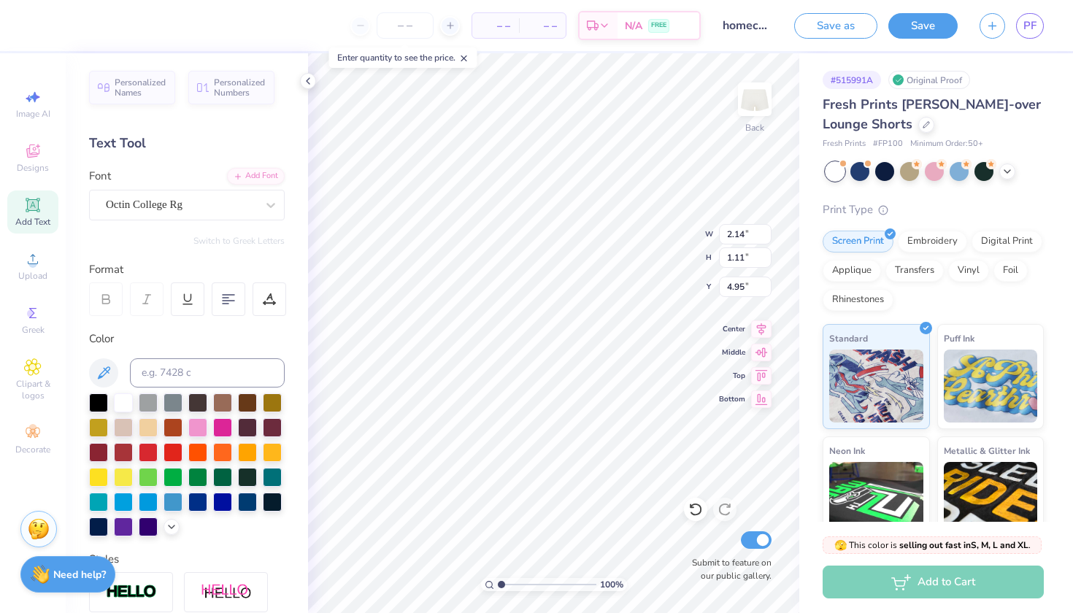
click at [234, 449] on div "– – Per Item – – Total Est. Delivery N/A FREE Design Title homecoming shorts Sa…" at bounding box center [536, 306] width 1073 height 613
click at [302, 78] on icon at bounding box center [308, 81] width 12 height 12
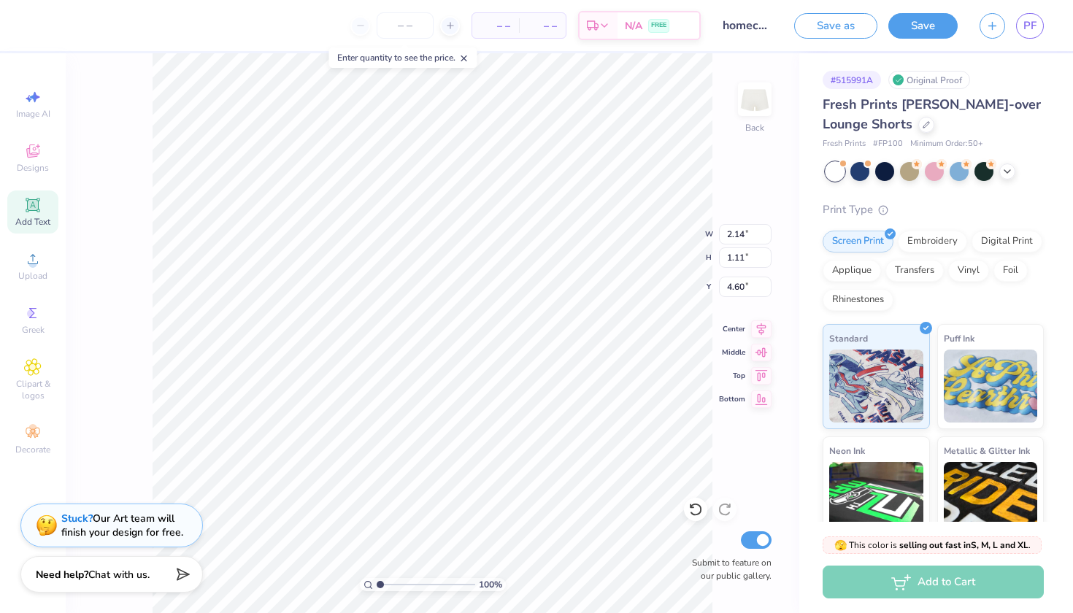
type input "4.60"
type input "1.45"
type input "0.94"
type input "5.36"
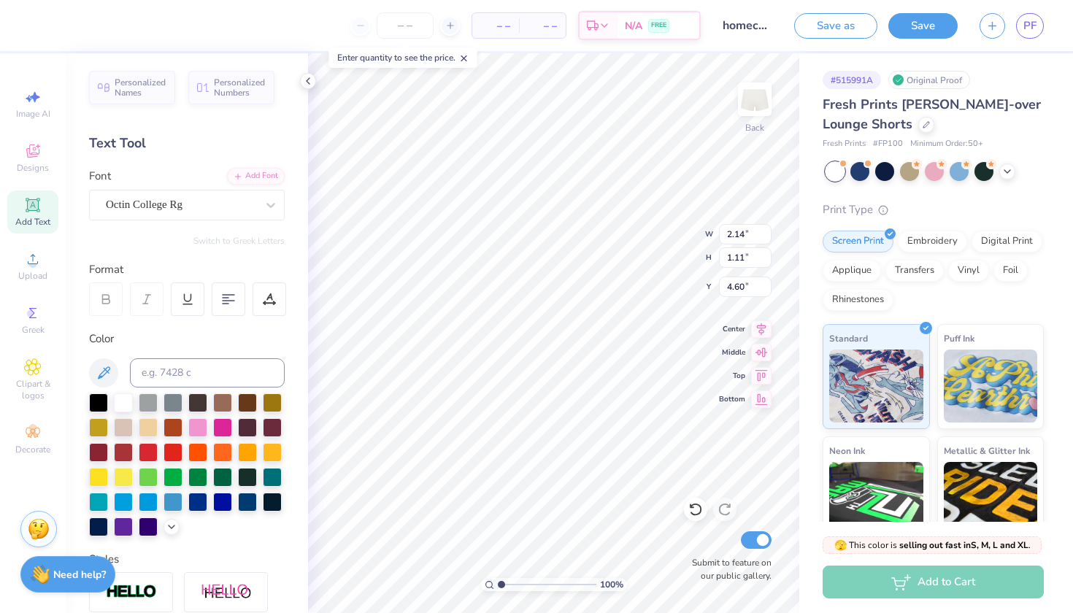
type input "4.56"
type input "1.45"
type input "0.94"
type input "5.20"
click at [302, 78] on icon at bounding box center [308, 81] width 12 height 12
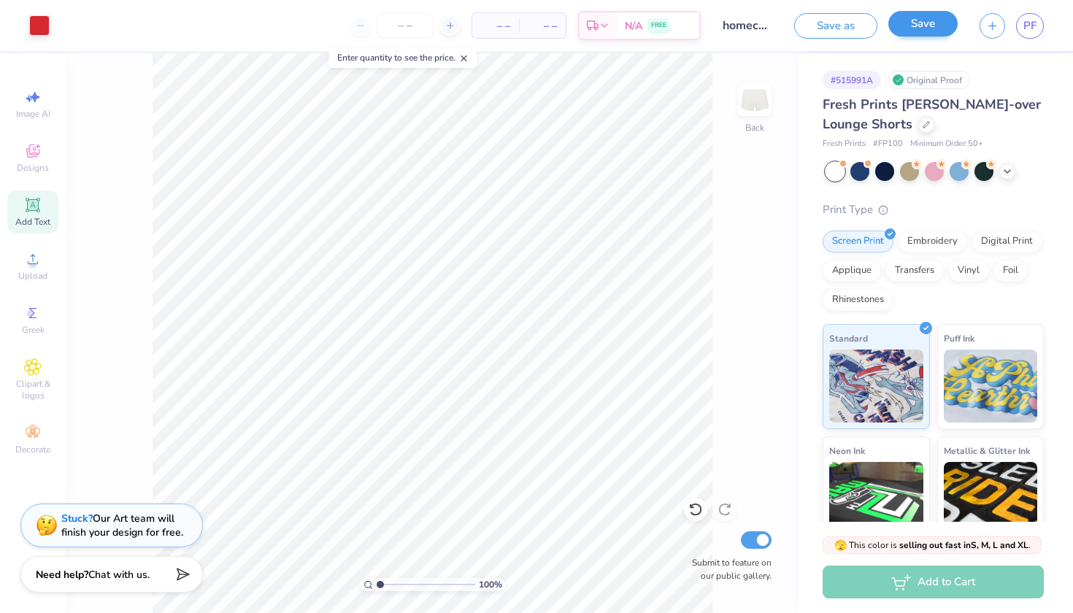
click at [946, 16] on button "Save" at bounding box center [922, 24] width 69 height 26
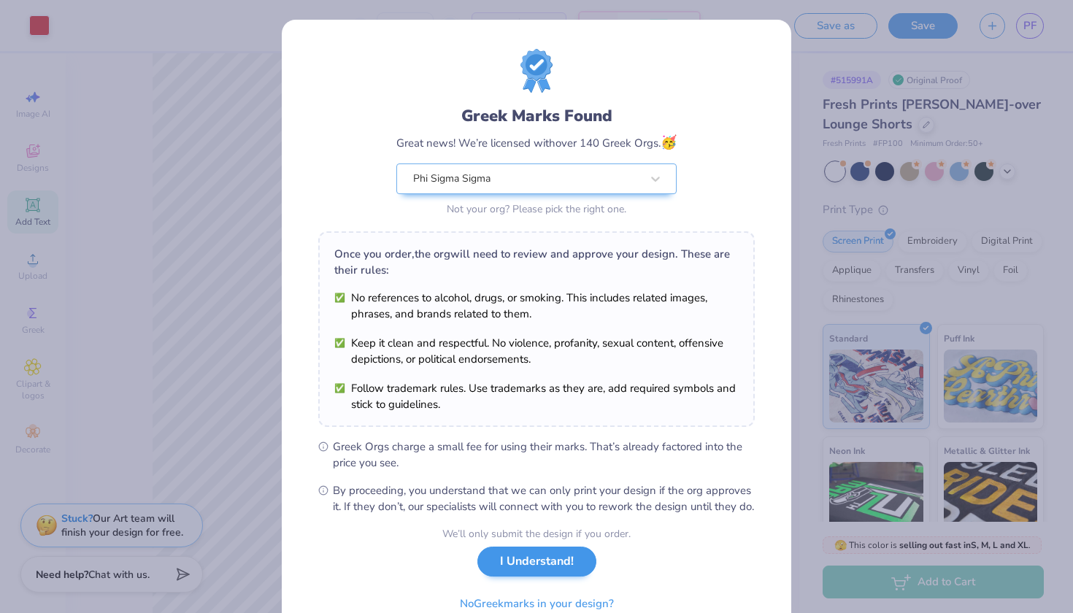
click at [578, 576] on button "I Understand!" at bounding box center [536, 561] width 119 height 30
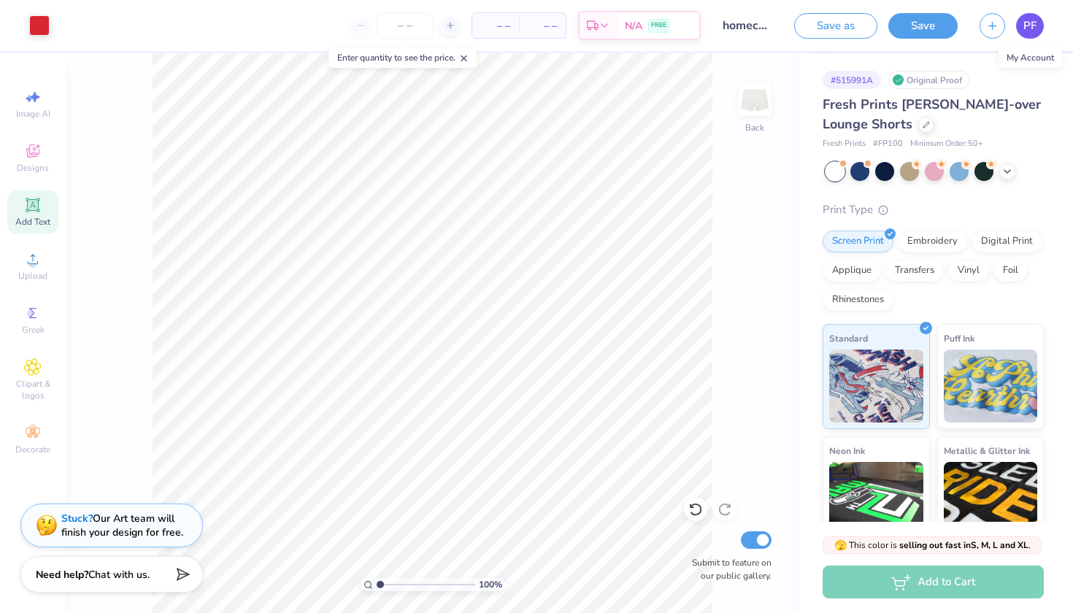
click at [1032, 27] on span "PF" at bounding box center [1029, 26] width 13 height 17
